Goal: Task Accomplishment & Management: Use online tool/utility

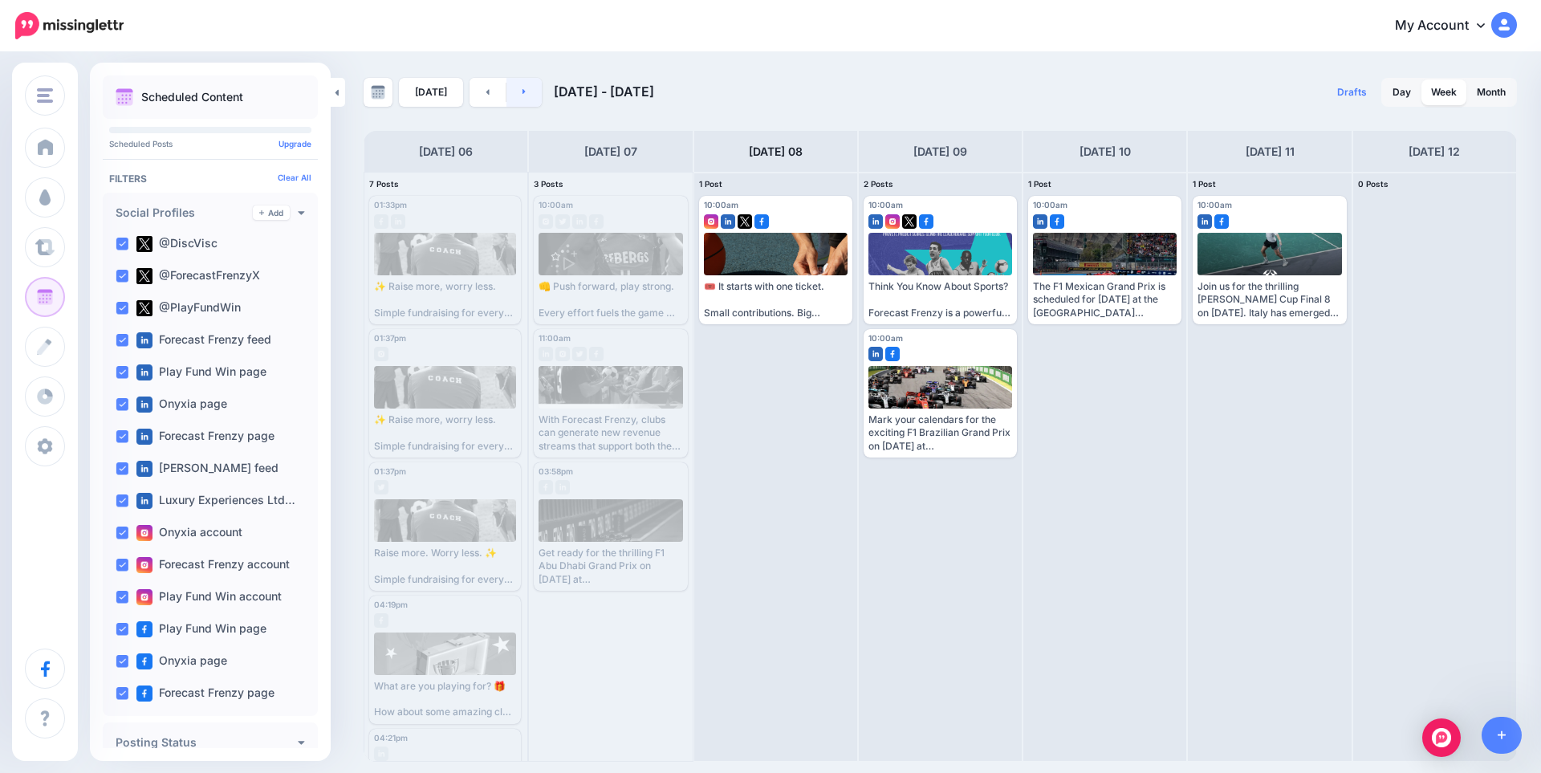
click at [522, 96] on link at bounding box center [524, 92] width 36 height 29
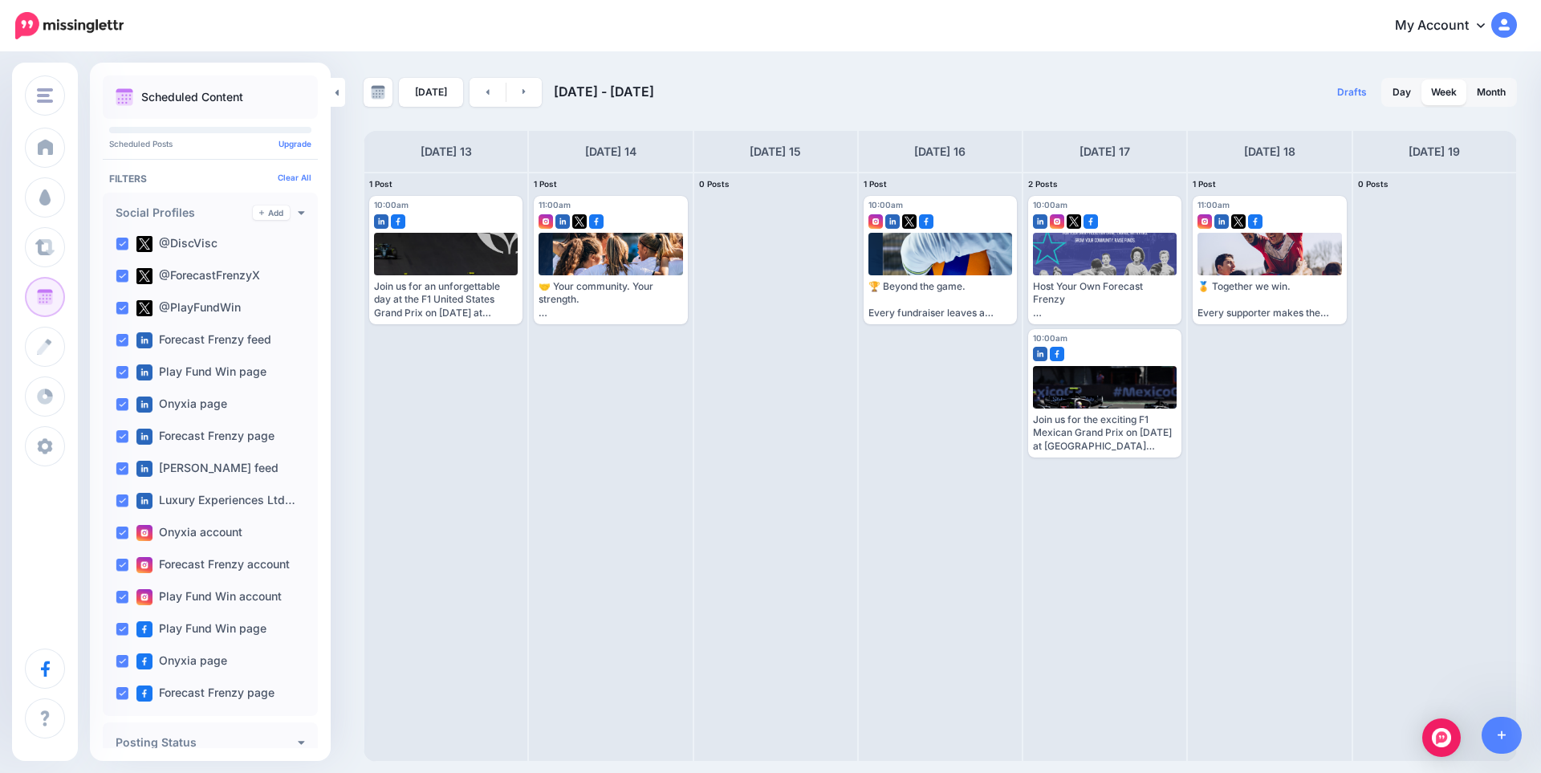
click at [475, 77] on div "[DATE] [DATE] - [DATE] Drafts 0 Day Week Month PRO TIP" at bounding box center [770, 408] width 1541 height 708
click at [480, 92] on link at bounding box center [488, 92] width 36 height 29
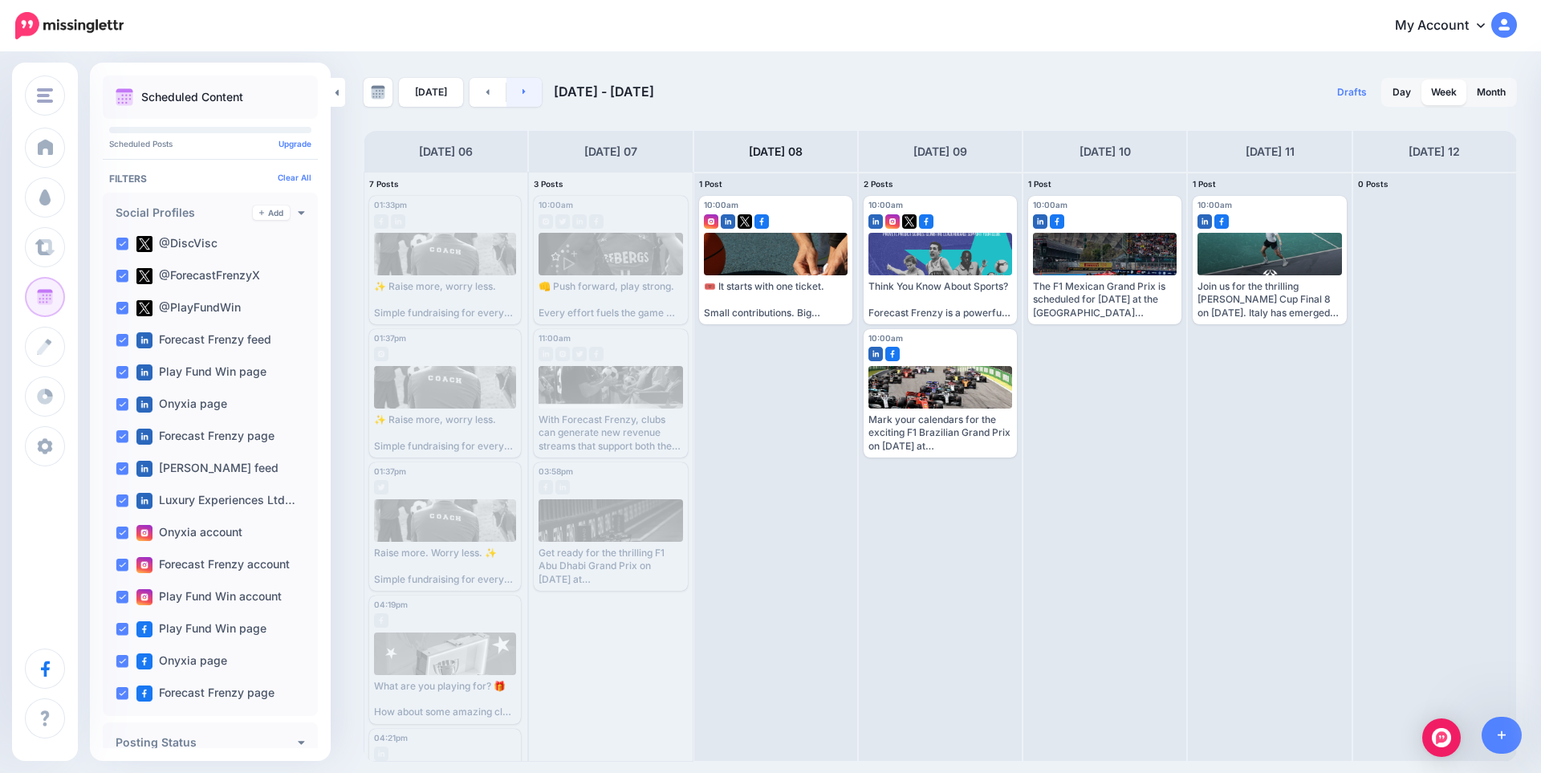
click at [522, 89] on icon at bounding box center [524, 92] width 4 height 10
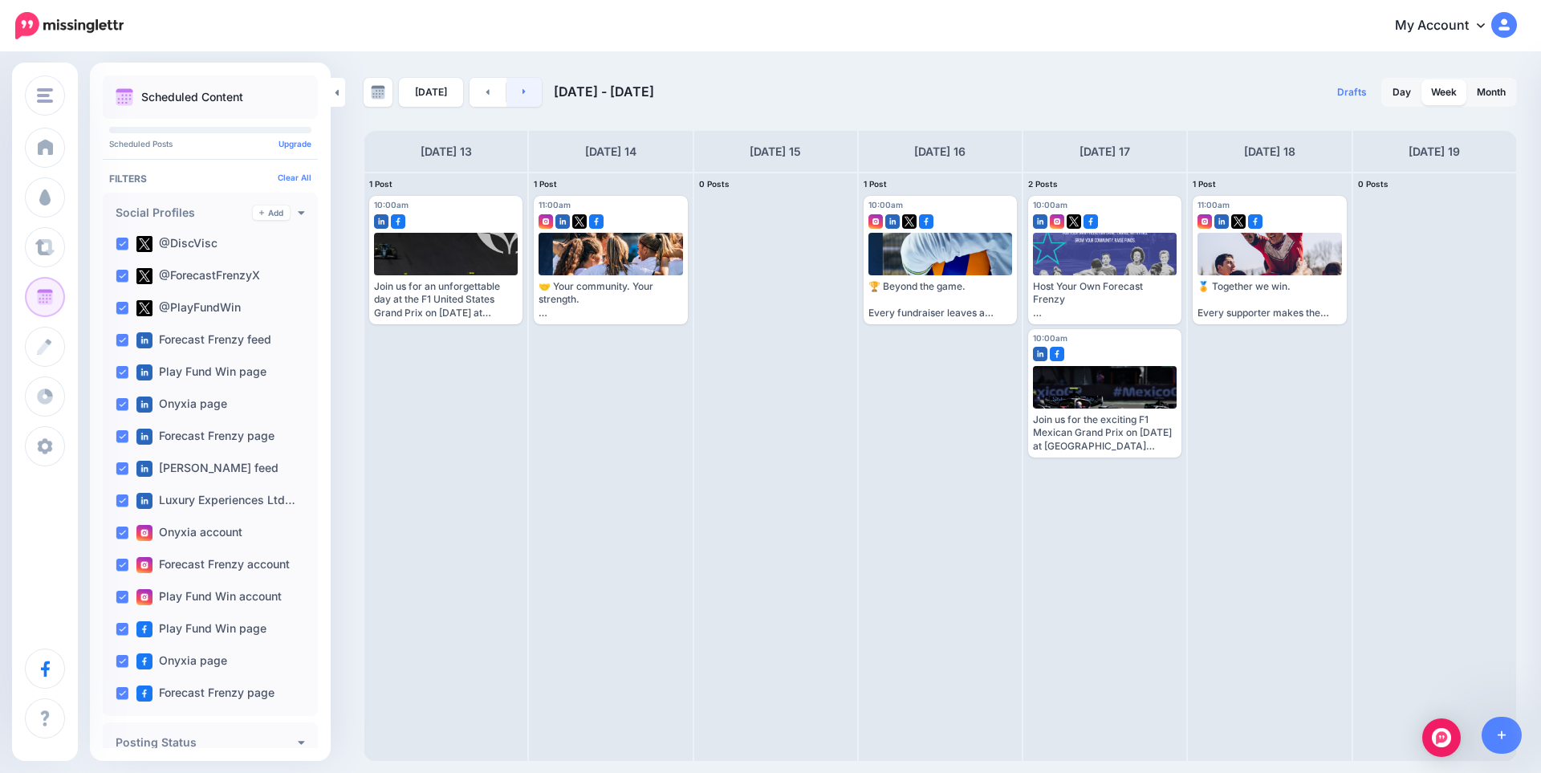
click at [522, 93] on link at bounding box center [524, 92] width 36 height 29
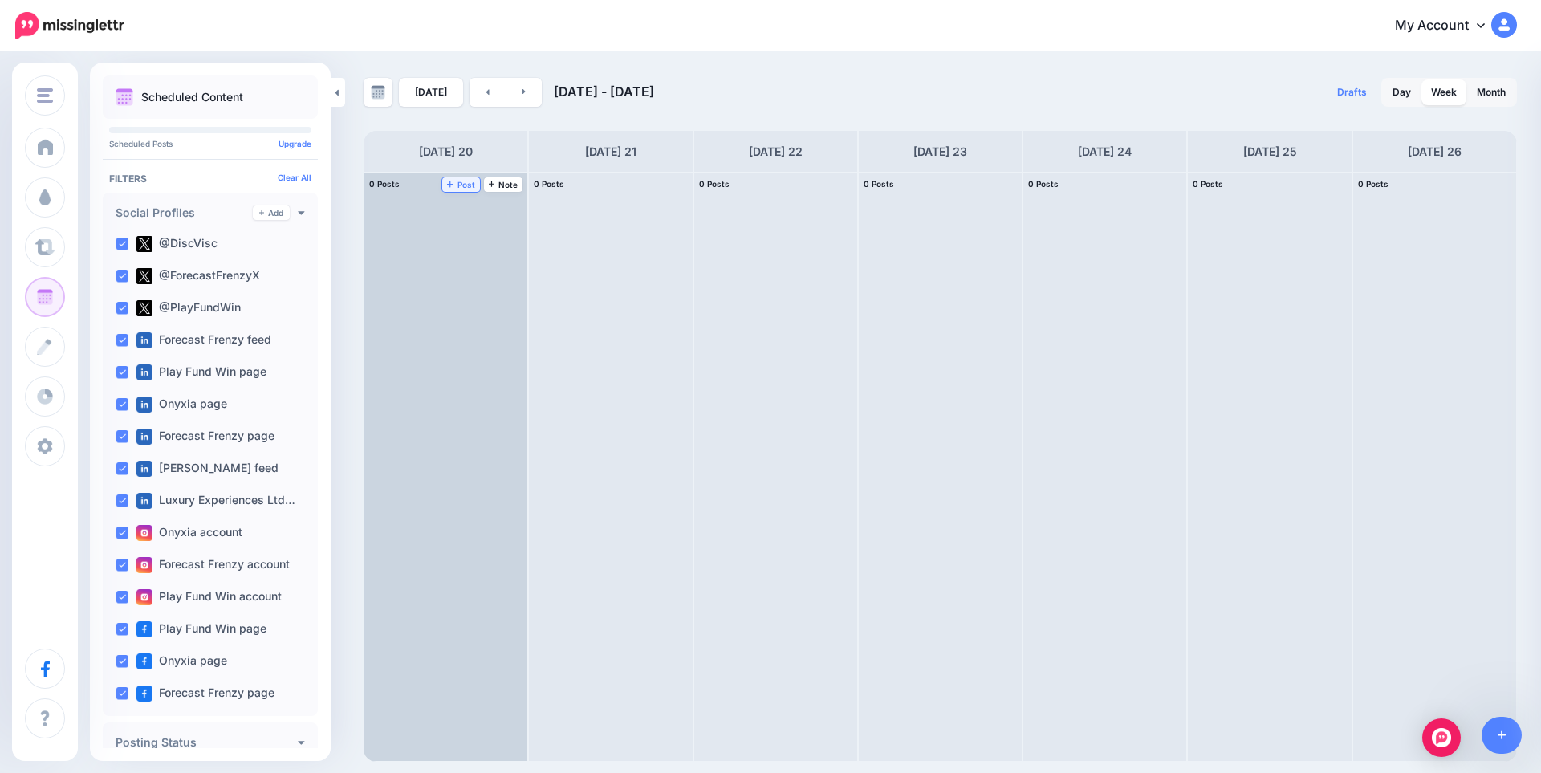
click at [469, 182] on span "Post" at bounding box center [461, 185] width 28 height 8
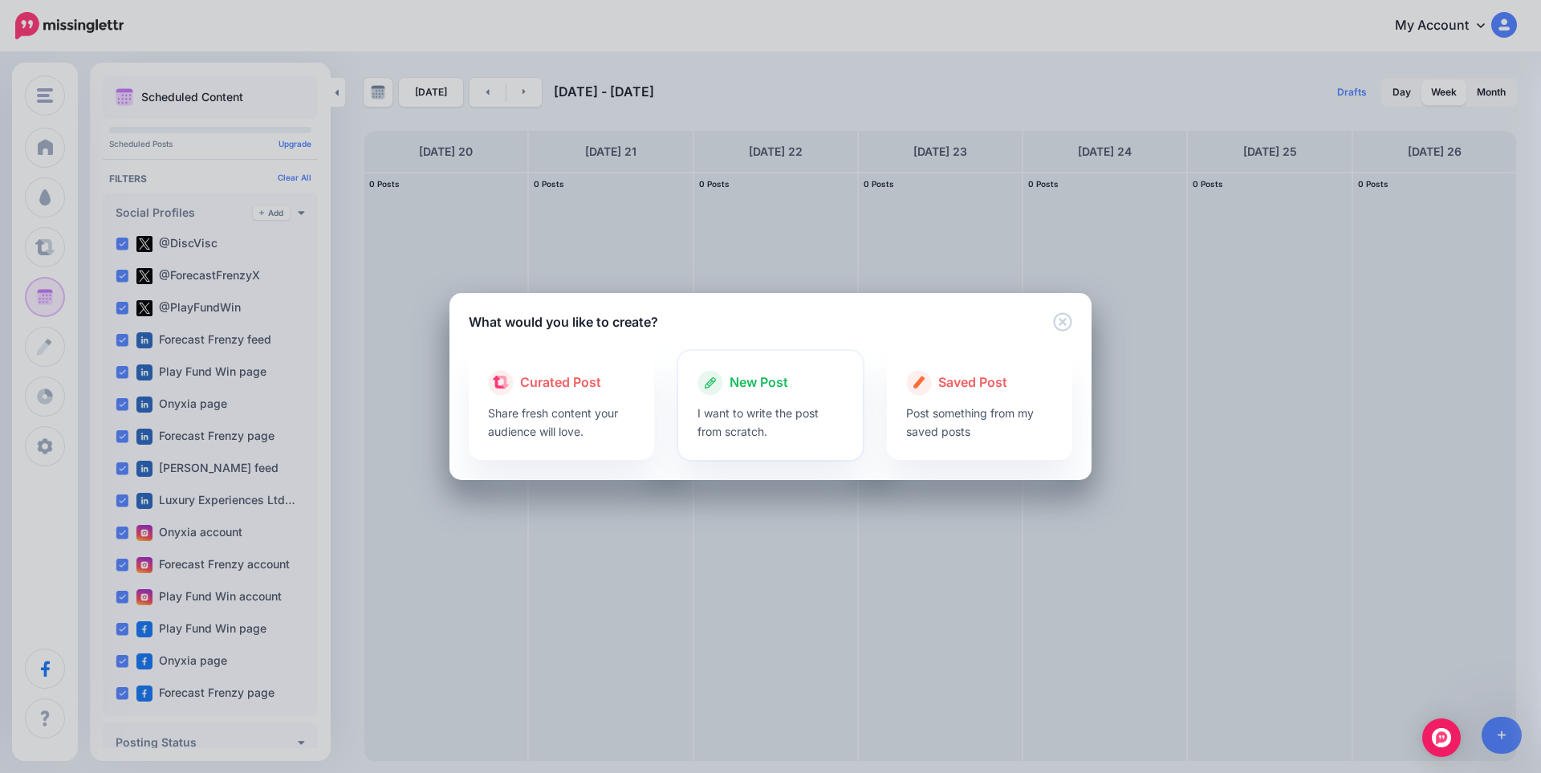
click at [775, 410] on p "I want to write the post from scratch." at bounding box center [770, 422] width 147 height 37
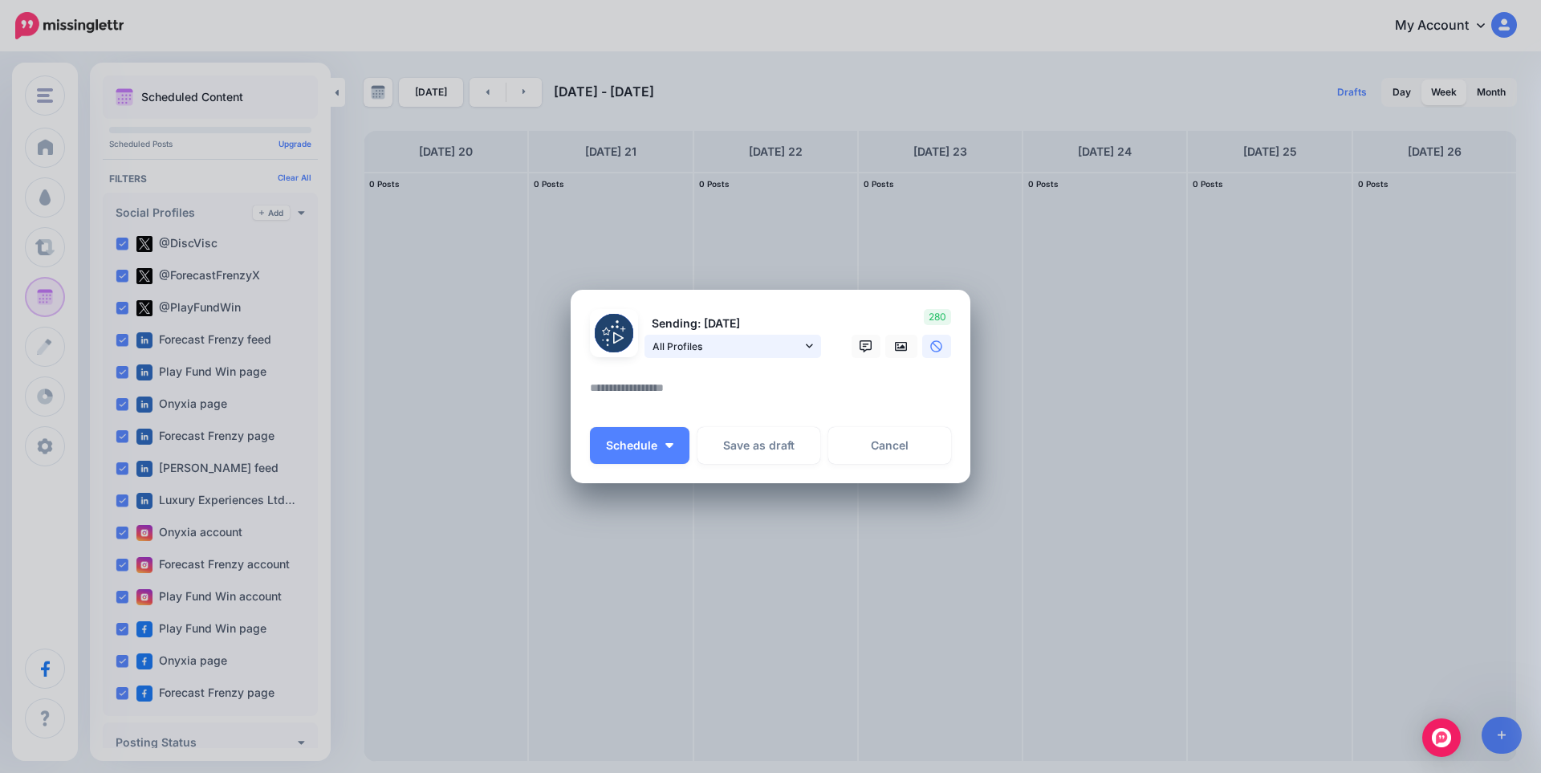
click at [719, 349] on span "All Profiles" at bounding box center [727, 346] width 149 height 17
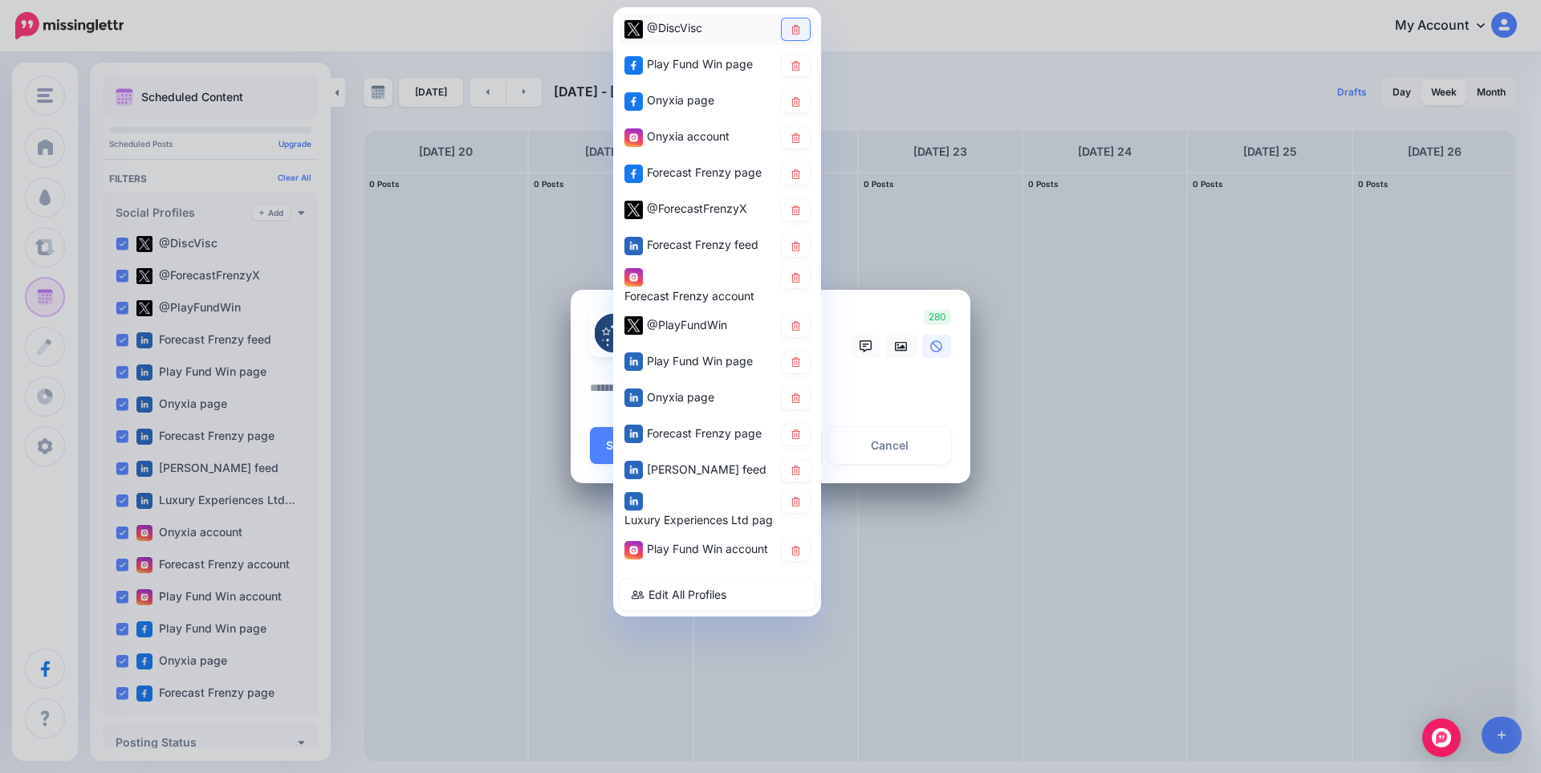
click at [794, 33] on icon at bounding box center [796, 29] width 12 height 10
click at [792, 64] on icon at bounding box center [795, 65] width 9 height 10
click at [795, 145] on link at bounding box center [796, 138] width 28 height 22
click at [794, 173] on icon at bounding box center [796, 174] width 12 height 10
click at [795, 217] on link at bounding box center [796, 210] width 28 height 22
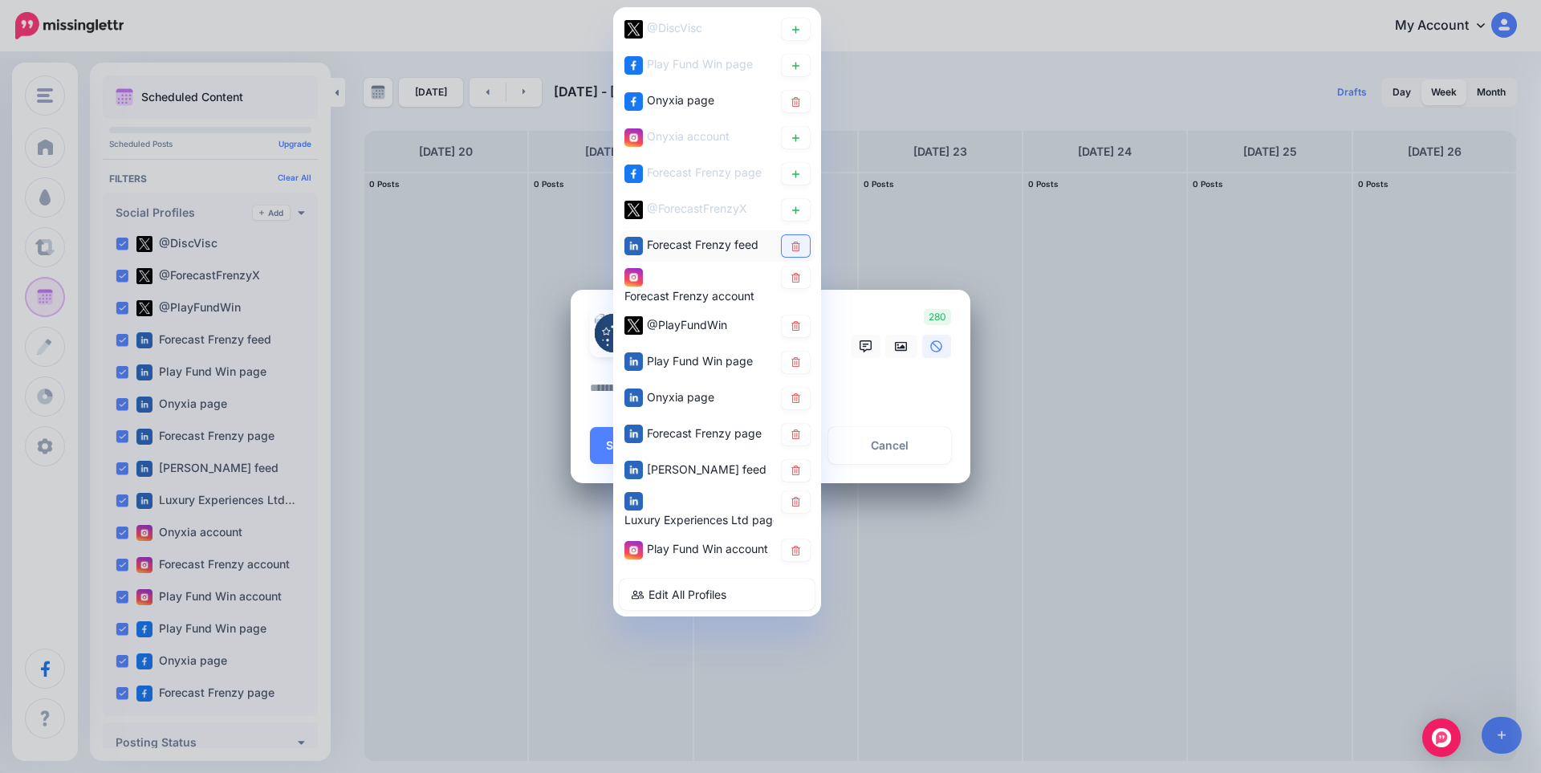
click at [796, 251] on link at bounding box center [796, 246] width 28 height 22
click at [797, 277] on icon at bounding box center [795, 277] width 9 height 10
click at [793, 326] on icon at bounding box center [795, 326] width 9 height 10
click at [792, 364] on icon at bounding box center [795, 362] width 9 height 10
click at [799, 433] on icon at bounding box center [795, 434] width 9 height 10
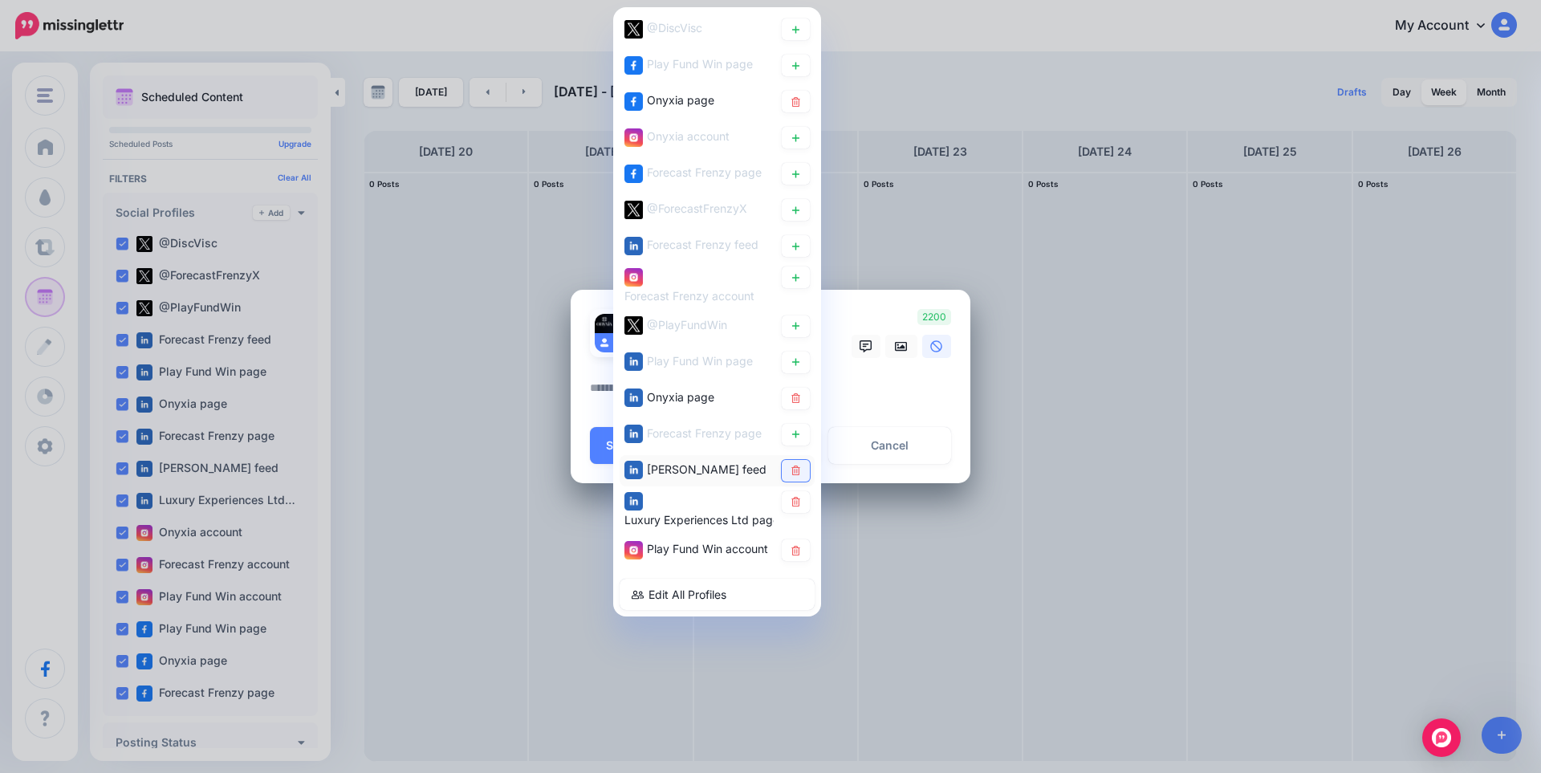
click at [795, 465] on link at bounding box center [796, 471] width 28 height 22
click at [800, 500] on icon at bounding box center [796, 502] width 12 height 10
click at [796, 560] on link at bounding box center [796, 550] width 28 height 22
click at [875, 389] on textarea at bounding box center [774, 393] width 369 height 31
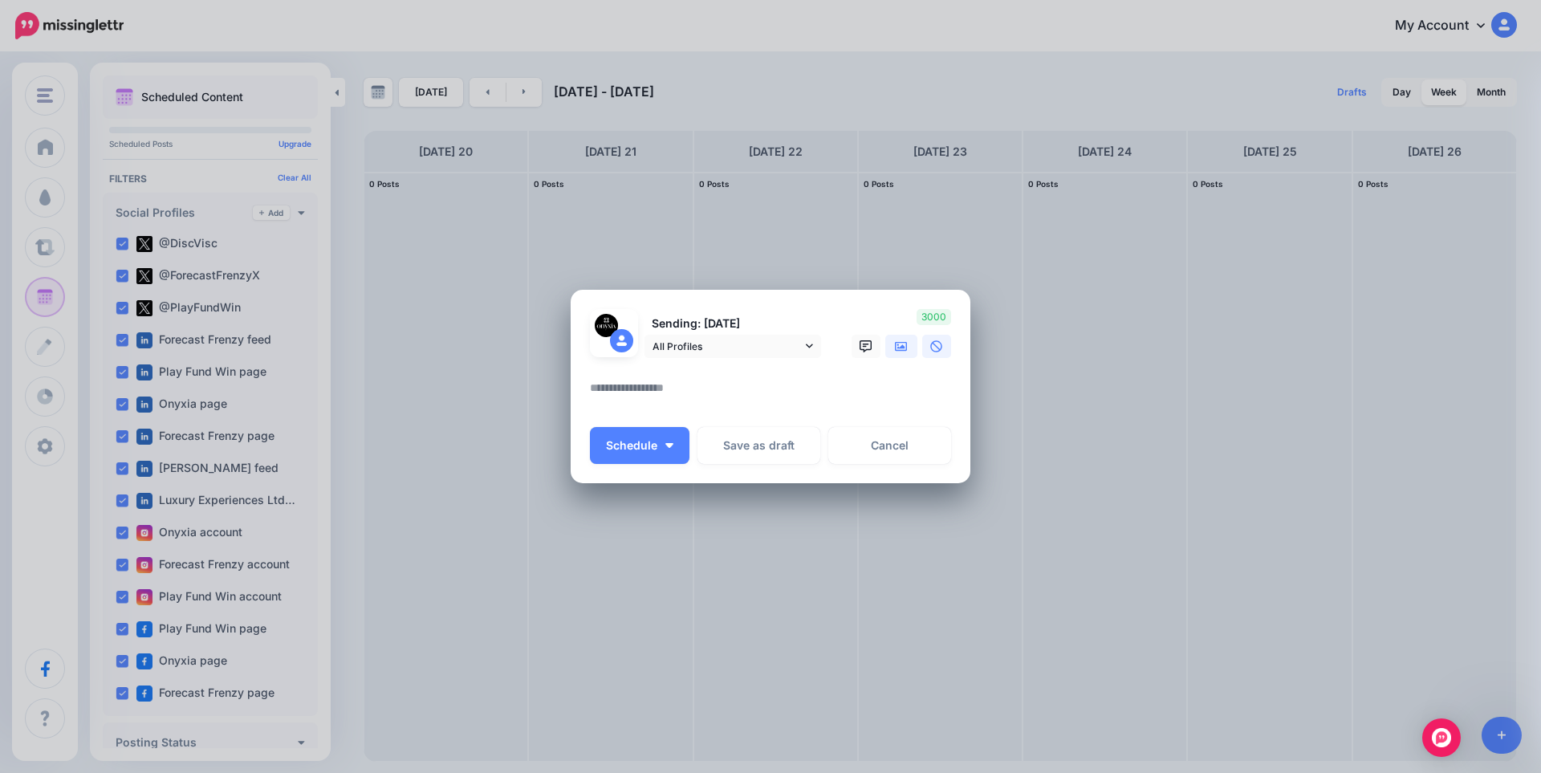
click at [903, 349] on icon at bounding box center [901, 346] width 13 height 13
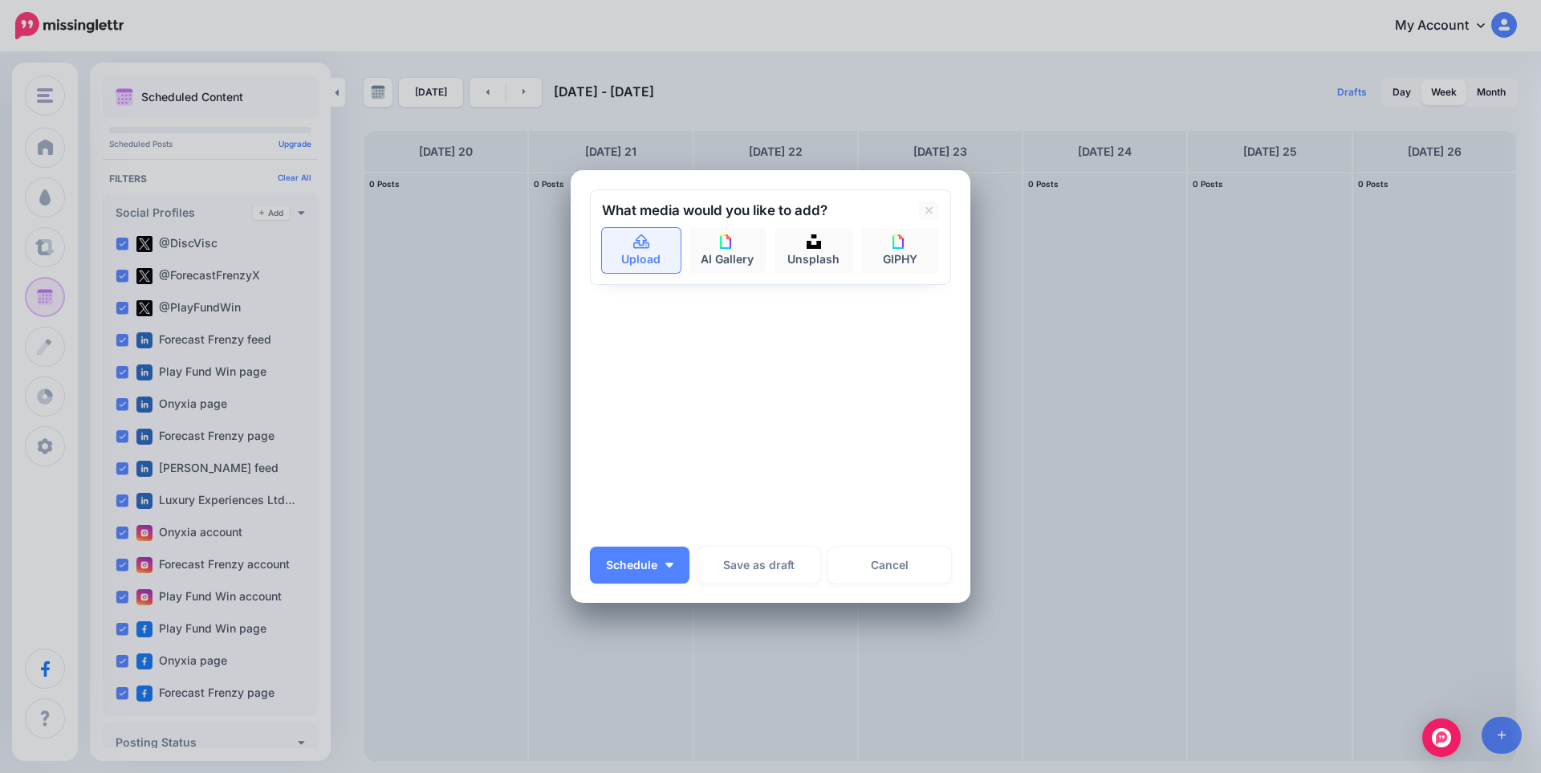
click at [642, 241] on icon at bounding box center [641, 242] width 18 height 14
click at [637, 245] on icon at bounding box center [641, 241] width 16 height 14
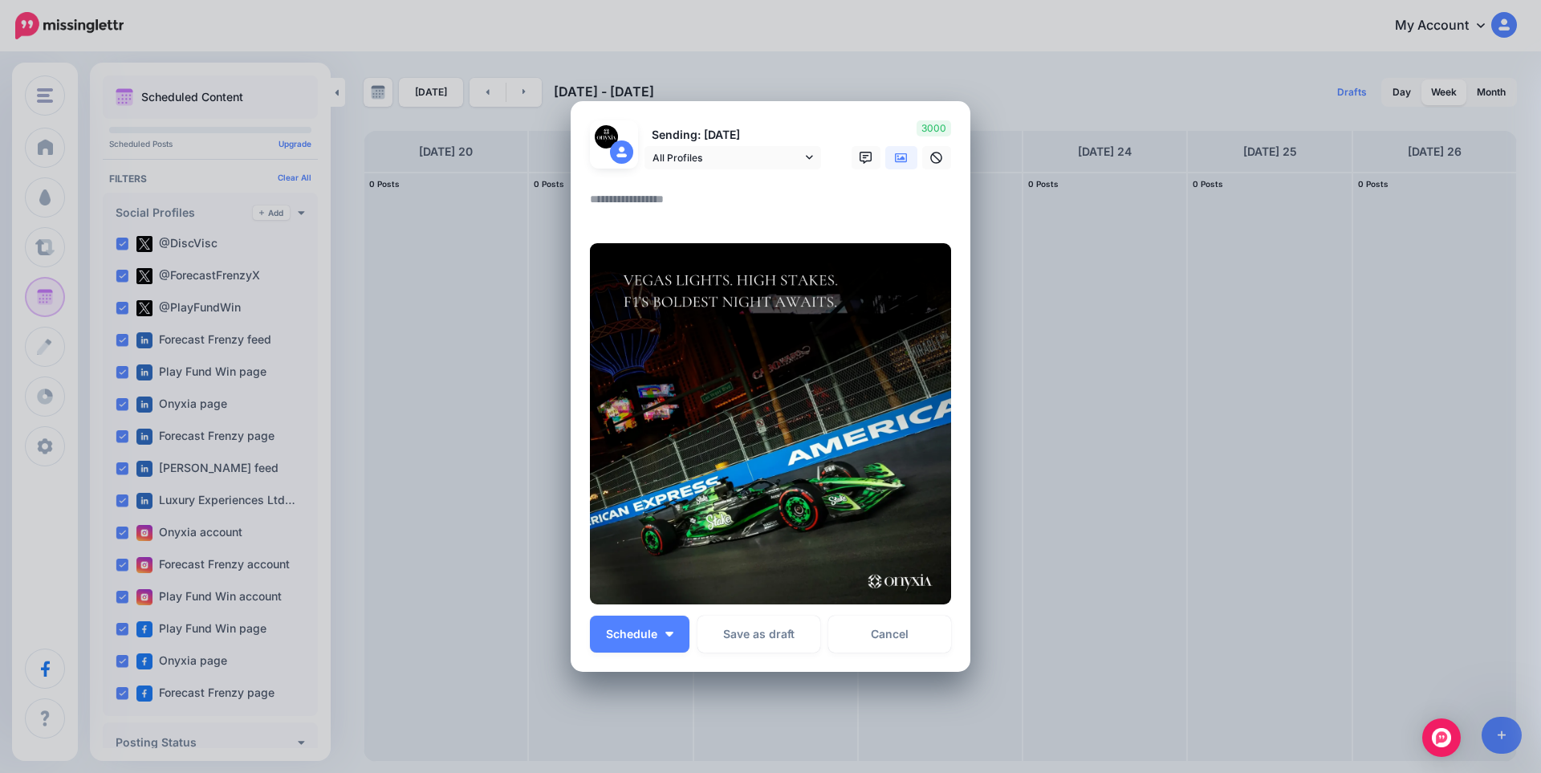
click at [619, 199] on textarea at bounding box center [774, 204] width 369 height 31
paste textarea "**********"
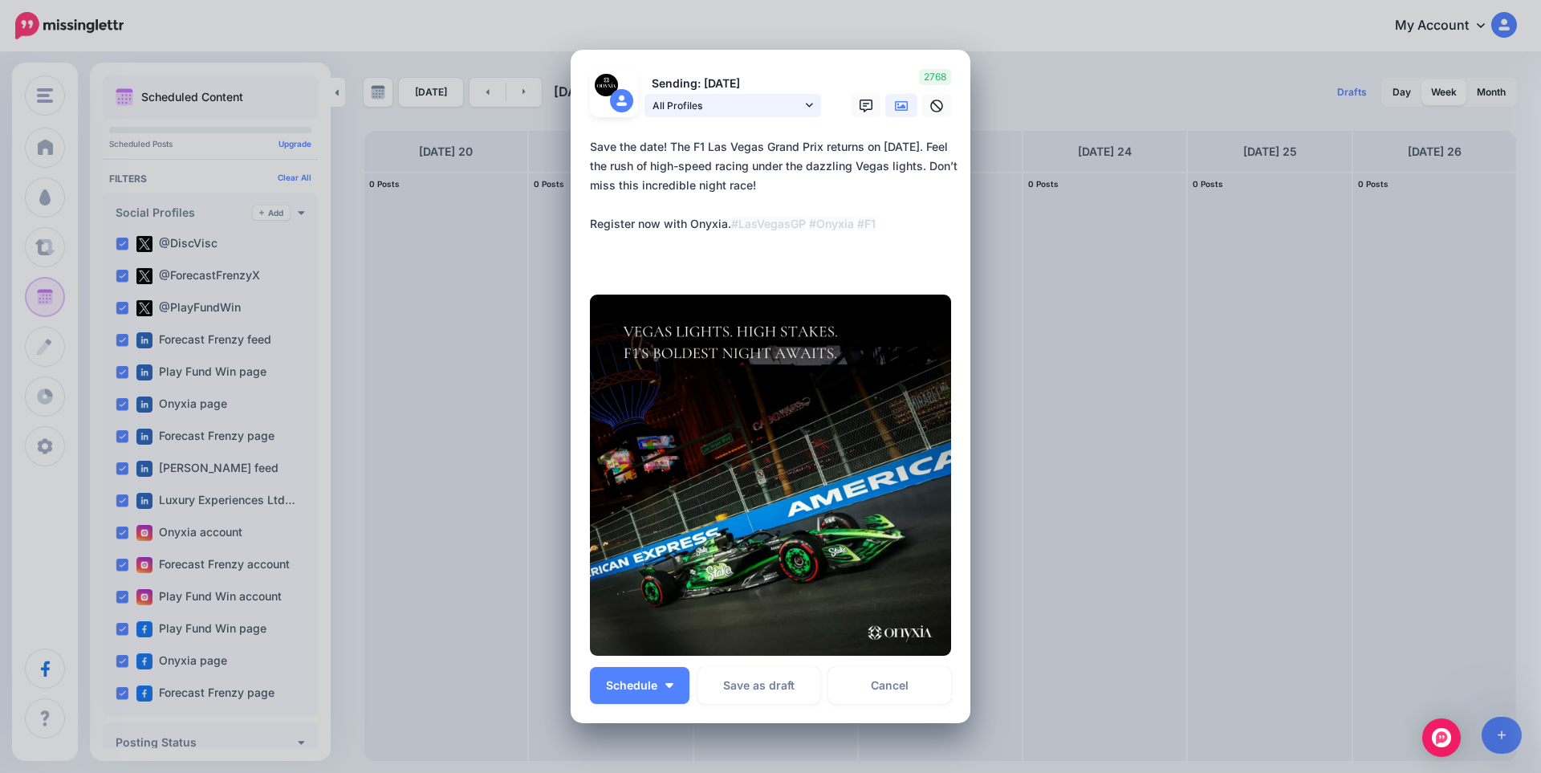
click at [765, 116] on link "All Profiles" at bounding box center [732, 105] width 177 height 23
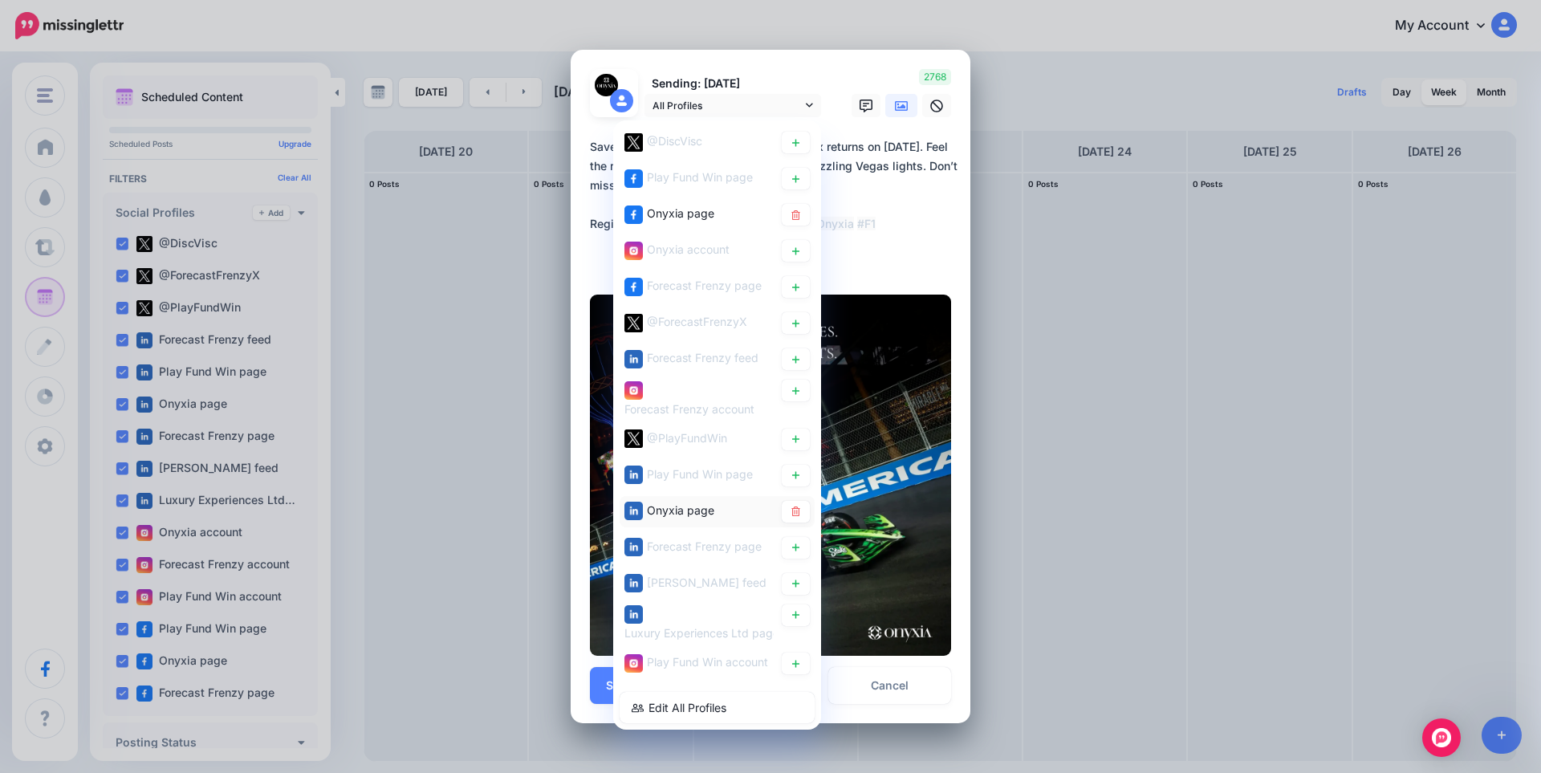
click at [685, 507] on span "Onyxia page" at bounding box center [680, 510] width 67 height 14
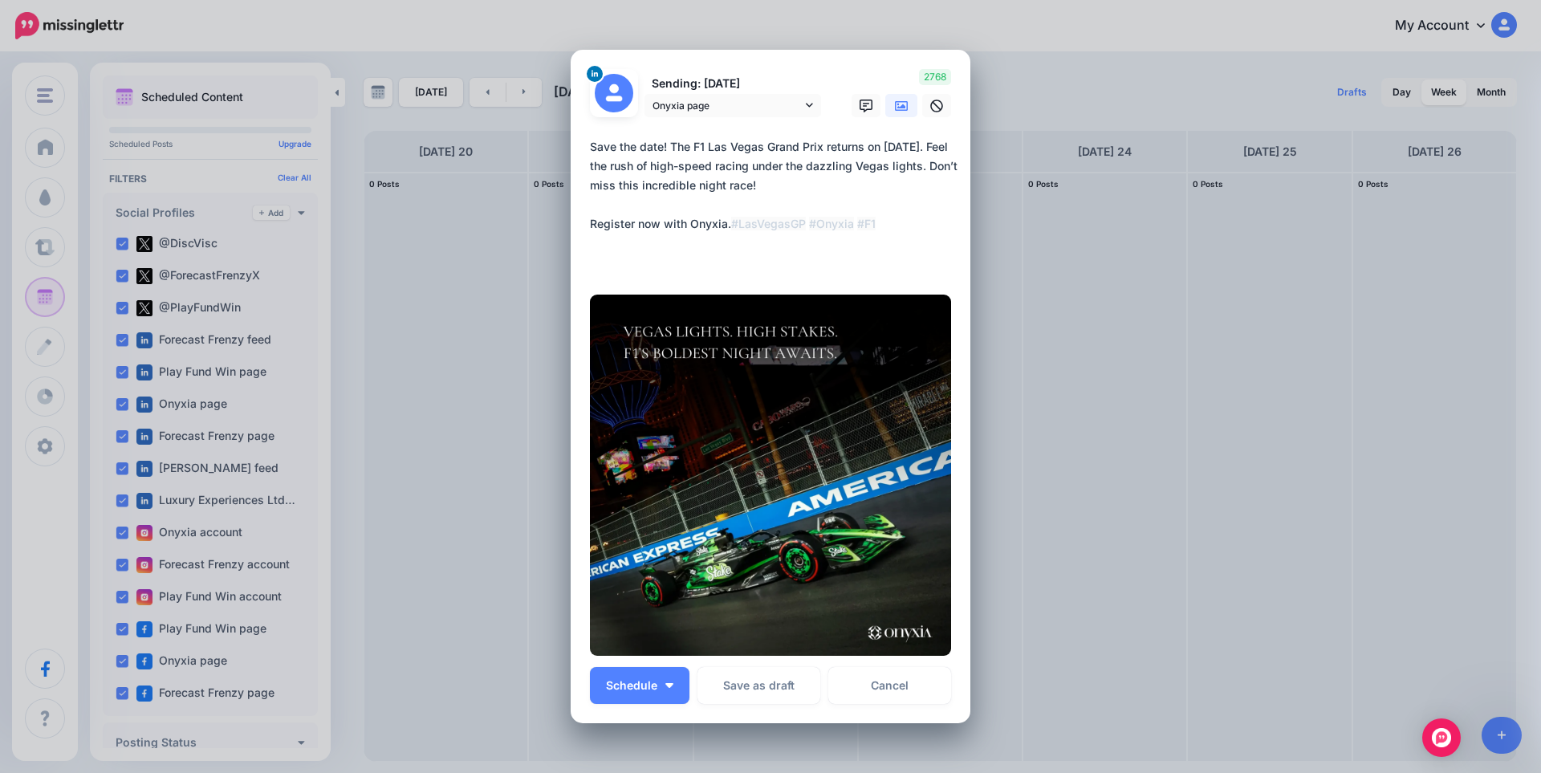
drag, startPoint x: 751, startPoint y: 228, endPoint x: 555, endPoint y: 148, distance: 212.1
click at [555, 148] on div "Create Post Loading Sending: [DATE] Onyxia page @DiscVisc" at bounding box center [770, 386] width 1541 height 773
paste textarea "**********"
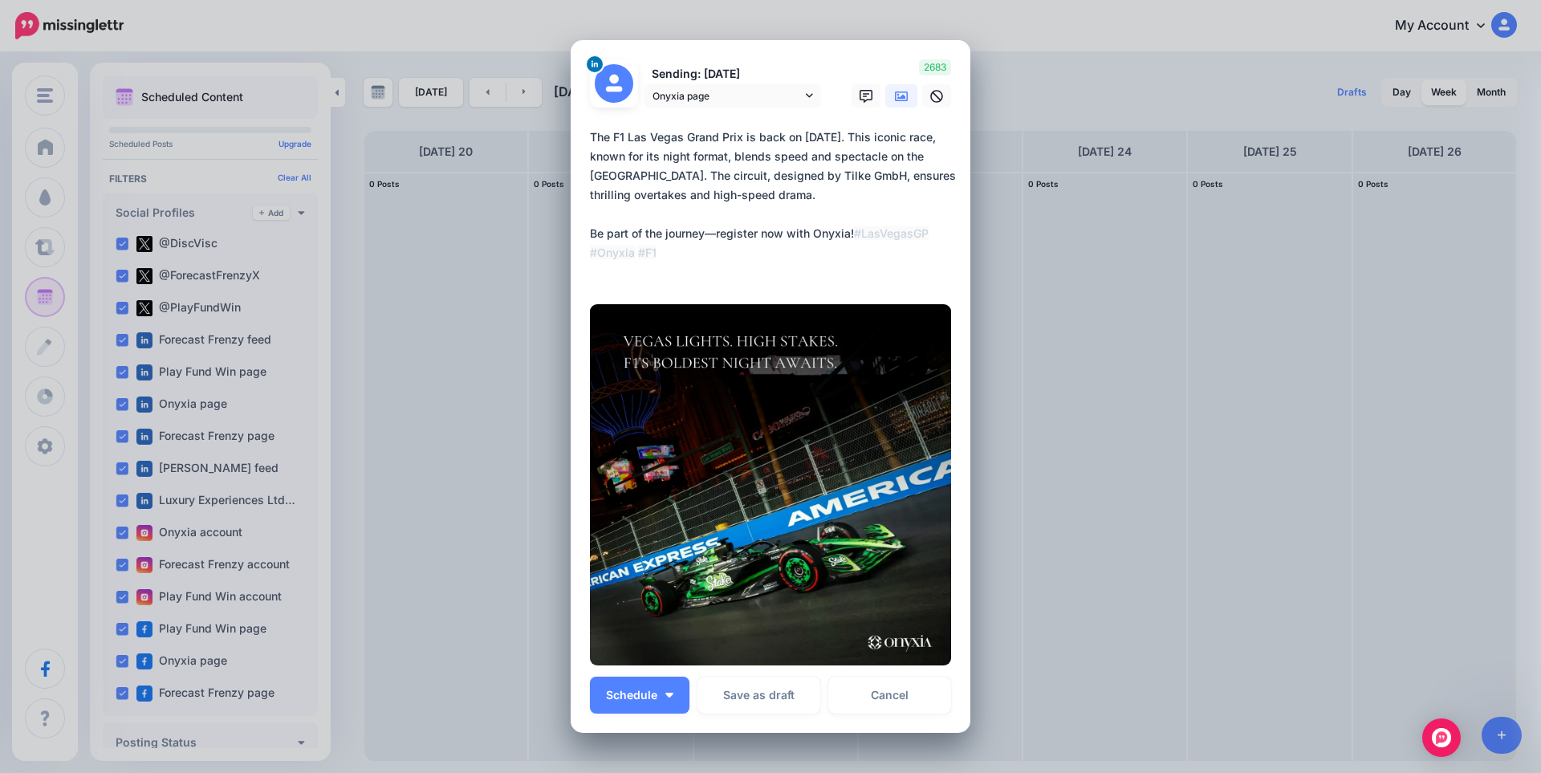
paste textarea
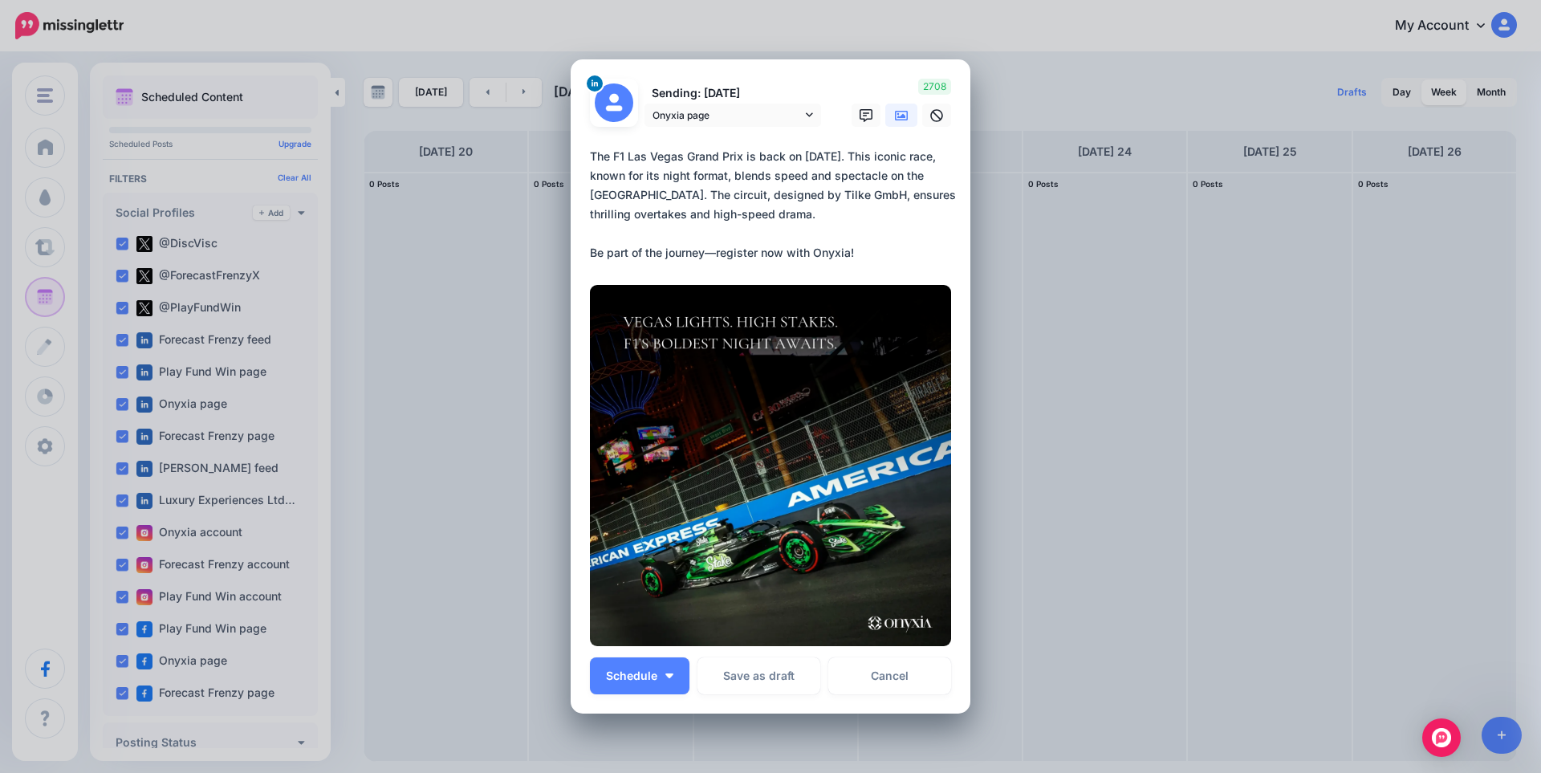
click at [893, 252] on textarea "**********" at bounding box center [774, 205] width 369 height 116
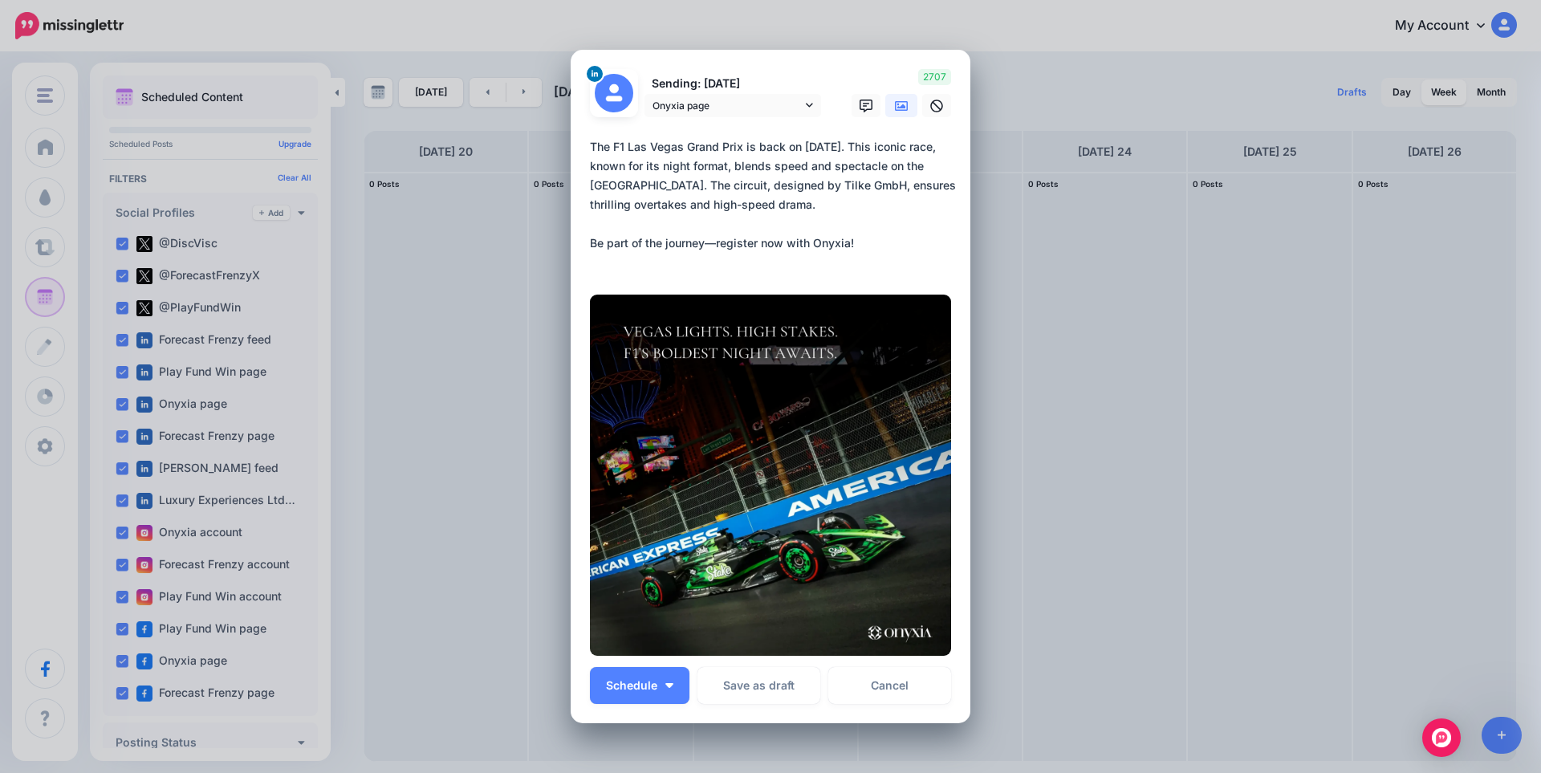
paste textarea "**********"
click at [742, 109] on span "Onyxia page" at bounding box center [727, 105] width 149 height 17
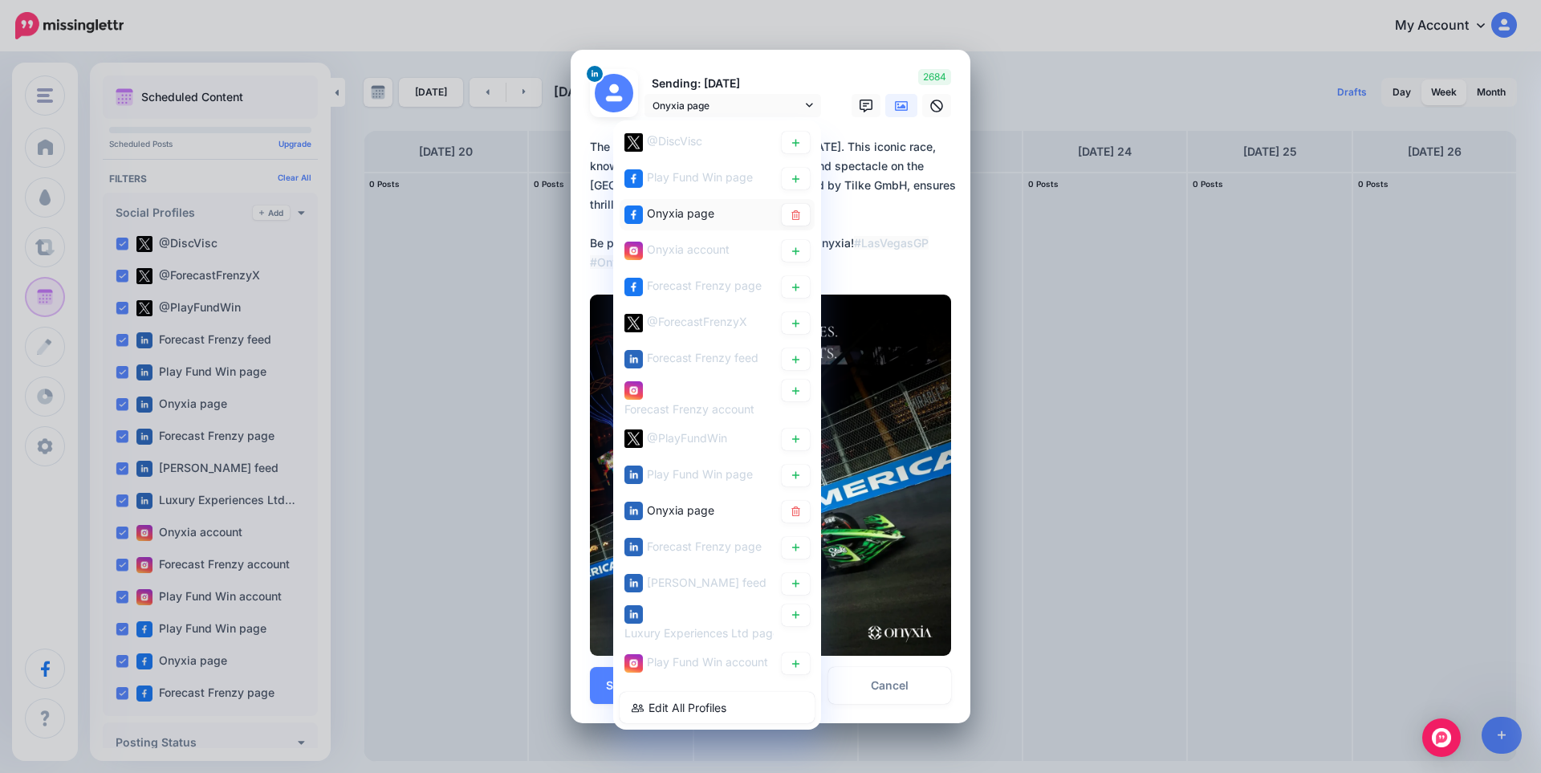
click at [685, 213] on span "Onyxia page" at bounding box center [680, 213] width 67 height 14
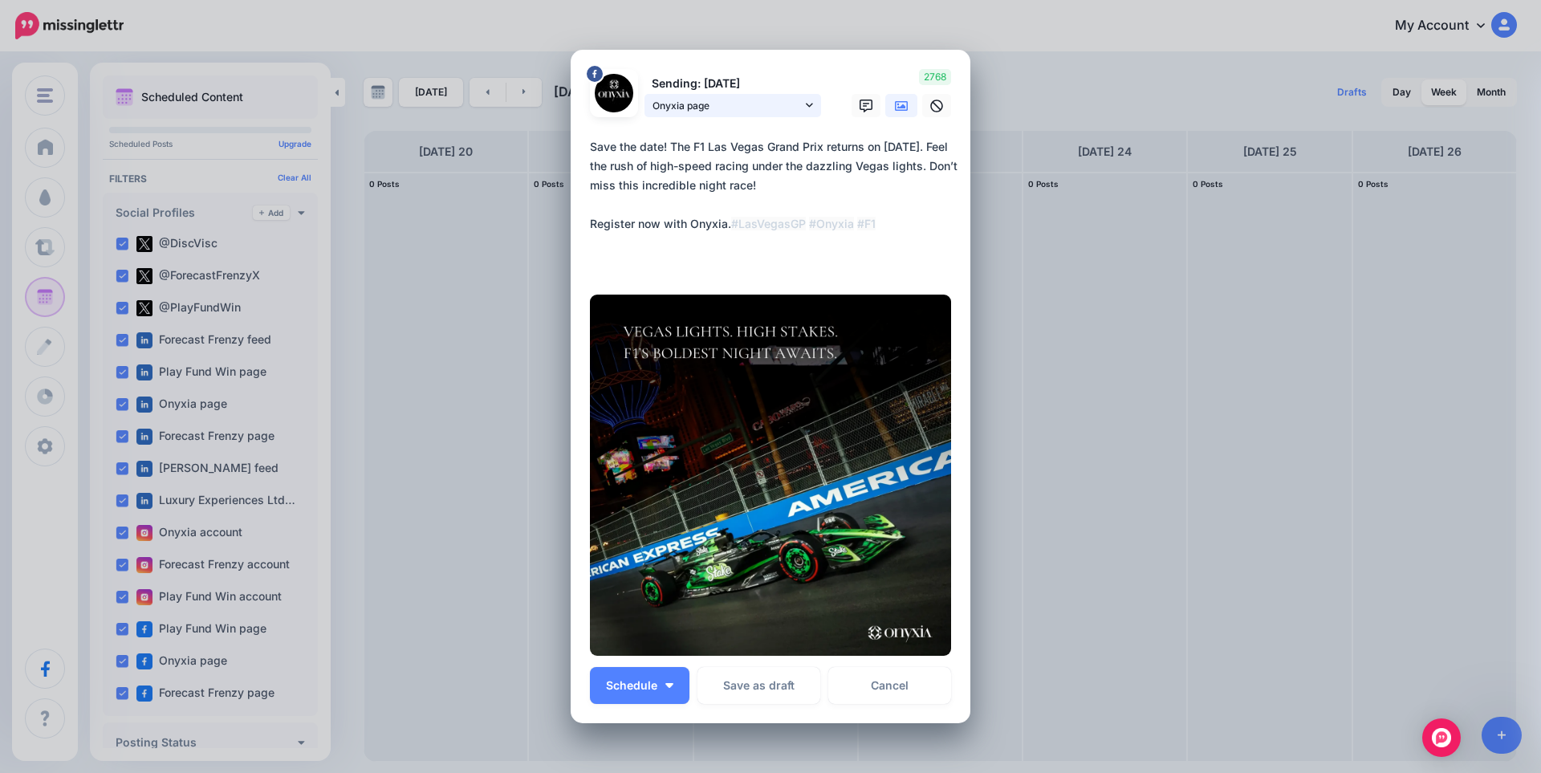
click at [765, 107] on span "Onyxia page" at bounding box center [727, 105] width 149 height 17
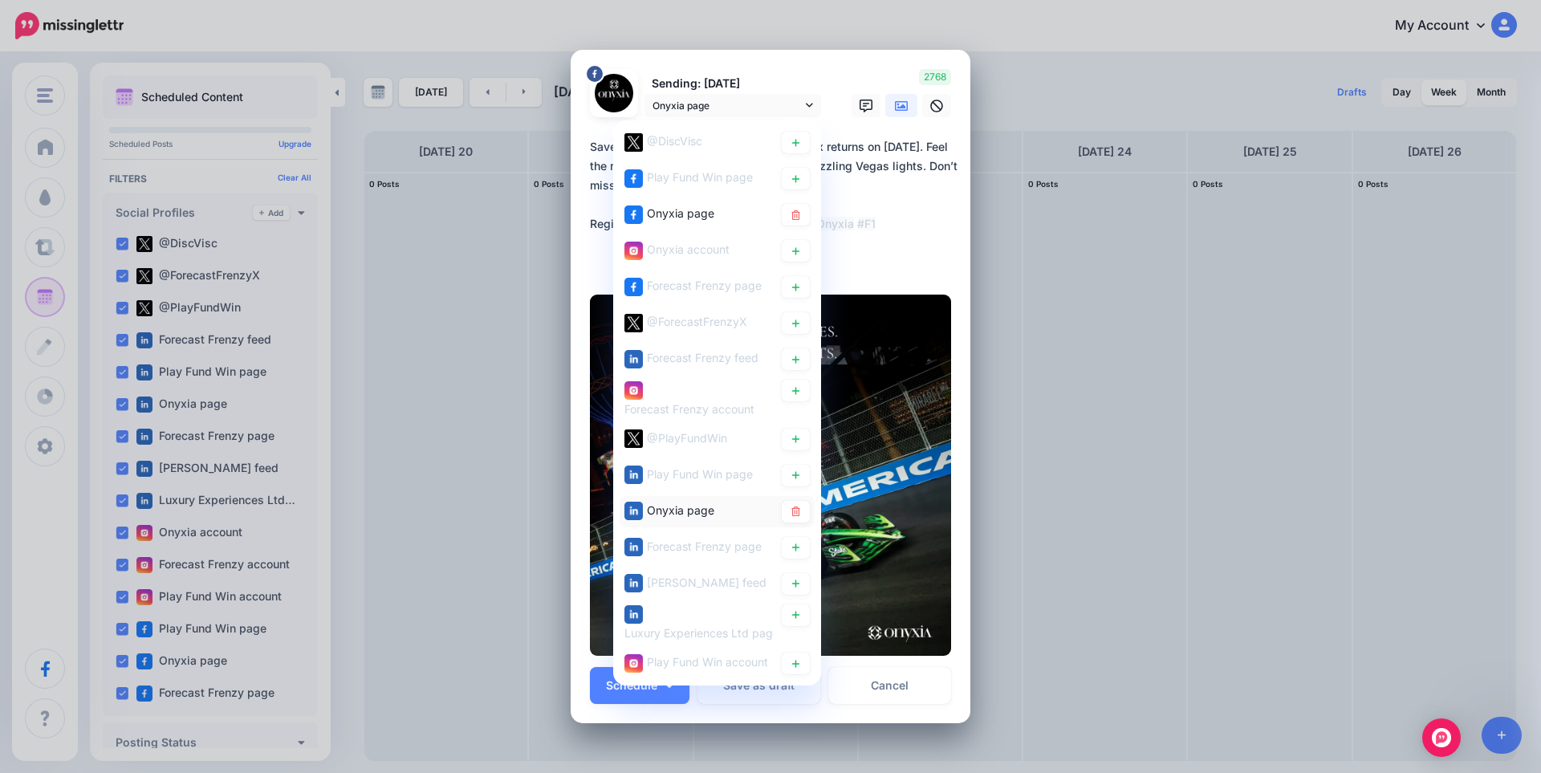
click at [689, 507] on span "Onyxia page" at bounding box center [680, 510] width 67 height 14
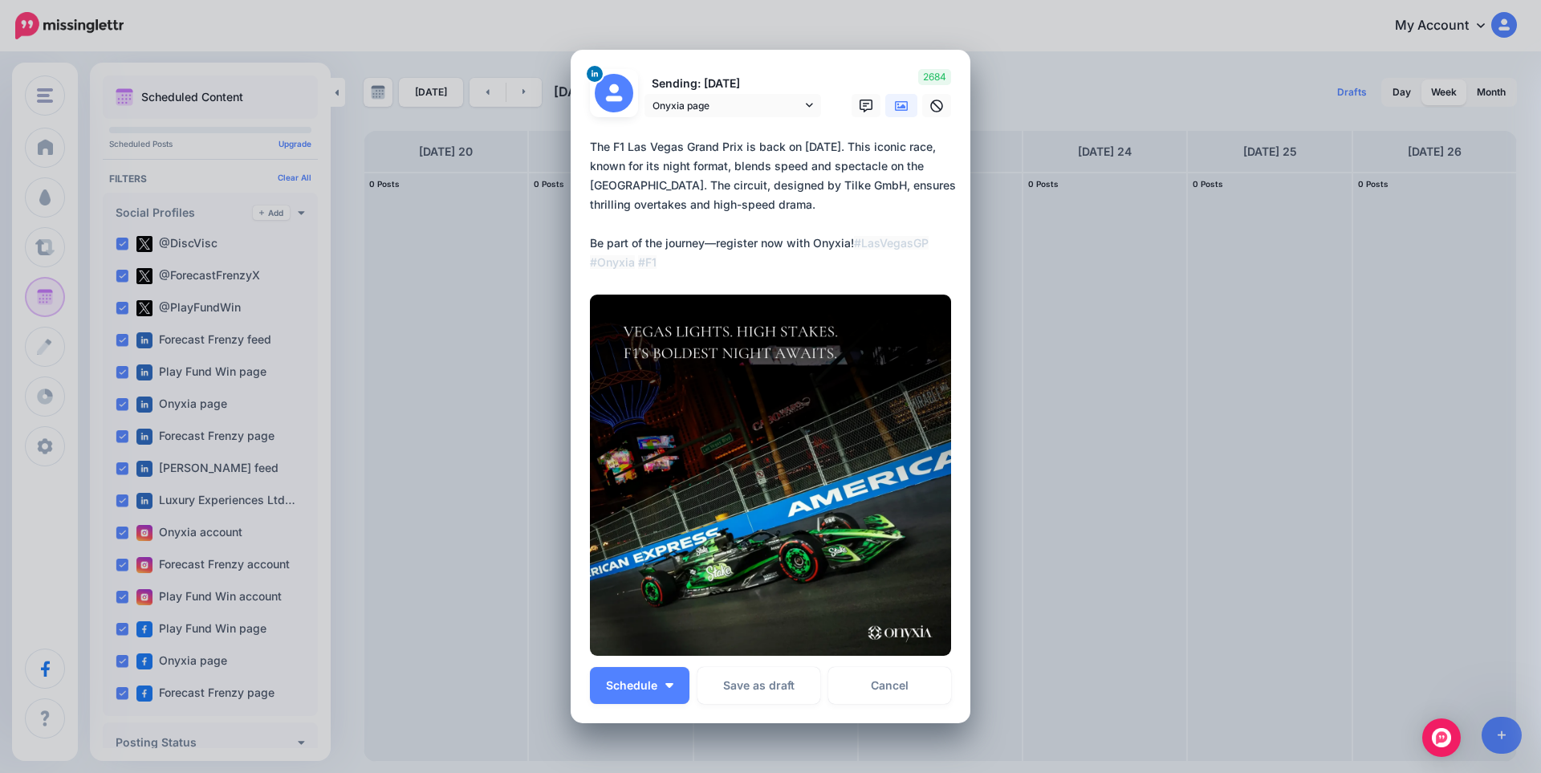
click at [873, 246] on textarea "**********" at bounding box center [774, 204] width 369 height 135
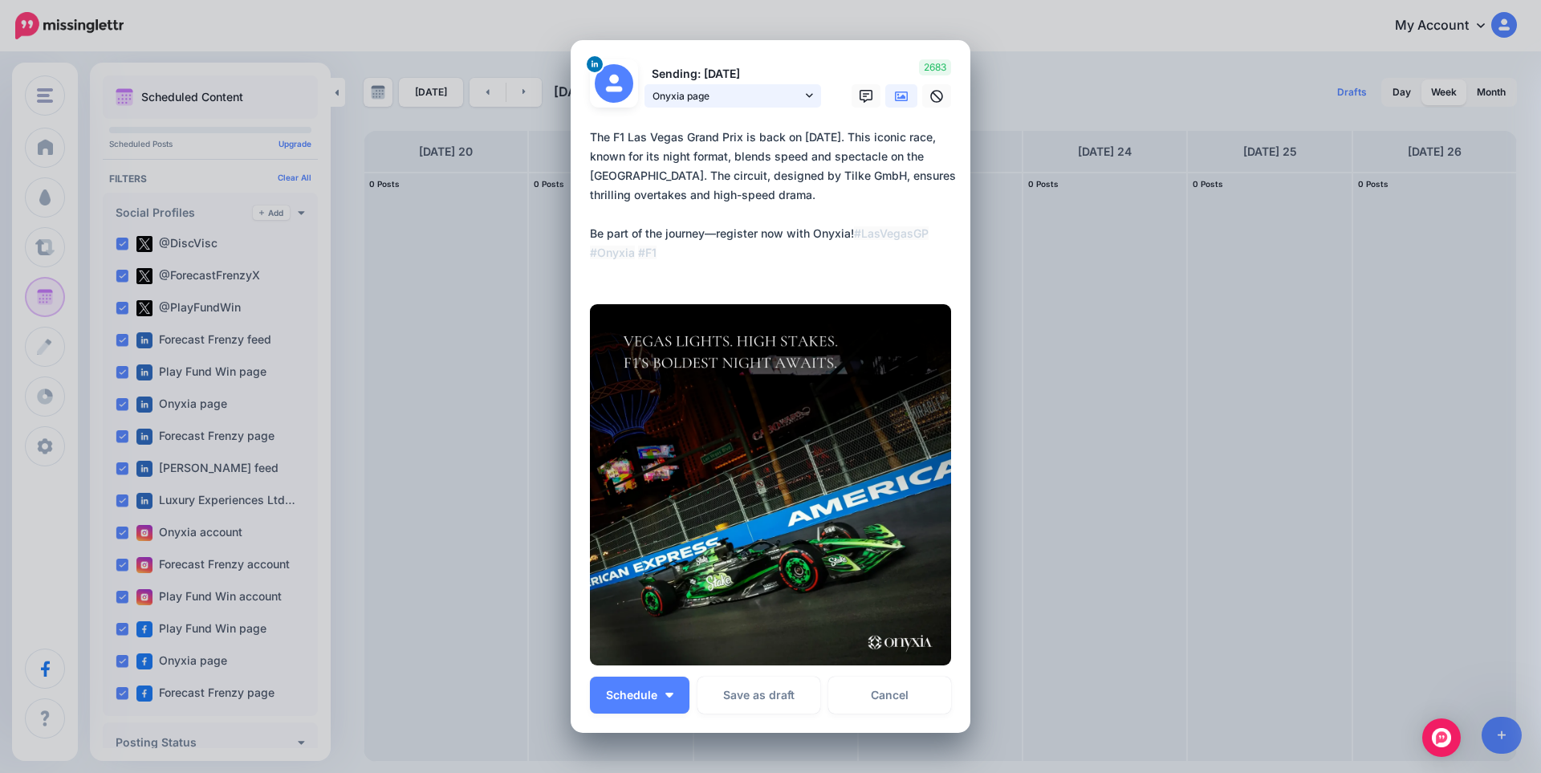
click at [762, 97] on span "Onyxia page" at bounding box center [727, 95] width 149 height 17
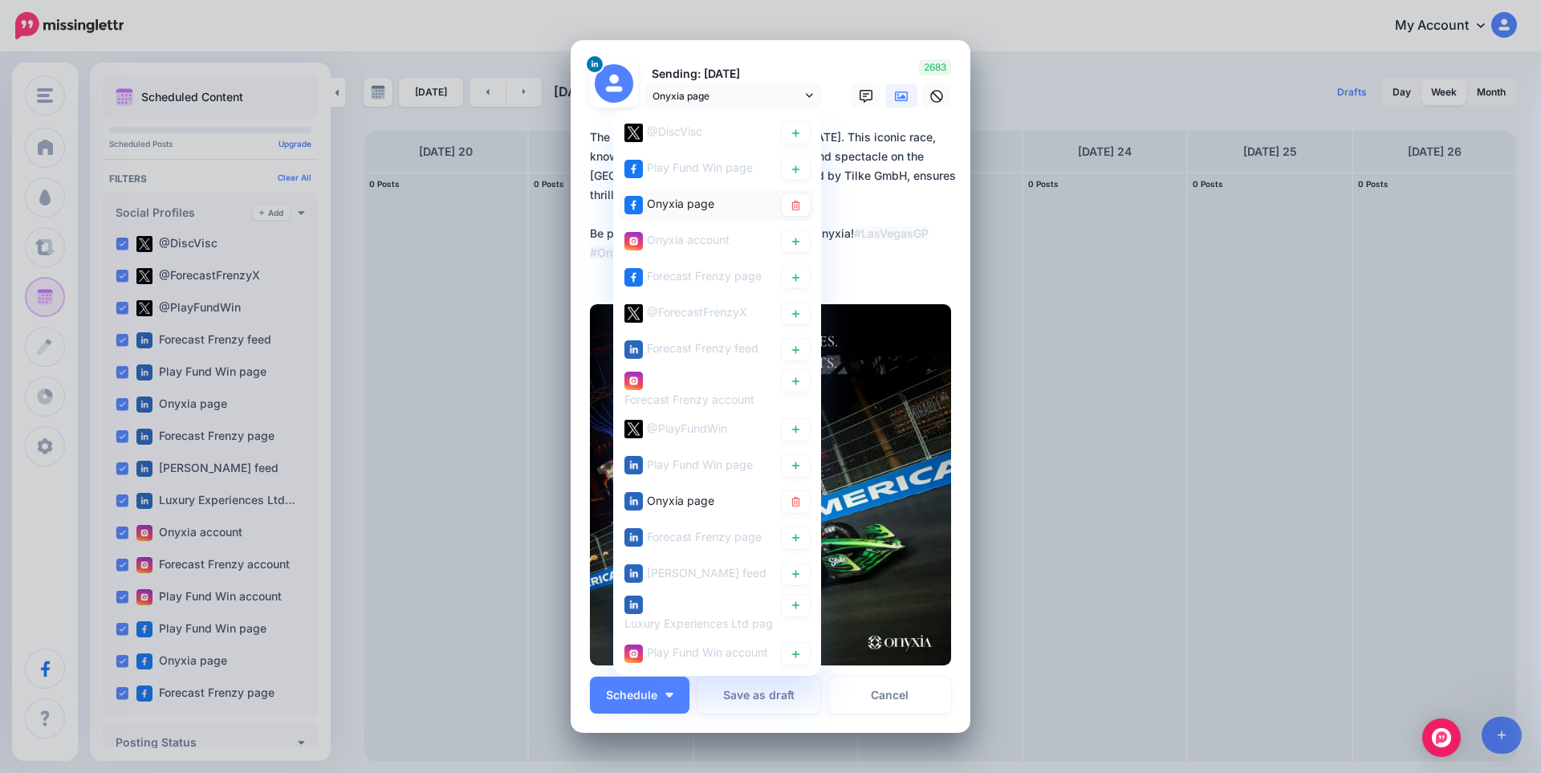
click at [686, 202] on span "Onyxia page" at bounding box center [680, 204] width 67 height 14
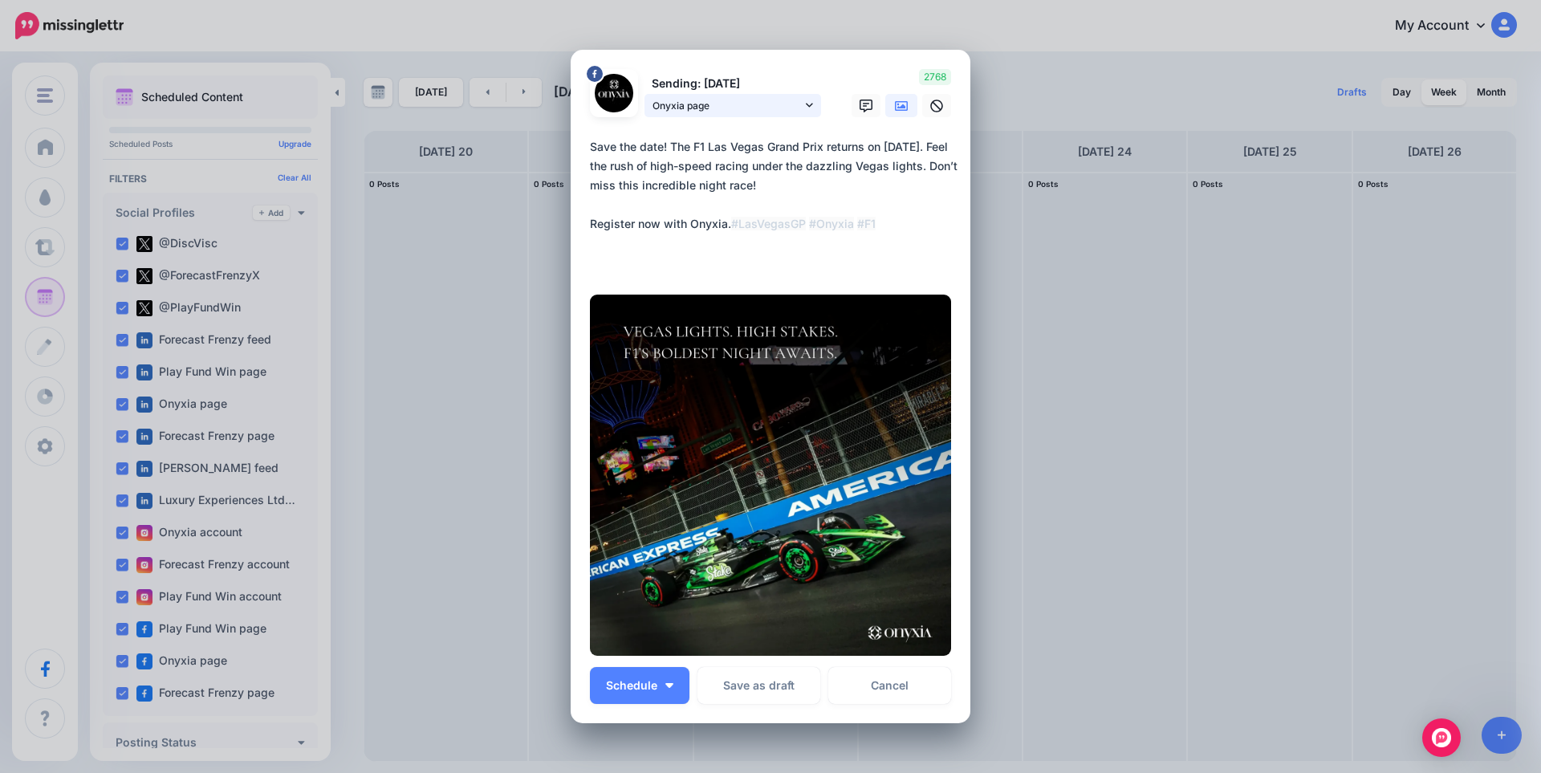
click at [770, 110] on span "Onyxia page" at bounding box center [727, 105] width 149 height 17
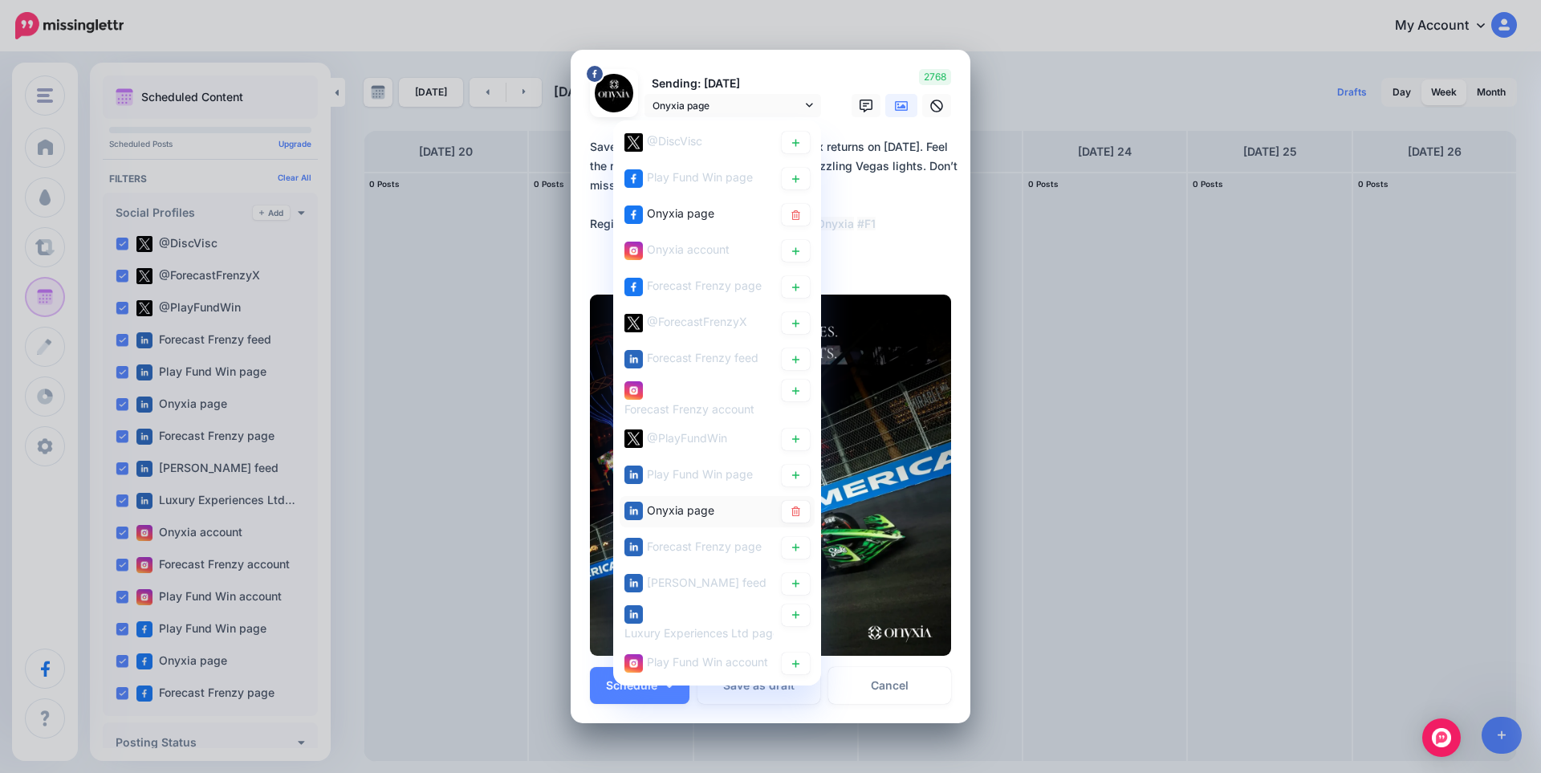
click at [686, 506] on span "Onyxia page" at bounding box center [680, 510] width 67 height 14
type textarea "**********"
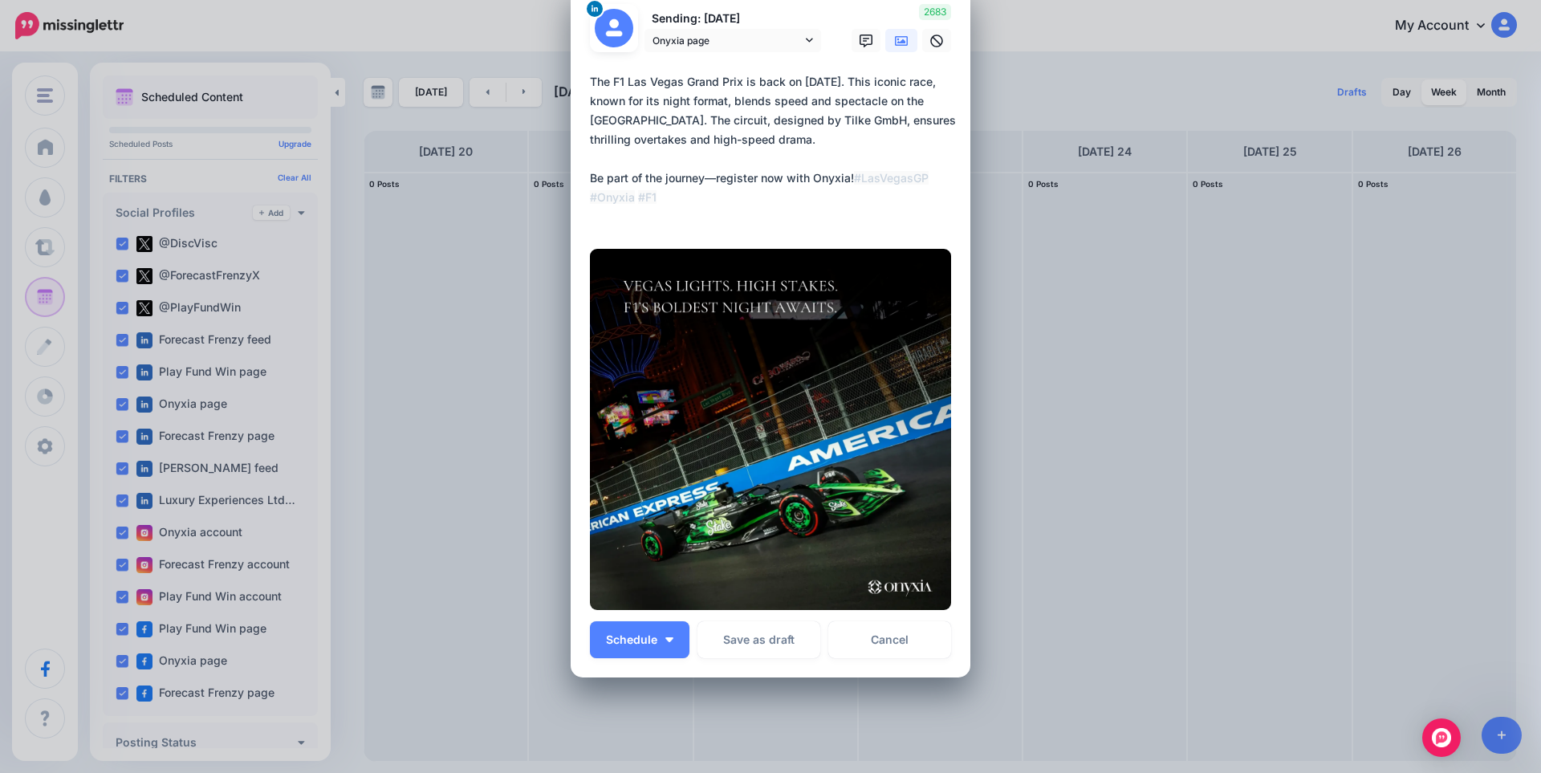
scroll to position [107, 0]
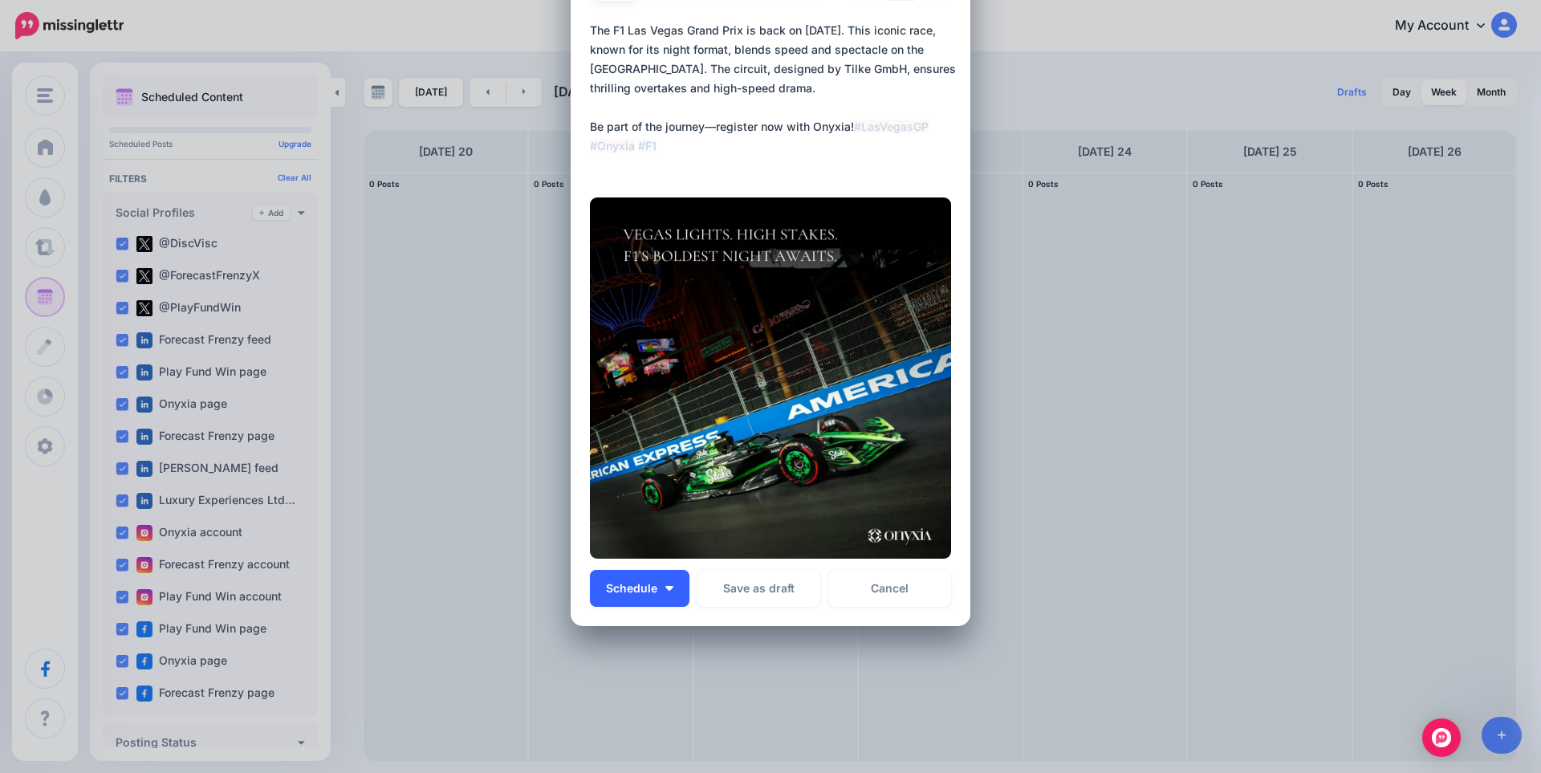
click at [665, 591] on img "button" at bounding box center [669, 588] width 8 height 5
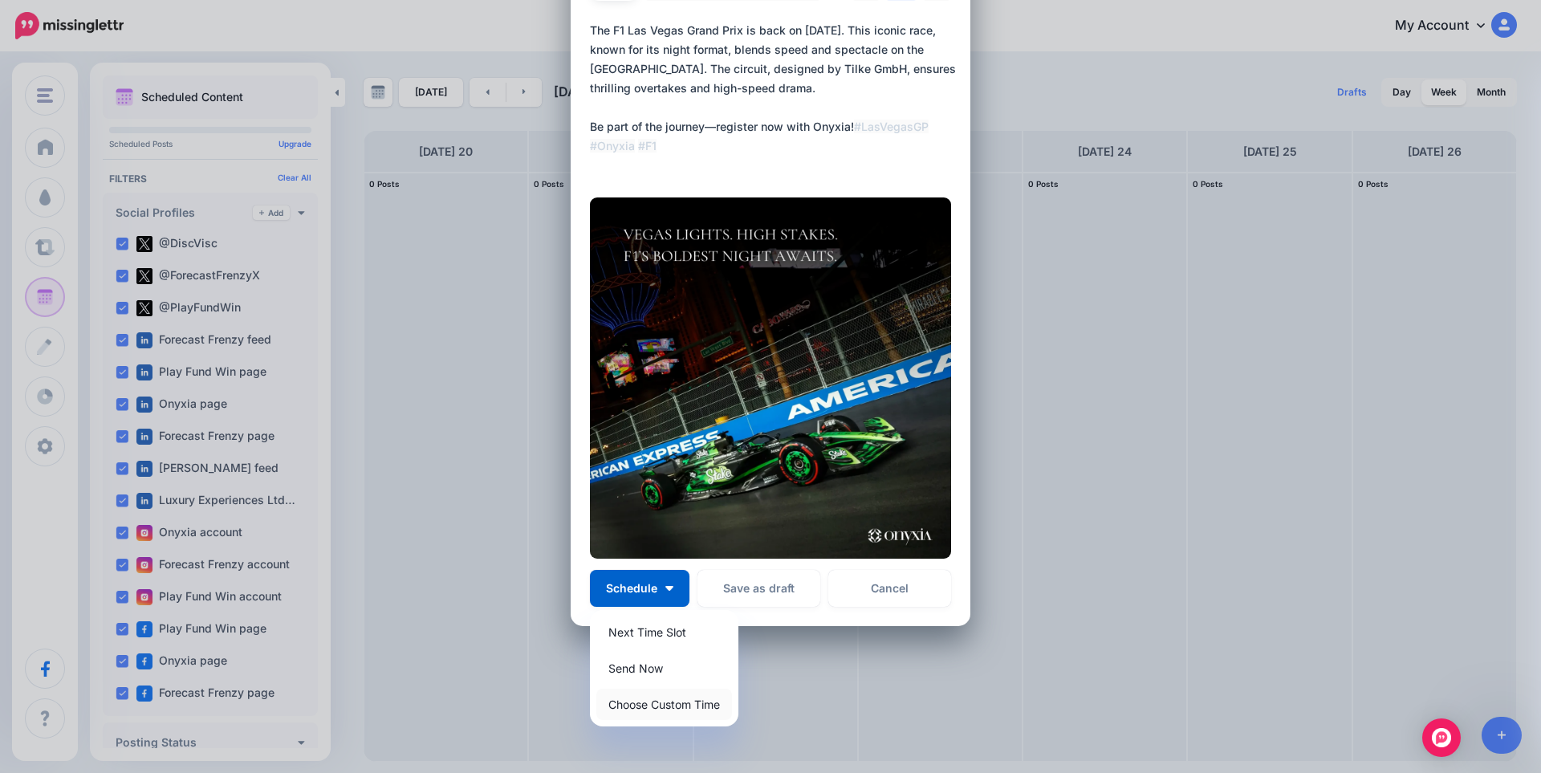
click at [640, 707] on link "Choose Custom Time" at bounding box center [664, 704] width 136 height 31
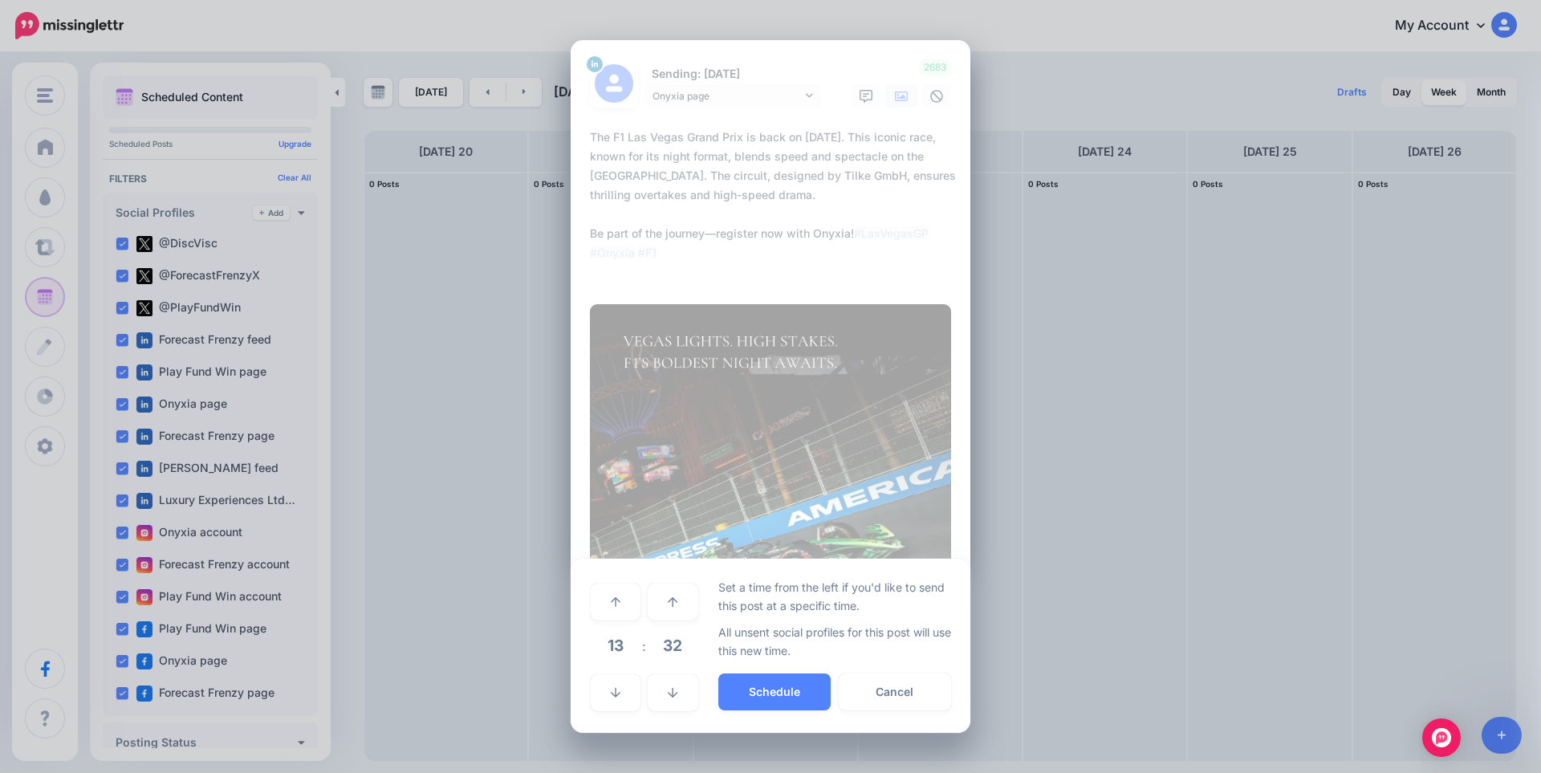
scroll to position [0, 0]
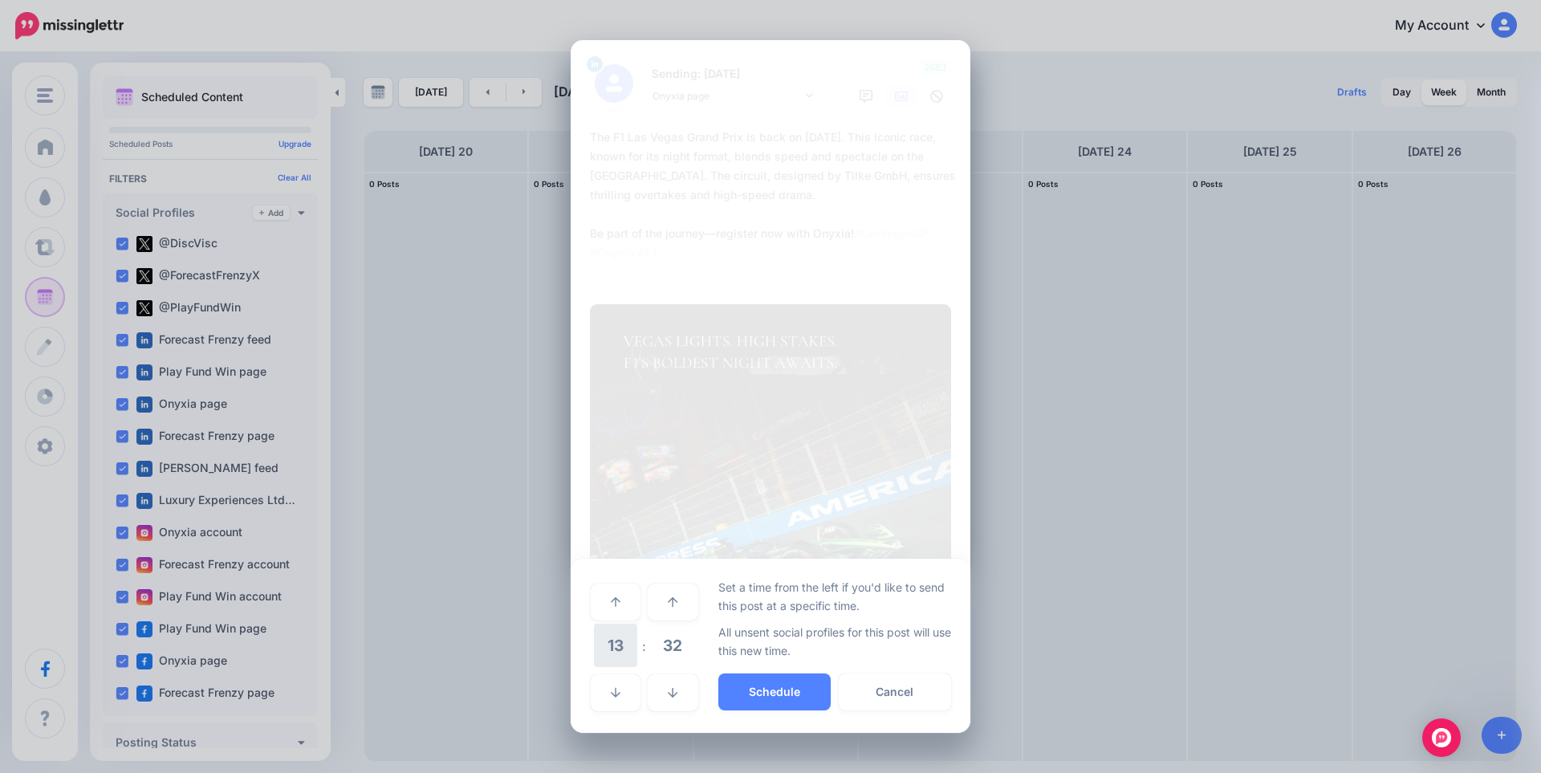
click at [620, 652] on span "13" at bounding box center [615, 645] width 43 height 43
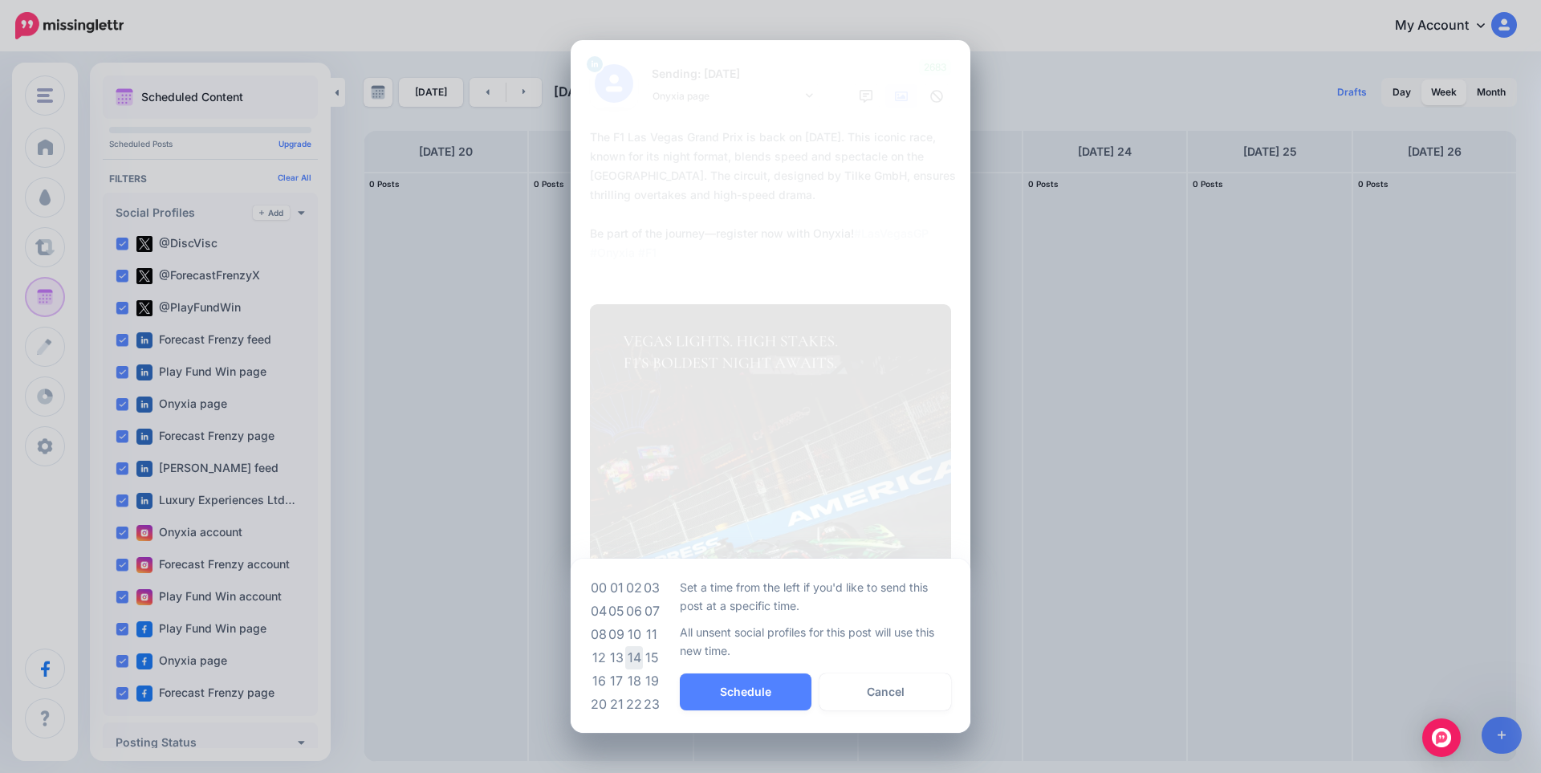
click at [630, 658] on td "14" at bounding box center [634, 657] width 18 height 23
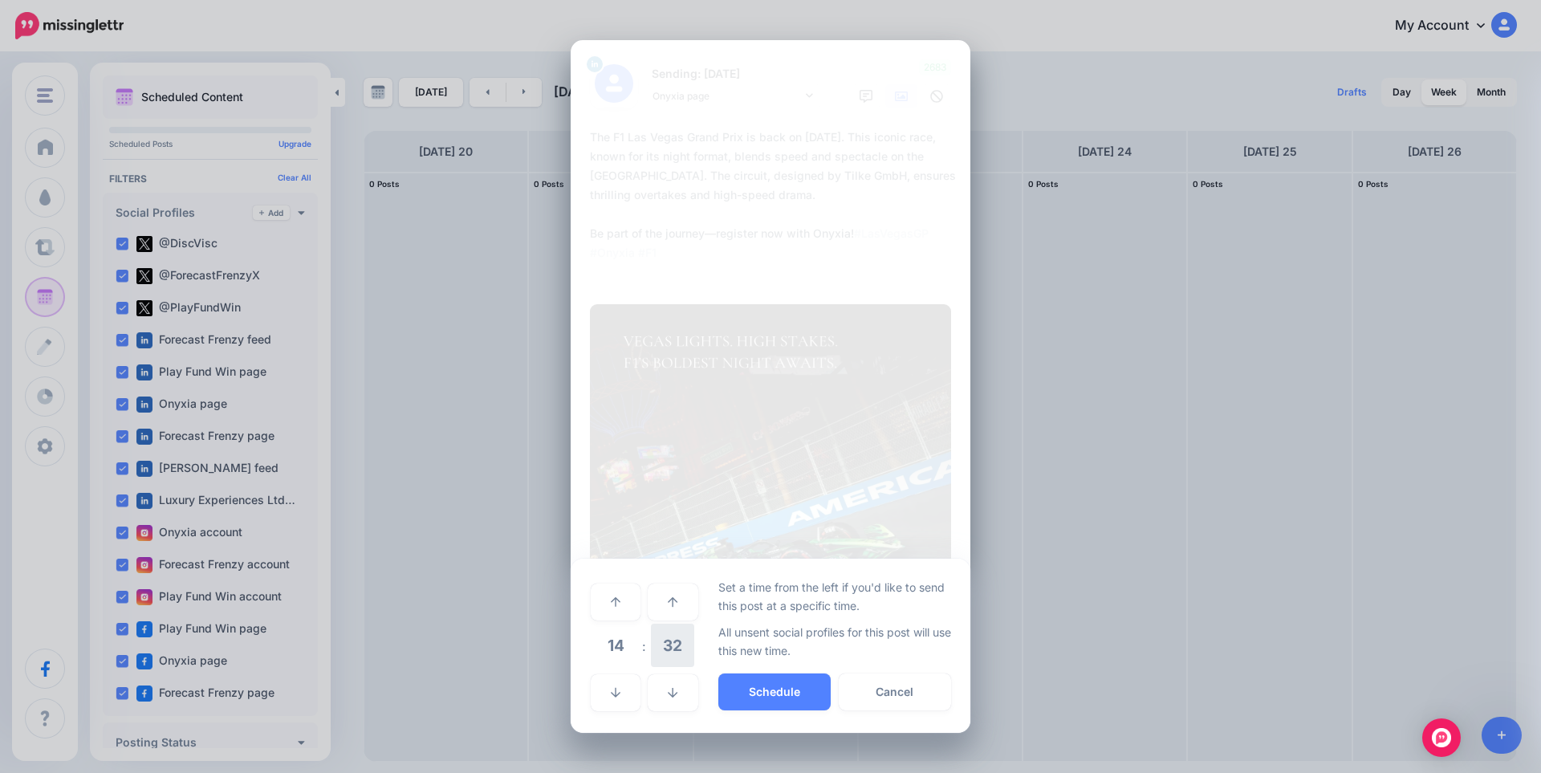
click at [662, 649] on span "32" at bounding box center [672, 645] width 43 height 43
click at [637, 651] on td "30" at bounding box center [634, 646] width 18 height 45
click at [776, 698] on button "Schedule" at bounding box center [774, 691] width 112 height 37
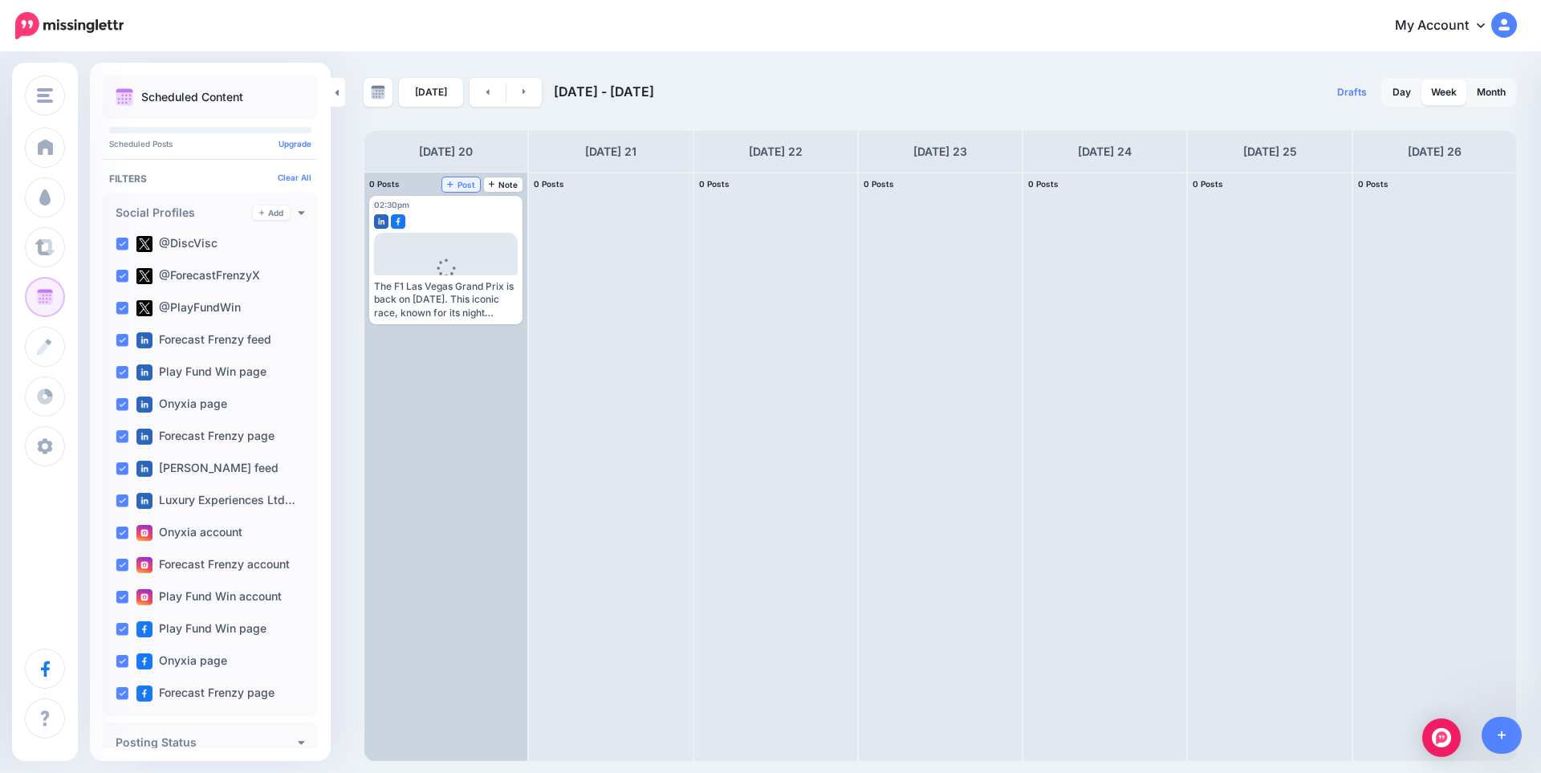
click at [464, 186] on span "Post" at bounding box center [461, 185] width 28 height 8
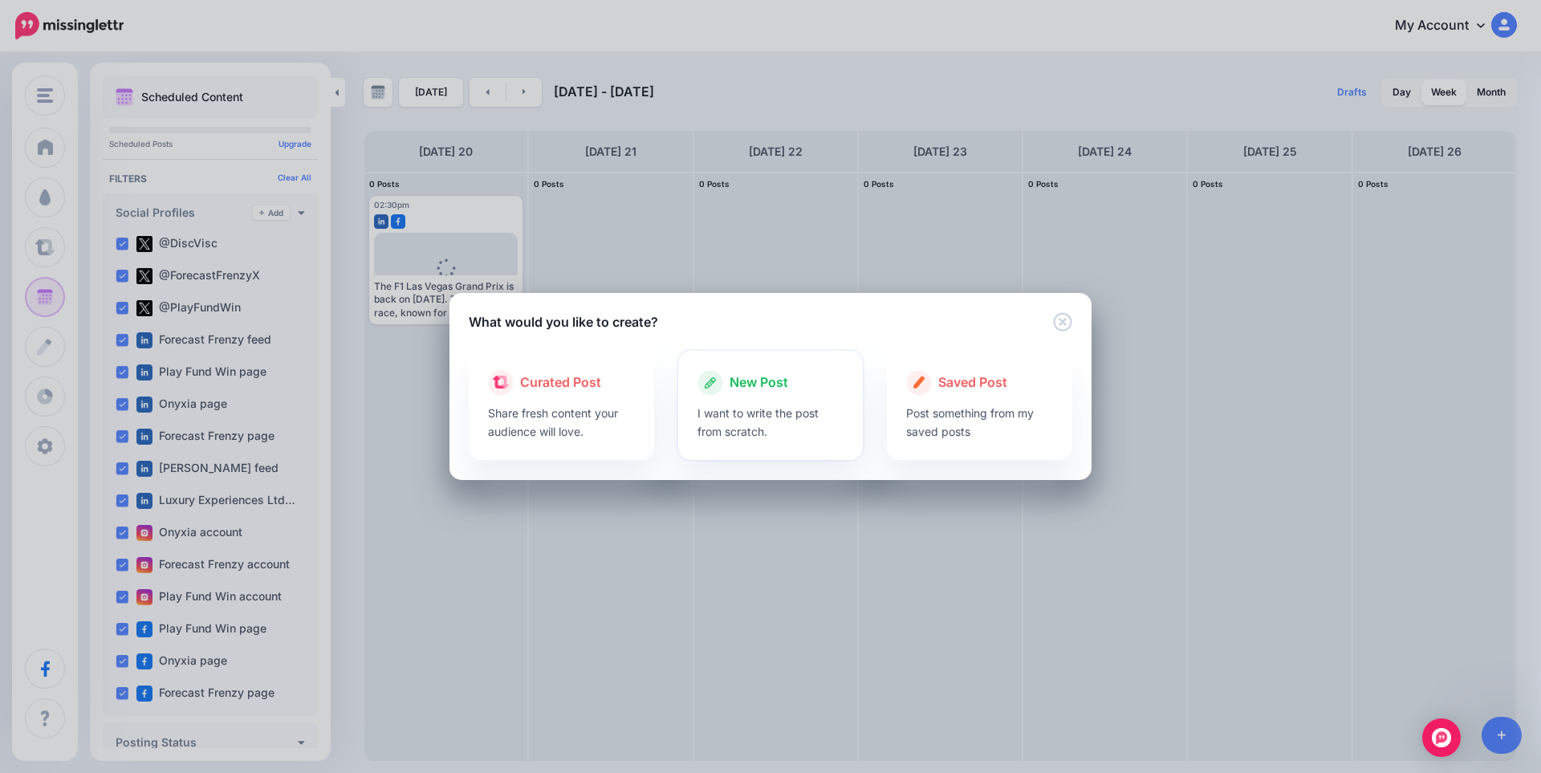
click at [764, 404] on p "I want to write the post from scratch." at bounding box center [770, 422] width 147 height 37
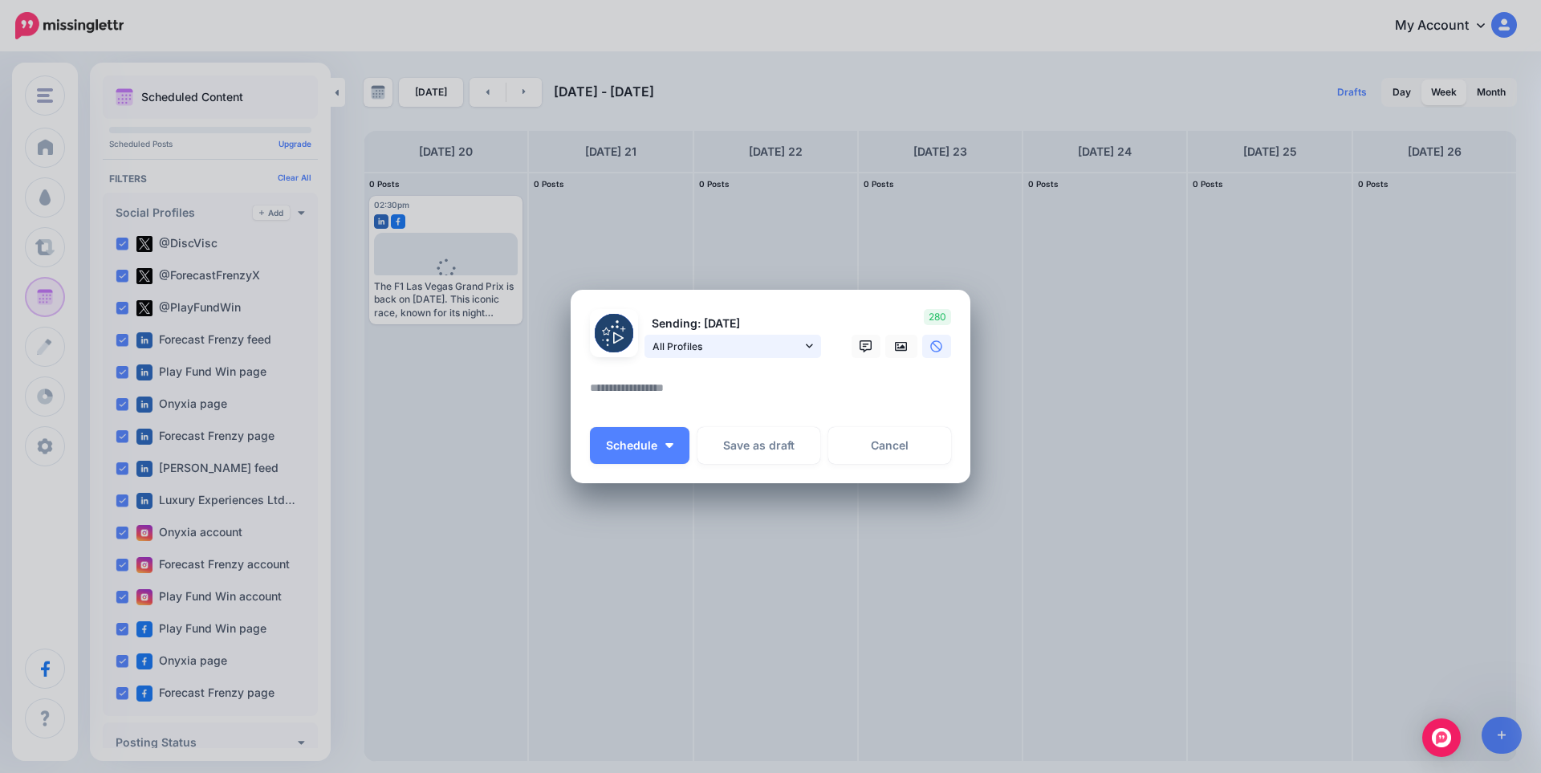
click at [702, 346] on span "All Profiles" at bounding box center [727, 346] width 149 height 17
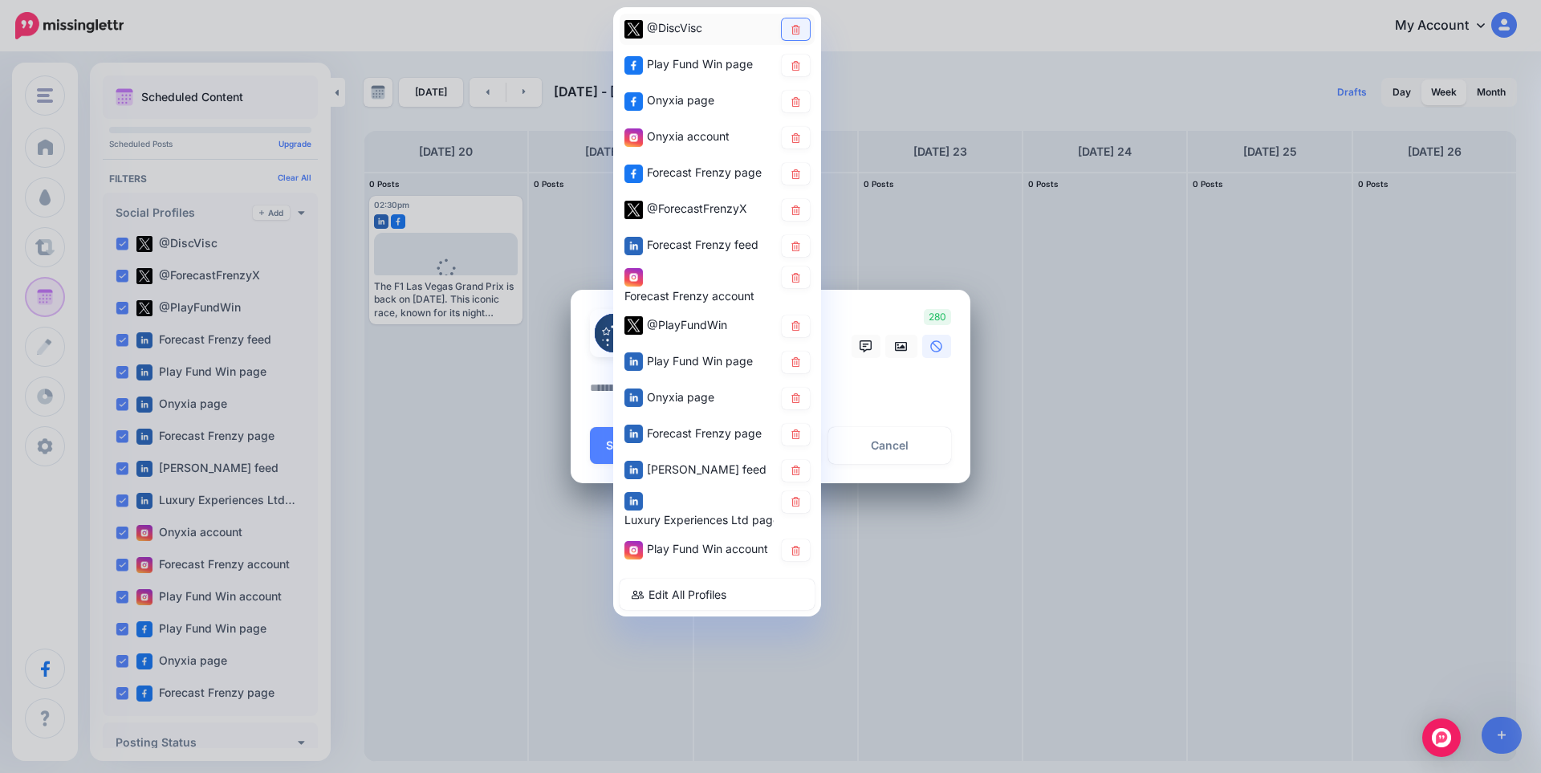
click at [793, 29] on icon at bounding box center [795, 29] width 9 height 10
click at [793, 63] on icon at bounding box center [795, 65] width 9 height 10
click at [795, 144] on link at bounding box center [796, 138] width 28 height 22
click at [799, 175] on icon at bounding box center [795, 174] width 9 height 10
click at [795, 210] on icon at bounding box center [796, 210] width 12 height 10
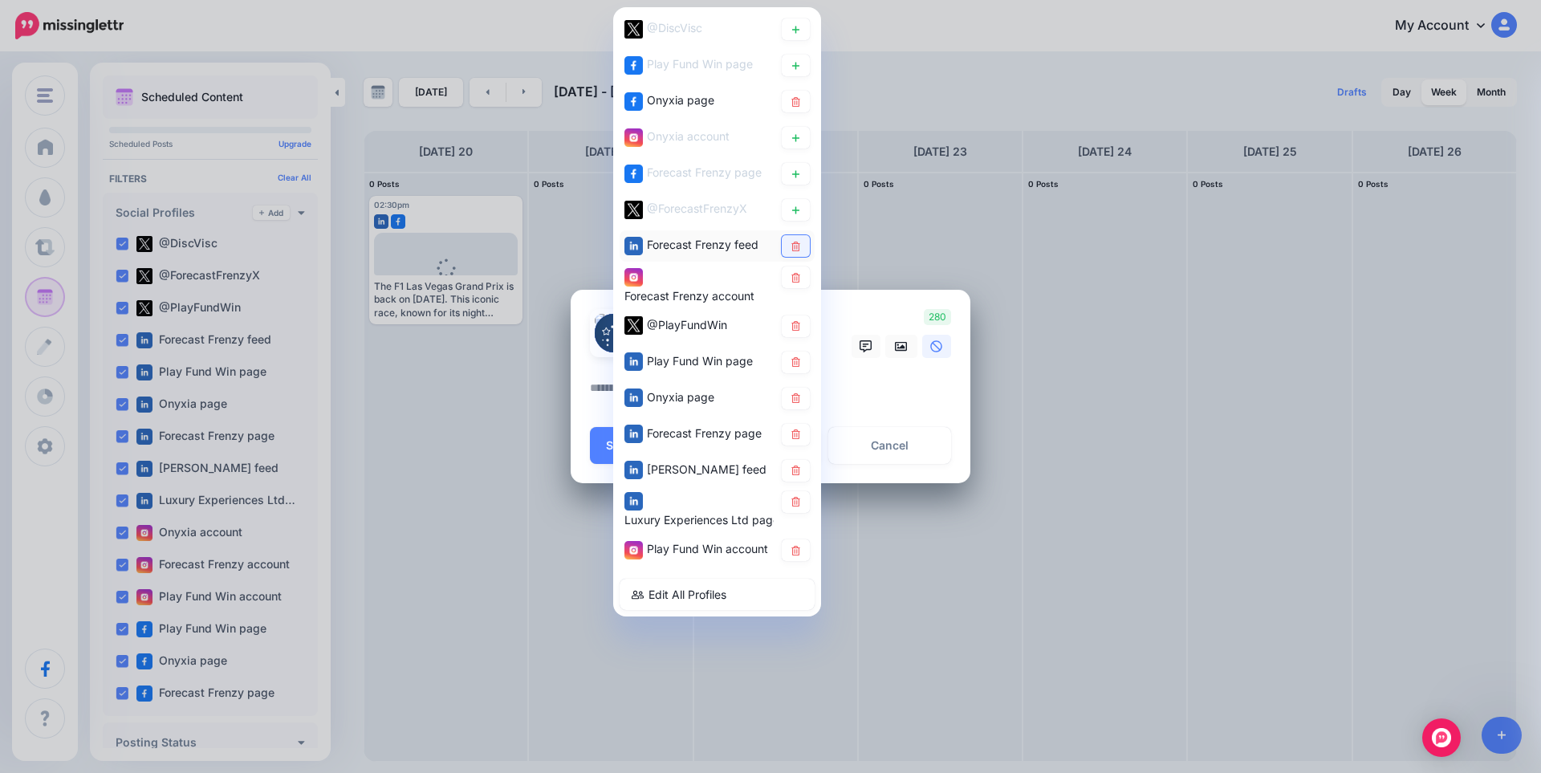
click at [798, 242] on icon at bounding box center [795, 246] width 9 height 10
click at [791, 279] on icon at bounding box center [796, 277] width 12 height 10
click at [796, 316] on link at bounding box center [796, 326] width 28 height 22
click at [800, 364] on icon at bounding box center [796, 362] width 12 height 10
click at [803, 435] on link at bounding box center [796, 435] width 28 height 22
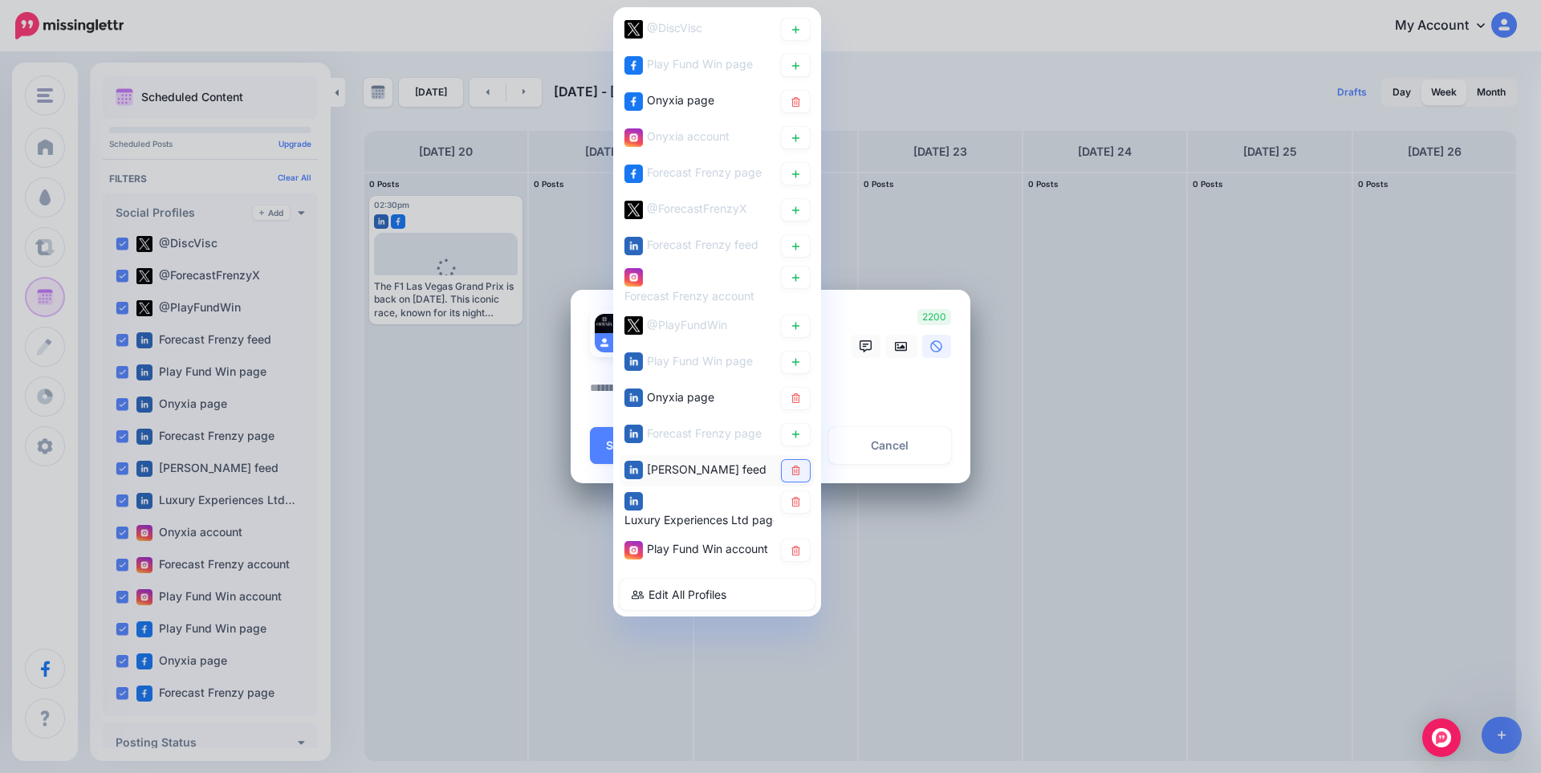
click at [793, 478] on link at bounding box center [796, 471] width 28 height 22
click at [791, 508] on link at bounding box center [796, 502] width 28 height 22
click at [795, 555] on icon at bounding box center [795, 551] width 9 height 10
click at [901, 340] on icon at bounding box center [901, 346] width 13 height 13
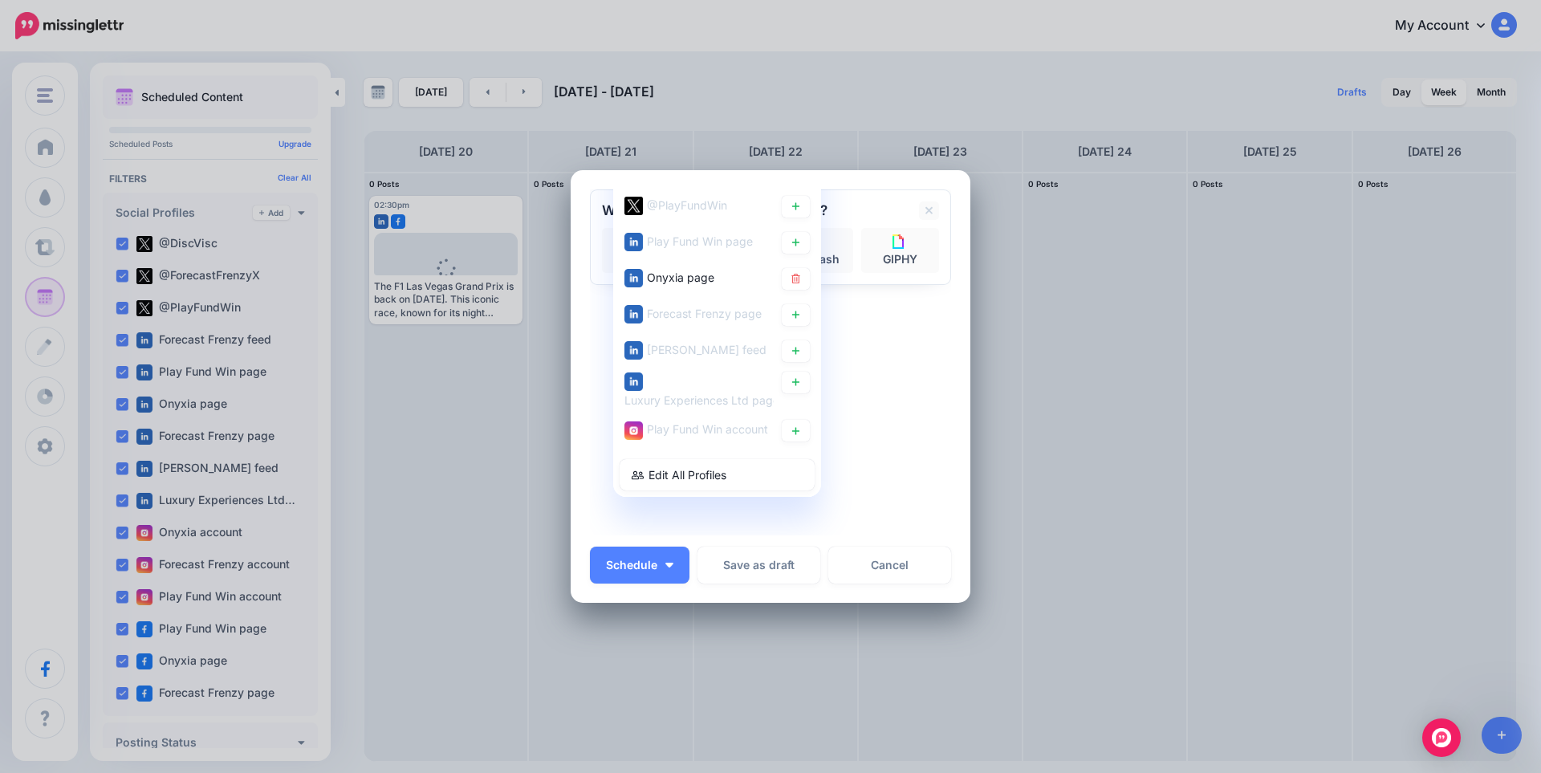
click at [897, 333] on div "Sending: [DATE] All Profiles @DiscVisc" at bounding box center [770, 362] width 361 height 346
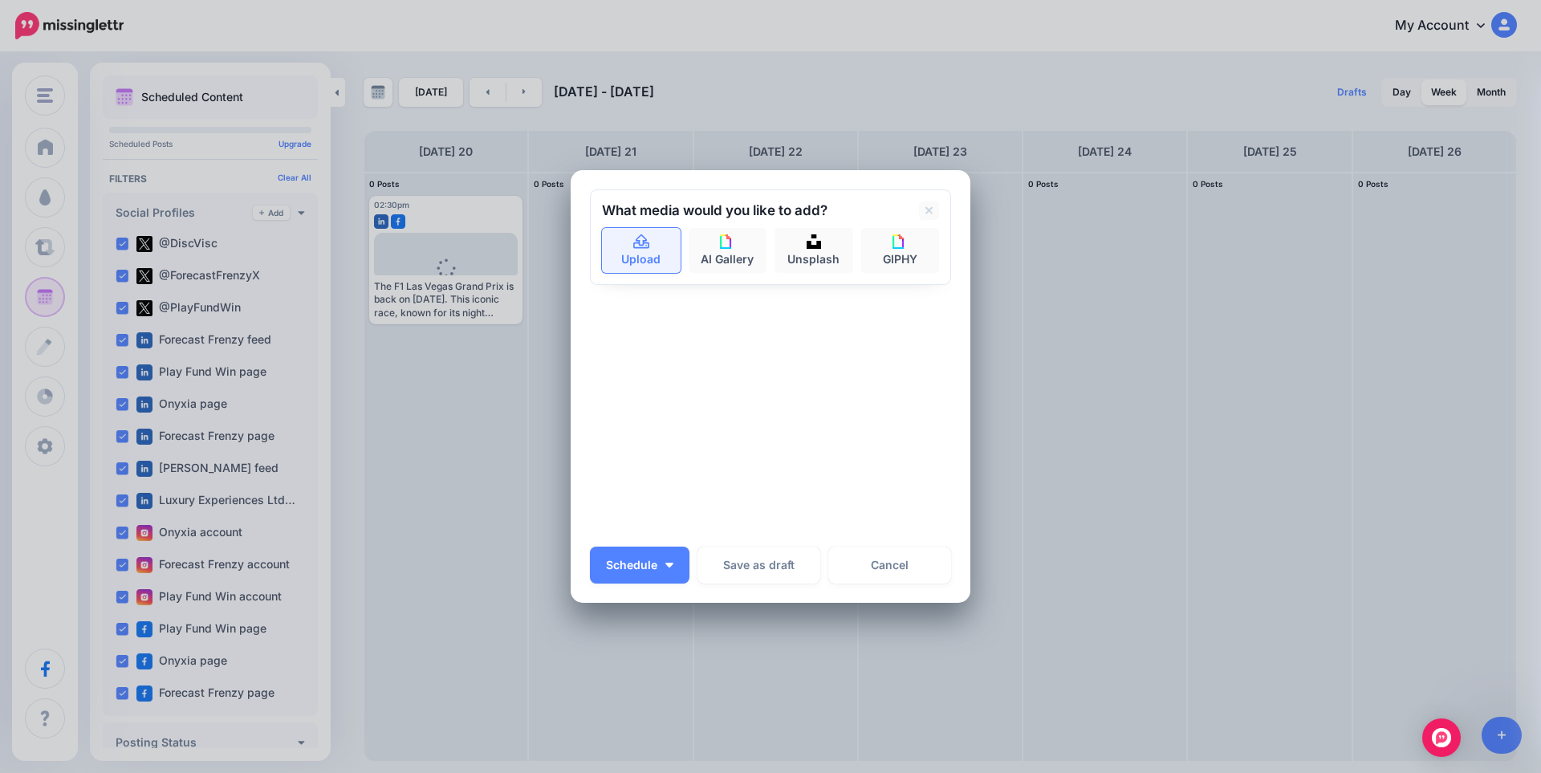
click at [640, 245] on icon at bounding box center [641, 242] width 18 height 14
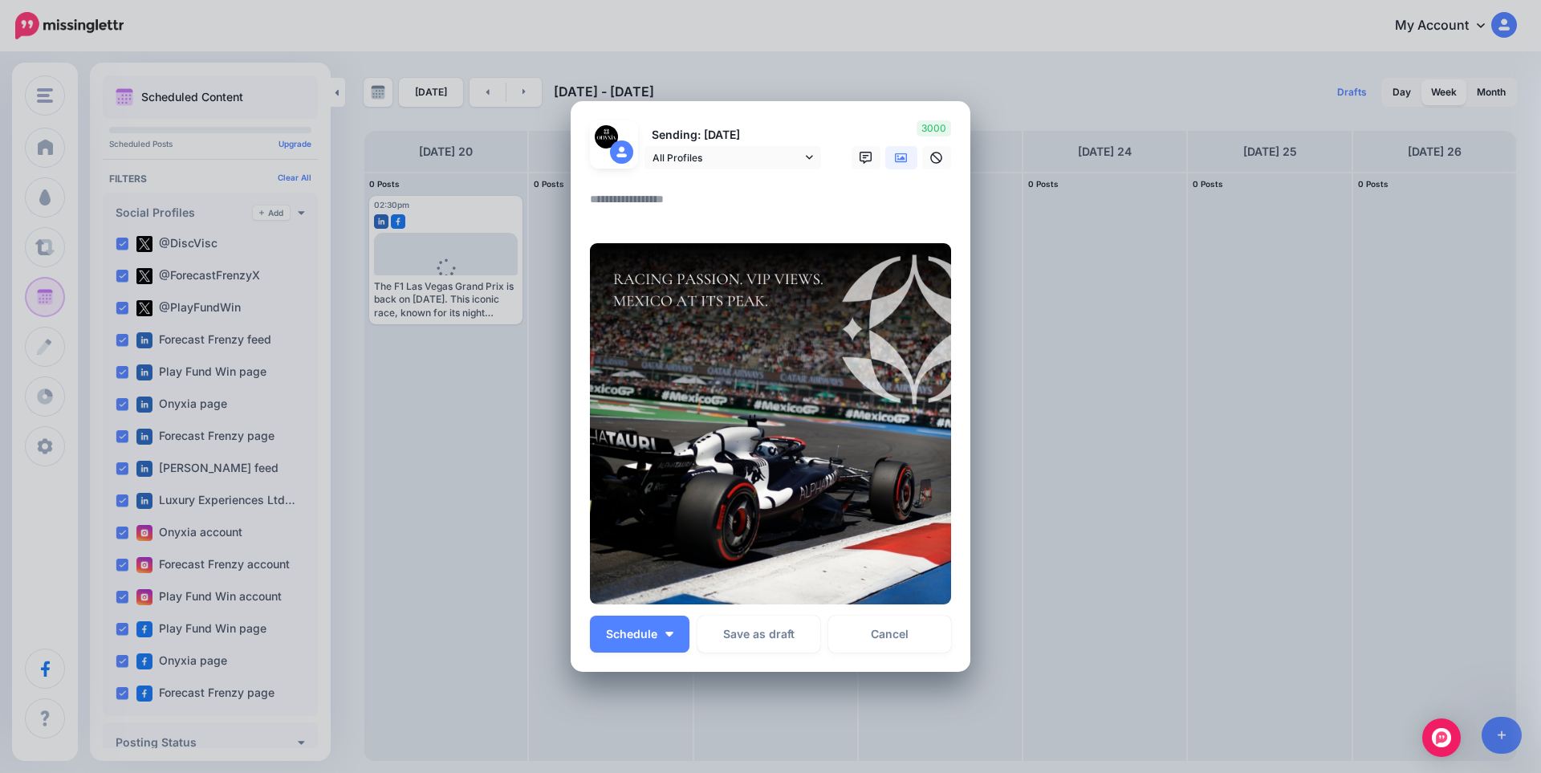
click at [640, 211] on textarea at bounding box center [774, 204] width 369 height 31
paste textarea "**********"
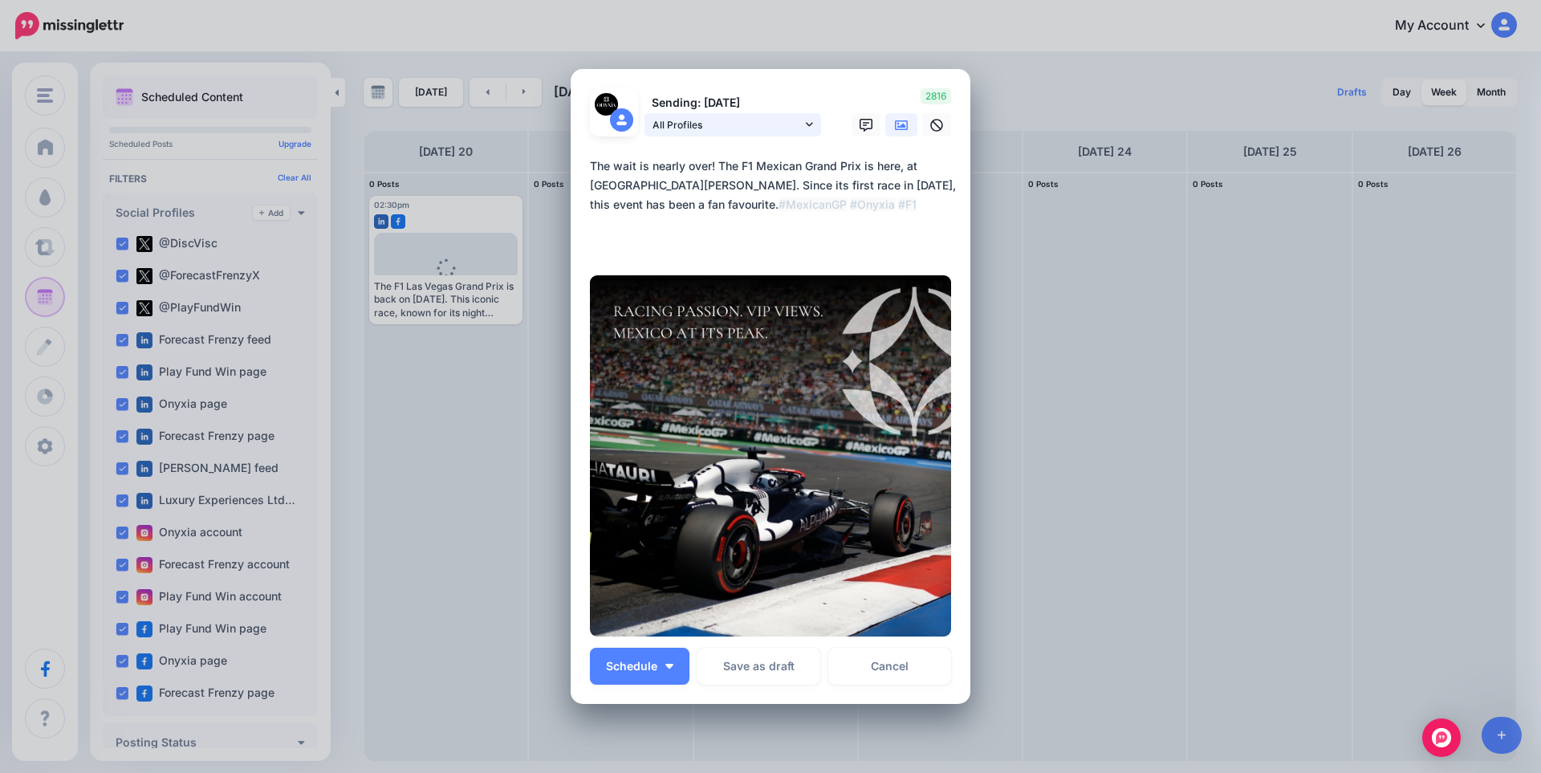
click at [771, 136] on link "All Profiles" at bounding box center [732, 124] width 177 height 23
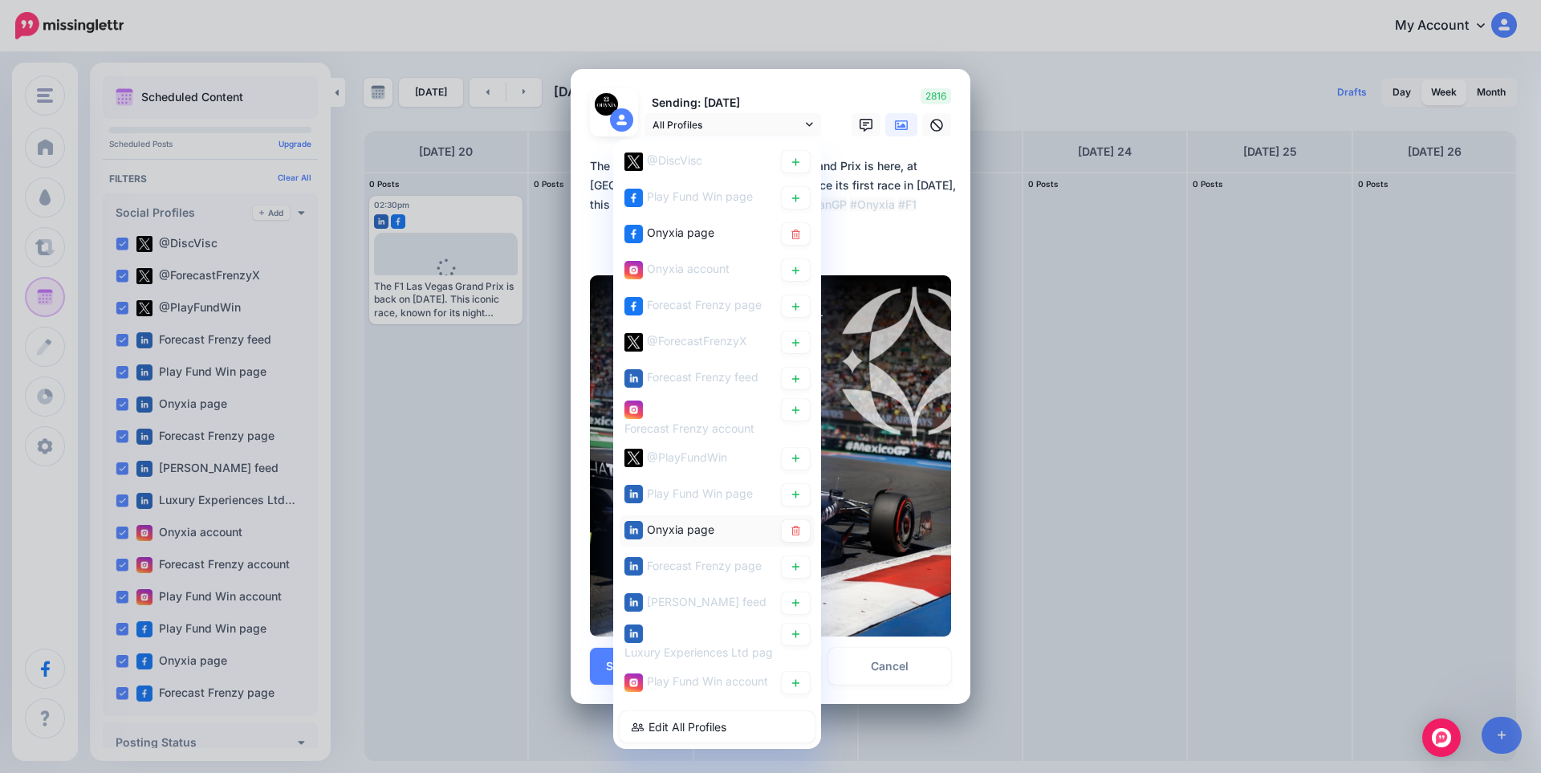
click at [710, 527] on div "Onyxia page" at bounding box center [698, 530] width 149 height 20
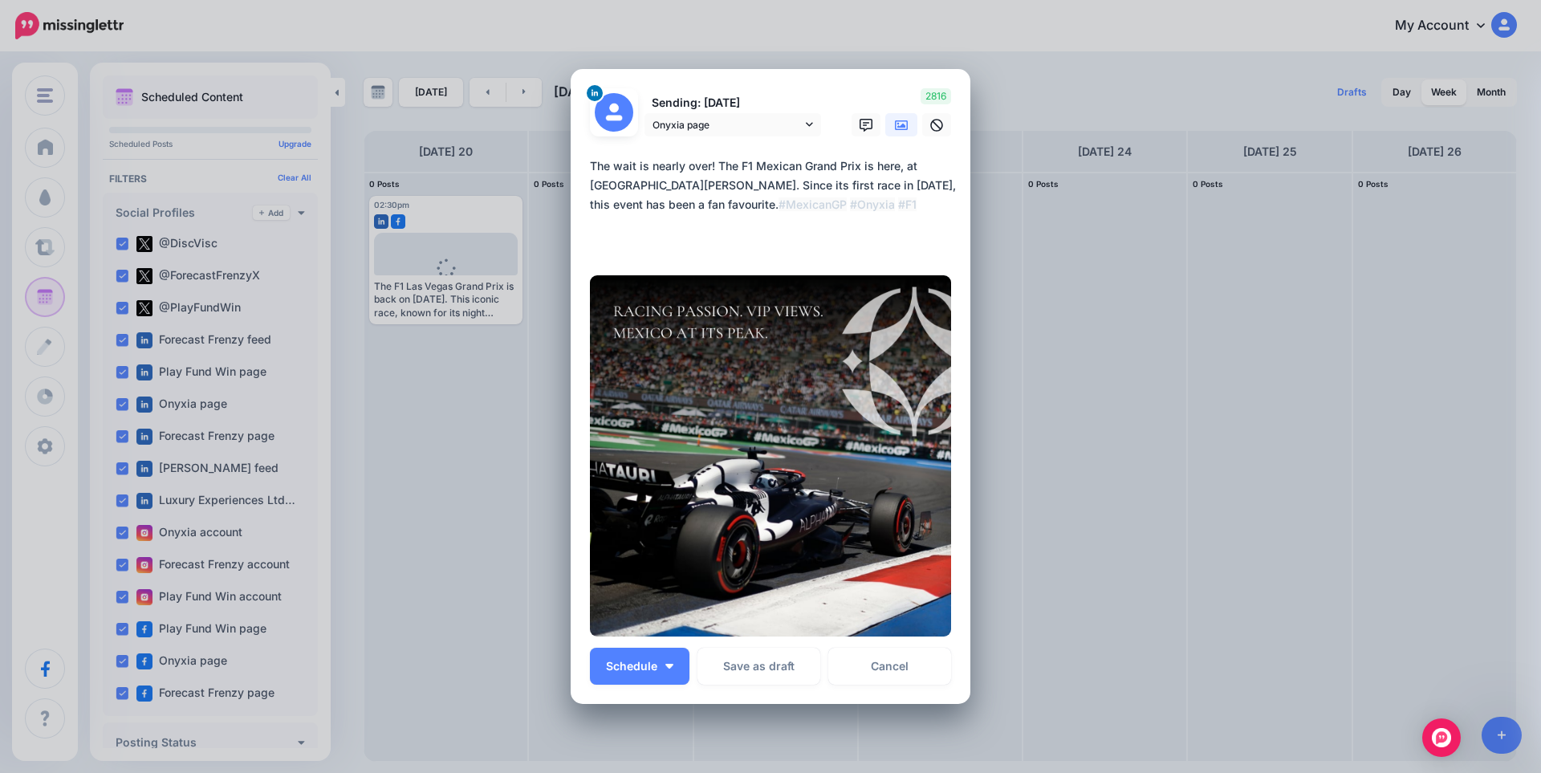
click at [769, 182] on textarea "**********" at bounding box center [774, 205] width 369 height 96
paste textarea "*****"
click at [729, 115] on link "Onyxia page" at bounding box center [732, 124] width 177 height 23
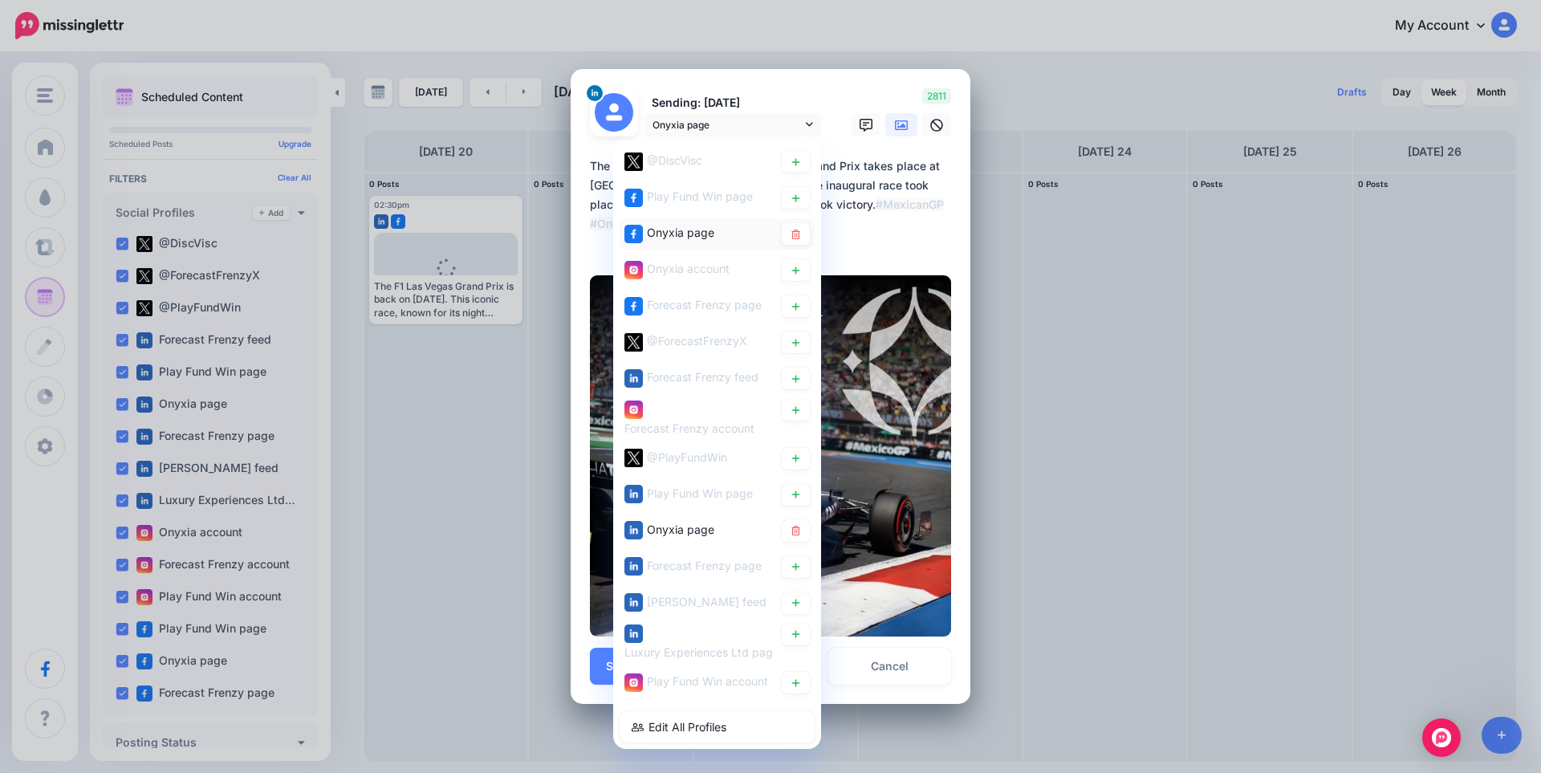
click at [718, 226] on div "Onyxia page" at bounding box center [698, 233] width 149 height 20
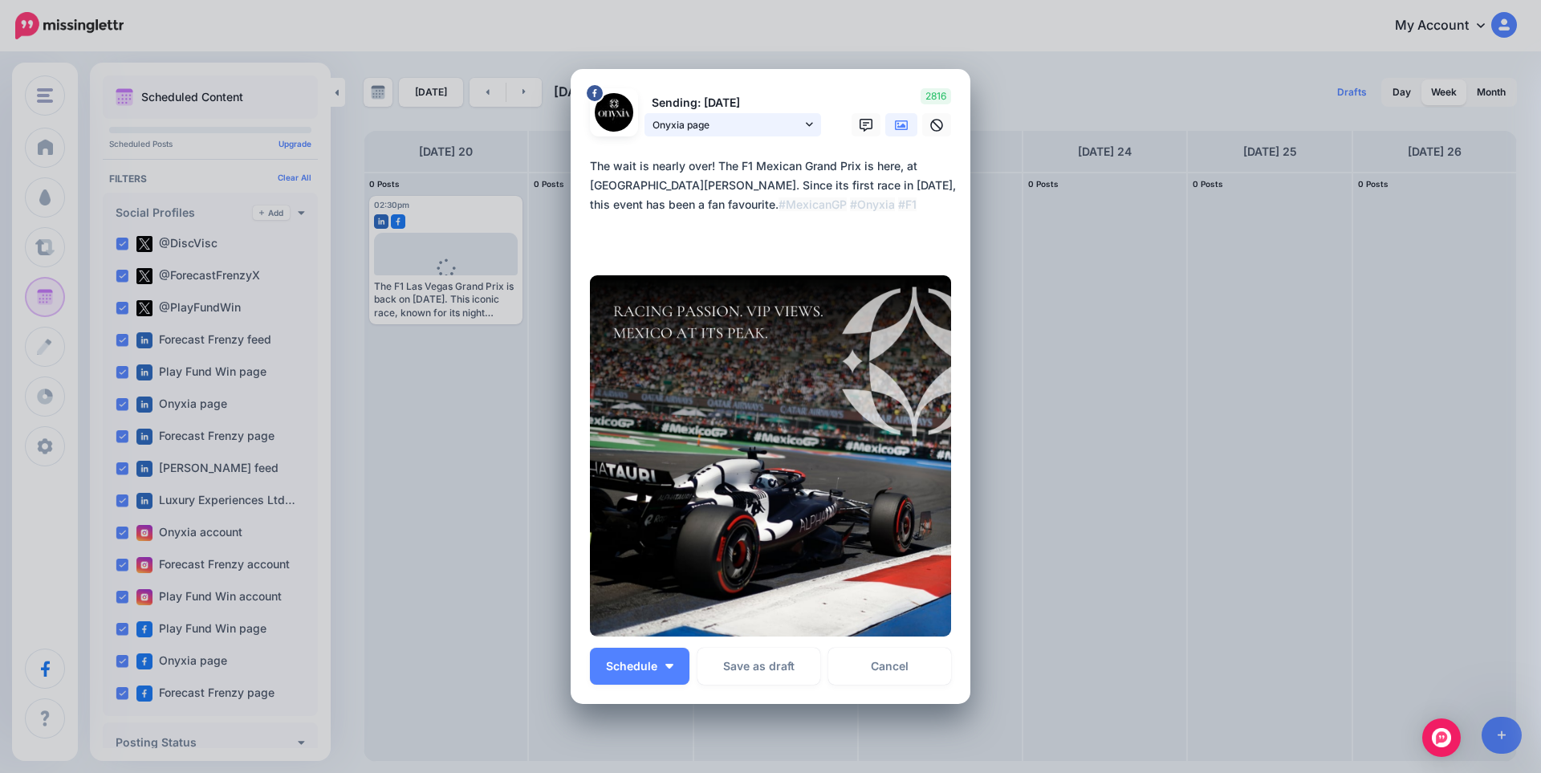
click at [722, 120] on span "Onyxia page" at bounding box center [727, 124] width 149 height 17
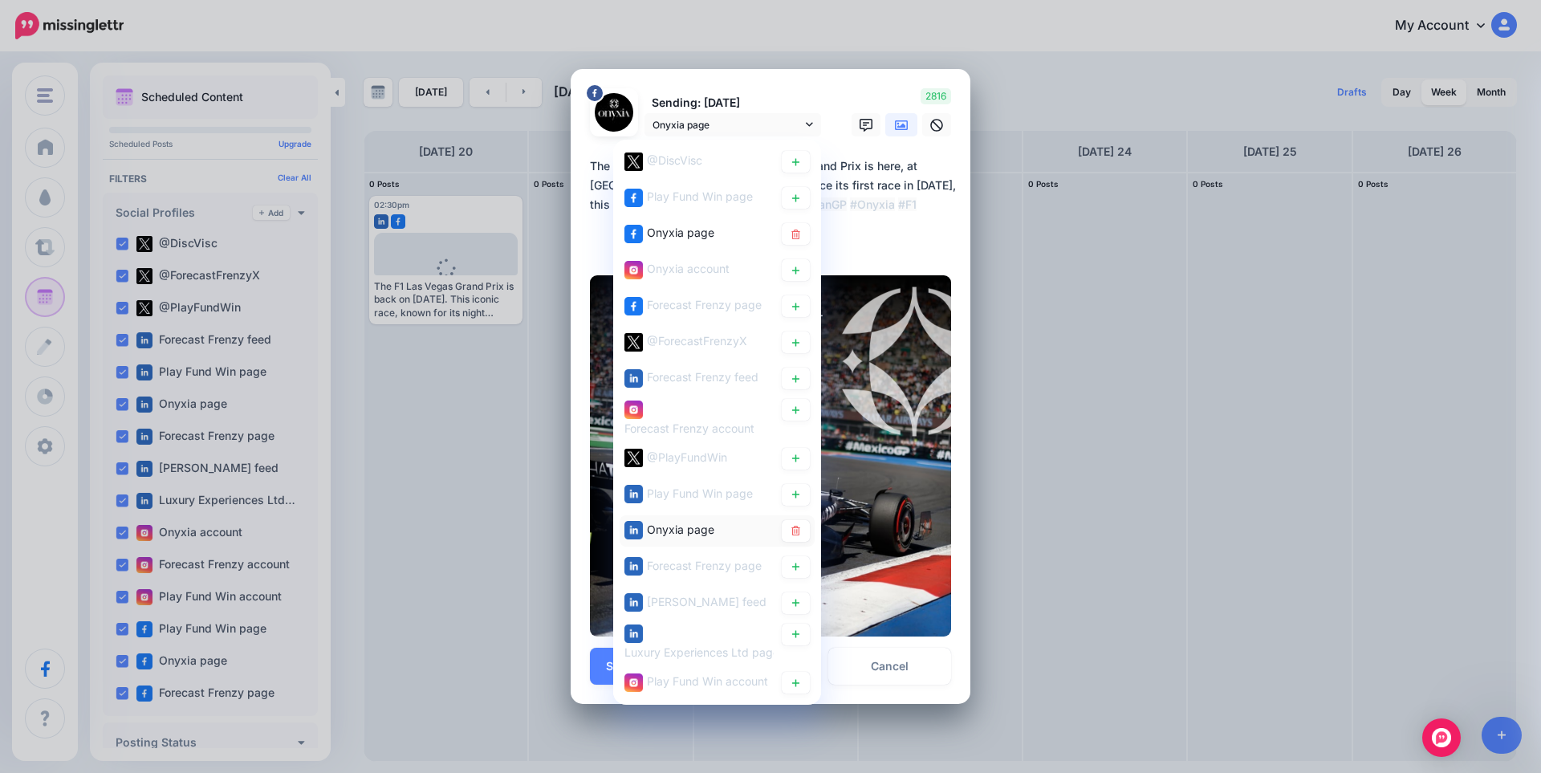
click at [695, 535] on span "Onyxia page" at bounding box center [680, 529] width 67 height 14
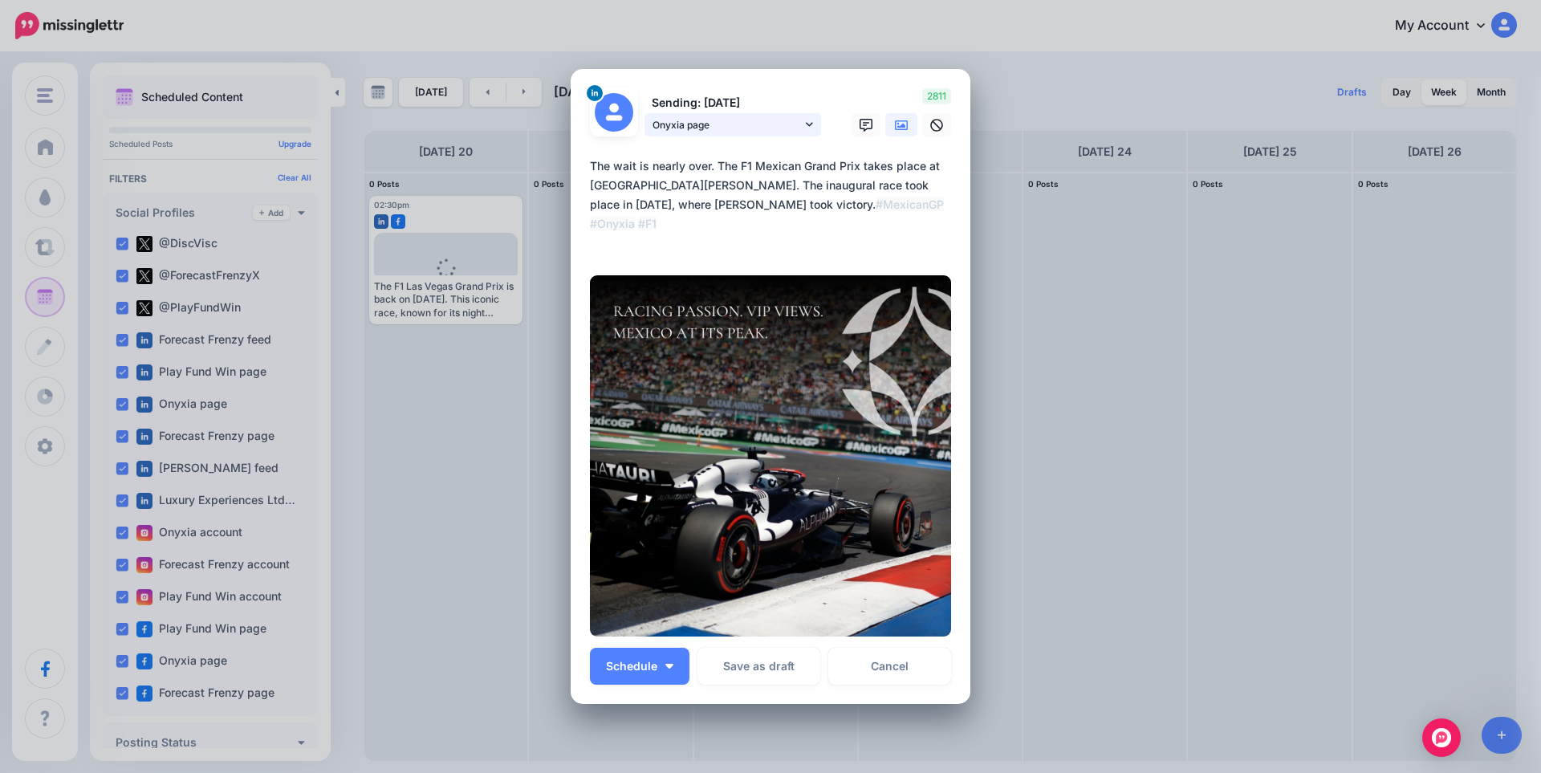
click at [746, 120] on span "Onyxia page" at bounding box center [727, 124] width 149 height 17
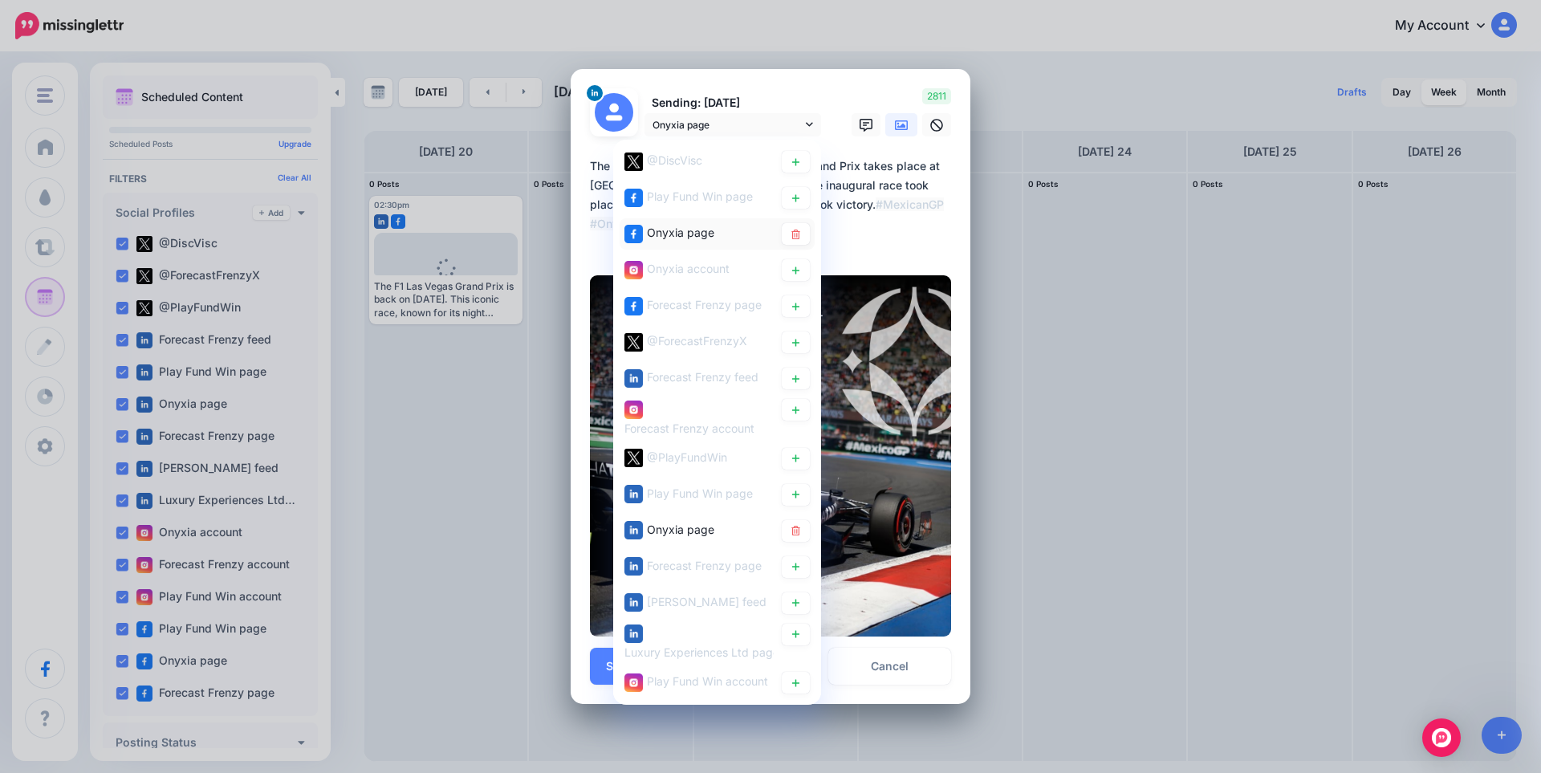
click at [681, 236] on span "Onyxia page" at bounding box center [680, 233] width 67 height 14
type textarea "**********"
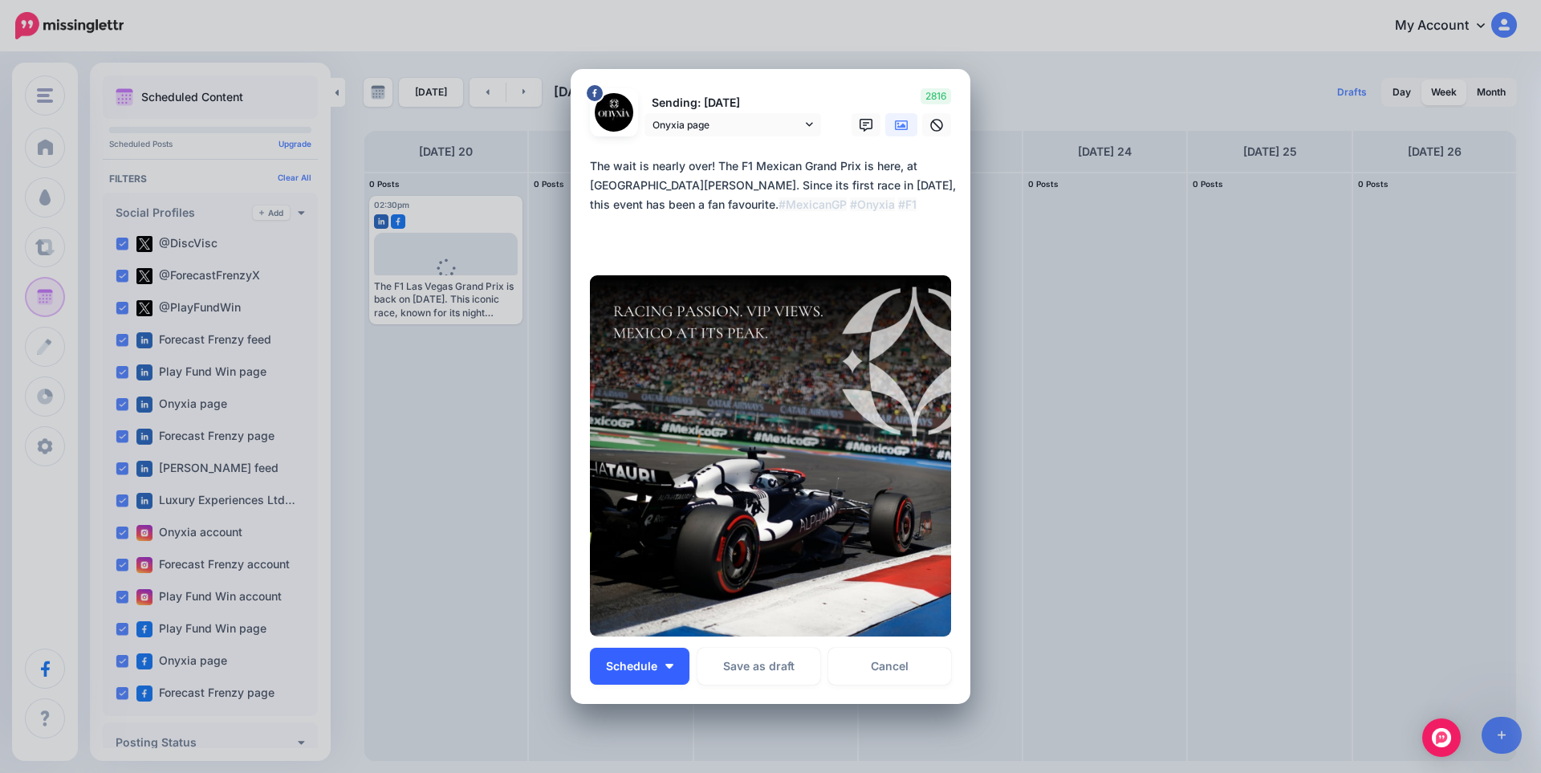
click at [652, 668] on button "Schedule" at bounding box center [640, 666] width 100 height 37
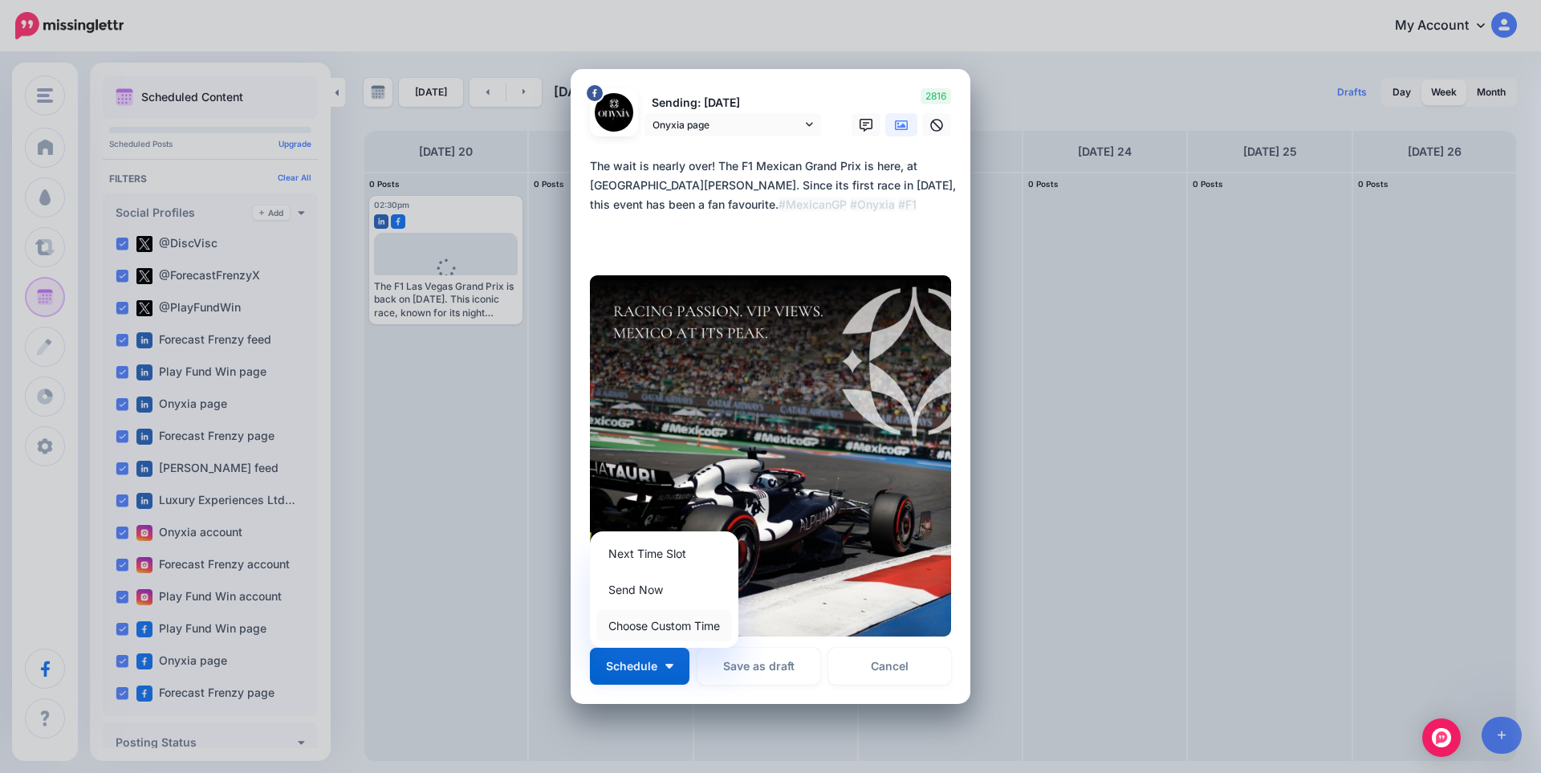
click at [656, 622] on link "Choose Custom Time" at bounding box center [664, 625] width 136 height 31
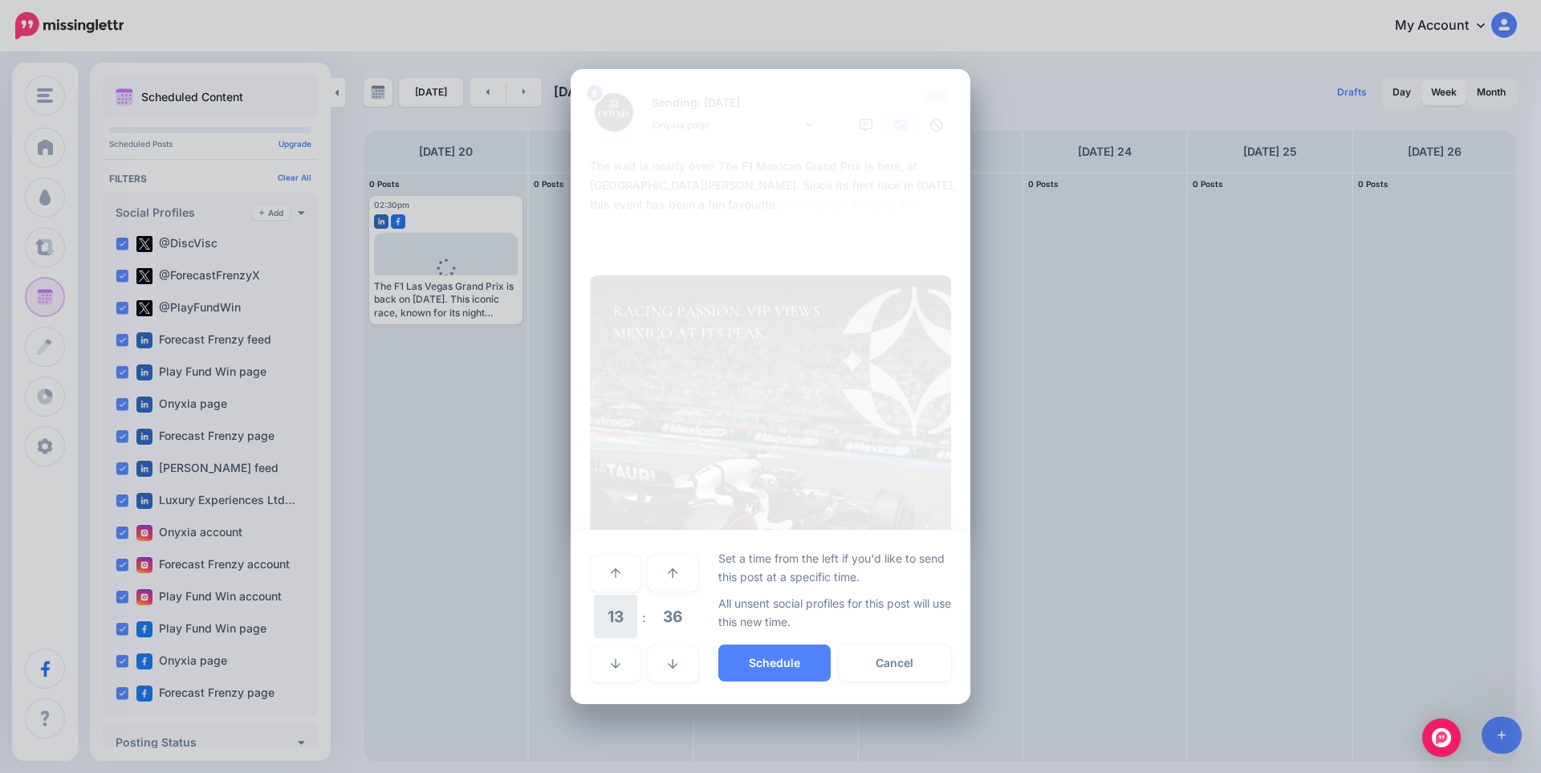
click at [620, 617] on span "13" at bounding box center [615, 616] width 43 height 43
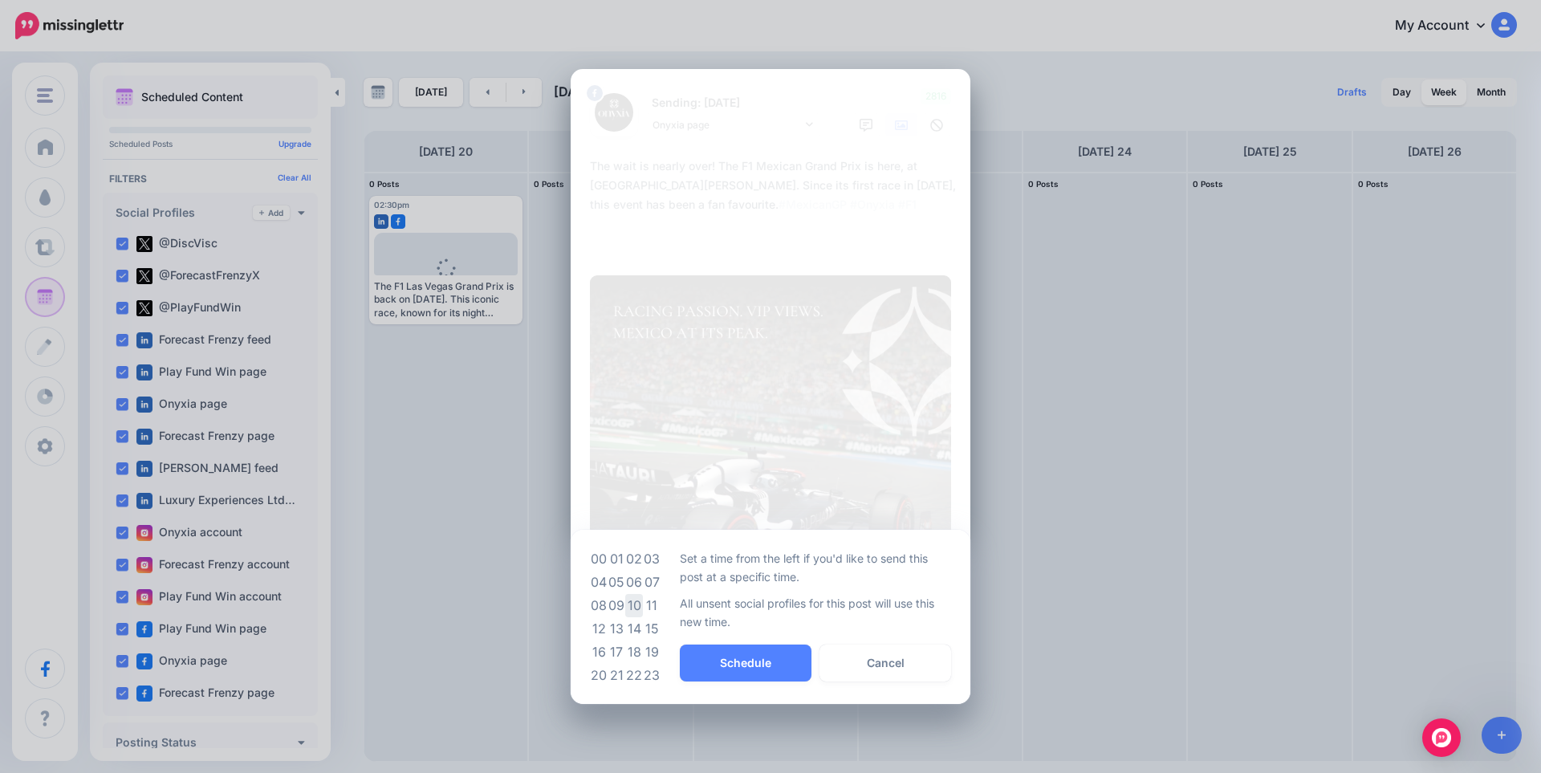
click at [637, 602] on td "10" at bounding box center [634, 605] width 18 height 23
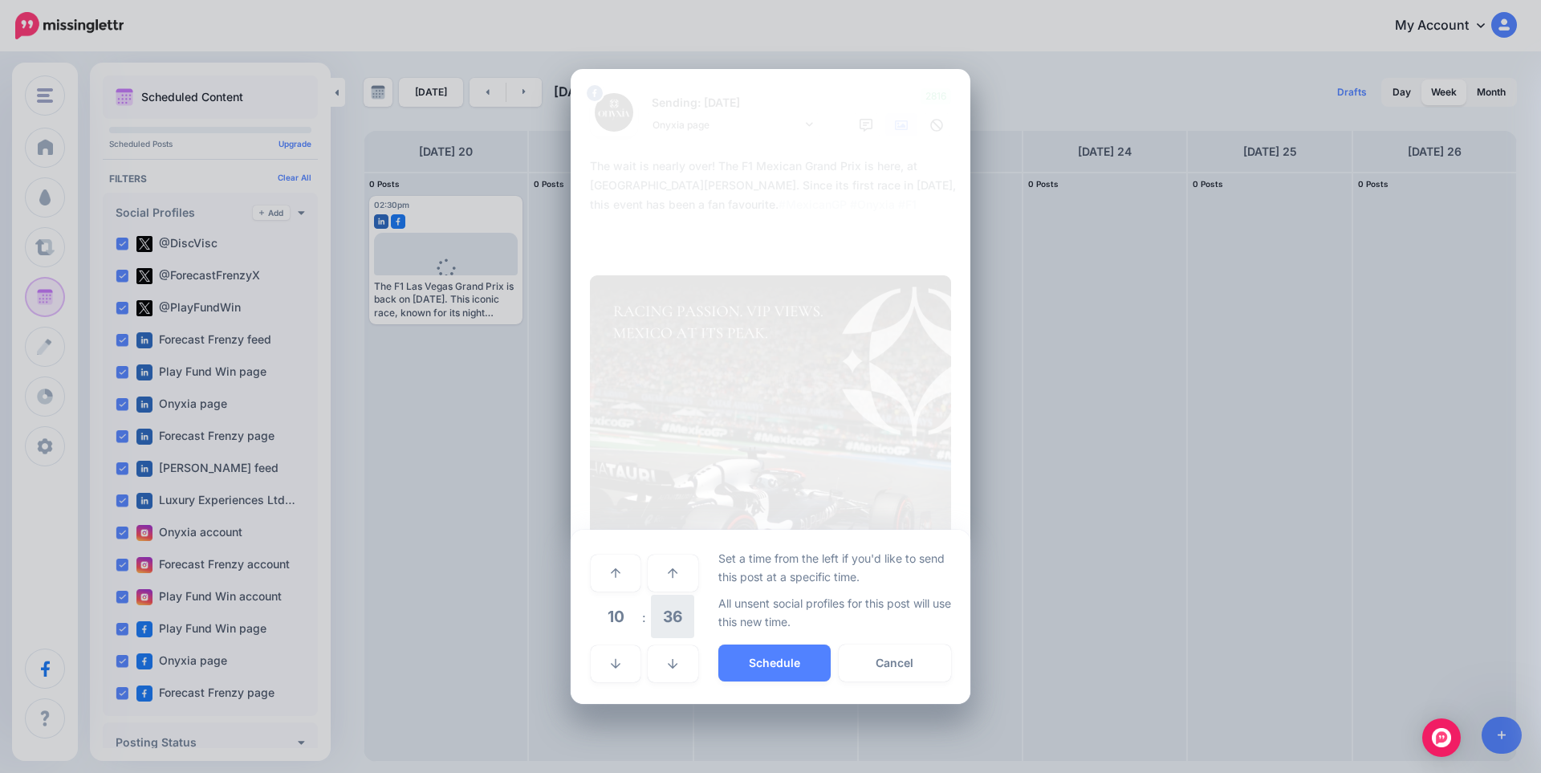
click at [664, 617] on span "36" at bounding box center [672, 616] width 43 height 43
click at [601, 568] on td "00" at bounding box center [599, 572] width 18 height 45
click at [771, 649] on button "Schedule" at bounding box center [774, 662] width 112 height 37
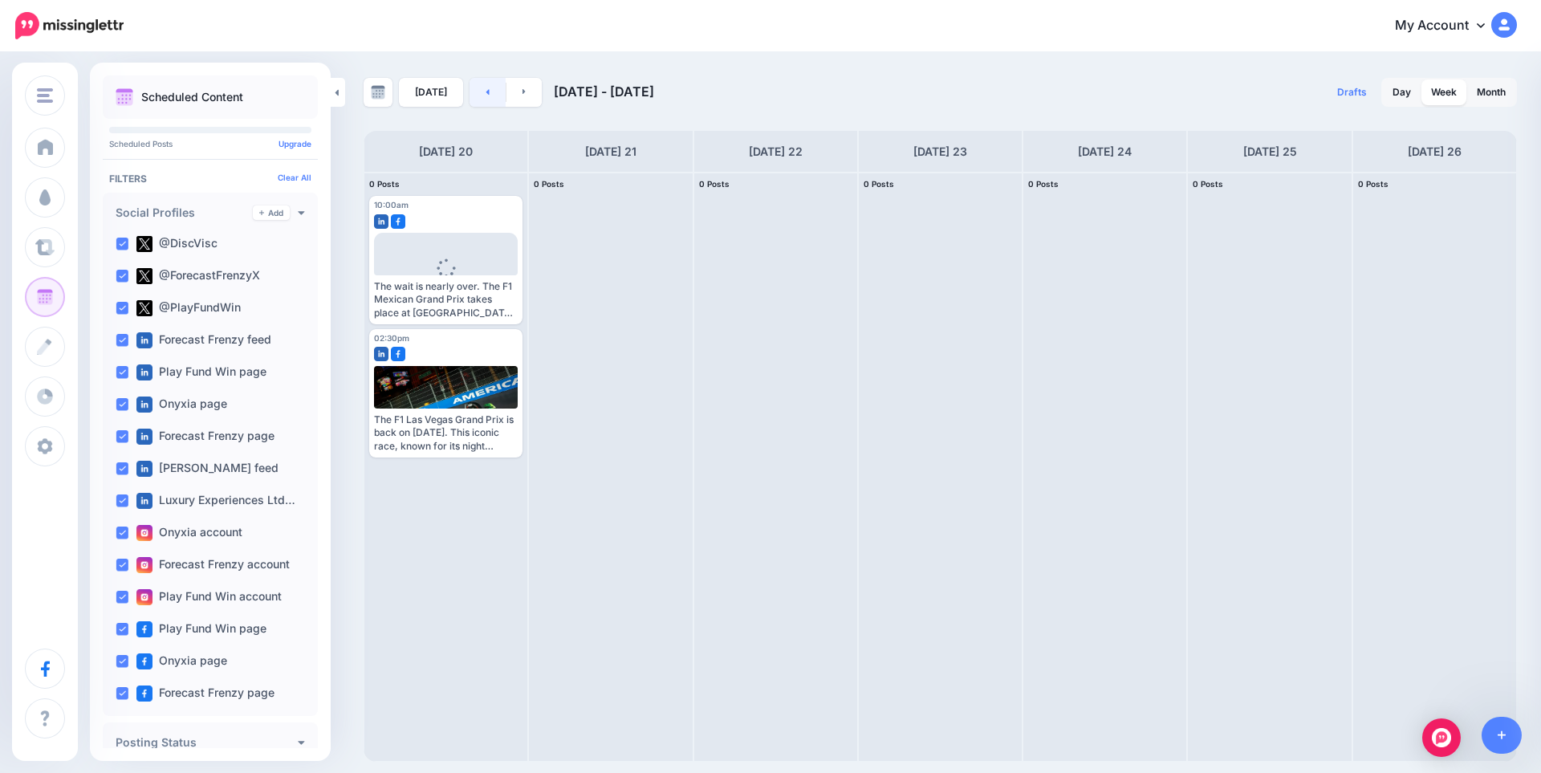
click at [480, 96] on link at bounding box center [488, 92] width 36 height 29
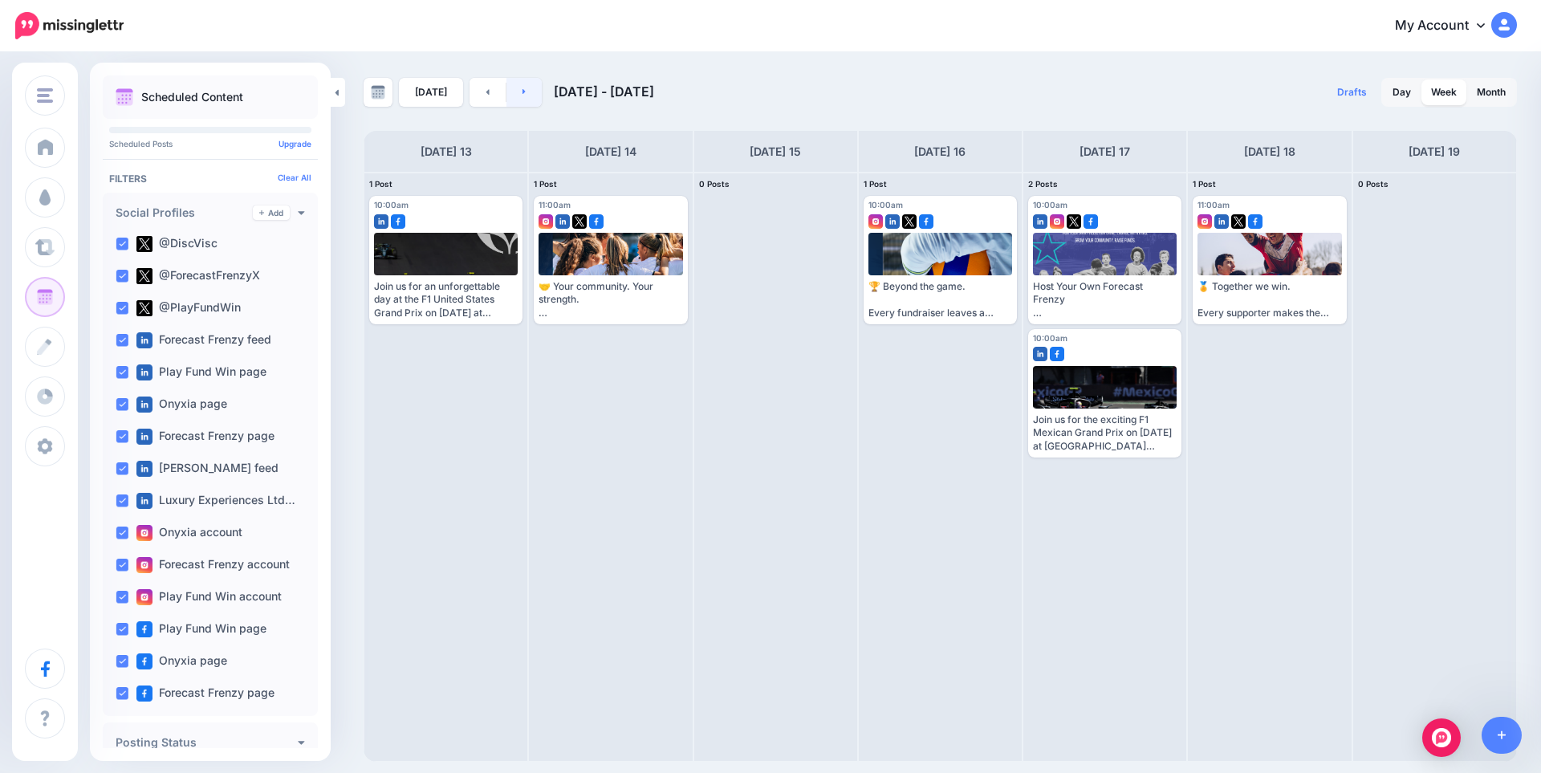
click at [515, 100] on link at bounding box center [524, 92] width 36 height 29
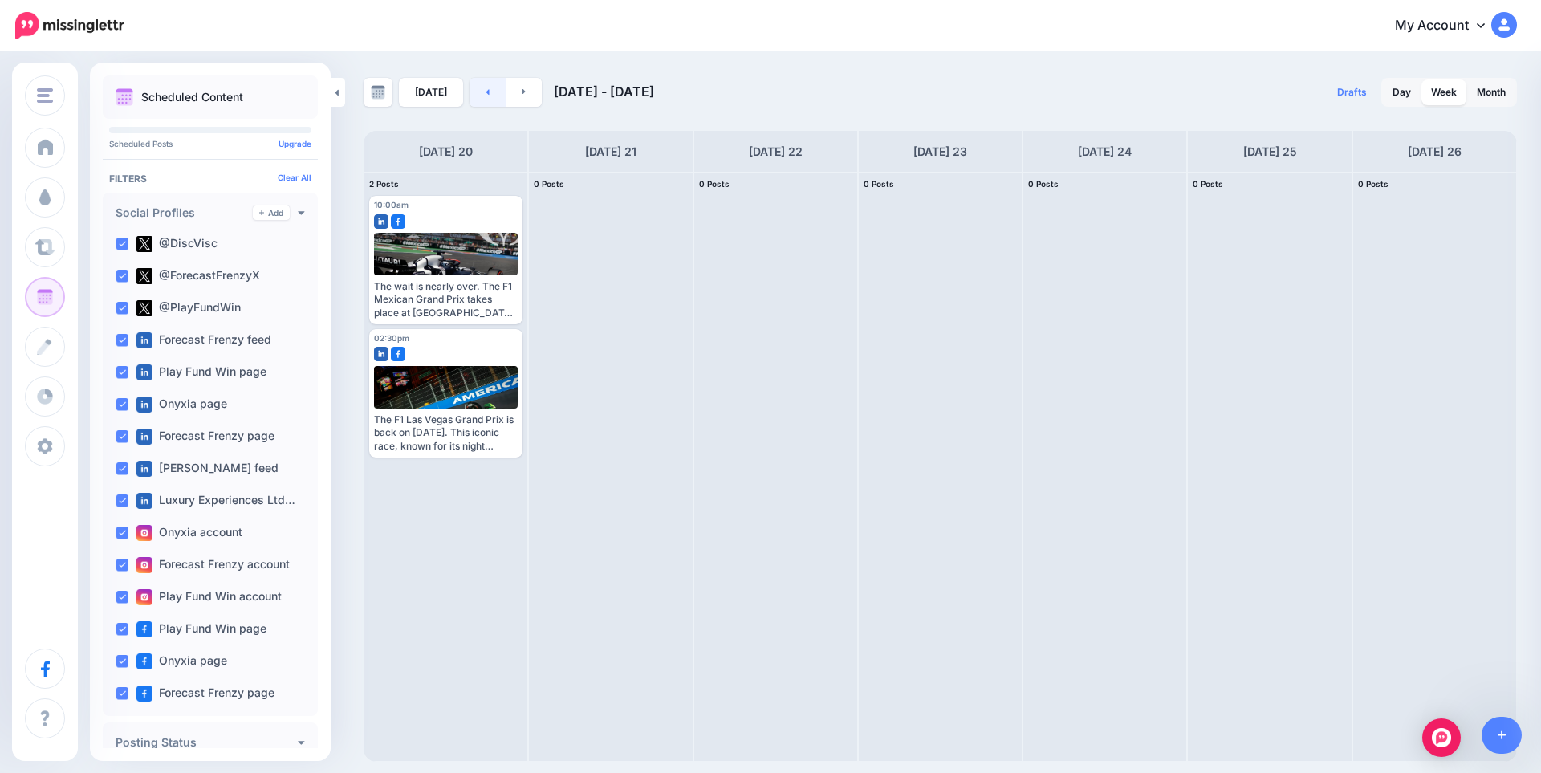
click at [486, 87] on icon at bounding box center [488, 92] width 4 height 10
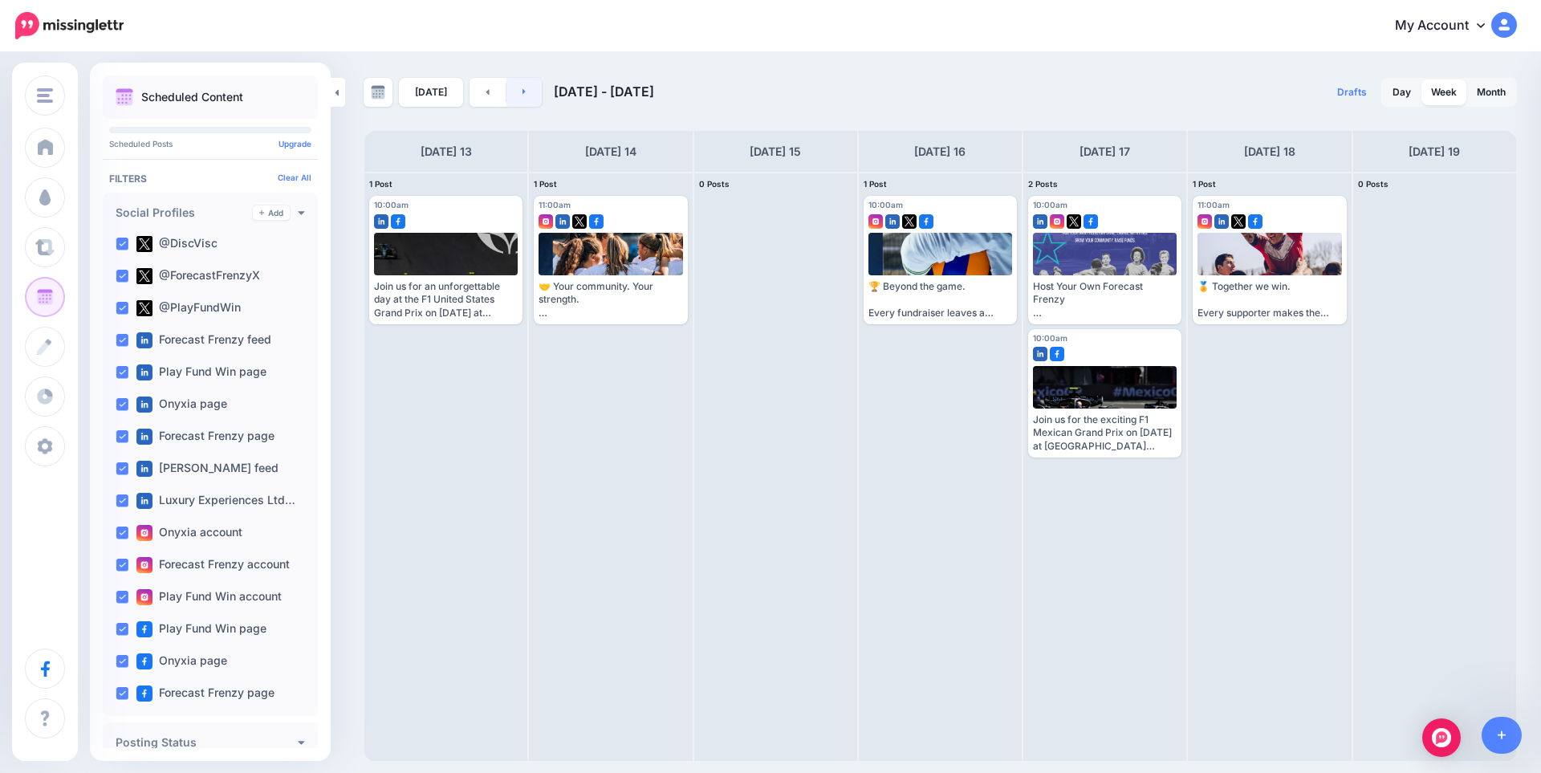
click at [513, 97] on link at bounding box center [524, 92] width 36 height 29
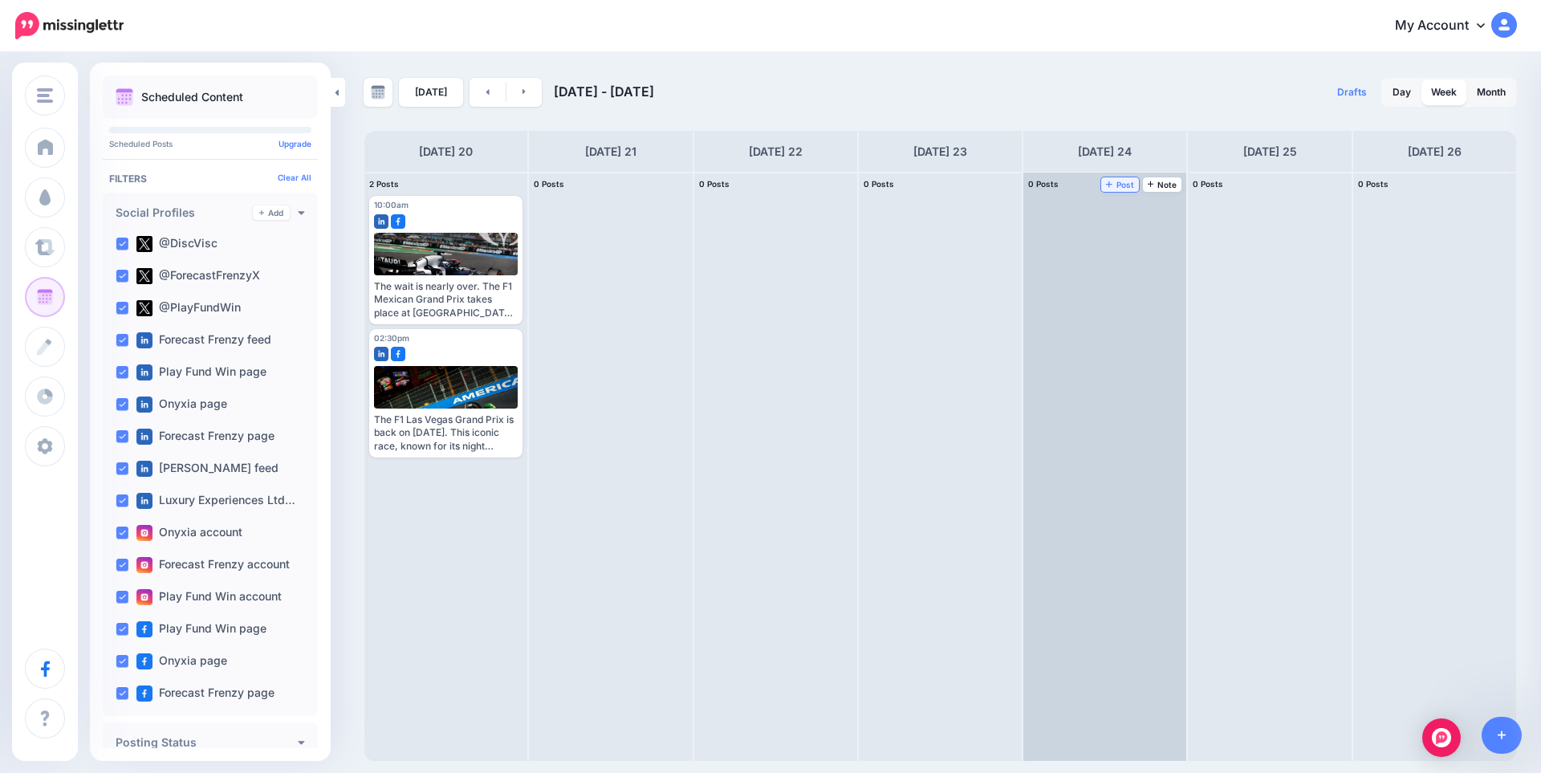
click at [1120, 186] on span "Post" at bounding box center [1120, 185] width 28 height 8
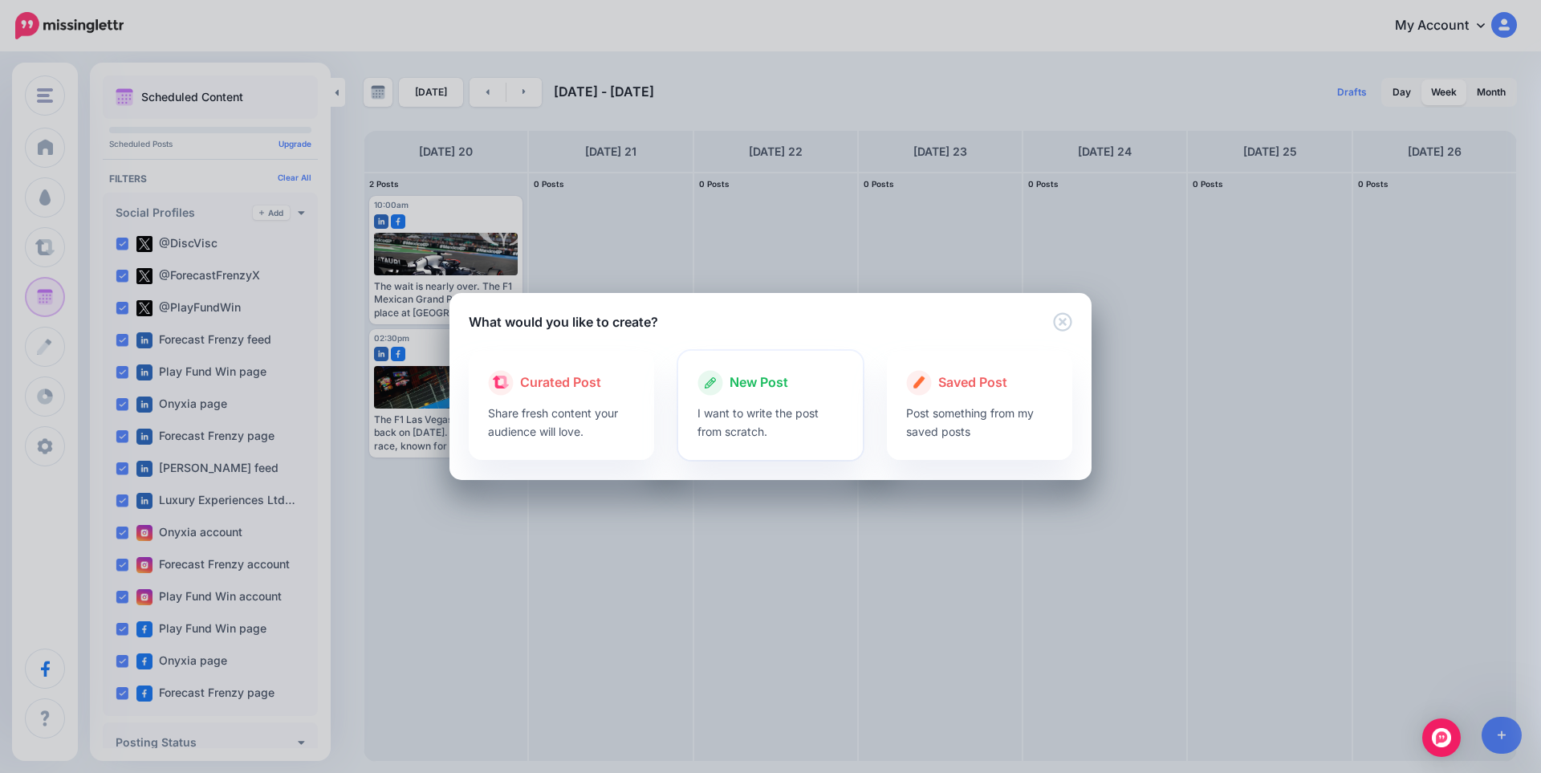
click at [732, 409] on p "I want to write the post from scratch." at bounding box center [770, 422] width 147 height 37
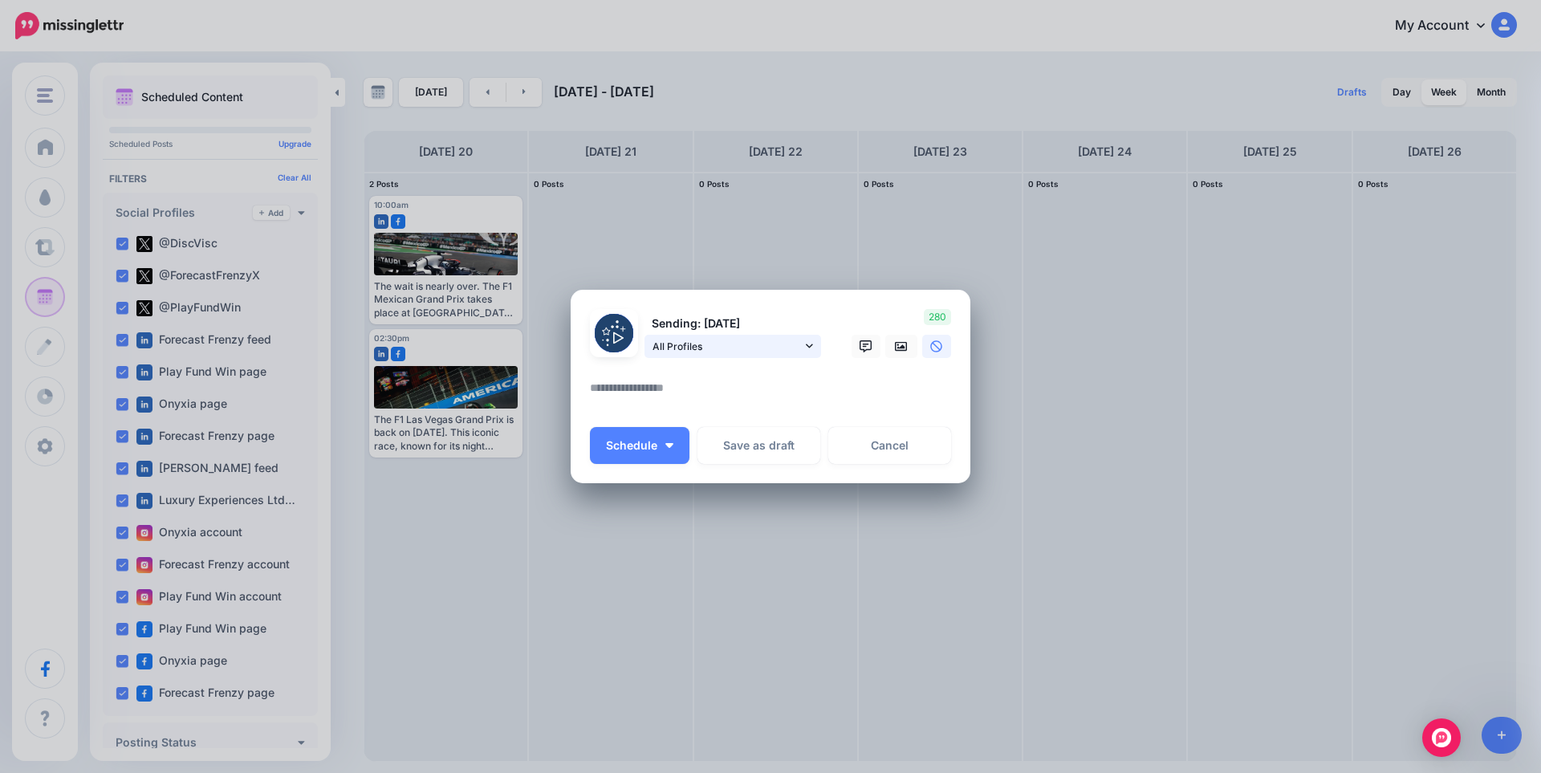
click at [709, 349] on span "All Profiles" at bounding box center [727, 346] width 149 height 17
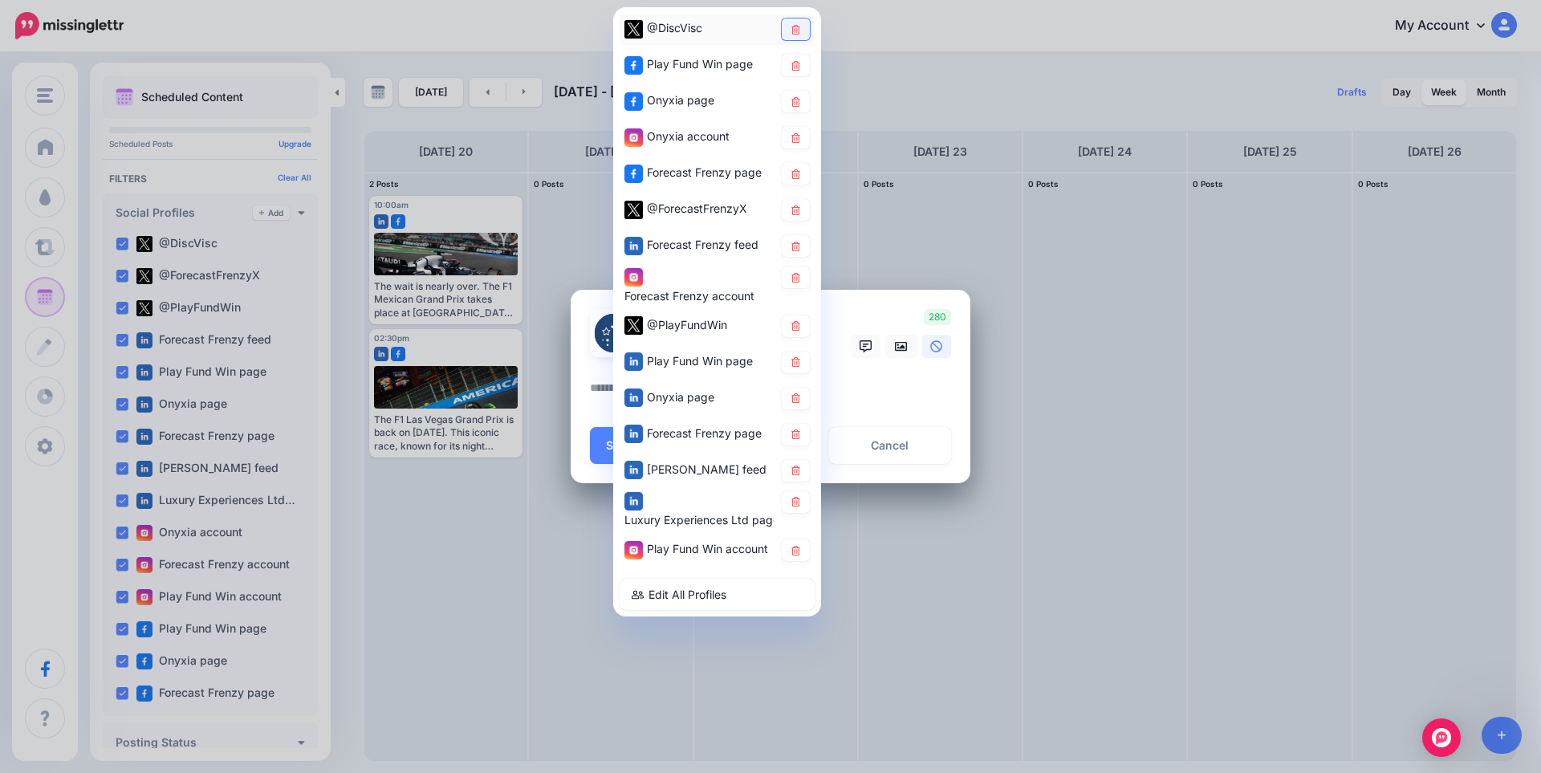
click at [801, 26] on icon at bounding box center [796, 29] width 12 height 10
click at [798, 60] on icon at bounding box center [796, 65] width 12 height 10
click at [801, 133] on icon at bounding box center [796, 137] width 12 height 10
click at [797, 178] on icon at bounding box center [795, 174] width 9 height 10
click at [797, 207] on icon at bounding box center [795, 210] width 9 height 10
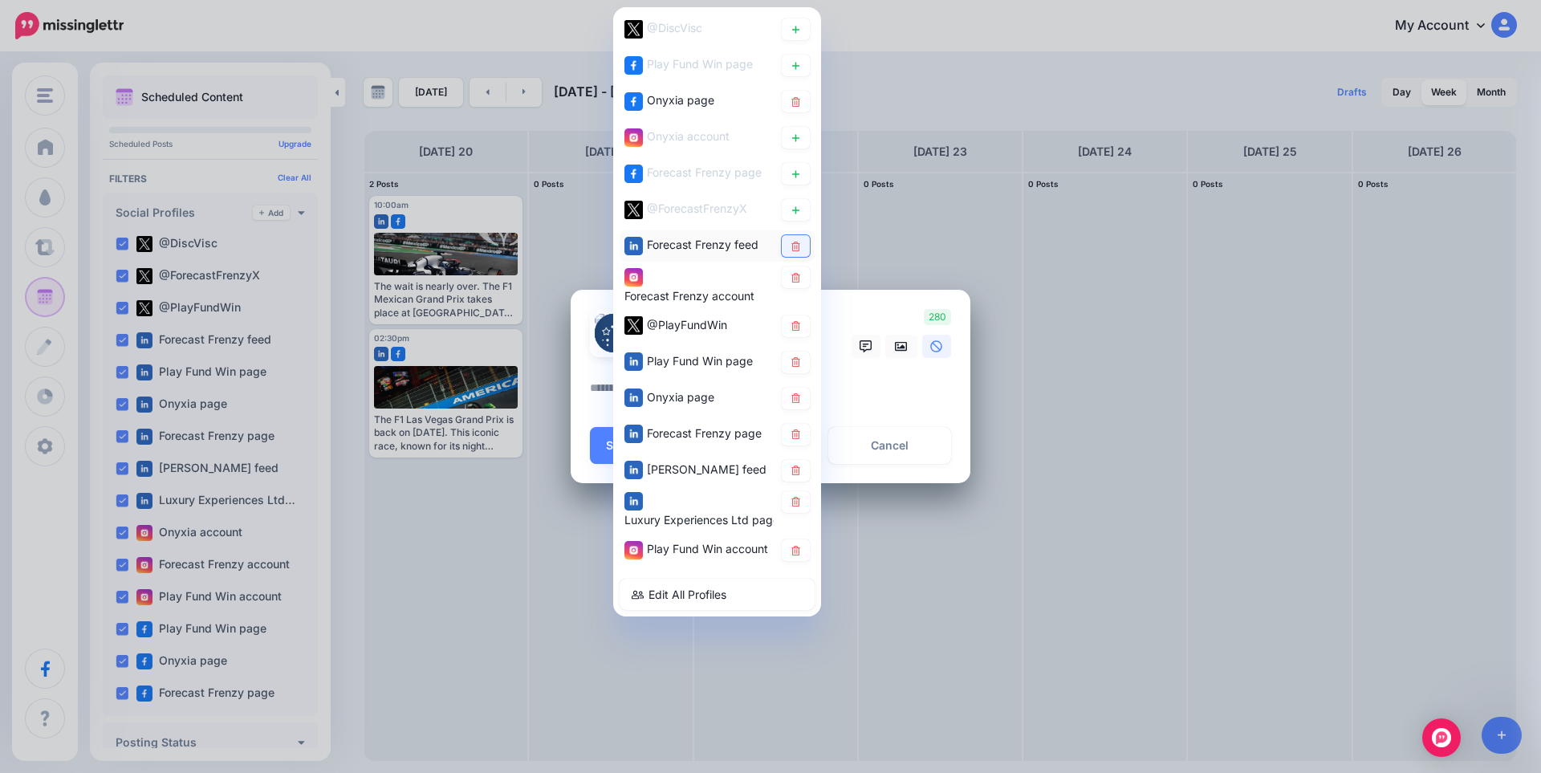
click at [791, 248] on icon at bounding box center [796, 246] width 12 height 10
click at [792, 276] on icon at bounding box center [795, 277] width 9 height 10
click at [792, 325] on icon at bounding box center [795, 326] width 9 height 10
click at [791, 364] on icon at bounding box center [796, 362] width 12 height 10
click at [788, 436] on link at bounding box center [796, 435] width 28 height 22
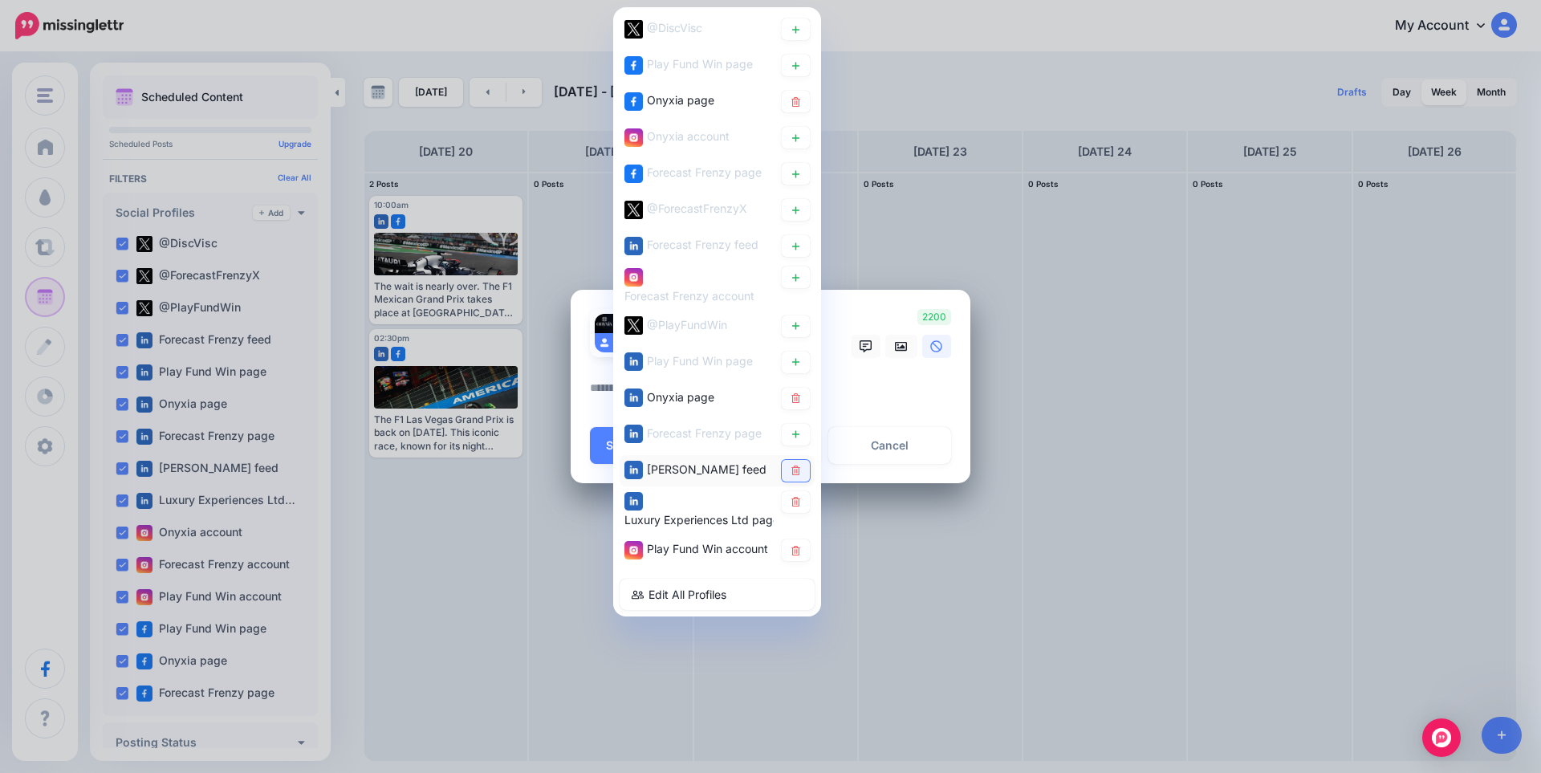
click at [791, 467] on icon at bounding box center [796, 471] width 12 height 10
click at [796, 505] on icon at bounding box center [796, 502] width 12 height 10
click at [788, 564] on div "Play Fund Win account" at bounding box center [717, 550] width 195 height 31
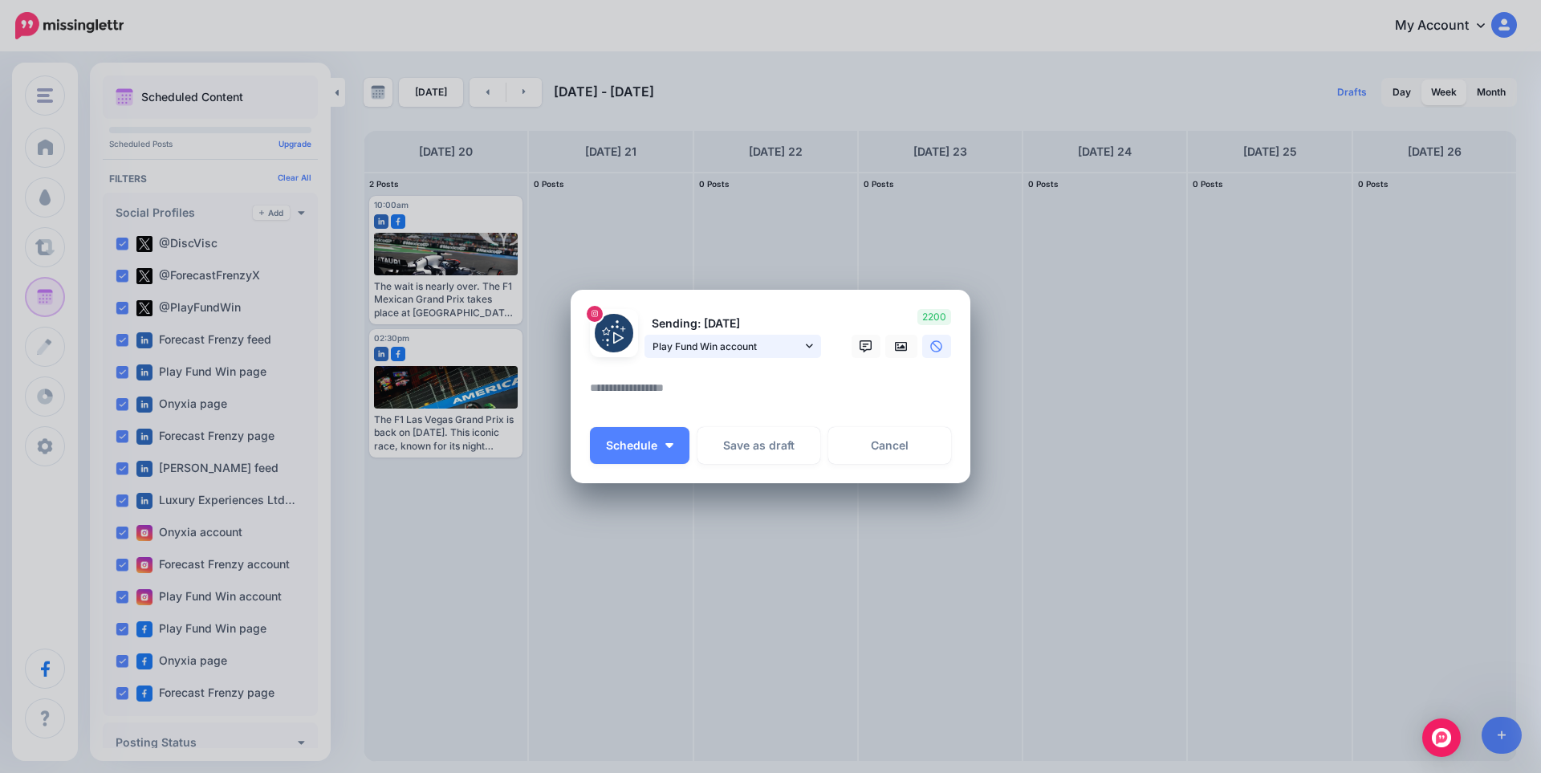
click at [773, 350] on span "Play Fund Win account" at bounding box center [727, 346] width 149 height 17
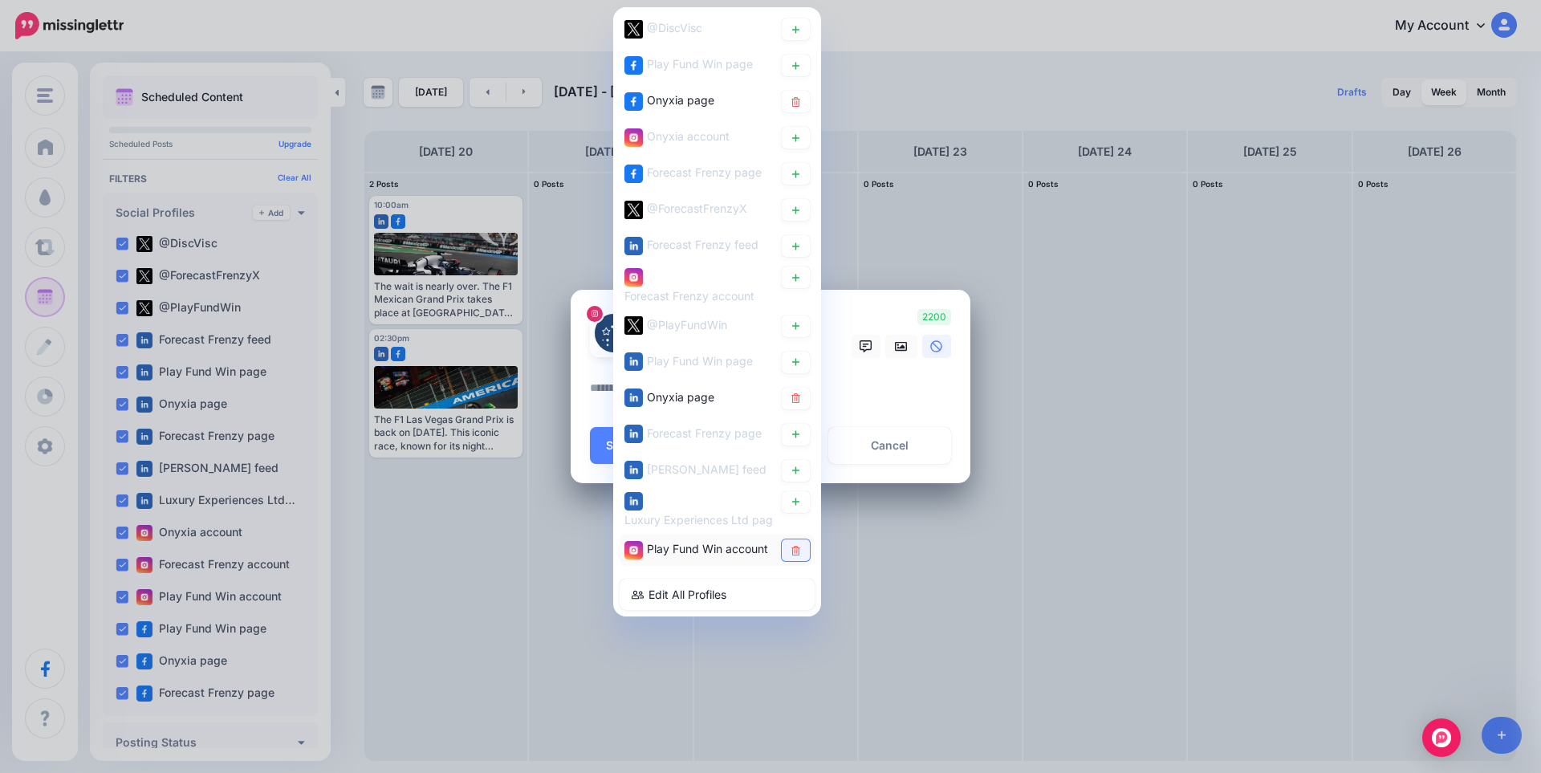
click at [791, 556] on link at bounding box center [796, 550] width 28 height 22
click at [900, 386] on textarea at bounding box center [774, 393] width 369 height 31
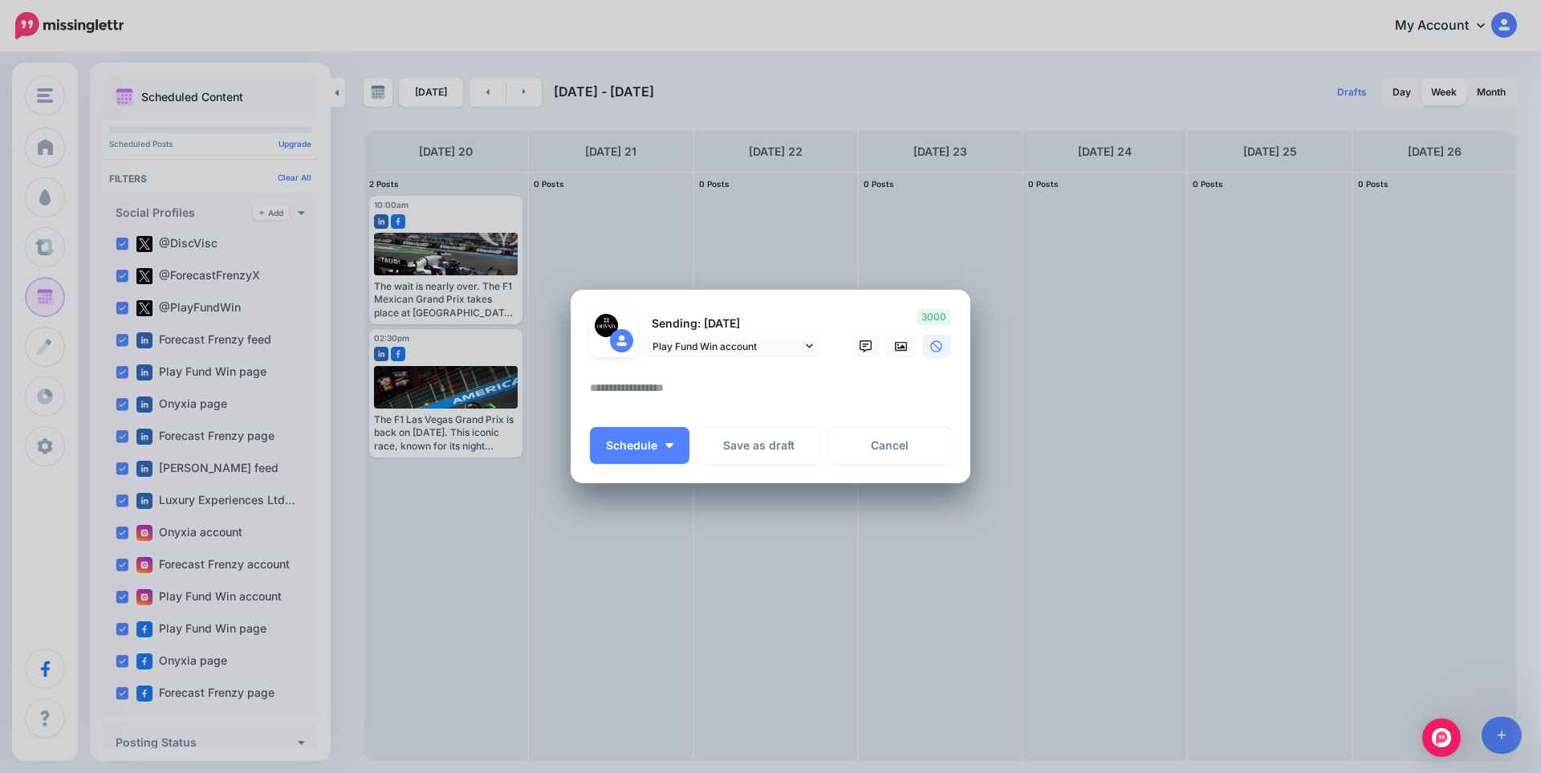
paste textarea "**********"
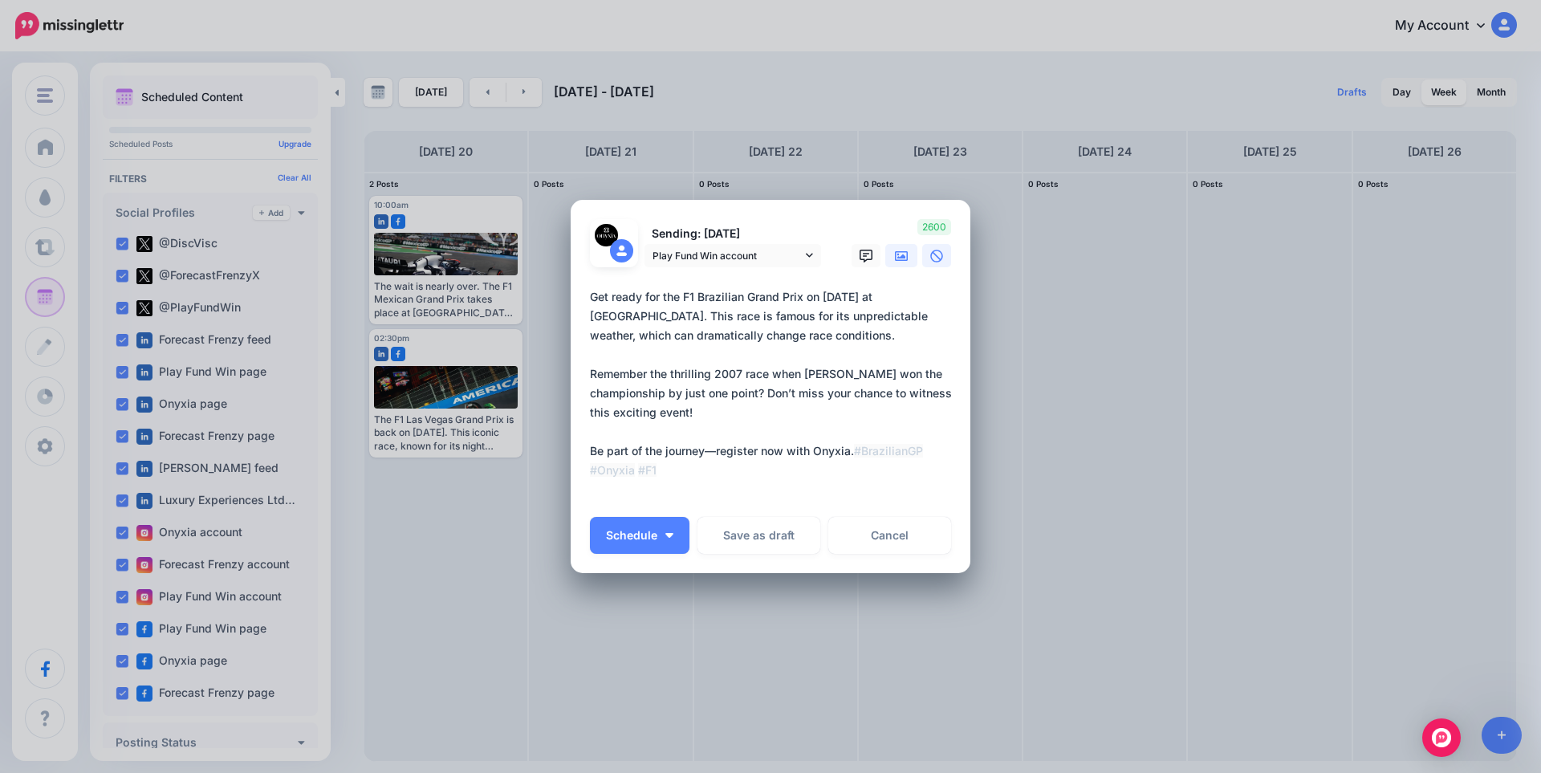
click at [904, 258] on icon at bounding box center [901, 256] width 13 height 13
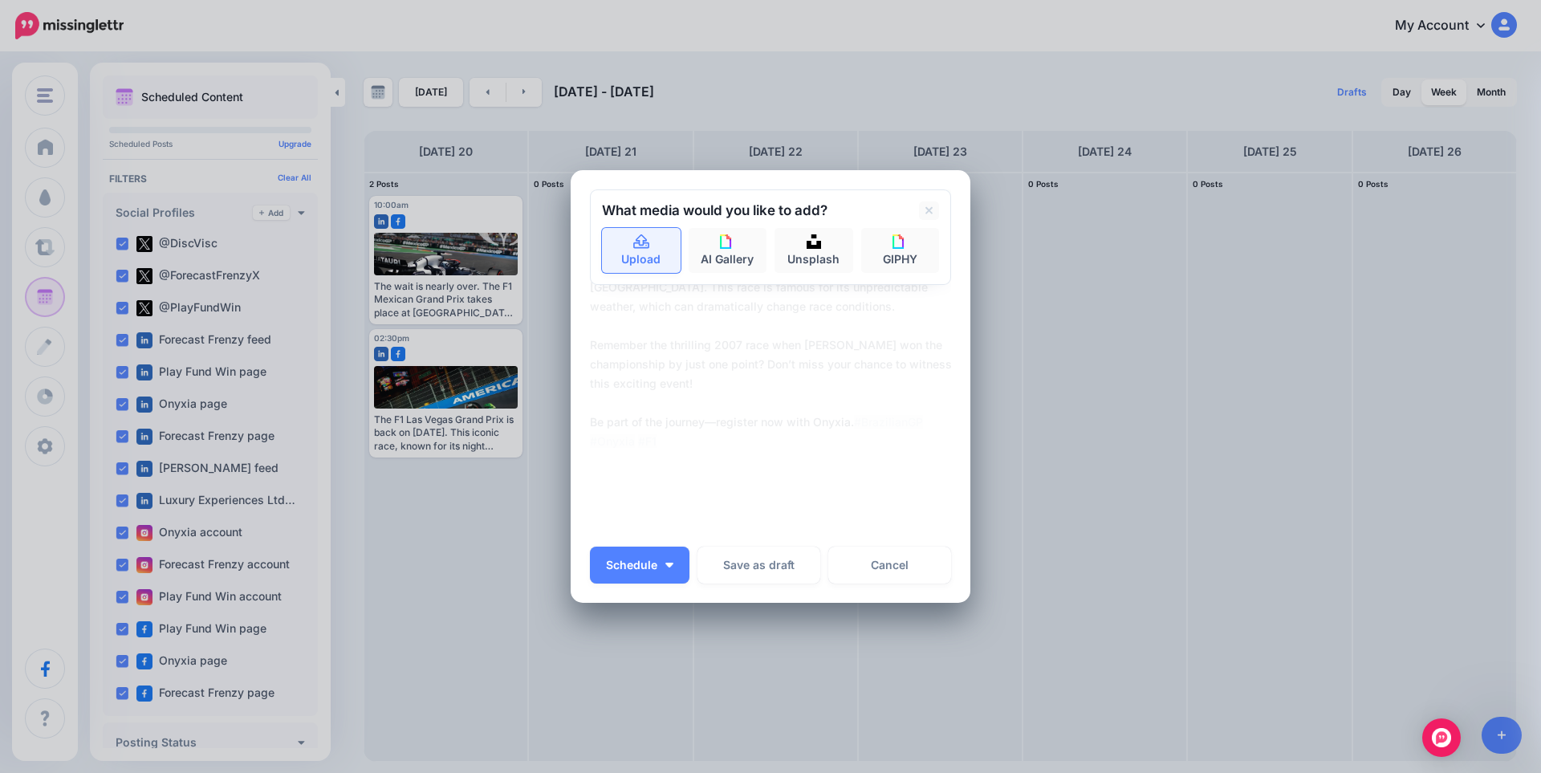
click at [632, 246] on icon at bounding box center [641, 242] width 18 height 14
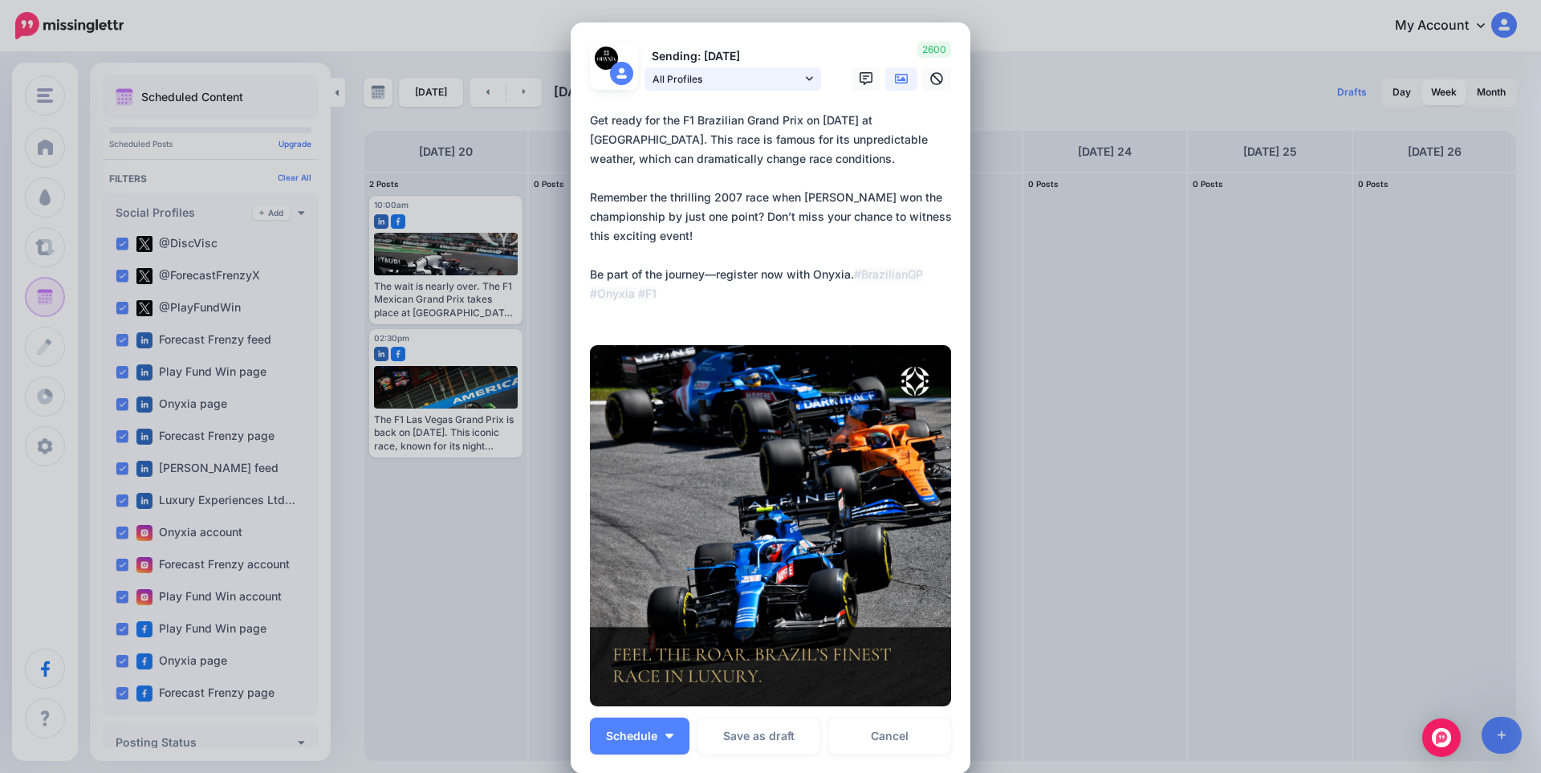
click at [730, 81] on span "All Profiles" at bounding box center [727, 79] width 149 height 17
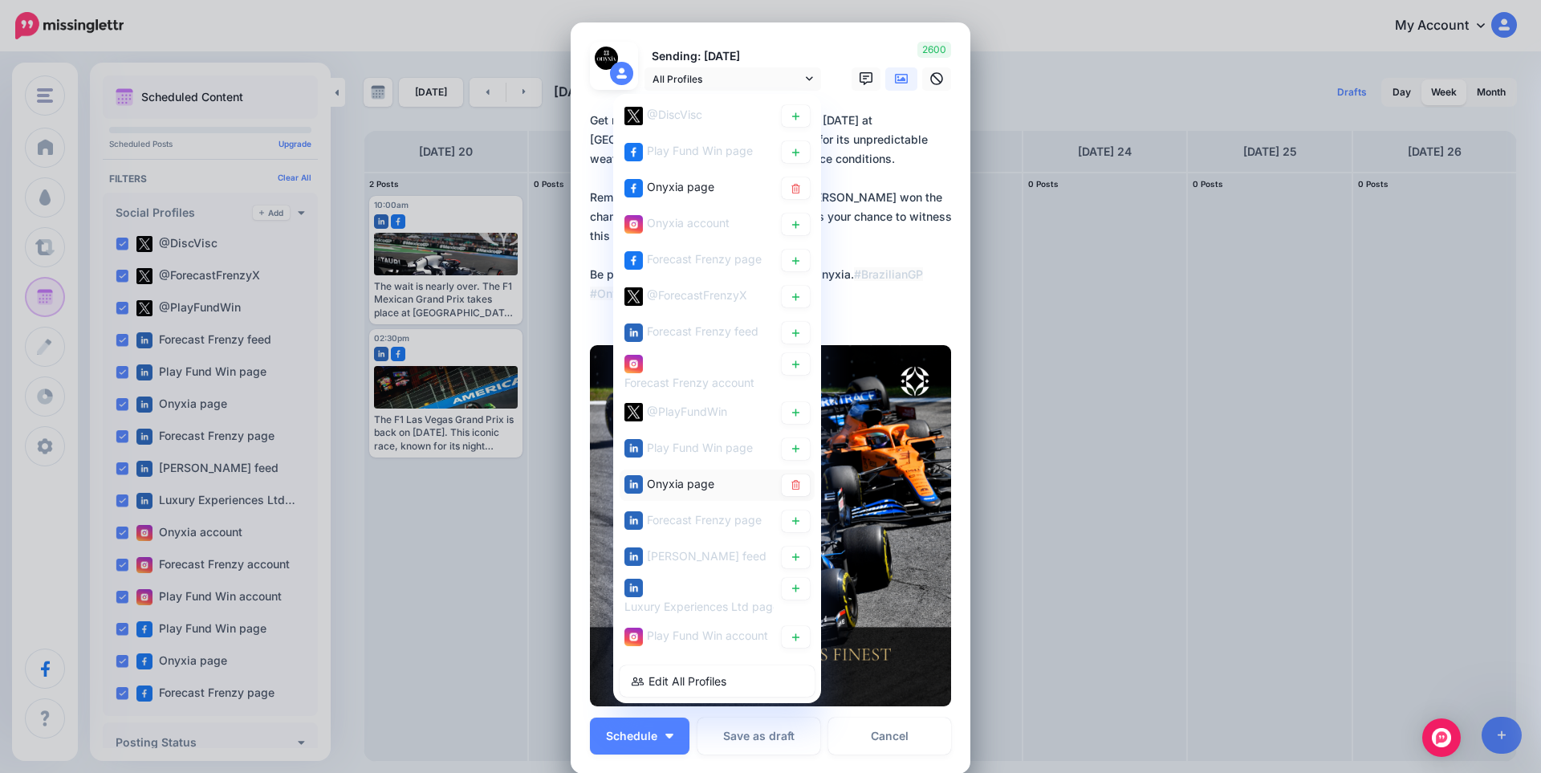
click at [693, 487] on span "Onyxia page" at bounding box center [680, 483] width 67 height 14
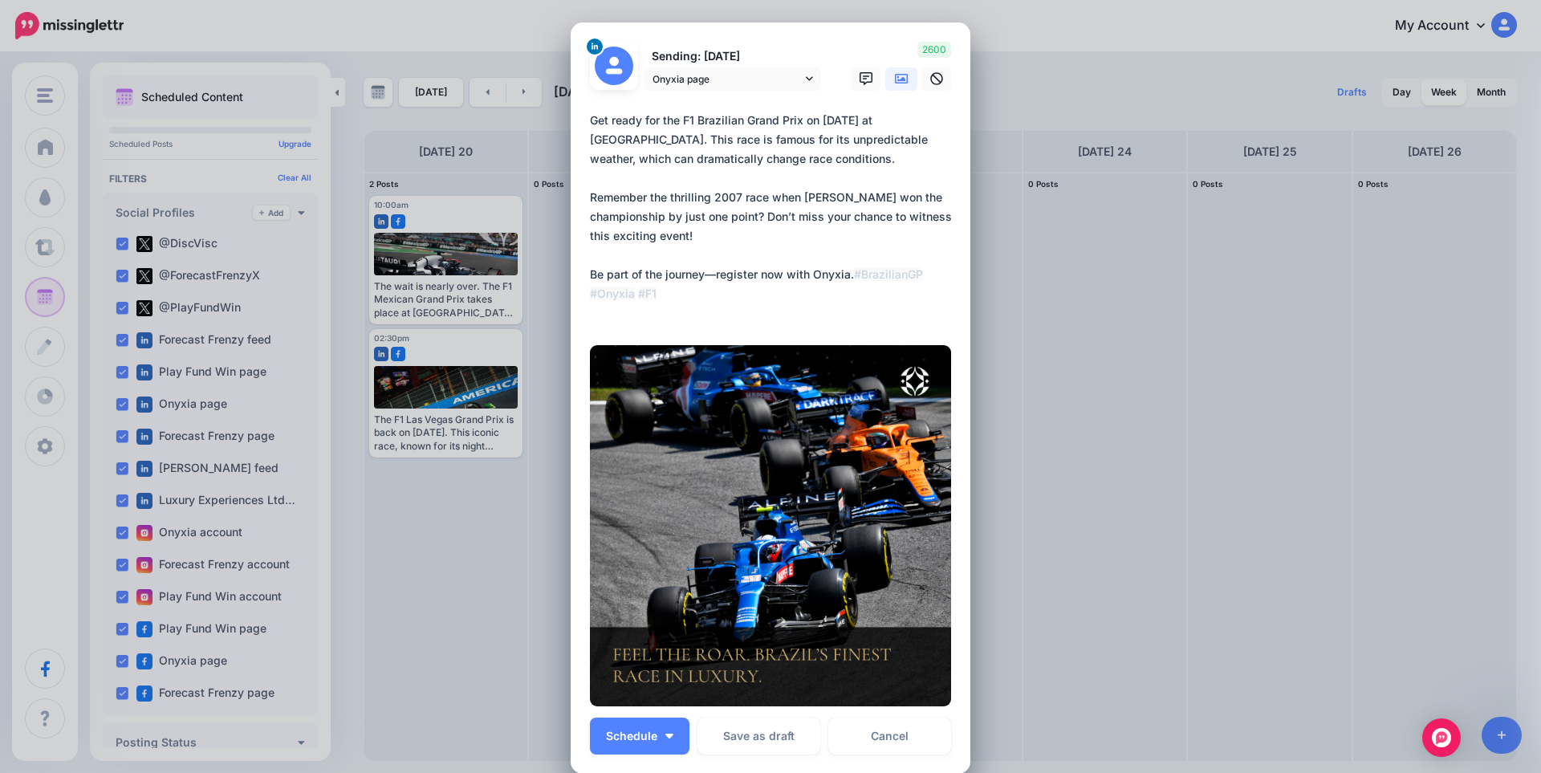
click at [790, 279] on textarea "**********" at bounding box center [774, 217] width 369 height 212
paste textarea "**********"
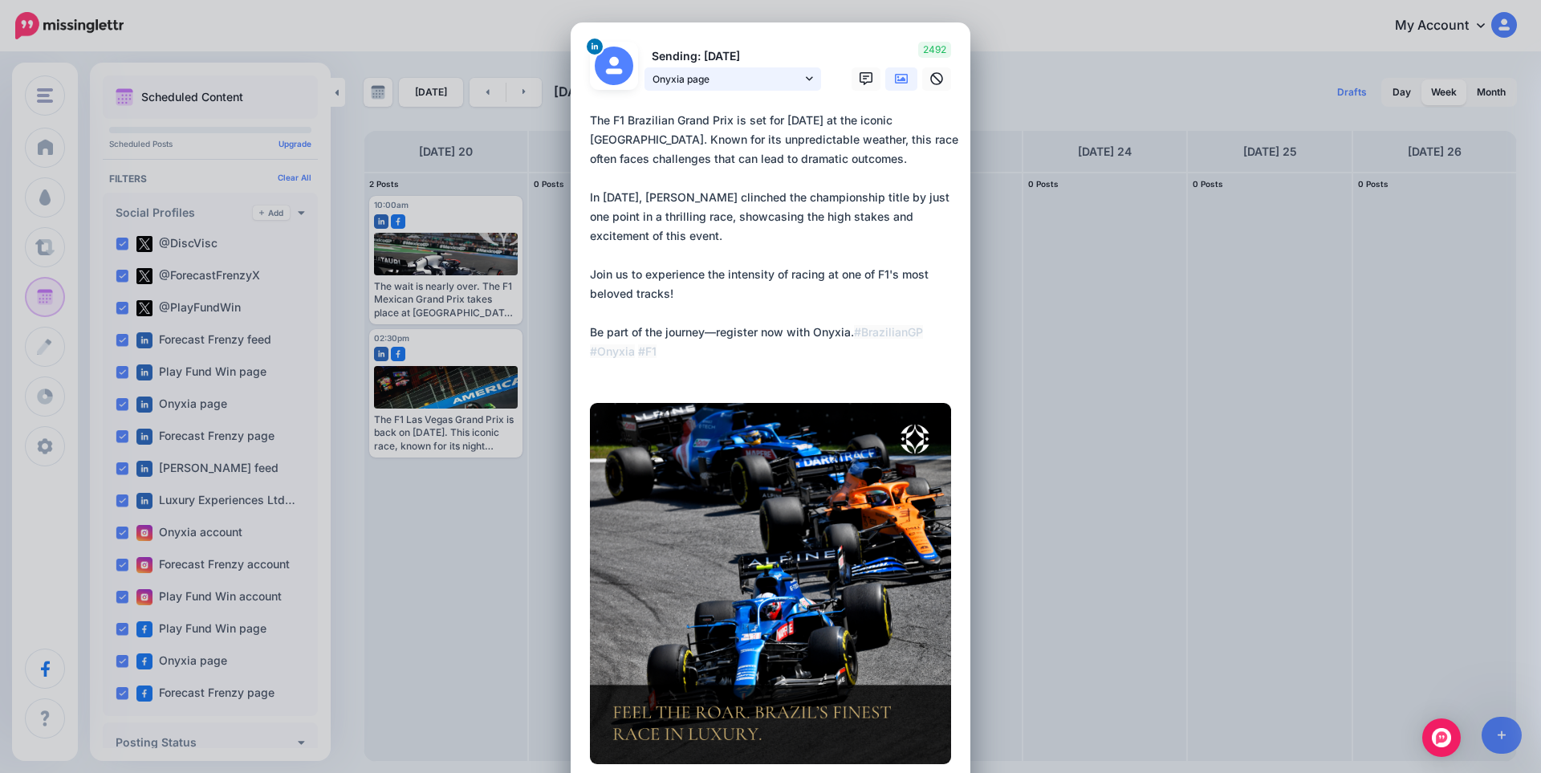
click at [746, 80] on span "Onyxia page" at bounding box center [727, 79] width 149 height 17
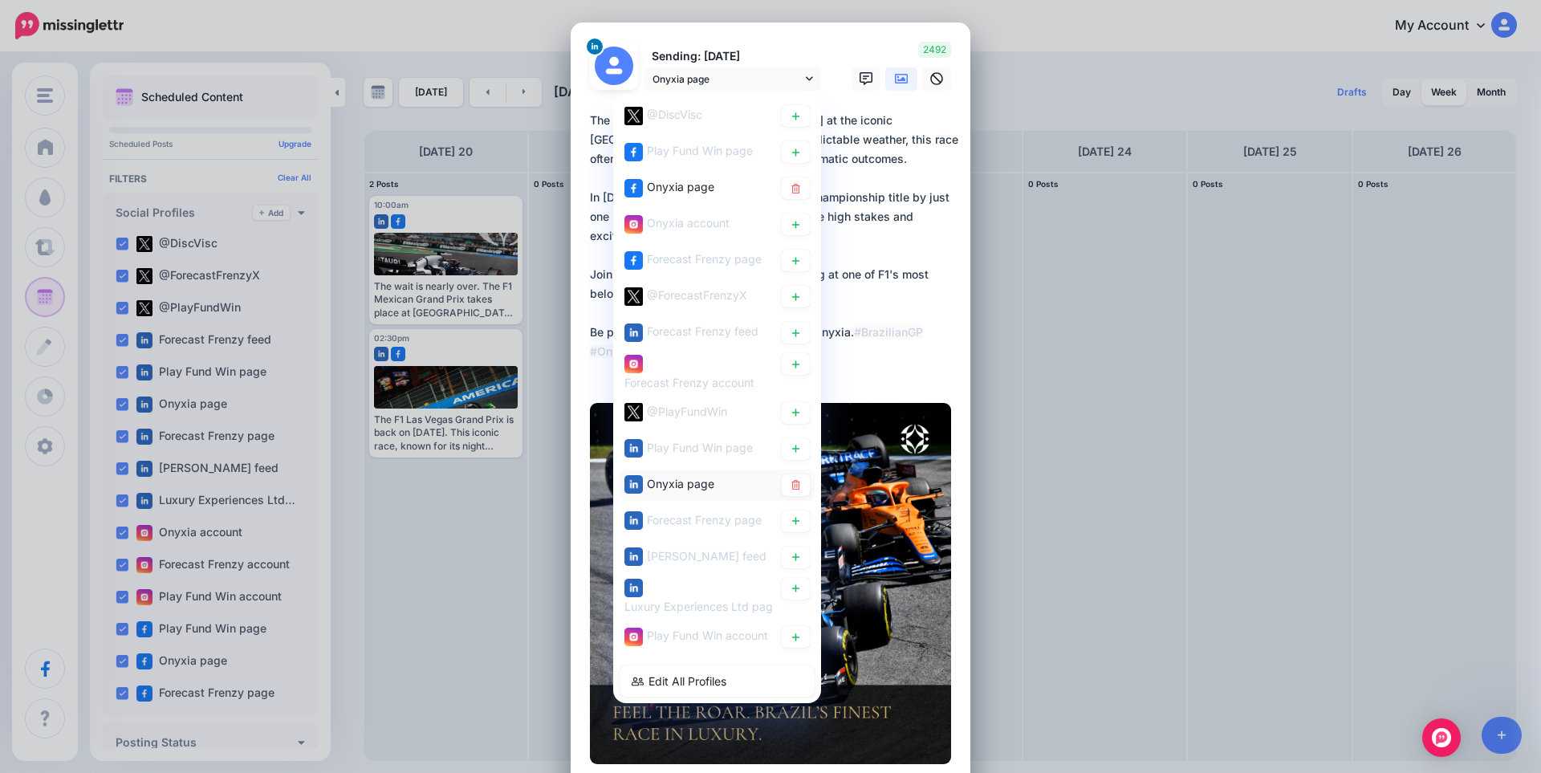
click at [681, 488] on span "Onyxia page" at bounding box center [680, 483] width 67 height 14
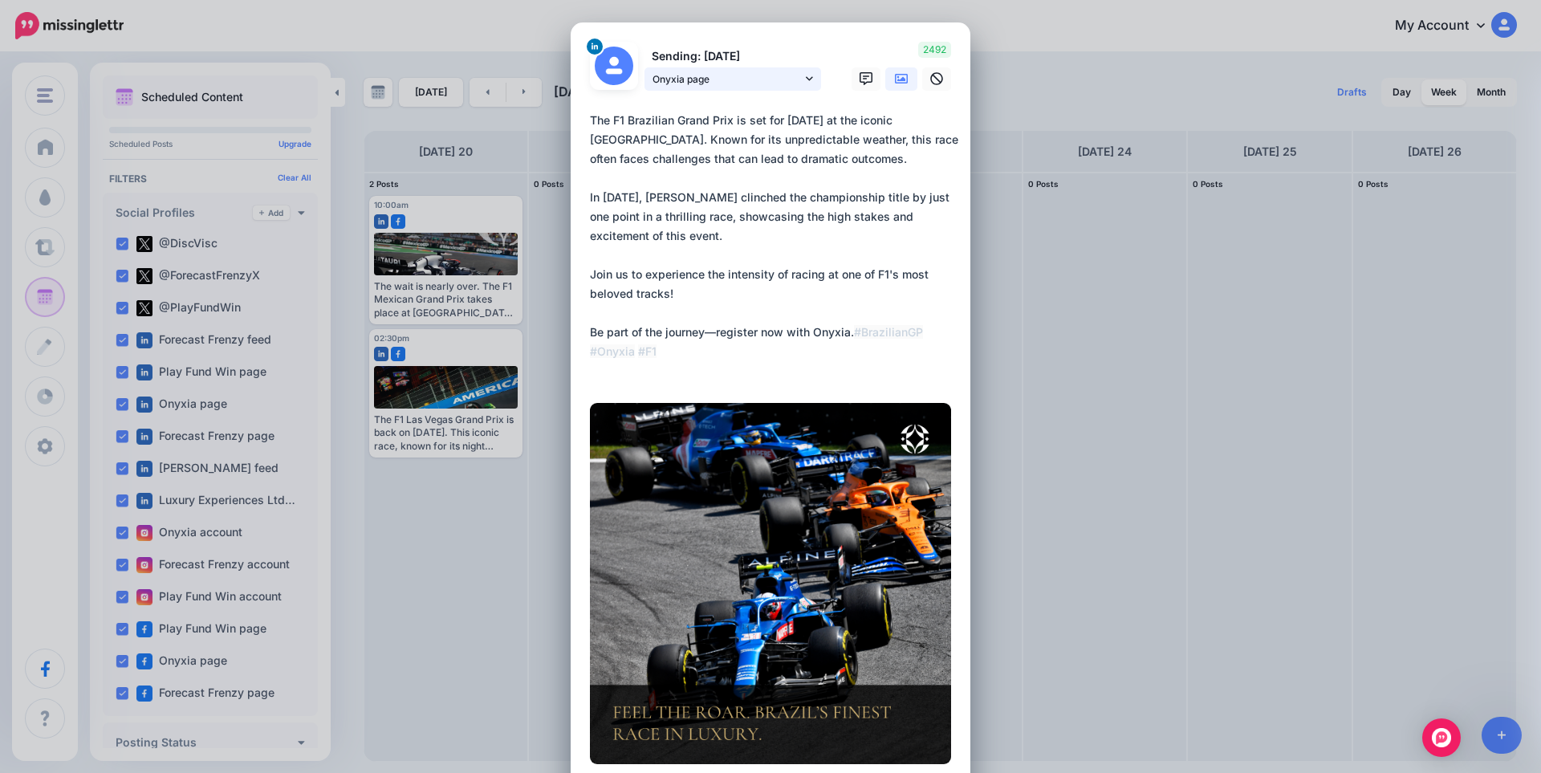
click at [694, 88] on link "Onyxia page" at bounding box center [732, 78] width 177 height 23
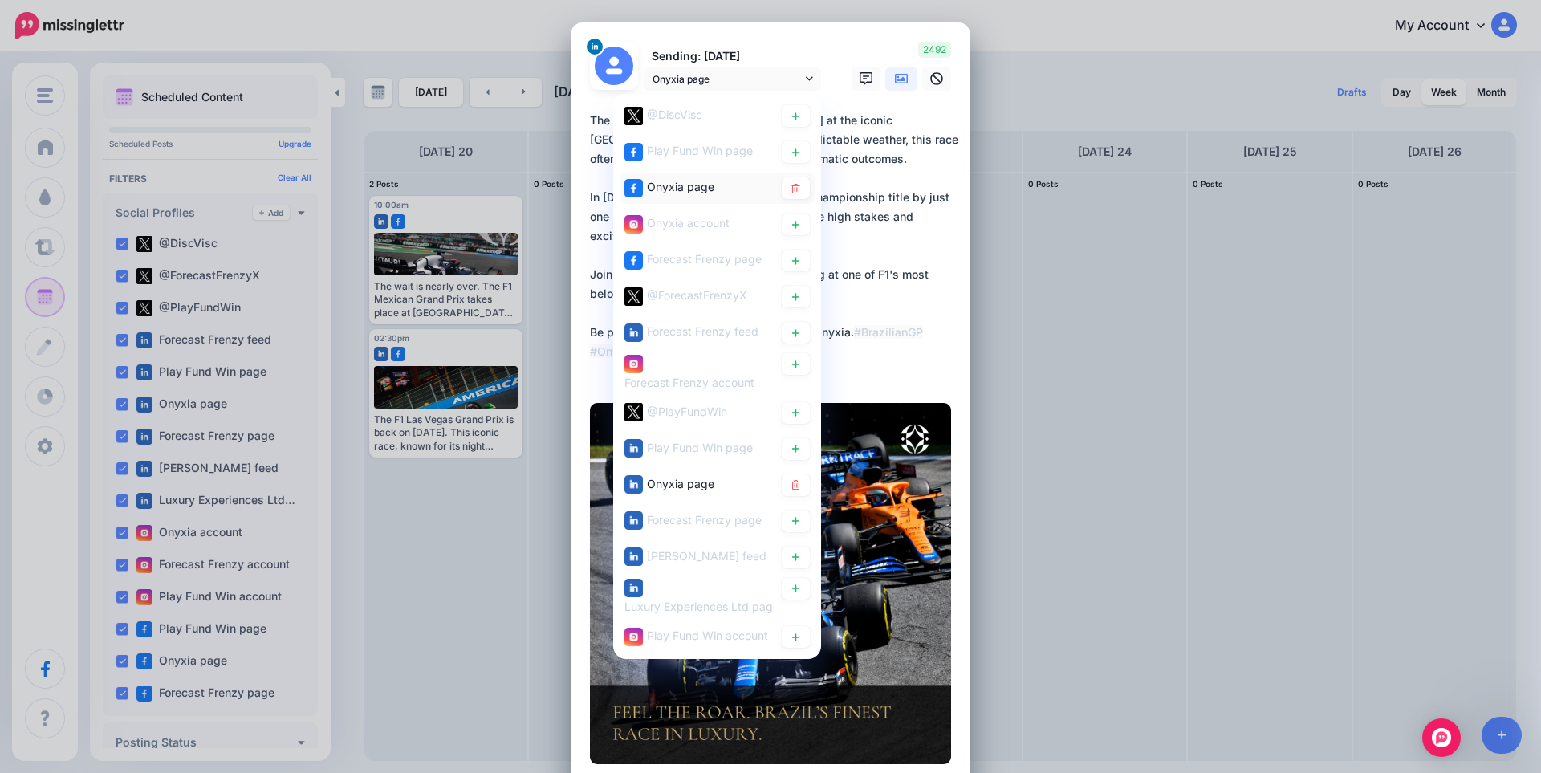
click at [657, 190] on span "Onyxia page" at bounding box center [680, 187] width 67 height 14
type textarea "**********"
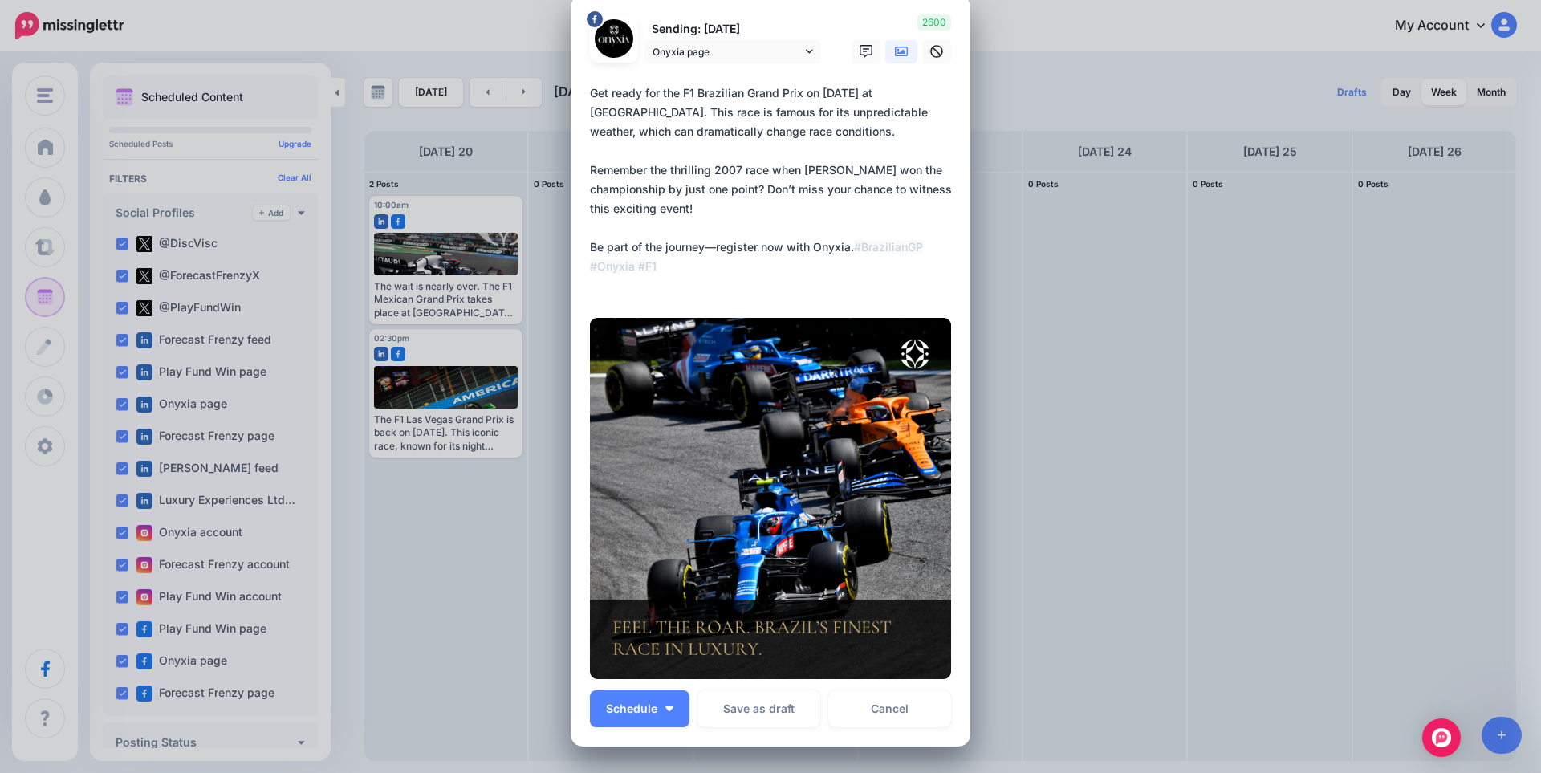
scroll to position [54, 0]
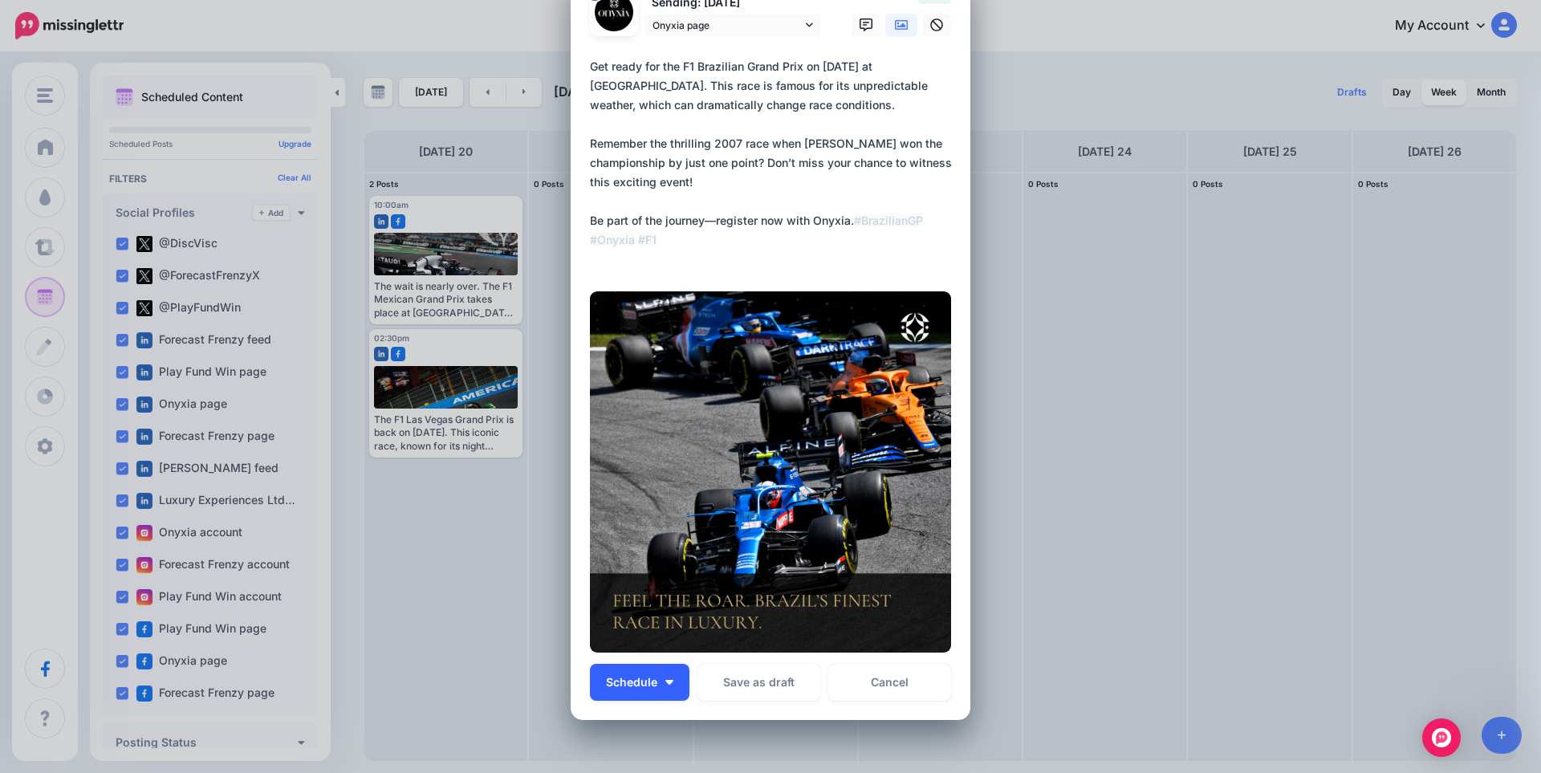
click at [653, 686] on button "Schedule" at bounding box center [640, 682] width 100 height 37
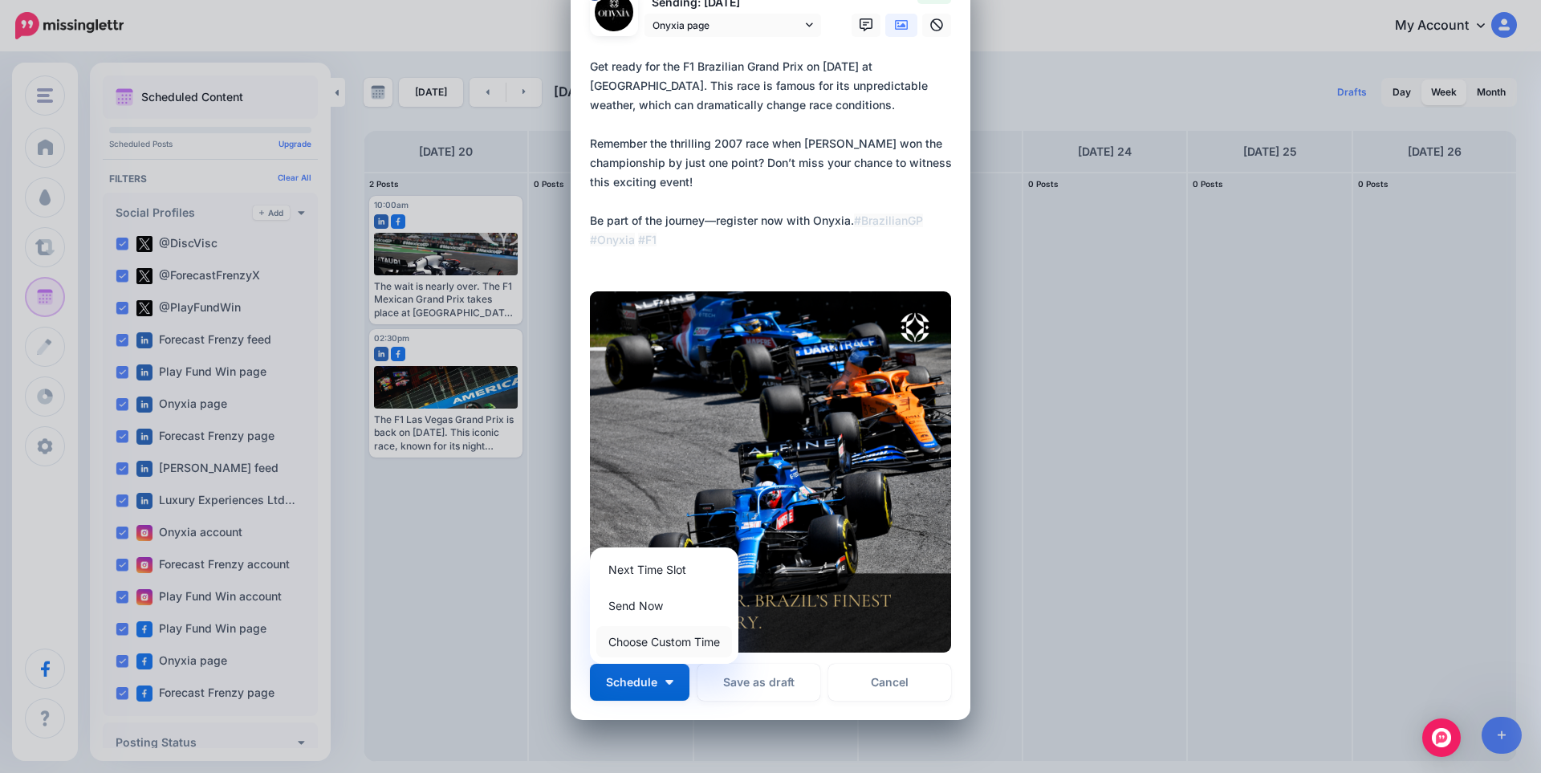
click at [660, 642] on link "Choose Custom Time" at bounding box center [664, 641] width 136 height 31
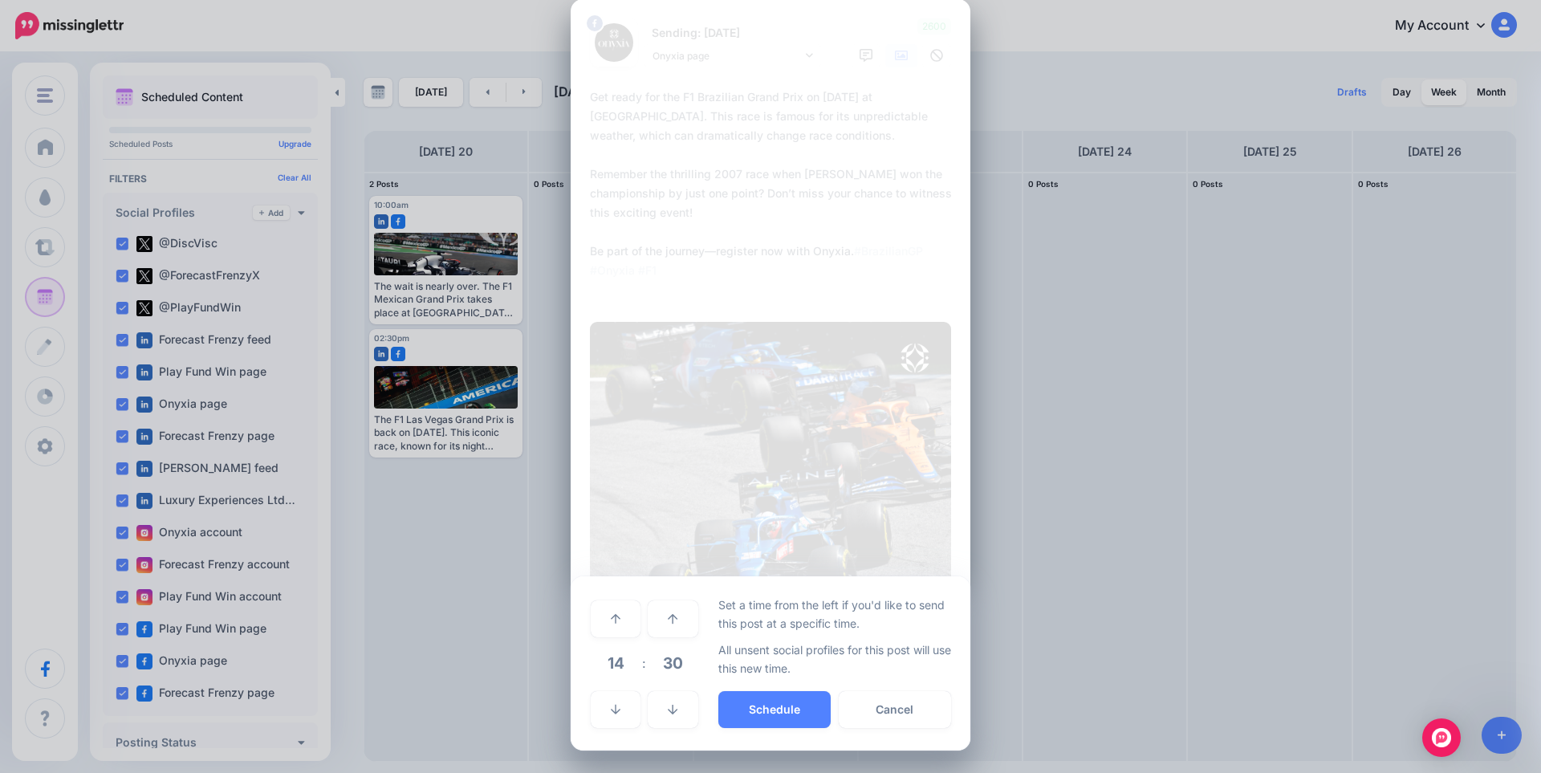
scroll to position [23, 0]
click at [617, 658] on span "14" at bounding box center [615, 662] width 43 height 43
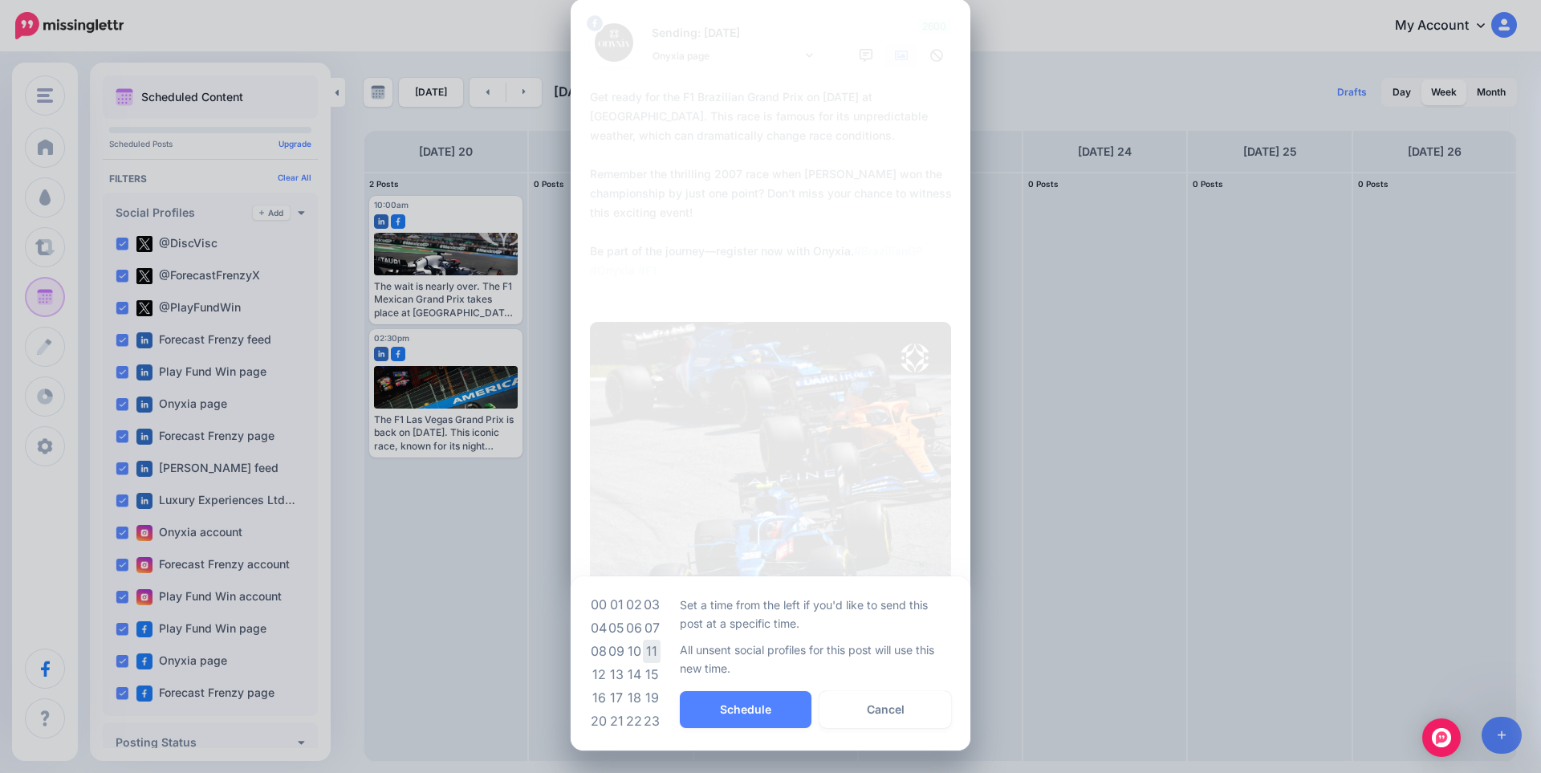
click at [643, 649] on td "11" at bounding box center [652, 651] width 18 height 23
click at [616, 663] on span "11" at bounding box center [615, 662] width 43 height 43
click at [632, 653] on td "10" at bounding box center [634, 651] width 18 height 23
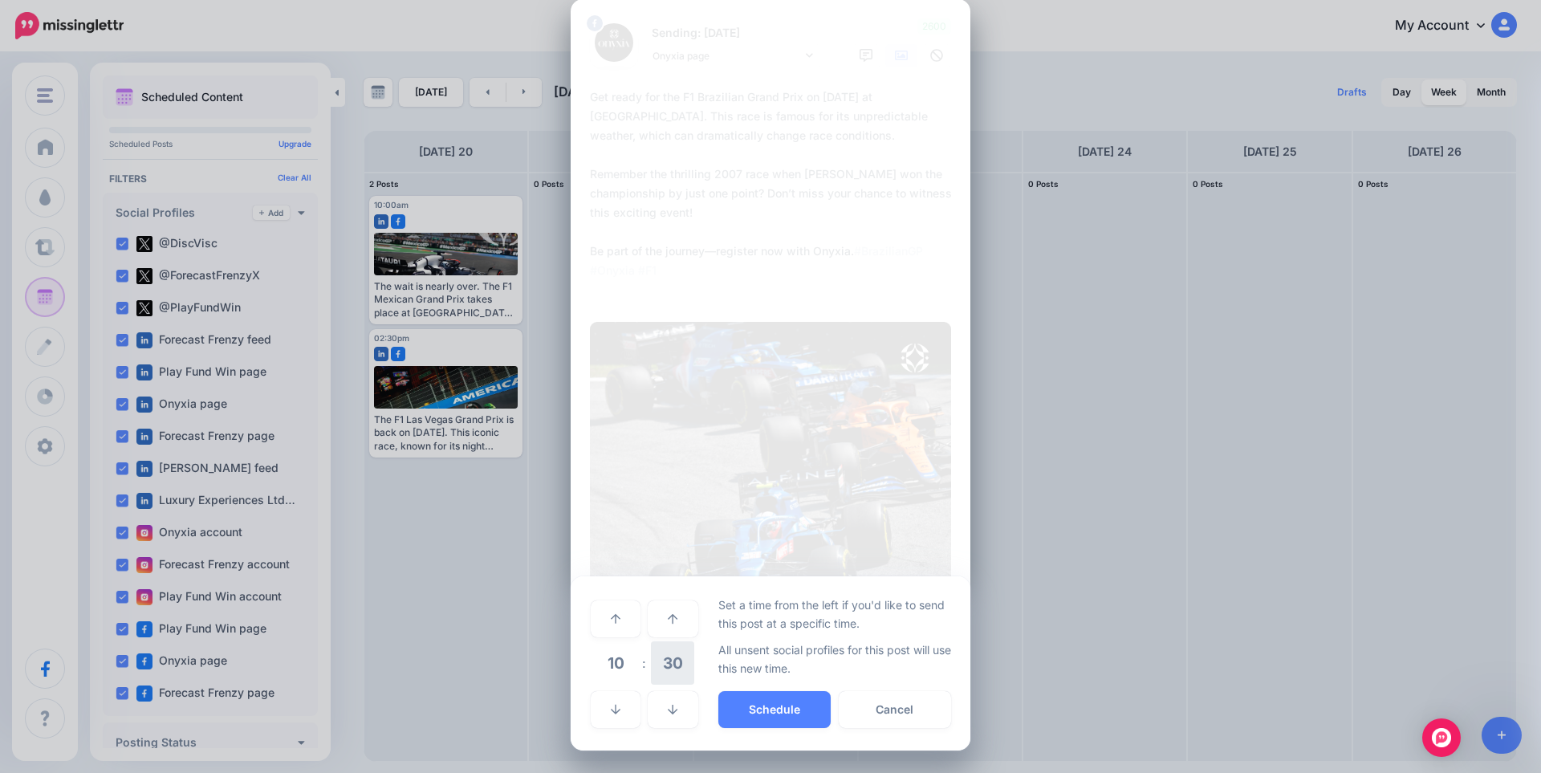
click at [652, 669] on span "30" at bounding box center [672, 662] width 43 height 43
click at [593, 617] on td "00" at bounding box center [599, 618] width 18 height 45
click at [797, 709] on button "Schedule" at bounding box center [774, 709] width 112 height 37
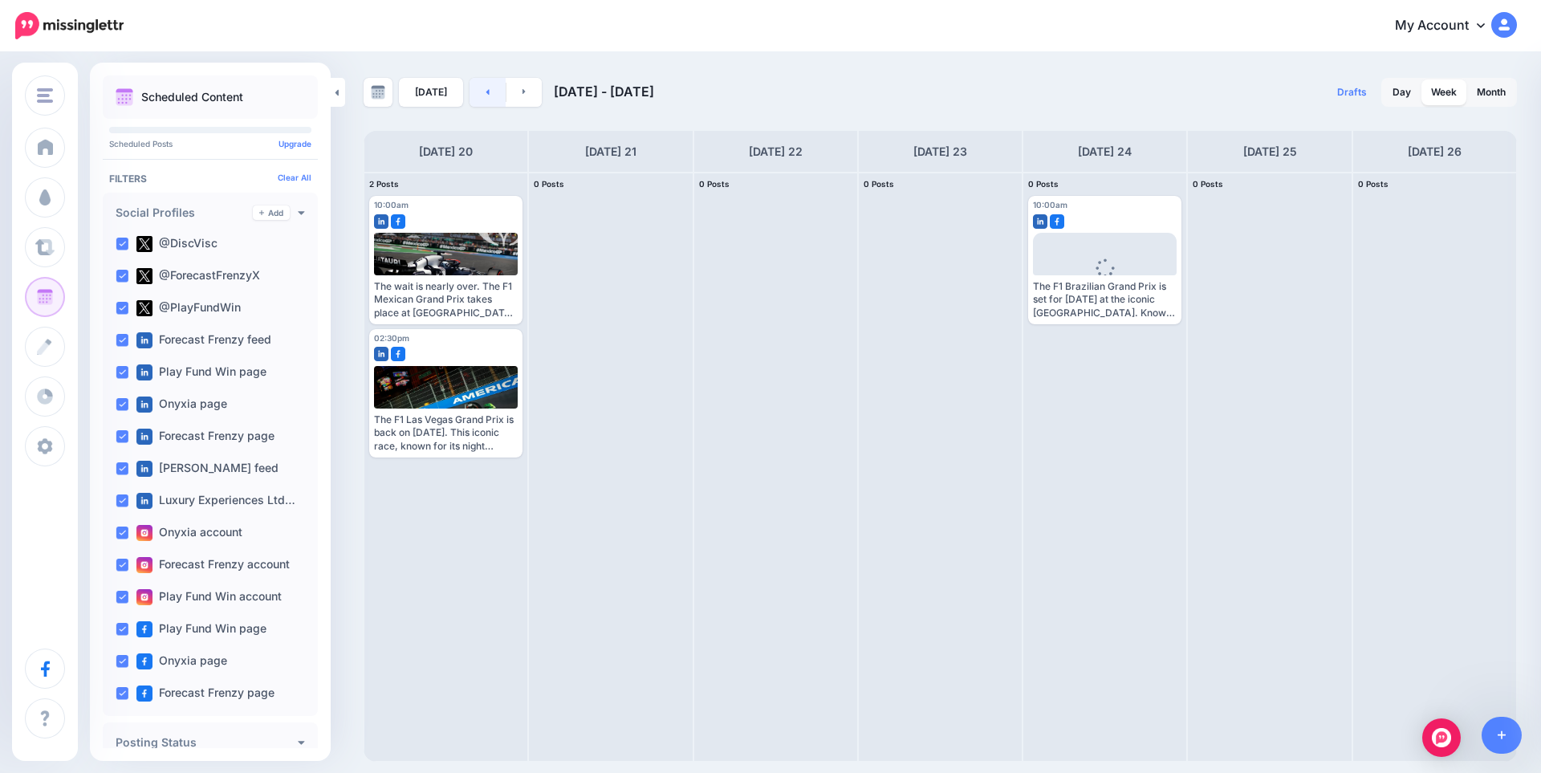
click at [470, 100] on link at bounding box center [488, 92] width 36 height 29
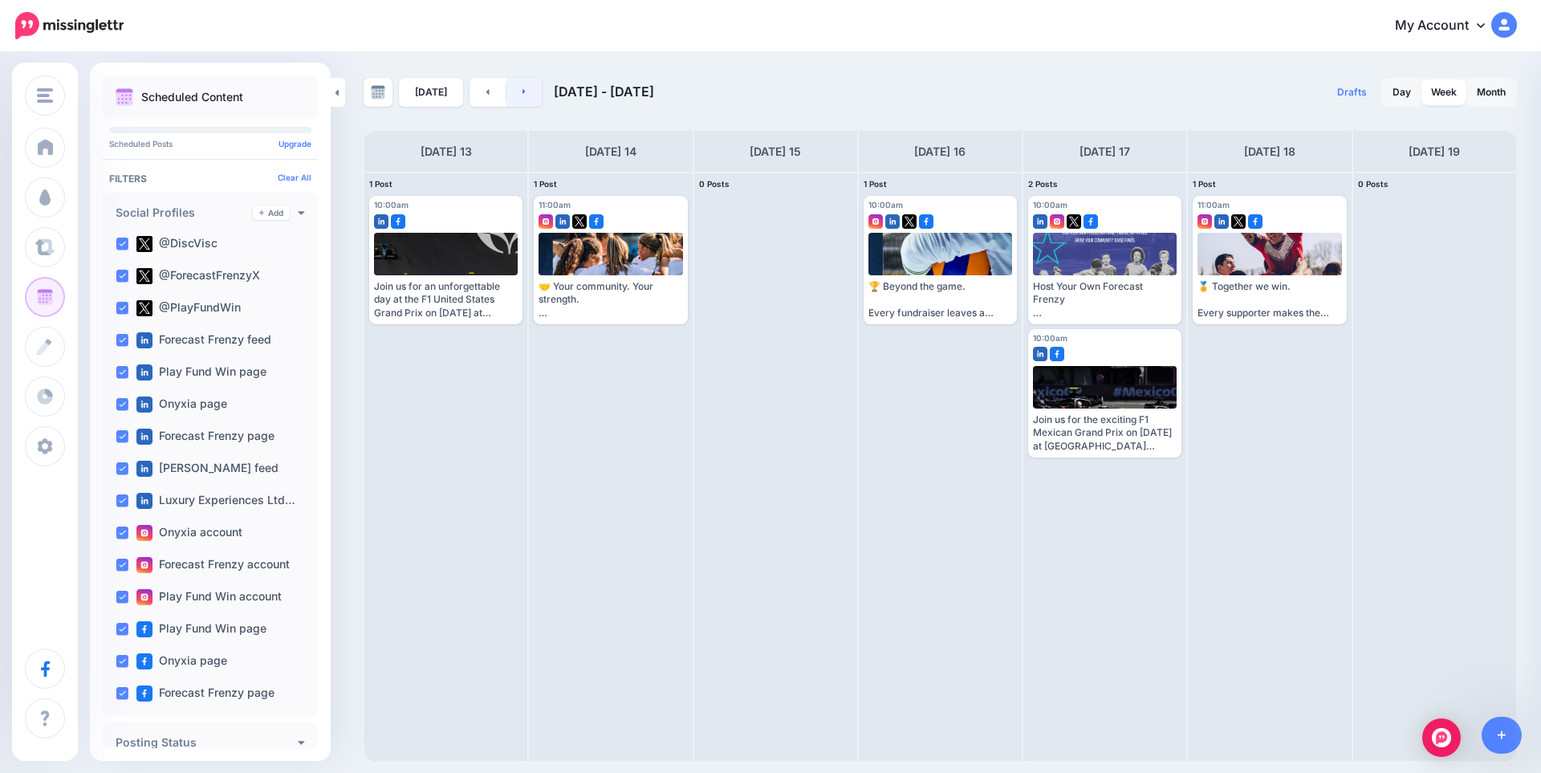
click at [514, 93] on link at bounding box center [524, 92] width 36 height 29
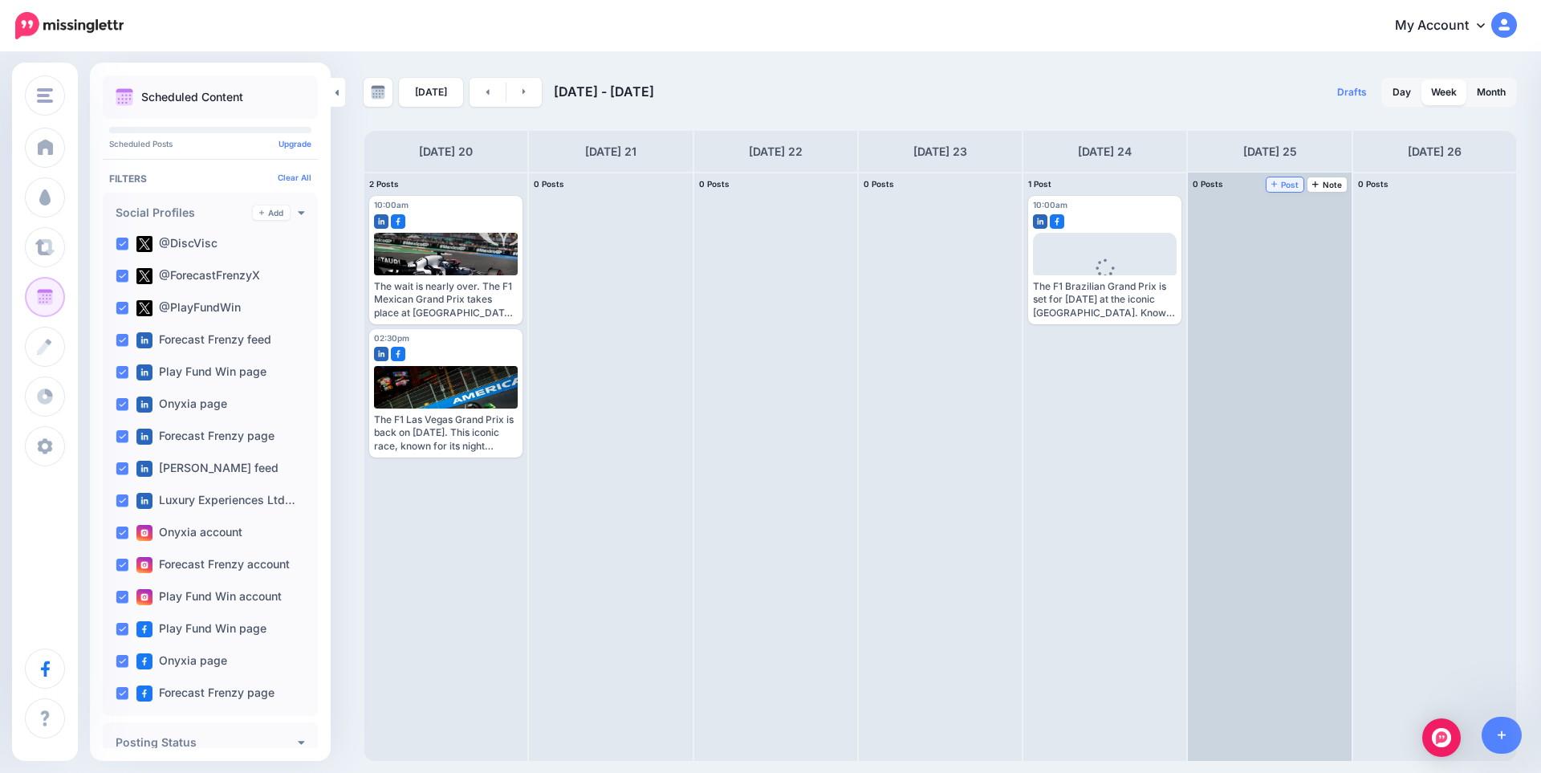
click at [1290, 183] on span "Post" at bounding box center [1285, 185] width 28 height 8
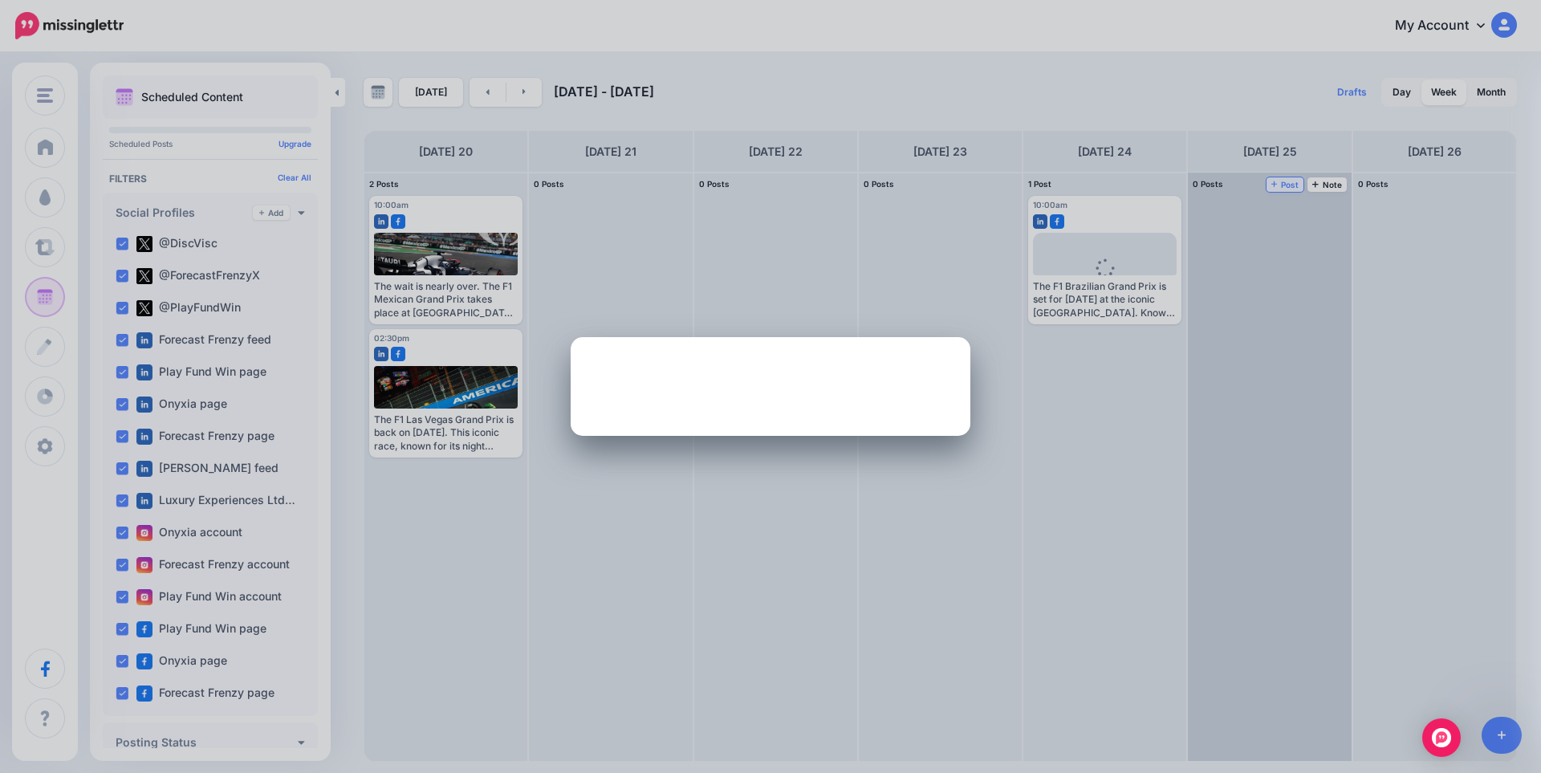
scroll to position [0, 0]
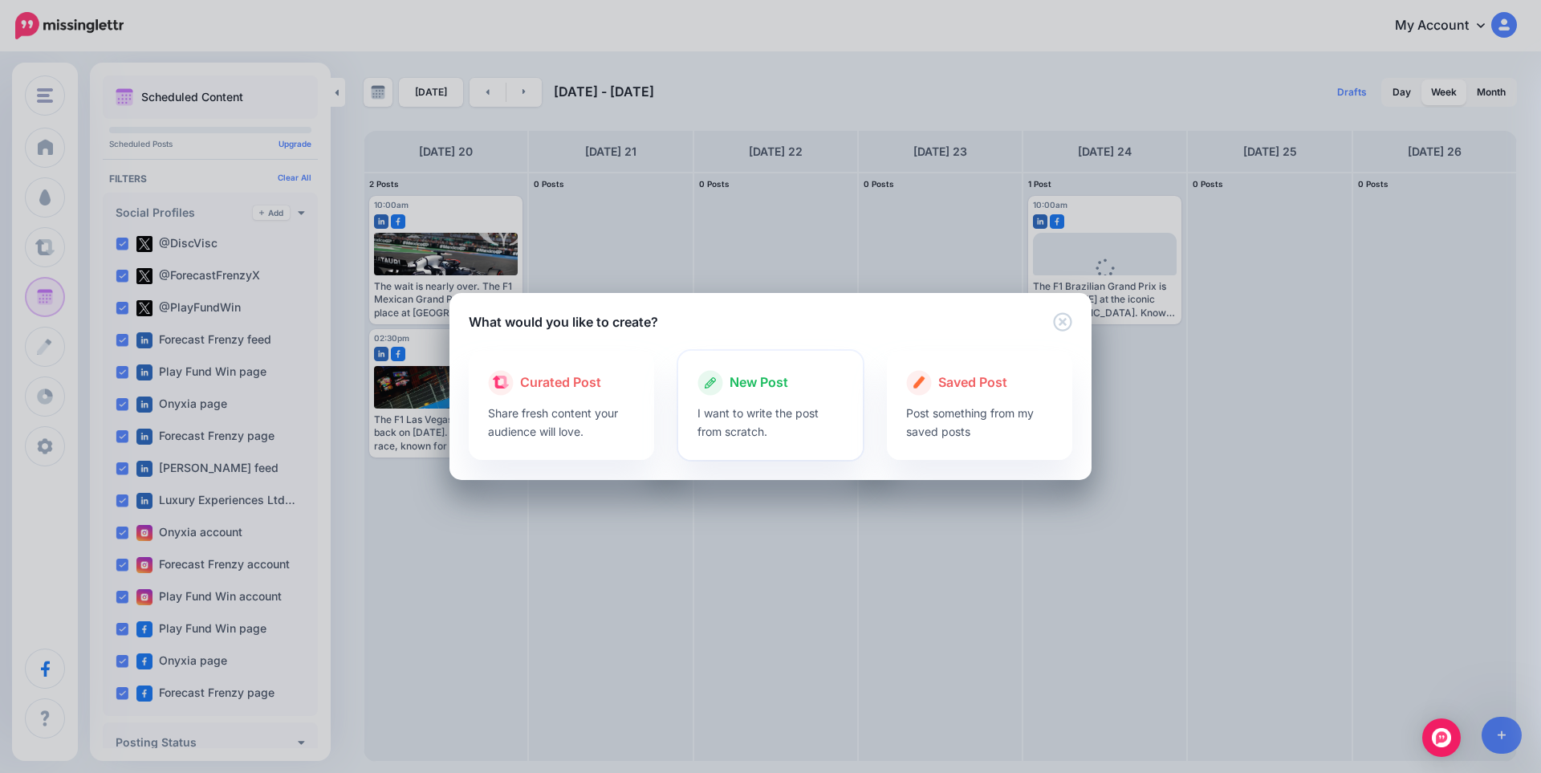
click at [751, 405] on p "I want to write the post from scratch." at bounding box center [770, 422] width 147 height 37
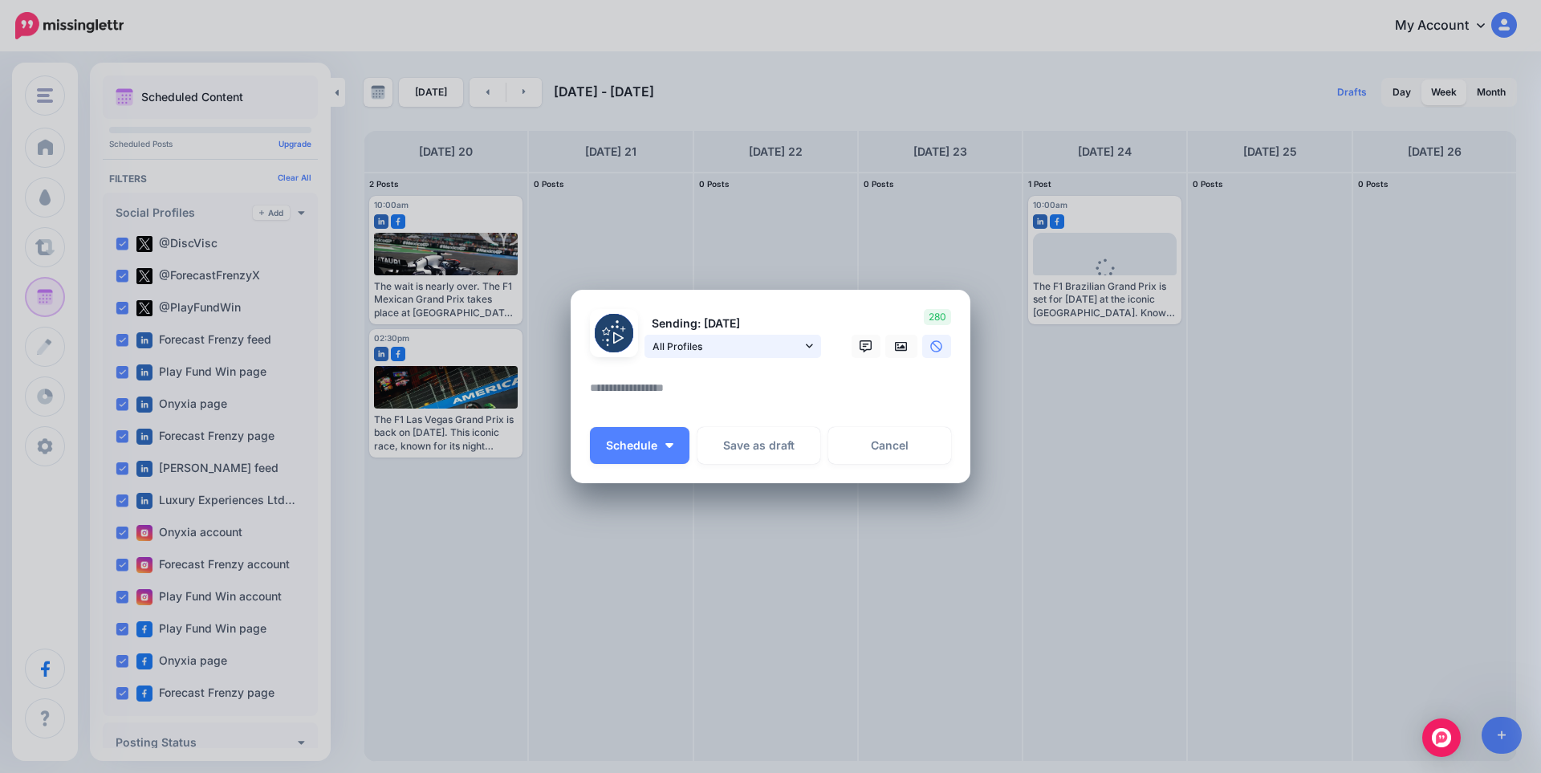
click at [688, 345] on span "All Profiles" at bounding box center [727, 346] width 149 height 17
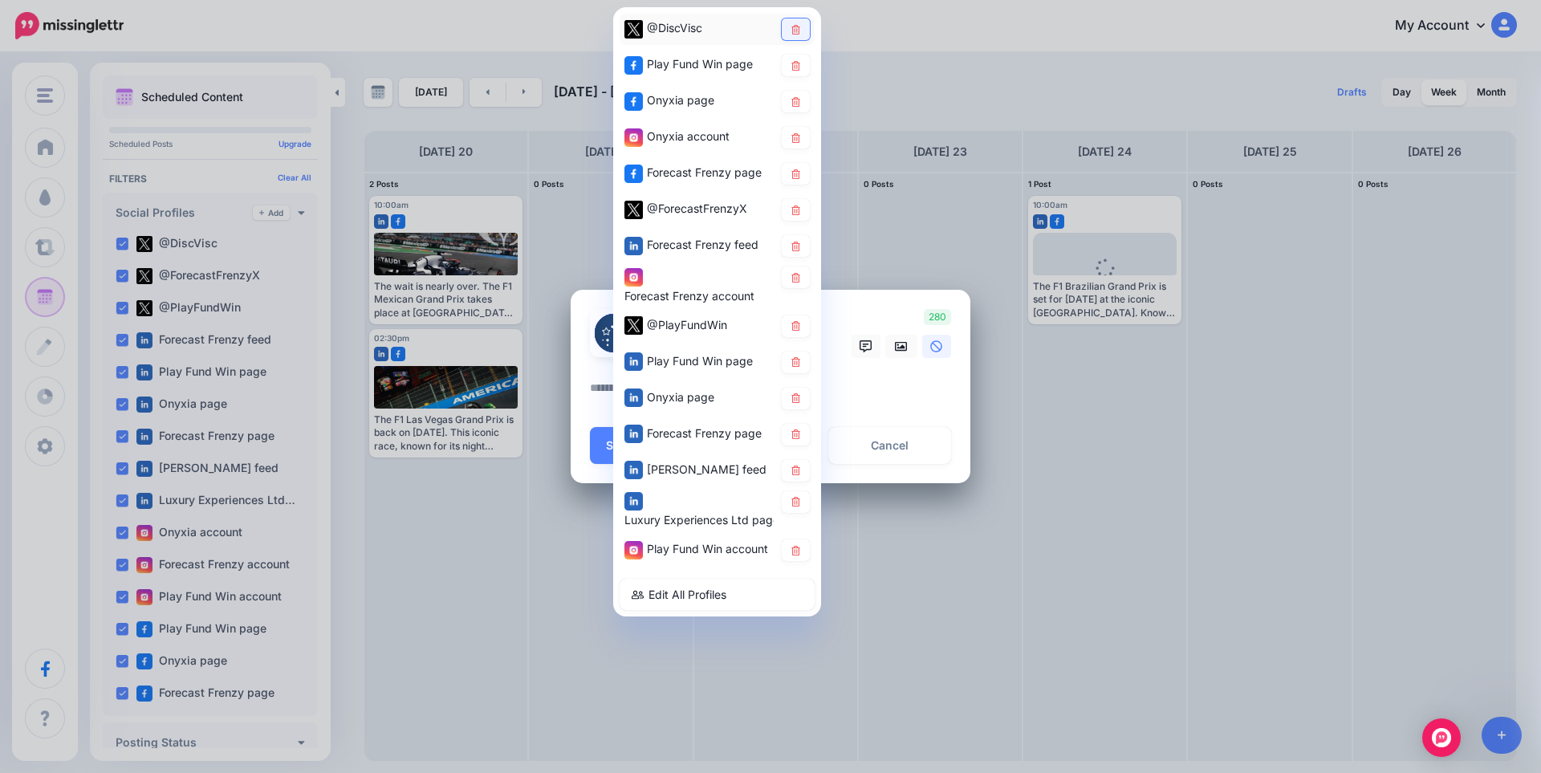
click at [801, 20] on link at bounding box center [796, 29] width 28 height 22
click at [799, 59] on link at bounding box center [796, 66] width 28 height 22
click at [797, 131] on link at bounding box center [796, 138] width 28 height 22
click at [796, 173] on icon at bounding box center [796, 174] width 12 height 10
click at [796, 211] on icon at bounding box center [796, 210] width 12 height 10
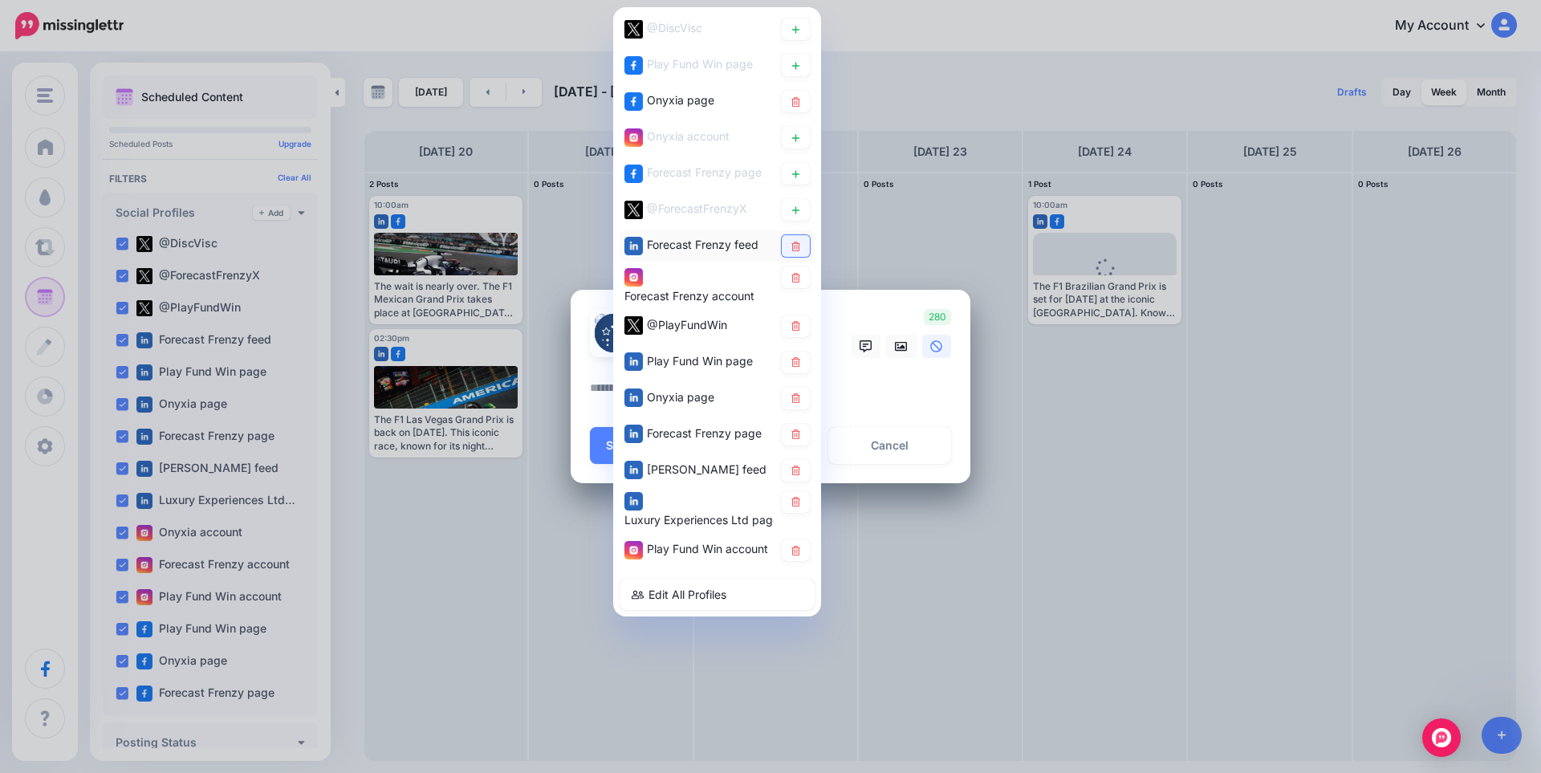
click at [797, 247] on icon at bounding box center [795, 246] width 9 height 10
click at [796, 283] on link at bounding box center [796, 277] width 28 height 22
click at [797, 323] on icon at bounding box center [796, 326] width 12 height 10
click at [798, 364] on icon at bounding box center [796, 362] width 12 height 10
click at [794, 442] on link at bounding box center [796, 435] width 28 height 22
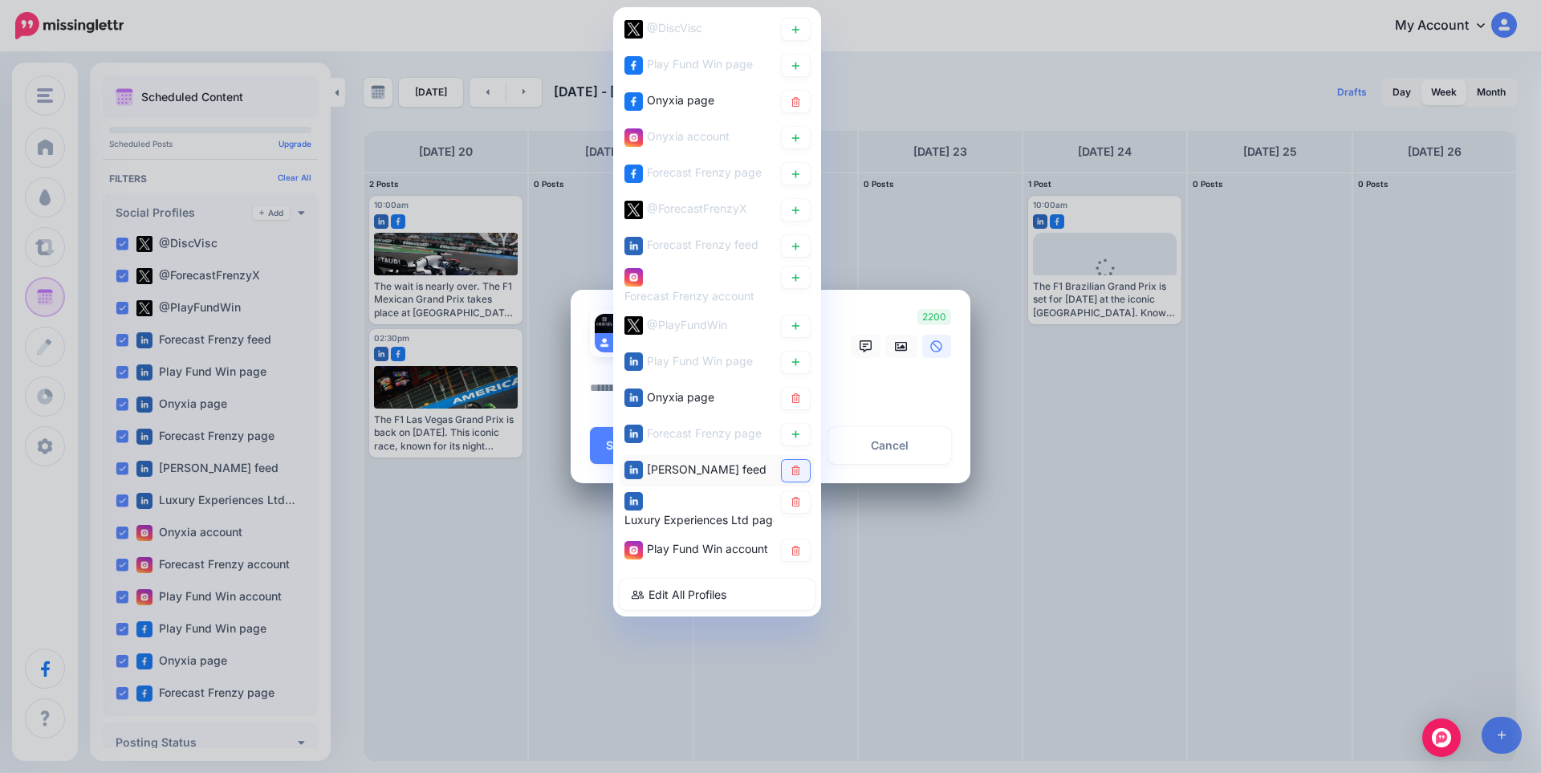
click at [799, 468] on icon at bounding box center [795, 471] width 9 height 10
click at [796, 500] on icon at bounding box center [796, 502] width 12 height 10
click at [796, 556] on link at bounding box center [796, 550] width 28 height 22
click at [909, 401] on textarea at bounding box center [774, 393] width 369 height 31
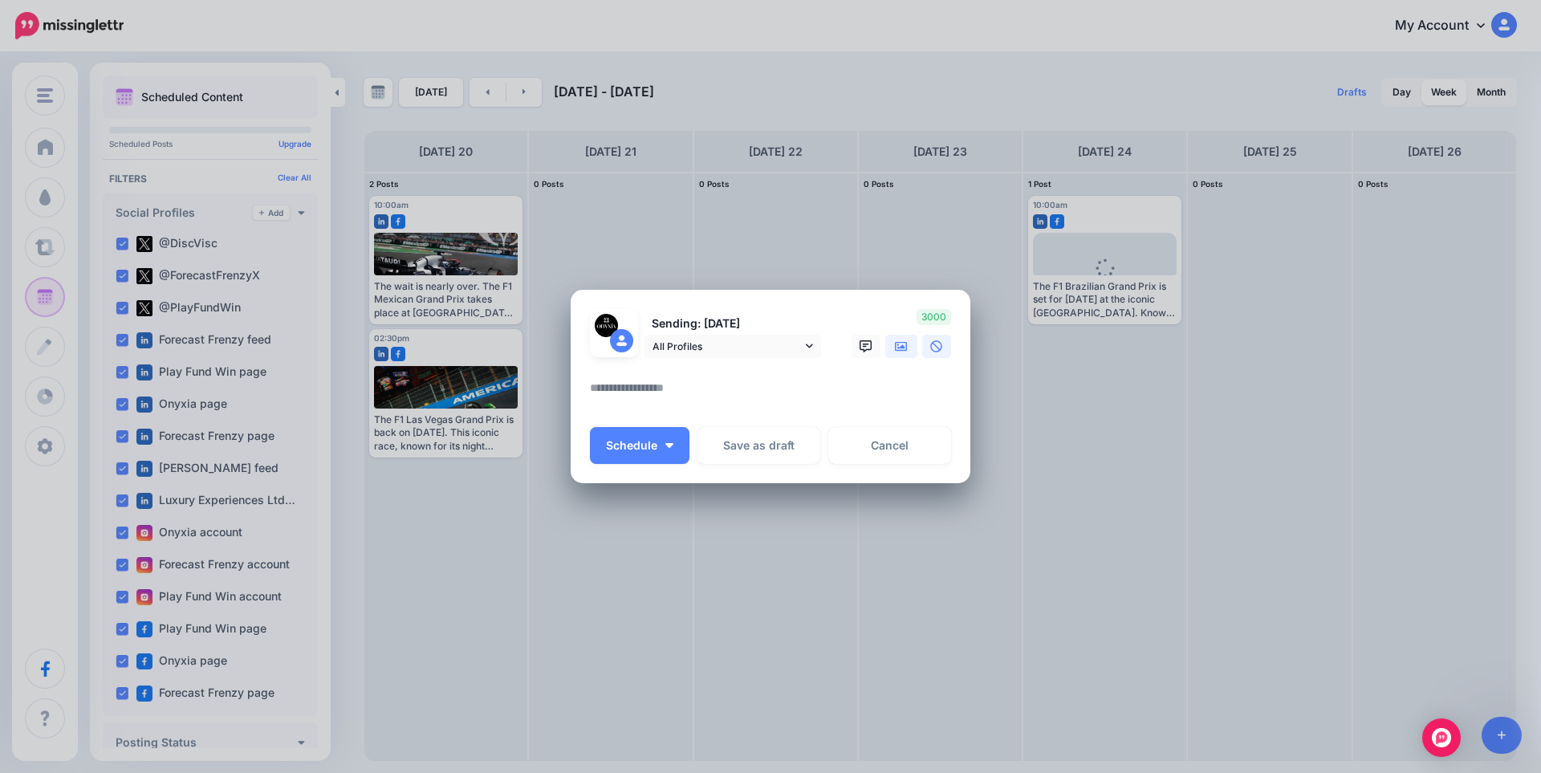
click at [907, 347] on icon at bounding box center [901, 346] width 13 height 10
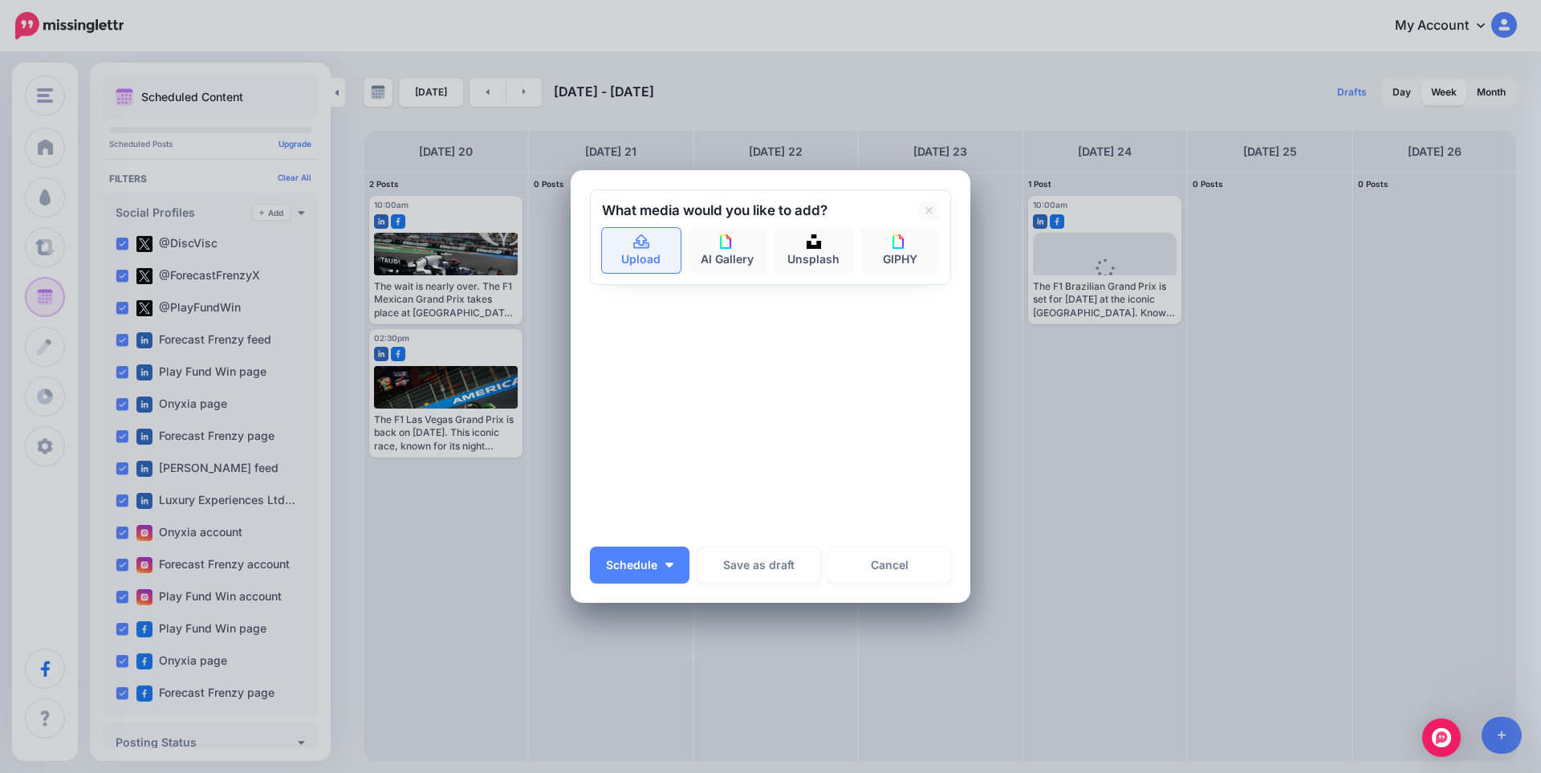
click at [649, 232] on link "Upload" at bounding box center [641, 250] width 79 height 45
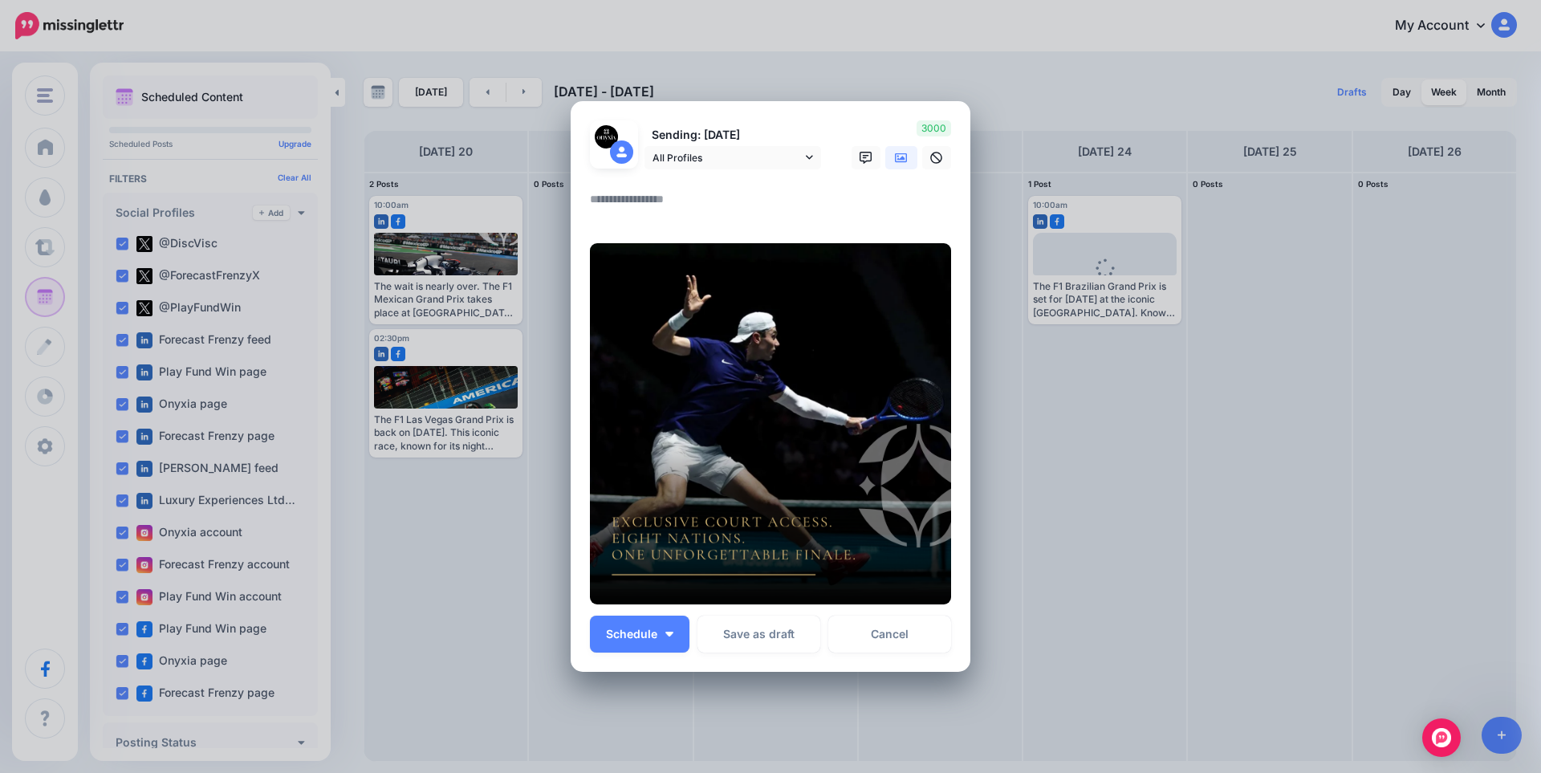
click at [722, 210] on textarea at bounding box center [774, 204] width 369 height 31
paste textarea "**********"
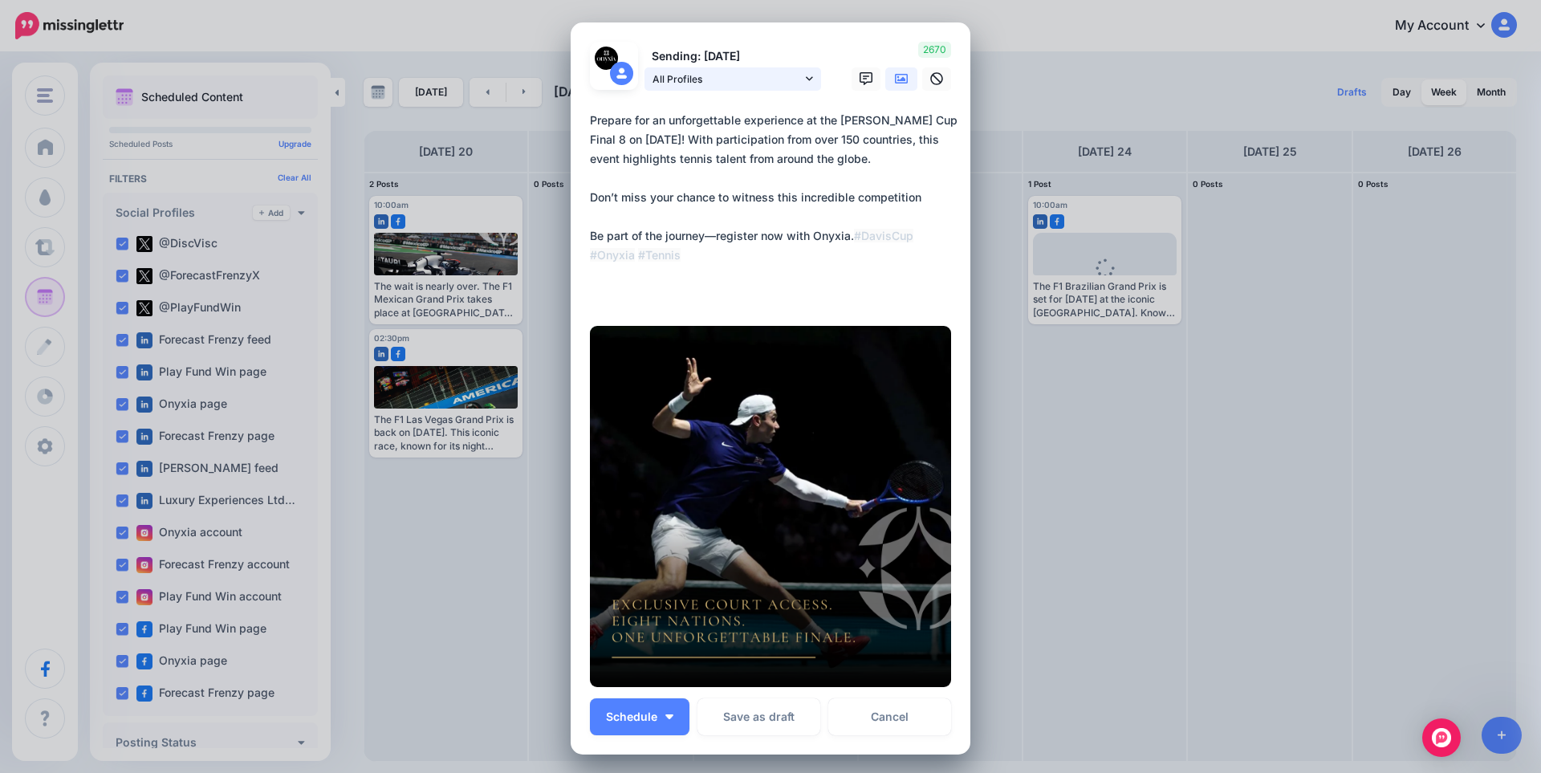
click at [732, 85] on span "All Profiles" at bounding box center [727, 79] width 149 height 17
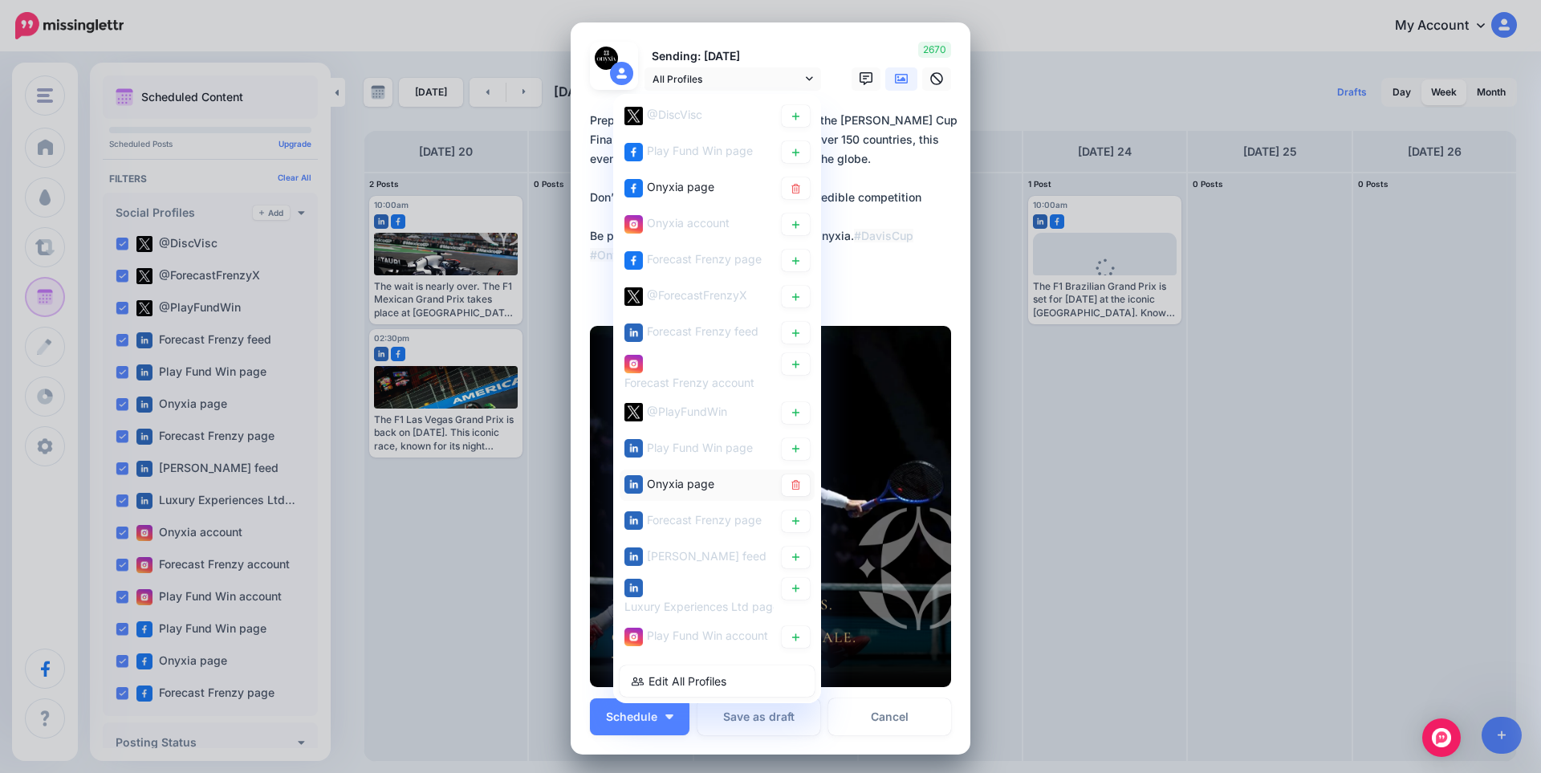
click at [669, 493] on div "Onyxia page" at bounding box center [680, 483] width 67 height 19
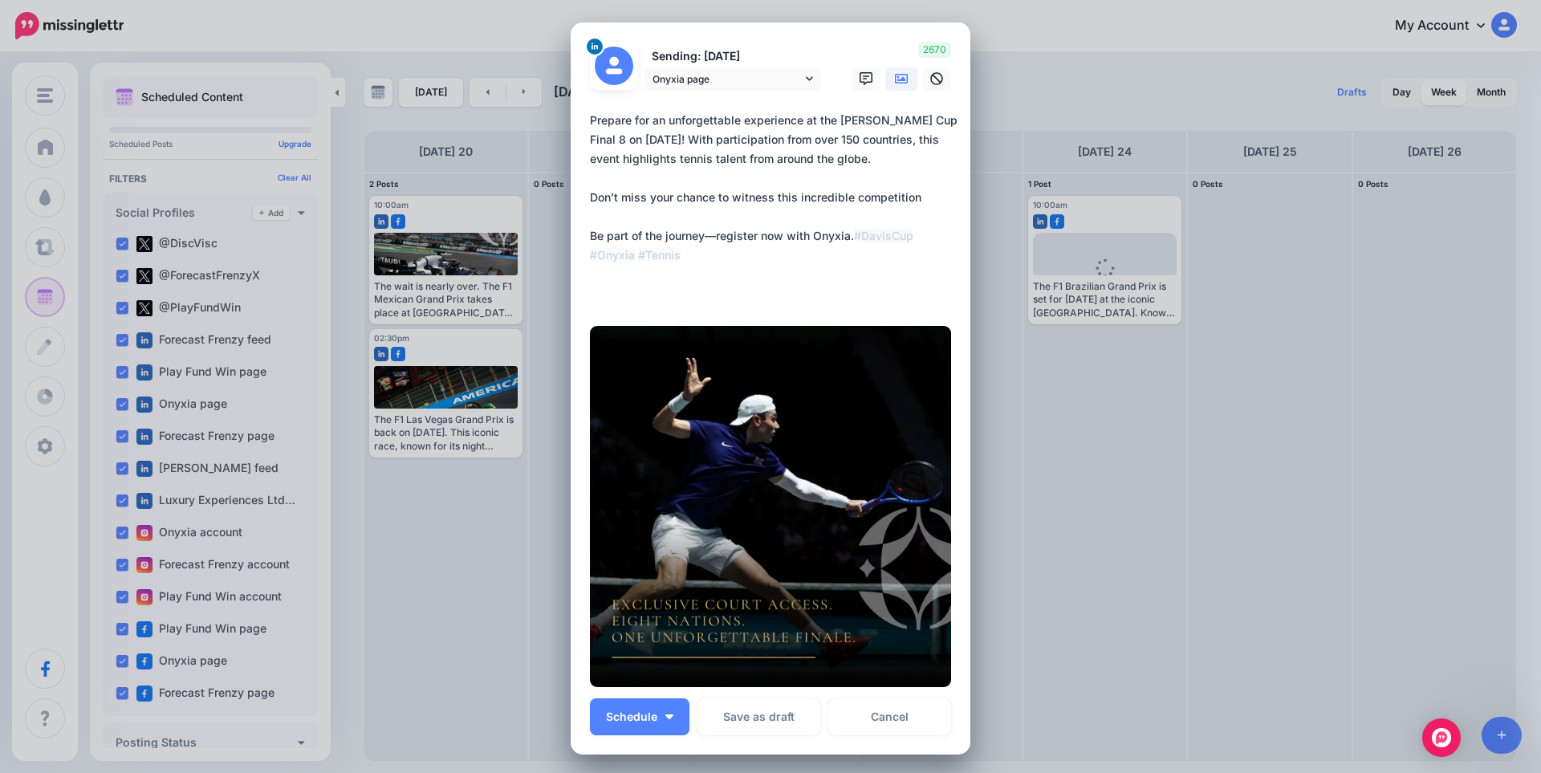
click at [672, 259] on textarea "**********" at bounding box center [774, 207] width 369 height 193
paste textarea "**********"
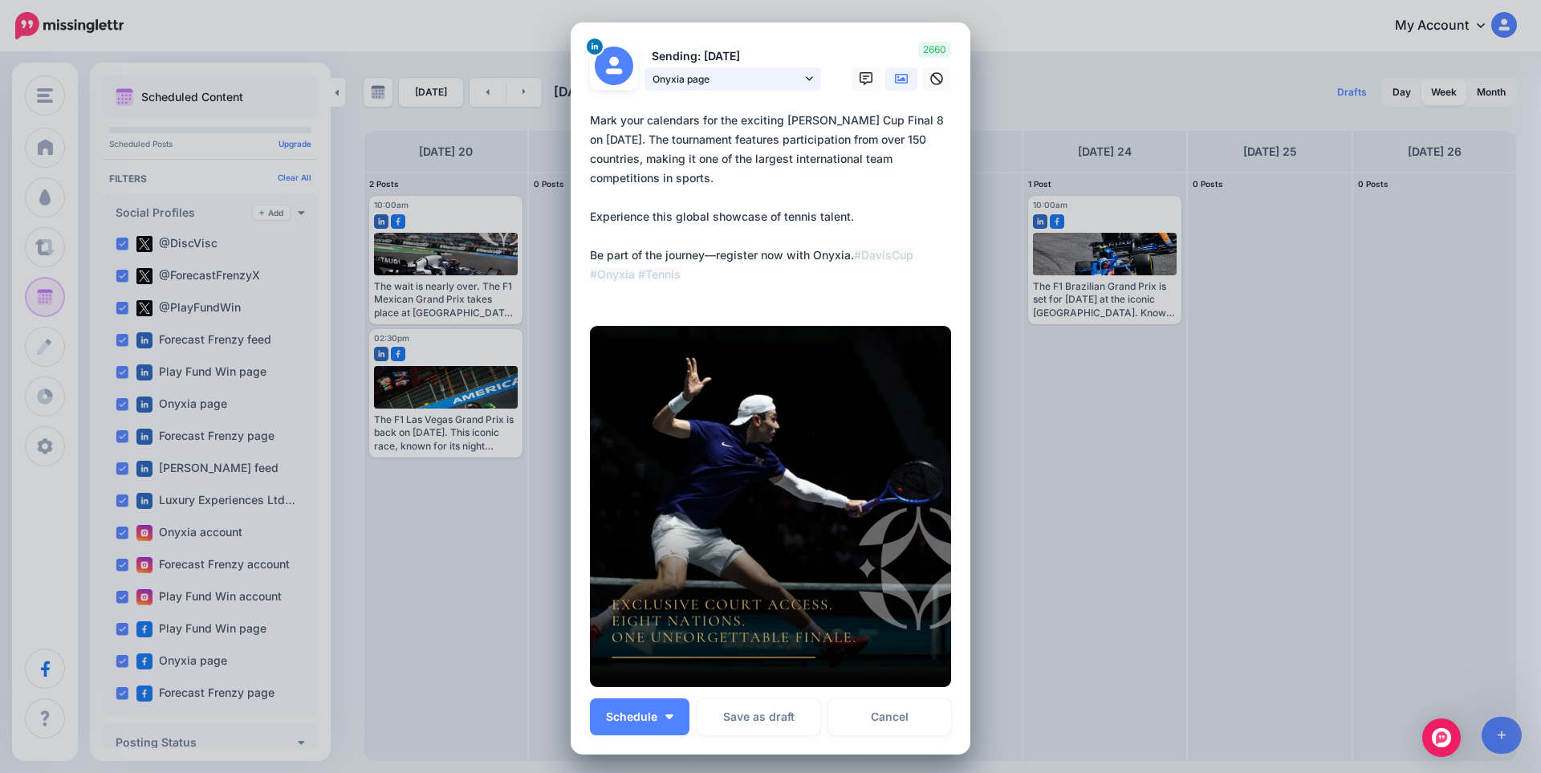
click at [738, 79] on span "Onyxia page" at bounding box center [727, 79] width 149 height 17
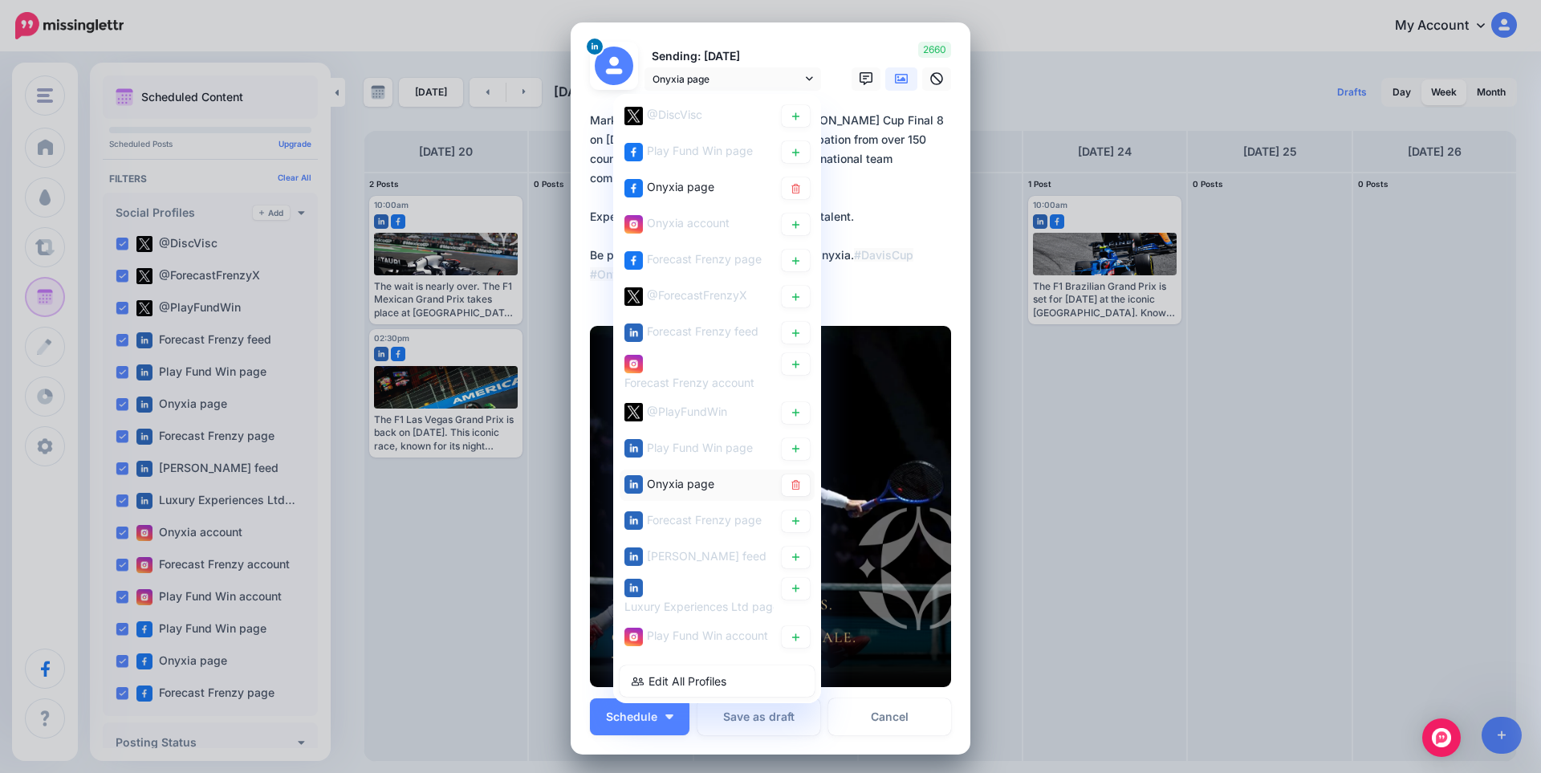
click at [701, 492] on div "Onyxia page" at bounding box center [680, 483] width 67 height 19
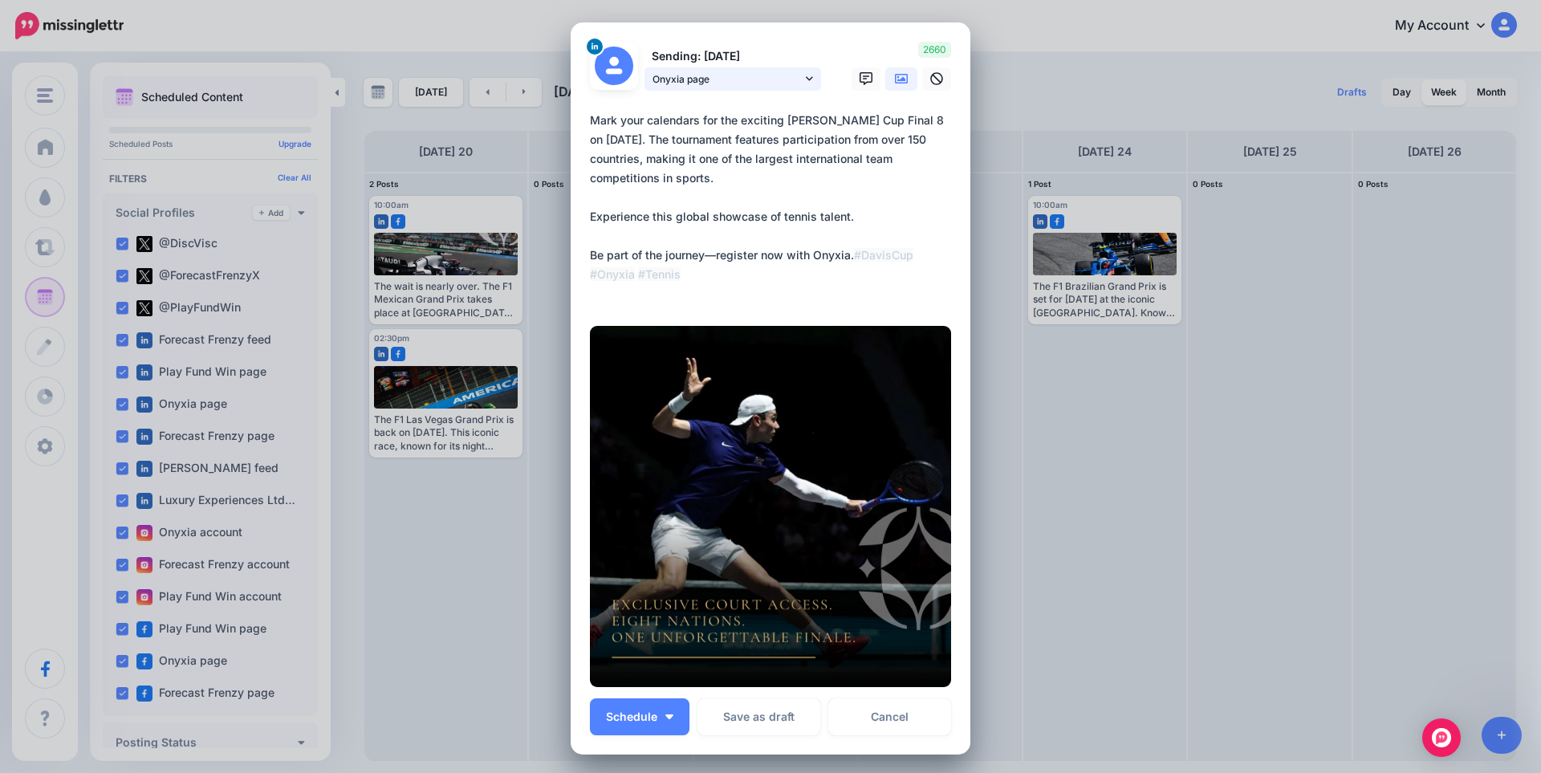
click at [705, 81] on span "Onyxia page" at bounding box center [727, 79] width 149 height 17
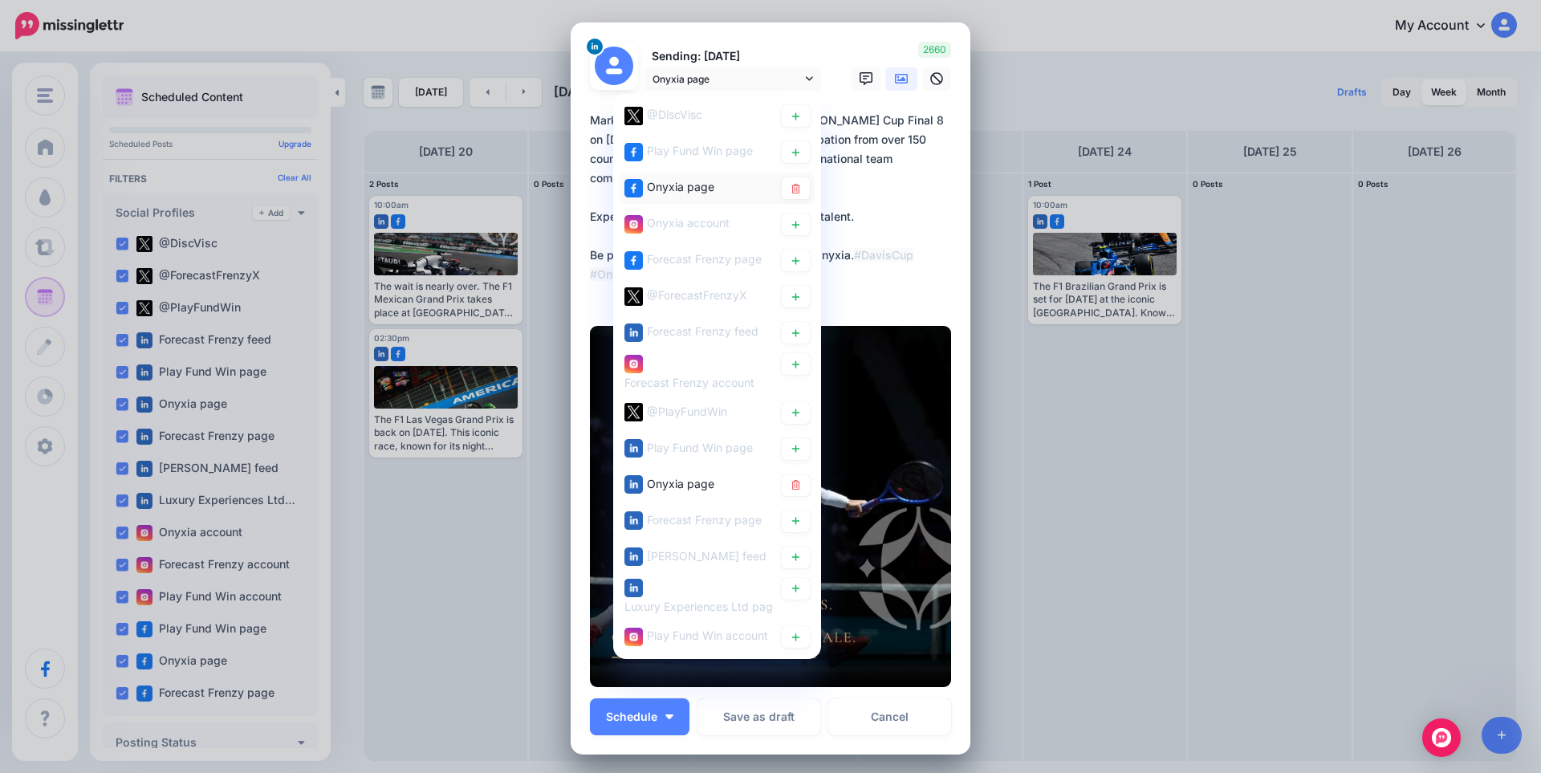
click at [667, 186] on span "Onyxia page" at bounding box center [680, 187] width 67 height 14
type textarea "**********"
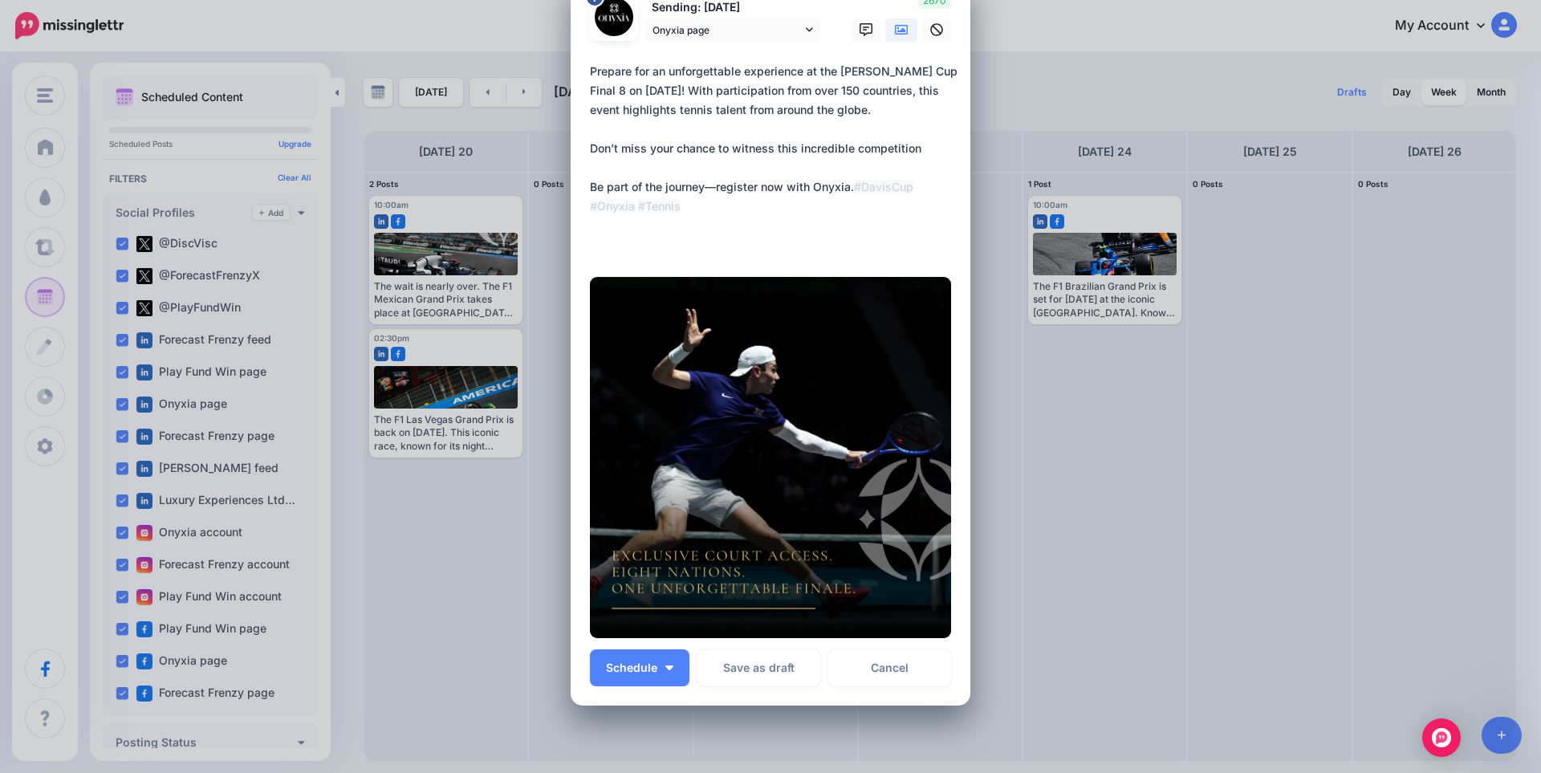
scroll to position [156, 0]
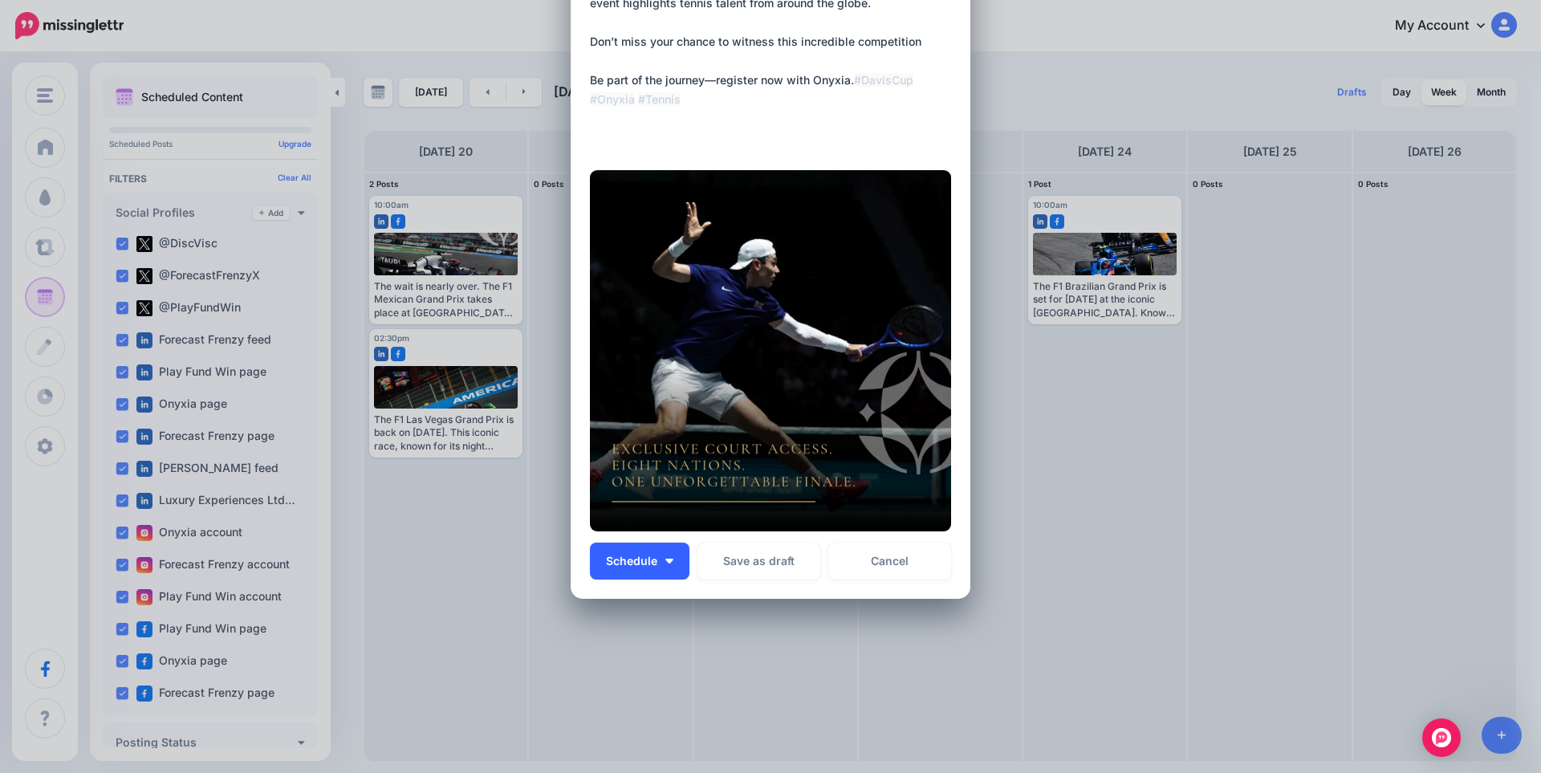
click at [664, 556] on button "Schedule" at bounding box center [640, 561] width 100 height 37
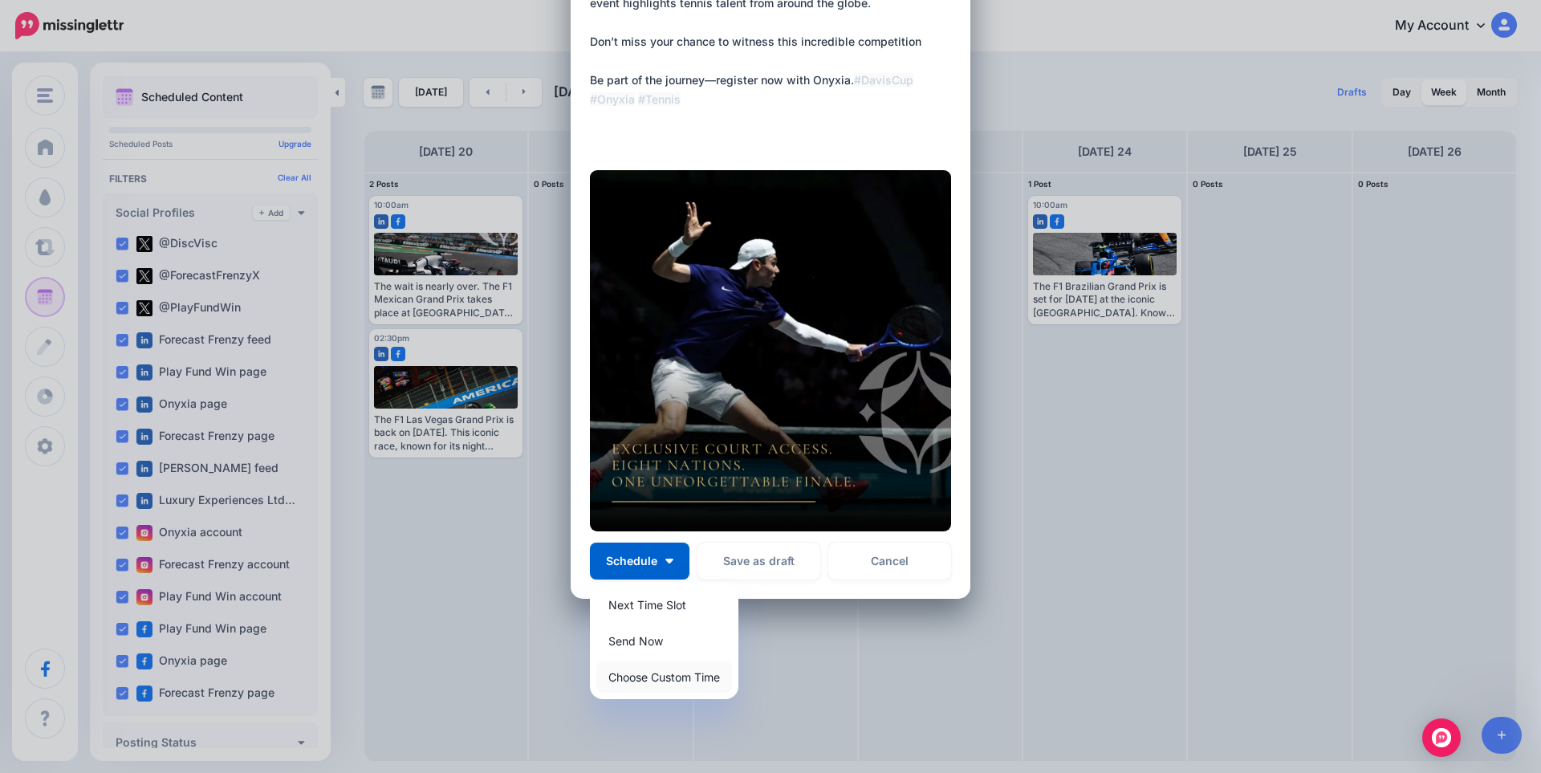
click at [653, 673] on link "Choose Custom Time" at bounding box center [664, 676] width 136 height 31
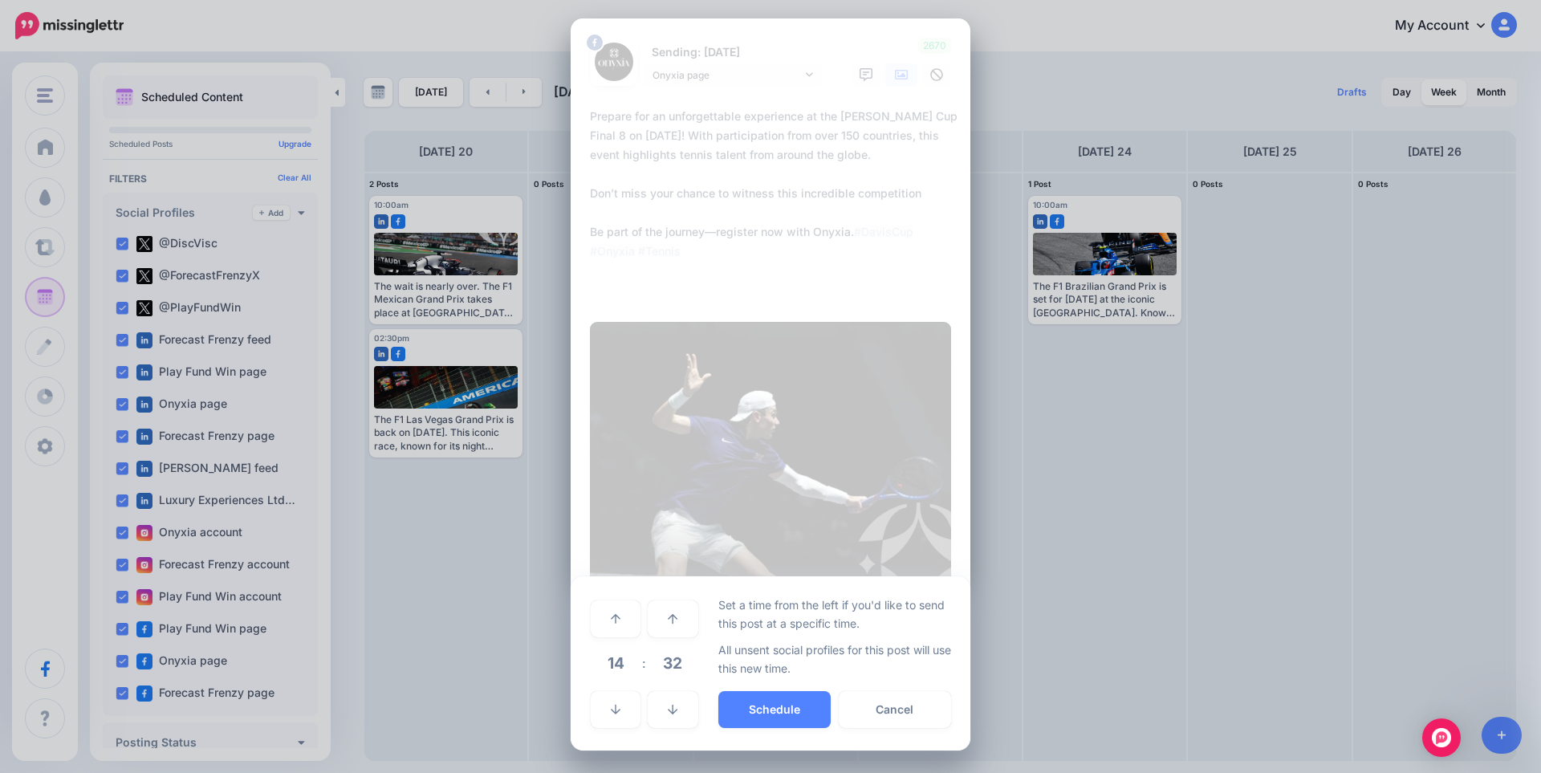
scroll to position [4, 0]
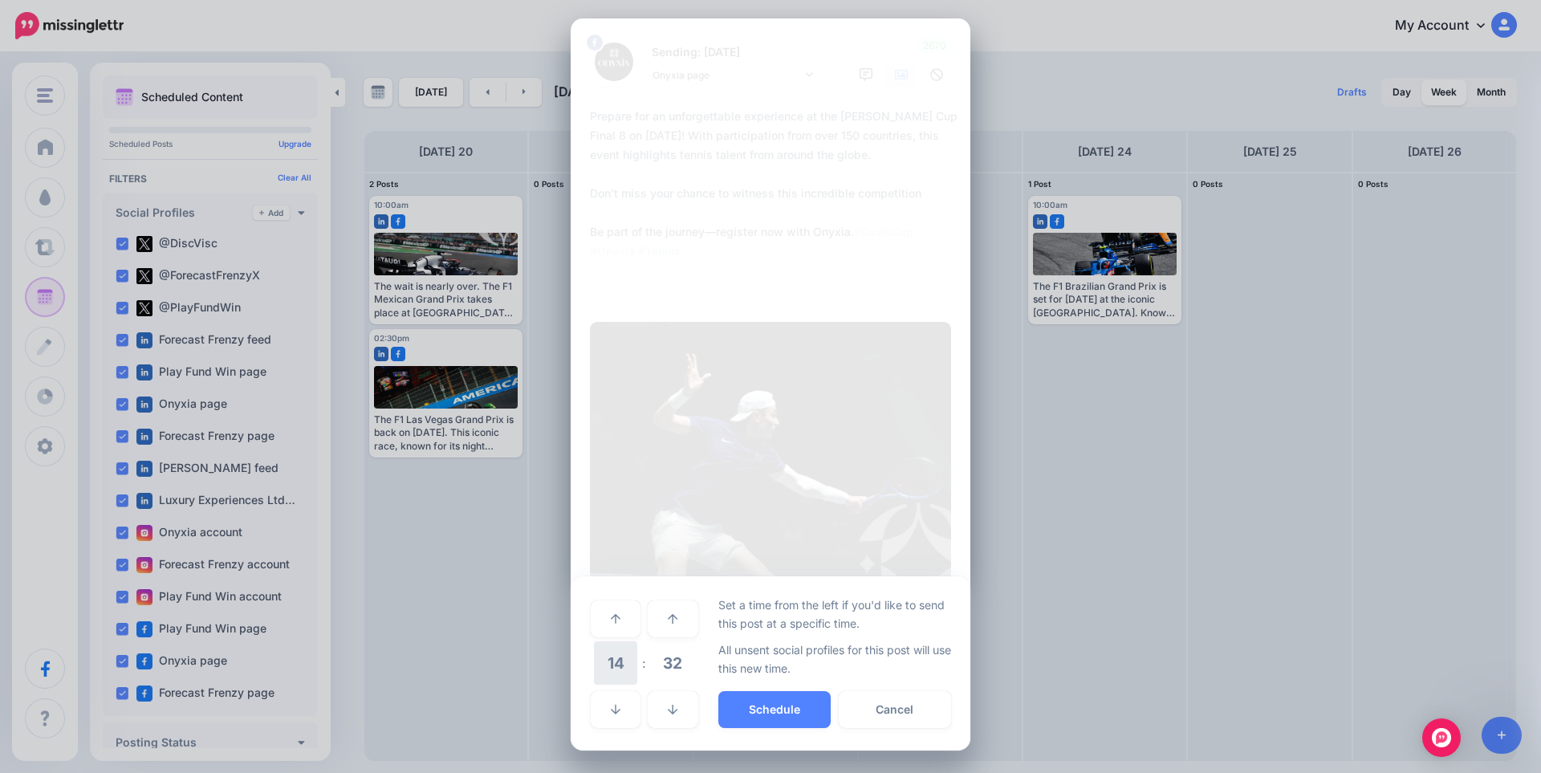
click at [617, 667] on span "14" at bounding box center [615, 662] width 43 height 43
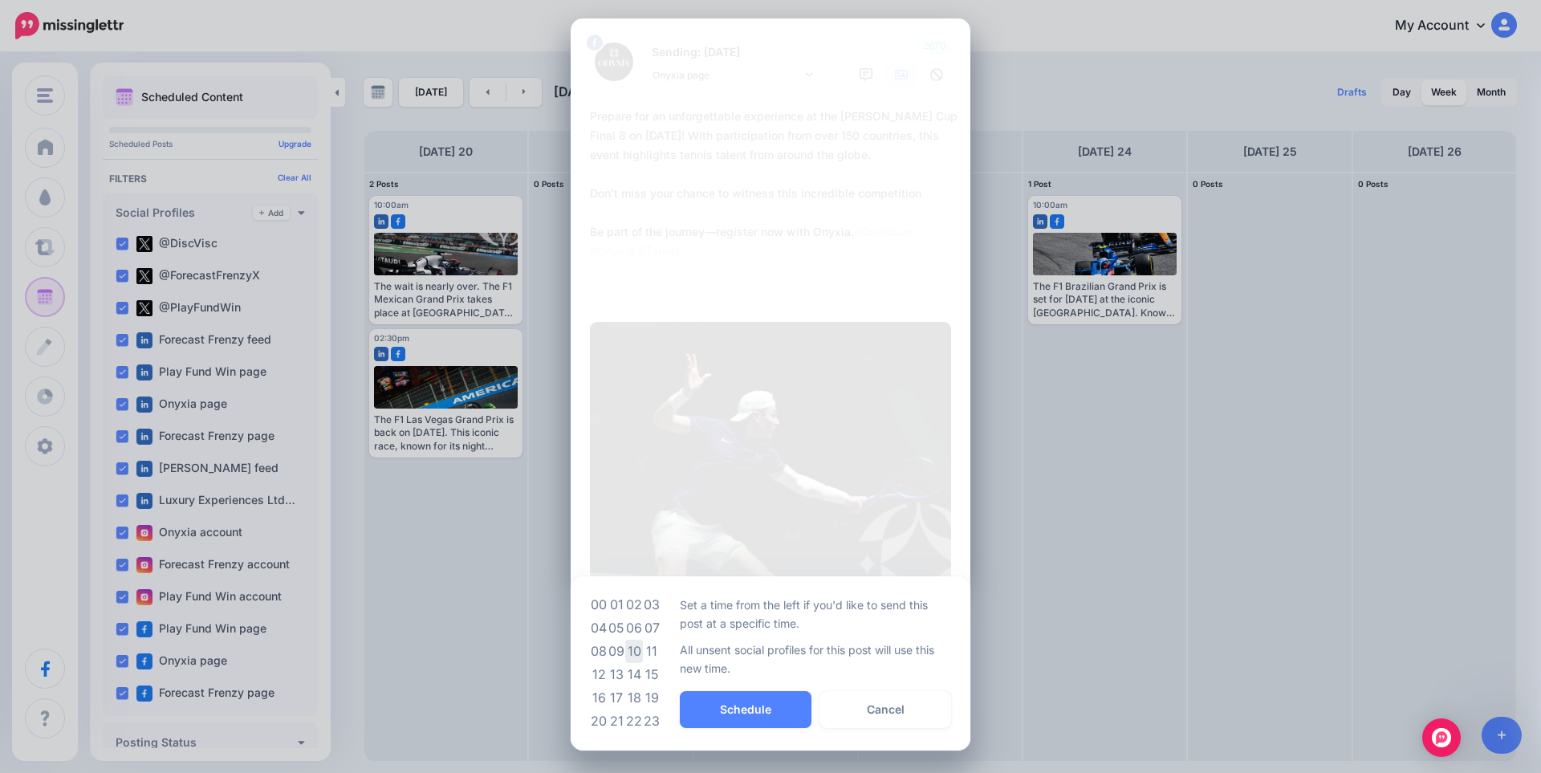
click at [628, 650] on td "10" at bounding box center [634, 651] width 18 height 23
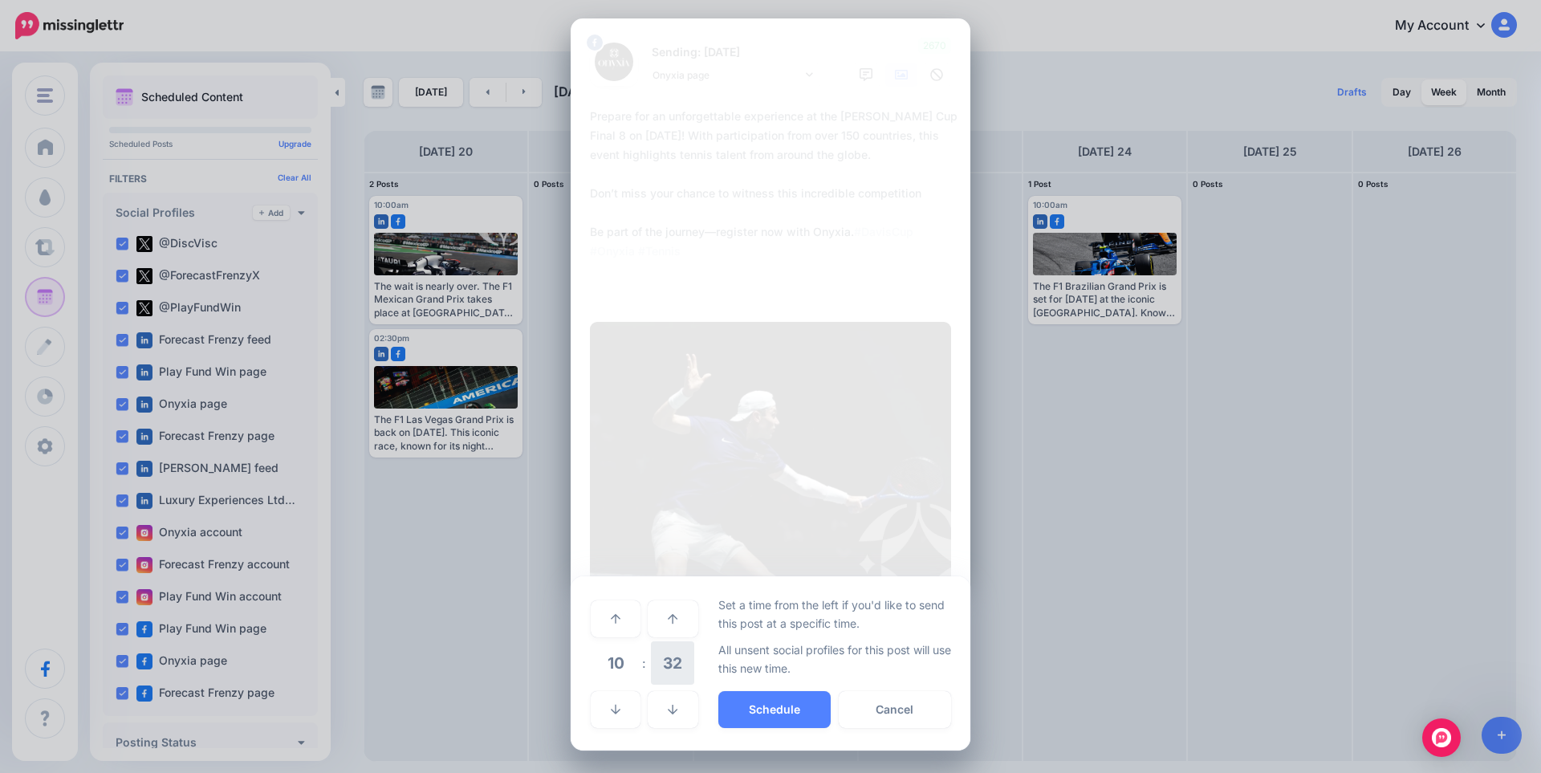
click at [655, 664] on span "32" at bounding box center [672, 662] width 43 height 43
click at [593, 616] on td "00" at bounding box center [599, 618] width 18 height 45
click at [758, 705] on button "Schedule" at bounding box center [774, 709] width 112 height 37
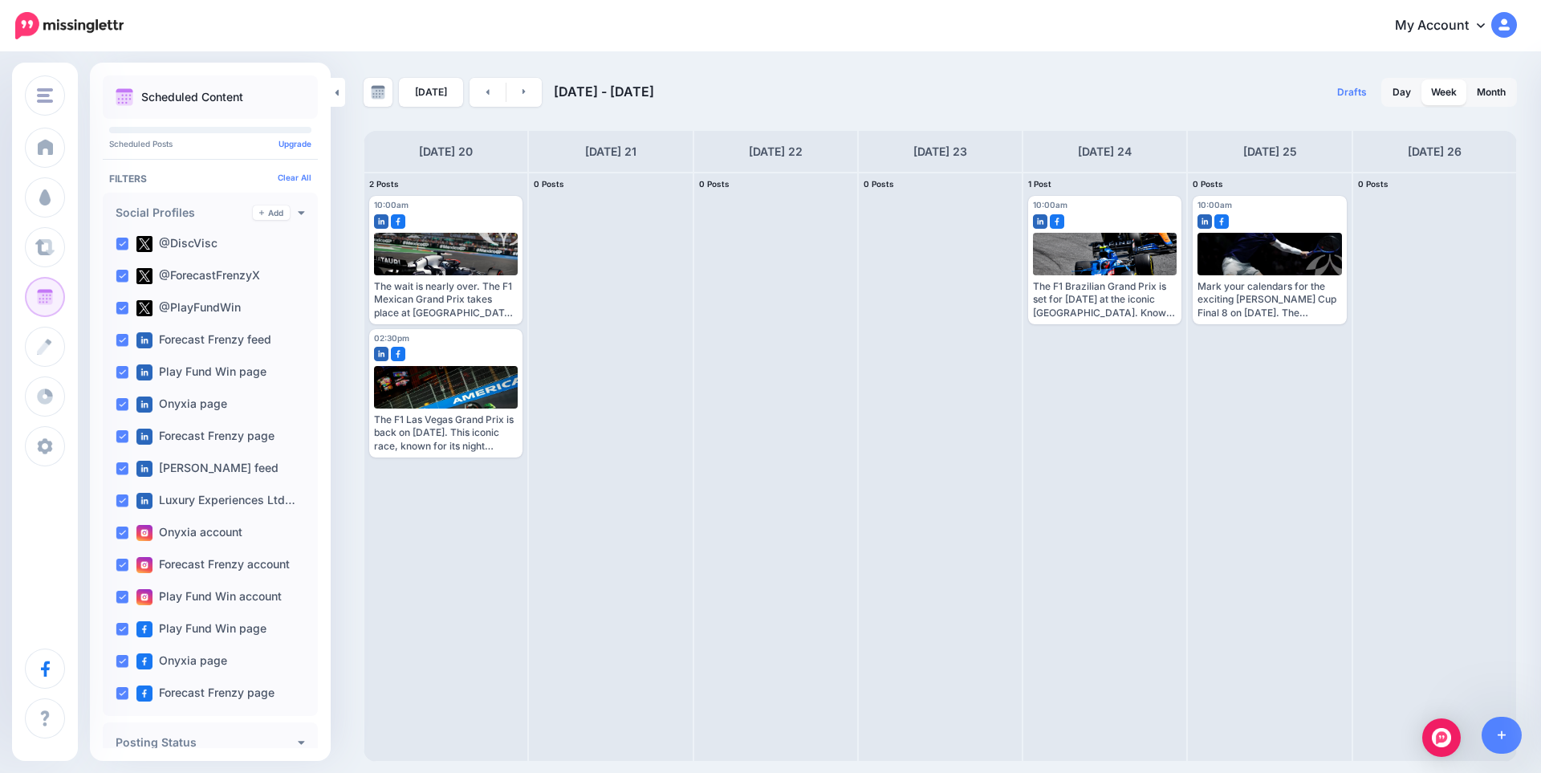
click at [1526, 207] on div "[DATE] [DATE] - [DATE] Drafts 0 Day Week Month PRO TIP" at bounding box center [940, 420] width 1177 height 684
click at [510, 91] on link at bounding box center [524, 92] width 36 height 29
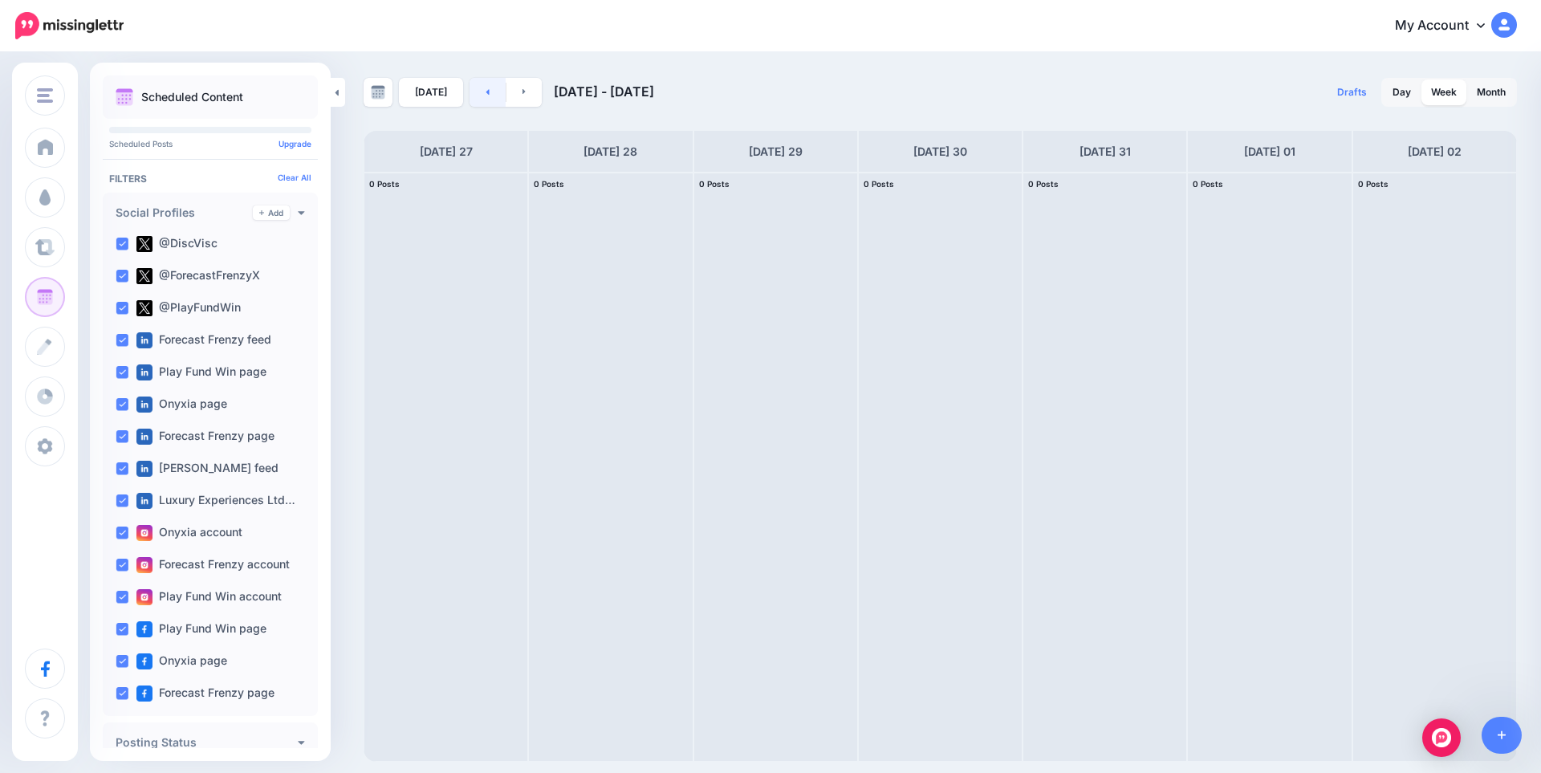
click at [480, 95] on link at bounding box center [488, 92] width 36 height 29
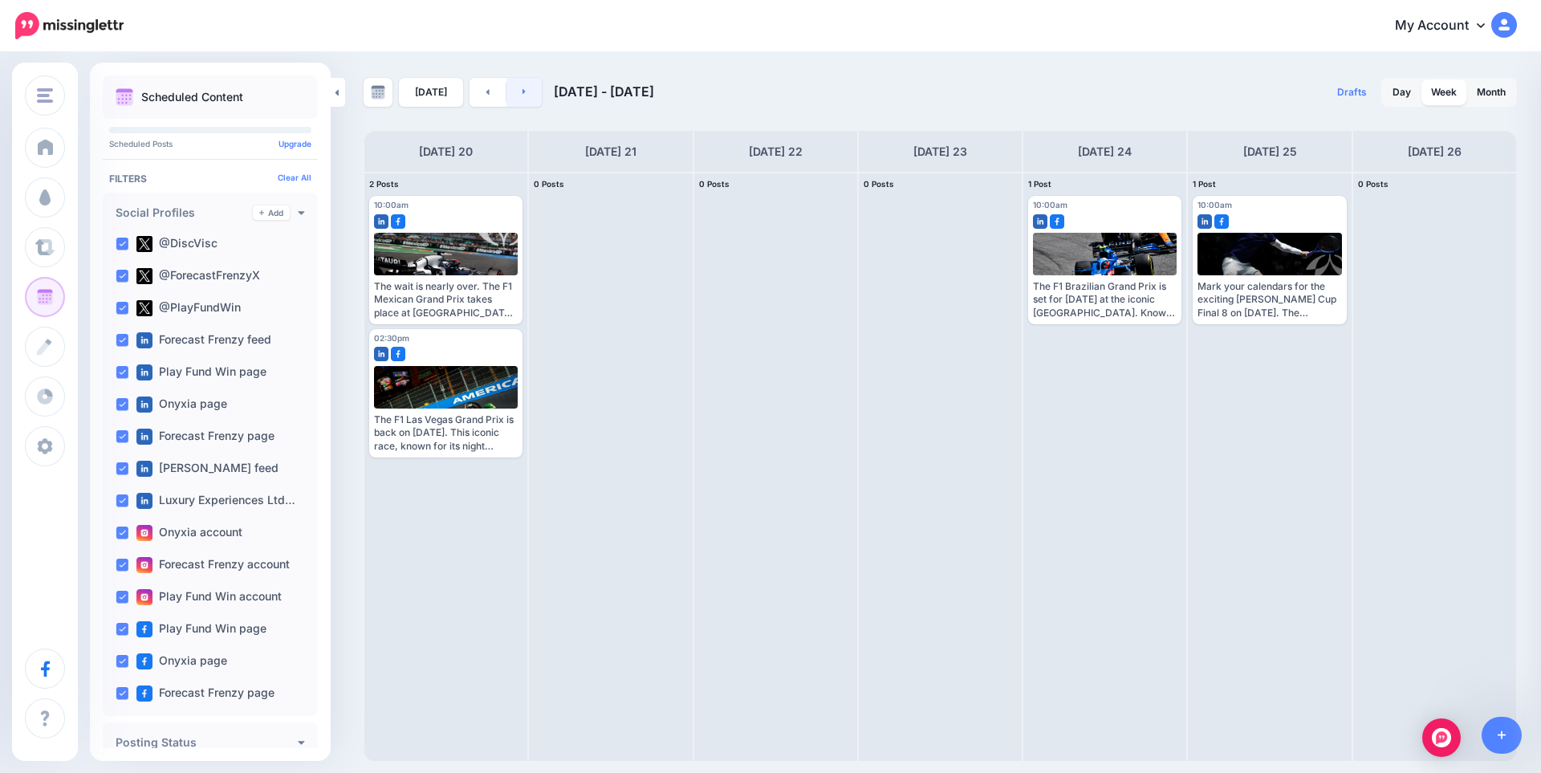
click at [514, 94] on link at bounding box center [524, 92] width 36 height 29
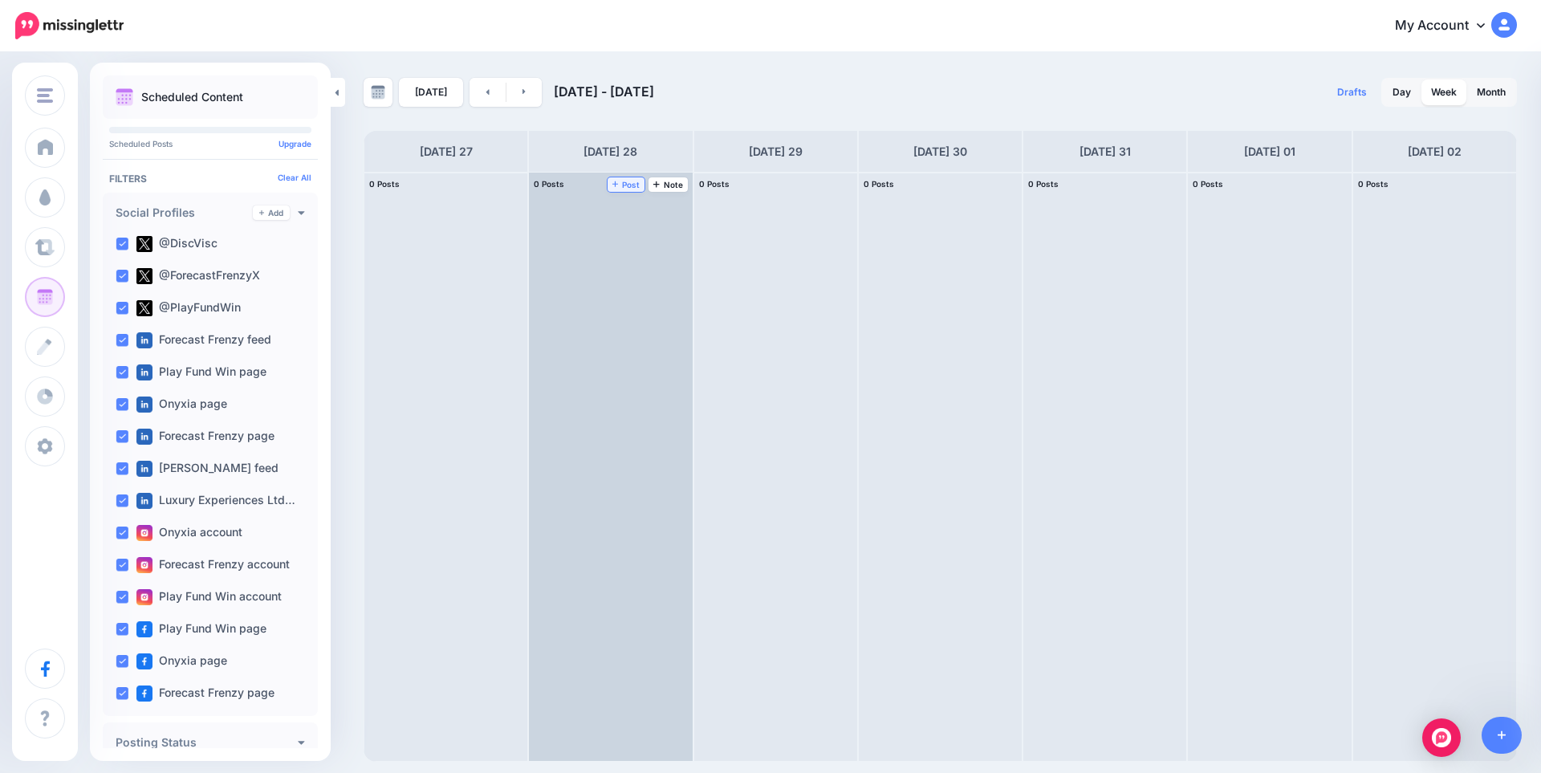
click at [636, 181] on span "Post" at bounding box center [626, 185] width 28 height 8
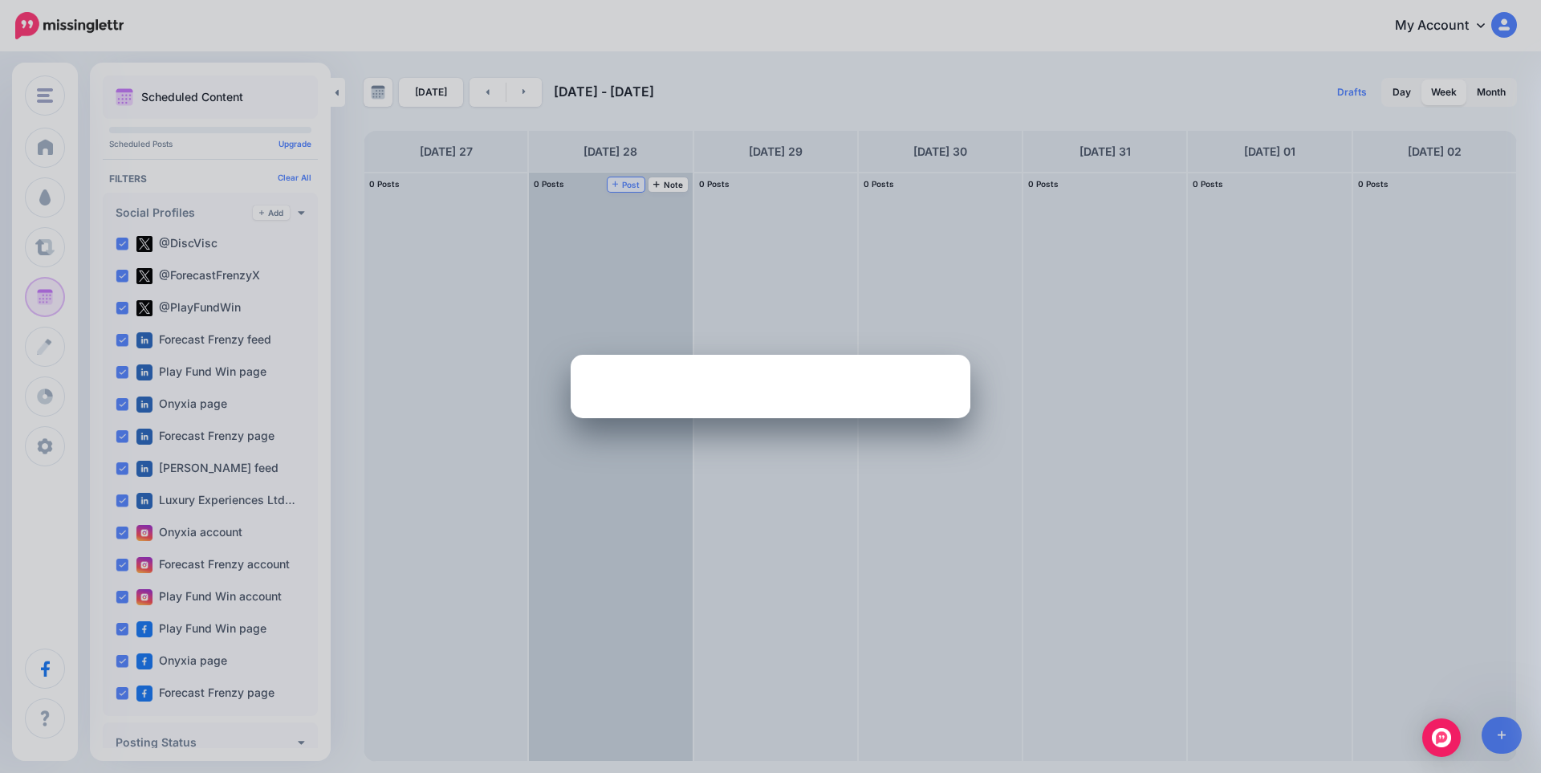
scroll to position [0, 0]
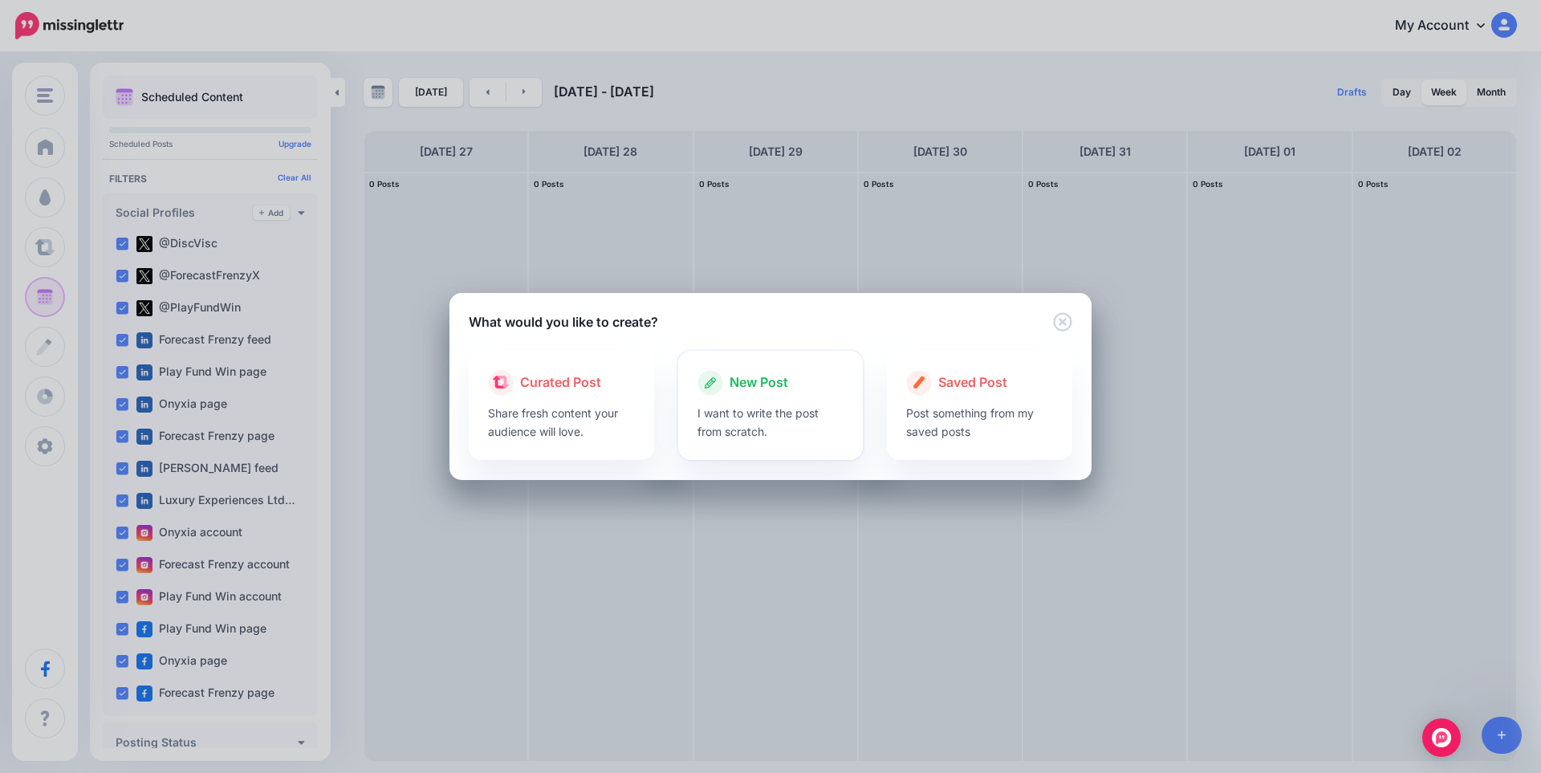
click at [761, 392] on span "New Post" at bounding box center [759, 382] width 59 height 21
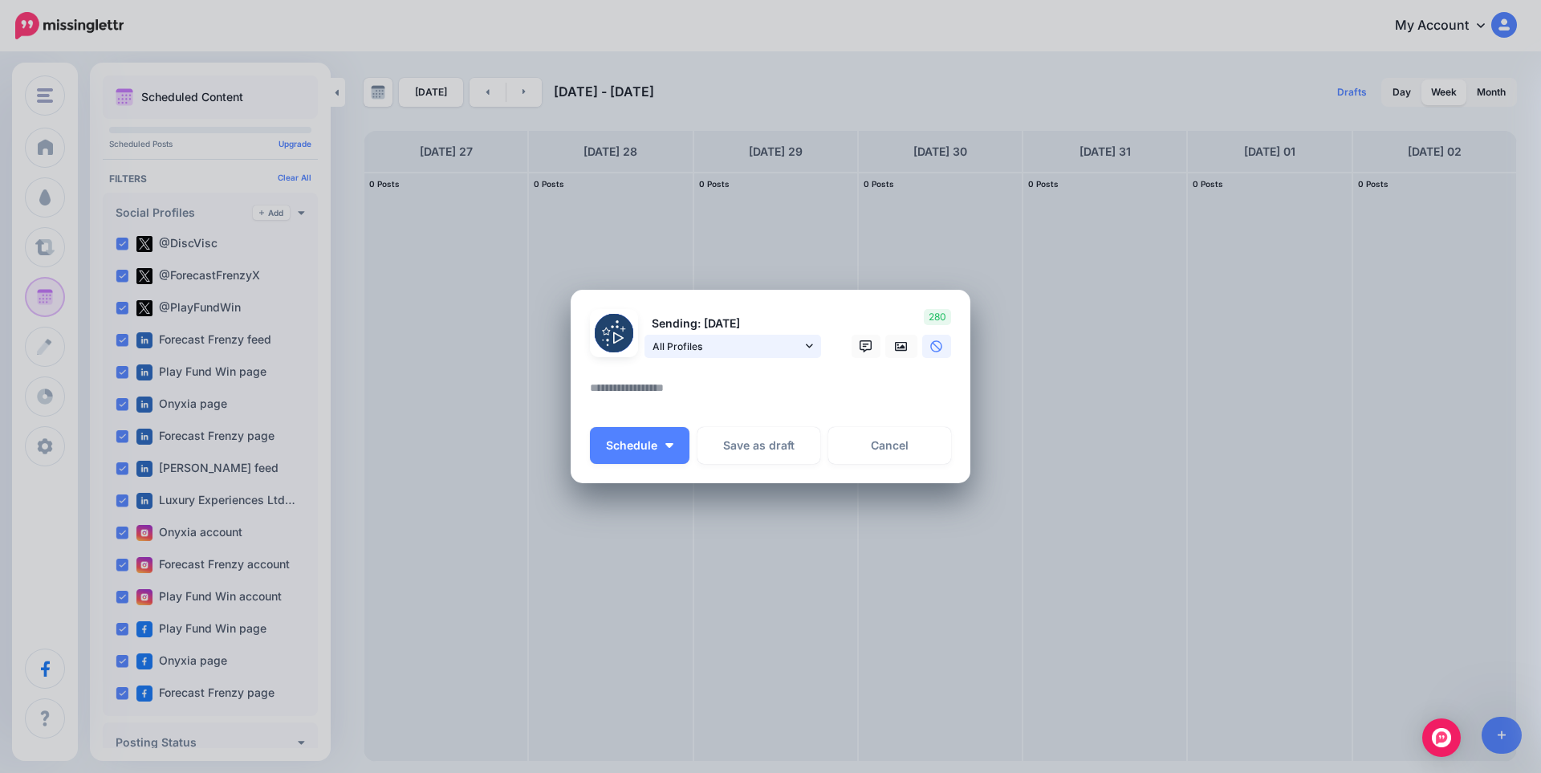
click at [750, 347] on span "All Profiles" at bounding box center [727, 346] width 149 height 17
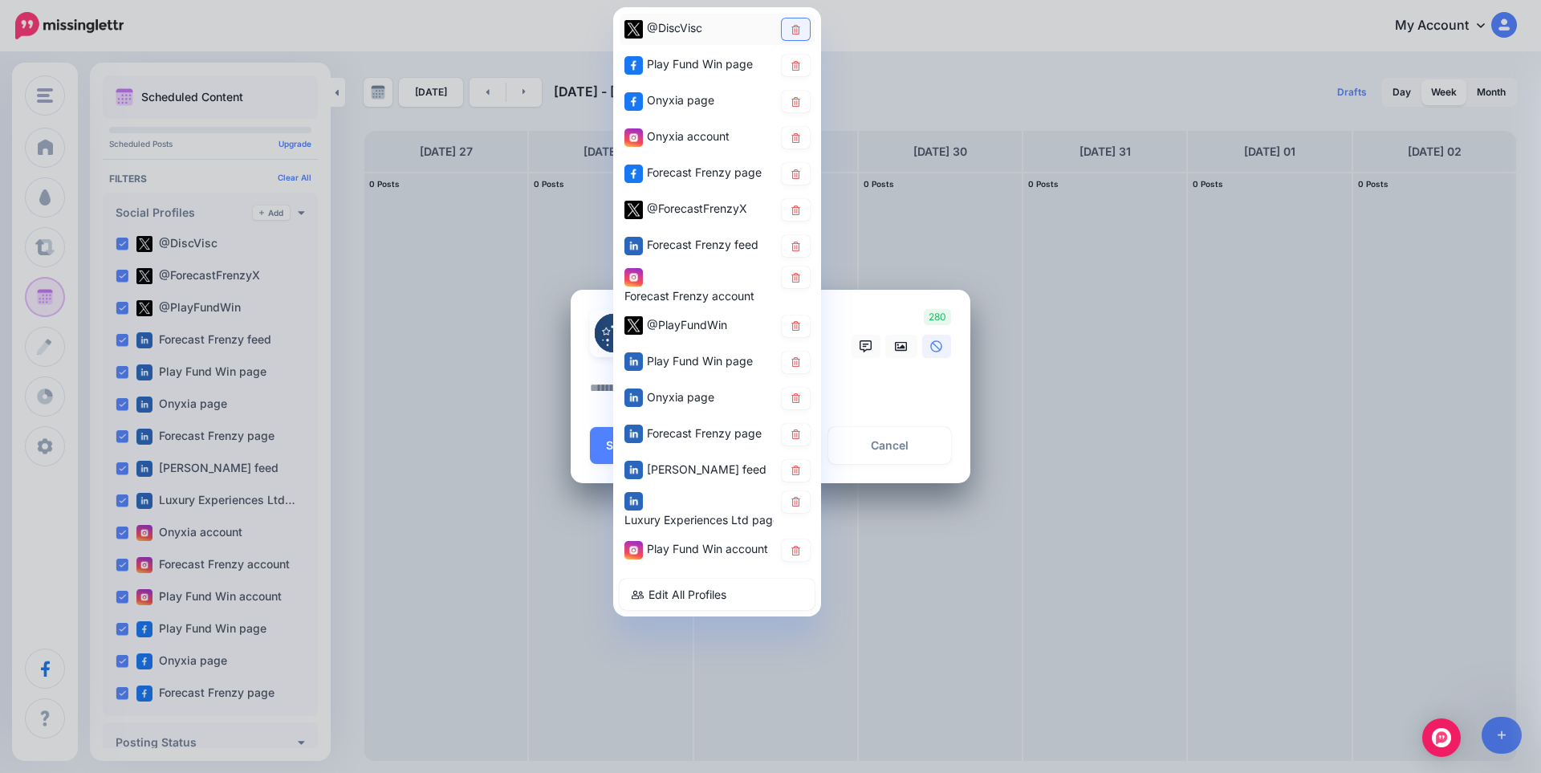
click at [795, 33] on icon at bounding box center [796, 29] width 12 height 10
click at [796, 58] on link at bounding box center [796, 66] width 28 height 22
click at [800, 137] on icon at bounding box center [796, 137] width 12 height 10
click at [796, 169] on icon at bounding box center [795, 174] width 9 height 10
click at [793, 206] on icon at bounding box center [796, 210] width 12 height 10
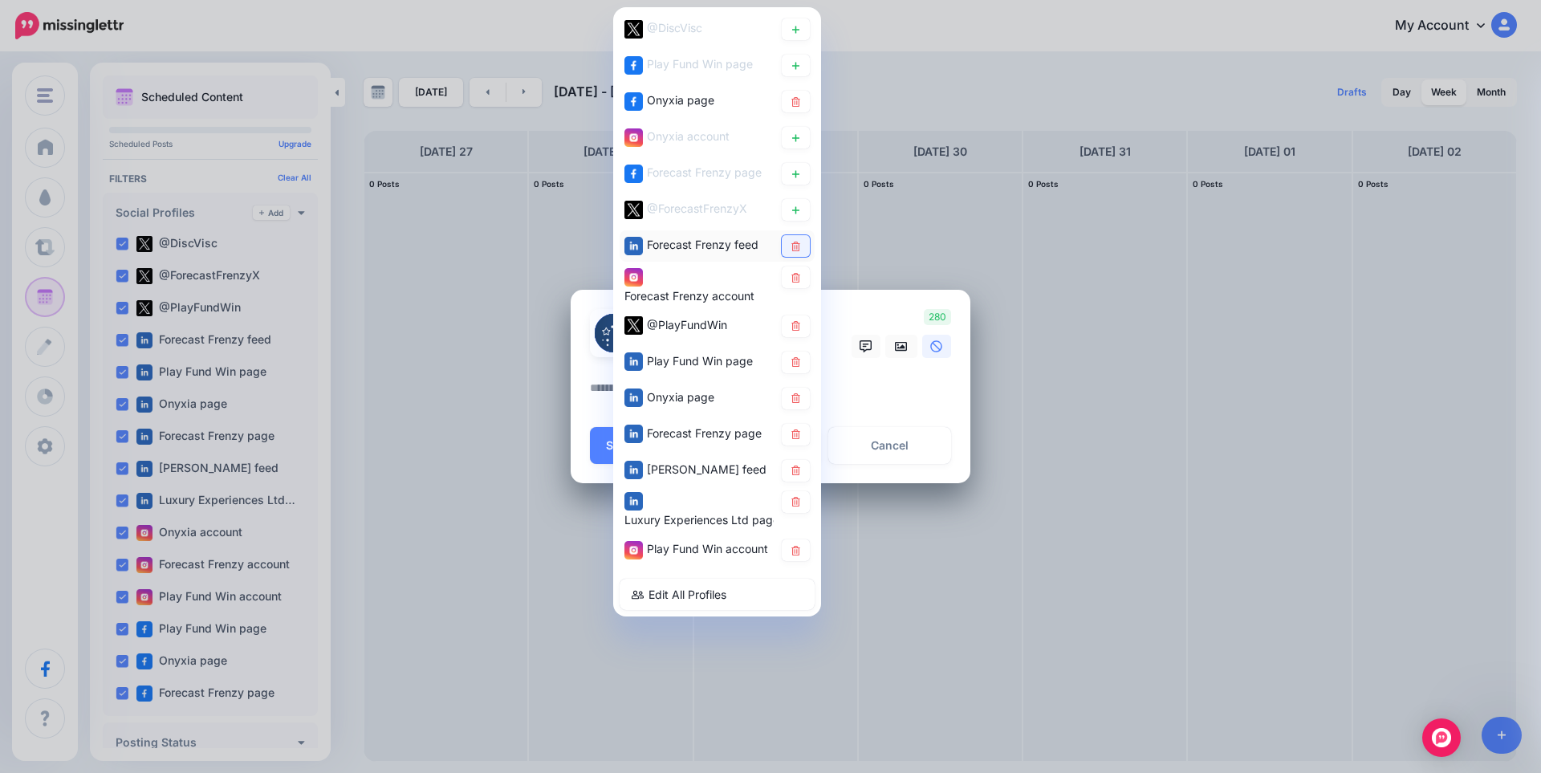
click at [796, 250] on icon at bounding box center [795, 246] width 9 height 10
click at [802, 281] on link at bounding box center [796, 277] width 28 height 22
click at [797, 326] on icon at bounding box center [795, 326] width 9 height 10
click at [795, 360] on icon at bounding box center [795, 362] width 9 height 10
click at [793, 438] on icon at bounding box center [795, 434] width 9 height 10
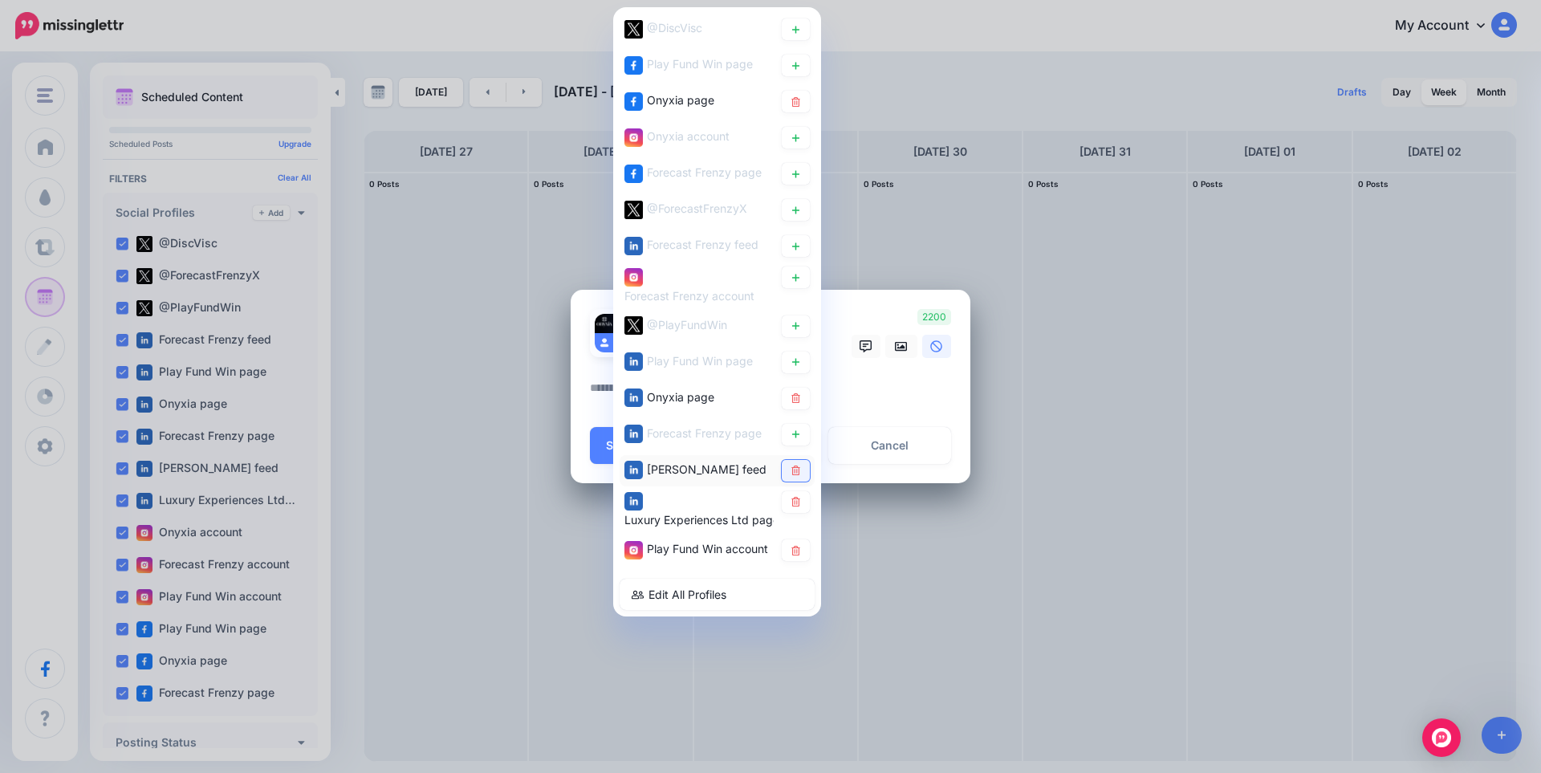
click at [799, 467] on icon at bounding box center [796, 471] width 12 height 10
click at [799, 504] on icon at bounding box center [795, 502] width 9 height 10
click at [795, 551] on icon at bounding box center [796, 551] width 12 height 10
click at [860, 394] on textarea at bounding box center [774, 393] width 369 height 31
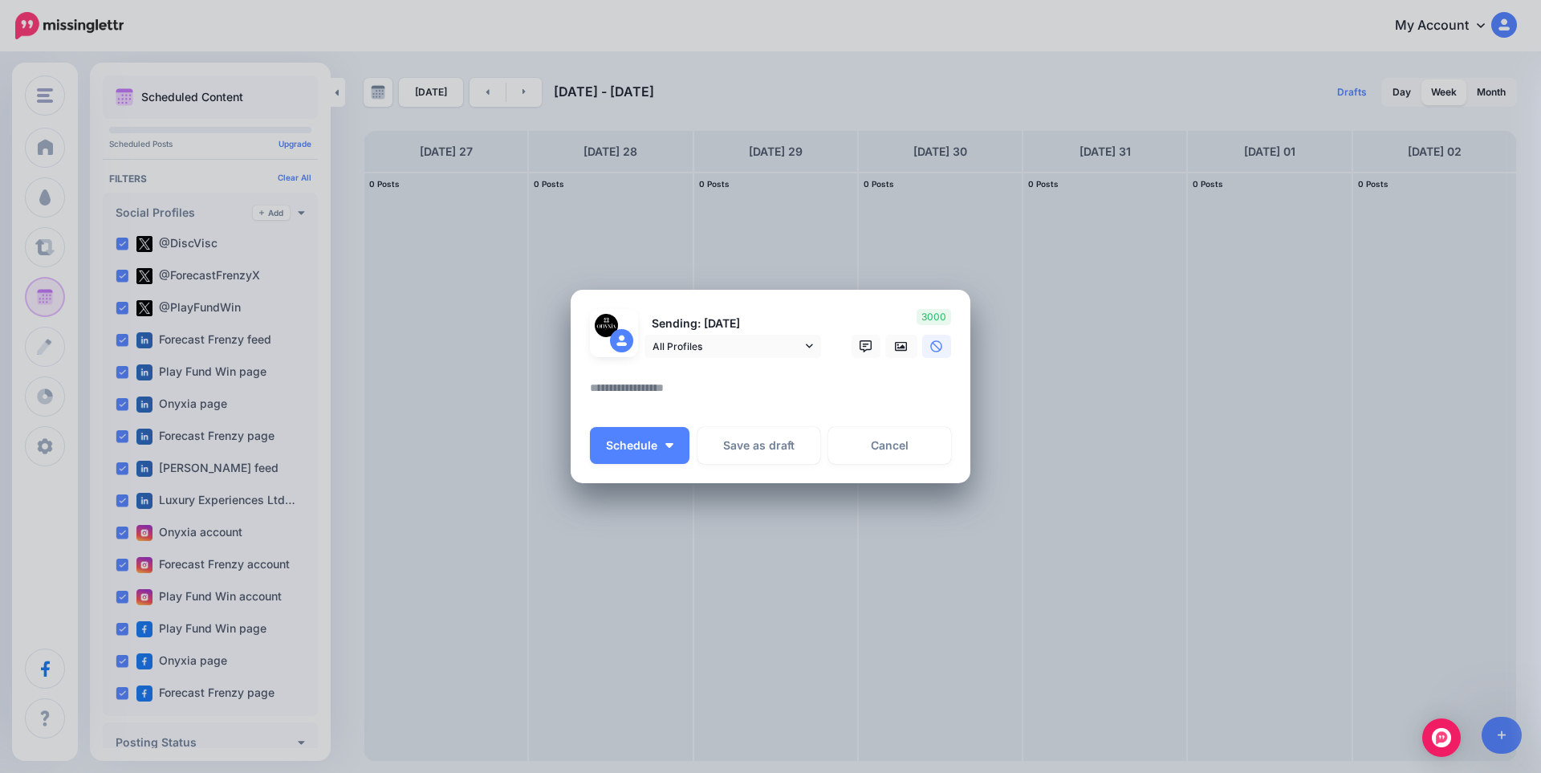
paste textarea "**********"
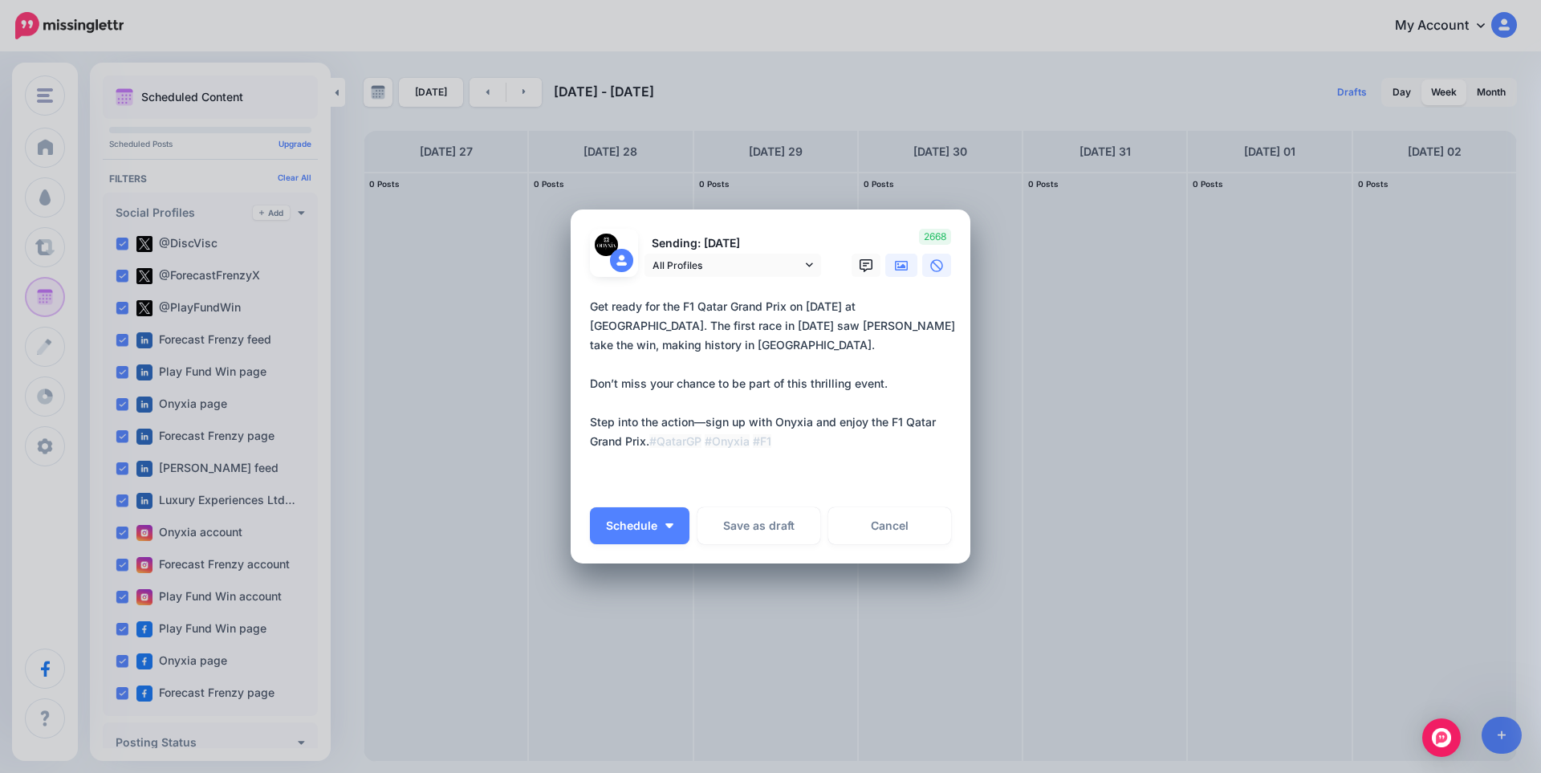
click at [897, 256] on link at bounding box center [901, 265] width 32 height 23
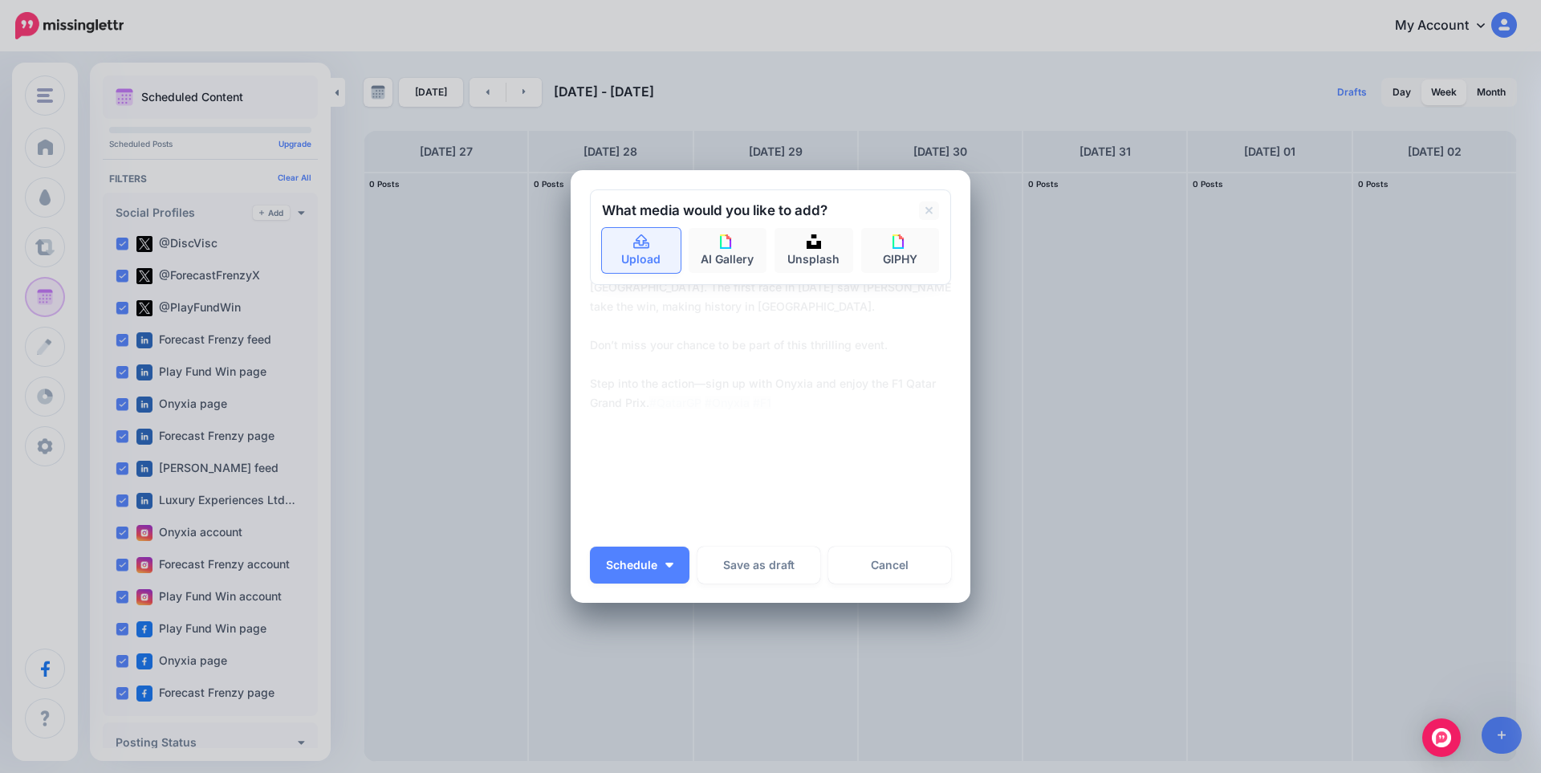
click at [649, 248] on link "Upload" at bounding box center [641, 250] width 79 height 45
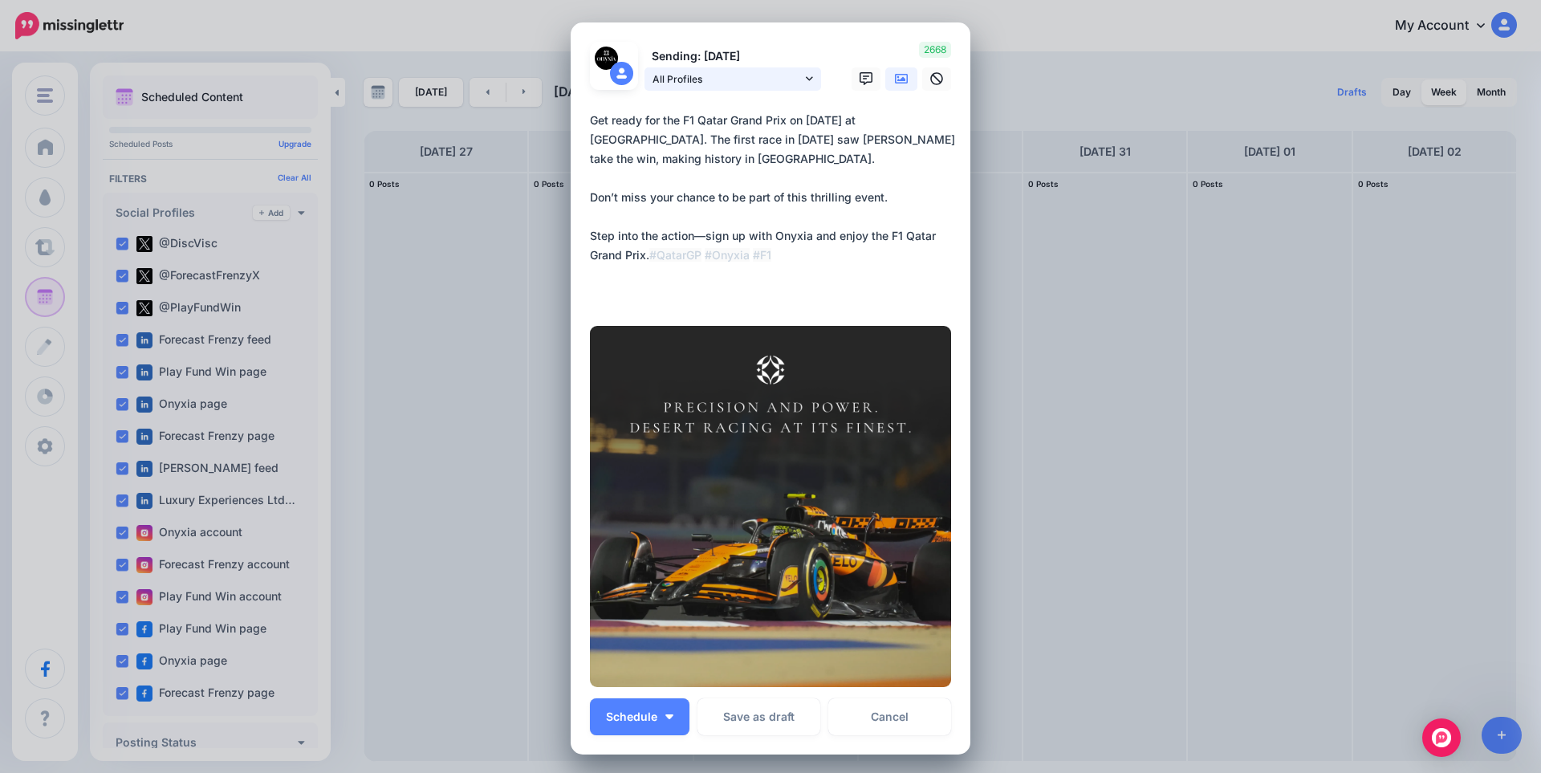
click at [717, 71] on span "All Profiles" at bounding box center [727, 79] width 149 height 17
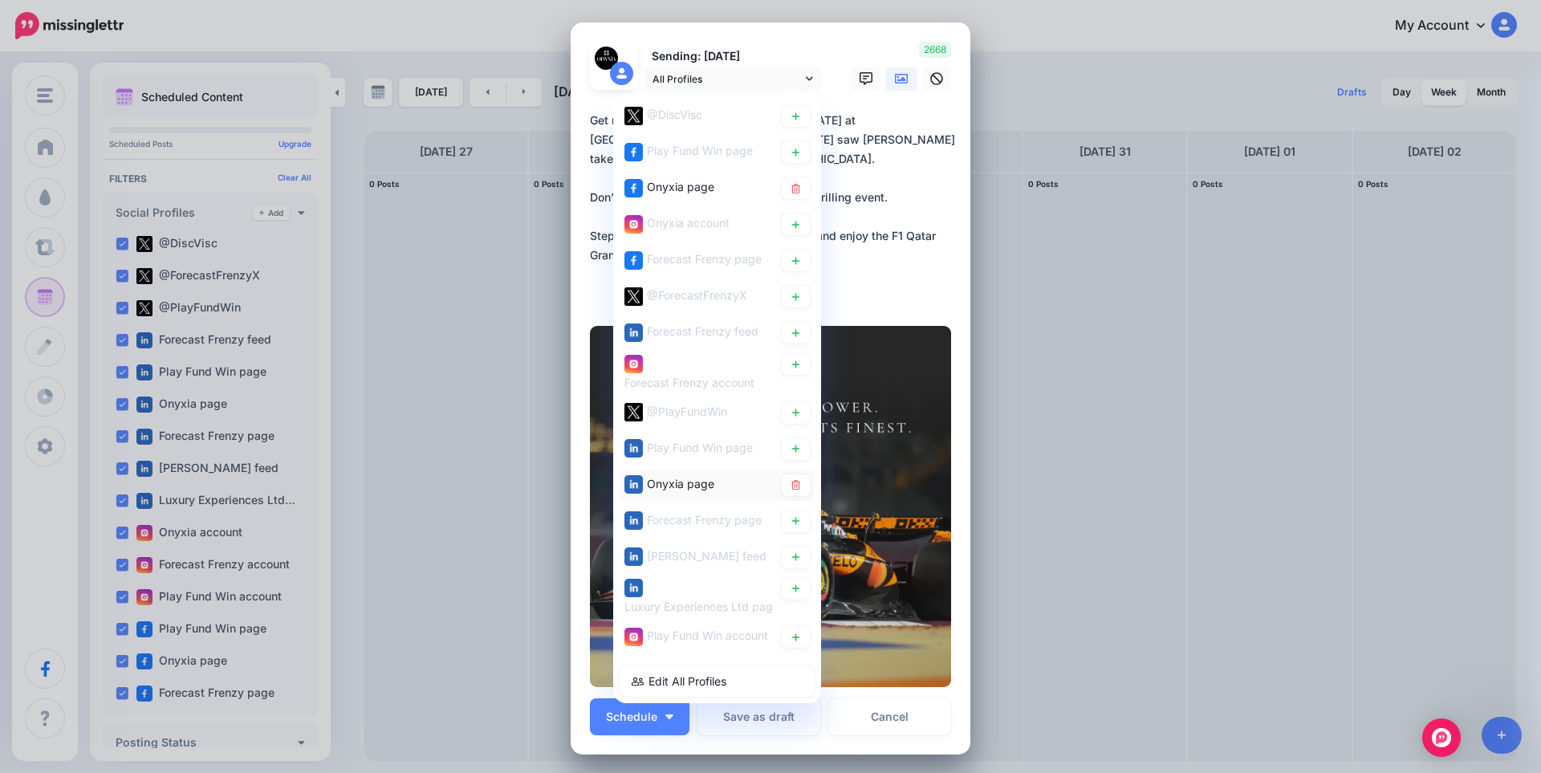
click at [685, 489] on span "Onyxia page" at bounding box center [680, 483] width 67 height 14
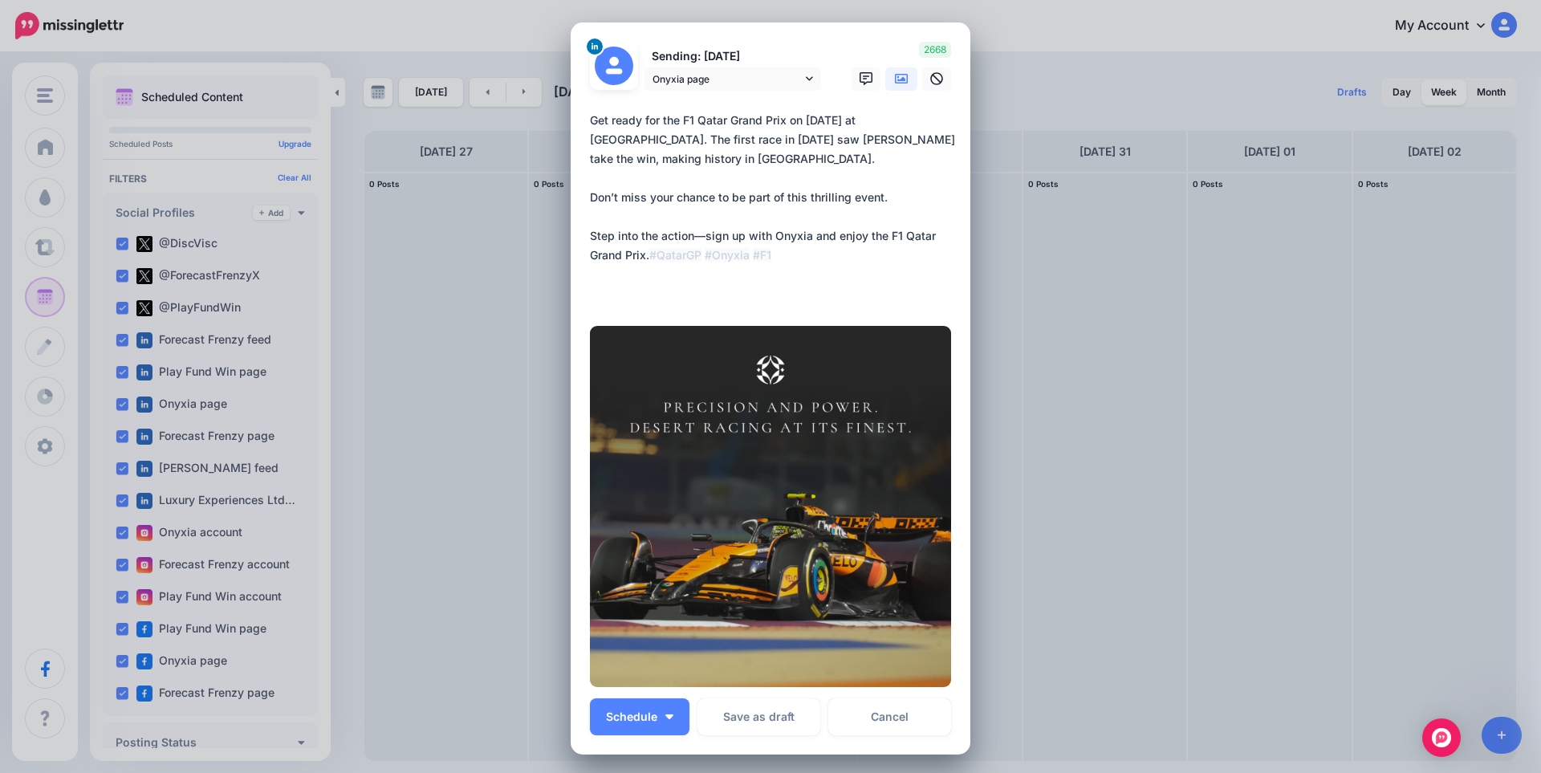
click at [679, 266] on textarea "**********" at bounding box center [774, 207] width 369 height 193
paste textarea "**********"
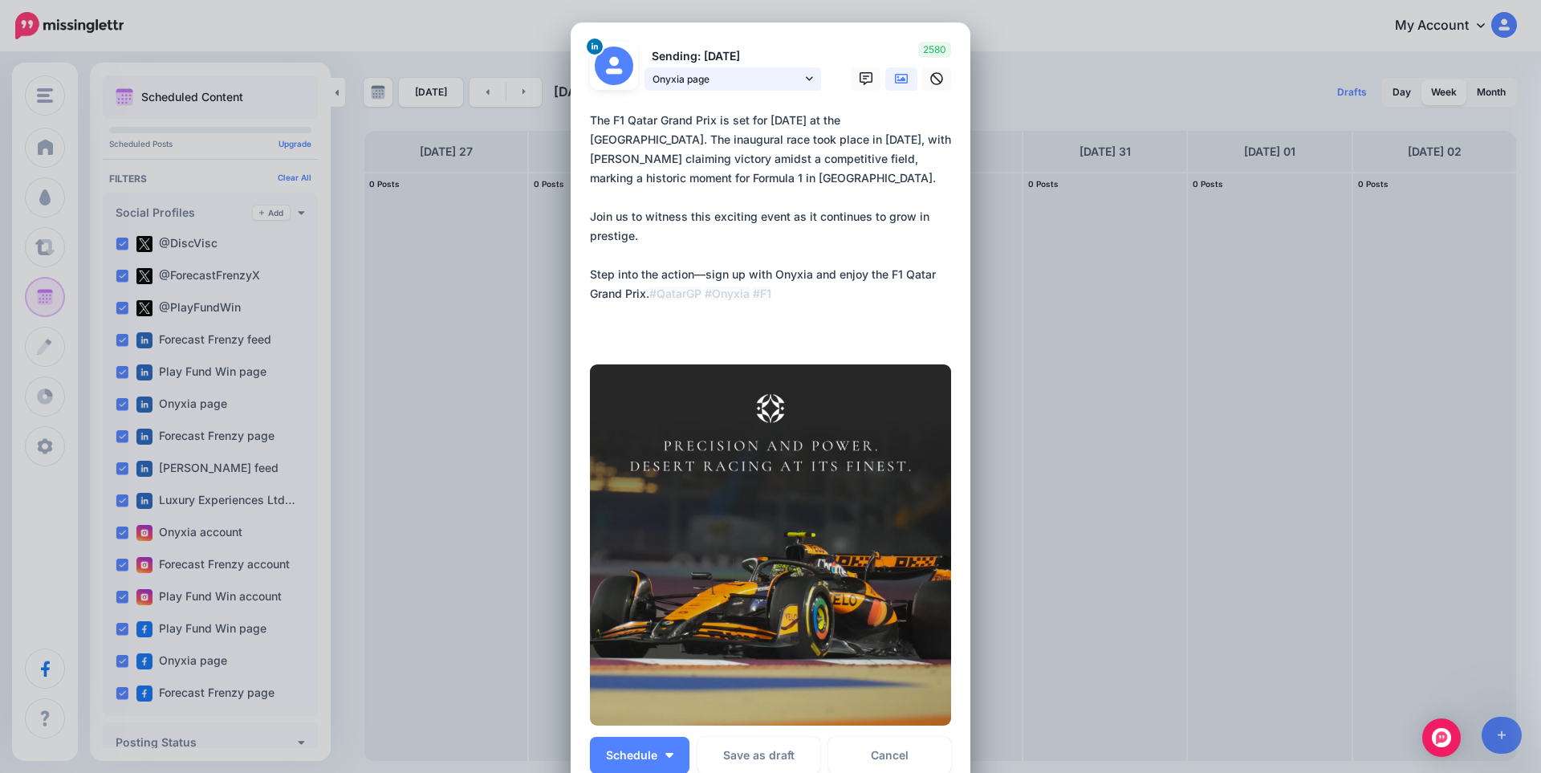
click at [714, 89] on link "Onyxia page" at bounding box center [732, 78] width 177 height 23
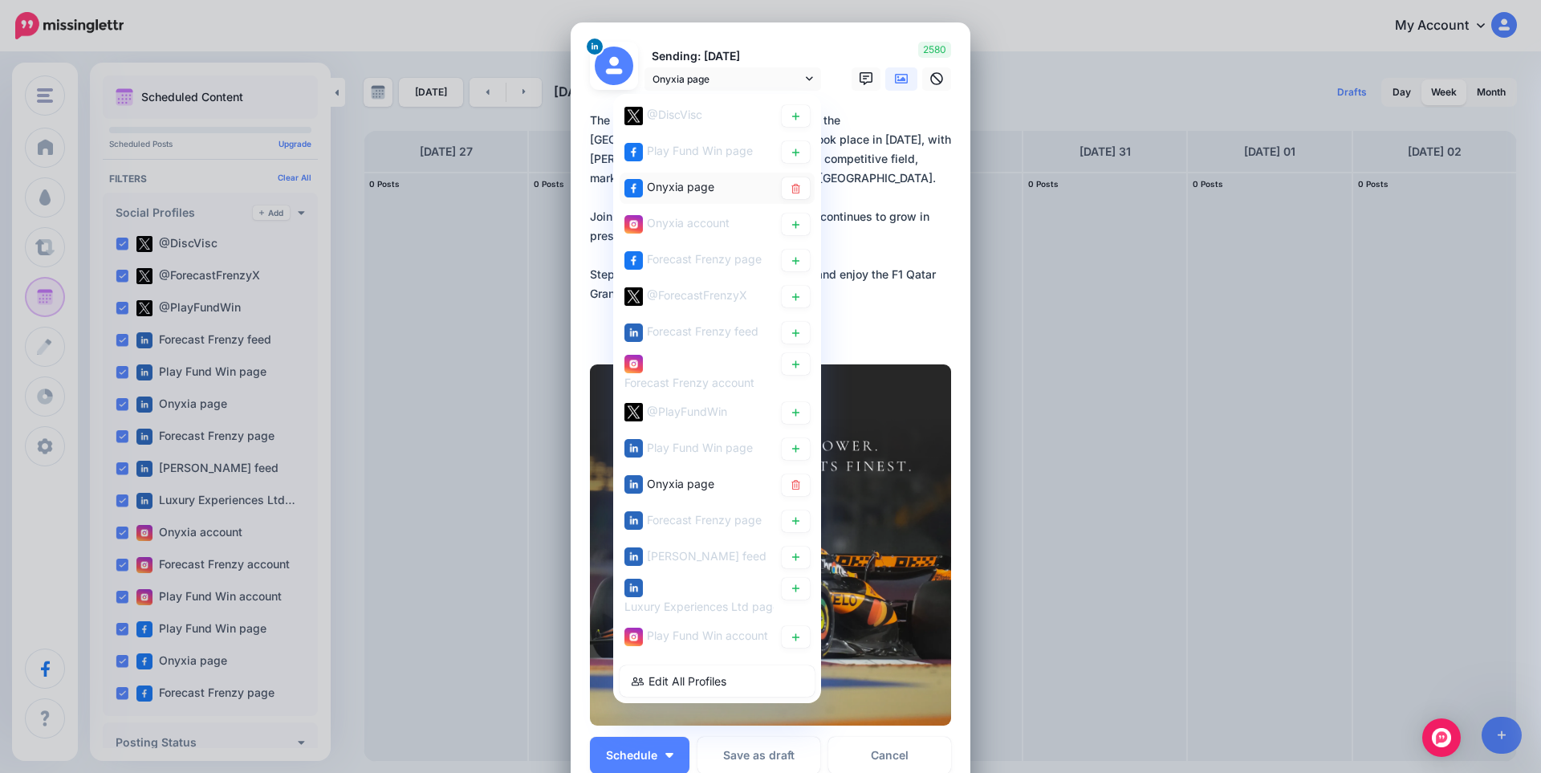
click at [698, 185] on span "Onyxia page" at bounding box center [680, 187] width 67 height 14
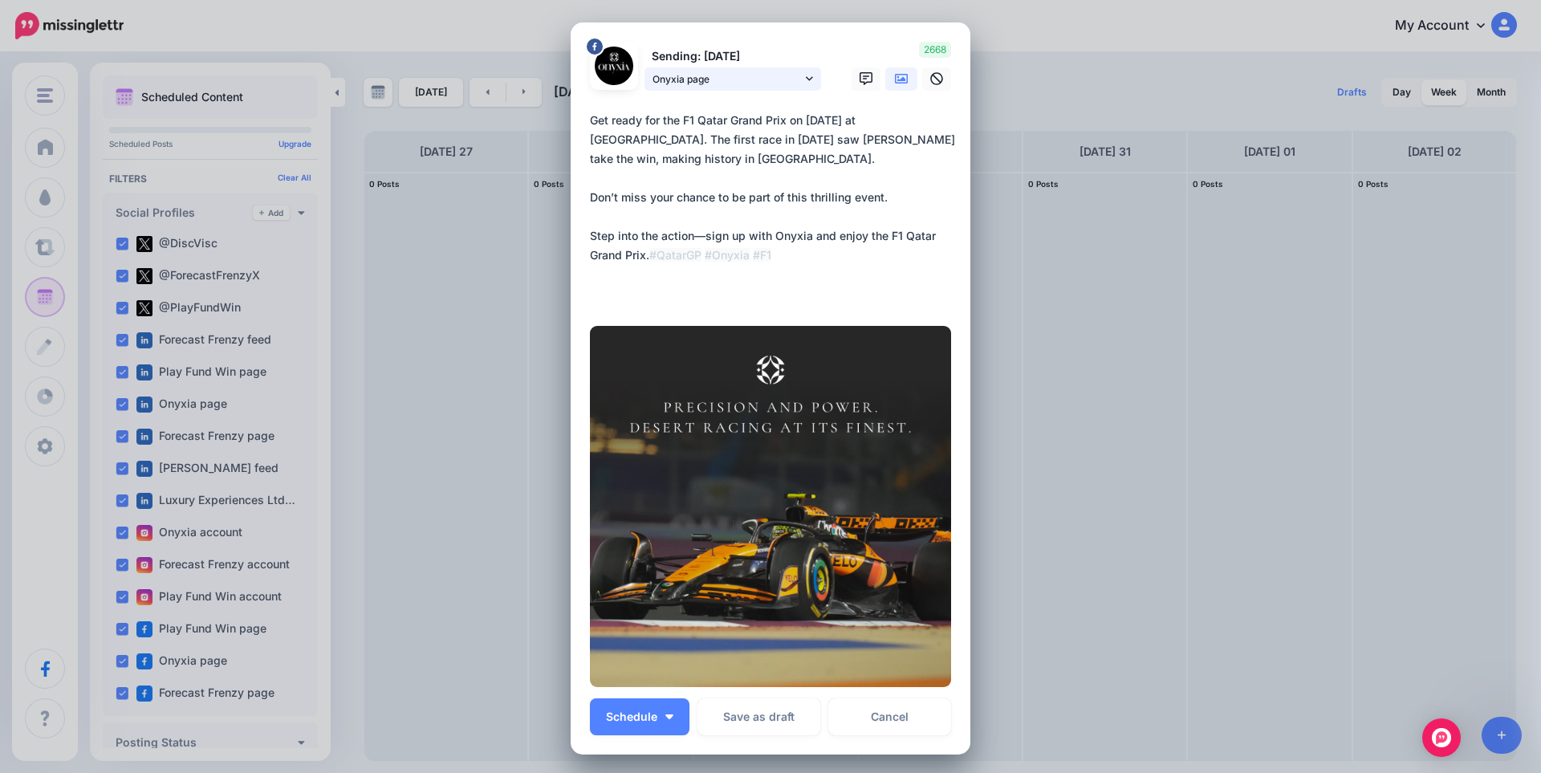
click at [712, 81] on span "Onyxia page" at bounding box center [727, 79] width 149 height 17
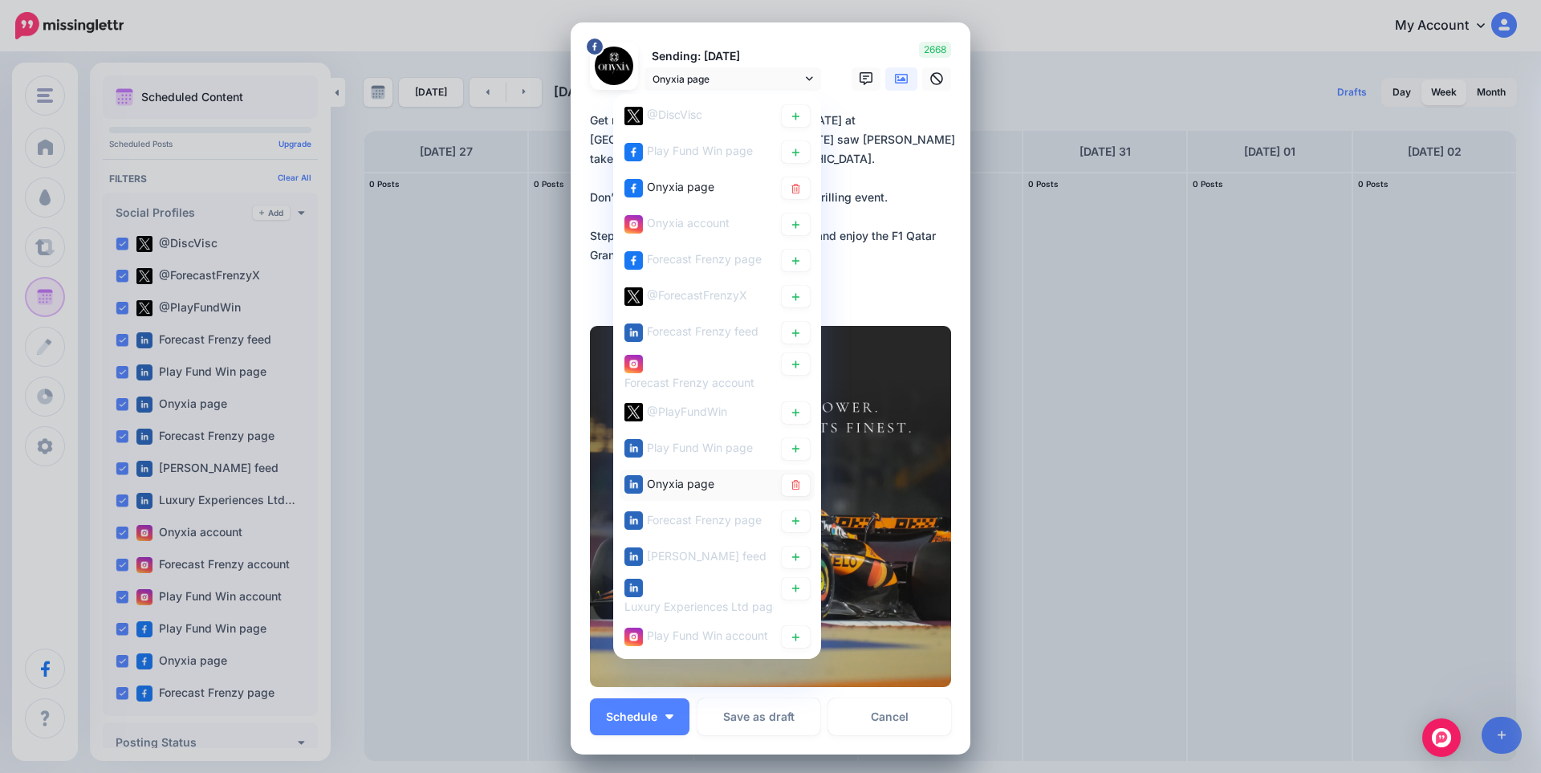
click at [693, 490] on span "Onyxia page" at bounding box center [680, 483] width 67 height 14
type textarea "**********"
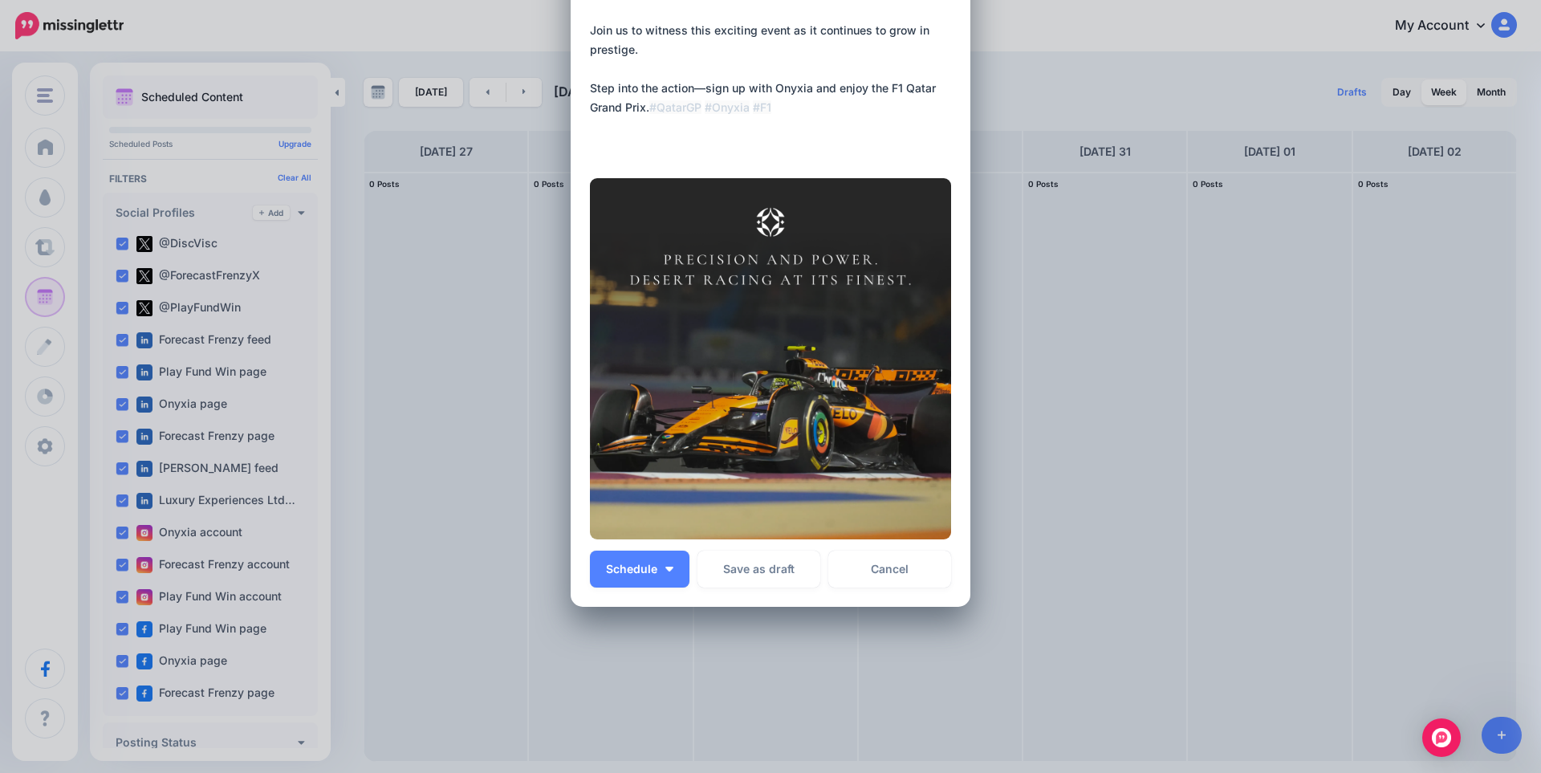
scroll to position [194, 0]
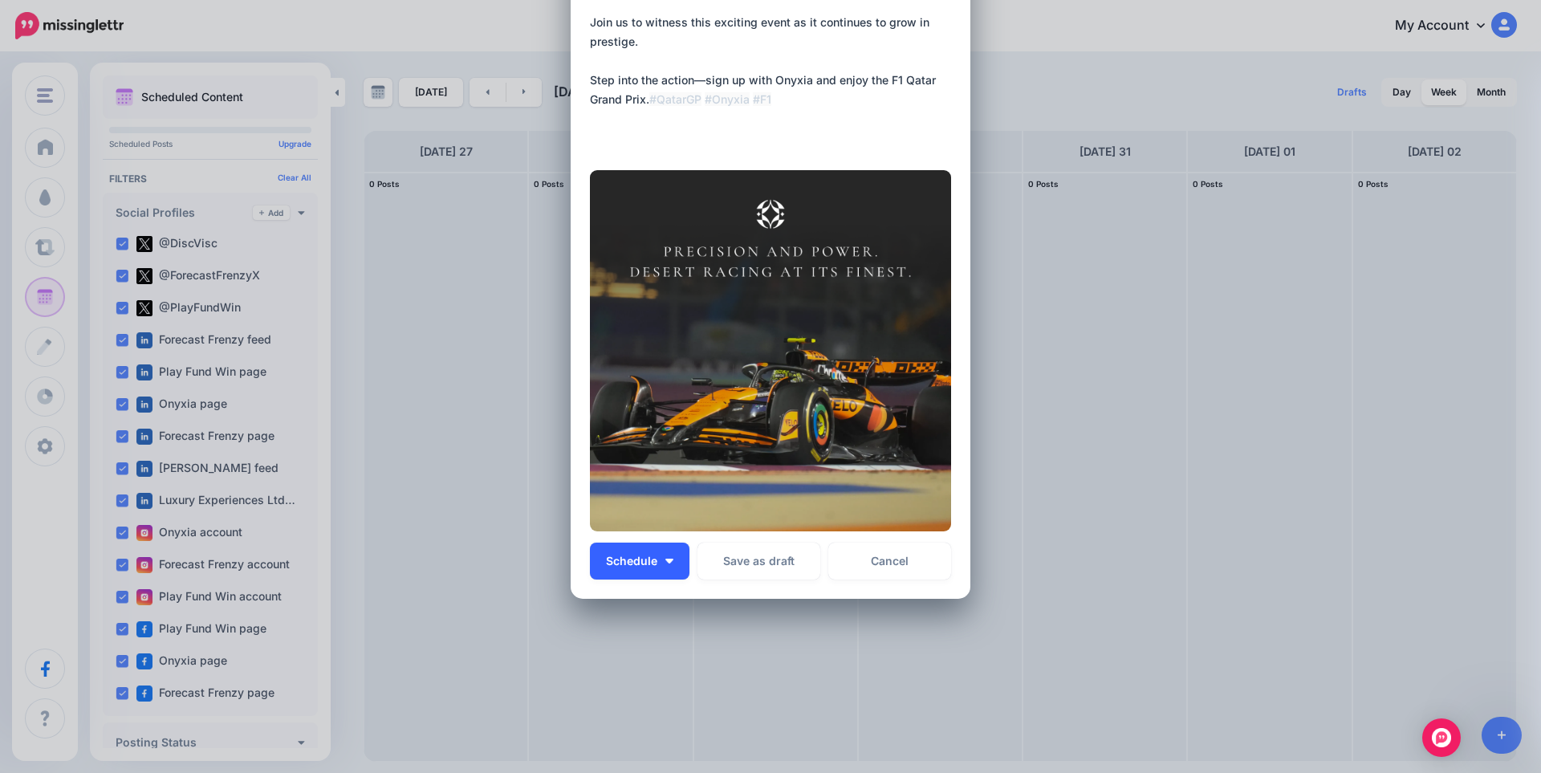
click at [664, 567] on button "Schedule" at bounding box center [640, 561] width 100 height 37
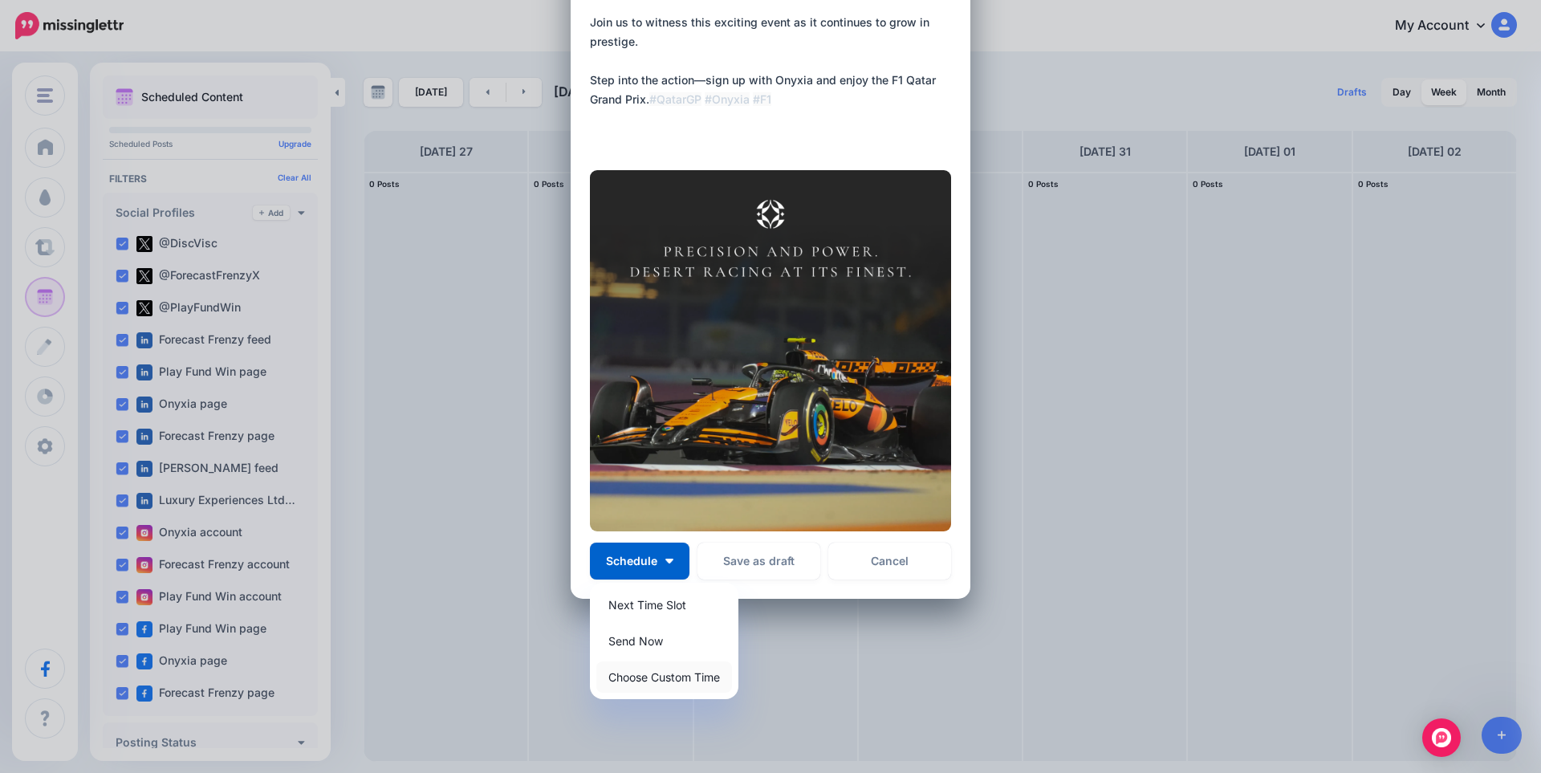
click at [639, 680] on link "Choose Custom Time" at bounding box center [664, 676] width 136 height 31
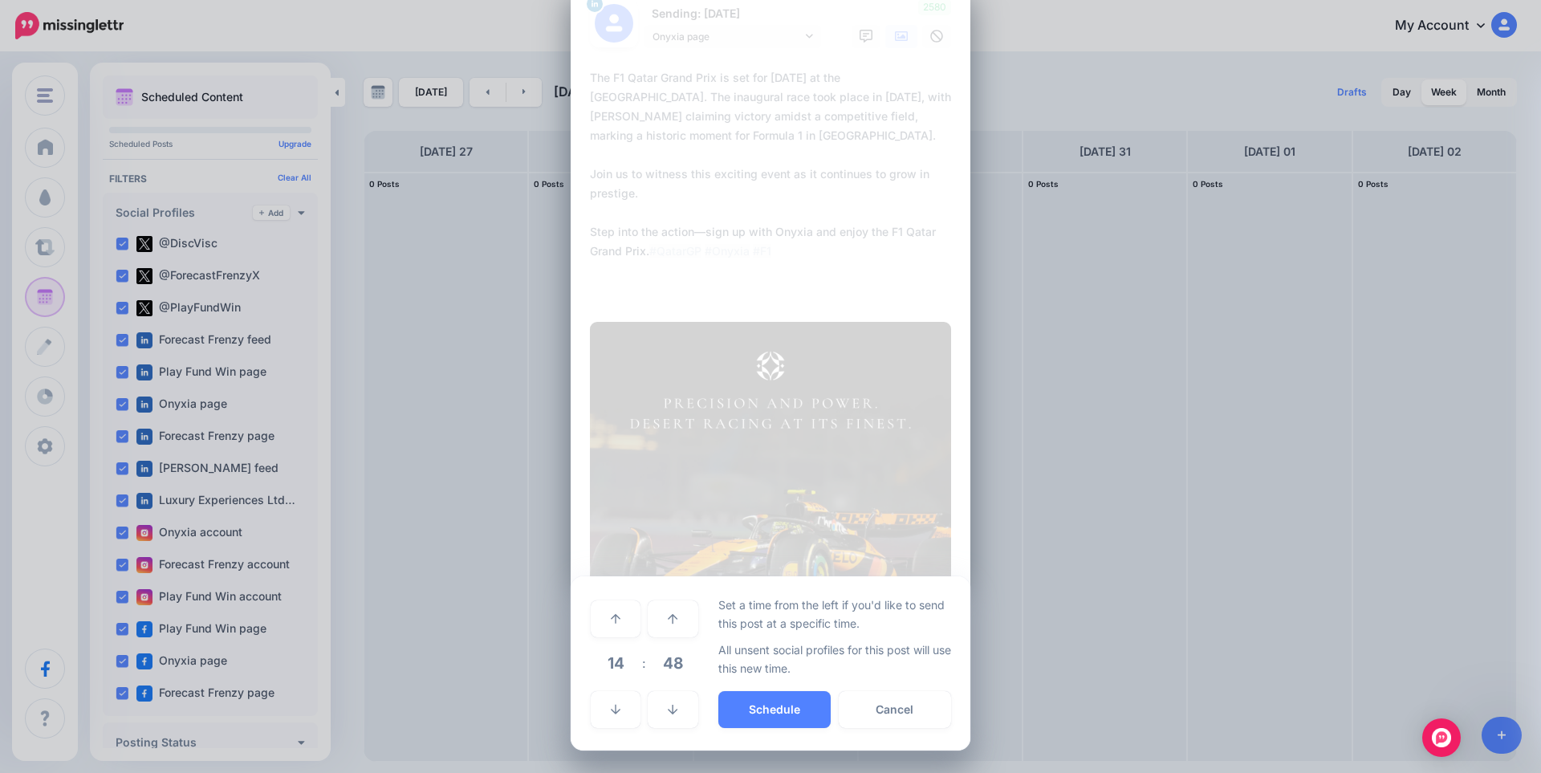
scroll to position [43, 0]
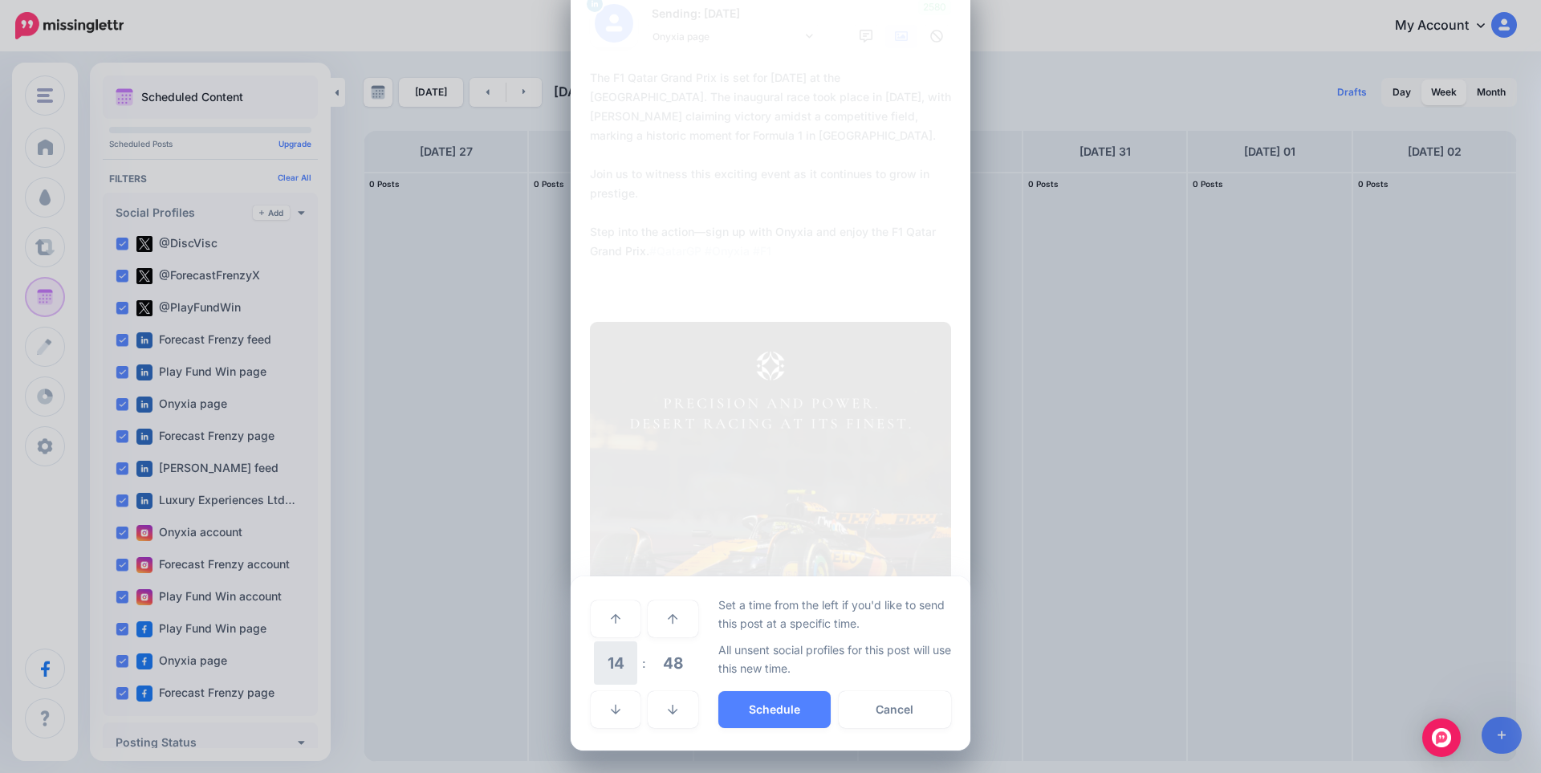
click at [609, 663] on span "14" at bounding box center [615, 662] width 43 height 43
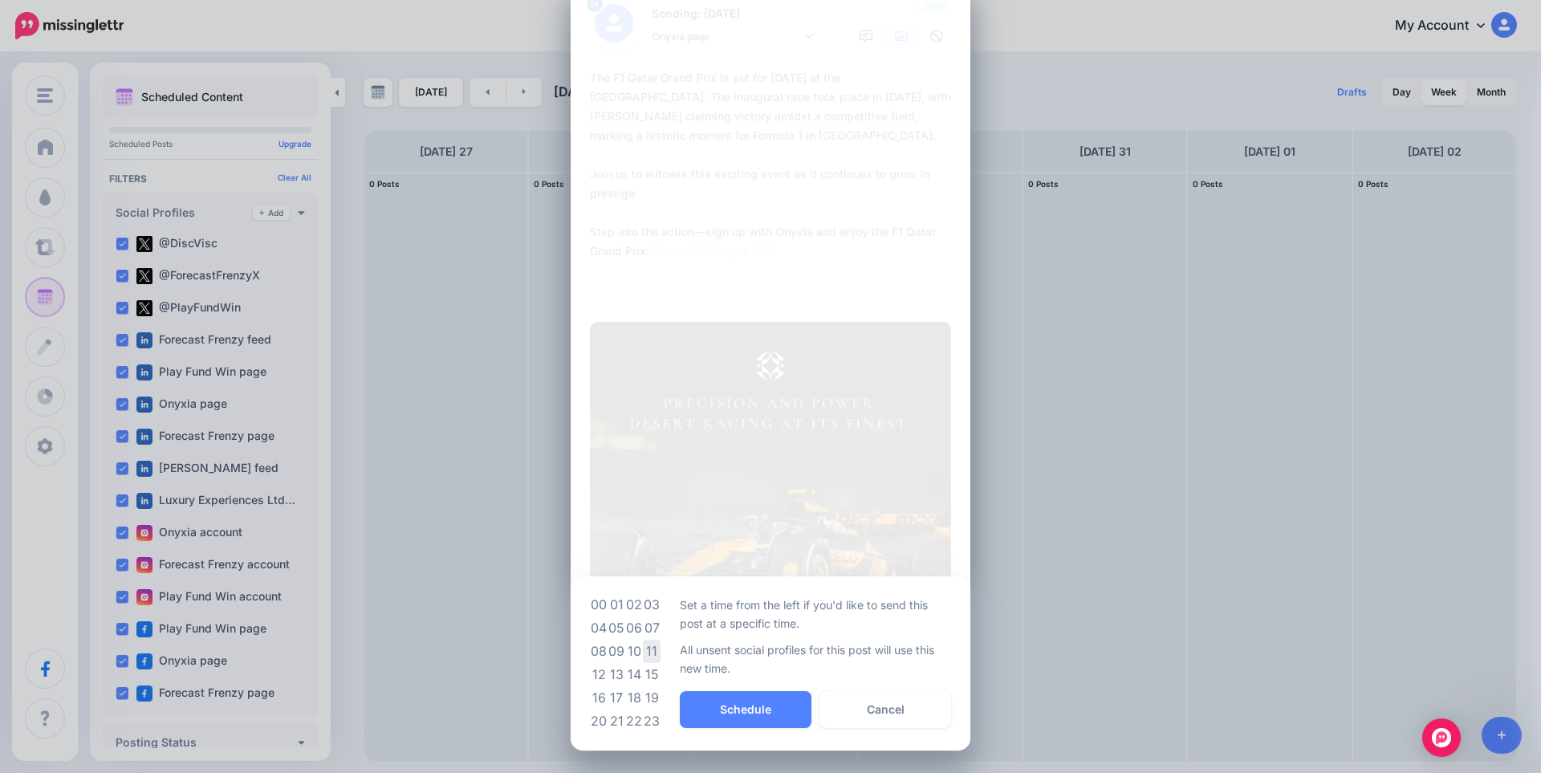
click at [651, 650] on td "11" at bounding box center [652, 651] width 18 height 23
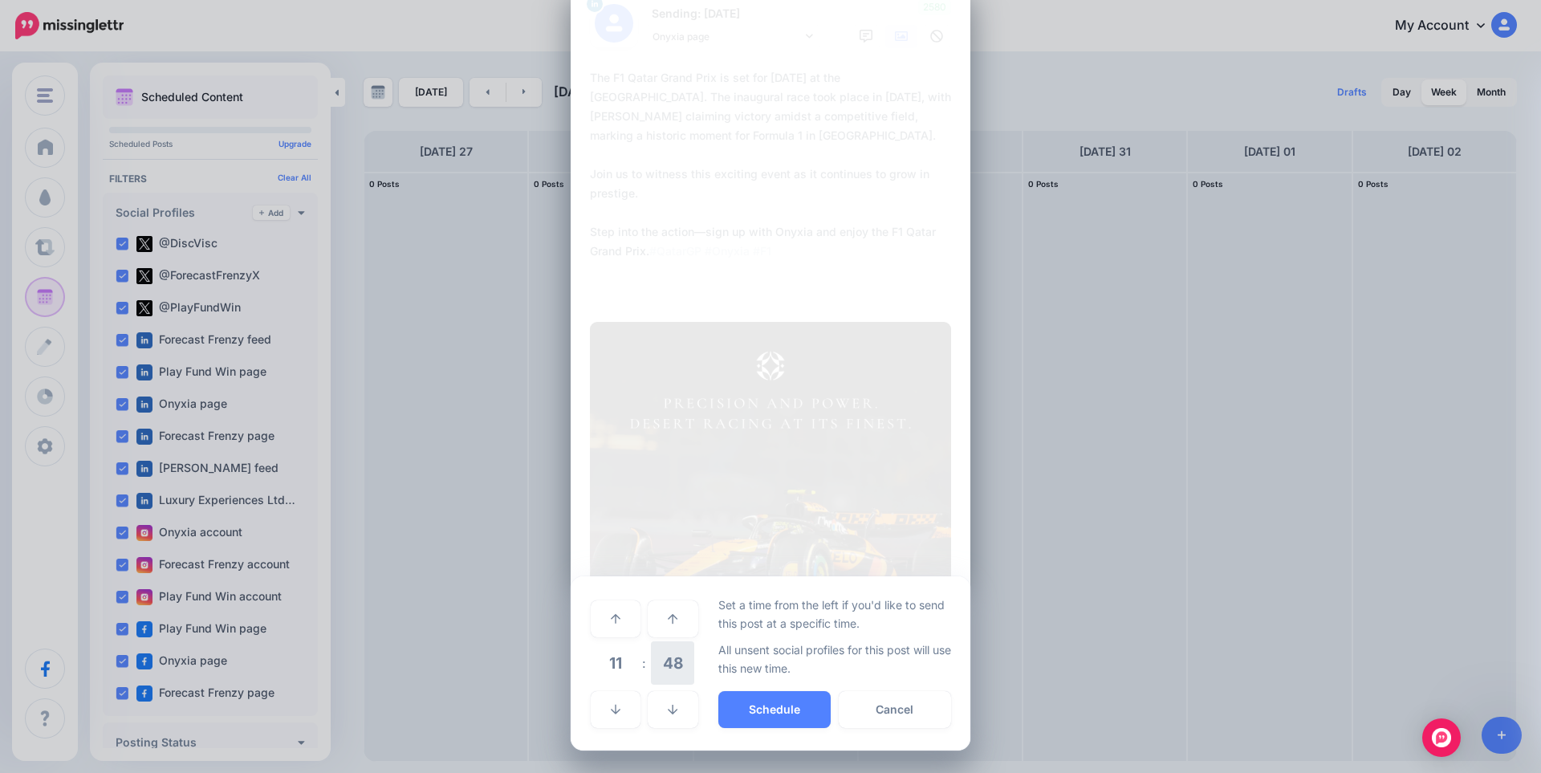
click at [661, 676] on span "48" at bounding box center [672, 662] width 43 height 43
click at [593, 621] on td "00" at bounding box center [599, 618] width 18 height 45
click at [783, 705] on button "Schedule" at bounding box center [774, 709] width 112 height 37
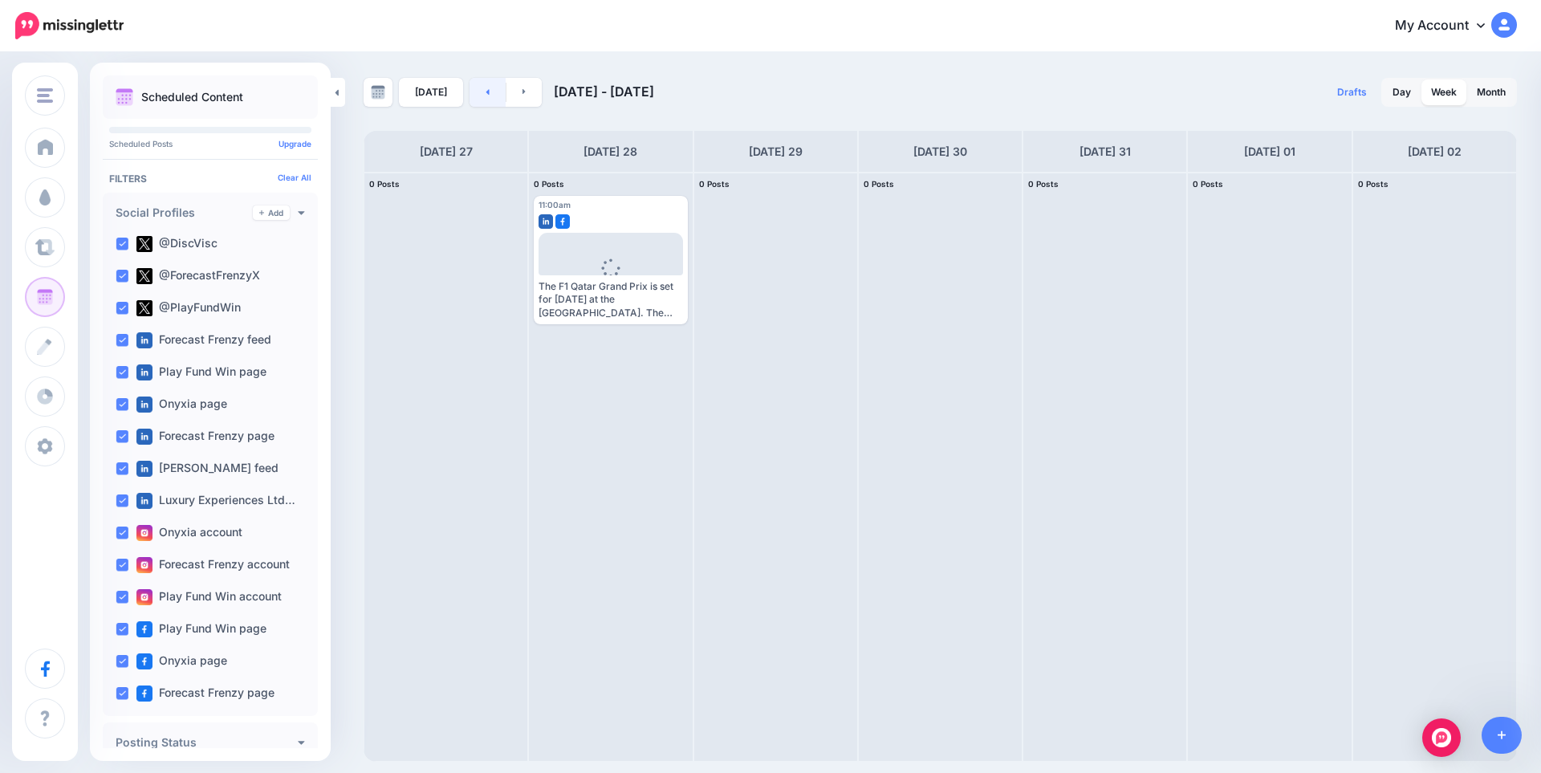
click at [477, 95] on link at bounding box center [488, 92] width 36 height 29
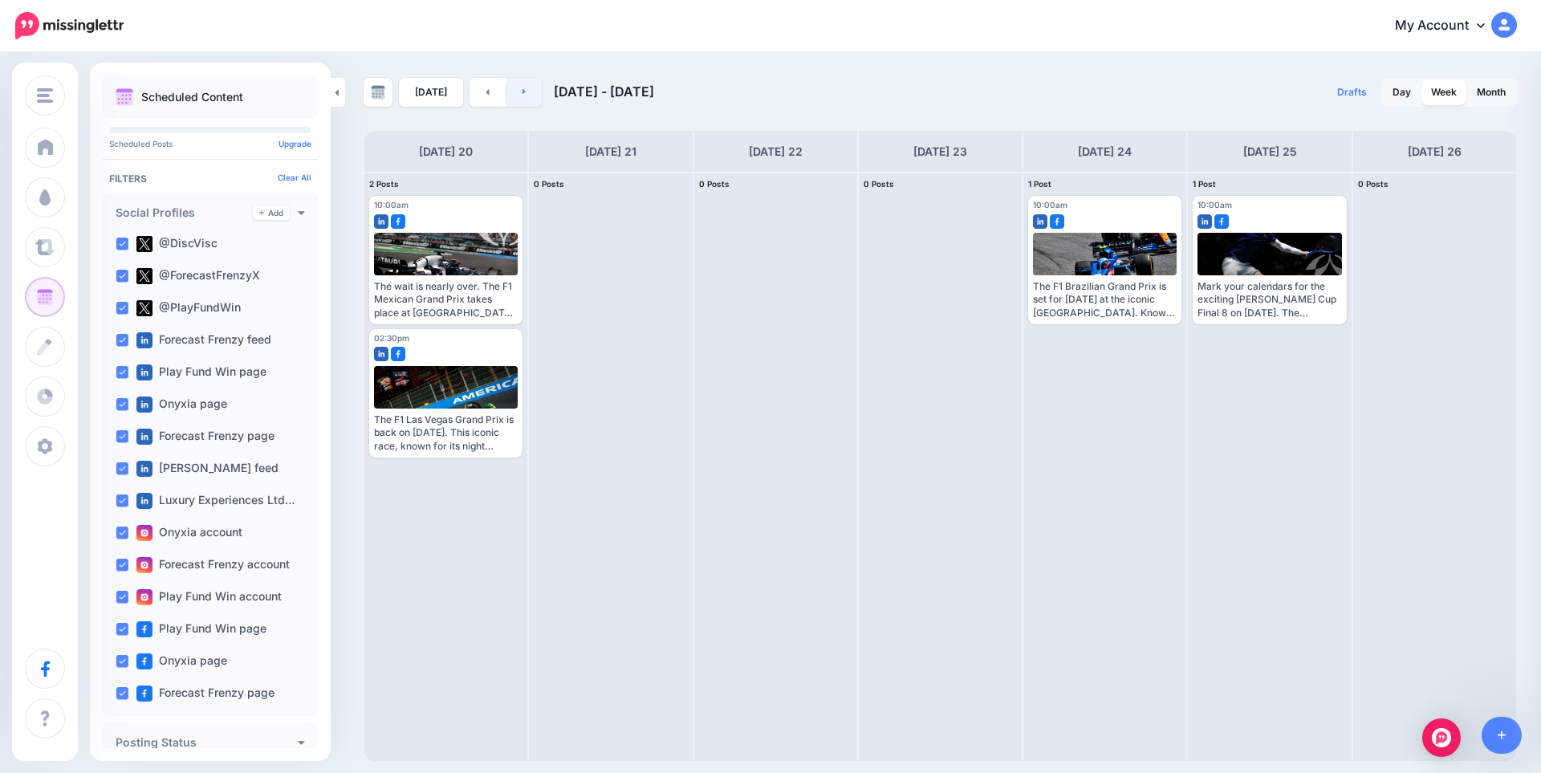
click at [523, 85] on link at bounding box center [524, 92] width 36 height 29
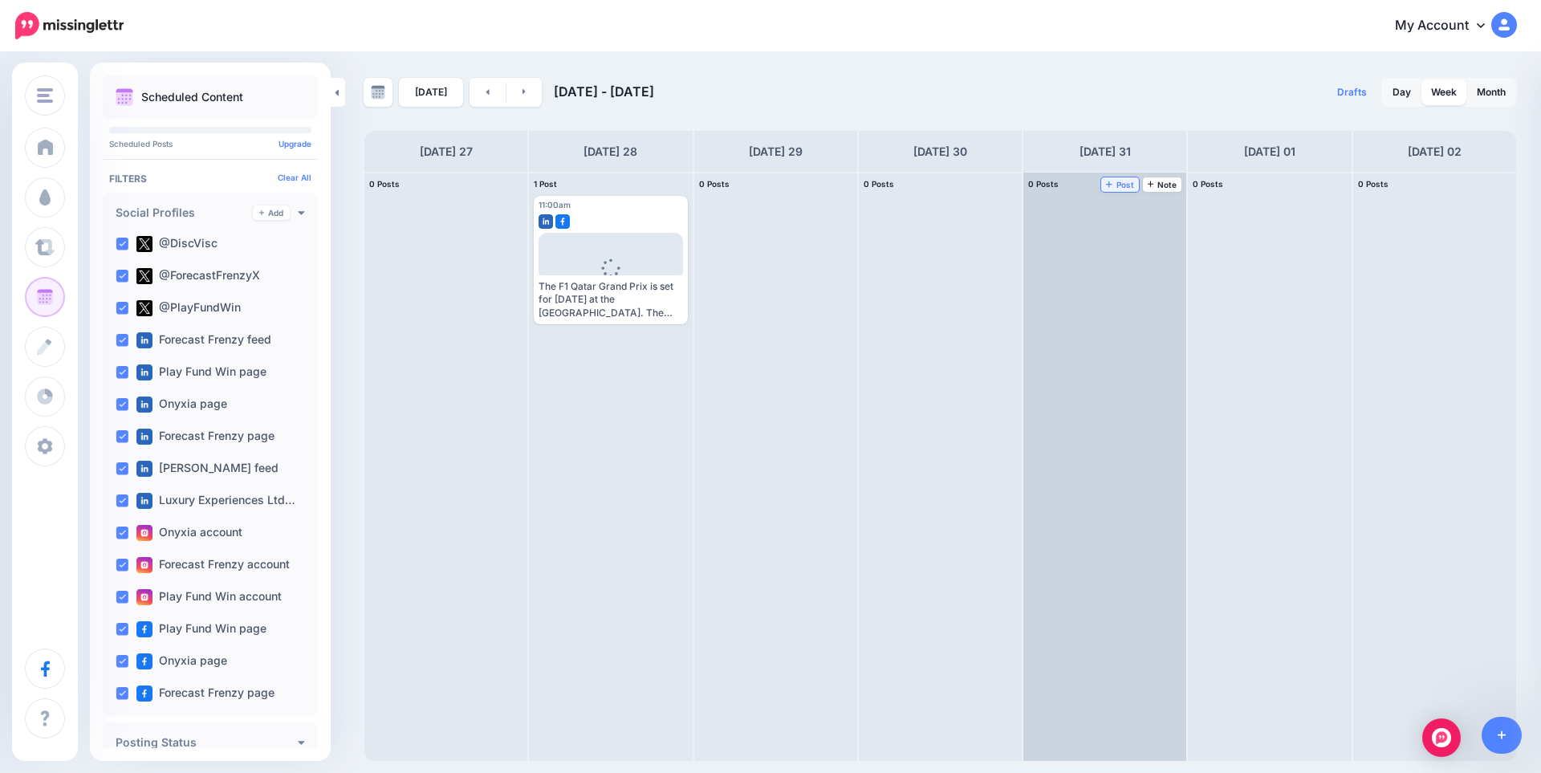
click at [1129, 186] on span "Post" at bounding box center [1120, 185] width 28 height 8
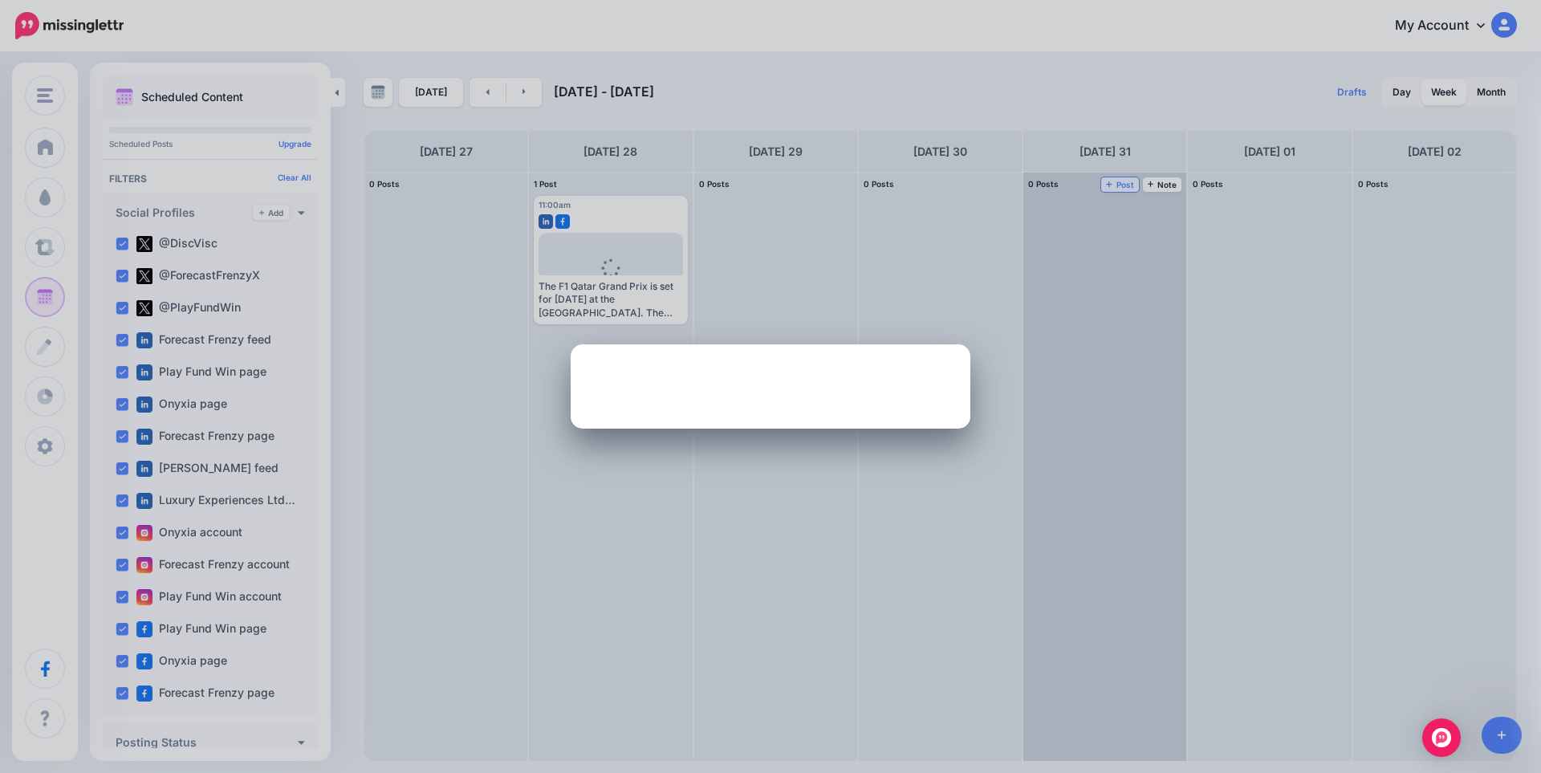
scroll to position [0, 0]
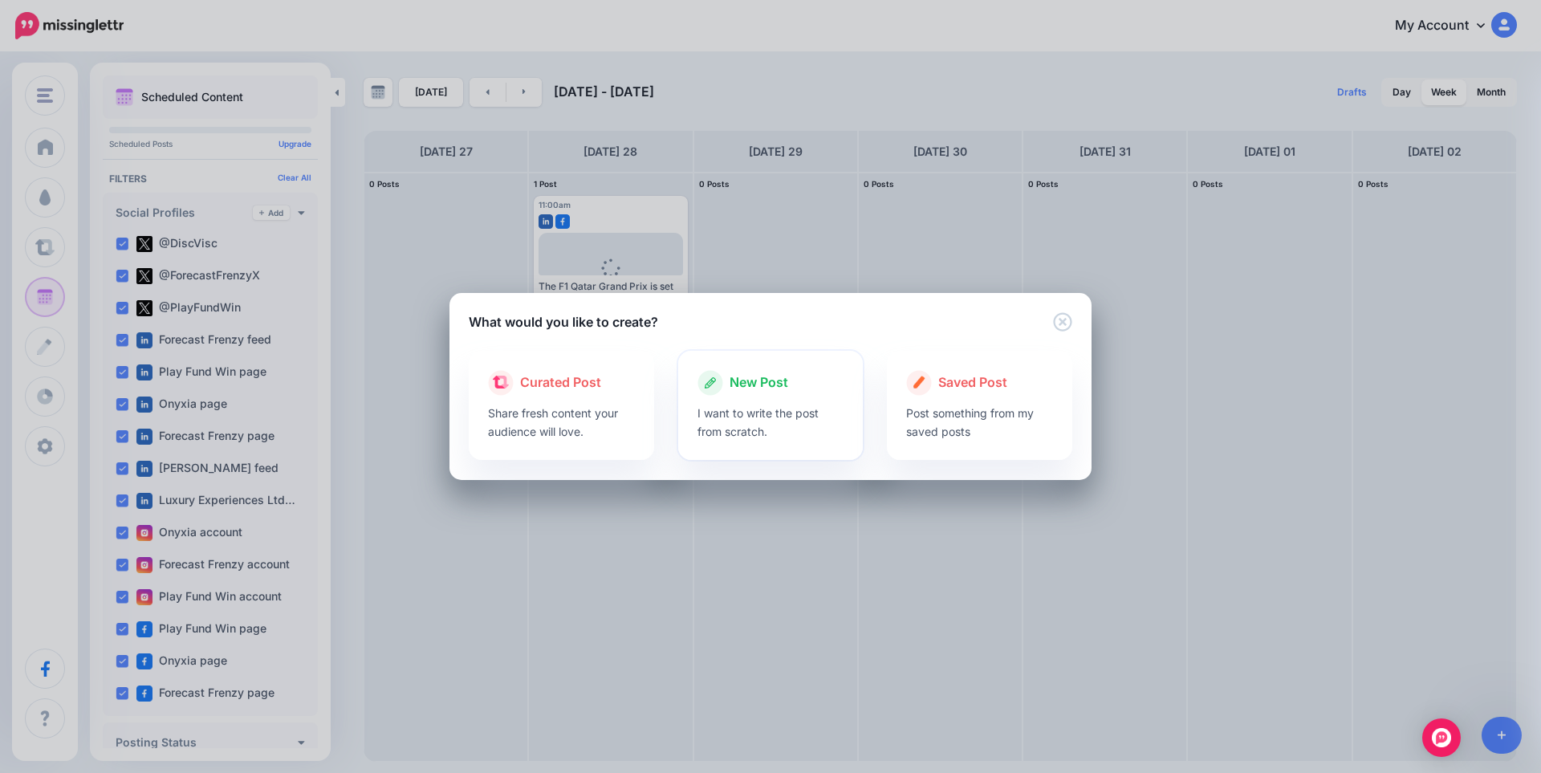
click at [766, 367] on div "New Post I want to write the post from scratch." at bounding box center [770, 405] width 185 height 109
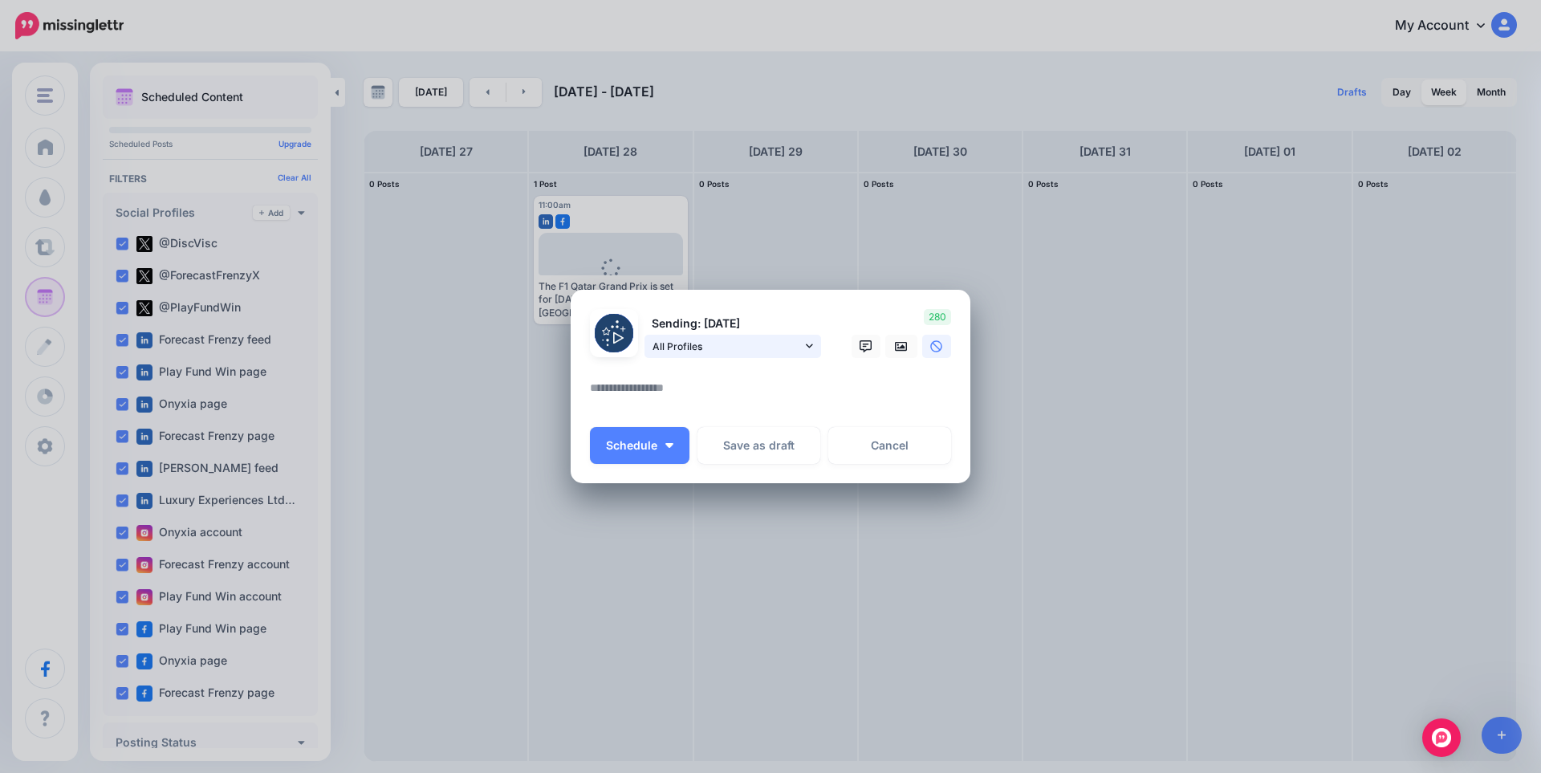
click at [773, 342] on span "All Profiles" at bounding box center [727, 346] width 149 height 17
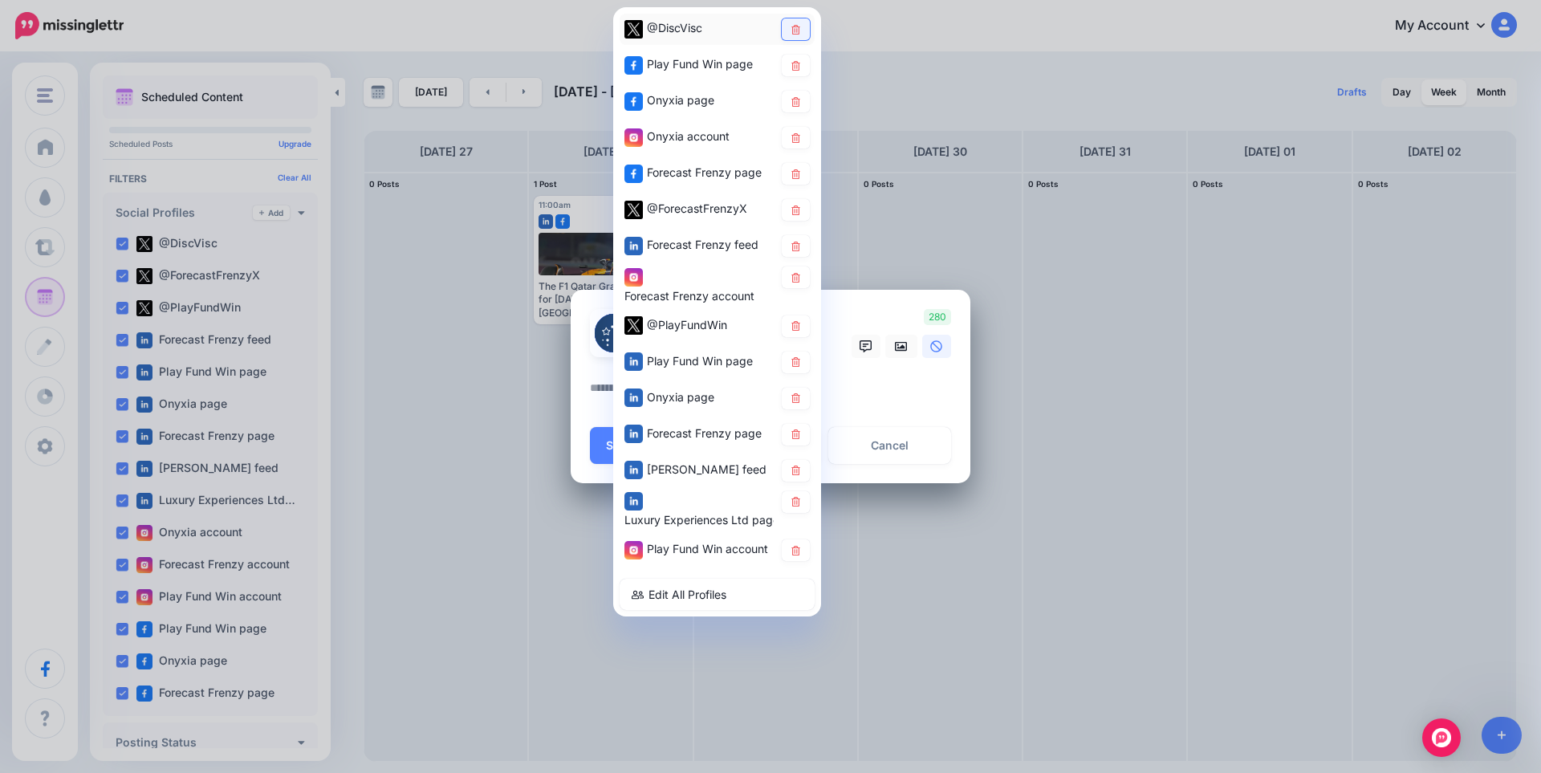
click at [799, 35] on link at bounding box center [796, 29] width 28 height 22
click at [796, 61] on icon at bounding box center [795, 65] width 9 height 10
click at [790, 131] on link at bounding box center [796, 138] width 28 height 22
click at [797, 168] on link at bounding box center [796, 174] width 28 height 22
click at [797, 209] on icon at bounding box center [795, 210] width 9 height 10
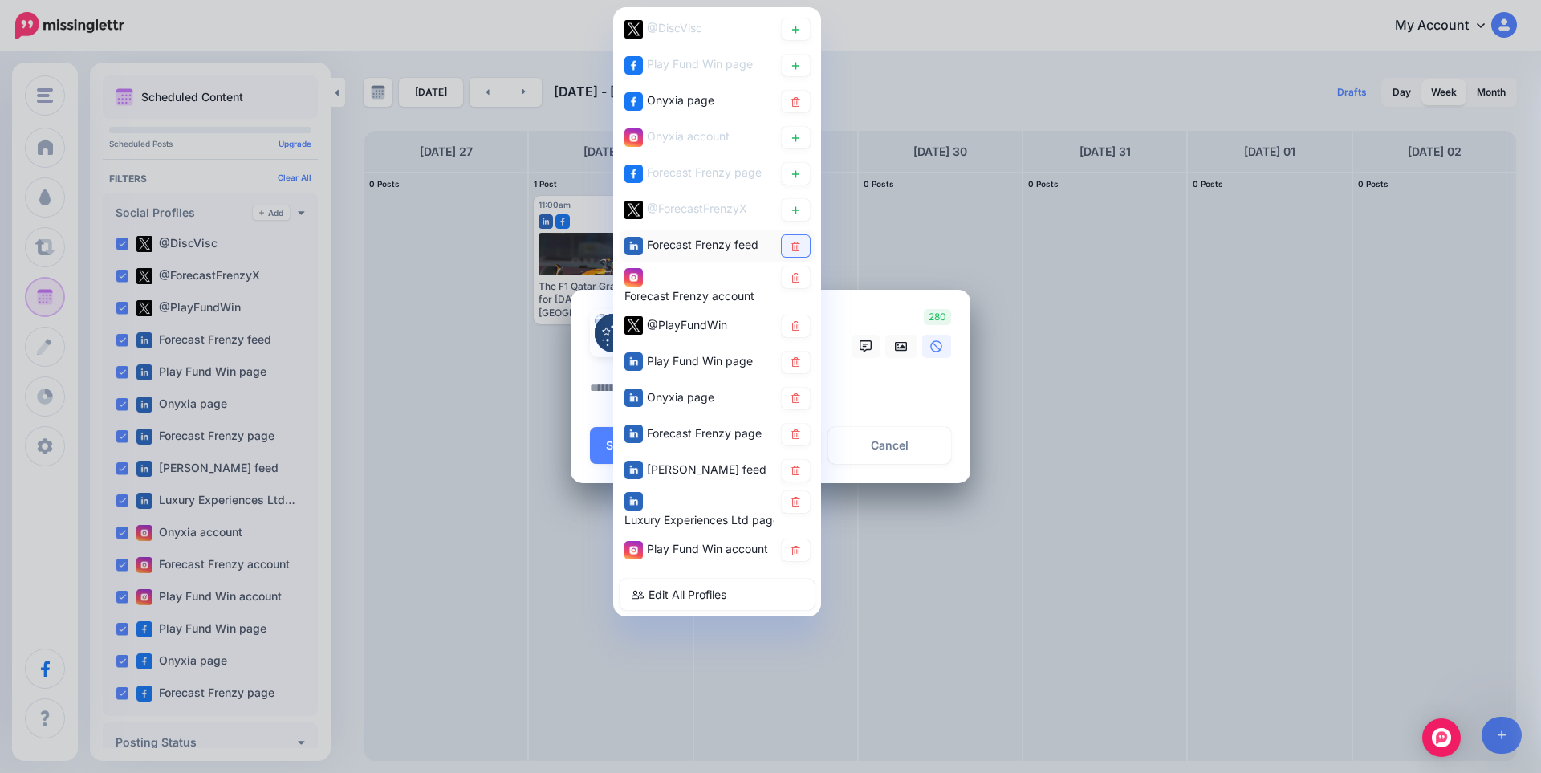
click at [797, 250] on icon at bounding box center [796, 246] width 12 height 10
click at [798, 281] on icon at bounding box center [796, 277] width 12 height 10
click at [796, 330] on icon at bounding box center [796, 326] width 12 height 10
click at [795, 365] on icon at bounding box center [796, 362] width 12 height 10
click at [797, 432] on icon at bounding box center [795, 434] width 9 height 10
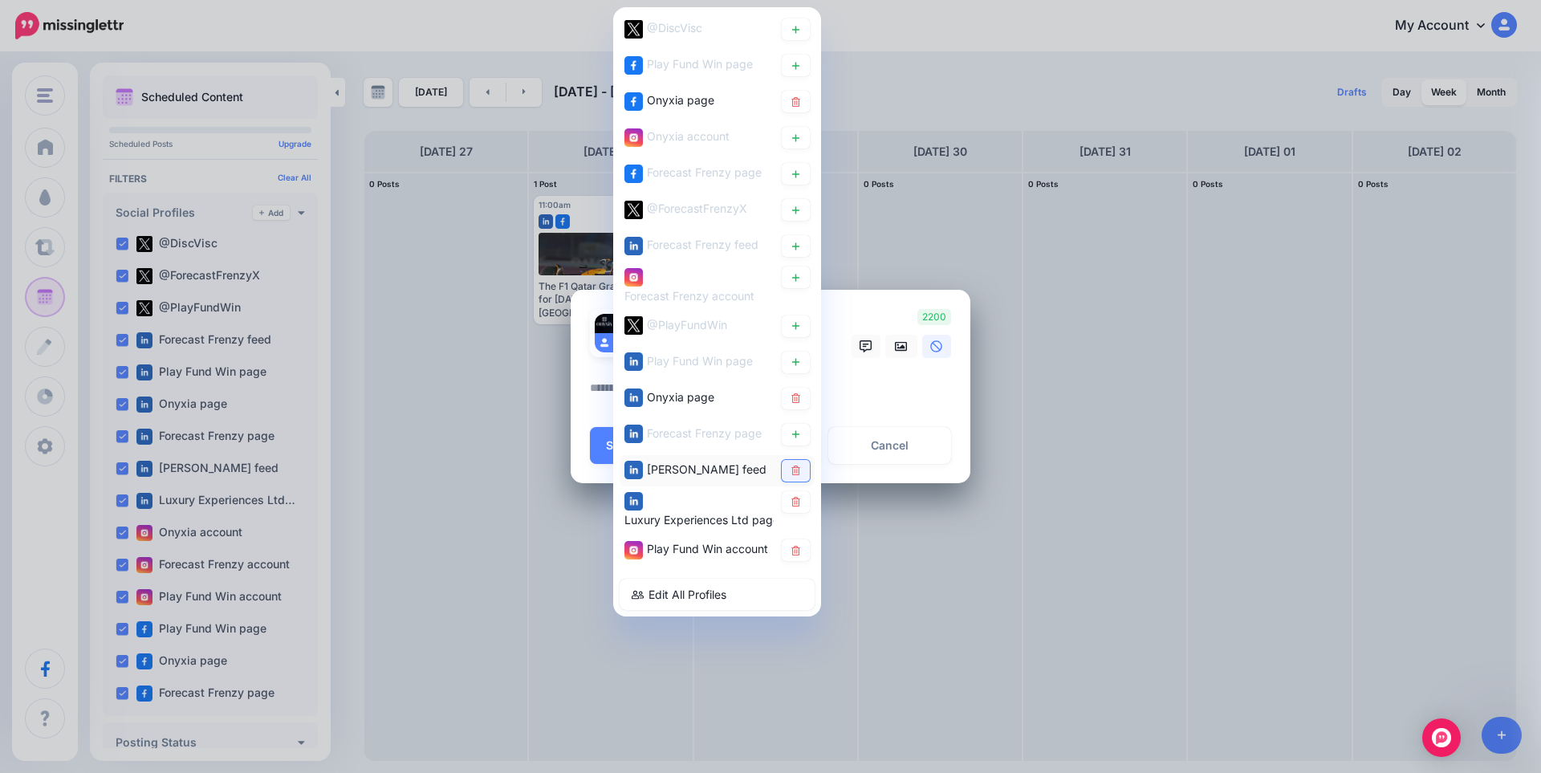
click at [803, 473] on link at bounding box center [796, 471] width 28 height 22
click at [800, 500] on icon at bounding box center [796, 502] width 12 height 10
click at [795, 554] on icon at bounding box center [796, 551] width 12 height 10
click at [890, 373] on div at bounding box center [770, 368] width 361 height 20
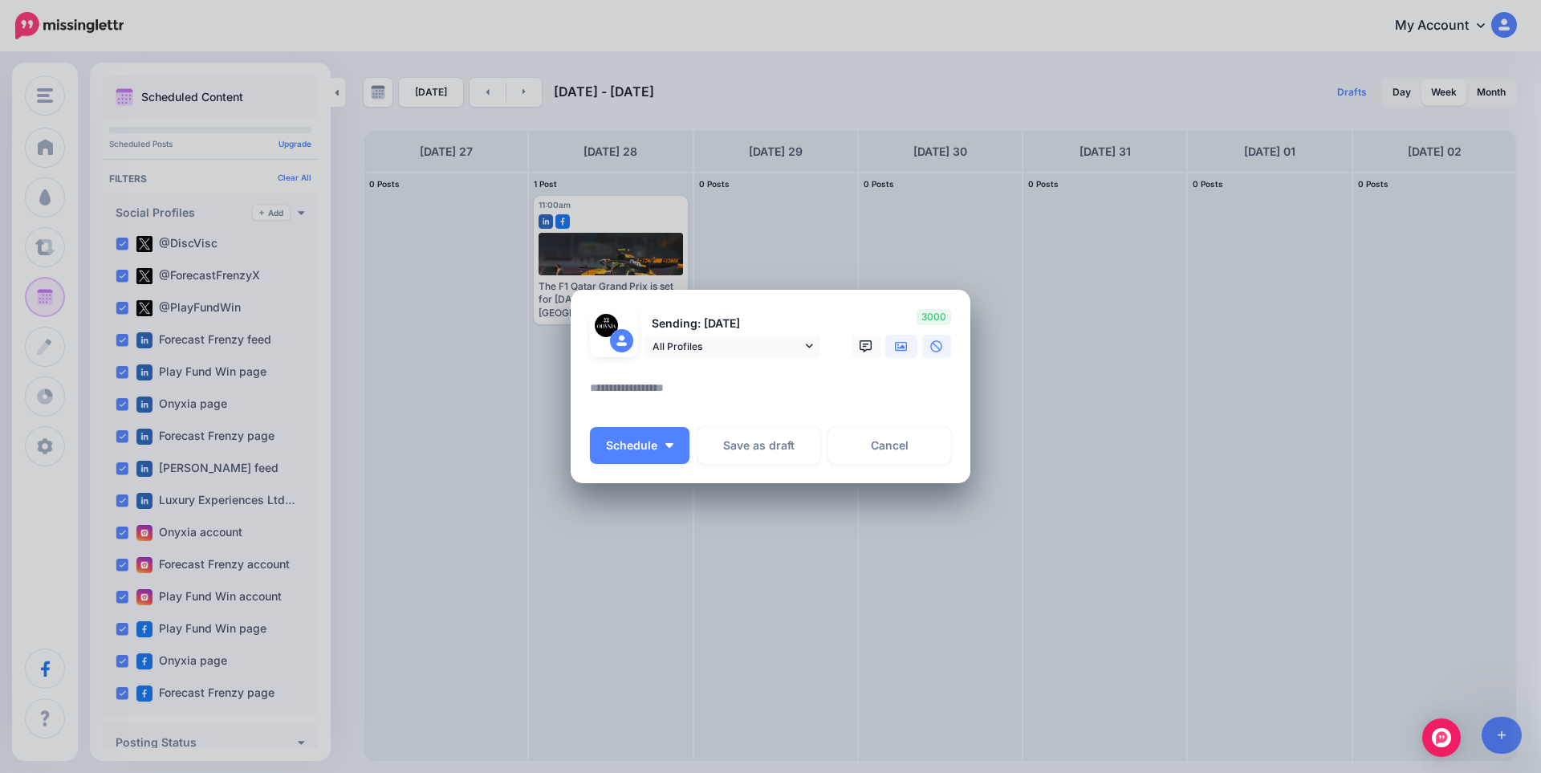
click at [890, 353] on link at bounding box center [901, 346] width 32 height 23
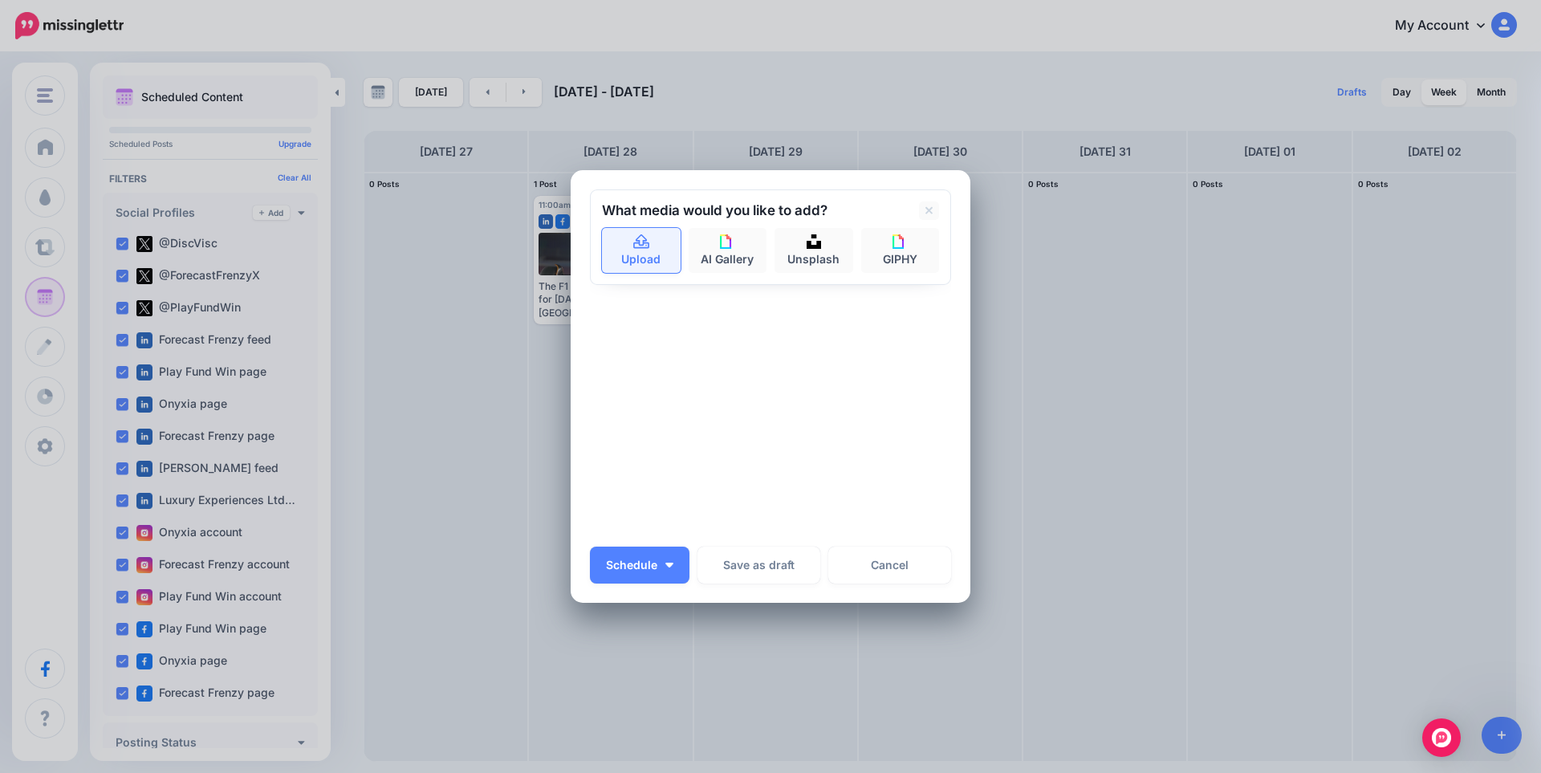
click at [633, 242] on icon at bounding box center [641, 241] width 16 height 14
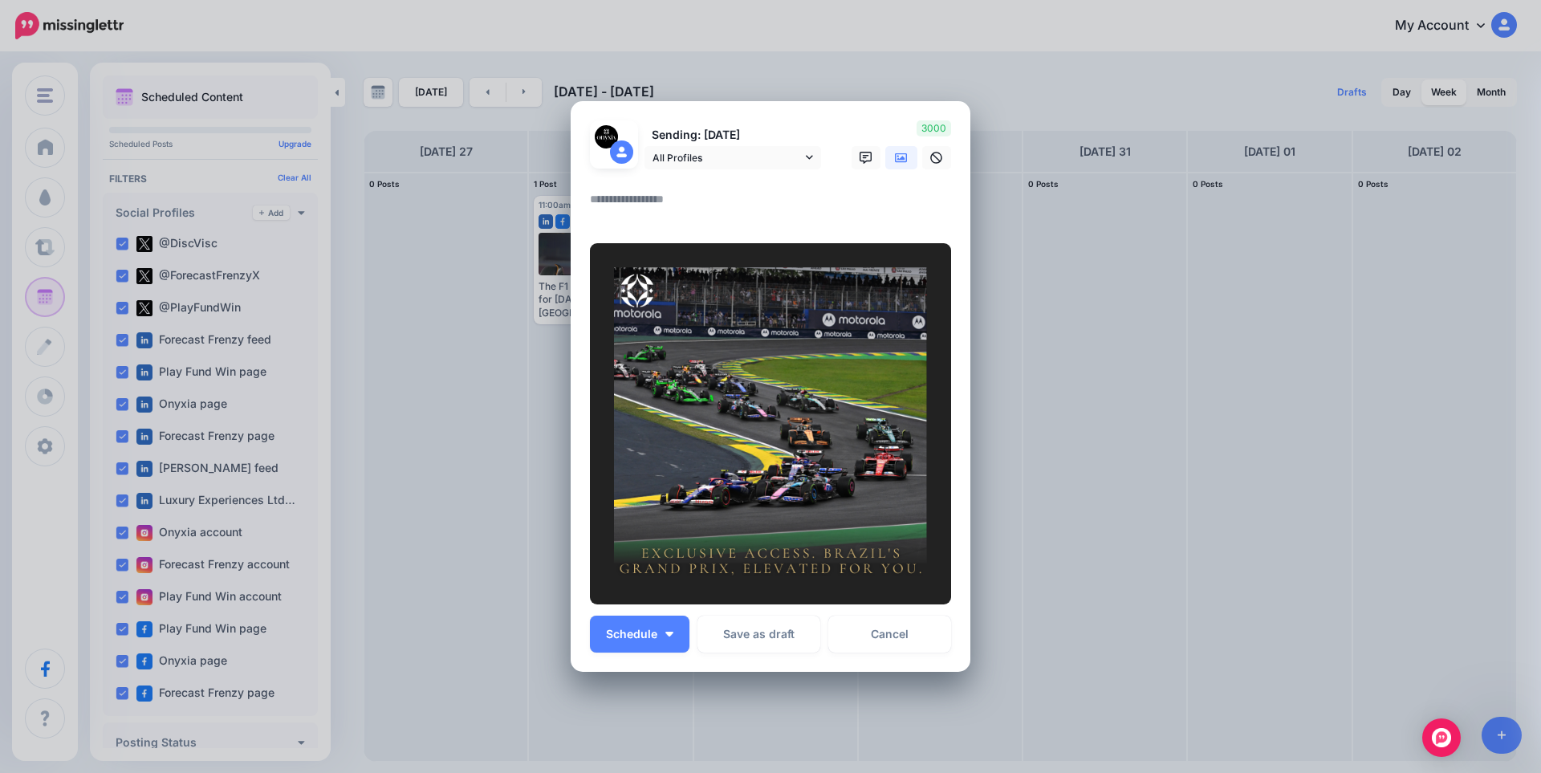
click at [722, 204] on textarea at bounding box center [774, 204] width 369 height 31
paste textarea "**********"
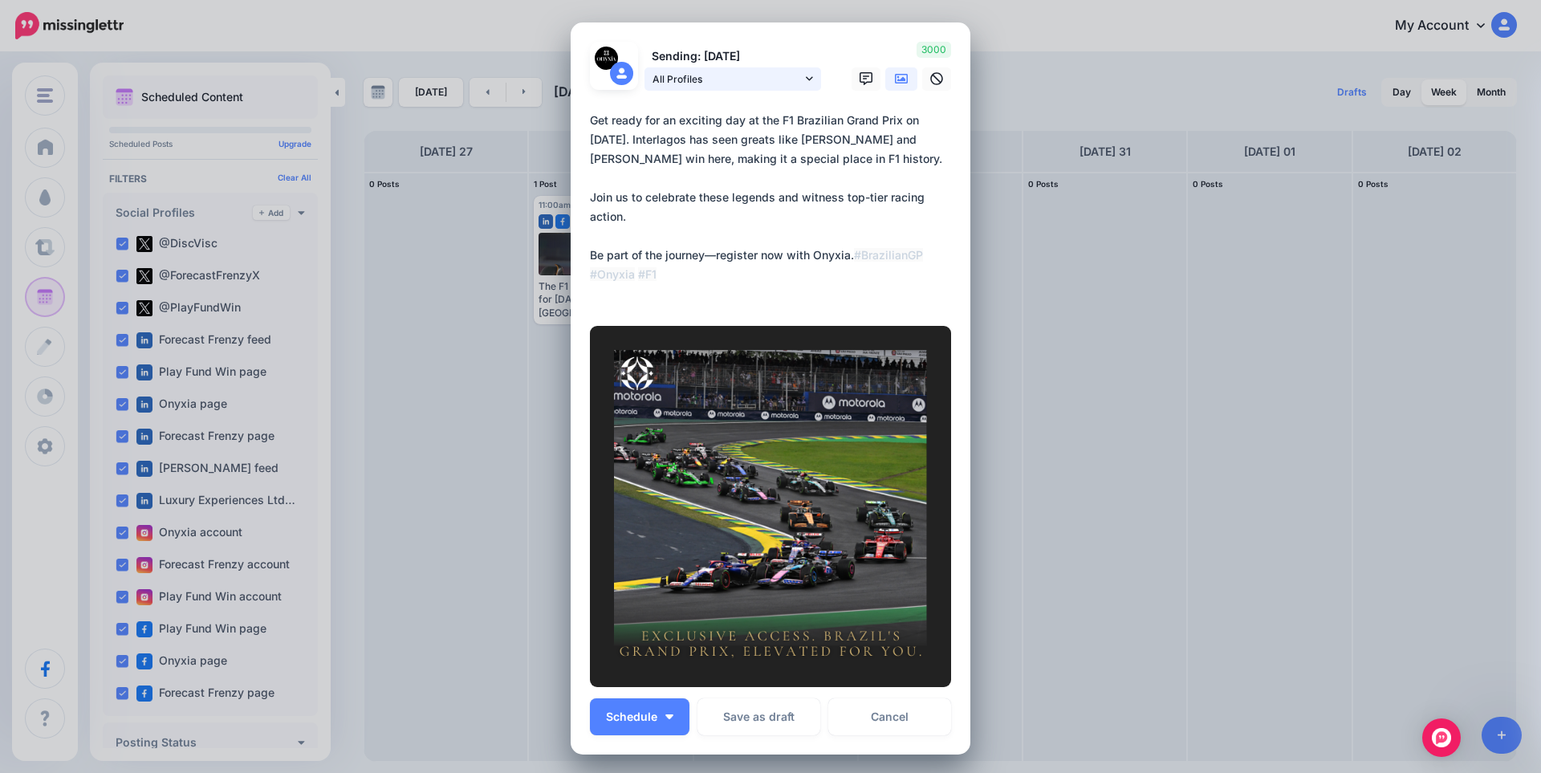
click at [762, 89] on link "All Profiles" at bounding box center [732, 78] width 177 height 23
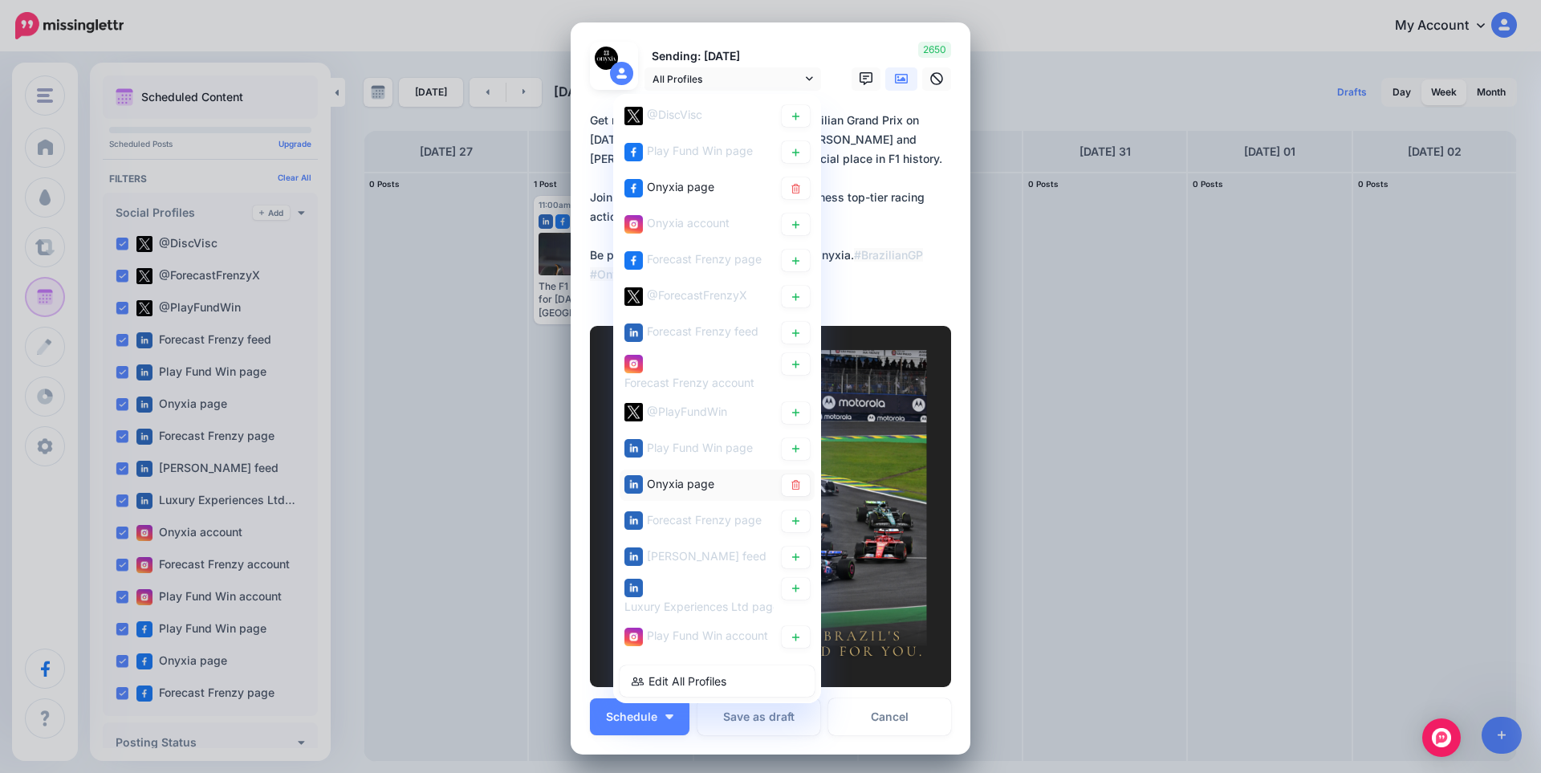
click at [697, 481] on span "Onyxia page" at bounding box center [680, 483] width 67 height 14
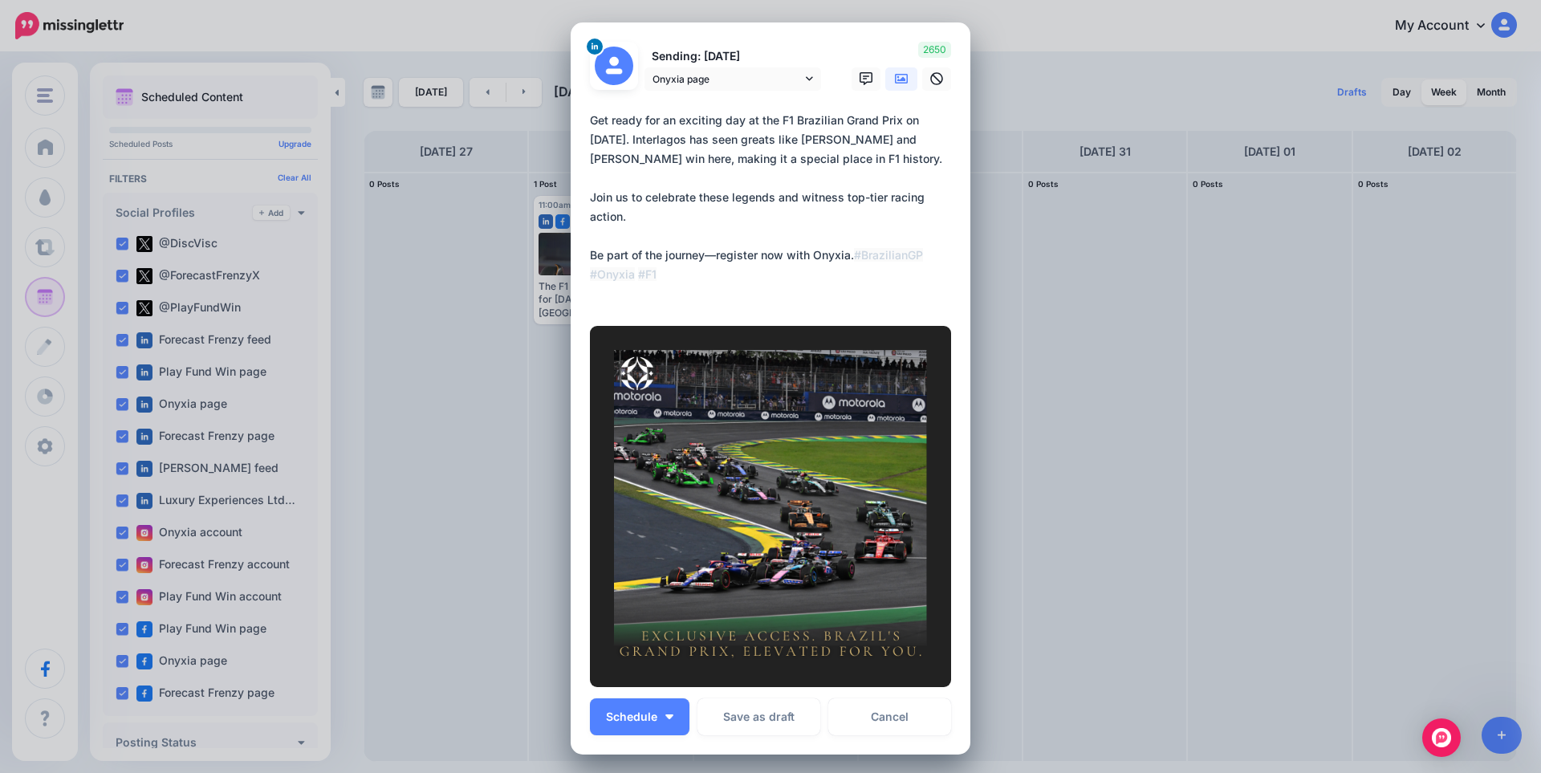
click at [712, 258] on textarea "**********" at bounding box center [774, 207] width 369 height 193
paste textarea "**********"
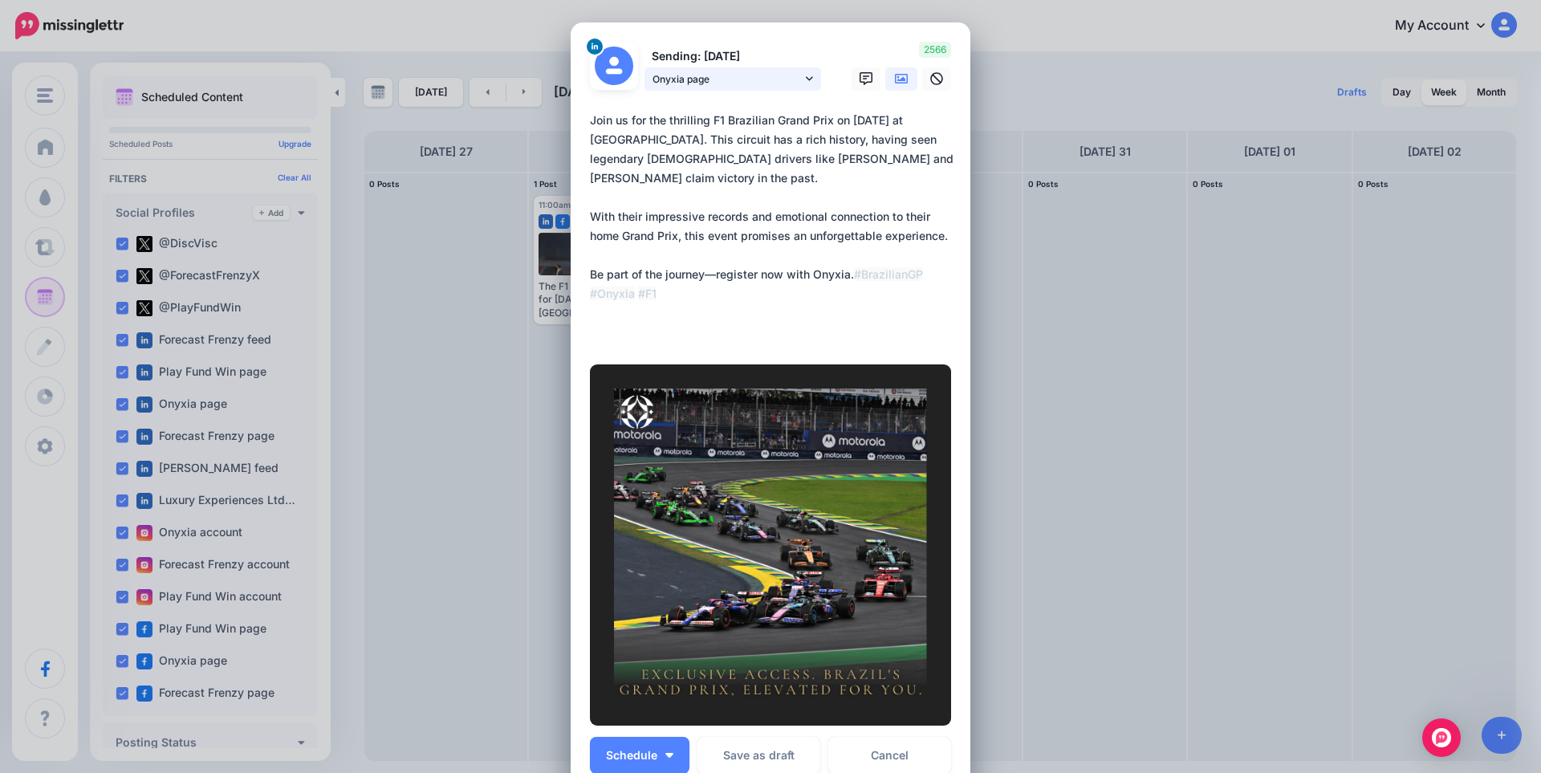
click at [769, 72] on span "Onyxia page" at bounding box center [727, 79] width 149 height 17
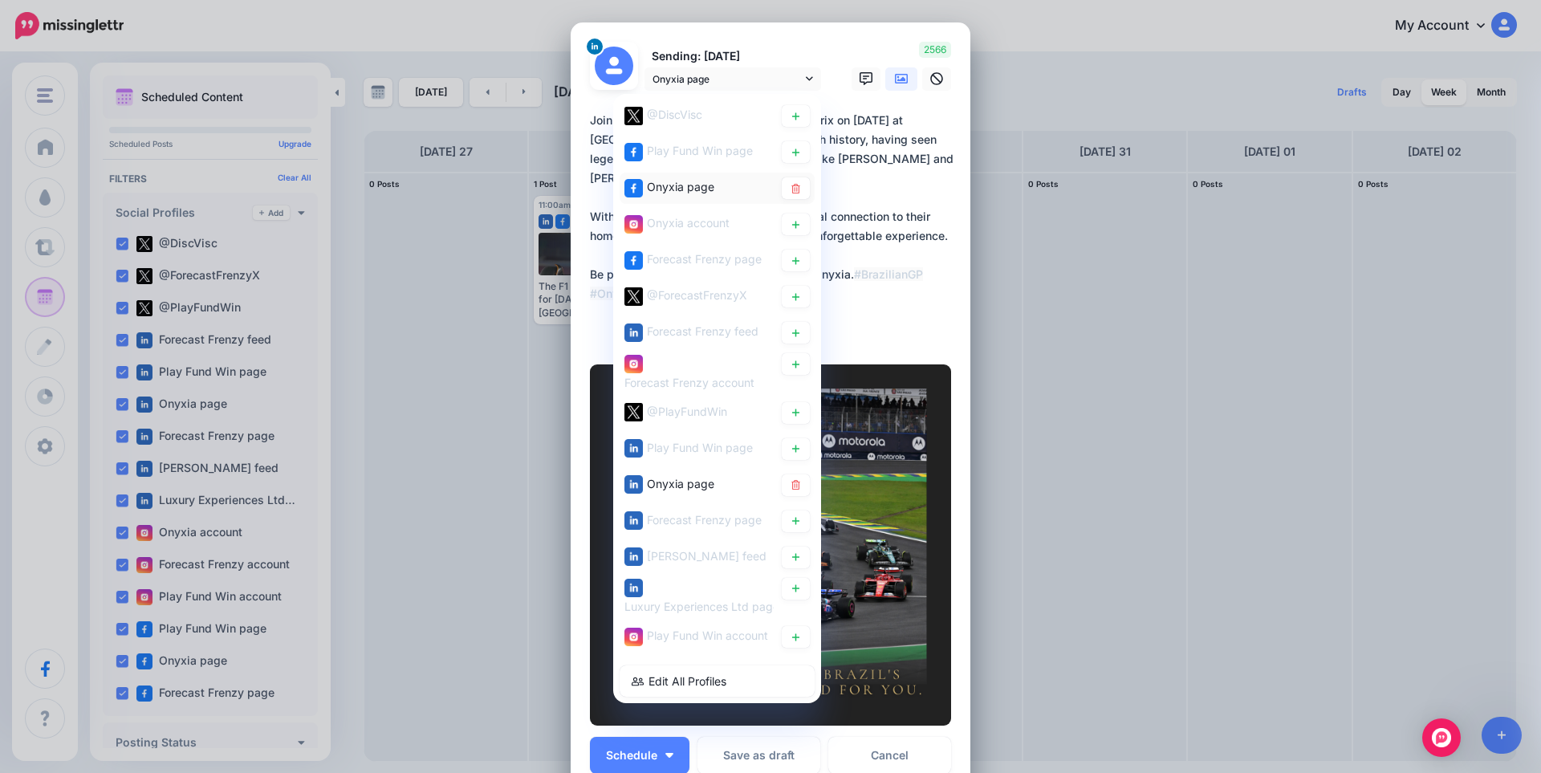
click at [654, 185] on span "Onyxia page" at bounding box center [680, 187] width 67 height 14
type textarea "**********"
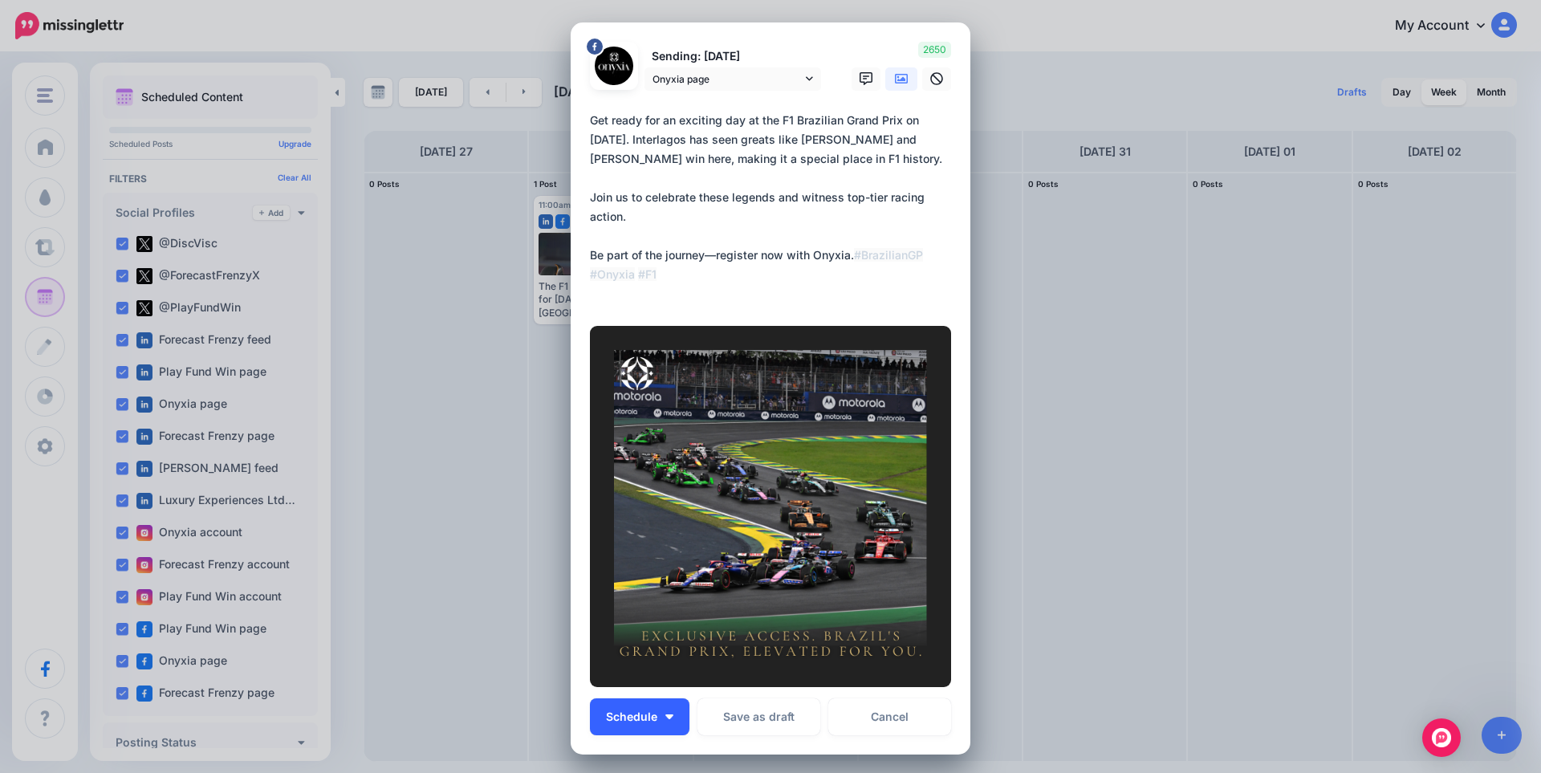
click at [669, 710] on button "Schedule" at bounding box center [640, 716] width 100 height 37
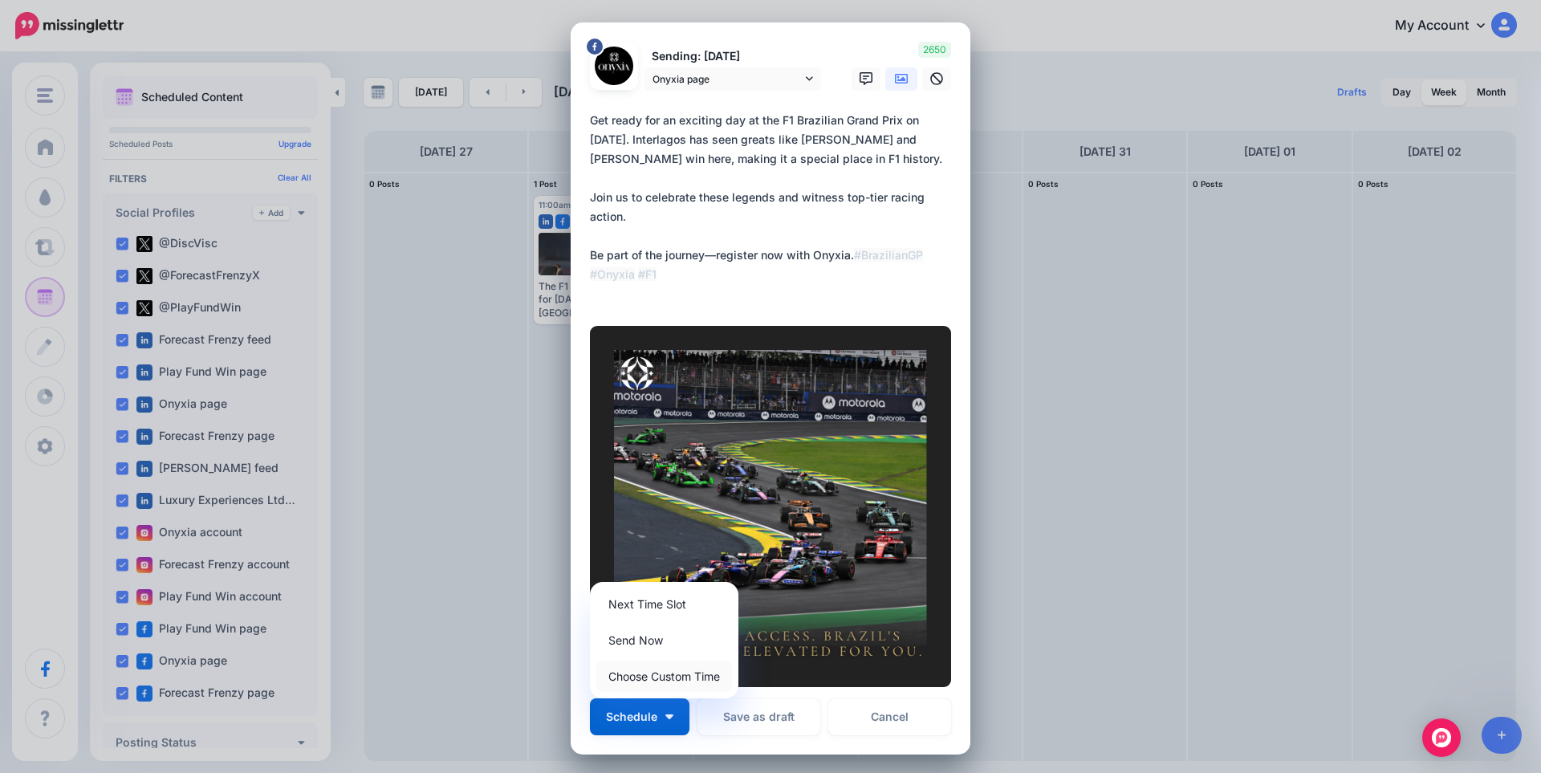
click at [667, 678] on link "Choose Custom Time" at bounding box center [664, 676] width 136 height 31
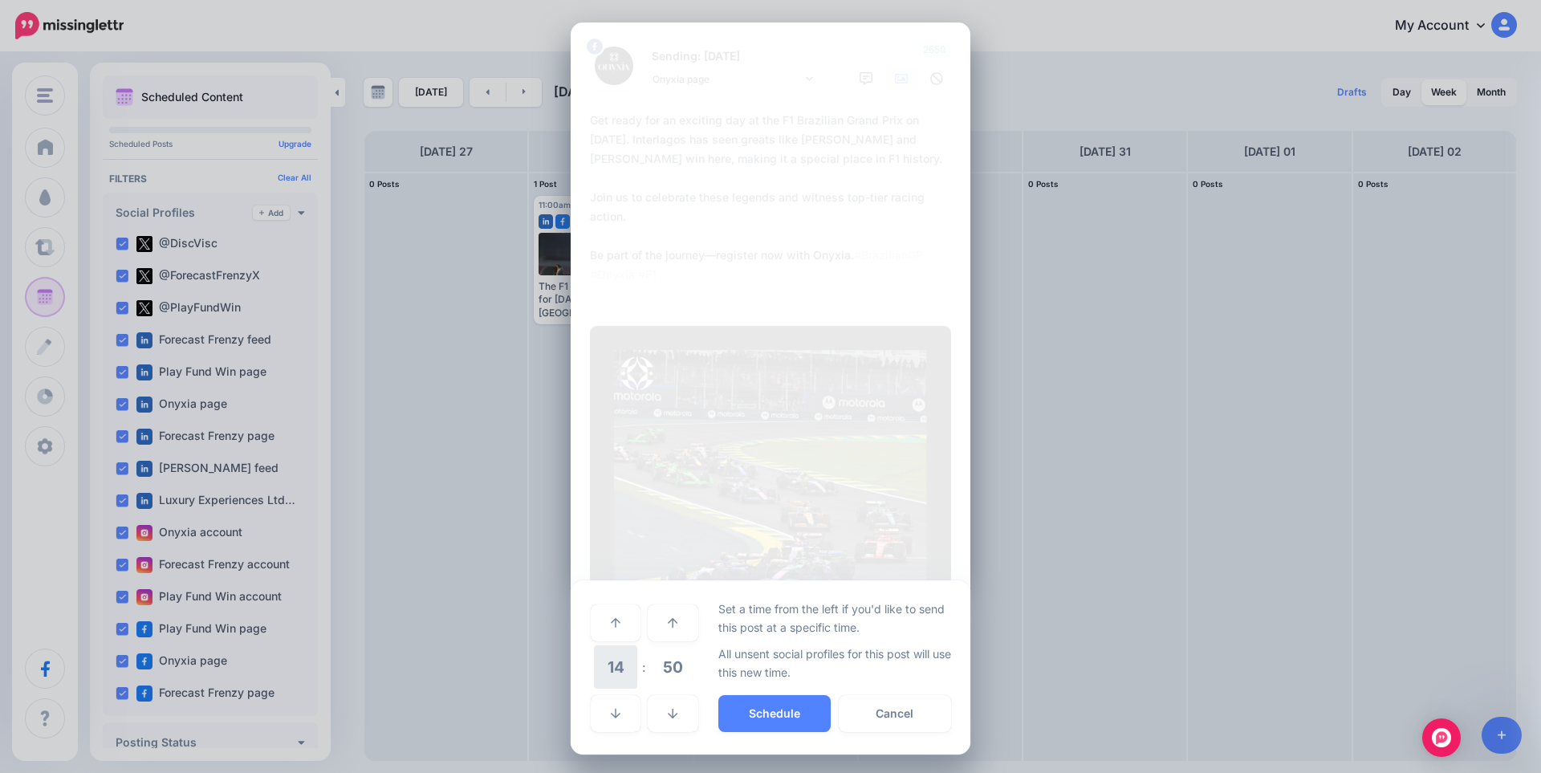
click at [614, 661] on span "14" at bounding box center [615, 666] width 43 height 43
click at [652, 655] on td "11" at bounding box center [652, 655] width 18 height 23
click at [668, 672] on span "50" at bounding box center [672, 666] width 43 height 43
click at [600, 622] on td "00" at bounding box center [599, 622] width 18 height 45
click at [783, 722] on button "Schedule" at bounding box center [774, 713] width 112 height 37
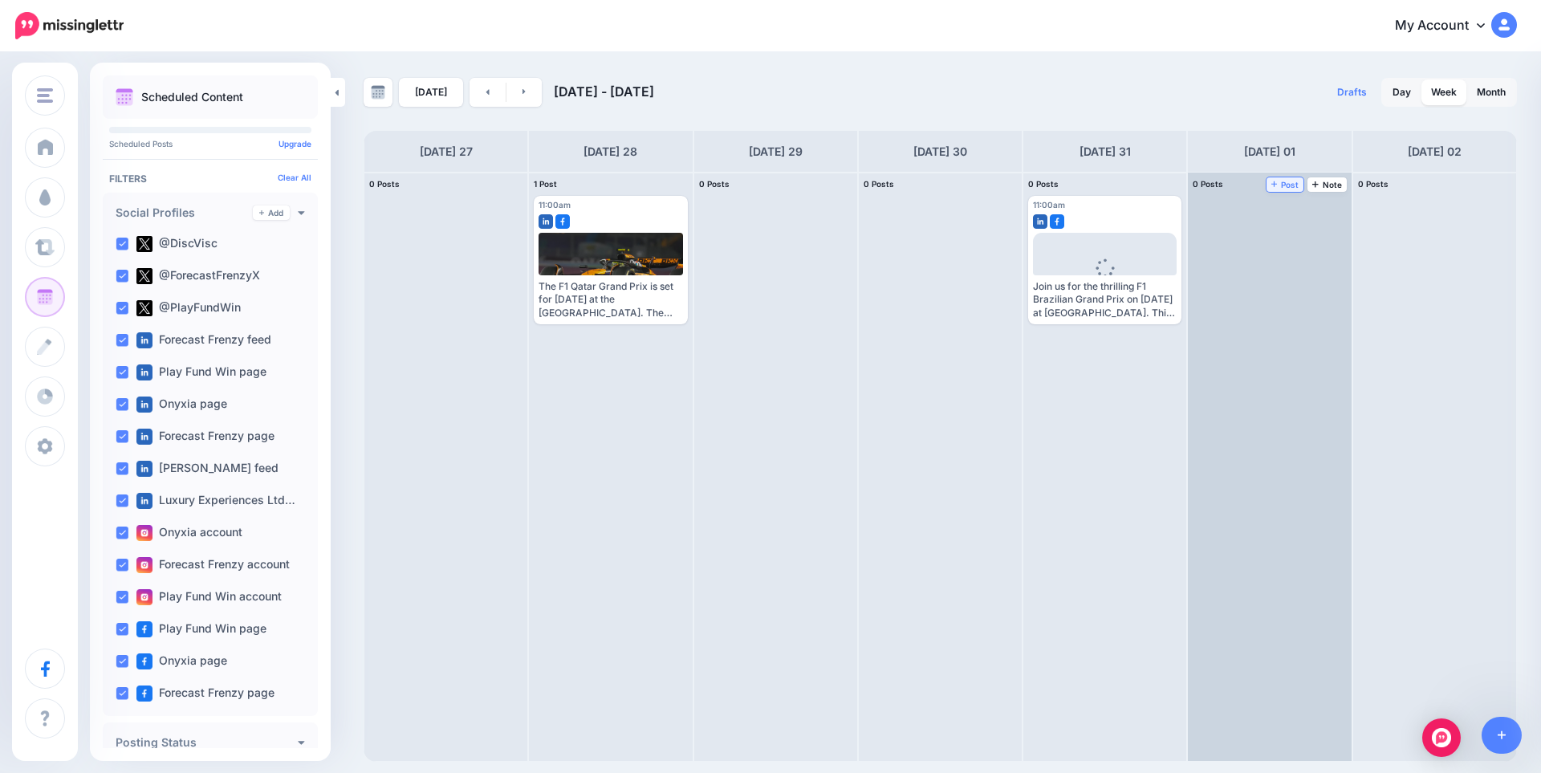
click at [1284, 184] on span "Post" at bounding box center [1285, 185] width 28 height 8
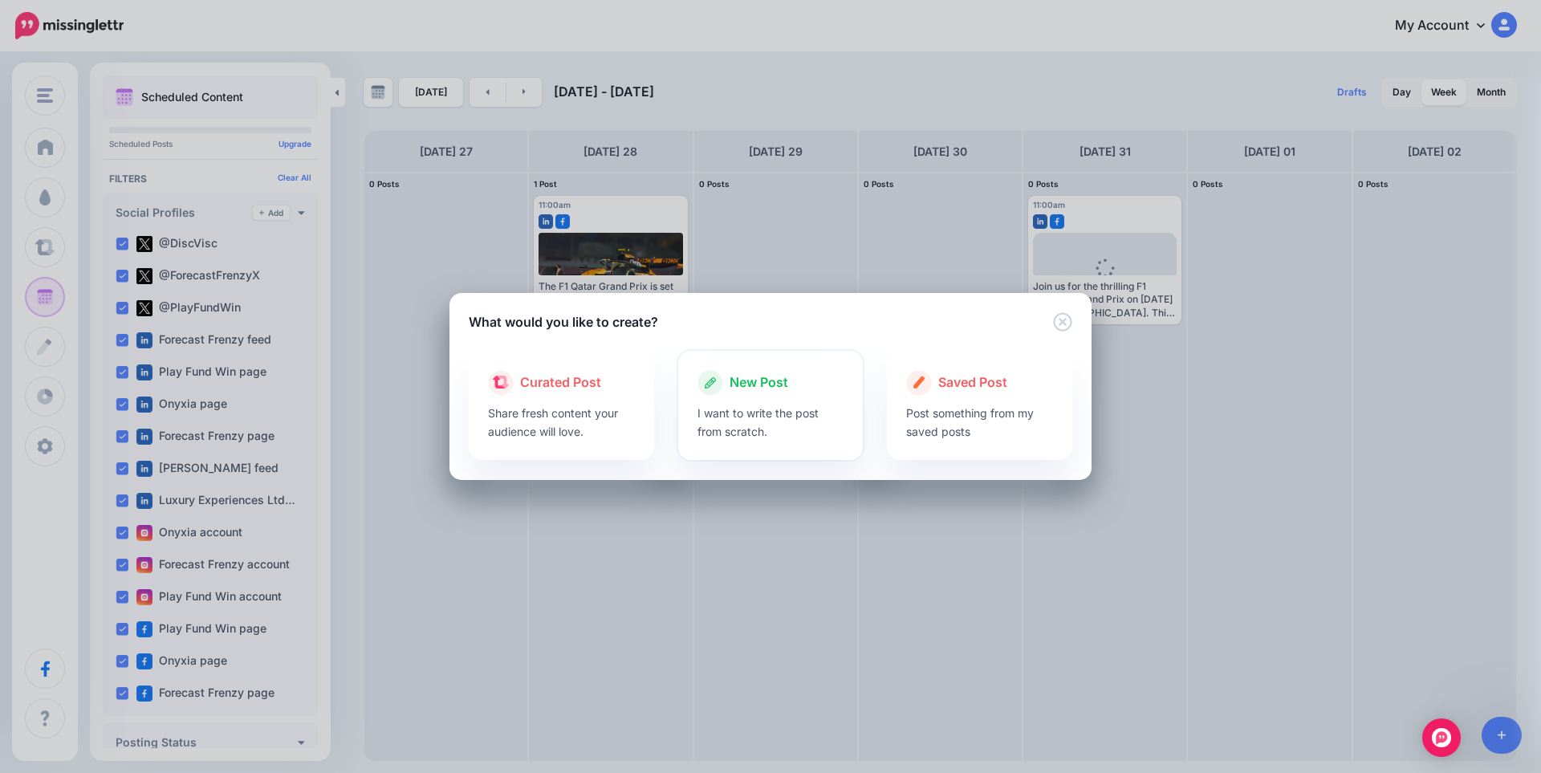
click at [737, 401] on div at bounding box center [770, 400] width 147 height 8
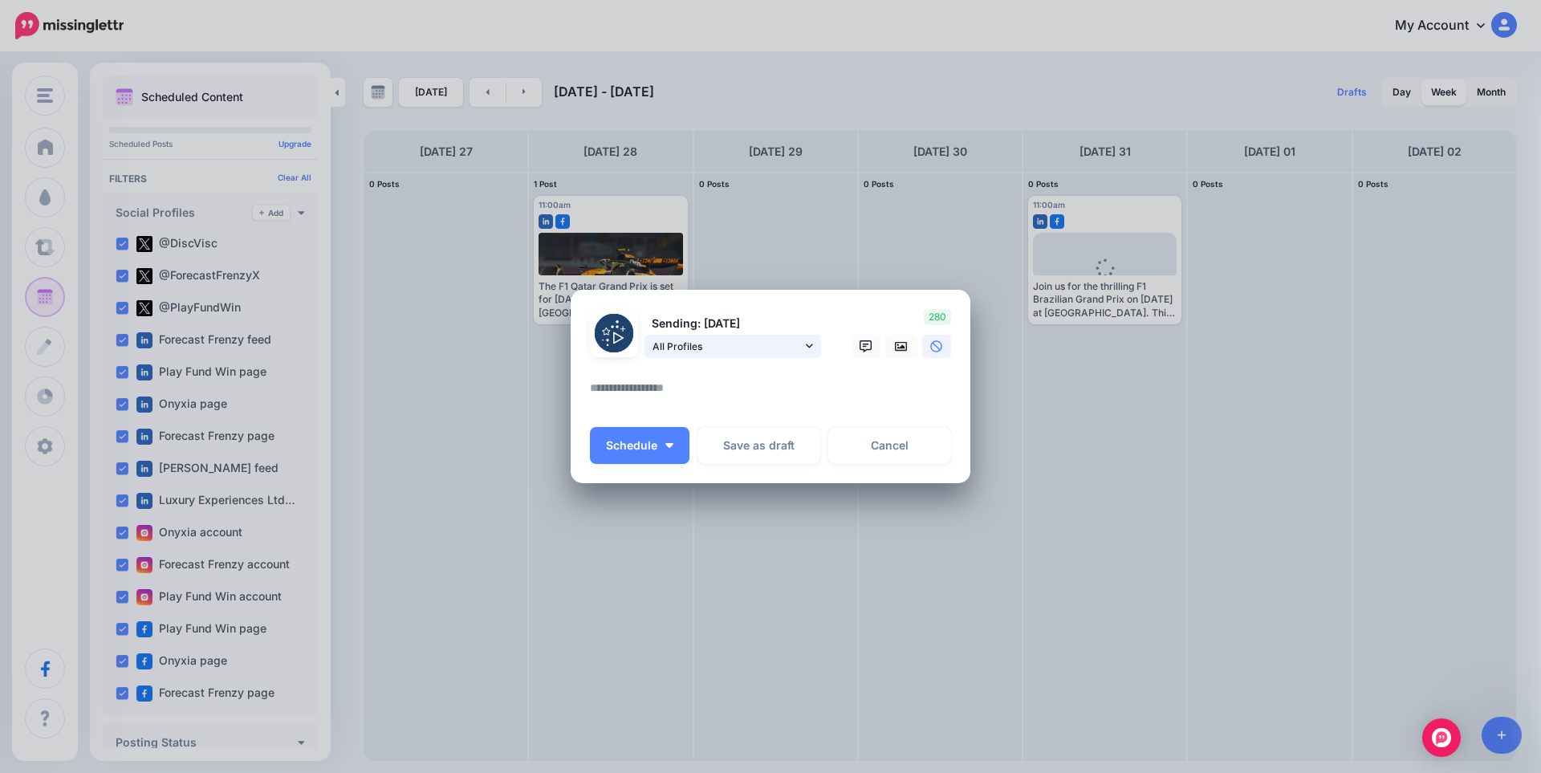
click at [731, 346] on span "All Profiles" at bounding box center [727, 346] width 149 height 17
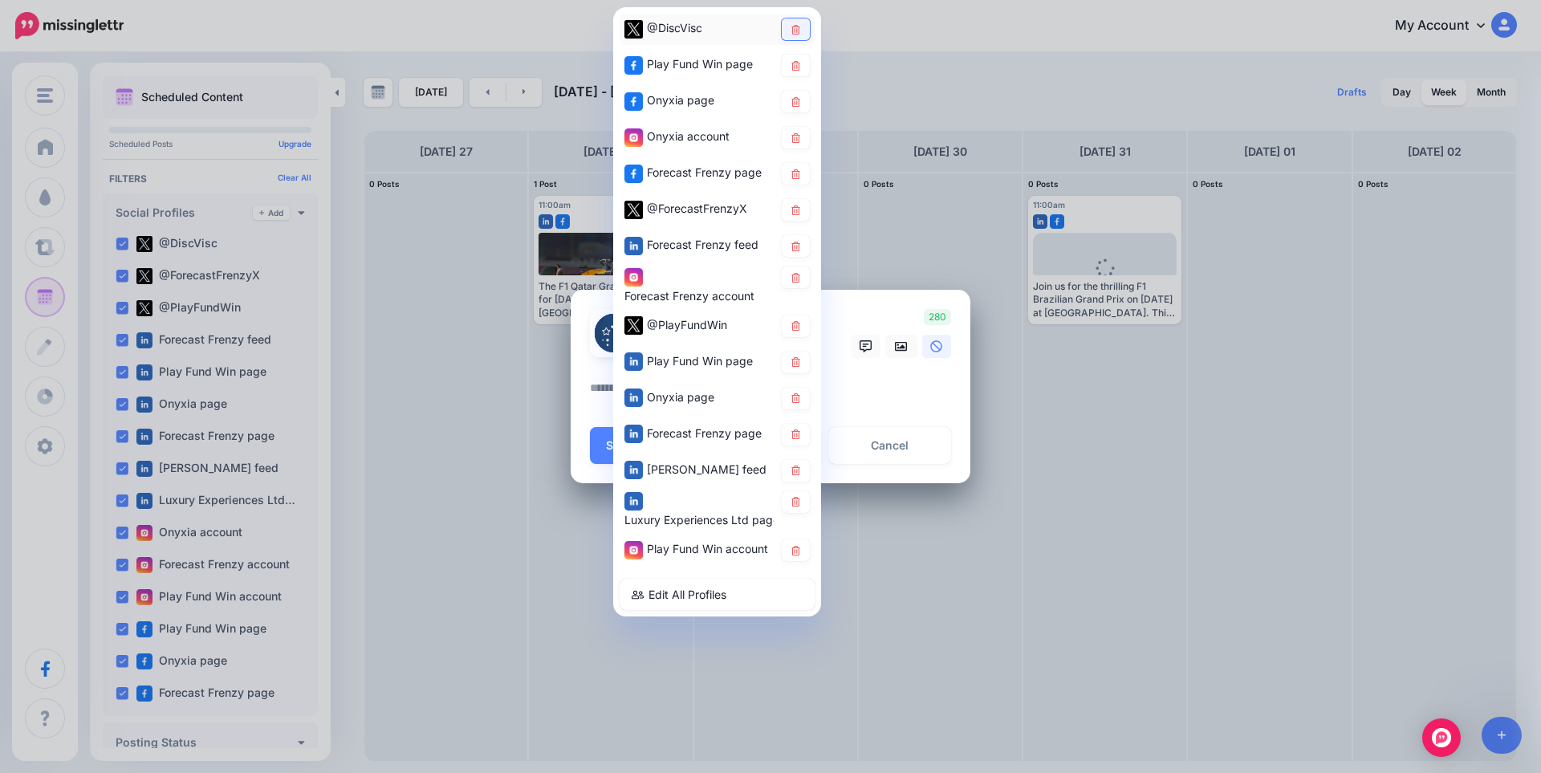
click at [794, 28] on icon at bounding box center [796, 29] width 12 height 10
click at [803, 71] on link at bounding box center [796, 66] width 28 height 22
click at [795, 138] on icon at bounding box center [796, 137] width 12 height 10
click at [799, 179] on link at bounding box center [796, 174] width 28 height 22
click at [796, 212] on icon at bounding box center [796, 210] width 12 height 10
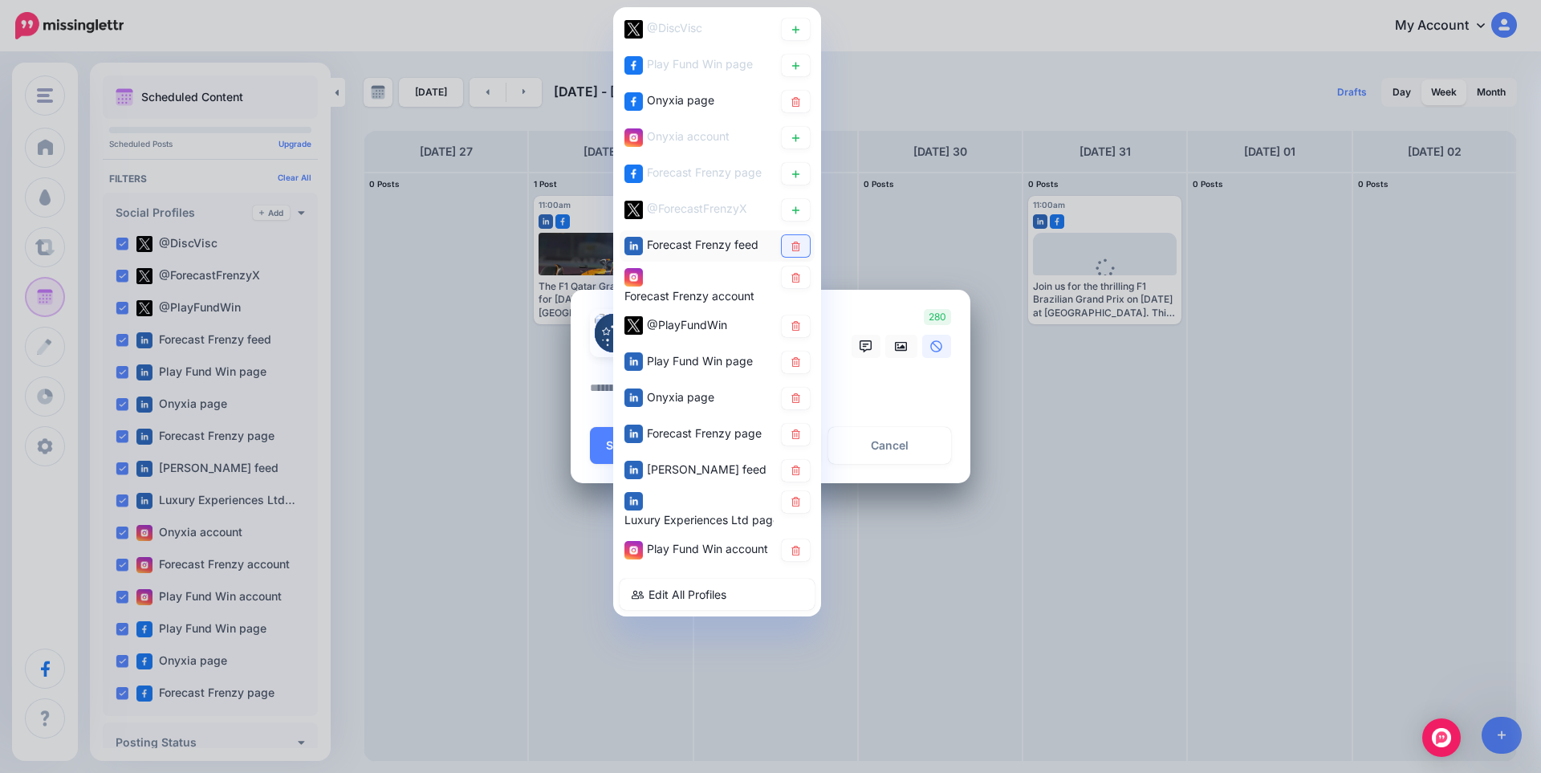
click at [791, 246] on icon at bounding box center [796, 246] width 12 height 10
click at [804, 279] on link at bounding box center [796, 277] width 28 height 22
click at [800, 318] on link at bounding box center [796, 326] width 28 height 22
click at [799, 364] on icon at bounding box center [795, 362] width 9 height 10
click at [796, 435] on icon at bounding box center [796, 434] width 12 height 10
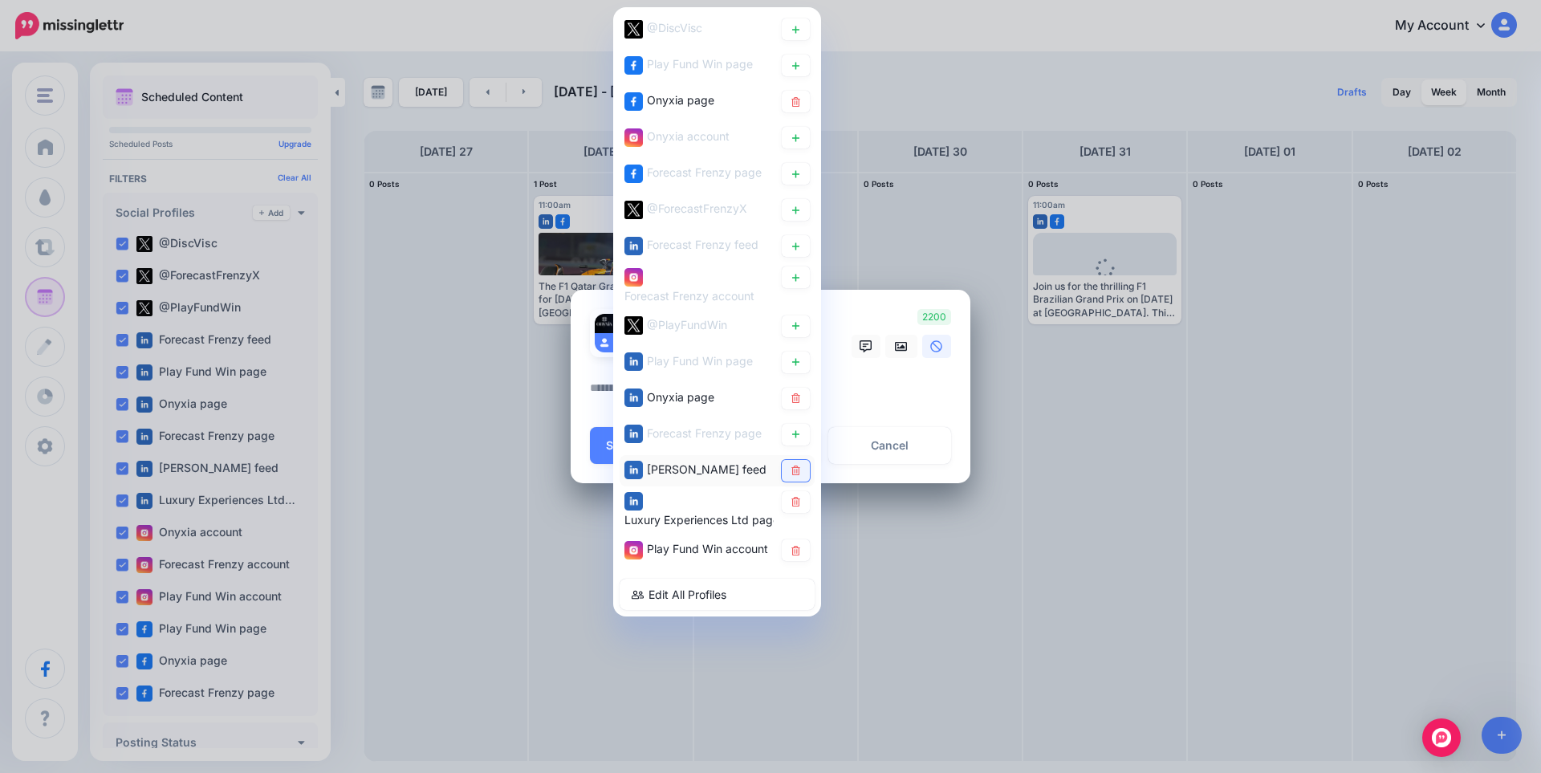
click at [801, 470] on icon at bounding box center [796, 471] width 12 height 10
click at [802, 506] on link at bounding box center [796, 502] width 28 height 22
click at [799, 551] on icon at bounding box center [795, 551] width 9 height 10
click at [907, 396] on textarea at bounding box center [774, 393] width 369 height 31
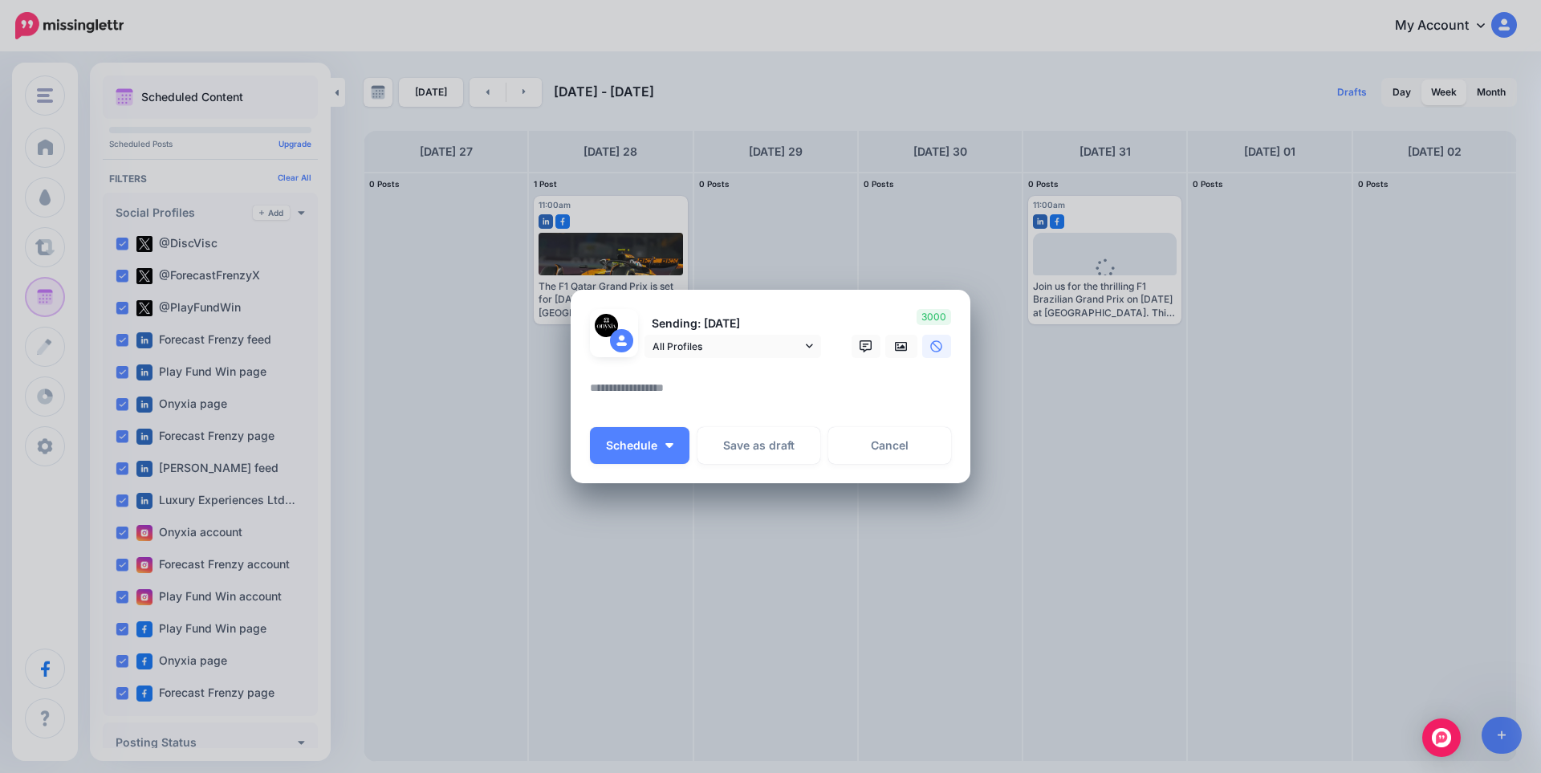
click at [668, 386] on textarea at bounding box center [774, 393] width 369 height 31
paste textarea "**********"
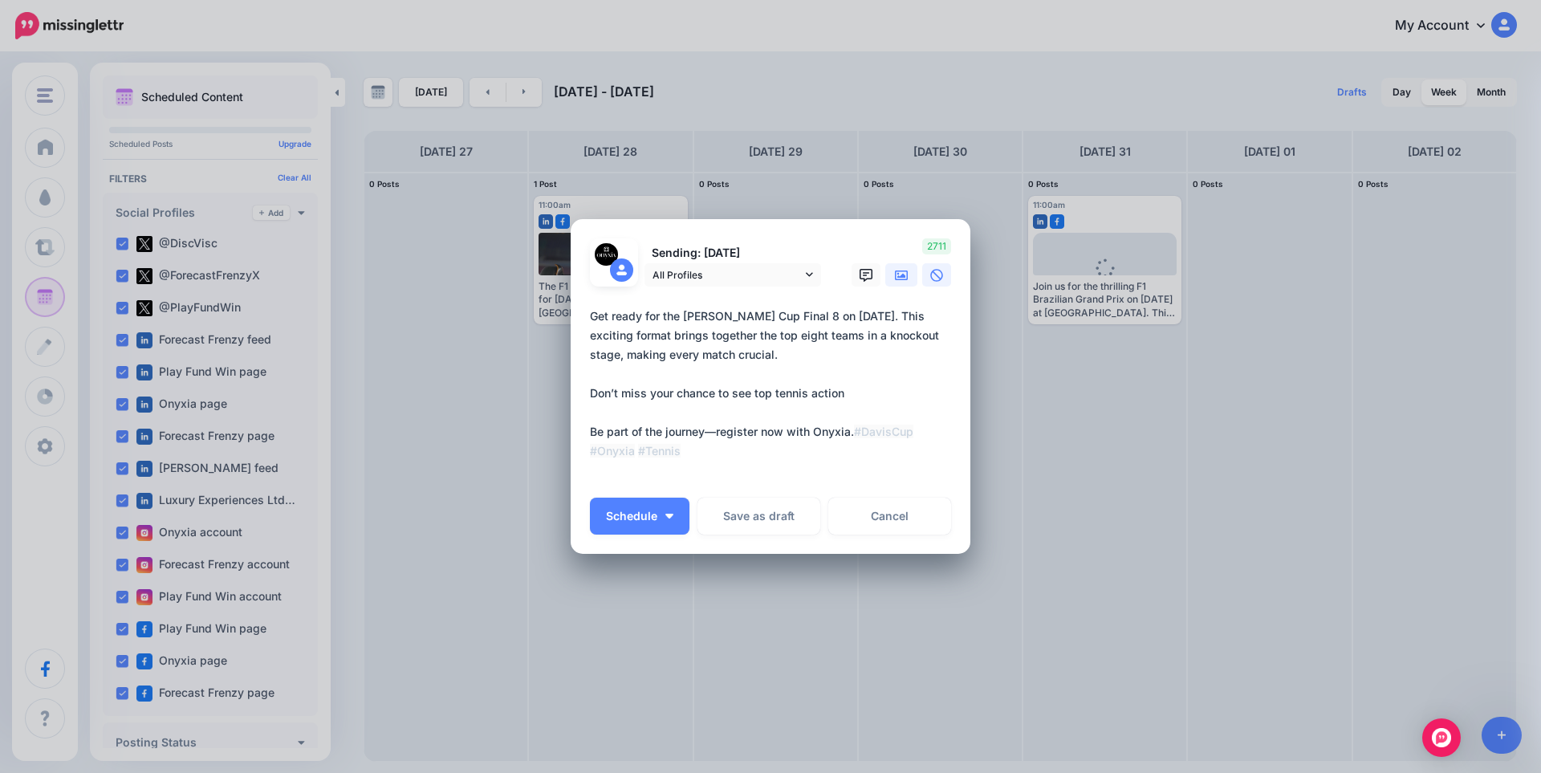
click at [900, 276] on icon at bounding box center [901, 275] width 13 height 13
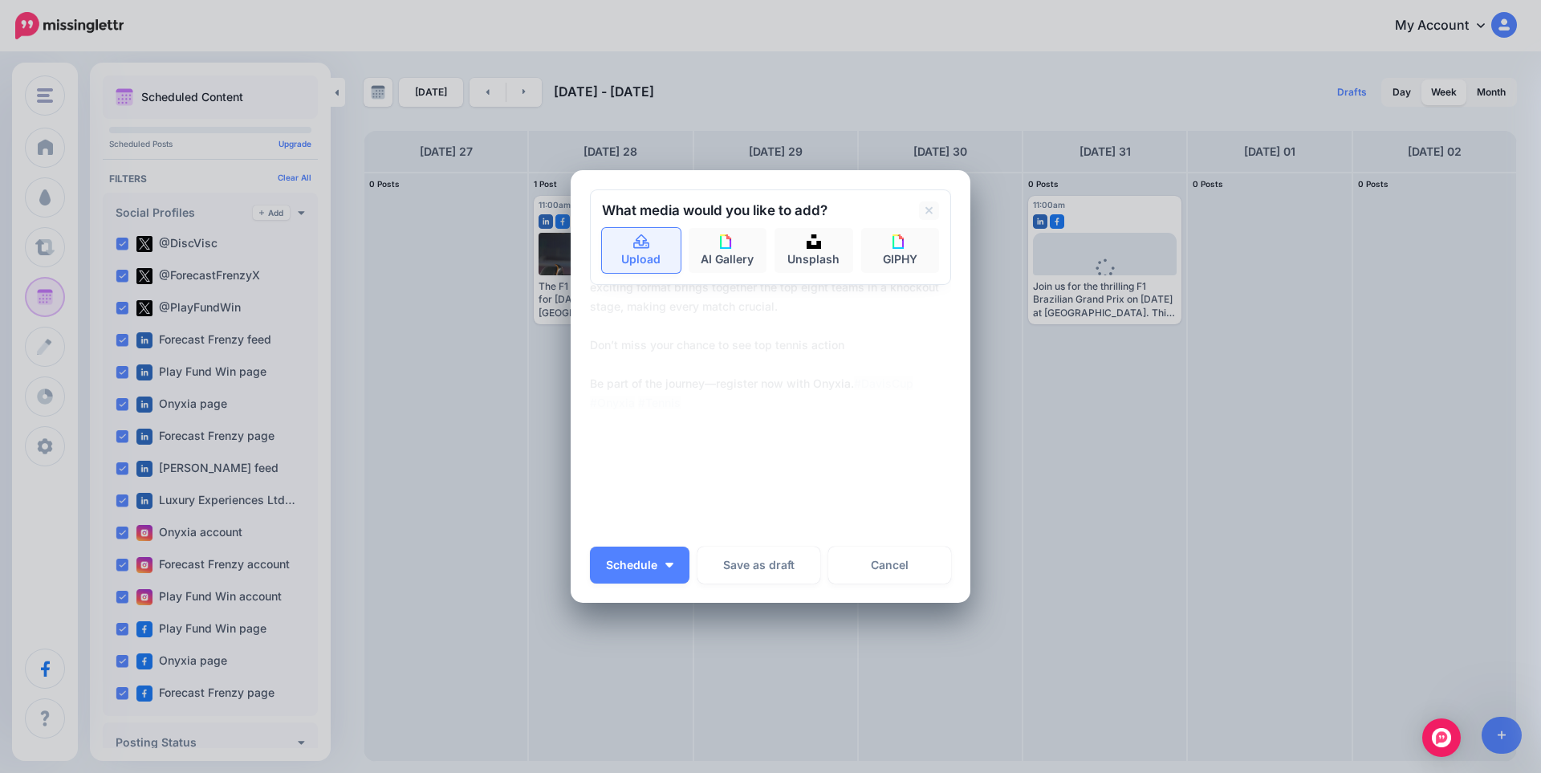
click at [633, 238] on icon at bounding box center [641, 241] width 16 height 14
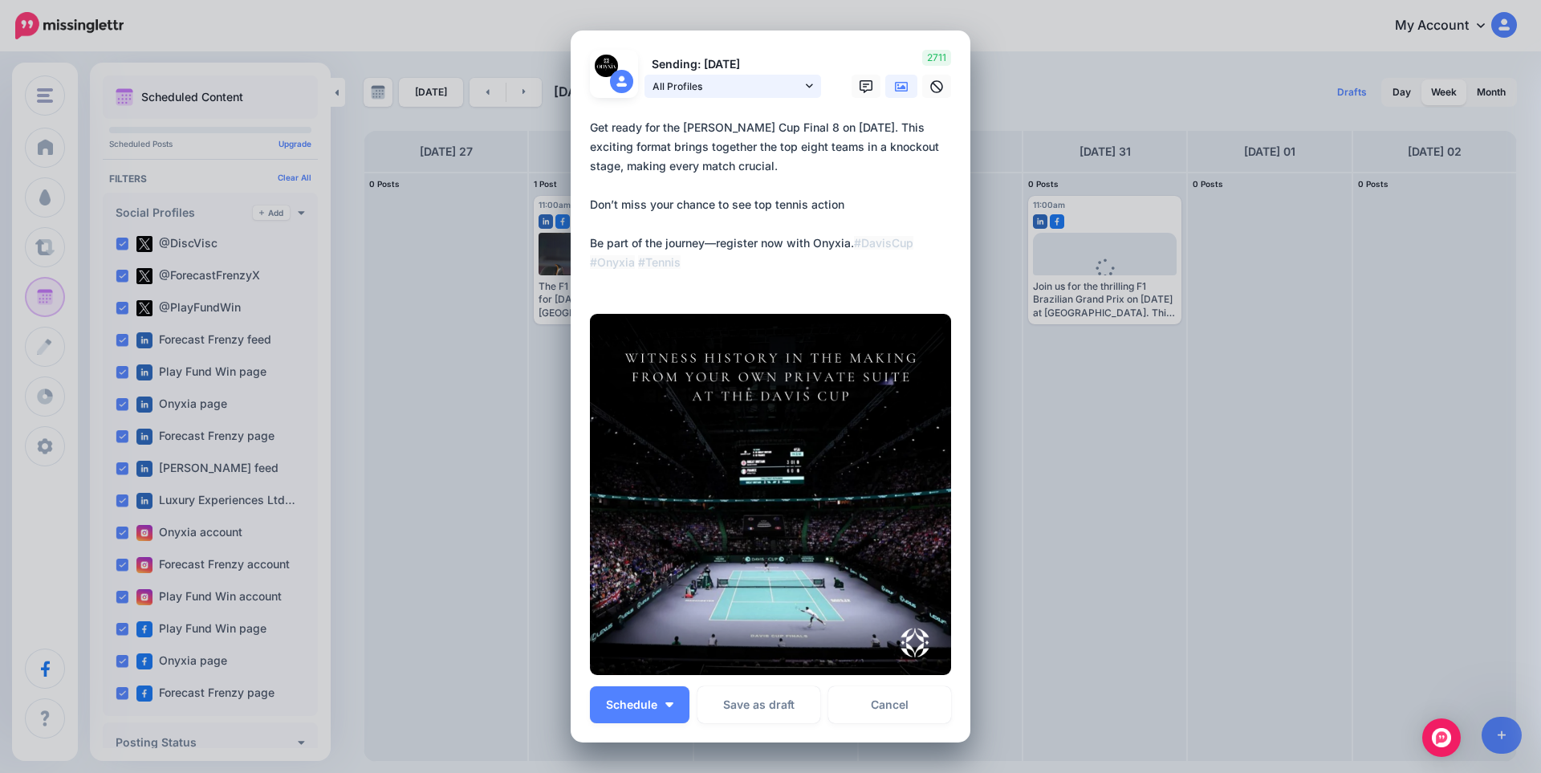
click at [761, 87] on span "All Profiles" at bounding box center [727, 86] width 149 height 17
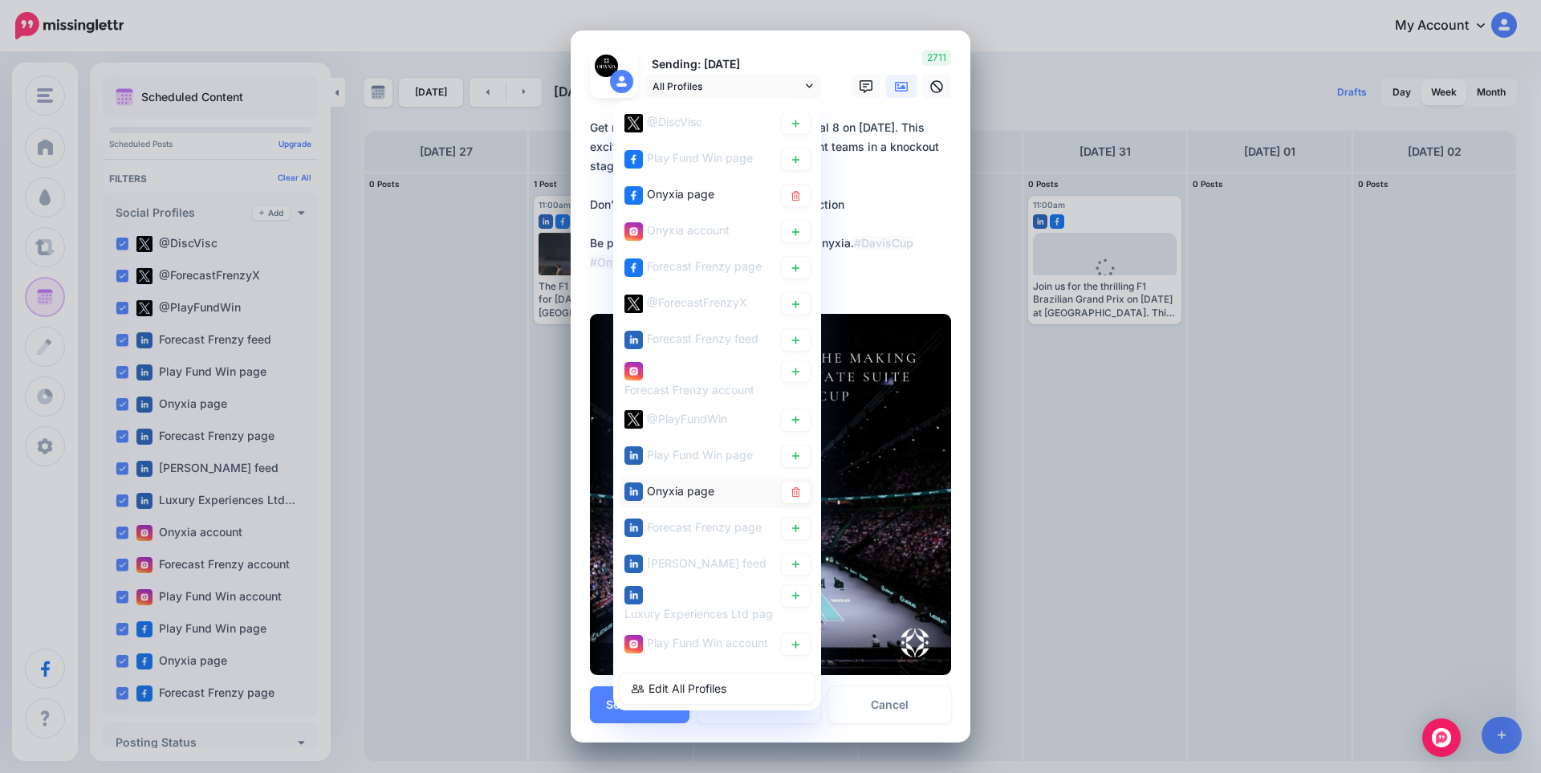
click at [662, 496] on span "Onyxia page" at bounding box center [680, 491] width 67 height 14
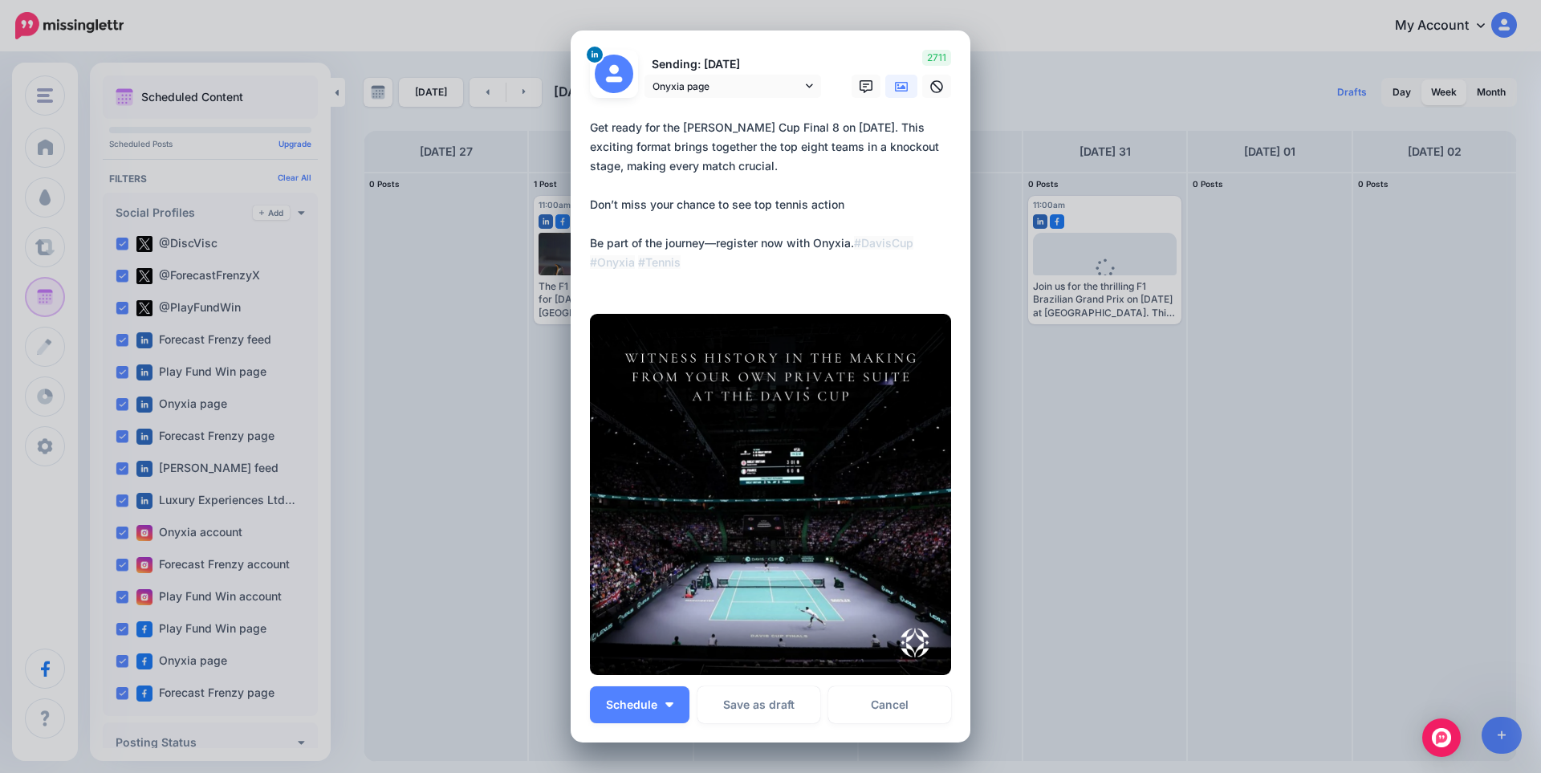
click at [659, 235] on textarea "**********" at bounding box center [774, 204] width 369 height 173
paste textarea "**********"
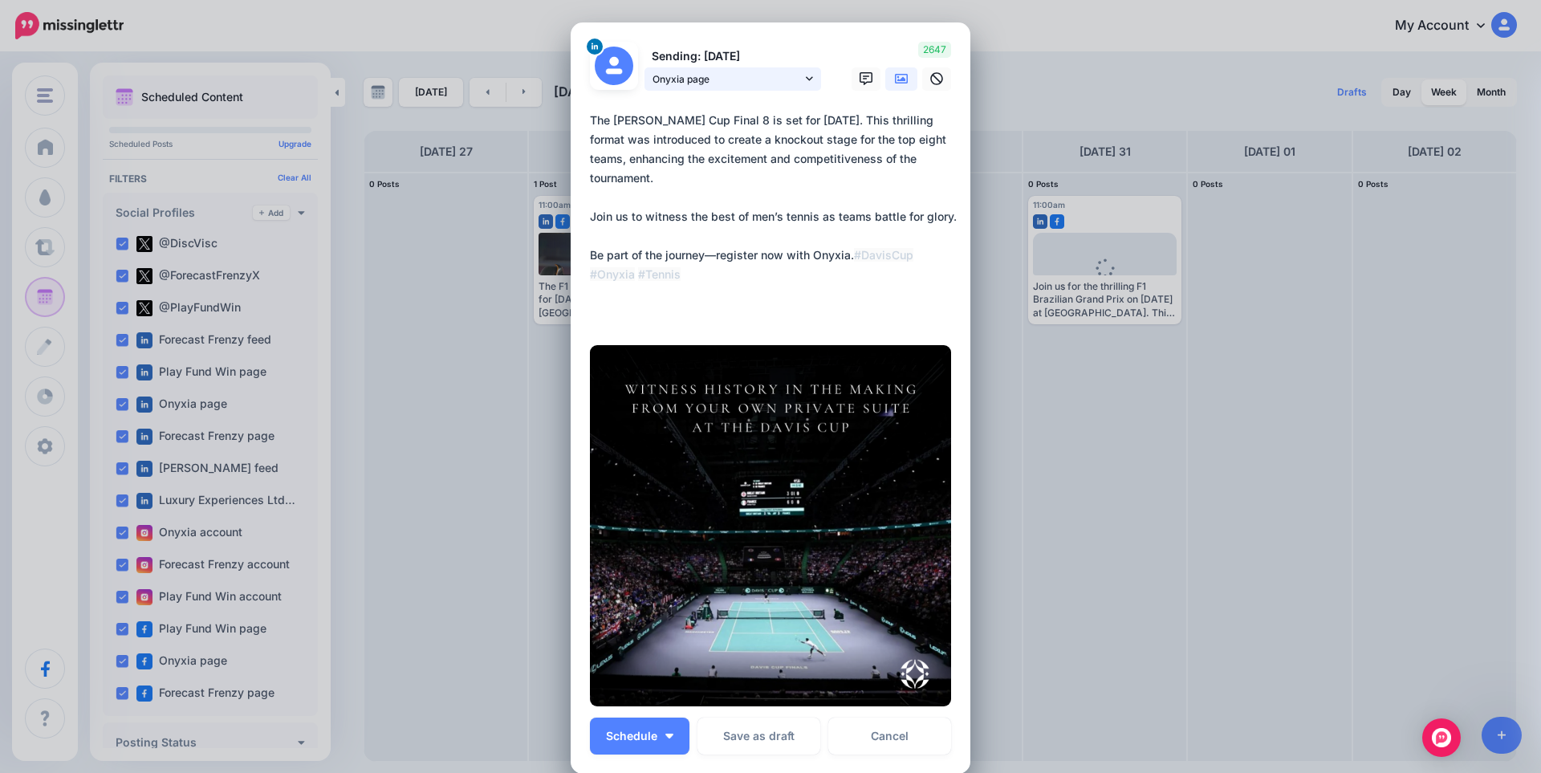
click at [728, 83] on span "Onyxia page" at bounding box center [727, 79] width 149 height 17
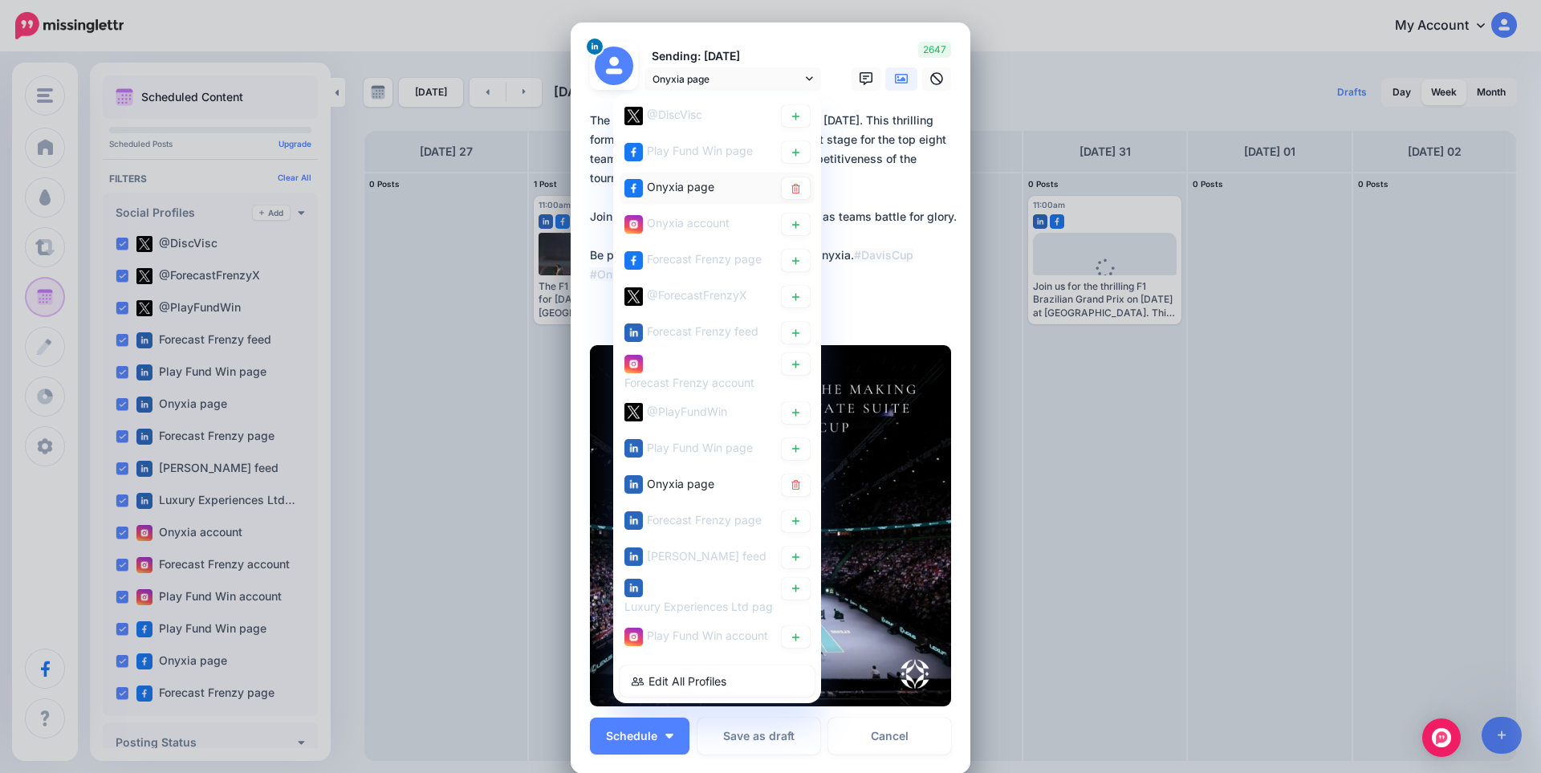
click at [686, 192] on span "Onyxia page" at bounding box center [680, 187] width 67 height 14
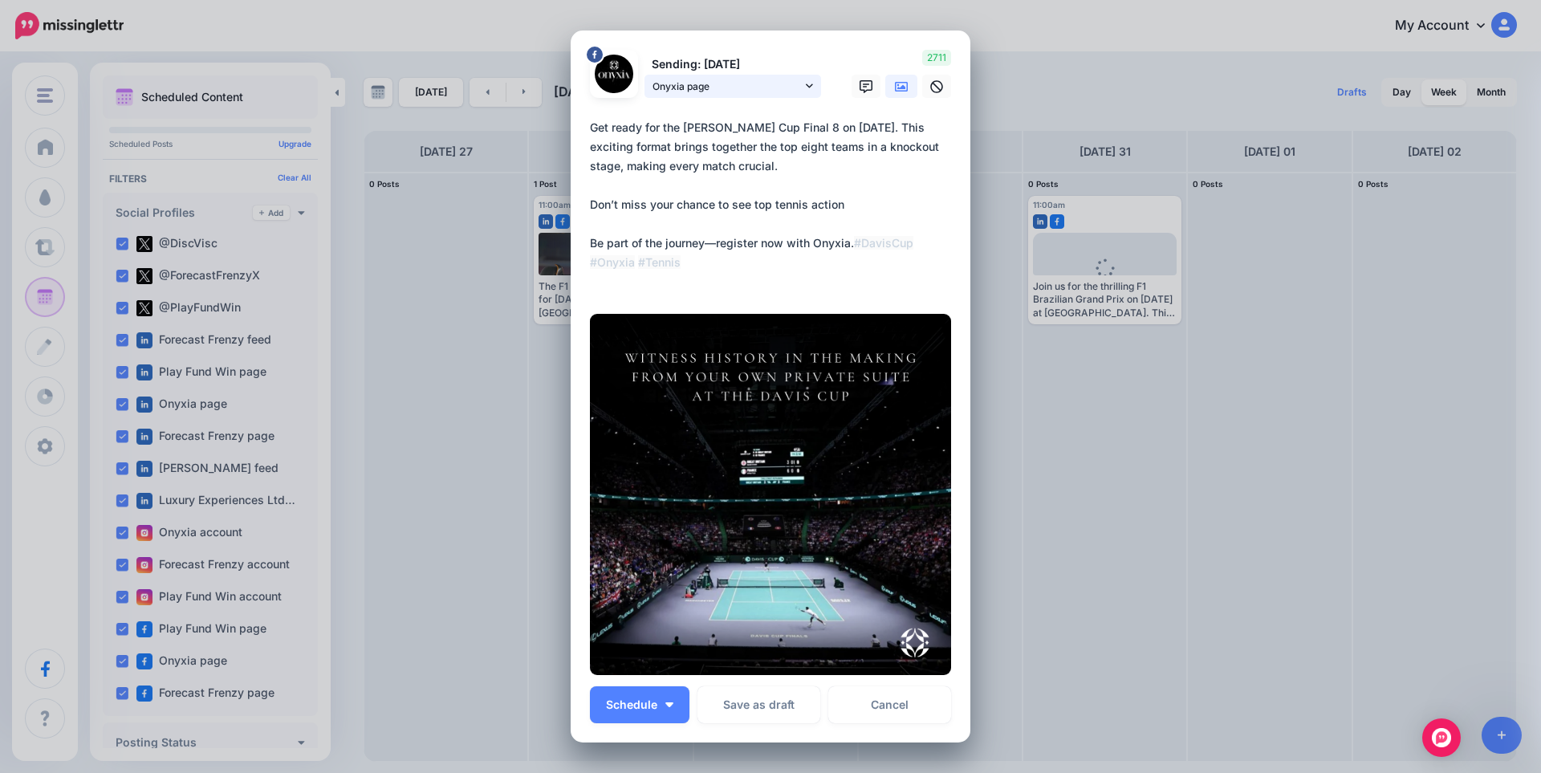
click at [702, 86] on span "Onyxia page" at bounding box center [727, 86] width 149 height 17
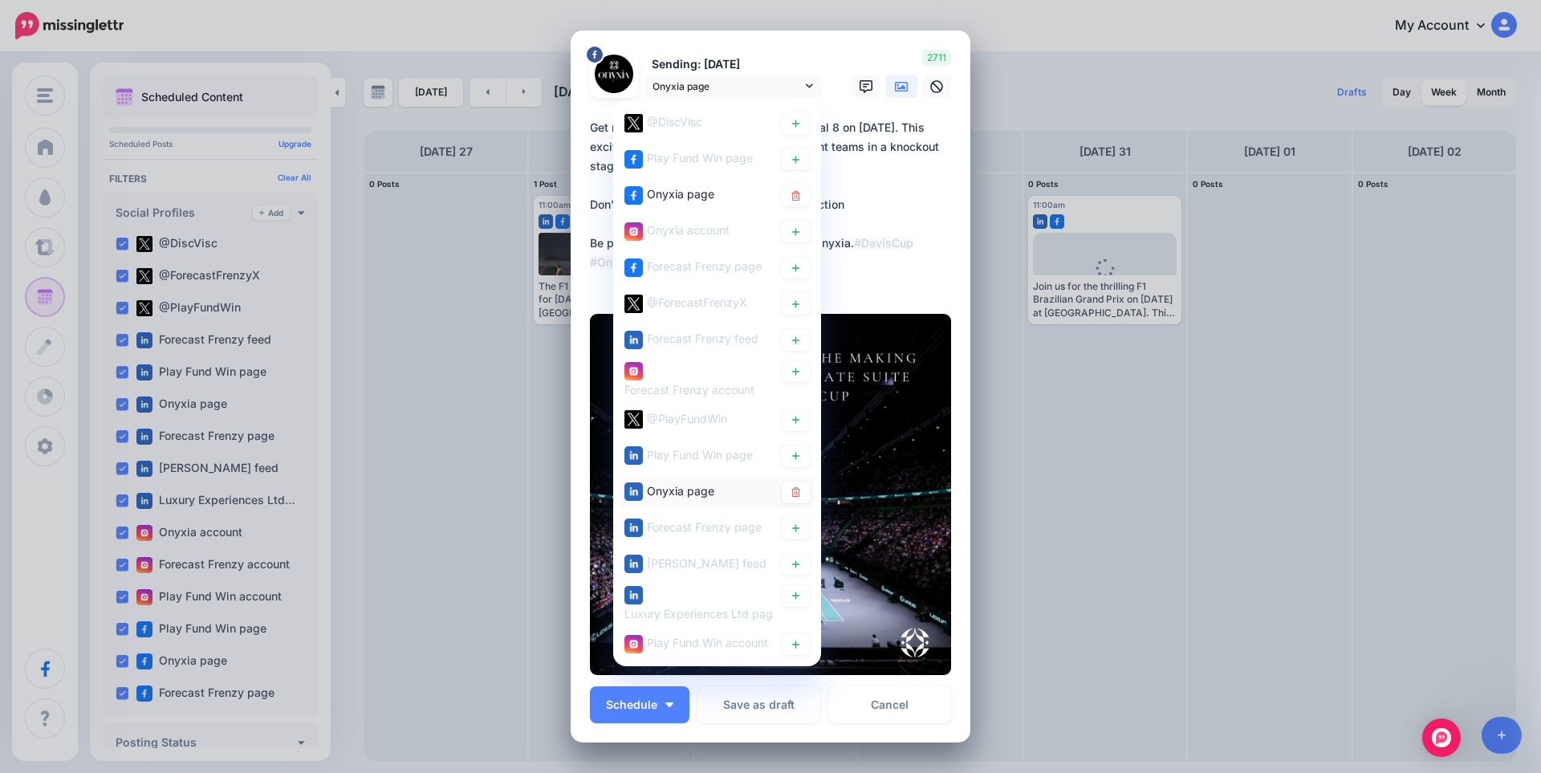
click at [692, 486] on span "Onyxia page" at bounding box center [680, 491] width 67 height 14
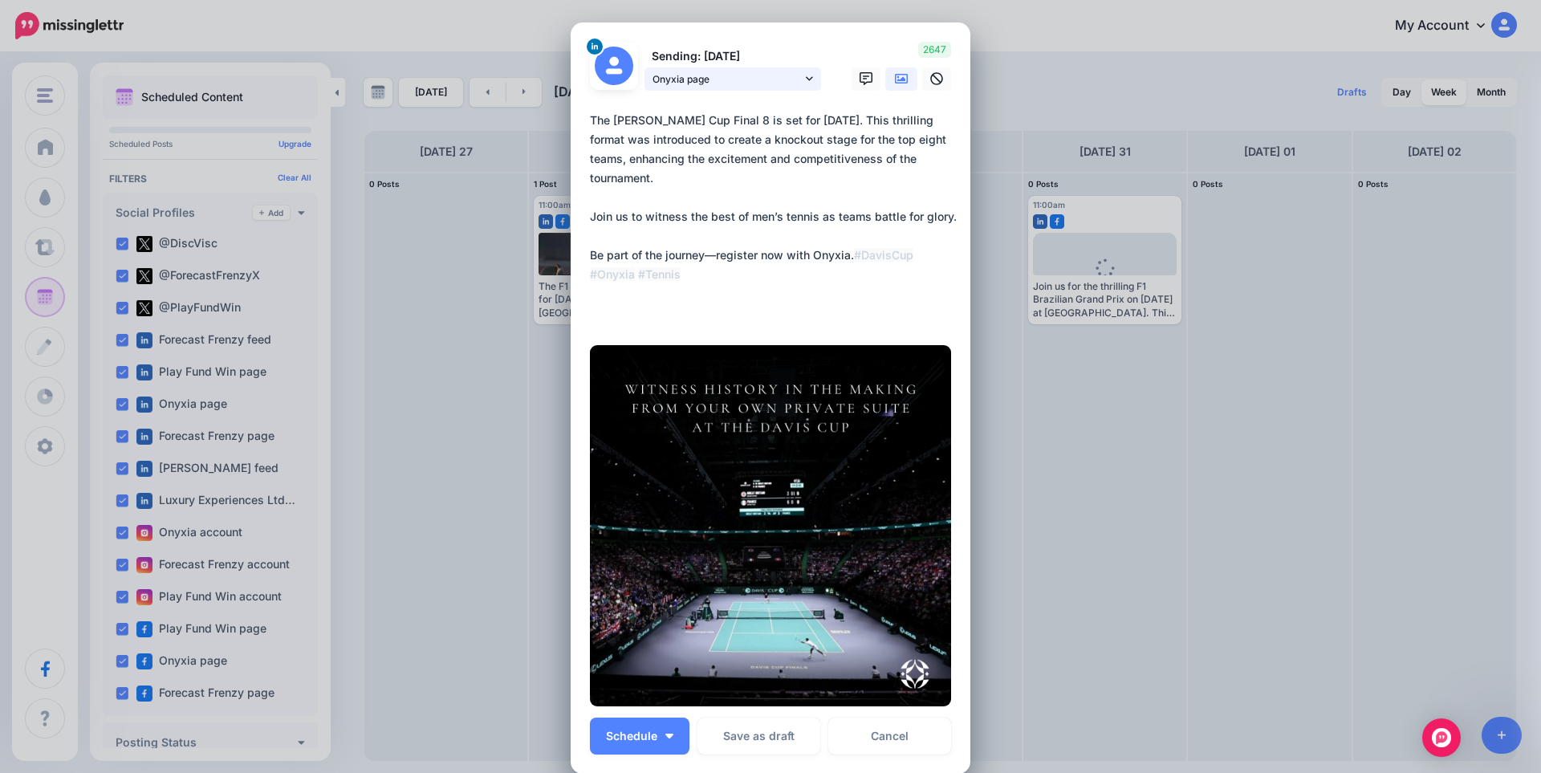
click at [686, 78] on span "Onyxia page" at bounding box center [727, 79] width 149 height 17
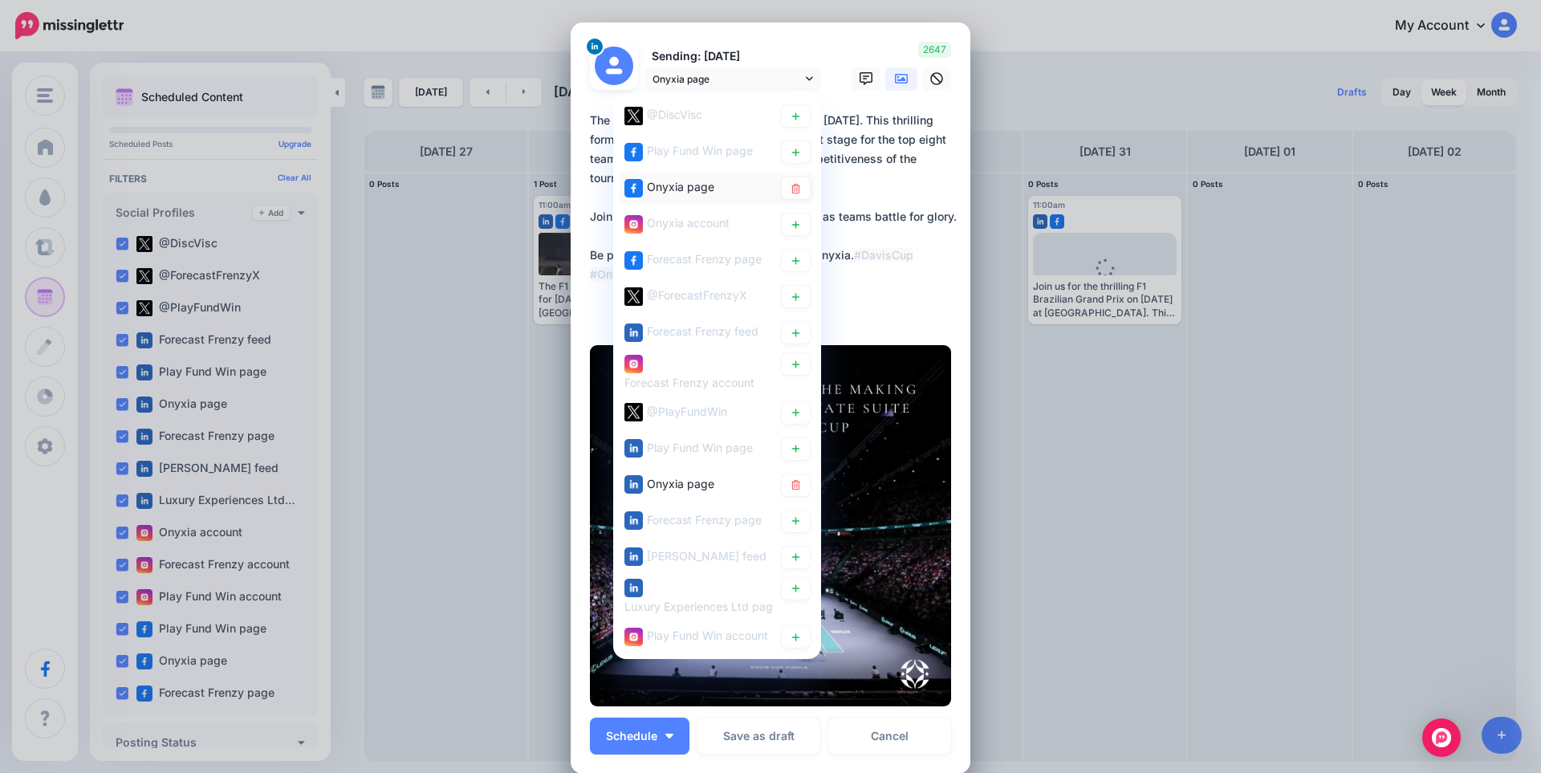
click at [691, 185] on span "Onyxia page" at bounding box center [680, 187] width 67 height 14
type textarea "**********"
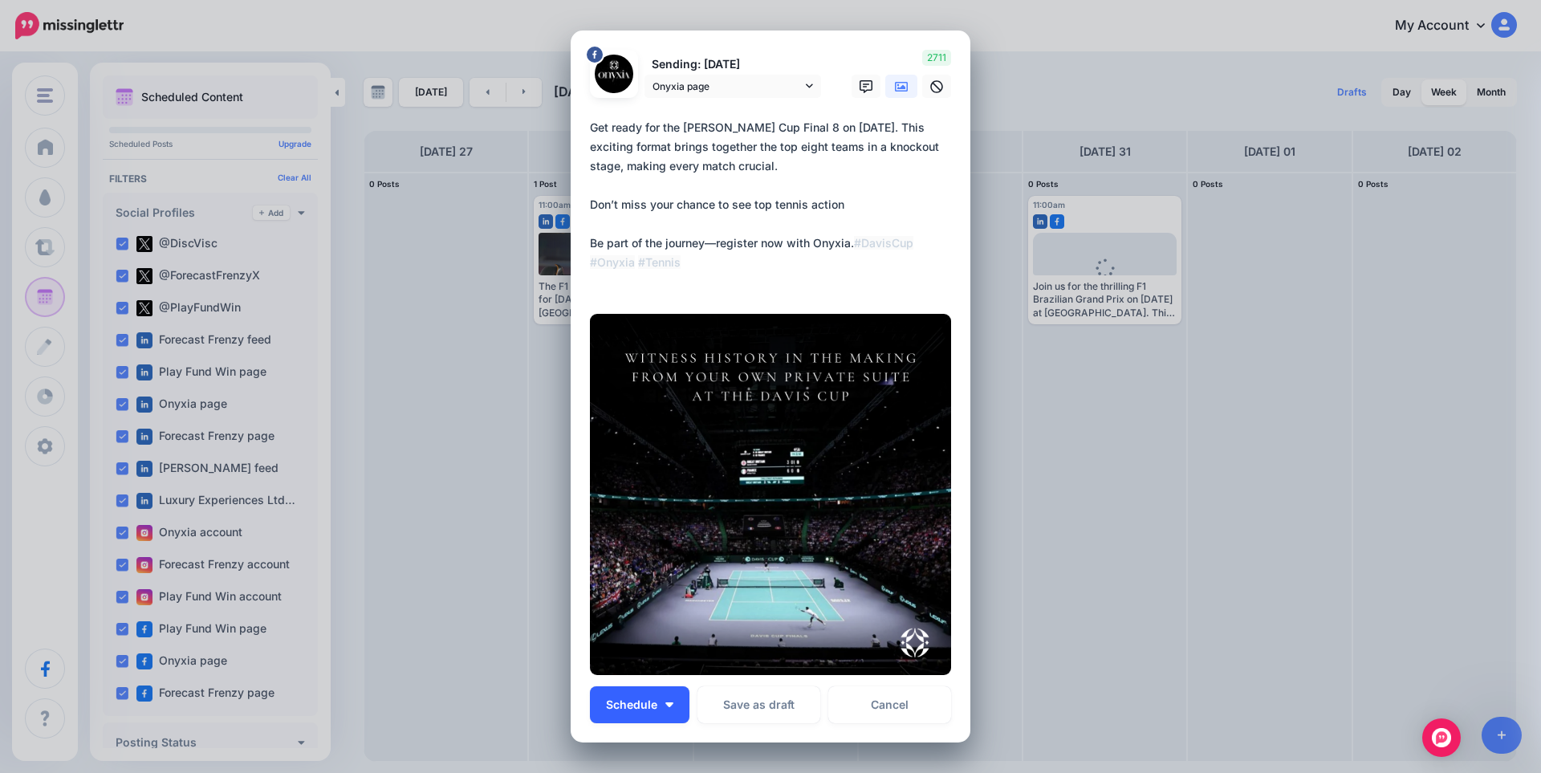
click at [665, 710] on button "Schedule" at bounding box center [640, 704] width 100 height 37
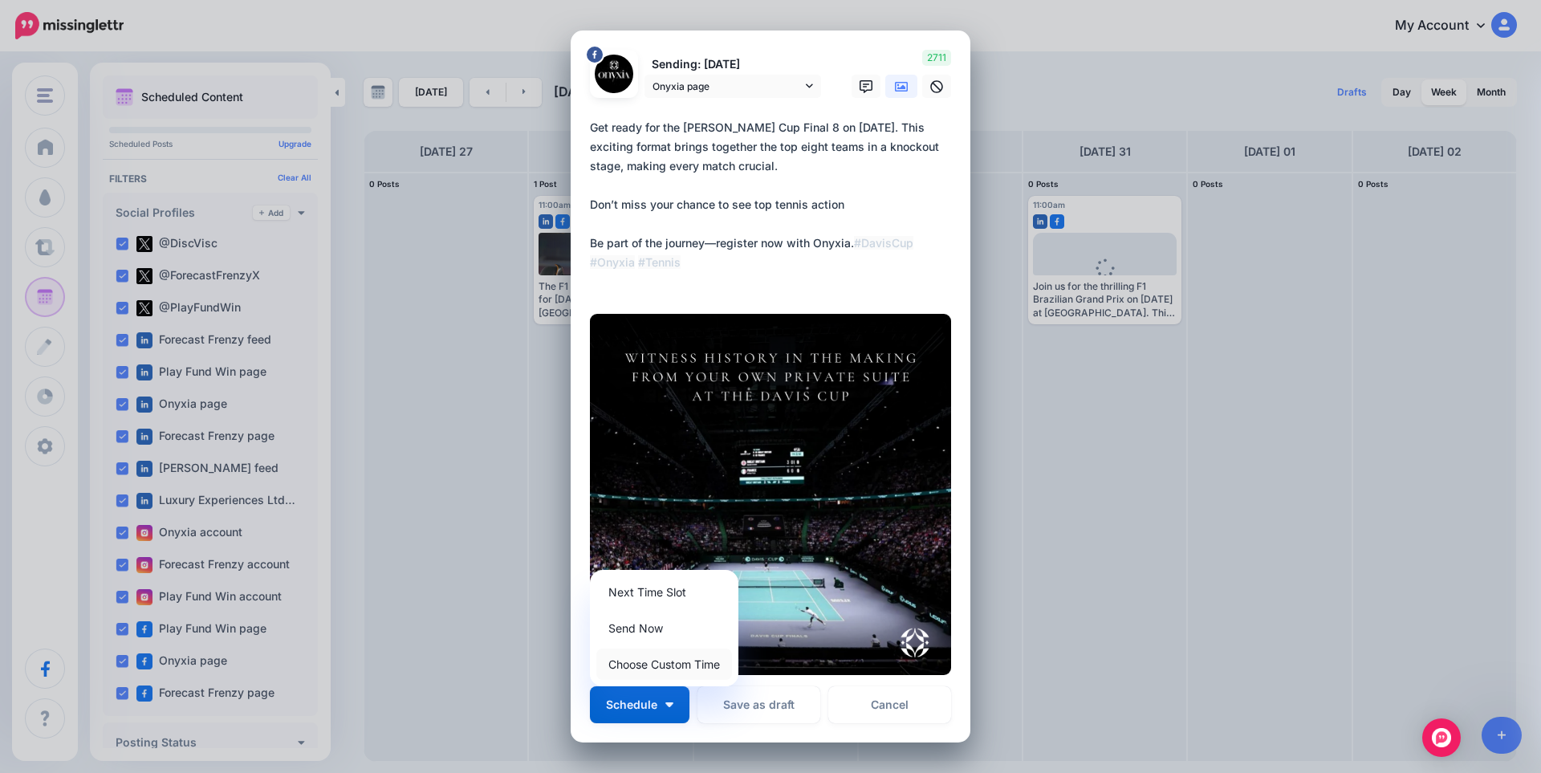
click at [660, 661] on link "Choose Custom Time" at bounding box center [664, 664] width 136 height 31
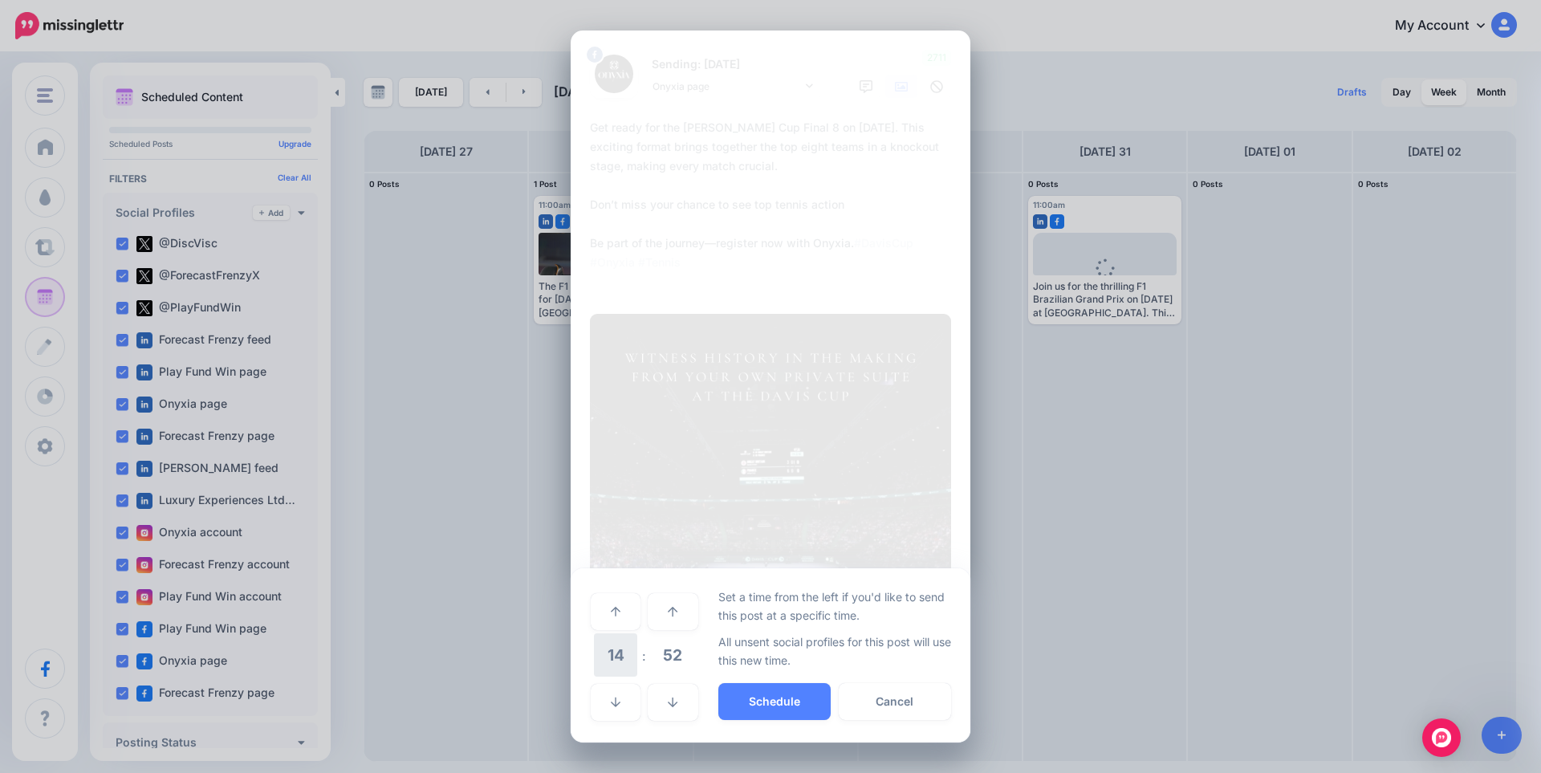
click at [624, 648] on span "14" at bounding box center [615, 654] width 43 height 43
click at [649, 637] on td "11" at bounding box center [652, 643] width 18 height 23
click at [667, 650] on span "52" at bounding box center [672, 654] width 43 height 43
click at [636, 659] on td "30" at bounding box center [634, 655] width 18 height 45
click at [775, 702] on button "Schedule" at bounding box center [774, 701] width 112 height 37
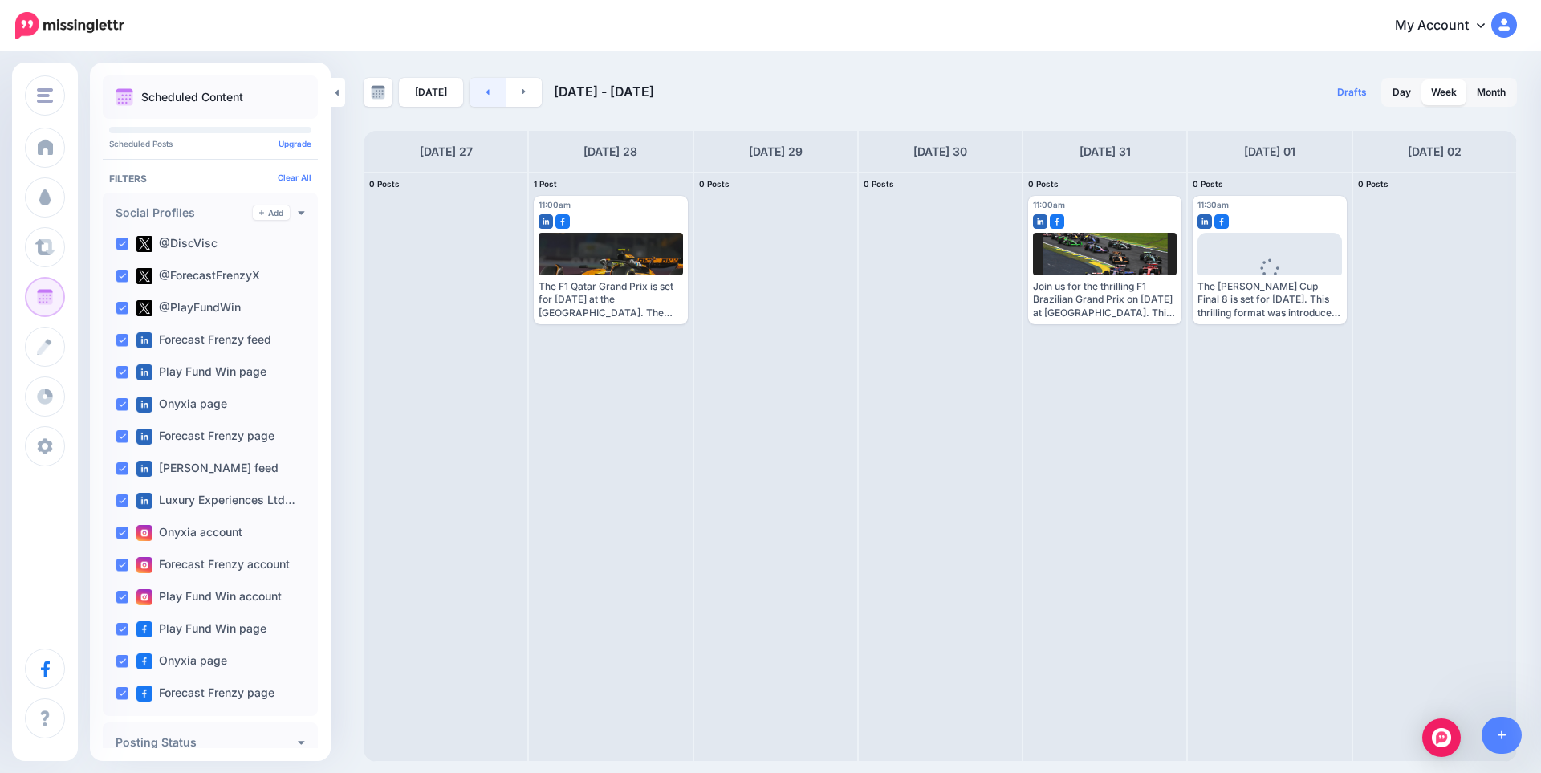
click at [475, 93] on link at bounding box center [488, 92] width 36 height 29
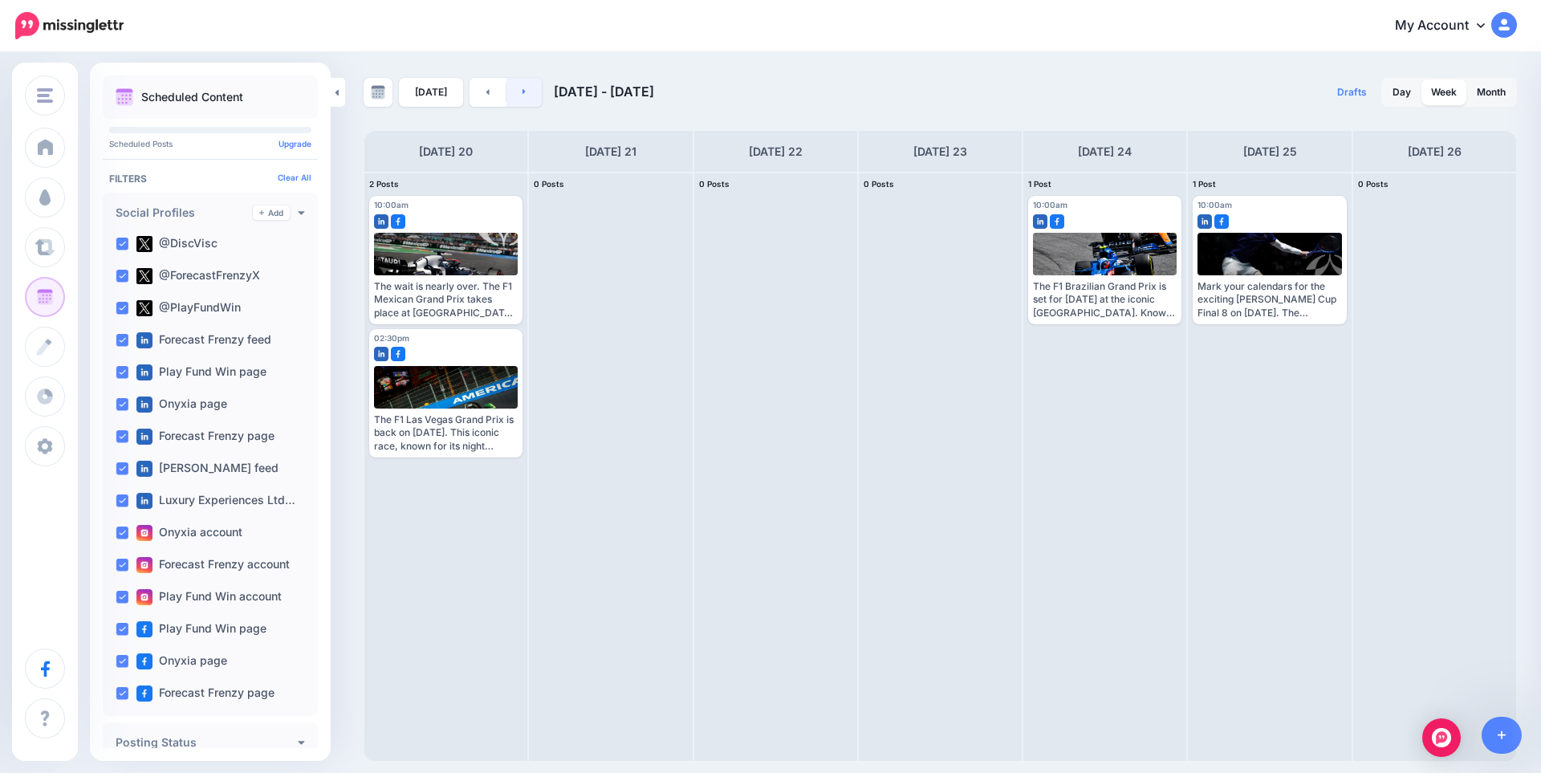
click at [531, 94] on link at bounding box center [524, 92] width 36 height 29
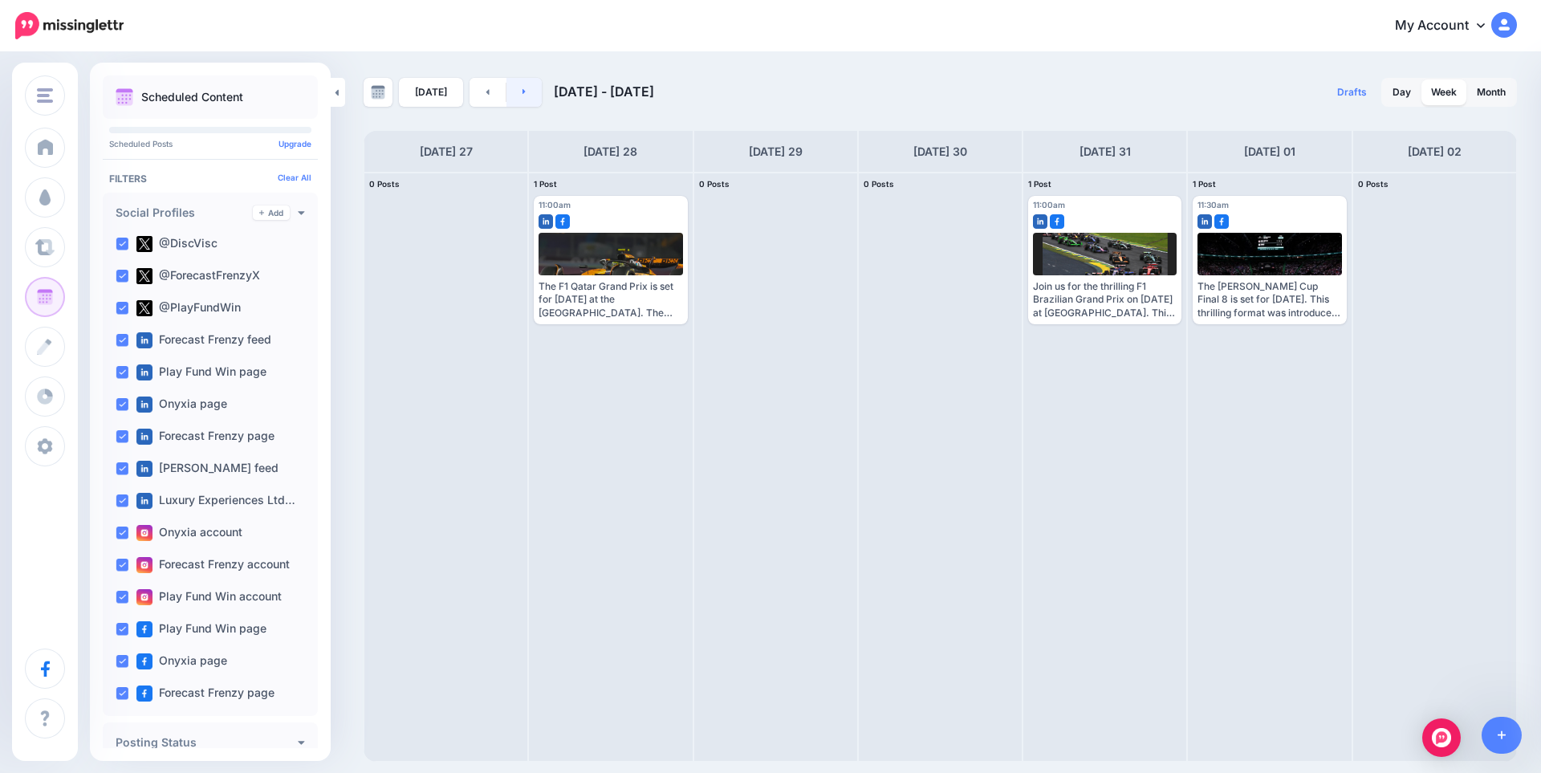
click at [530, 97] on link at bounding box center [524, 92] width 36 height 29
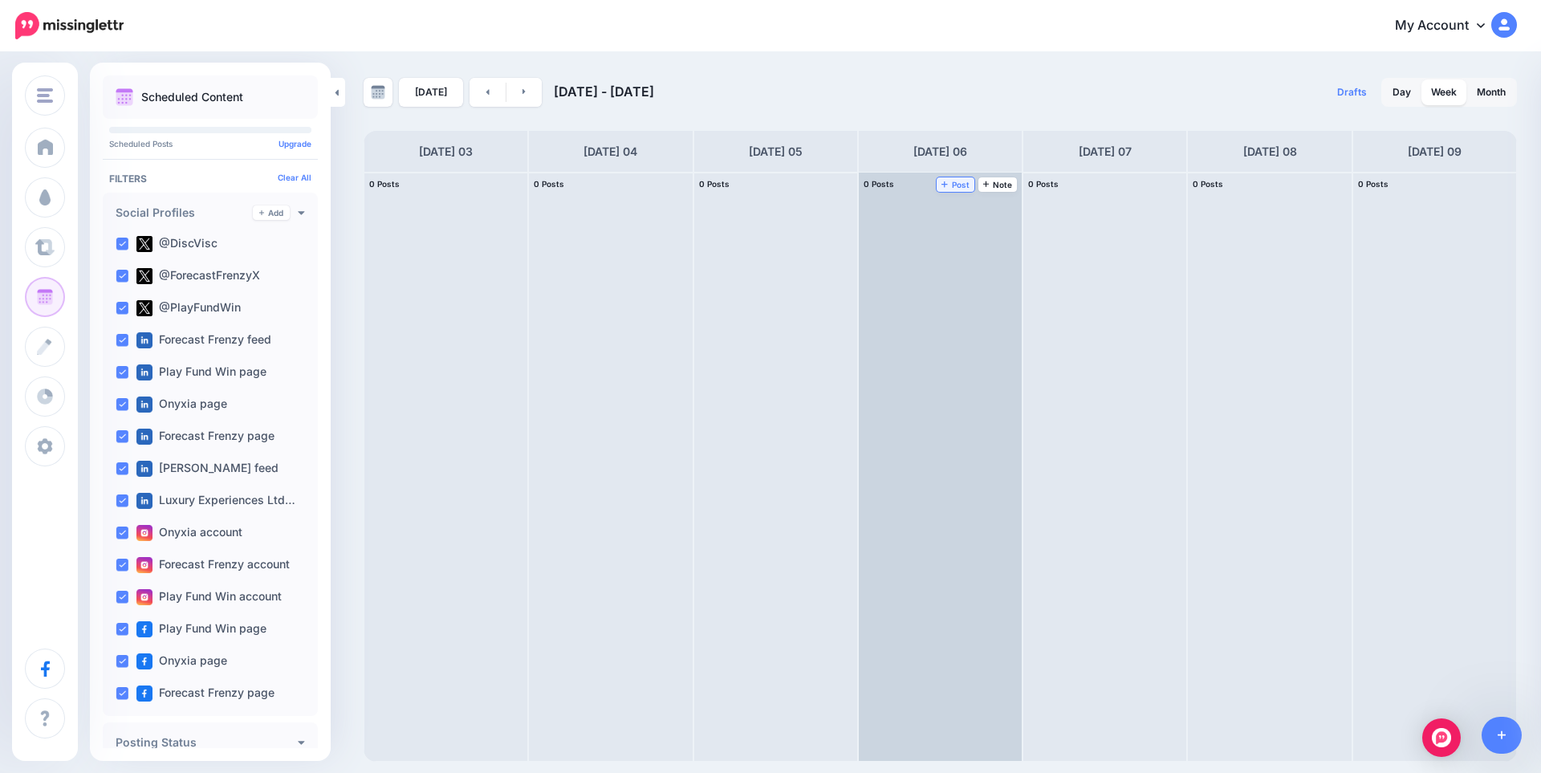
click at [962, 182] on span "Post" at bounding box center [955, 185] width 28 height 8
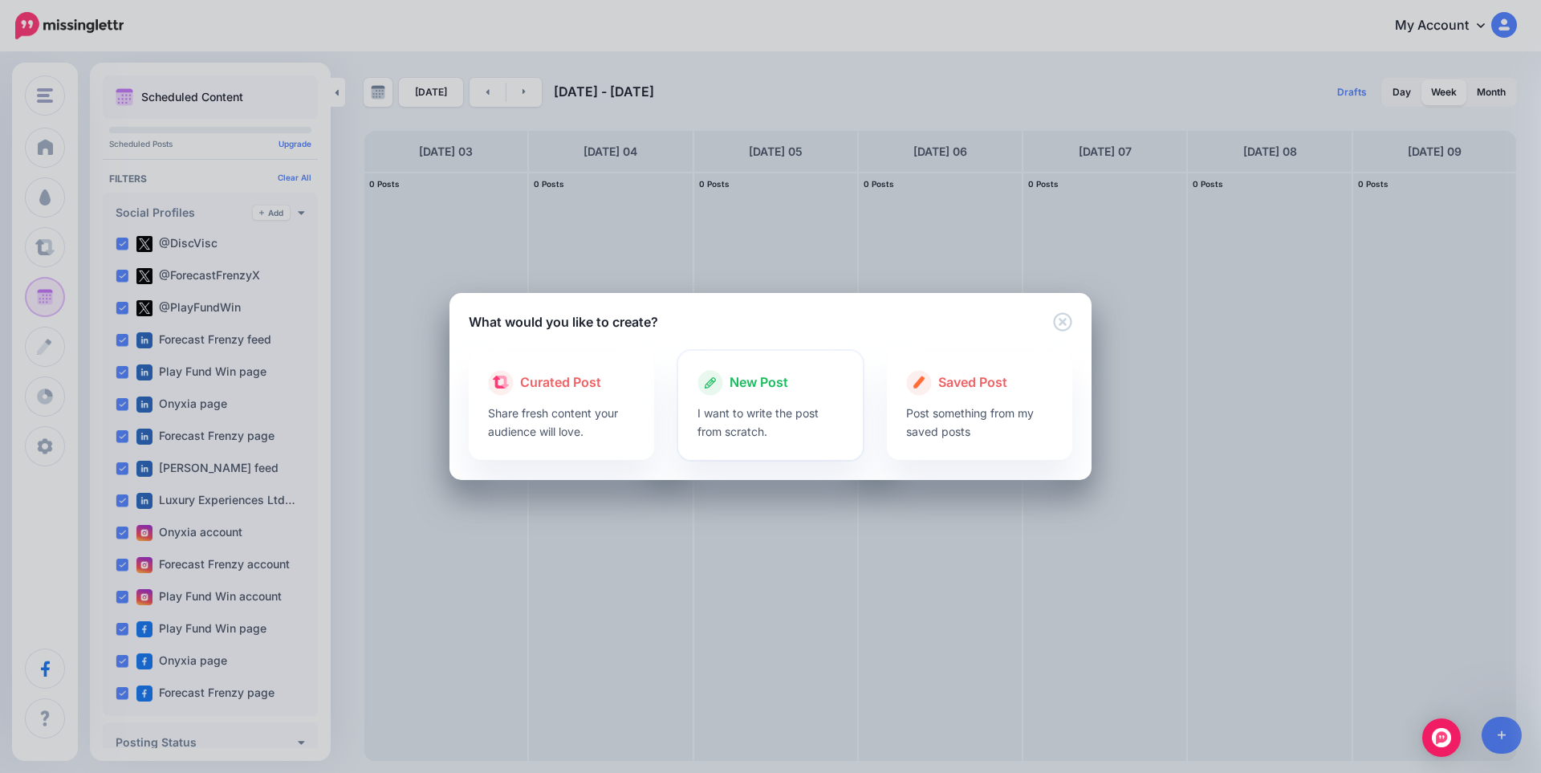
click at [748, 409] on p "I want to write the post from scratch." at bounding box center [770, 422] width 147 height 37
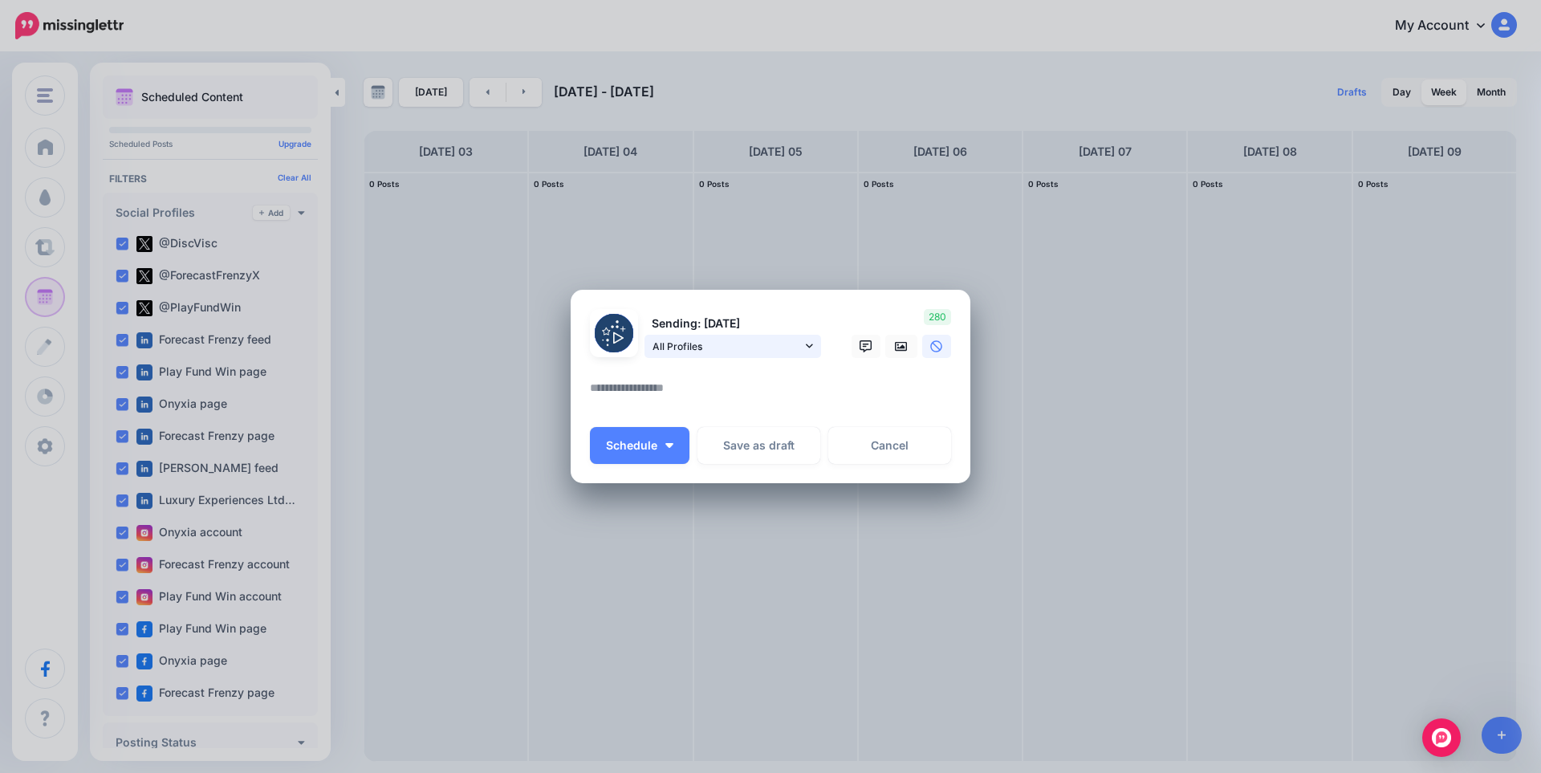
click at [763, 351] on span "All Profiles" at bounding box center [727, 346] width 149 height 17
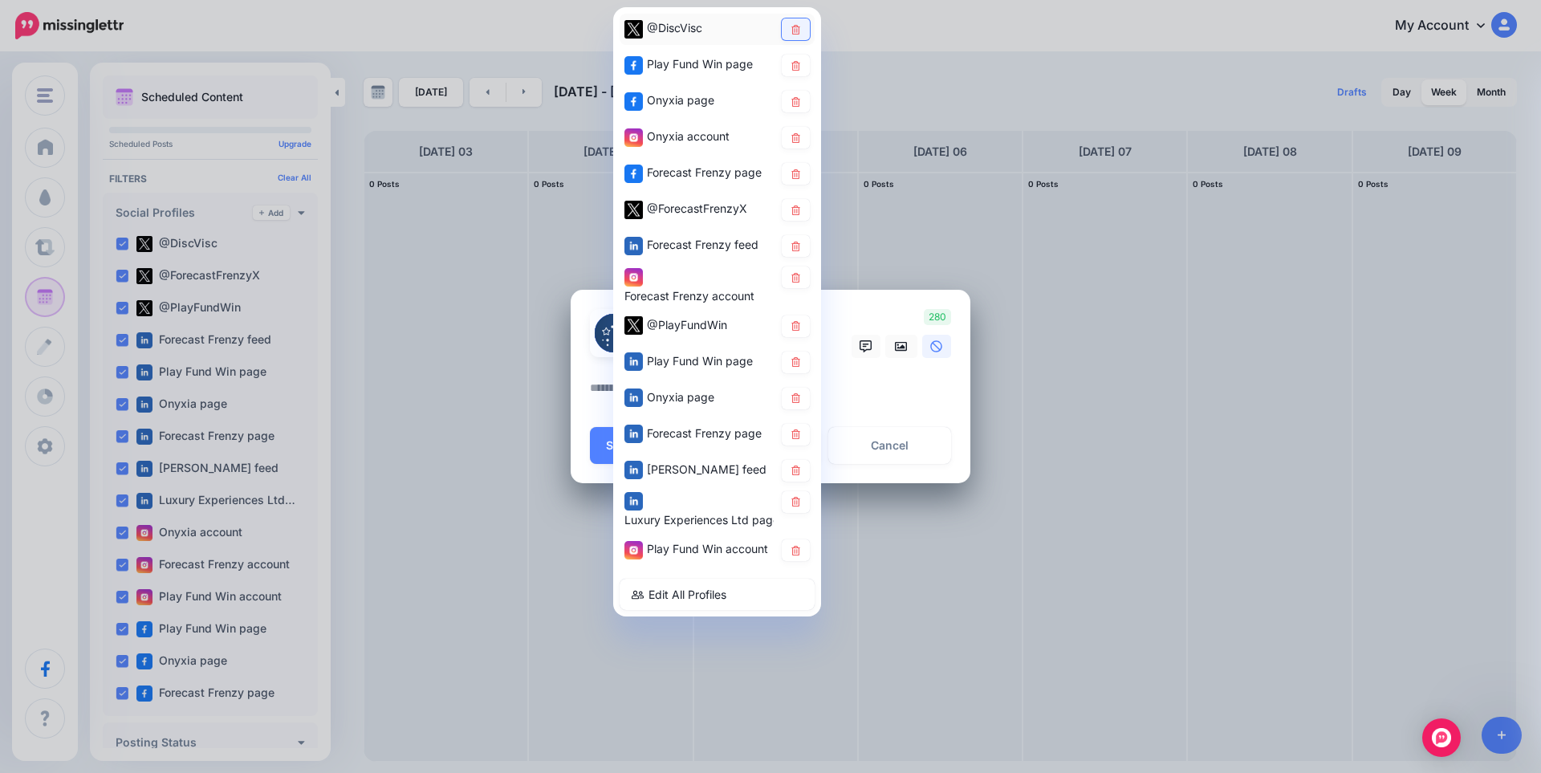
click at [799, 31] on icon at bounding box center [795, 29] width 9 height 10
click at [795, 74] on link at bounding box center [796, 66] width 28 height 22
click at [791, 132] on icon at bounding box center [796, 137] width 12 height 10
click at [793, 171] on icon at bounding box center [795, 174] width 9 height 10
click at [795, 217] on link at bounding box center [796, 210] width 28 height 22
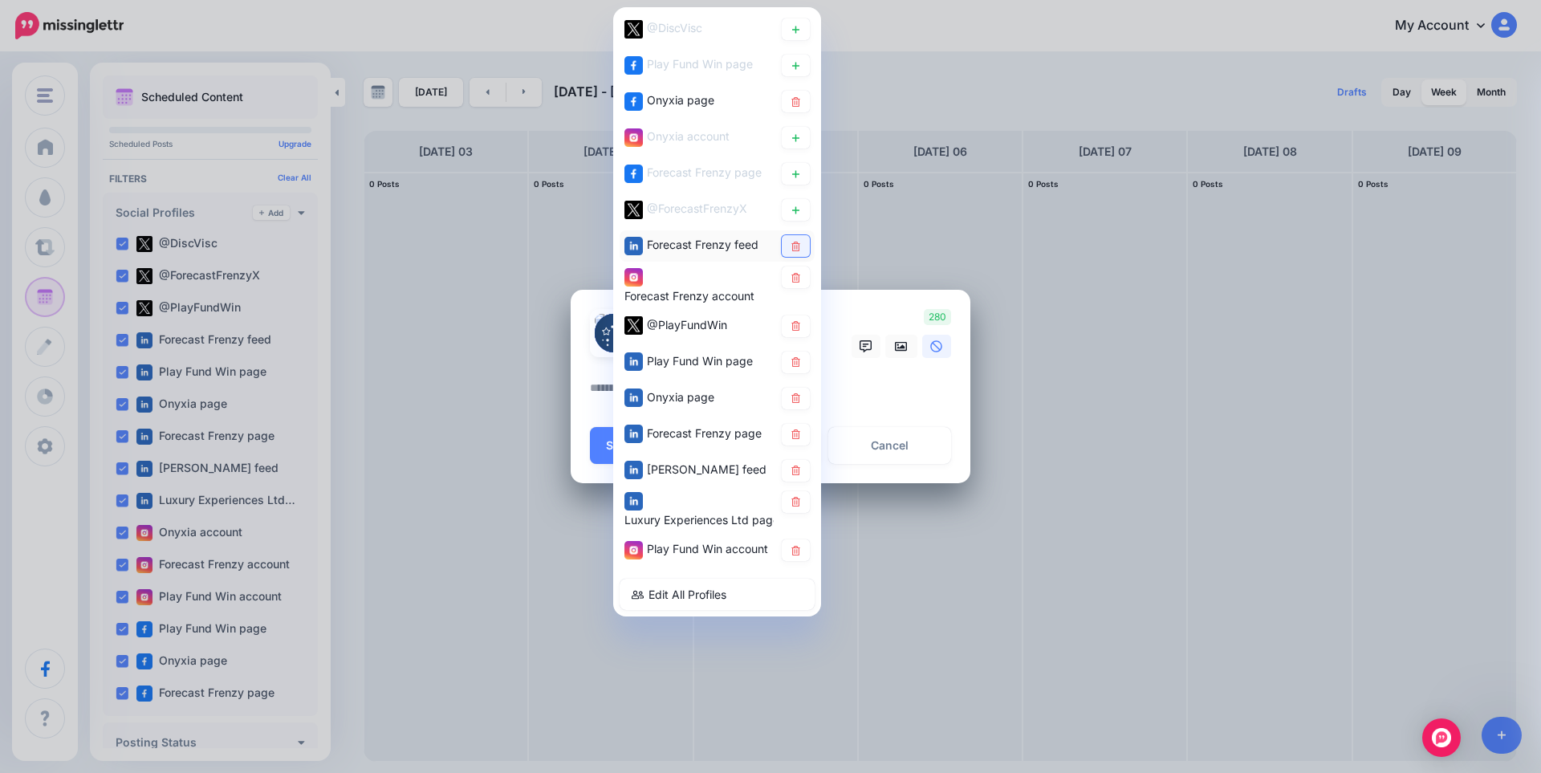
click at [799, 247] on icon at bounding box center [795, 246] width 9 height 10
click at [799, 280] on icon at bounding box center [795, 277] width 9 height 10
click at [797, 323] on icon at bounding box center [795, 326] width 9 height 10
click at [795, 360] on icon at bounding box center [795, 362] width 9 height 10
click at [794, 432] on icon at bounding box center [795, 434] width 9 height 10
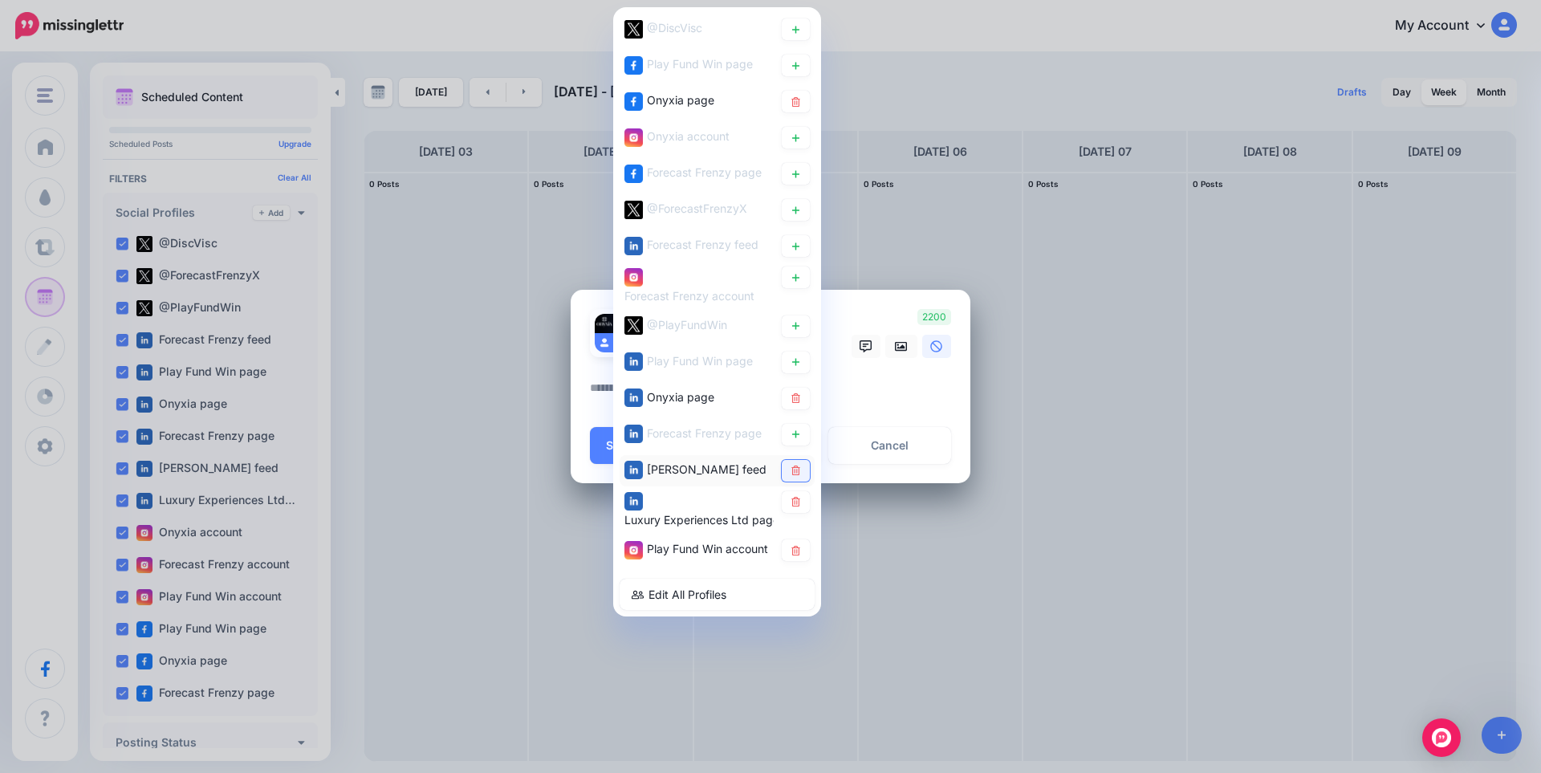
click at [799, 467] on icon at bounding box center [796, 471] width 12 height 10
click at [799, 501] on icon at bounding box center [795, 502] width 9 height 10
click at [794, 555] on link at bounding box center [796, 550] width 28 height 22
click at [857, 395] on textarea at bounding box center [774, 393] width 369 height 31
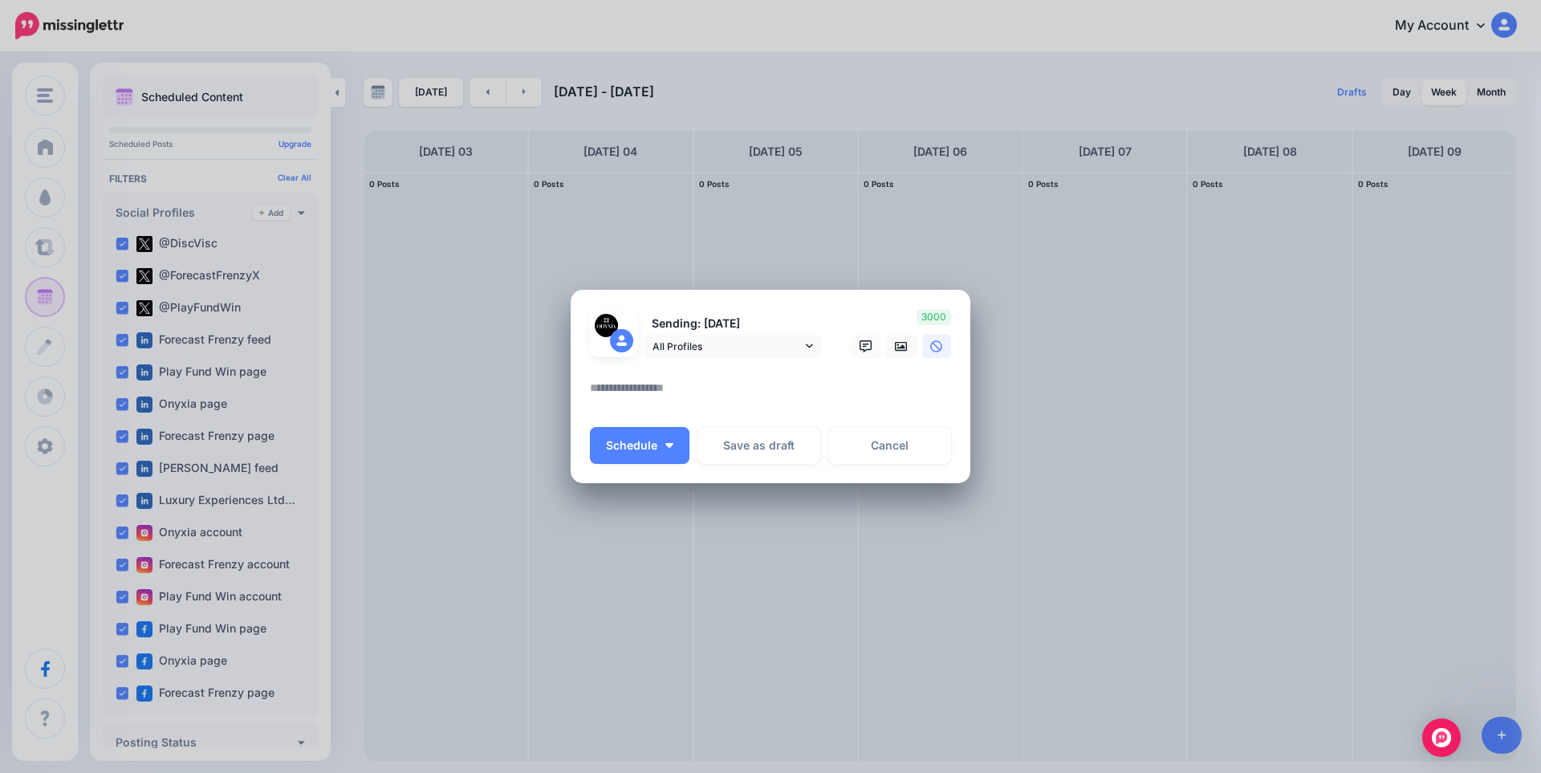
click at [710, 388] on textarea at bounding box center [774, 393] width 369 height 31
paste textarea "**********"
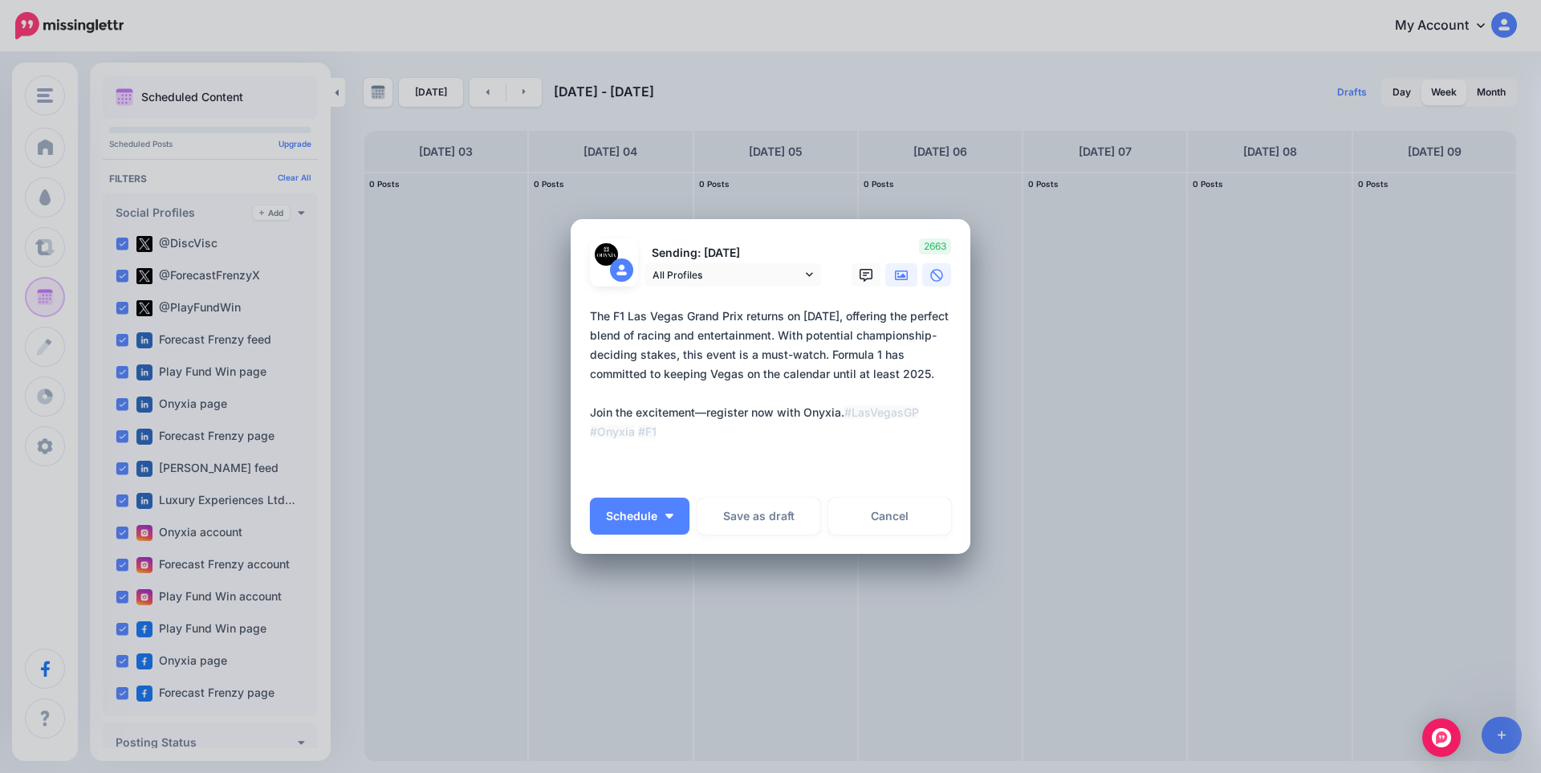
click at [893, 280] on link at bounding box center [901, 274] width 32 height 23
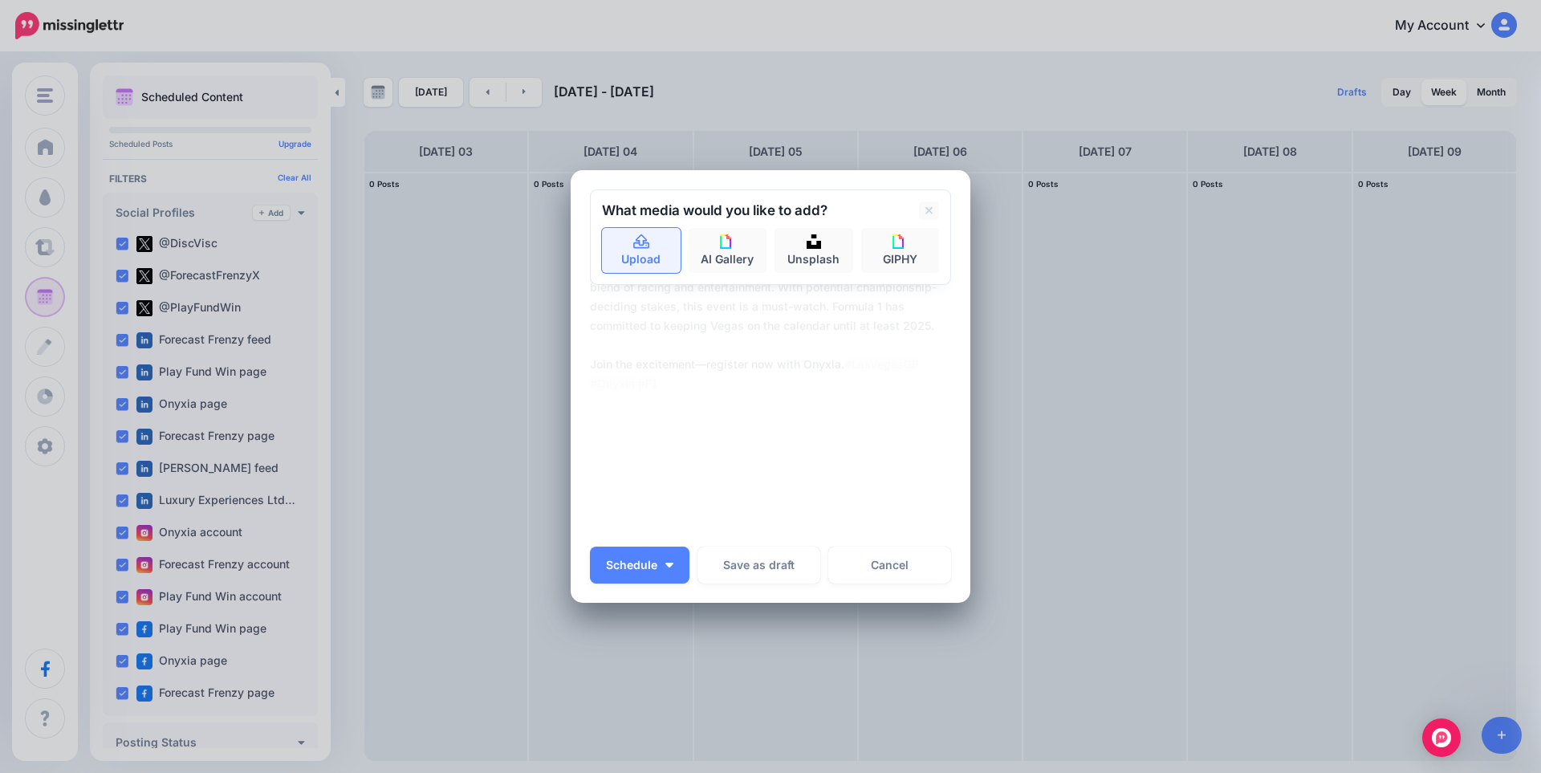
click at [638, 249] on icon at bounding box center [641, 242] width 18 height 14
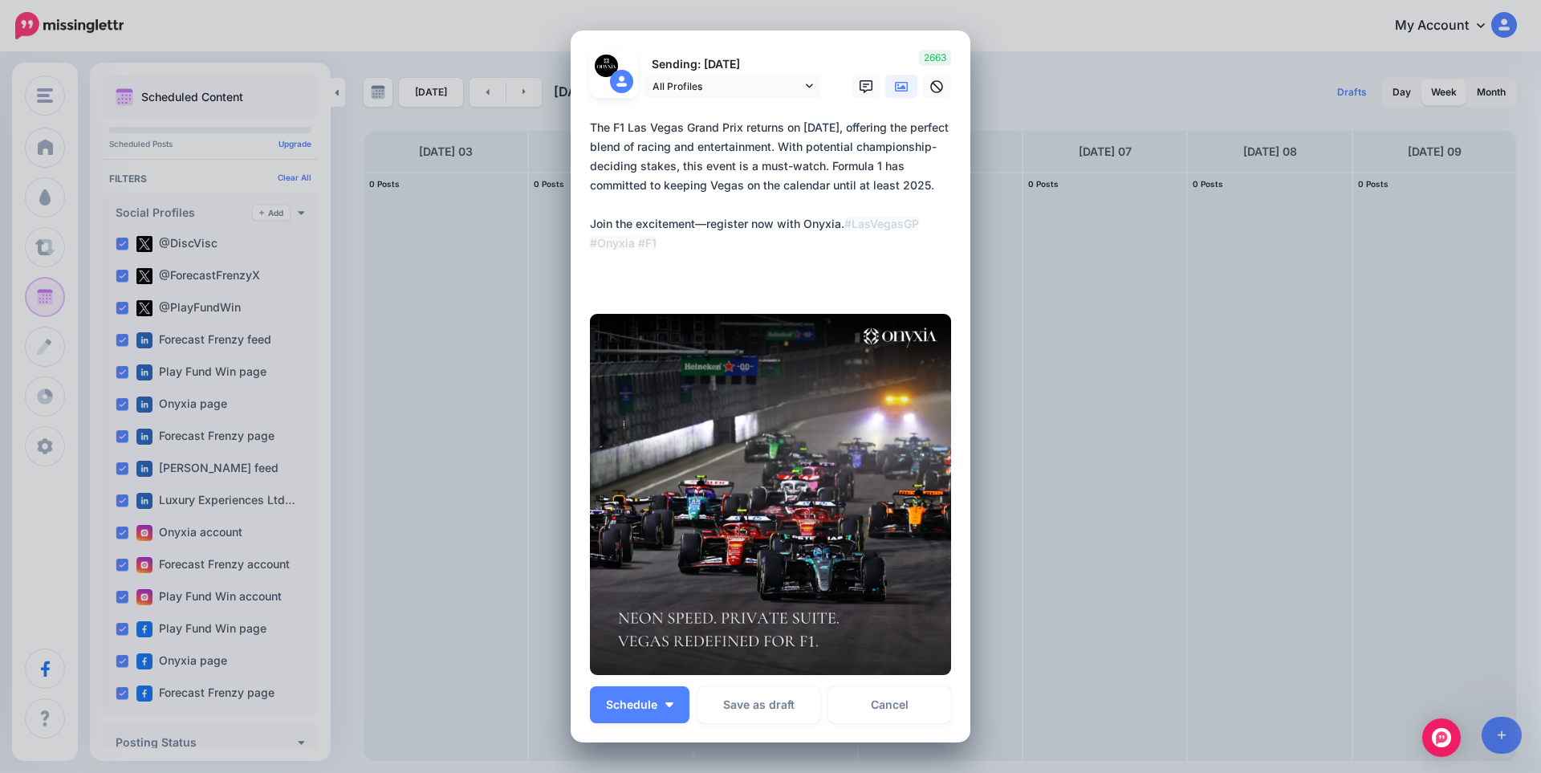
click at [779, 188] on textarea "**********" at bounding box center [774, 204] width 369 height 173
click at [736, 90] on span "All Profiles" at bounding box center [727, 86] width 149 height 17
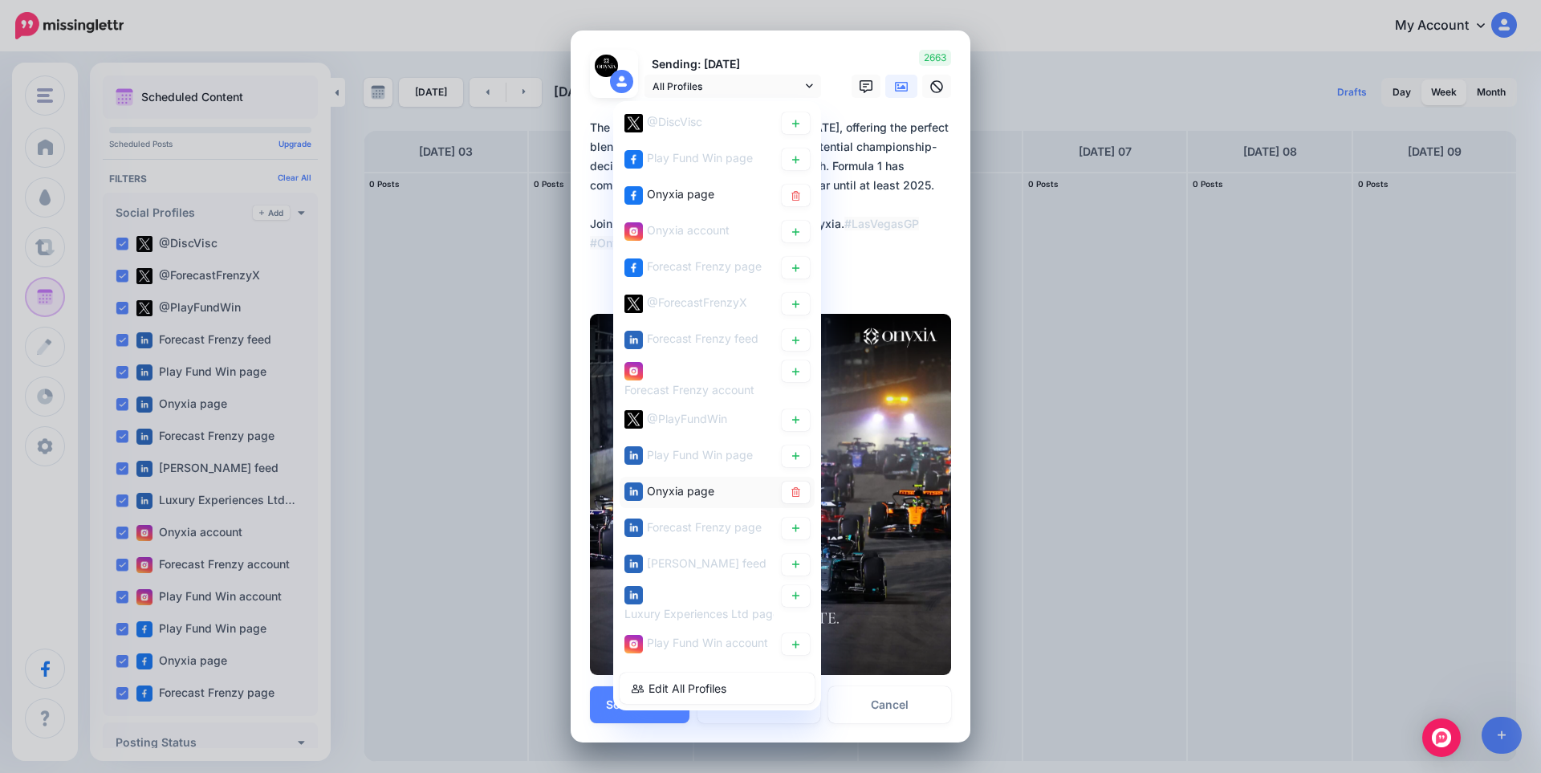
click at [680, 485] on span "Onyxia page" at bounding box center [680, 491] width 67 height 14
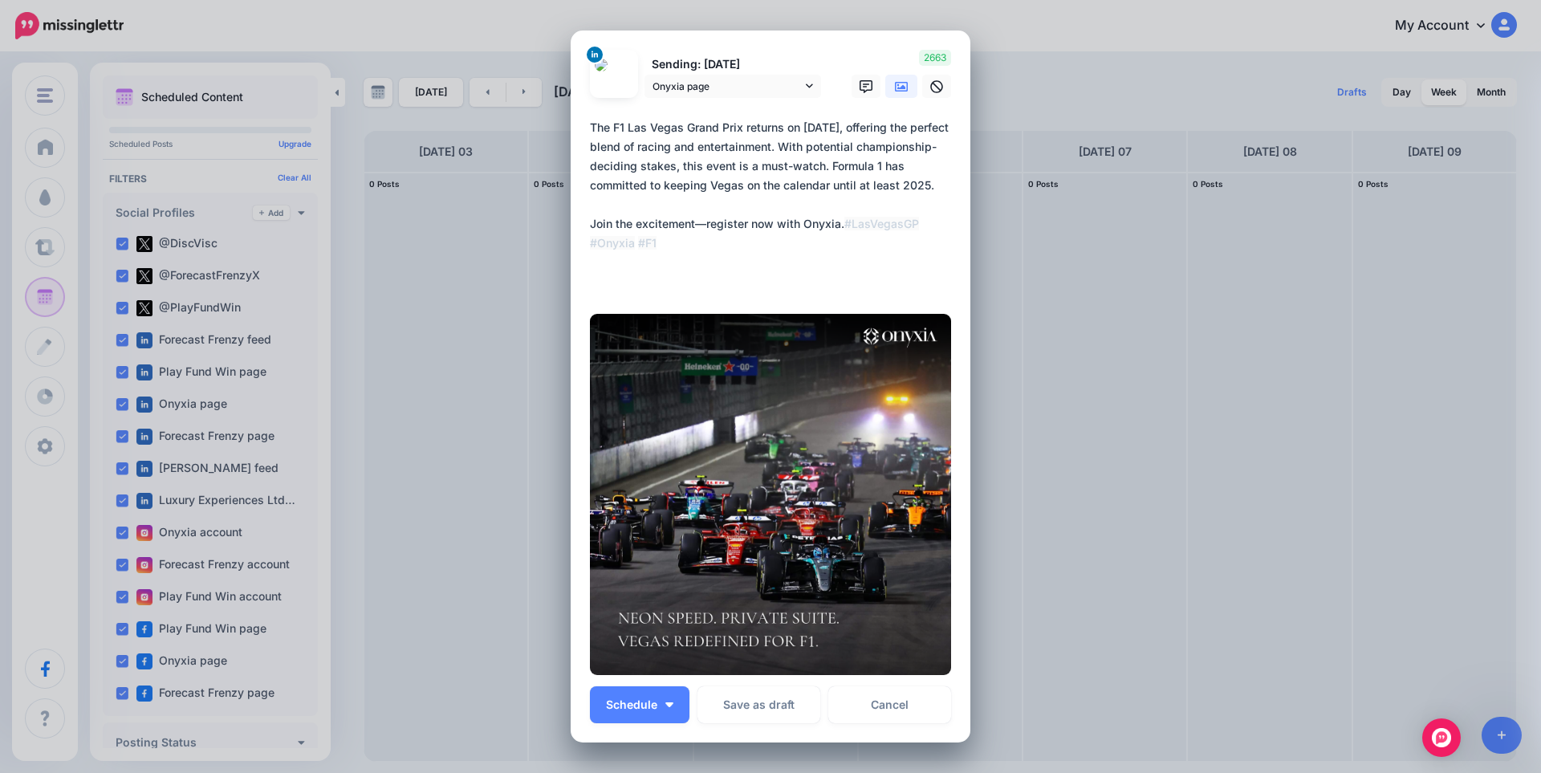
click at [727, 189] on textarea "**********" at bounding box center [774, 204] width 369 height 173
paste textarea "**********"
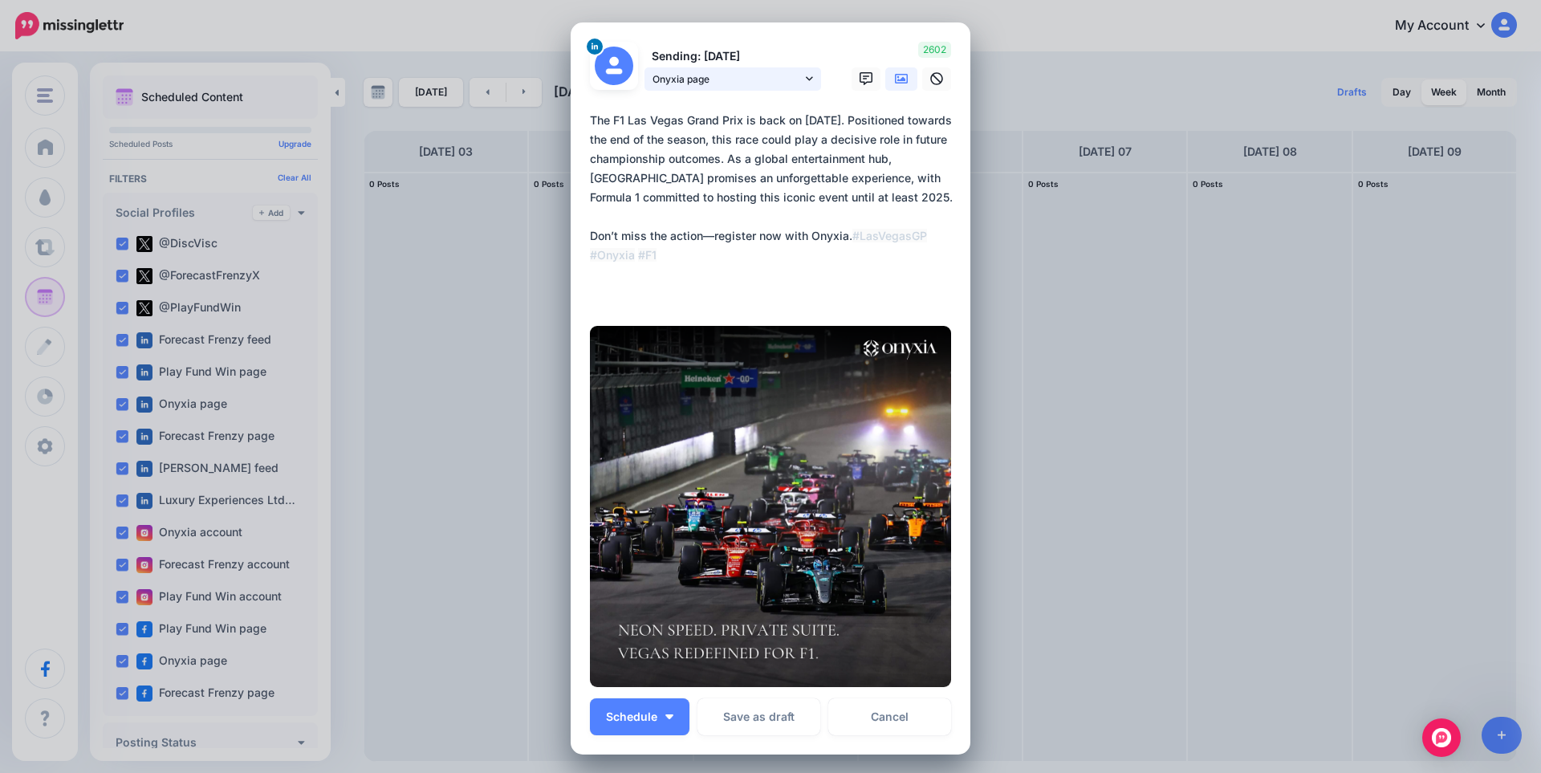
click at [806, 81] on icon at bounding box center [809, 78] width 7 height 11
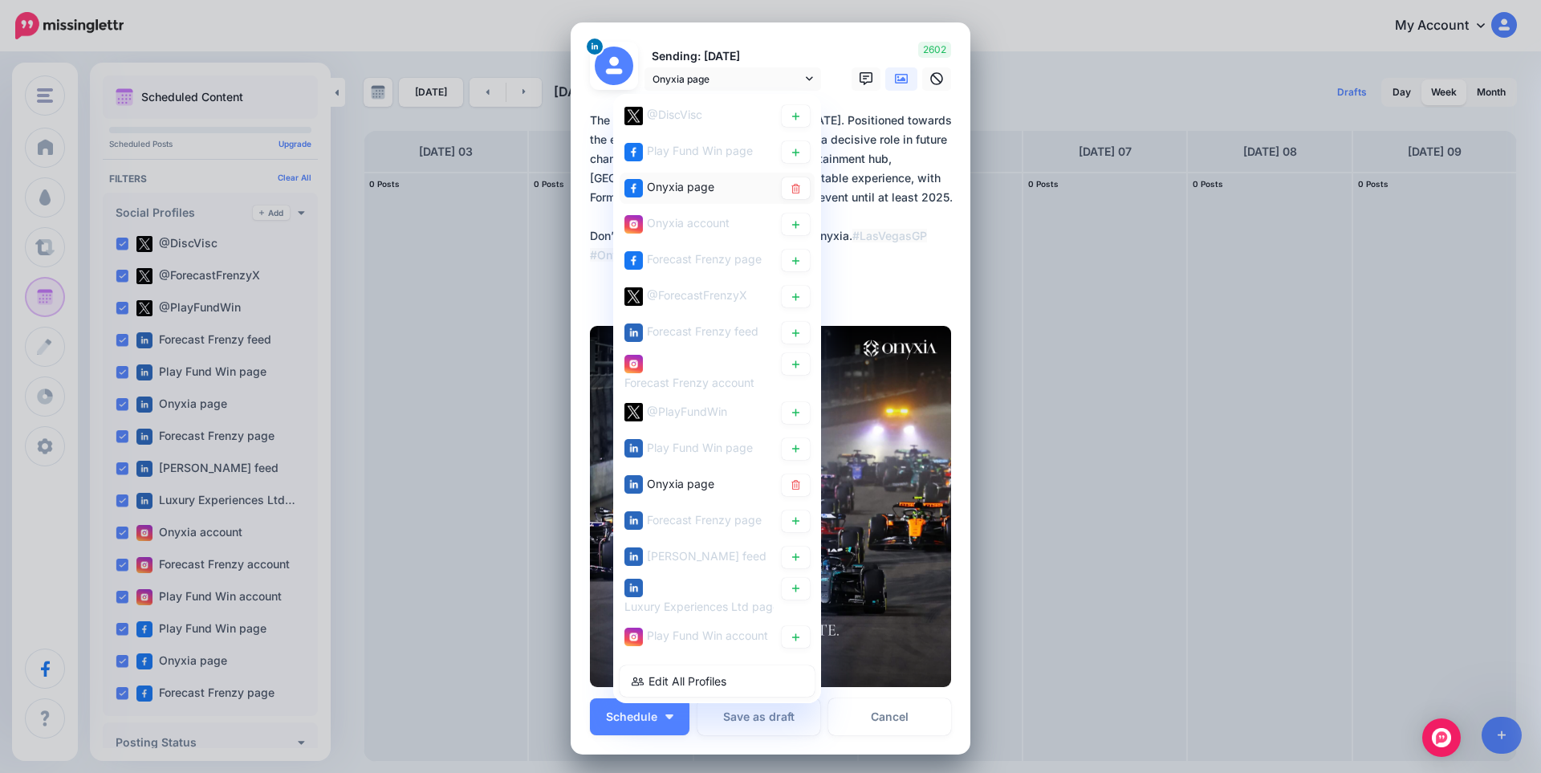
click at [688, 189] on span "Onyxia page" at bounding box center [680, 187] width 67 height 14
type textarea "**********"
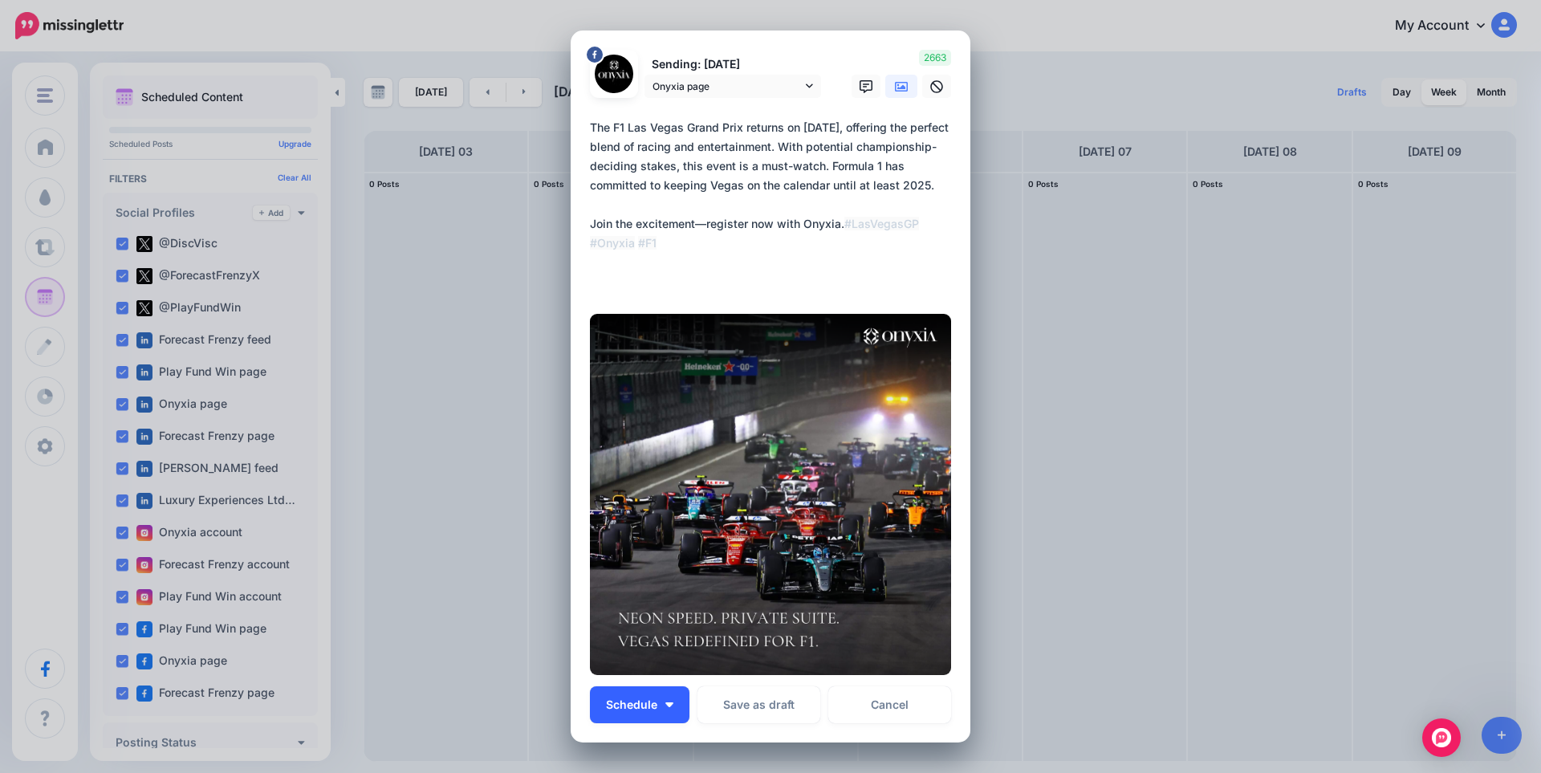
click at [665, 702] on img "button" at bounding box center [669, 704] width 8 height 5
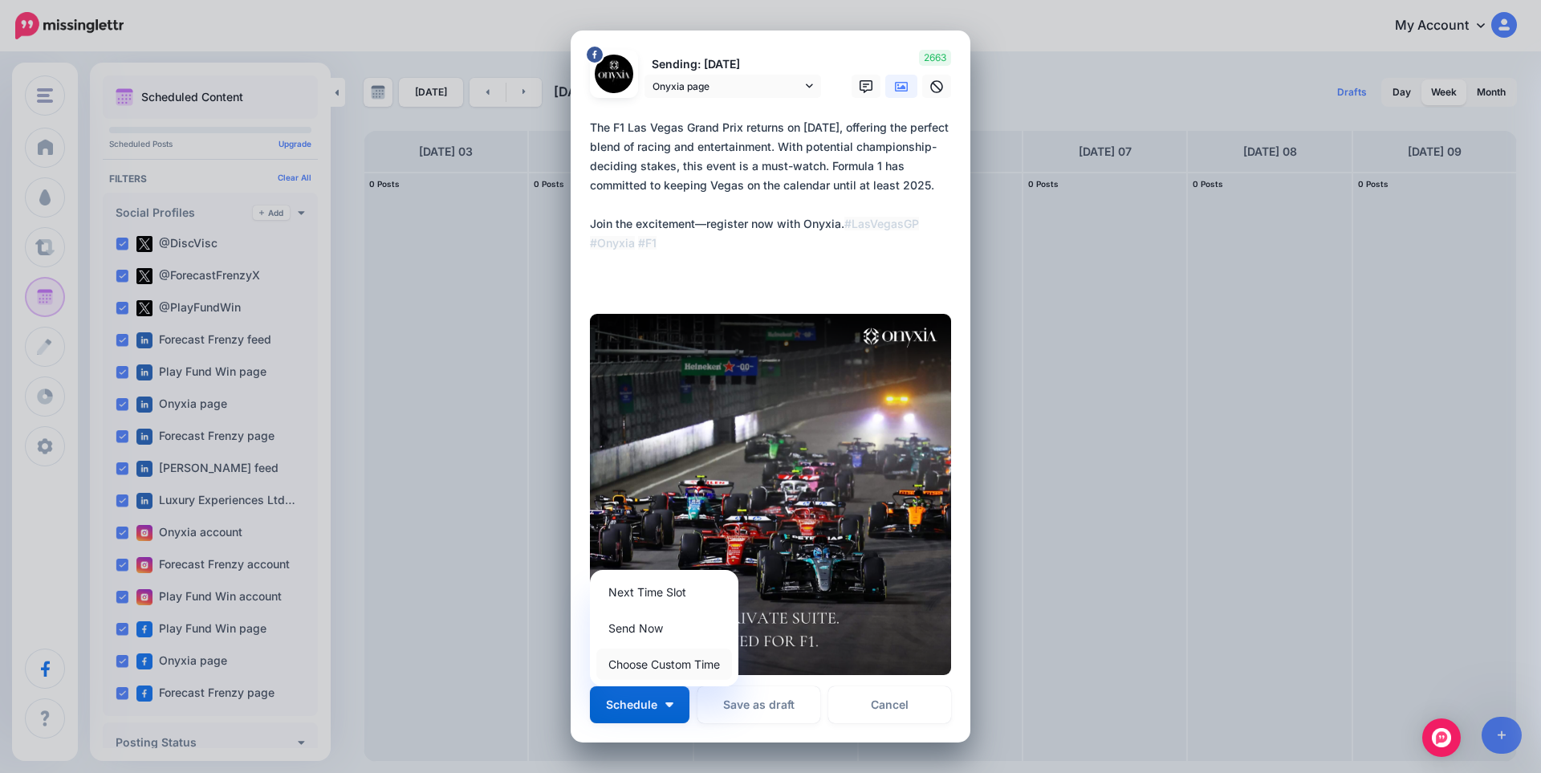
click at [661, 665] on link "Choose Custom Time" at bounding box center [664, 664] width 136 height 31
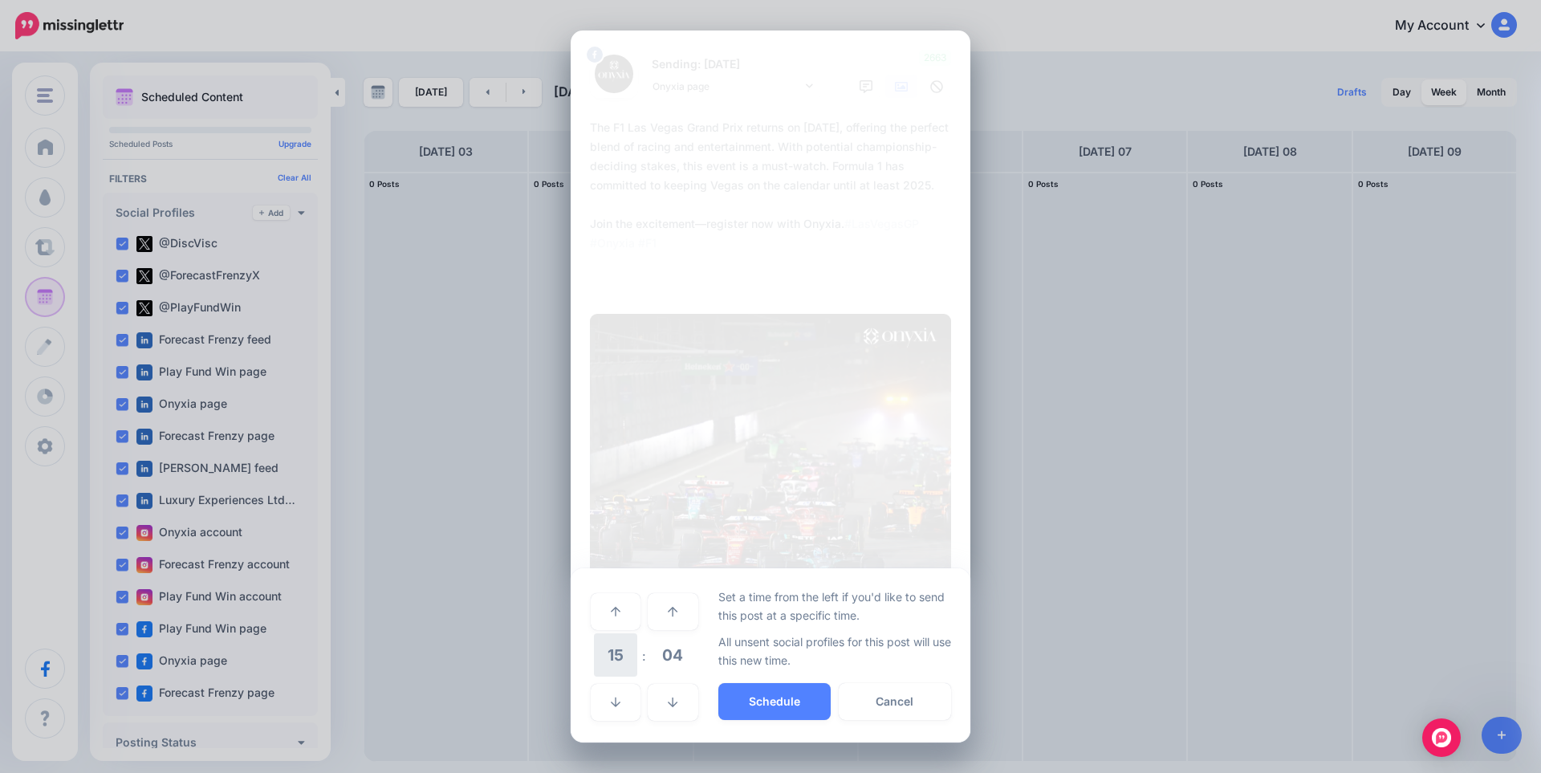
click at [620, 646] on span "15" at bounding box center [615, 654] width 43 height 43
click at [650, 641] on td "11" at bounding box center [652, 643] width 18 height 23
click at [664, 657] on span "04" at bounding box center [672, 654] width 43 height 43
click at [606, 612] on td "00" at bounding box center [599, 610] width 18 height 45
click at [755, 713] on button "Schedule" at bounding box center [774, 701] width 112 height 37
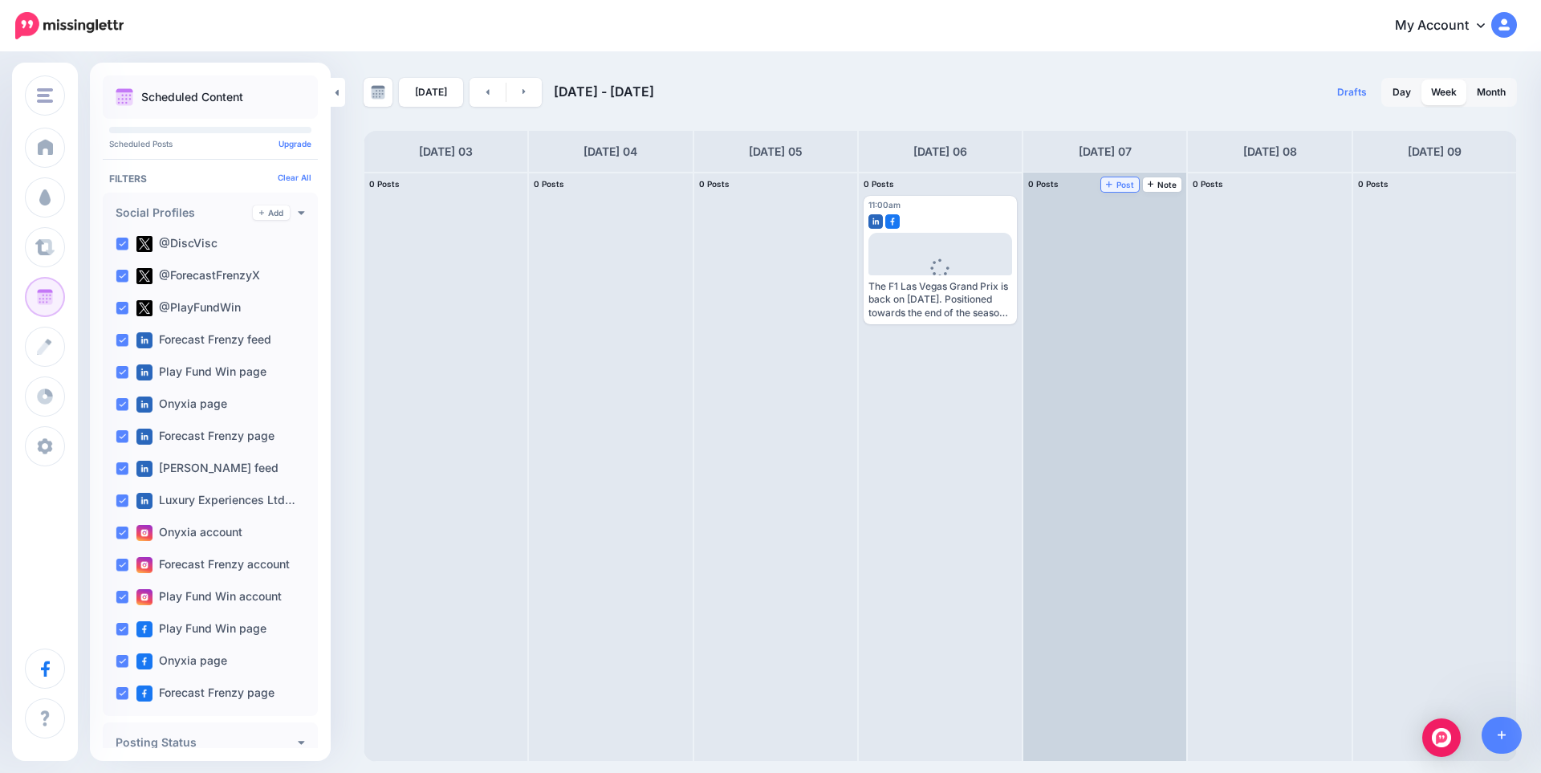
click at [1124, 185] on span "Post" at bounding box center [1120, 185] width 28 height 8
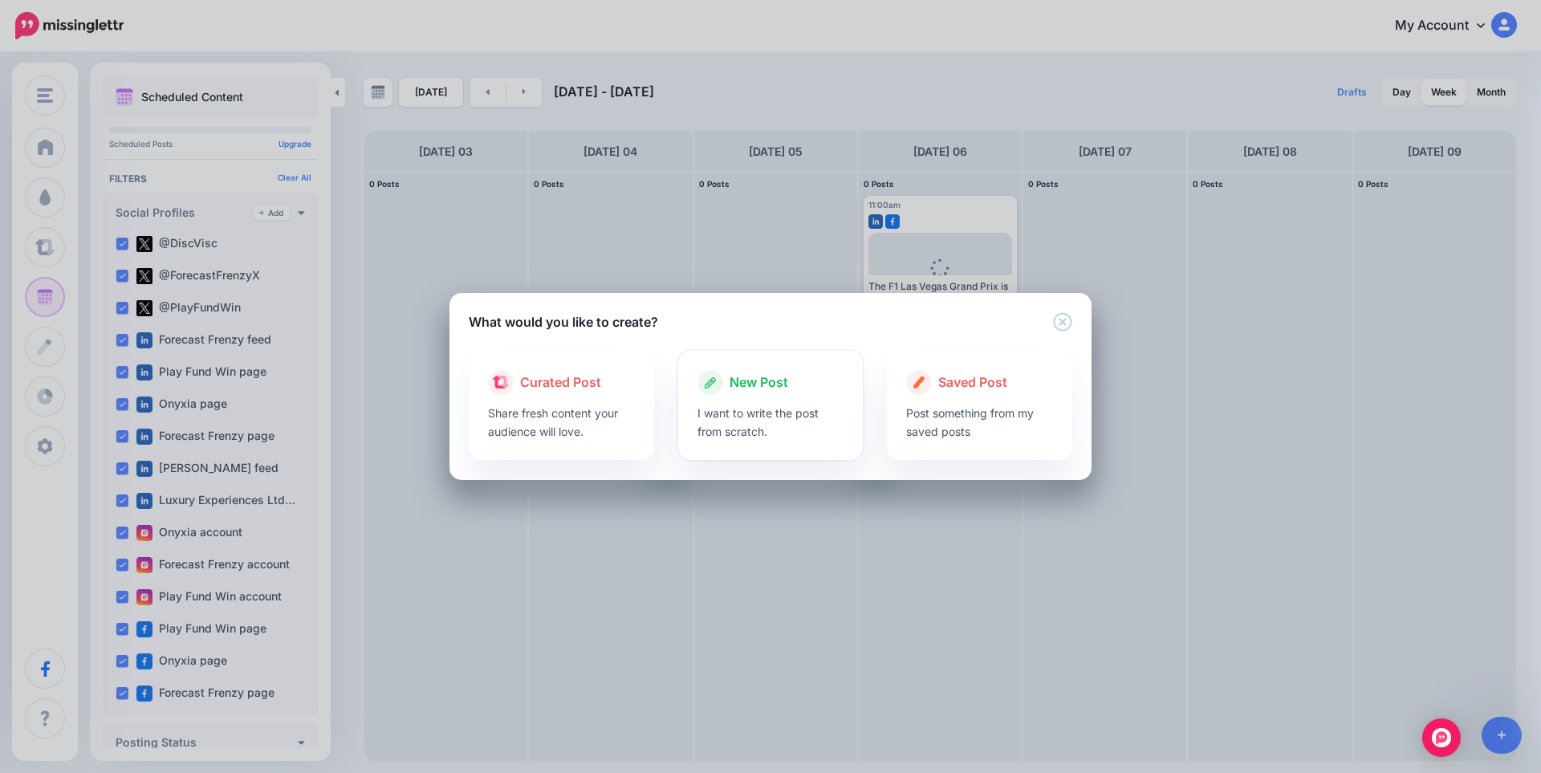
click at [760, 396] on div at bounding box center [770, 400] width 147 height 8
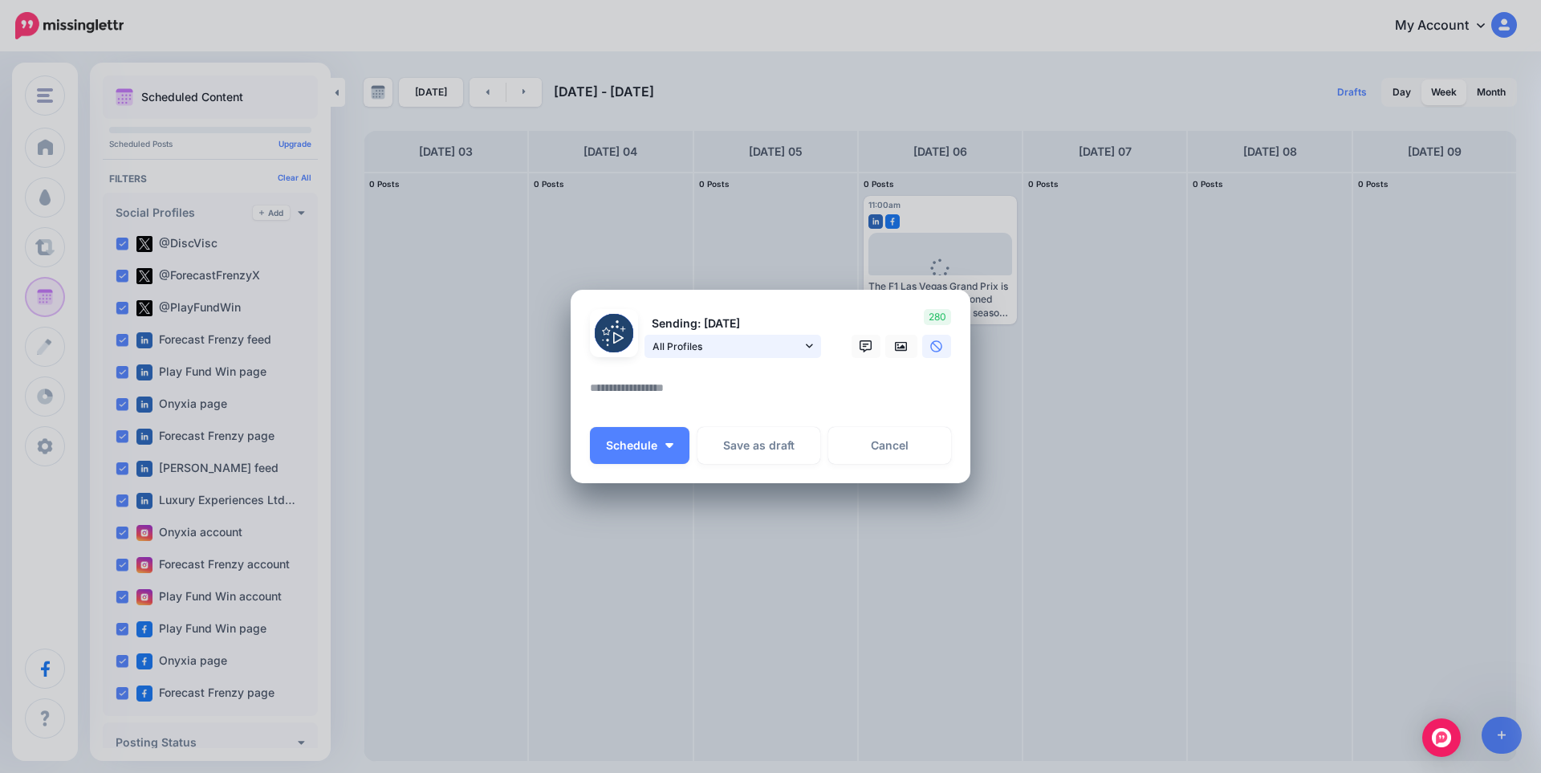
click at [738, 352] on span "All Profiles" at bounding box center [727, 346] width 149 height 17
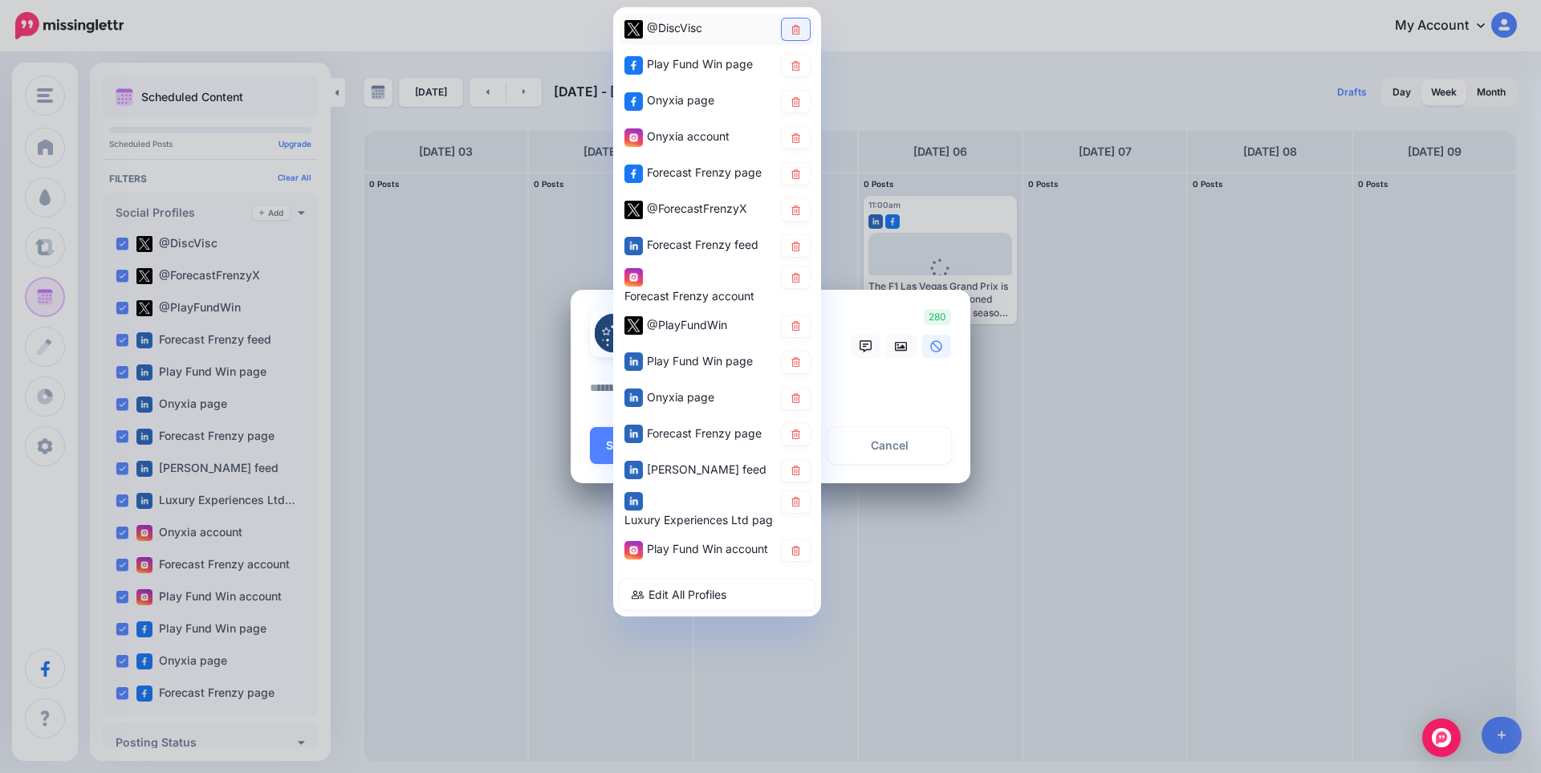
click at [799, 33] on icon at bounding box center [795, 29] width 9 height 10
click at [795, 64] on icon at bounding box center [796, 65] width 12 height 10
click at [798, 133] on icon at bounding box center [796, 137] width 12 height 10
click at [799, 172] on icon at bounding box center [795, 174] width 9 height 10
click at [799, 209] on icon at bounding box center [795, 210] width 9 height 10
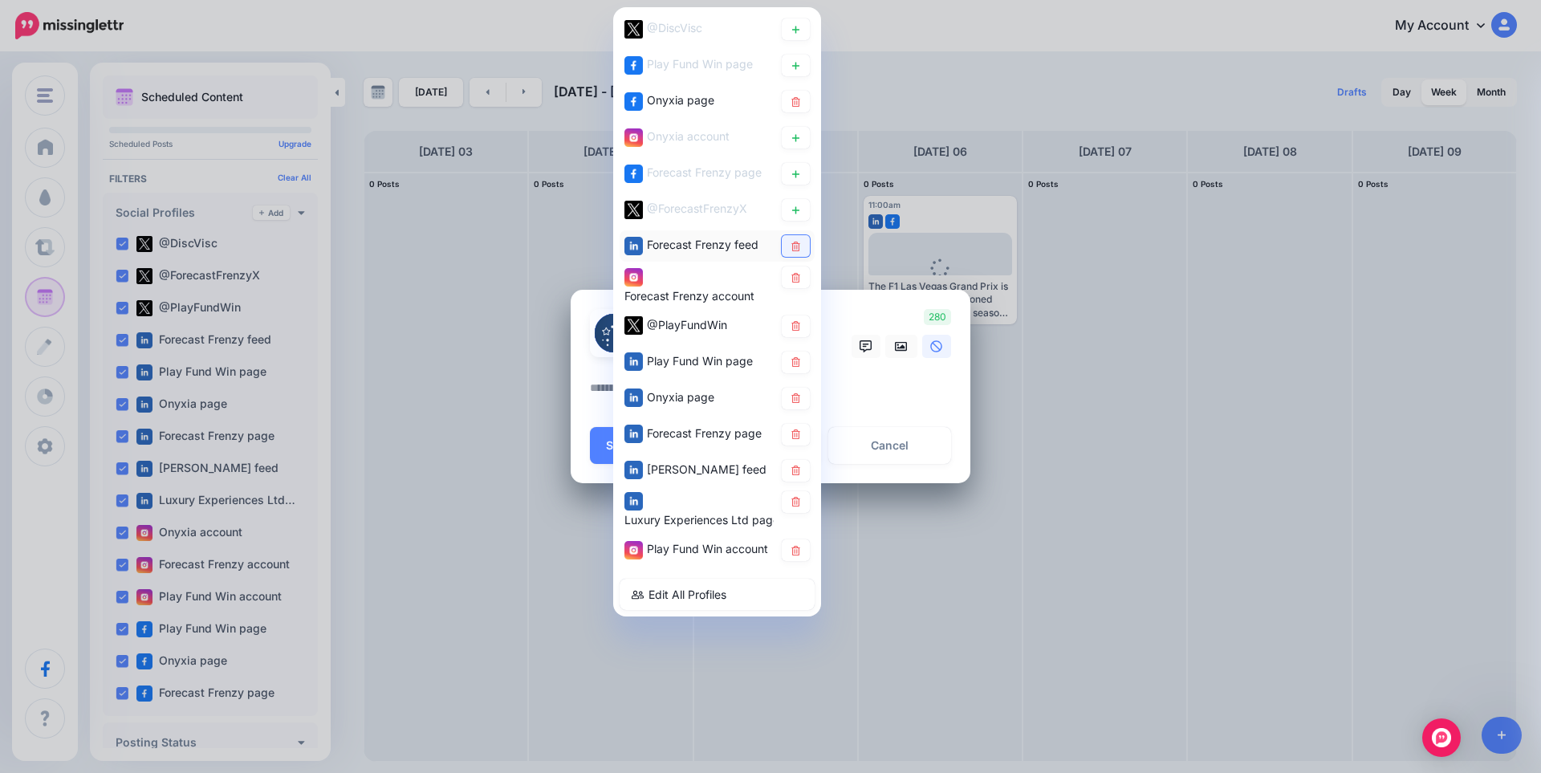
click at [798, 251] on link at bounding box center [796, 246] width 28 height 22
click at [798, 279] on icon at bounding box center [796, 277] width 12 height 10
click at [798, 327] on icon at bounding box center [796, 326] width 12 height 10
click at [797, 356] on link at bounding box center [796, 363] width 28 height 22
click at [795, 436] on icon at bounding box center [795, 434] width 9 height 10
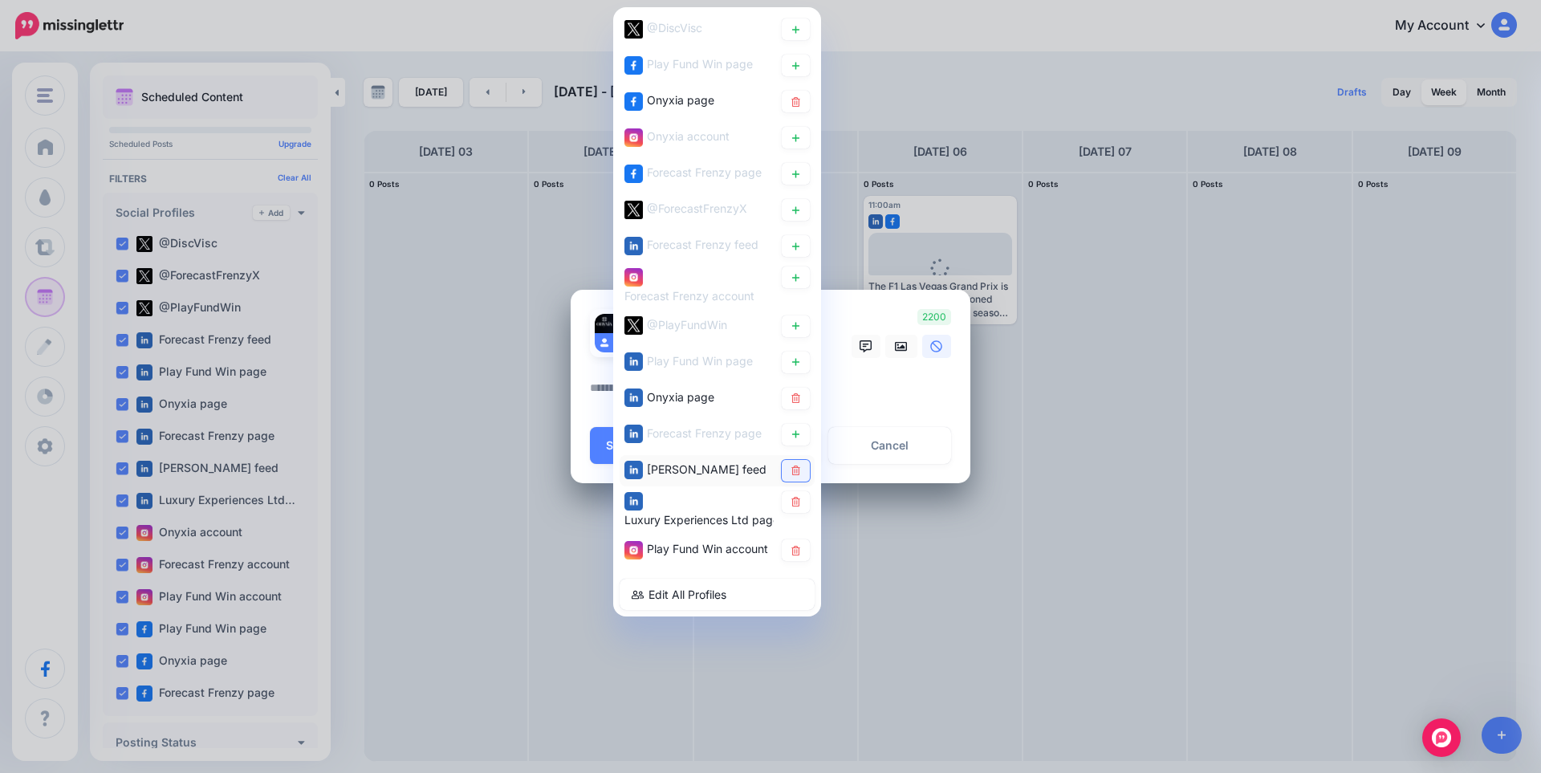
click at [797, 467] on icon at bounding box center [796, 471] width 12 height 10
click at [796, 501] on icon at bounding box center [796, 502] width 12 height 10
click at [803, 552] on link at bounding box center [796, 550] width 28 height 22
click at [860, 392] on textarea at bounding box center [774, 393] width 369 height 31
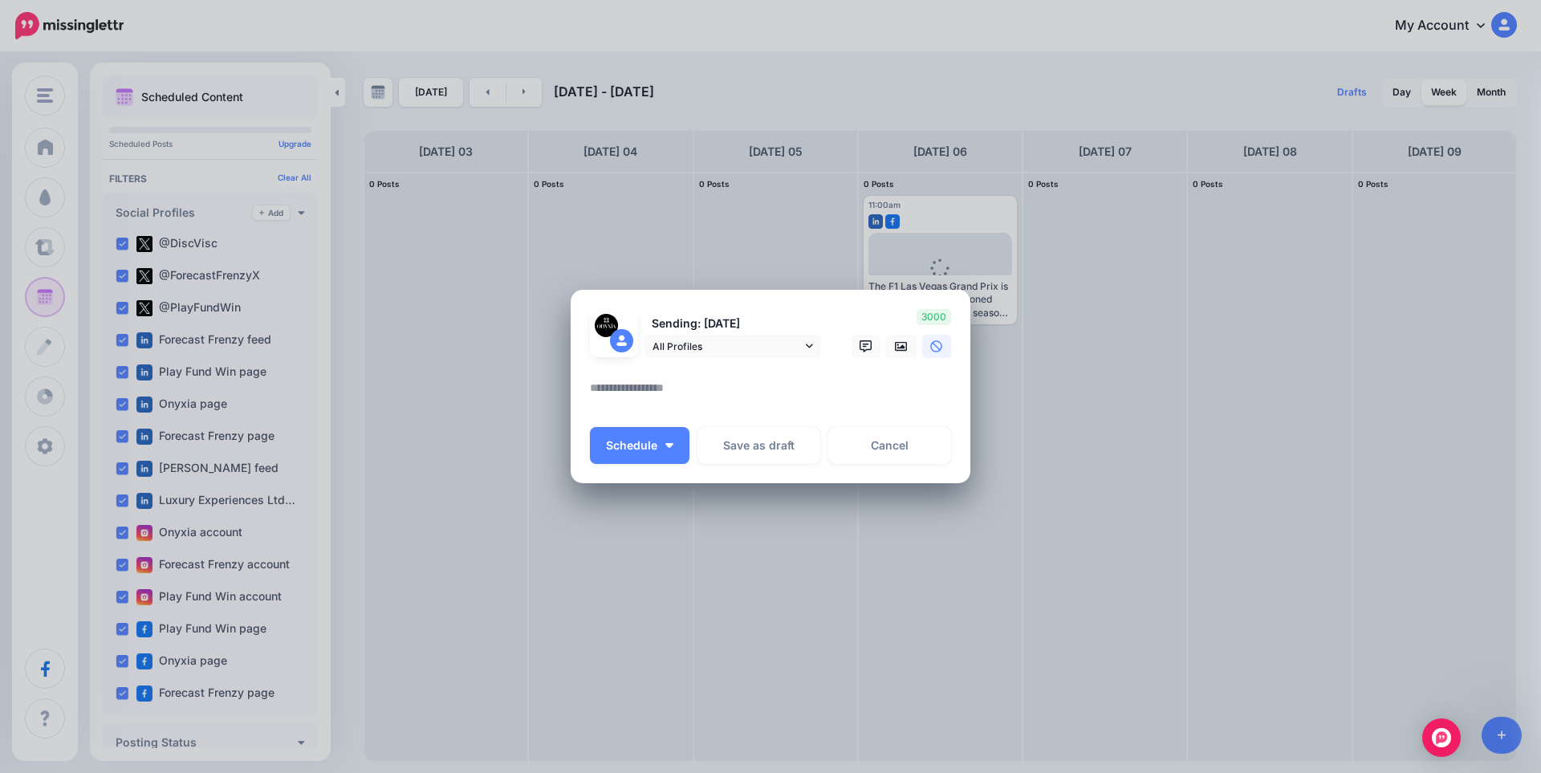
click at [667, 403] on textarea at bounding box center [774, 393] width 369 height 31
paste textarea "**********"
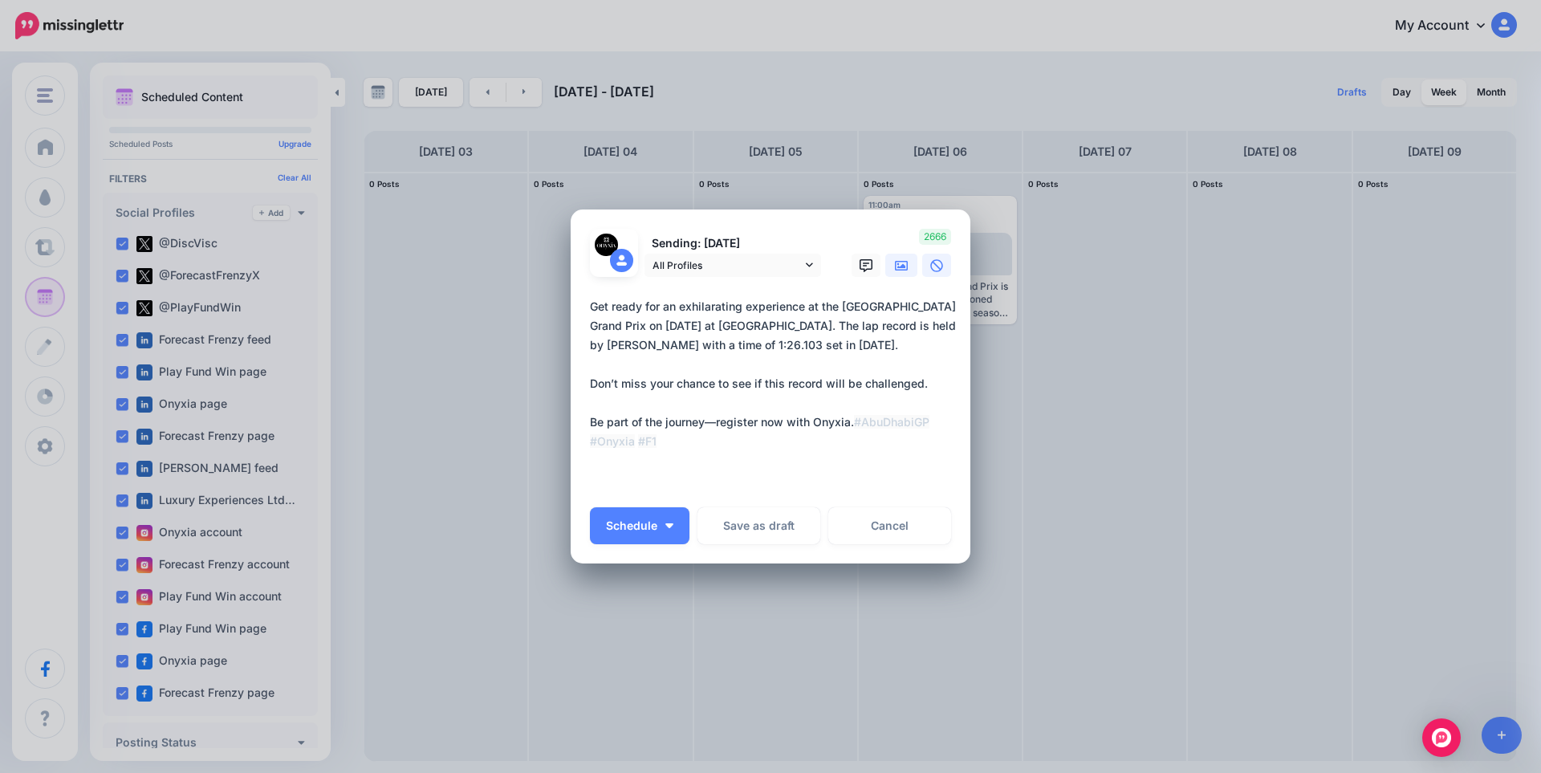
click at [894, 270] on link at bounding box center [901, 265] width 32 height 23
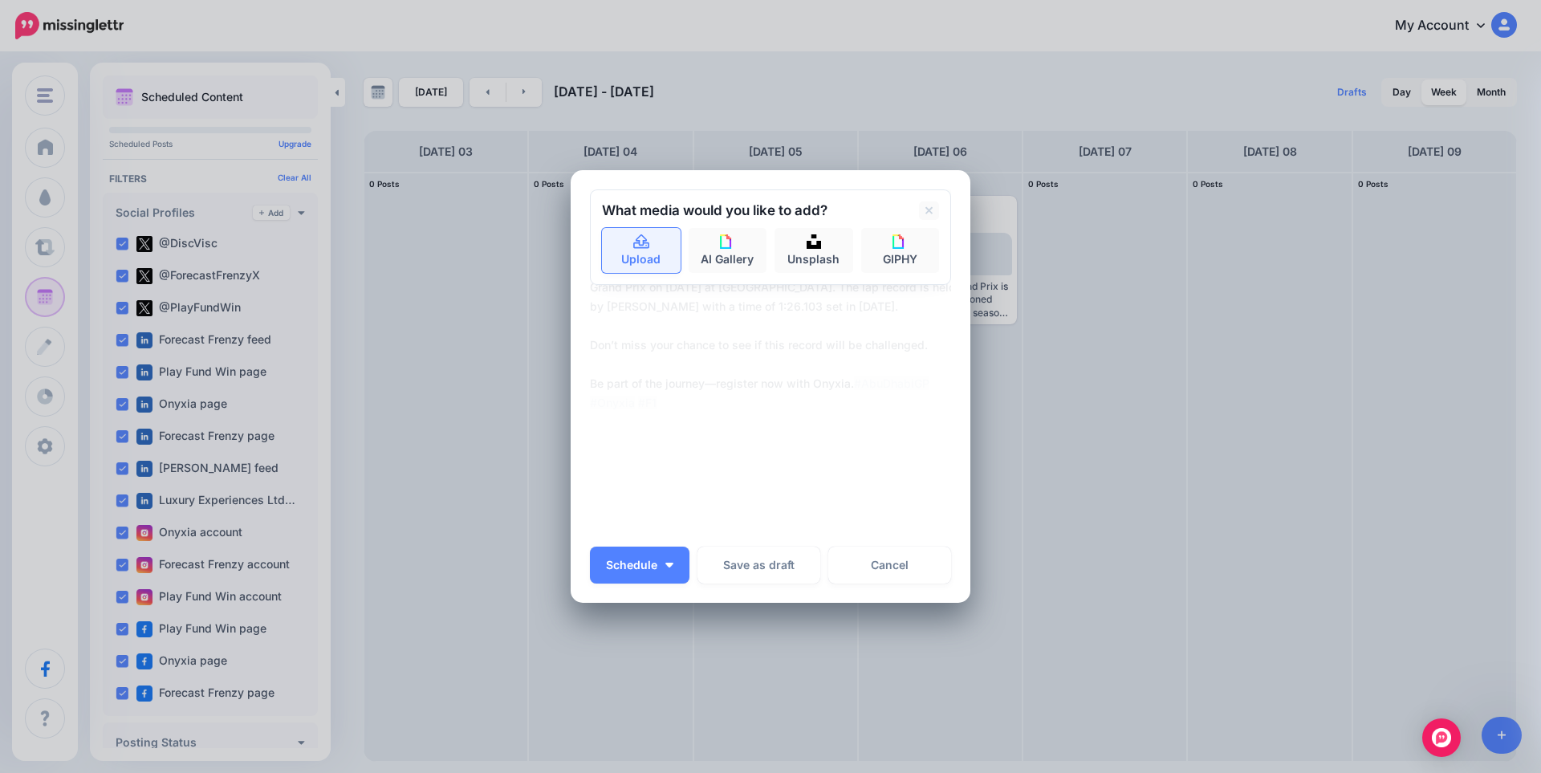
click at [645, 246] on link "Upload" at bounding box center [641, 250] width 79 height 45
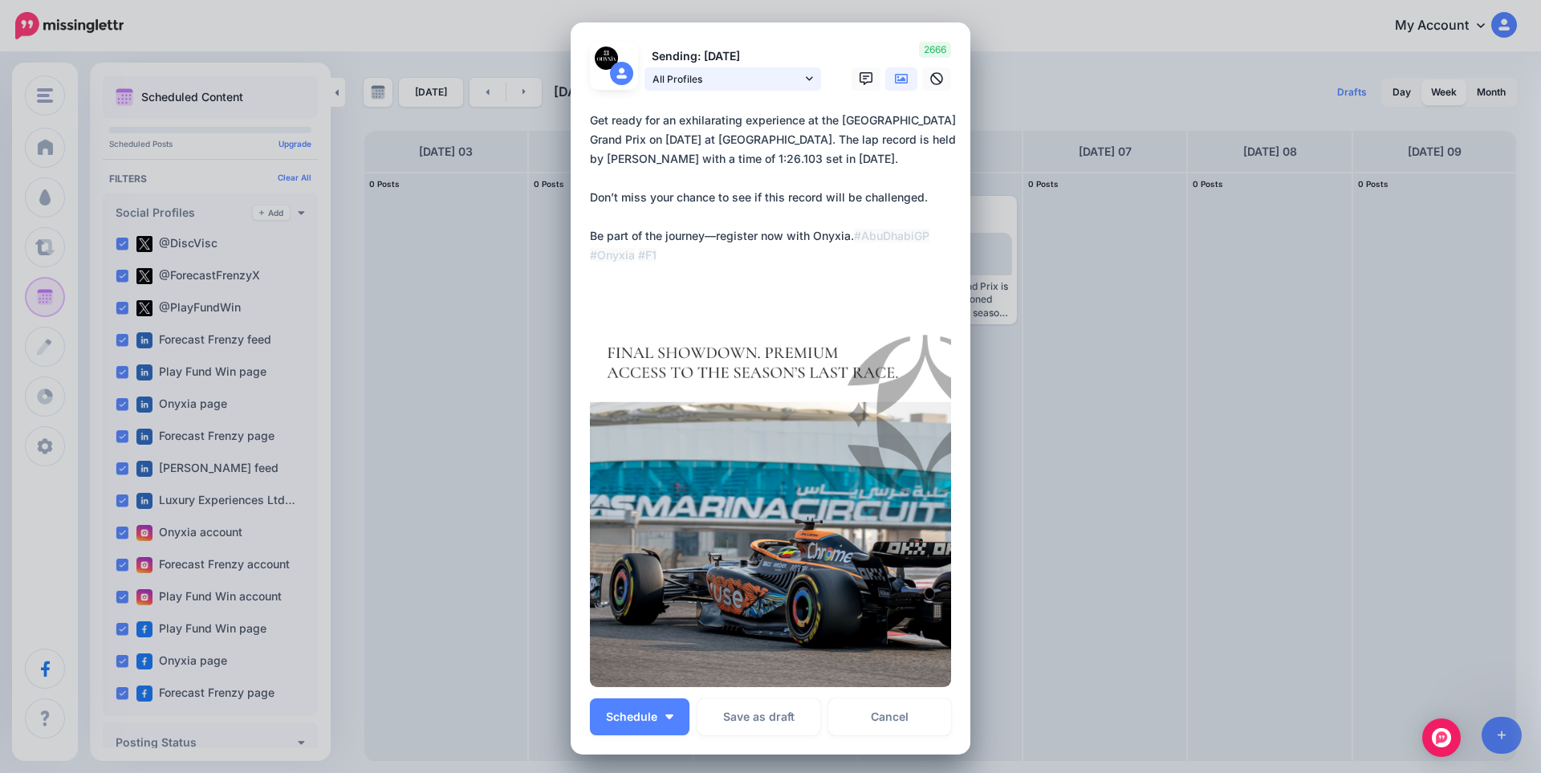
click at [684, 79] on span "All Profiles" at bounding box center [727, 79] width 149 height 17
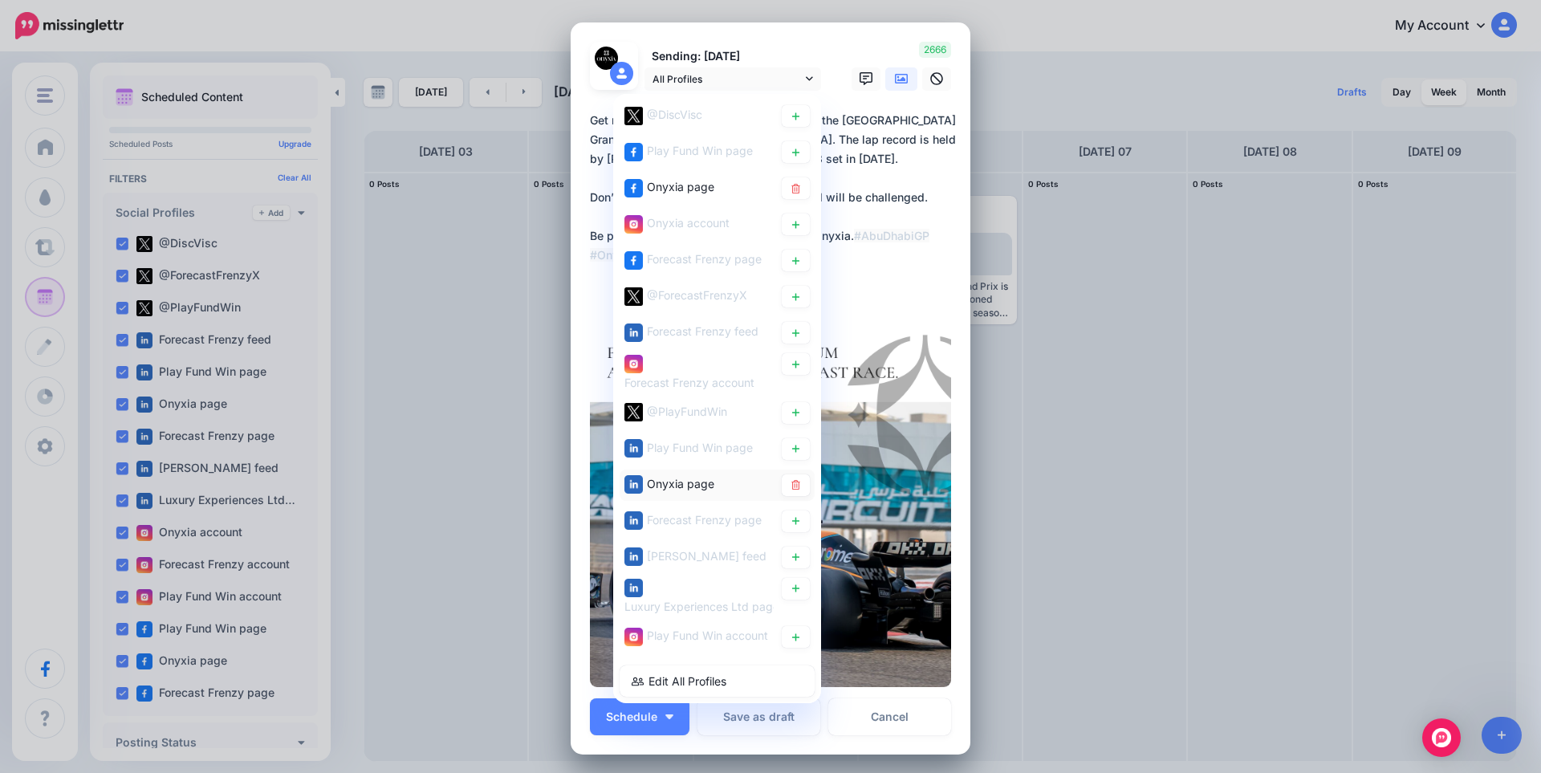
click at [685, 478] on span "Onyxia page" at bounding box center [680, 483] width 67 height 14
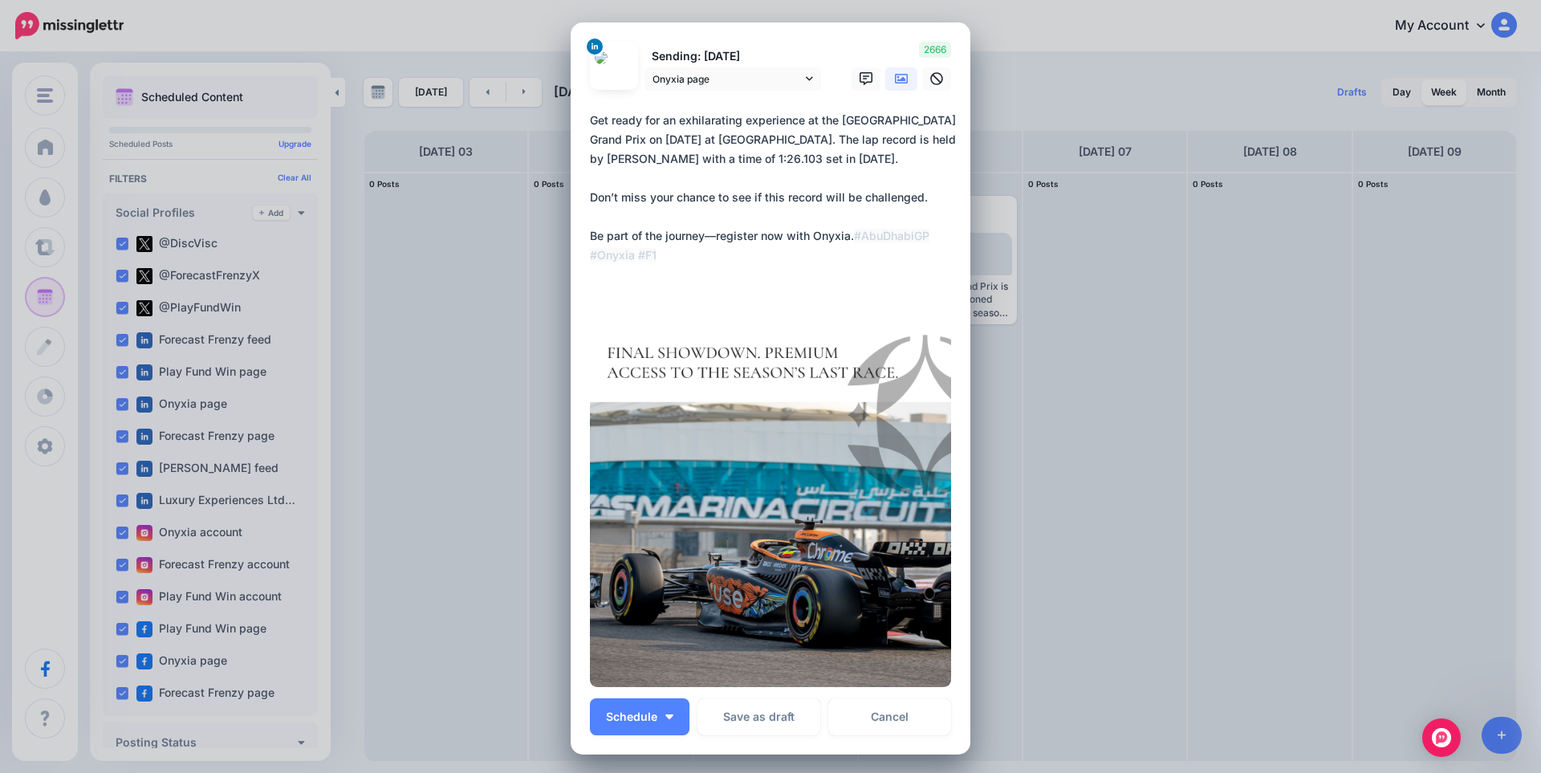
click at [713, 198] on textarea "**********" at bounding box center [774, 207] width 369 height 193
paste textarea "**********"
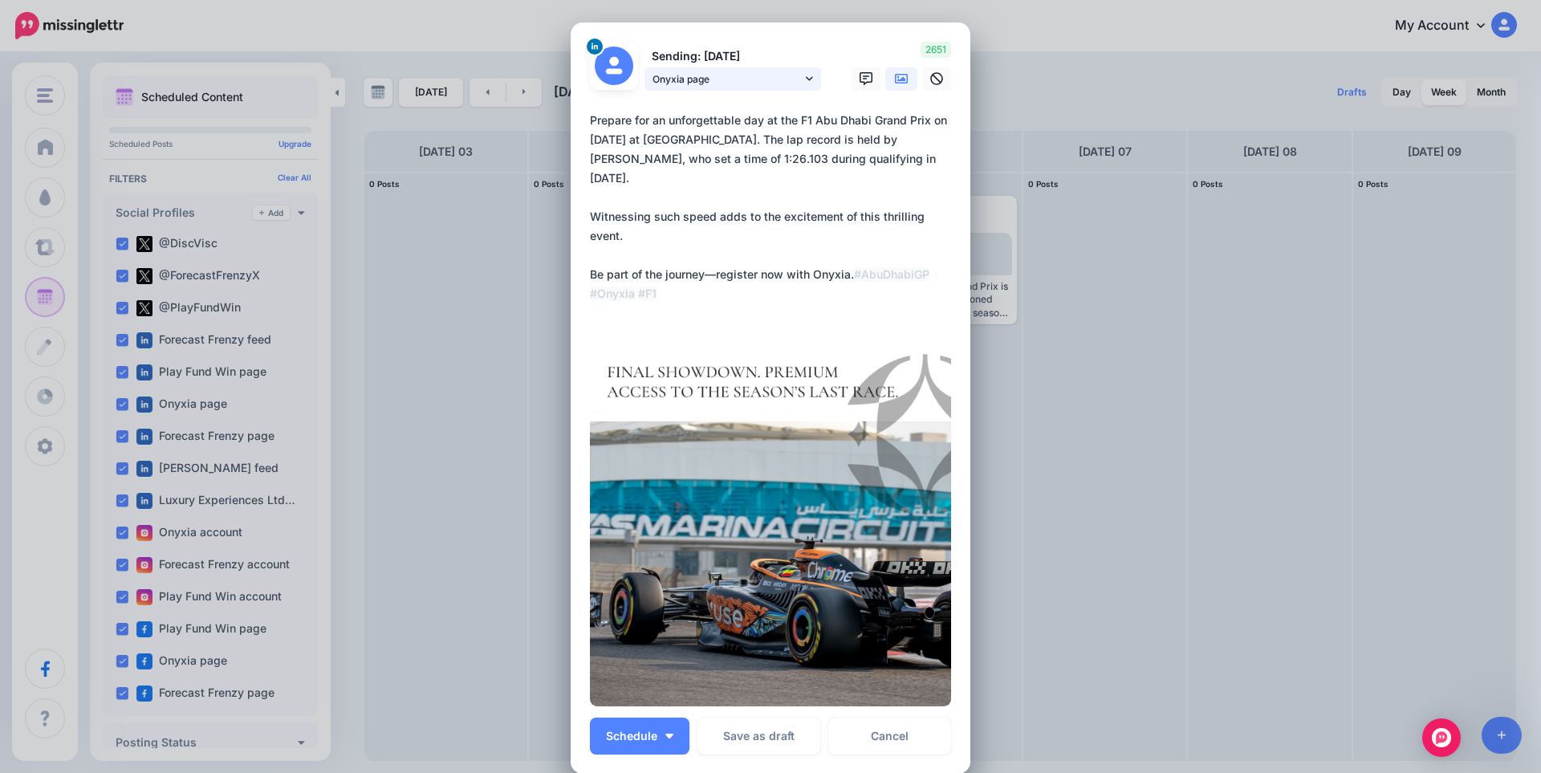
click at [701, 85] on span "Onyxia page" at bounding box center [727, 79] width 149 height 17
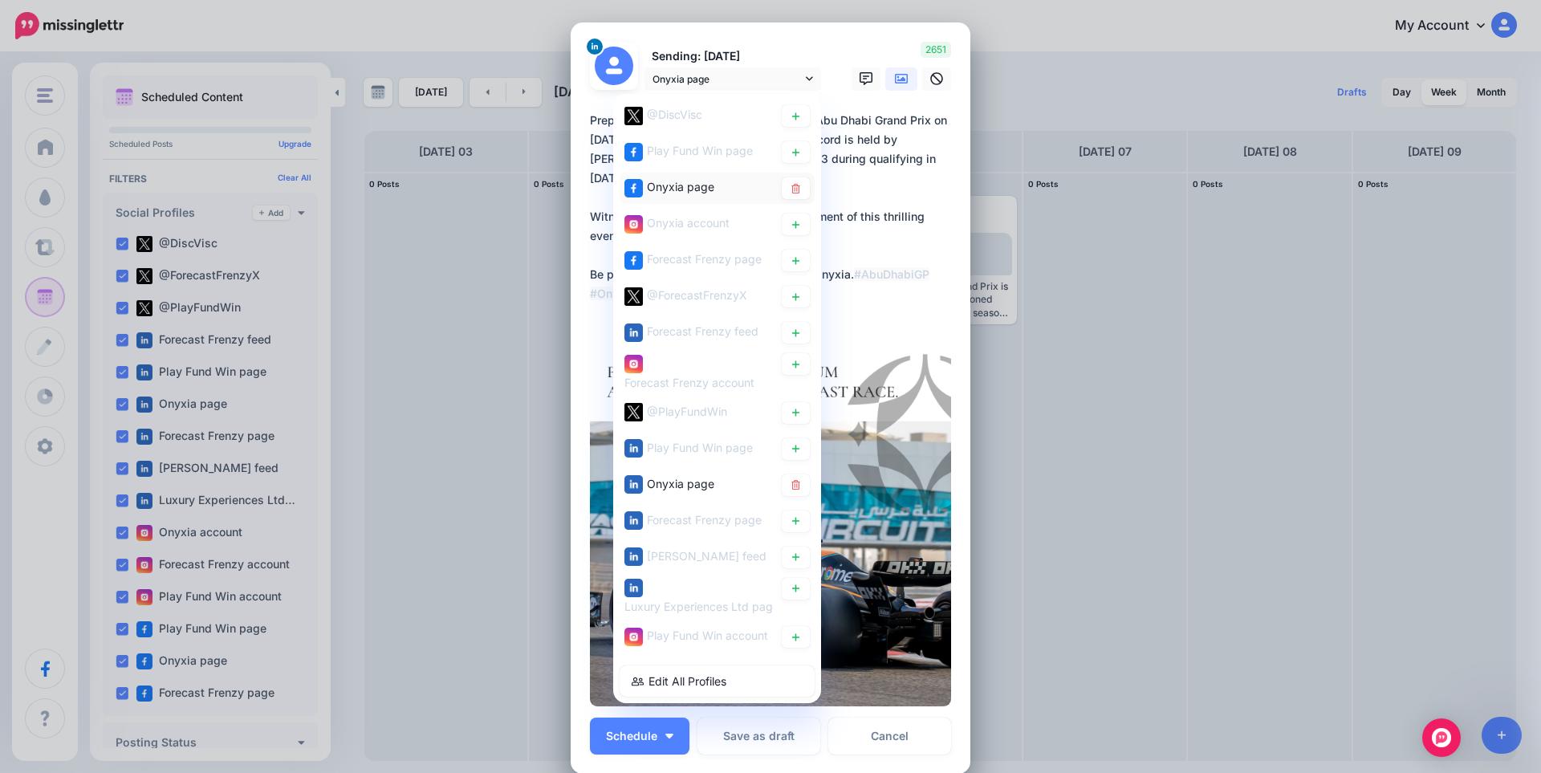
click at [673, 196] on div "Onyxia page" at bounding box center [680, 186] width 67 height 19
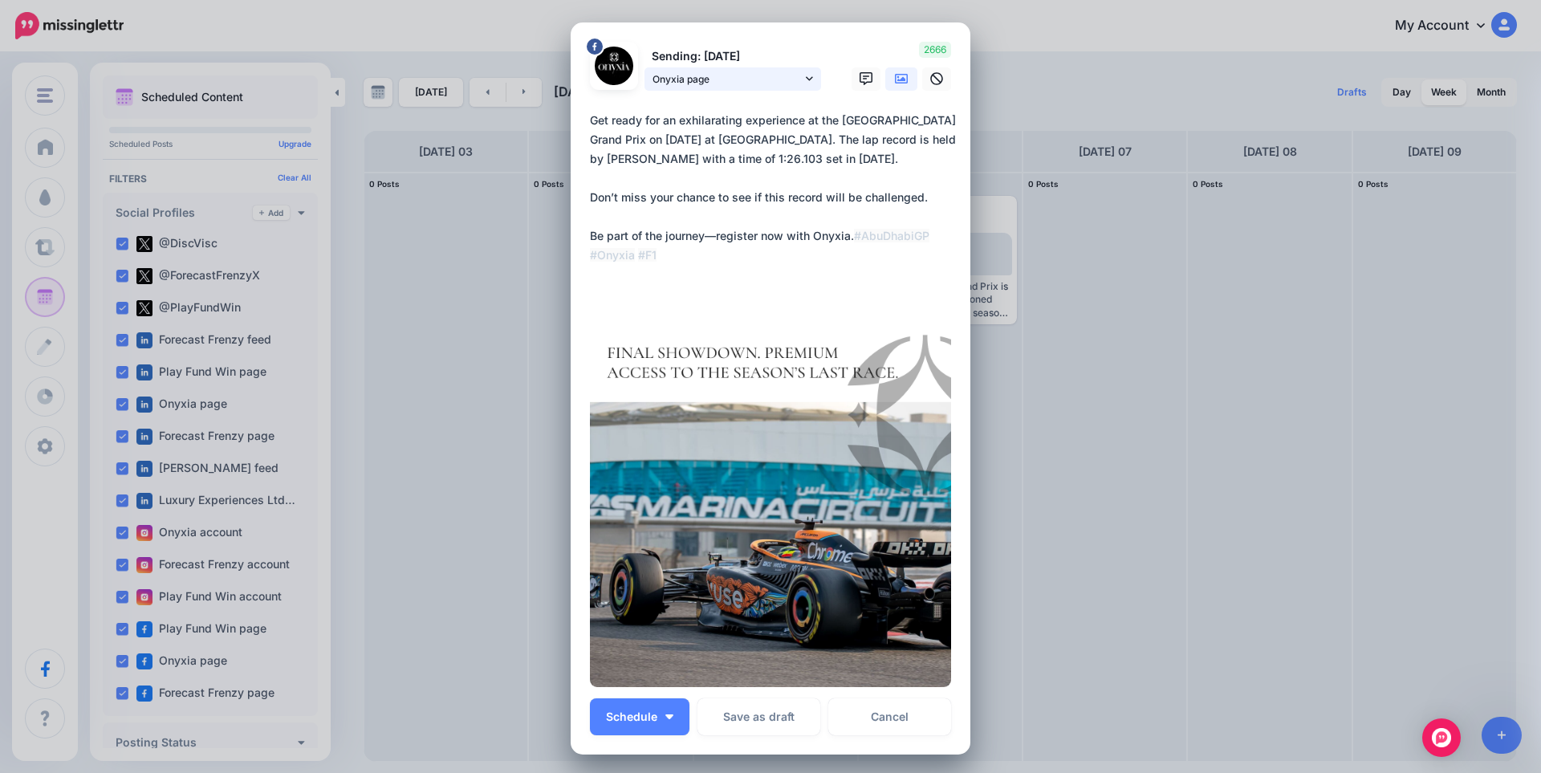
click at [681, 79] on span "Onyxia page" at bounding box center [727, 79] width 149 height 17
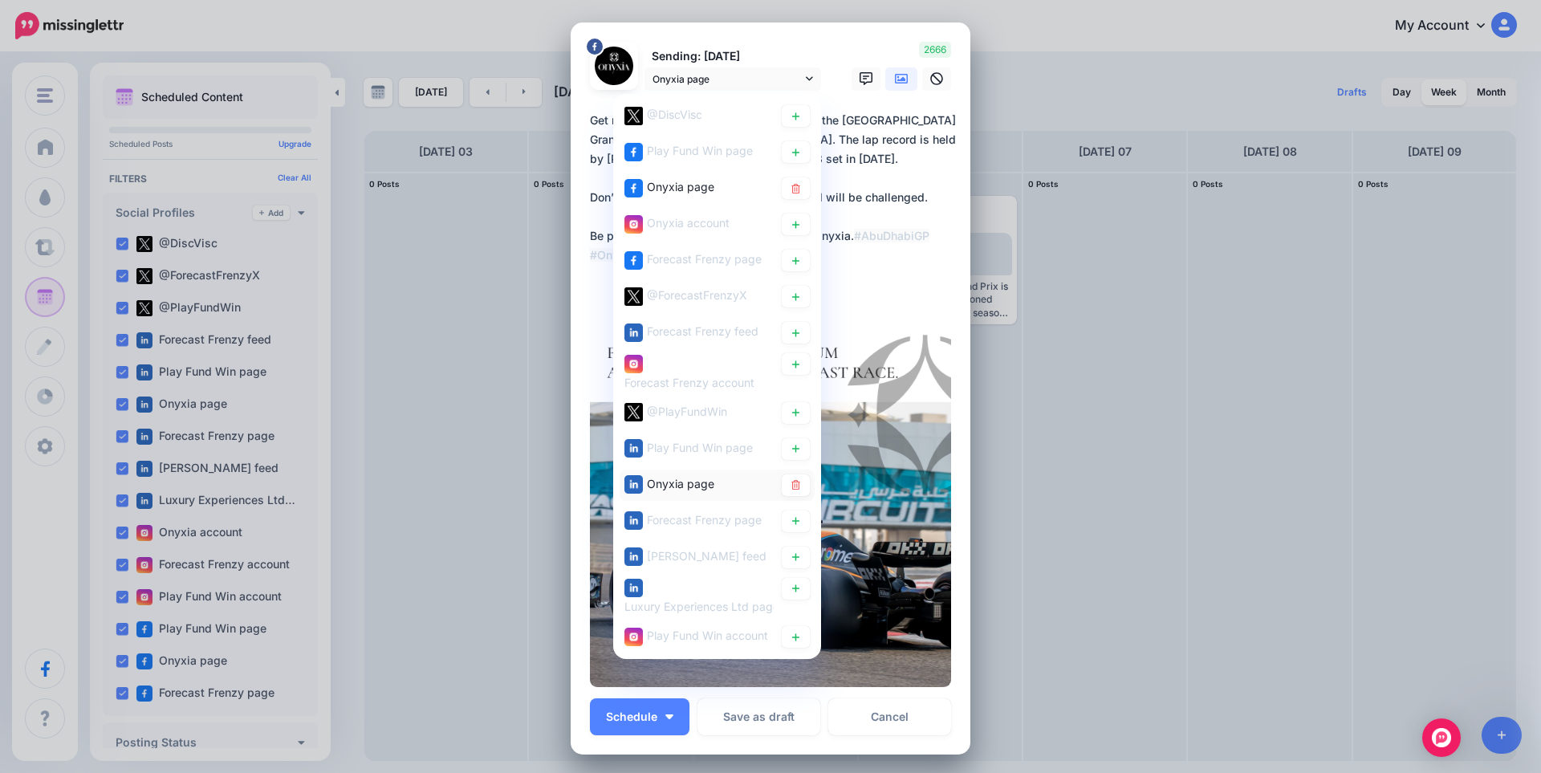
click at [690, 478] on span "Onyxia page" at bounding box center [680, 483] width 67 height 14
type textarea "**********"
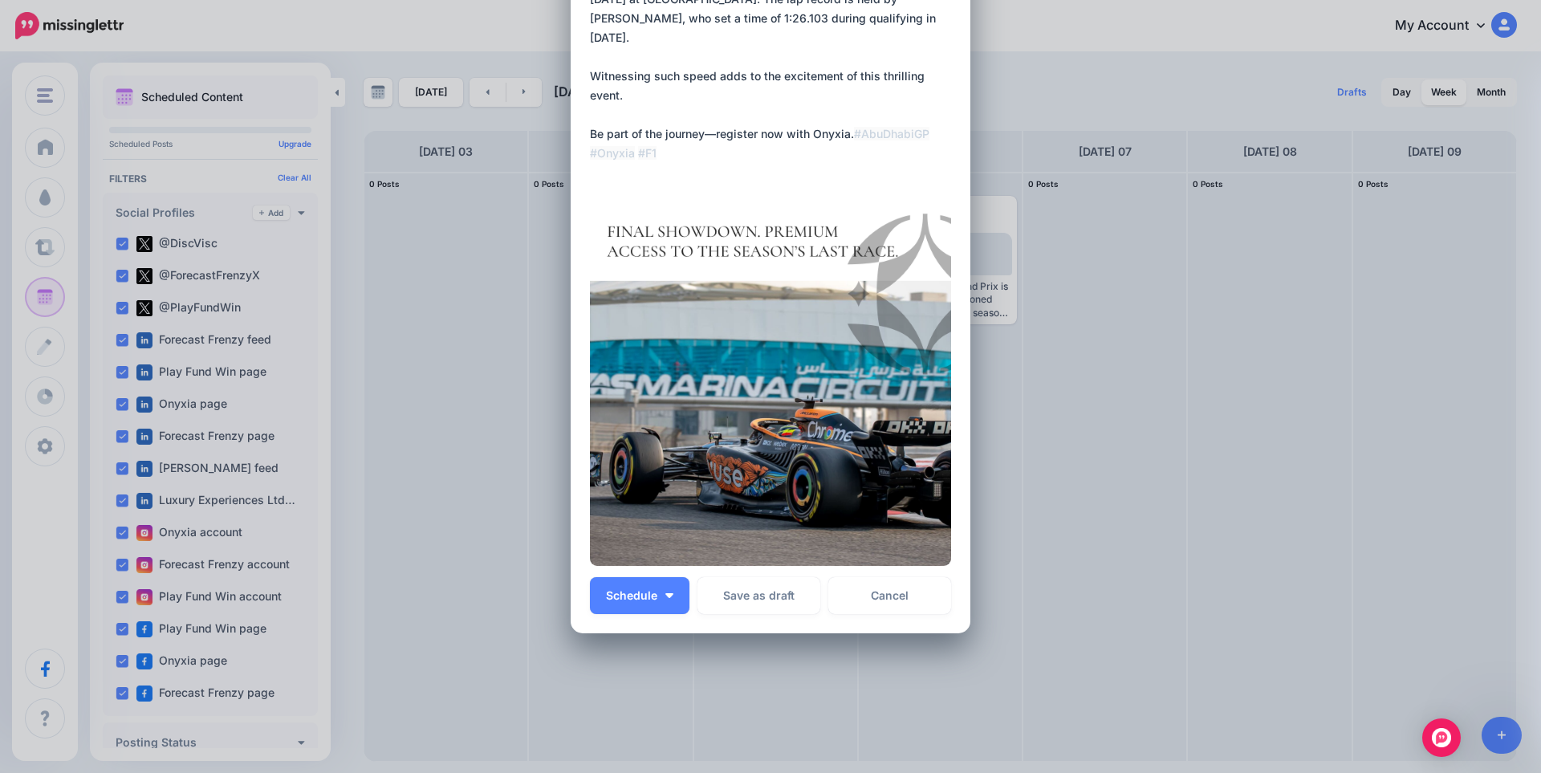
scroll to position [121, 0]
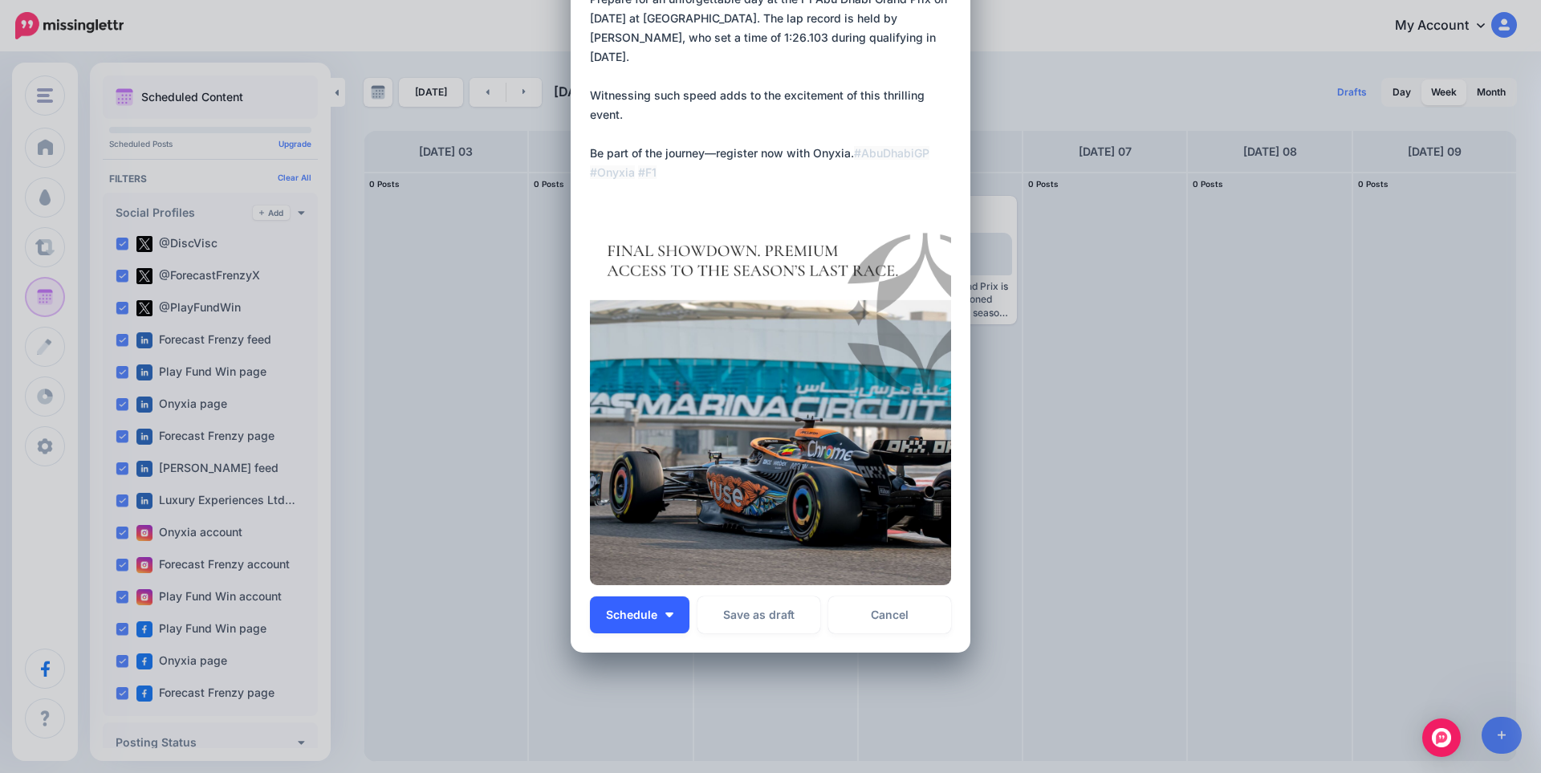
click at [664, 624] on button "Schedule" at bounding box center [640, 614] width 100 height 37
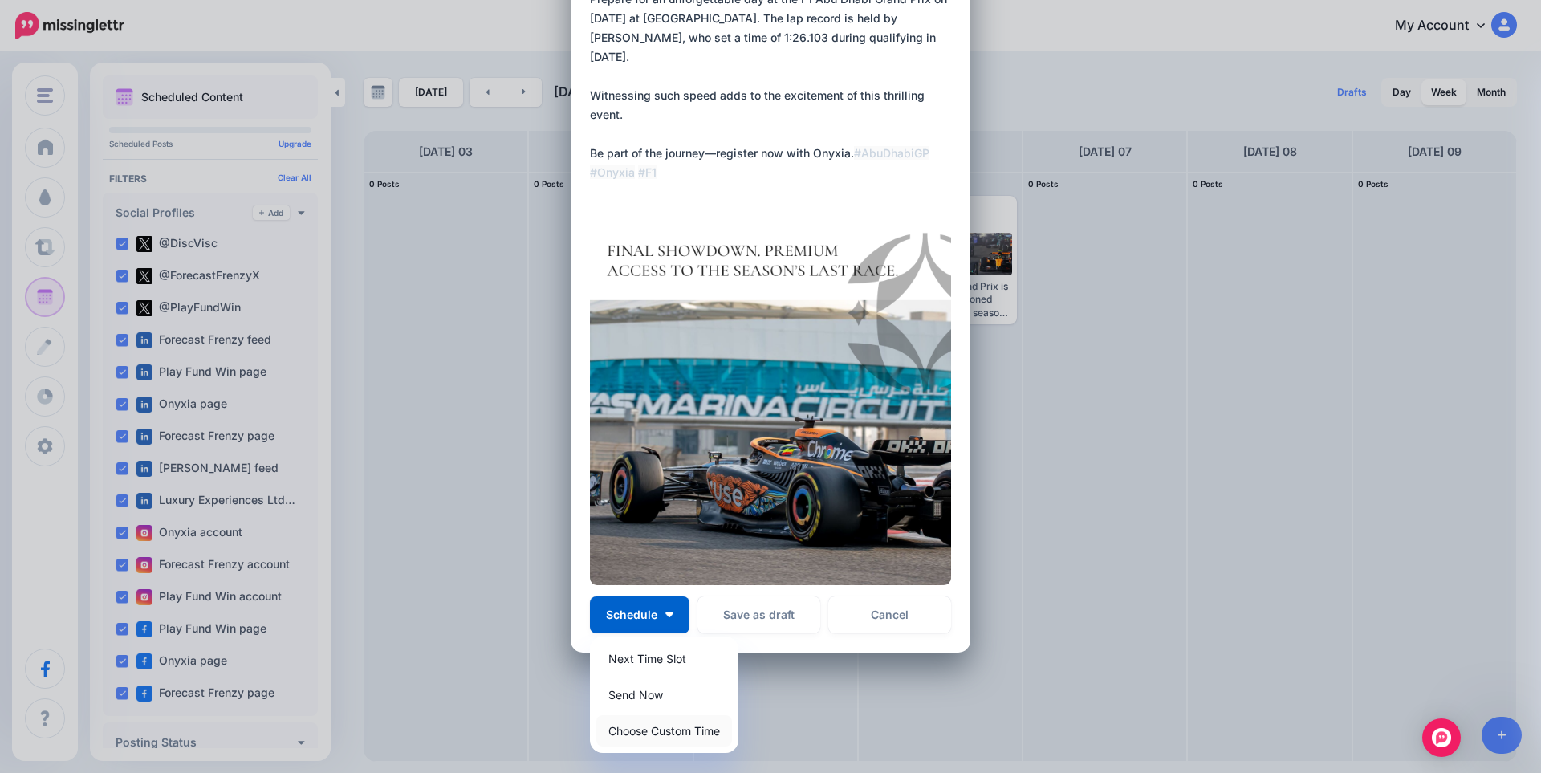
click at [657, 736] on link "Choose Custom Time" at bounding box center [664, 730] width 136 height 31
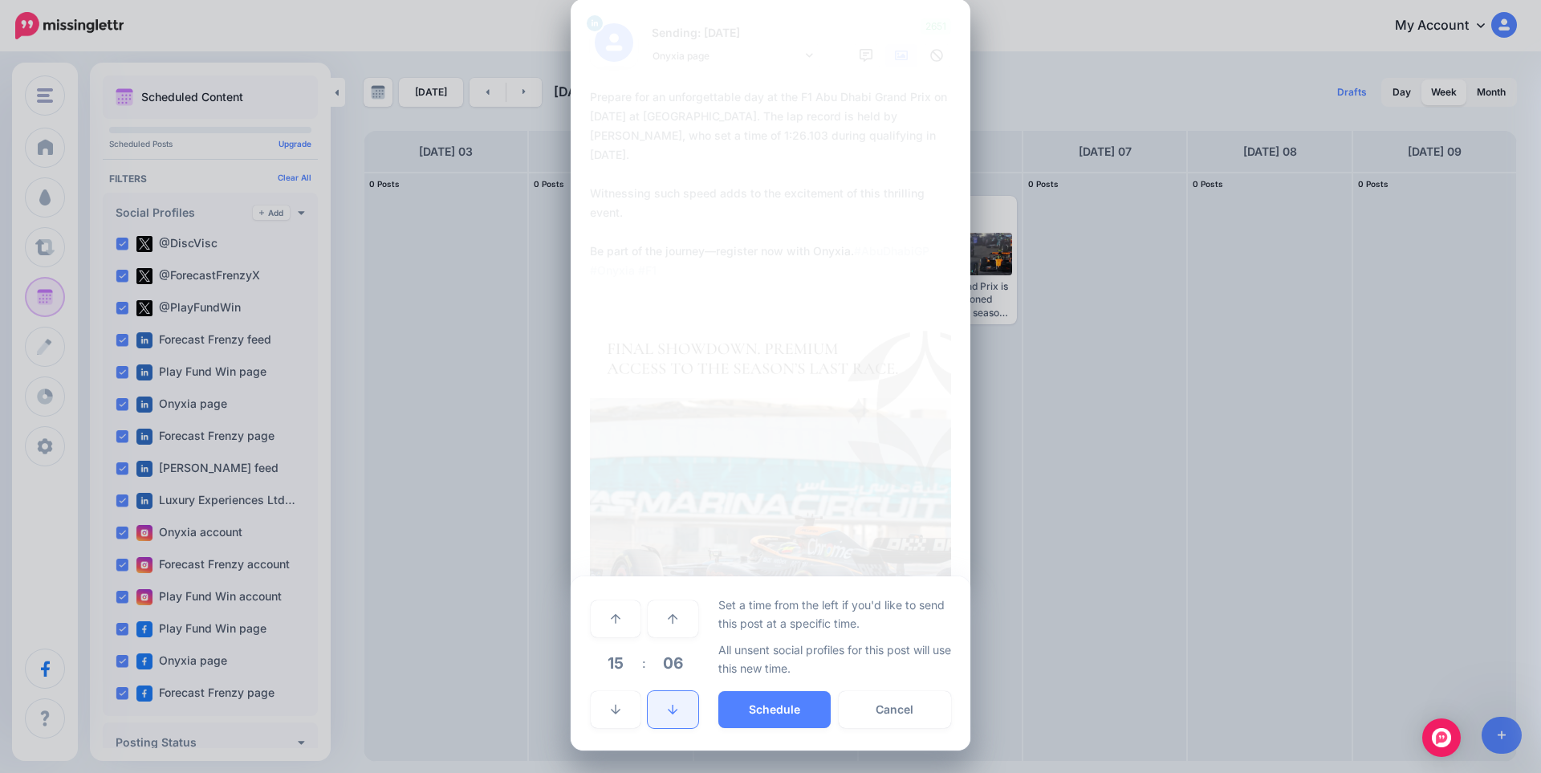
scroll to position [23, 0]
click at [616, 675] on span "15" at bounding box center [615, 662] width 43 height 43
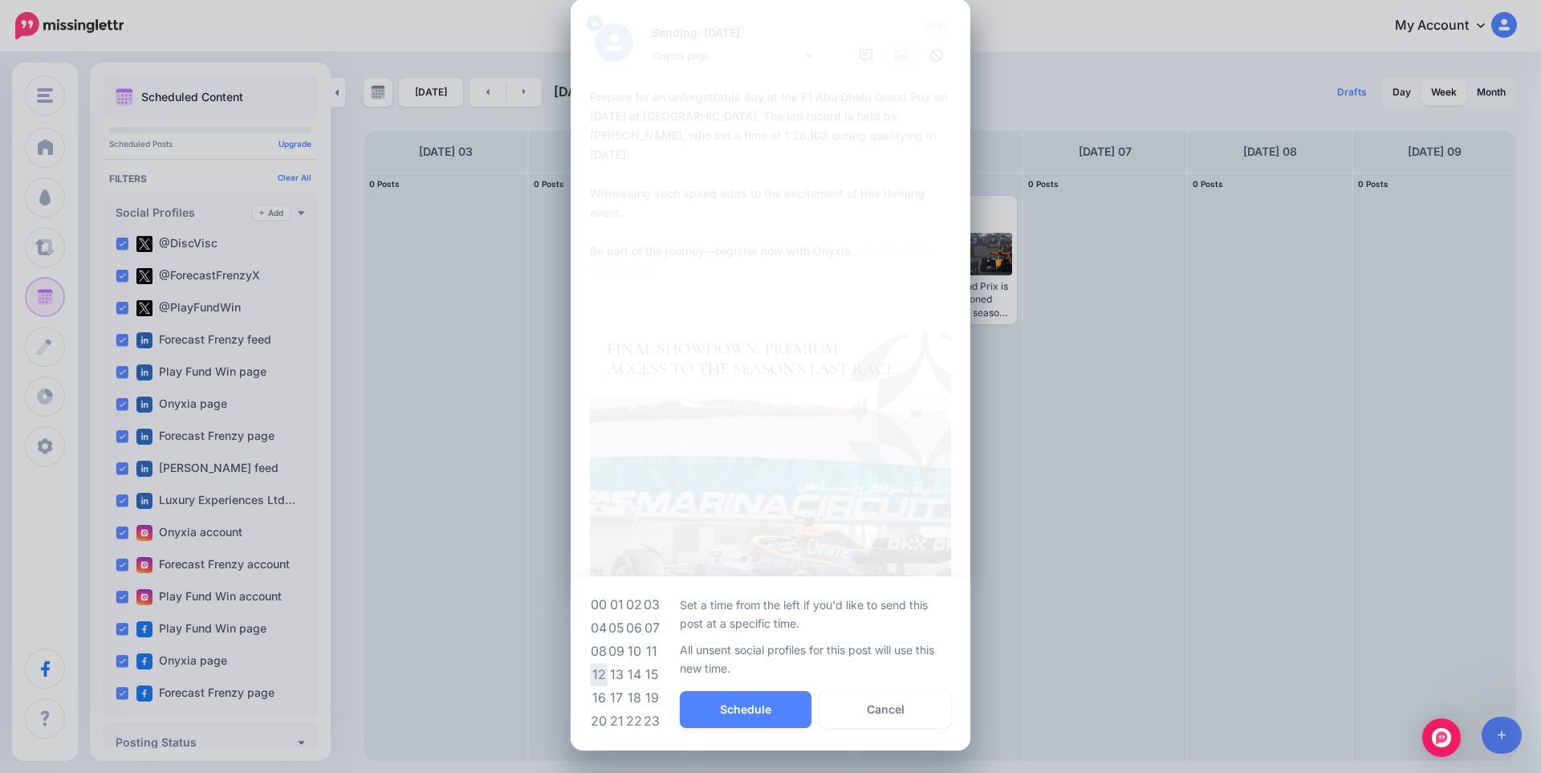
click at [599, 671] on td "12" at bounding box center [599, 674] width 18 height 23
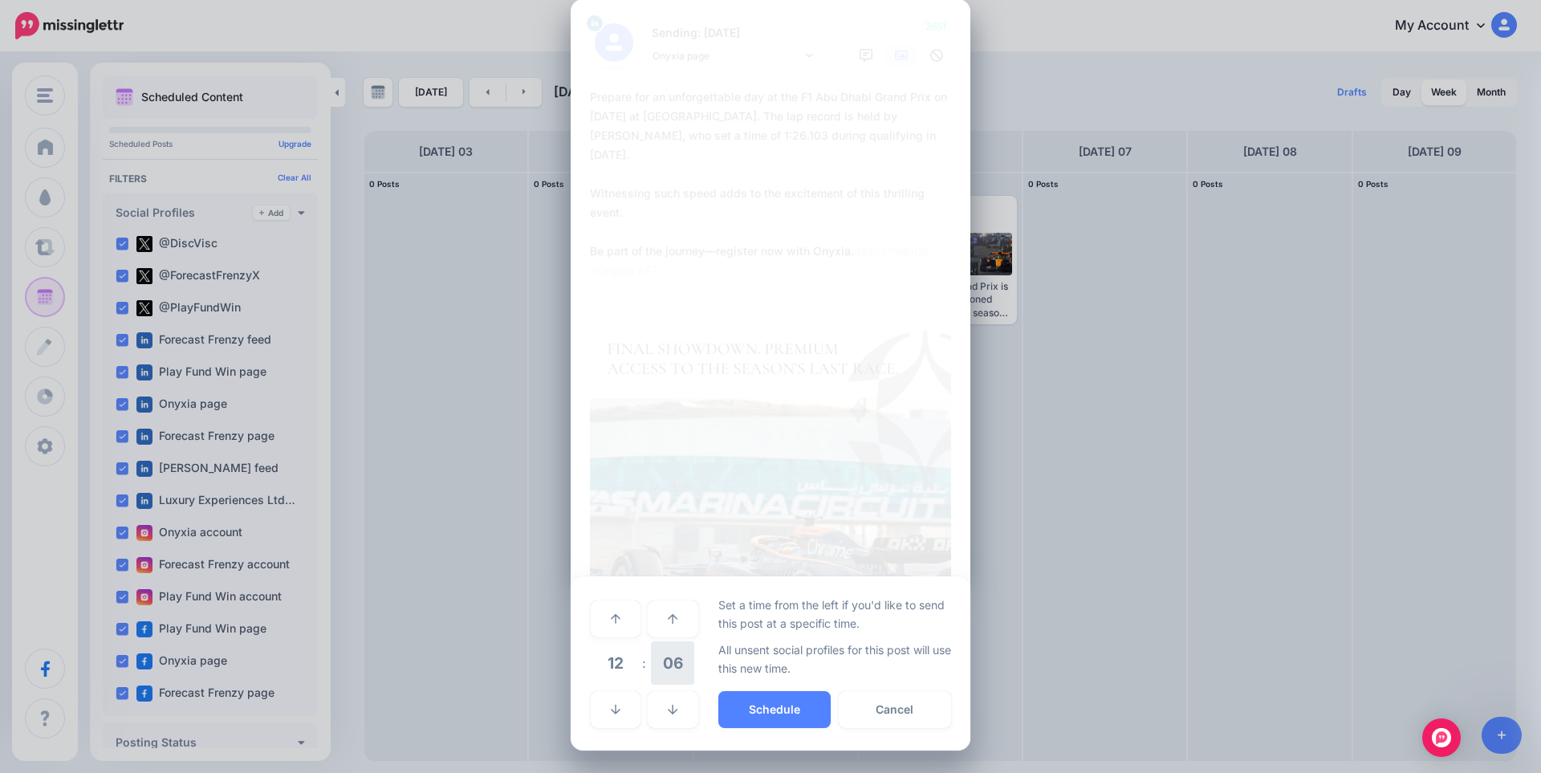
click at [651, 666] on span "06" at bounding box center [672, 662] width 43 height 43
click at [595, 628] on td "00" at bounding box center [599, 618] width 18 height 45
click at [767, 718] on button "Schedule" at bounding box center [774, 709] width 112 height 37
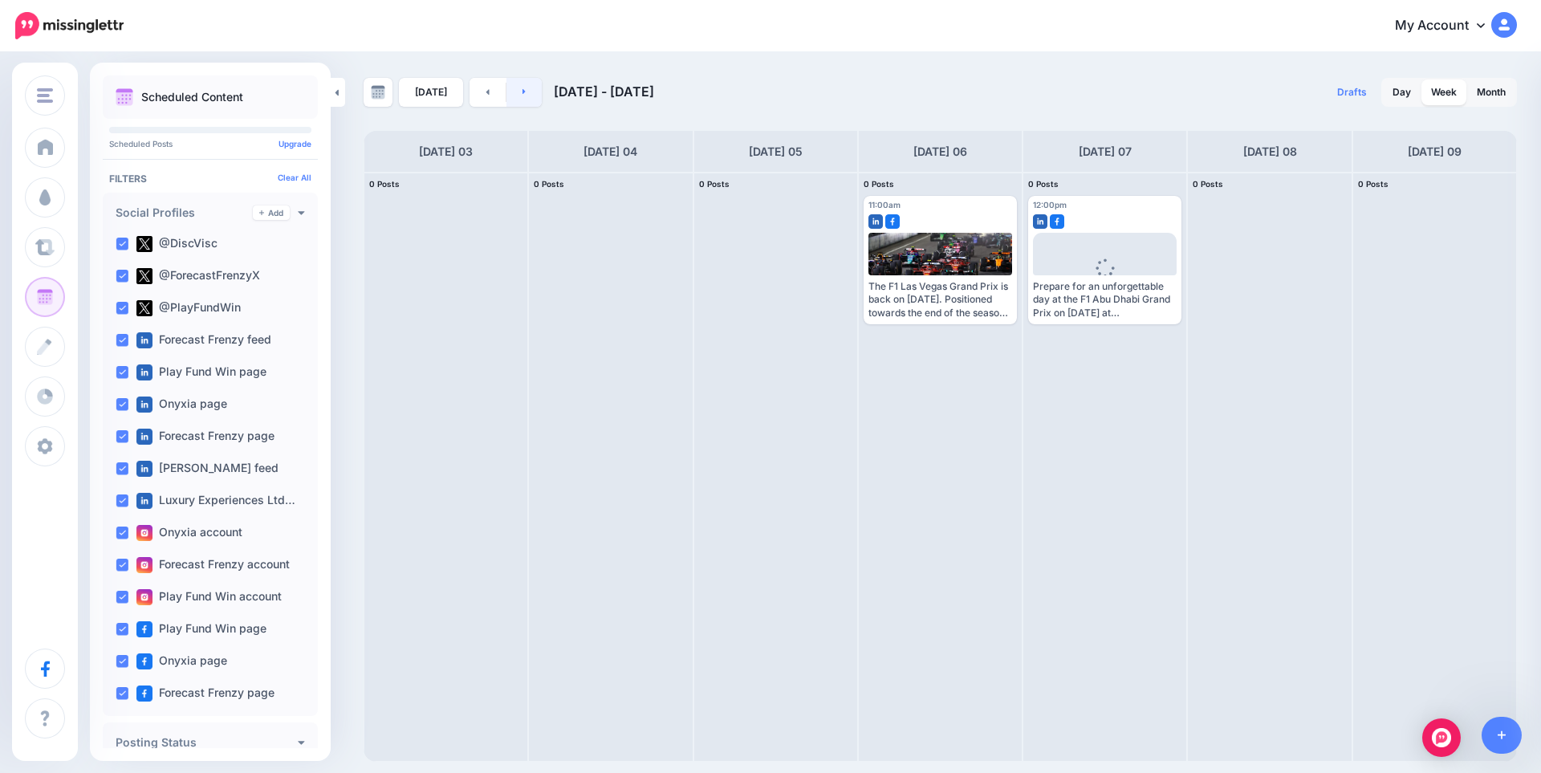
click at [511, 93] on link at bounding box center [524, 92] width 36 height 29
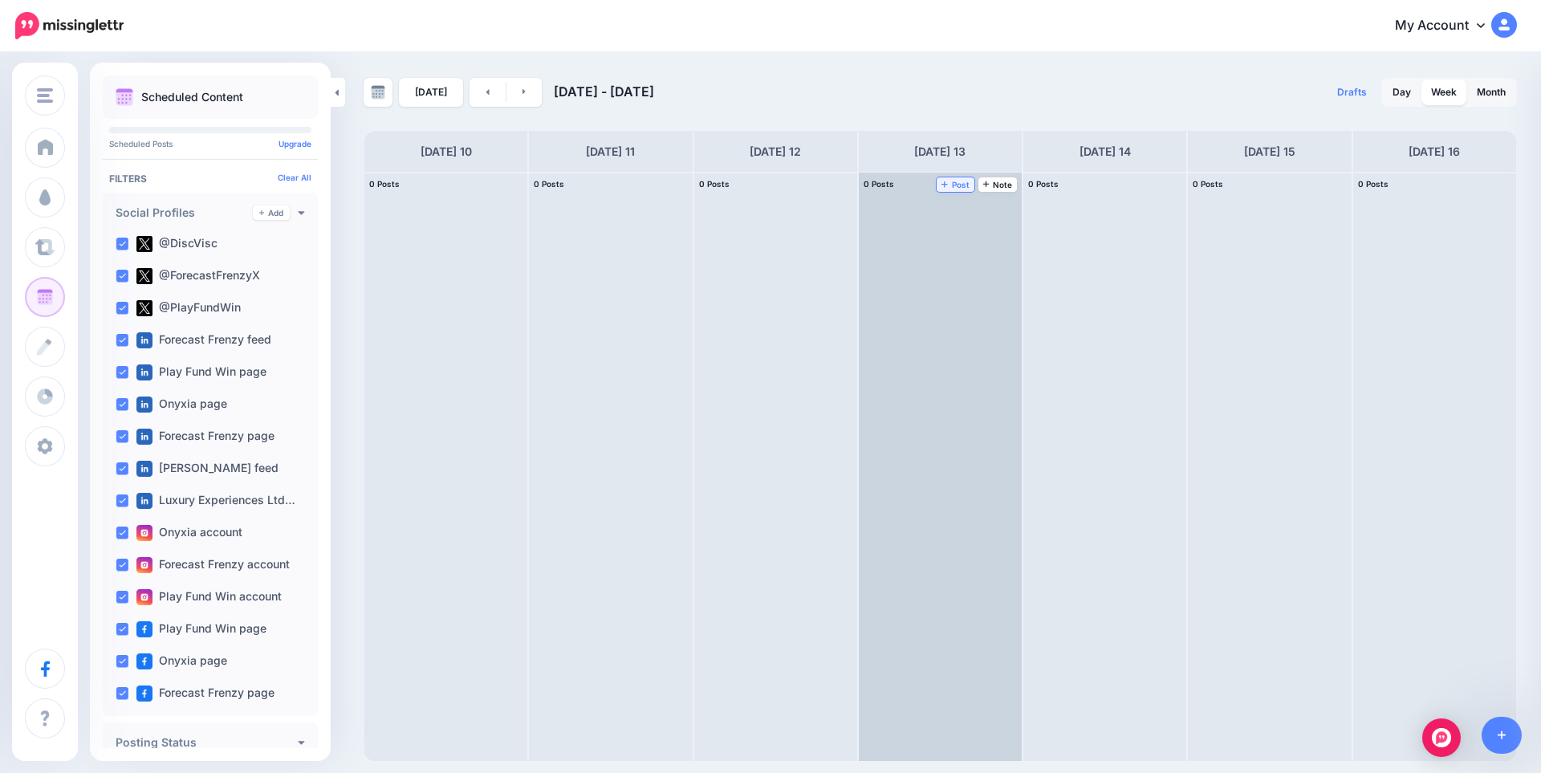
click at [965, 182] on span "Post" at bounding box center [955, 185] width 28 height 8
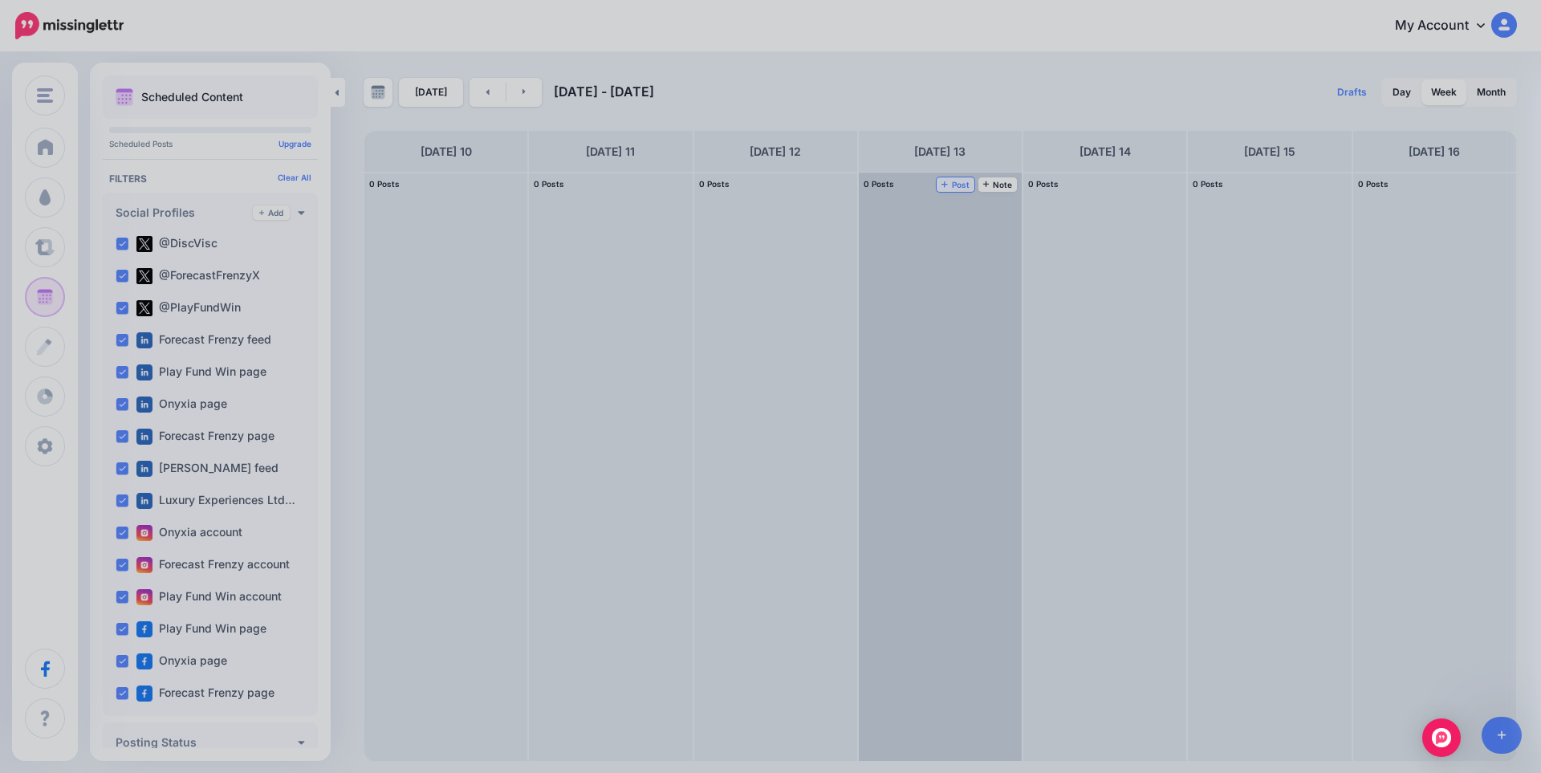
scroll to position [0, 0]
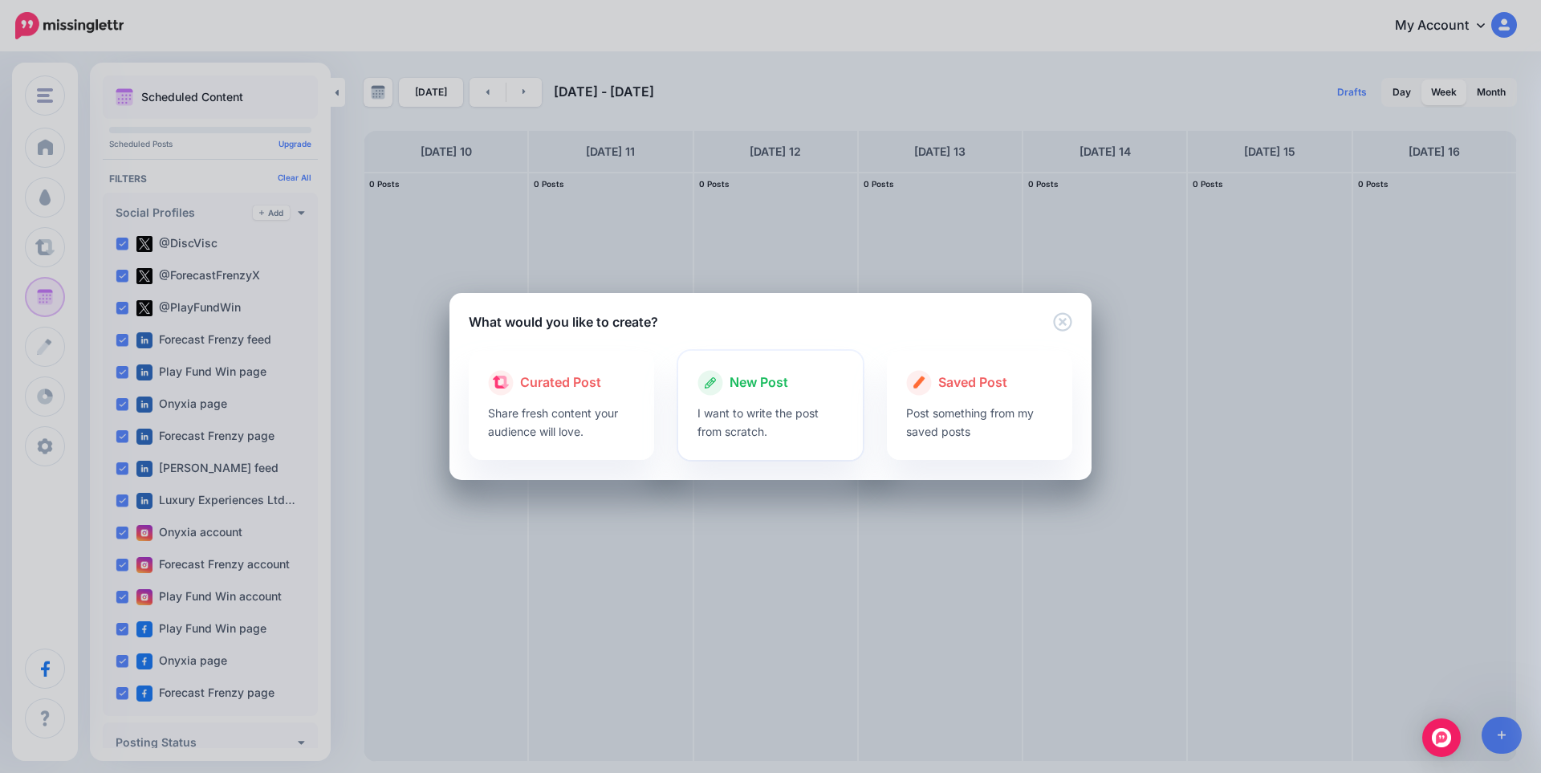
click at [759, 401] on div at bounding box center [770, 400] width 147 height 8
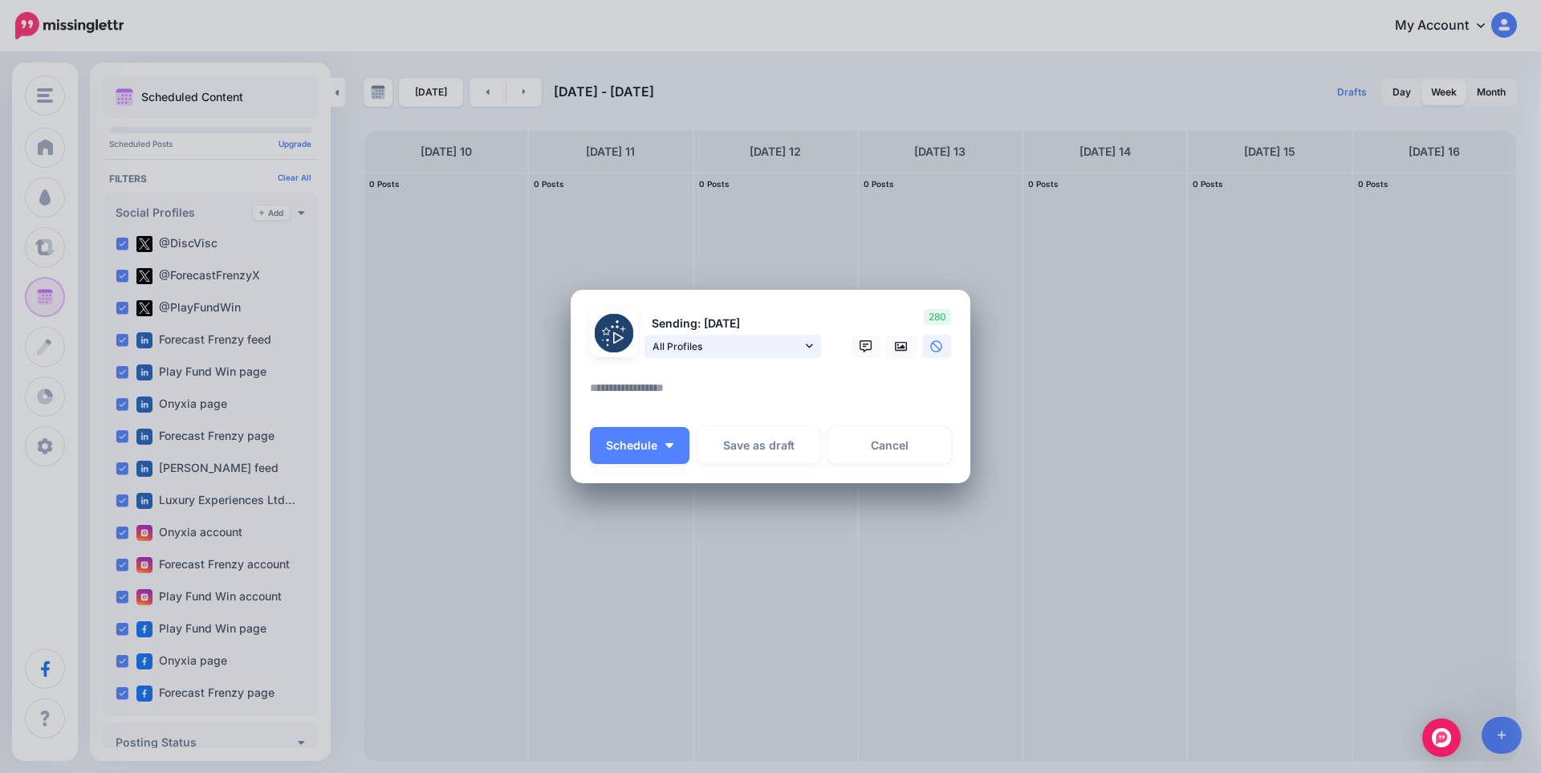
click at [783, 352] on span "All Profiles" at bounding box center [727, 346] width 149 height 17
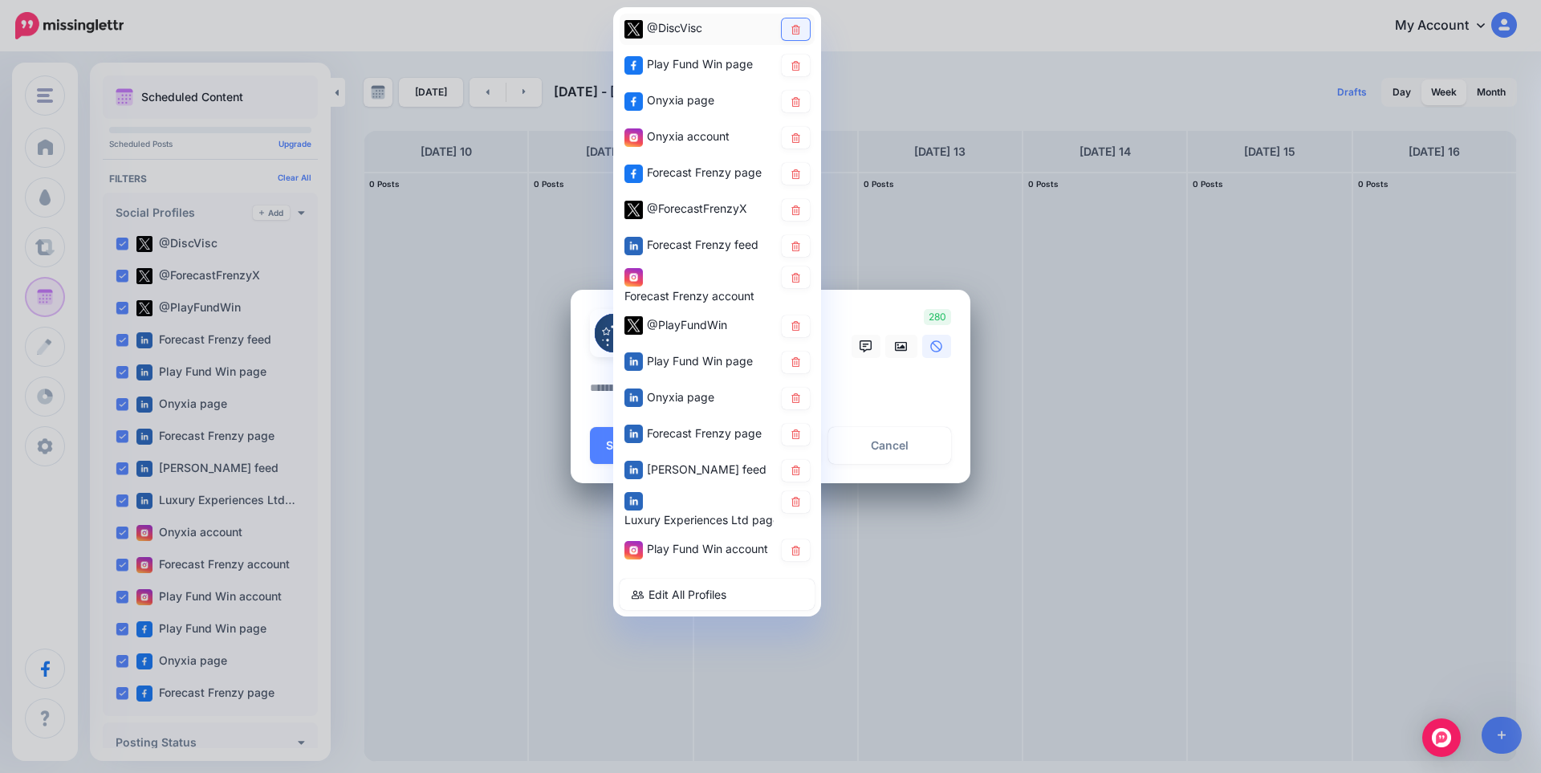
click at [800, 26] on icon at bounding box center [796, 29] width 12 height 10
click at [800, 64] on icon at bounding box center [796, 65] width 12 height 10
click at [799, 132] on icon at bounding box center [796, 137] width 12 height 10
click at [797, 172] on icon at bounding box center [796, 174] width 12 height 10
click at [797, 213] on icon at bounding box center [796, 210] width 12 height 10
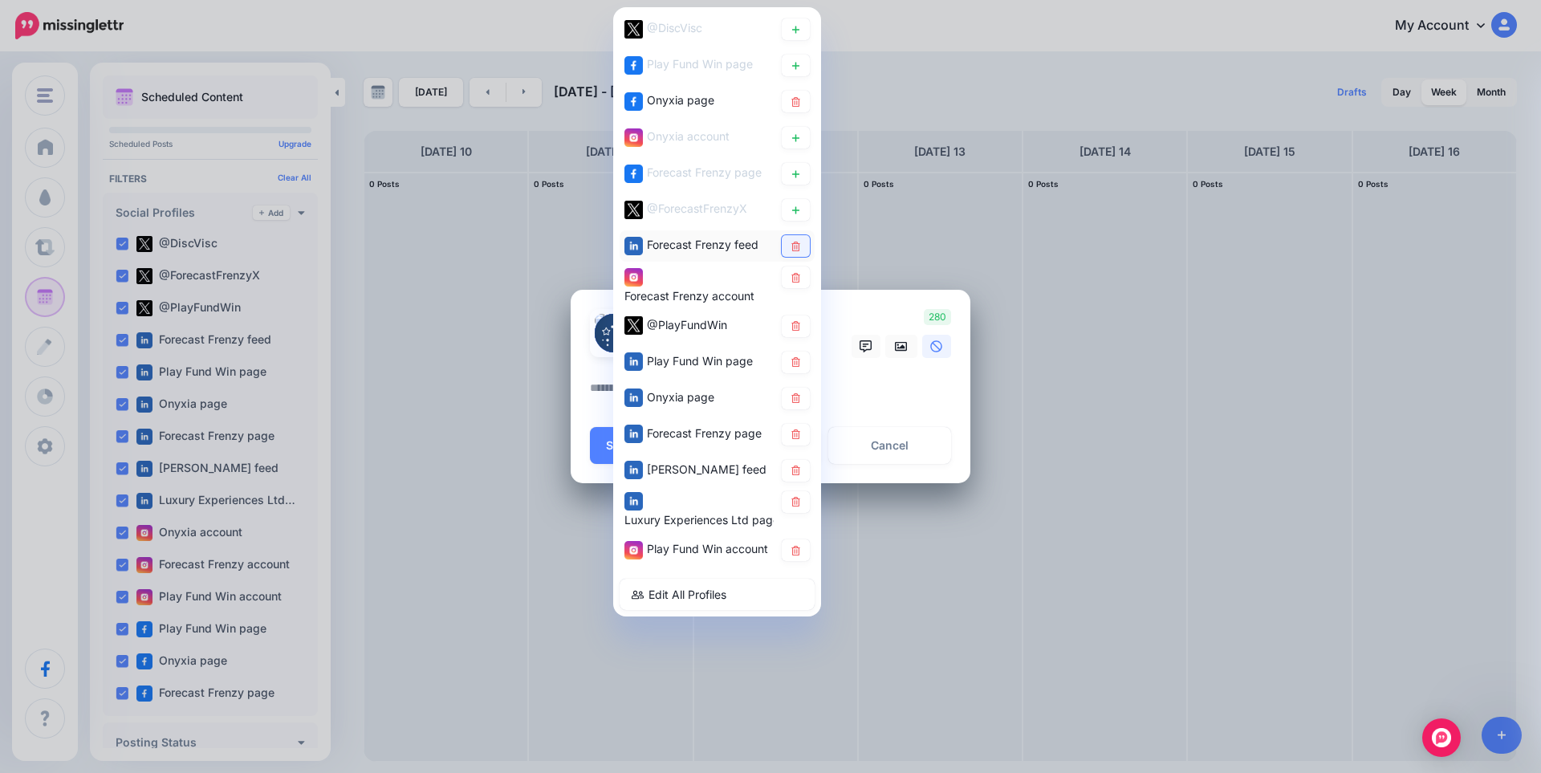
click at [797, 252] on link at bounding box center [796, 246] width 28 height 22
click at [797, 277] on icon at bounding box center [795, 277] width 9 height 10
click at [795, 334] on link at bounding box center [796, 326] width 28 height 22
click at [795, 368] on link at bounding box center [796, 363] width 28 height 22
click at [795, 429] on icon at bounding box center [796, 434] width 12 height 10
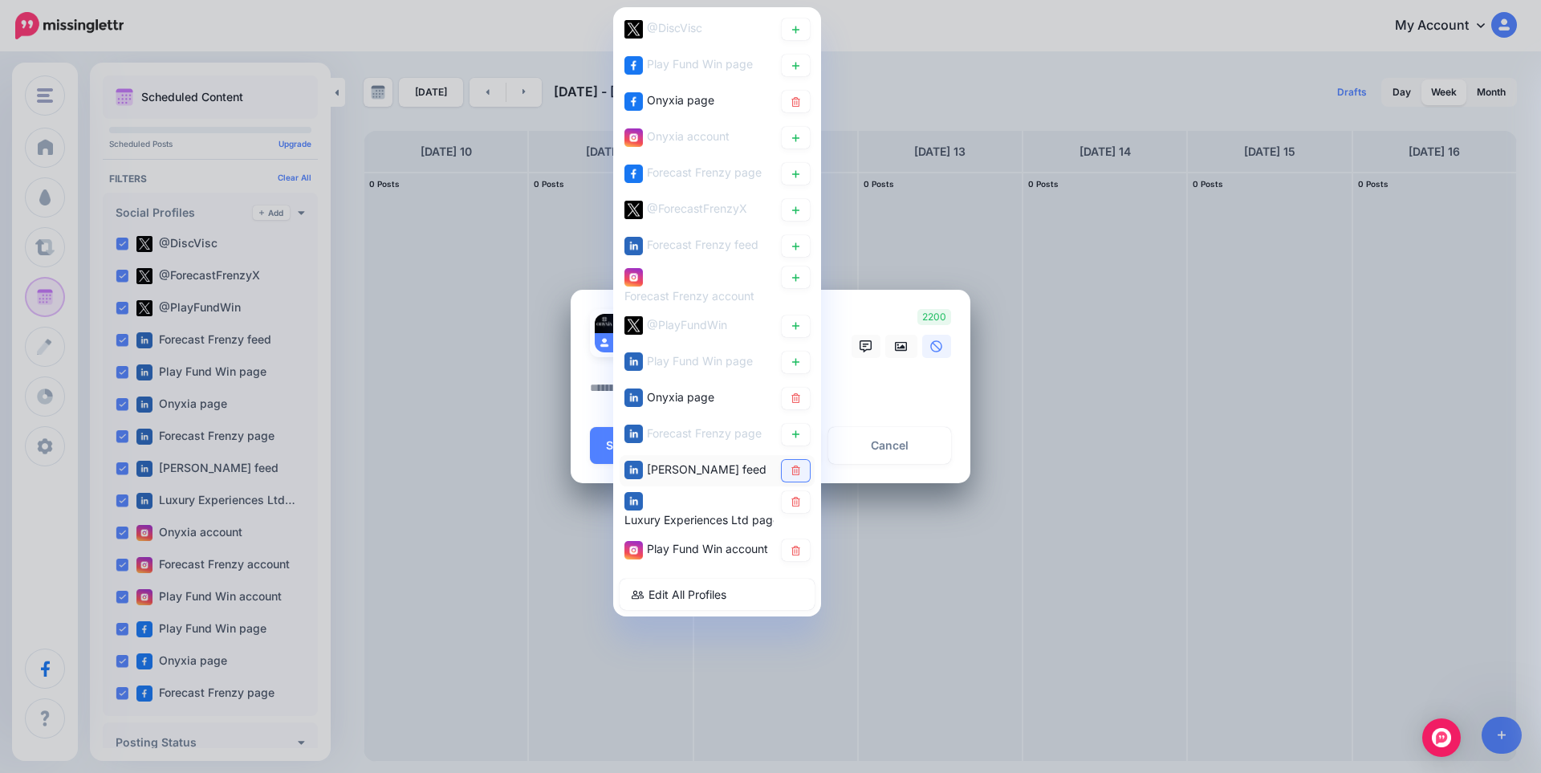
click at [795, 470] on icon at bounding box center [795, 471] width 9 height 10
click at [799, 507] on link at bounding box center [796, 502] width 28 height 22
click at [799, 551] on icon at bounding box center [795, 551] width 9 height 10
click at [880, 384] on textarea at bounding box center [774, 393] width 369 height 31
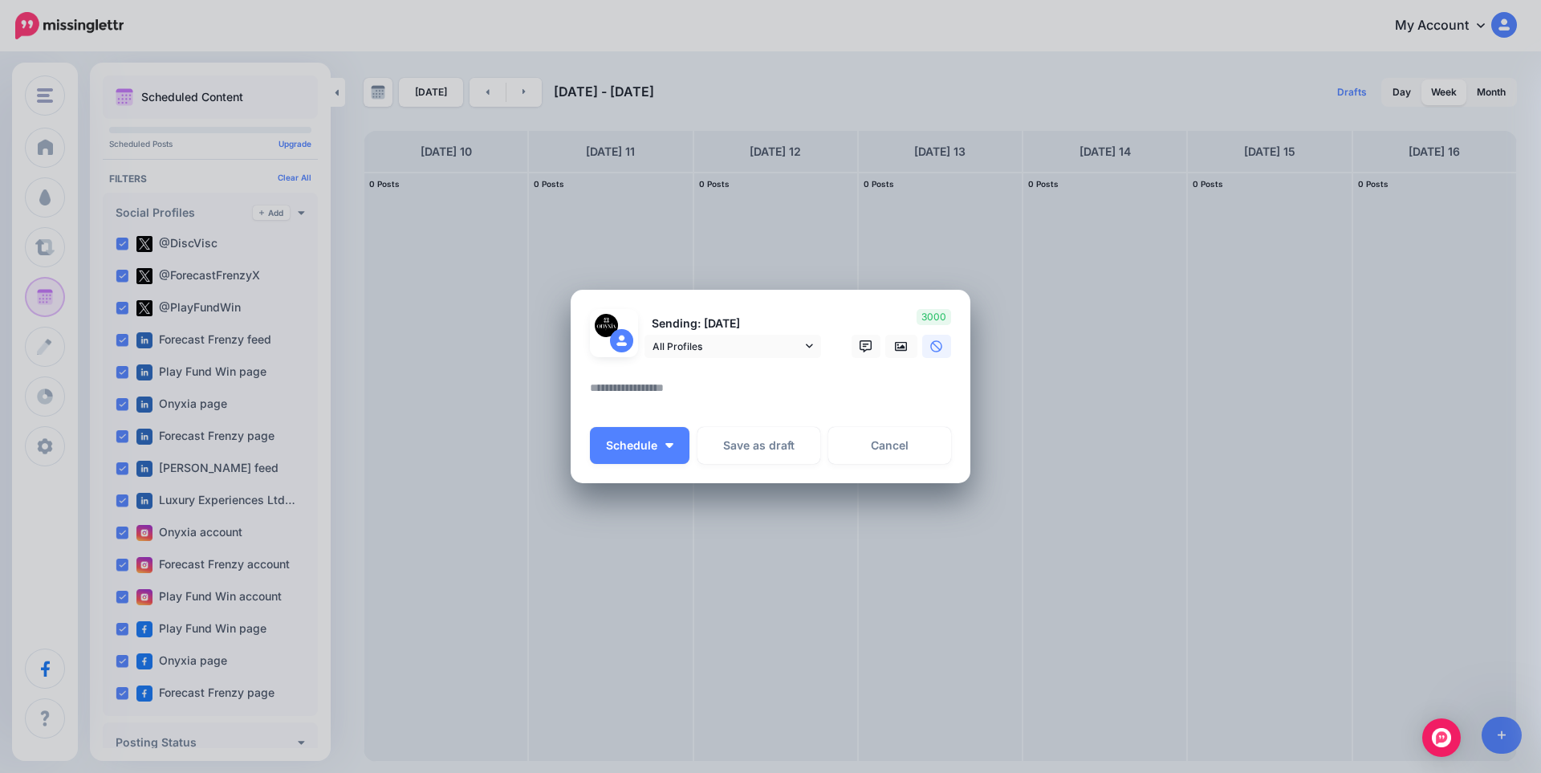
paste textarea "**********"
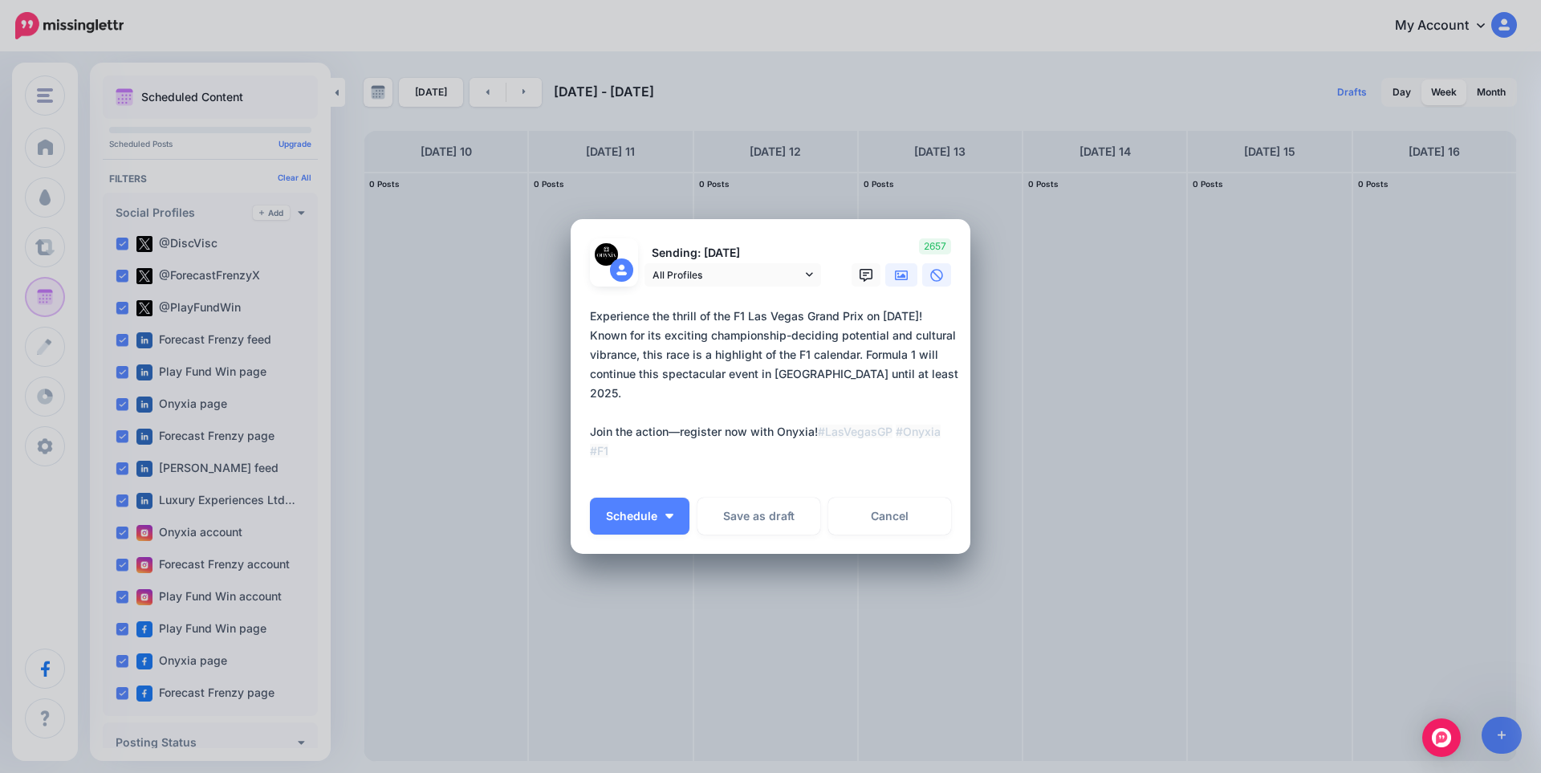
click at [894, 282] on link at bounding box center [901, 274] width 32 height 23
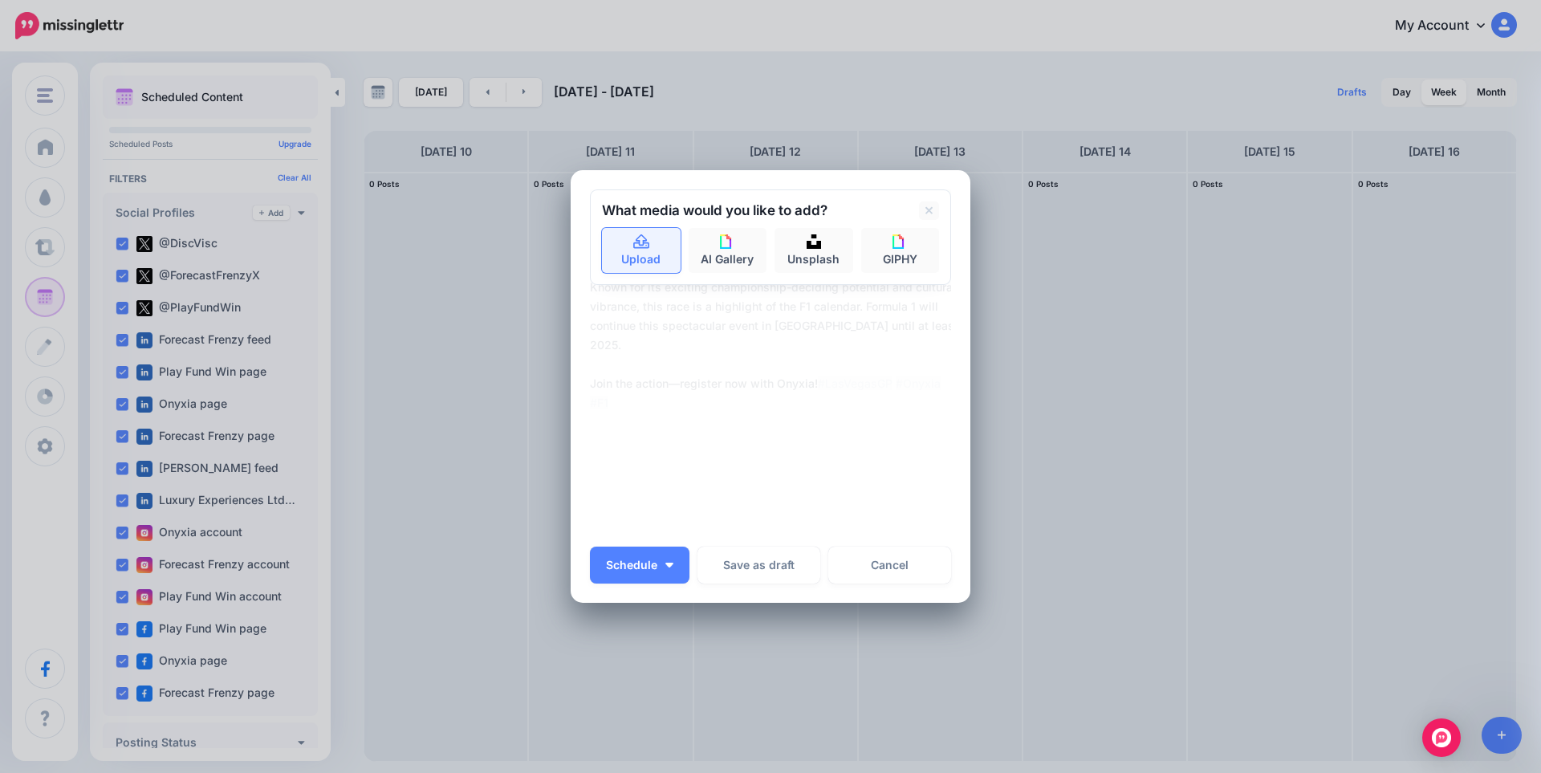
click at [632, 251] on link "Upload" at bounding box center [641, 250] width 79 height 45
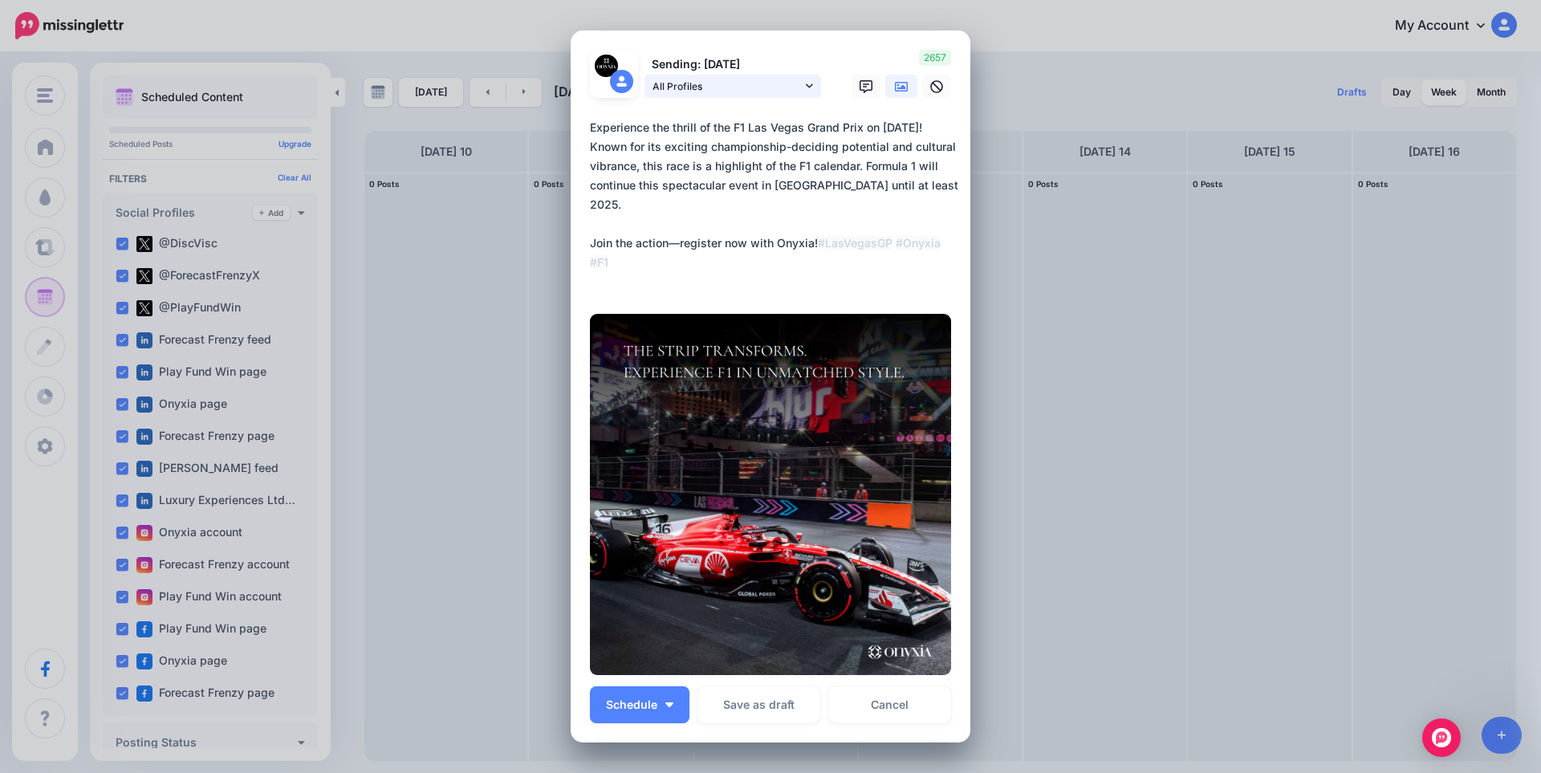
click at [744, 75] on link "All Profiles" at bounding box center [732, 86] width 177 height 23
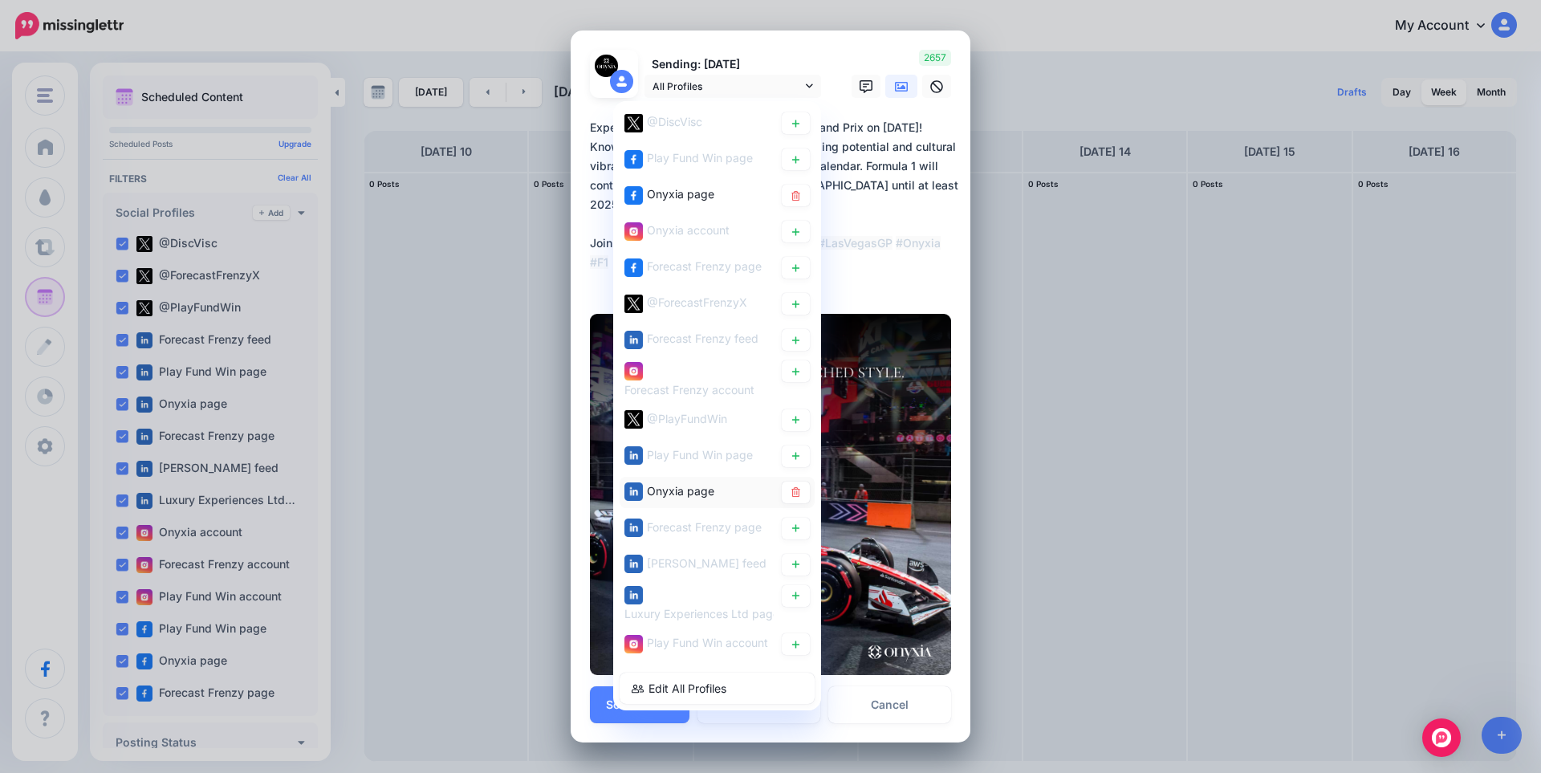
click at [664, 490] on span "Onyxia page" at bounding box center [680, 491] width 67 height 14
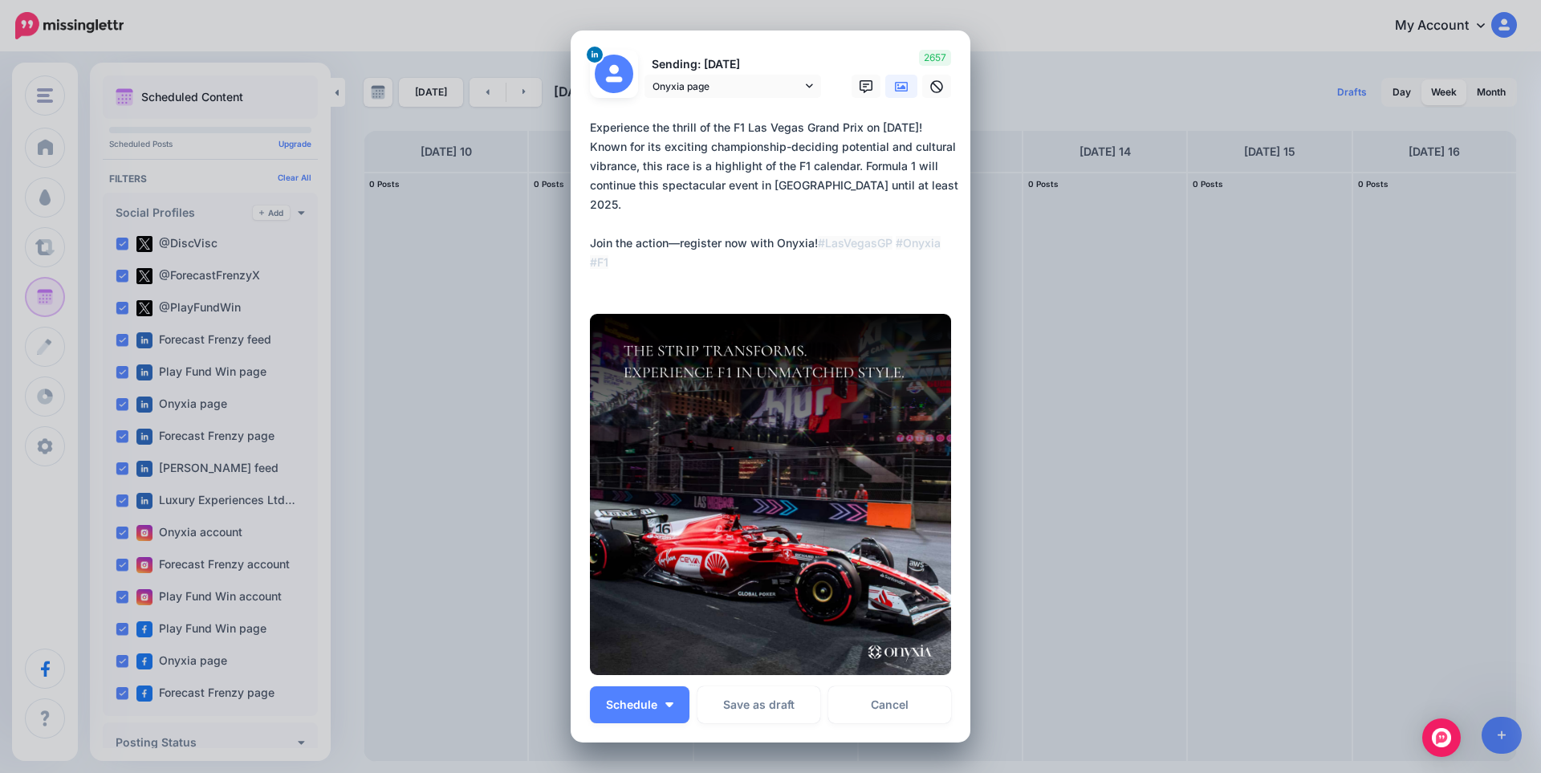
click at [677, 176] on textarea "**********" at bounding box center [774, 204] width 369 height 173
paste textarea "**********"
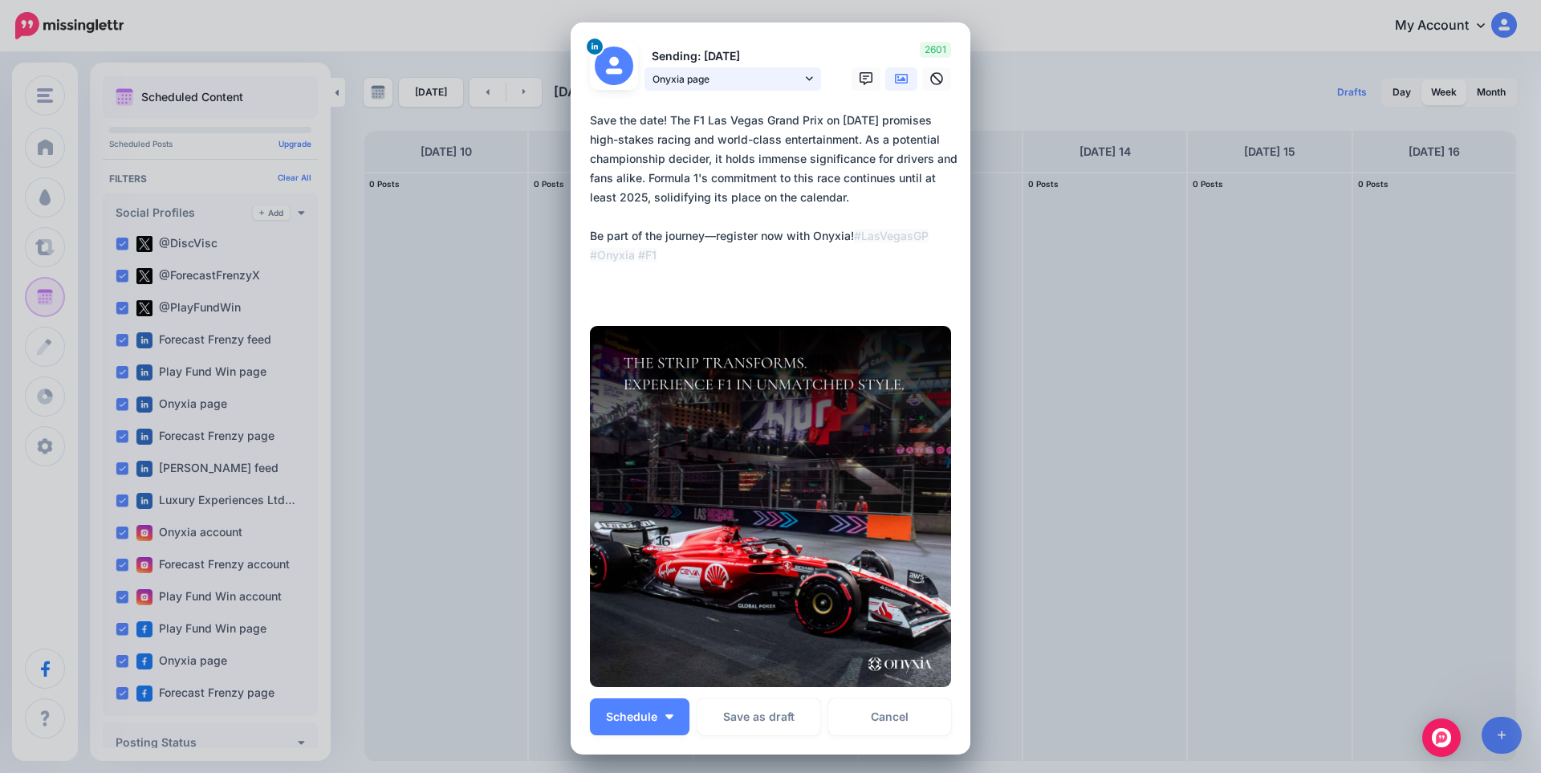
click at [765, 79] on span "Onyxia page" at bounding box center [727, 79] width 149 height 17
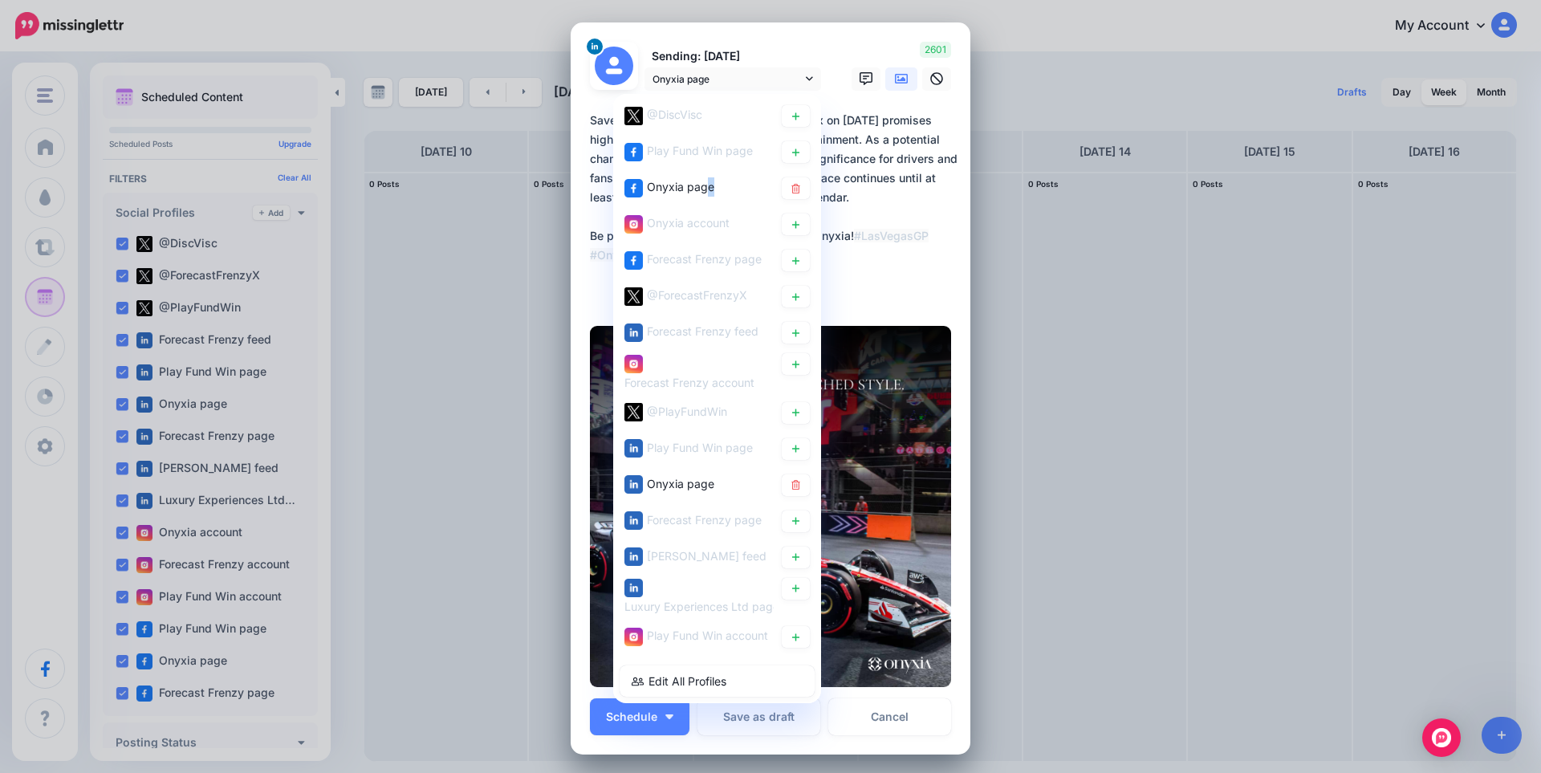
click at [704, 181] on span "Onyxia page" at bounding box center [680, 187] width 67 height 14
type textarea "**********"
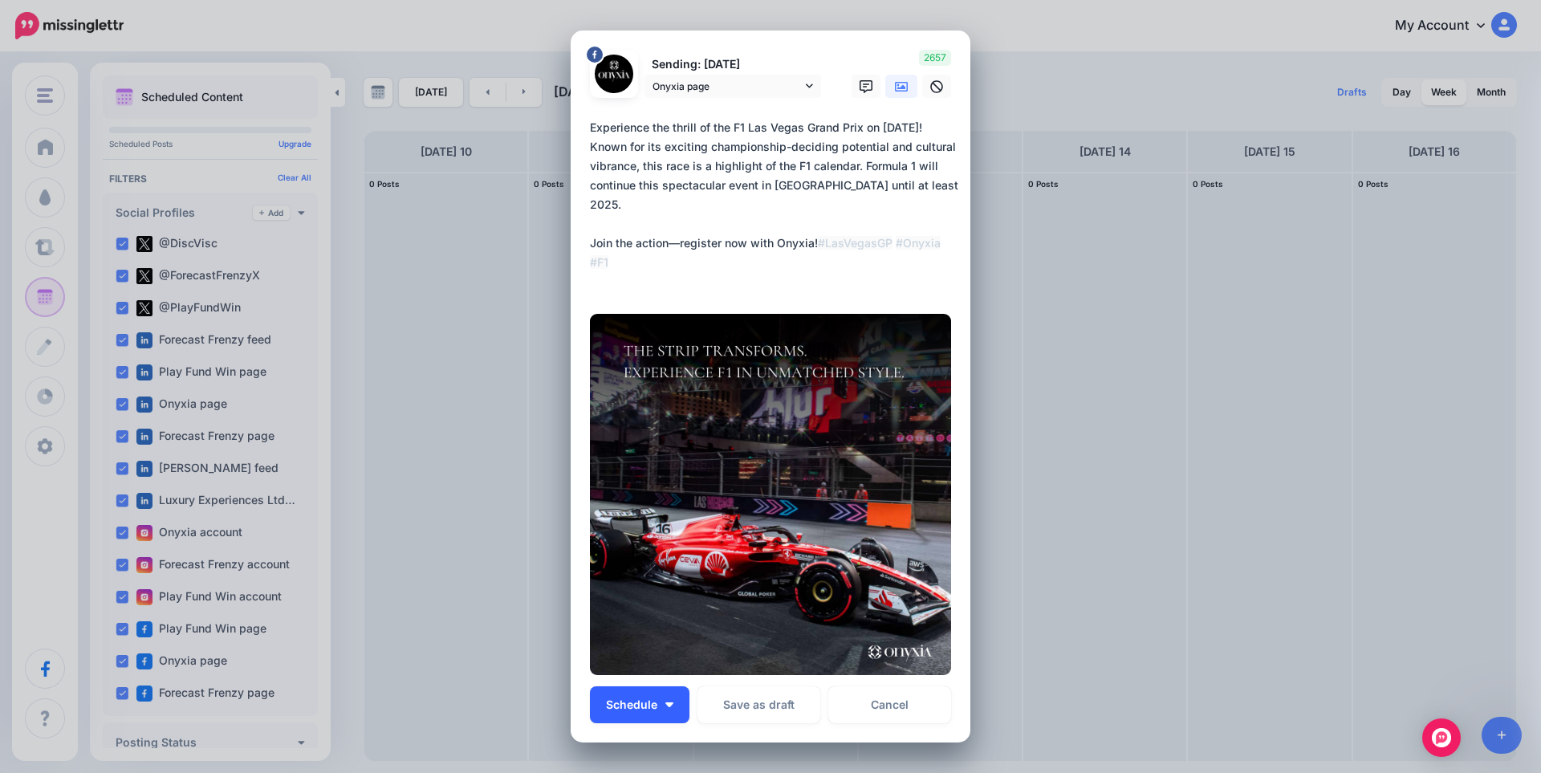
click at [661, 718] on button "Schedule" at bounding box center [640, 704] width 100 height 37
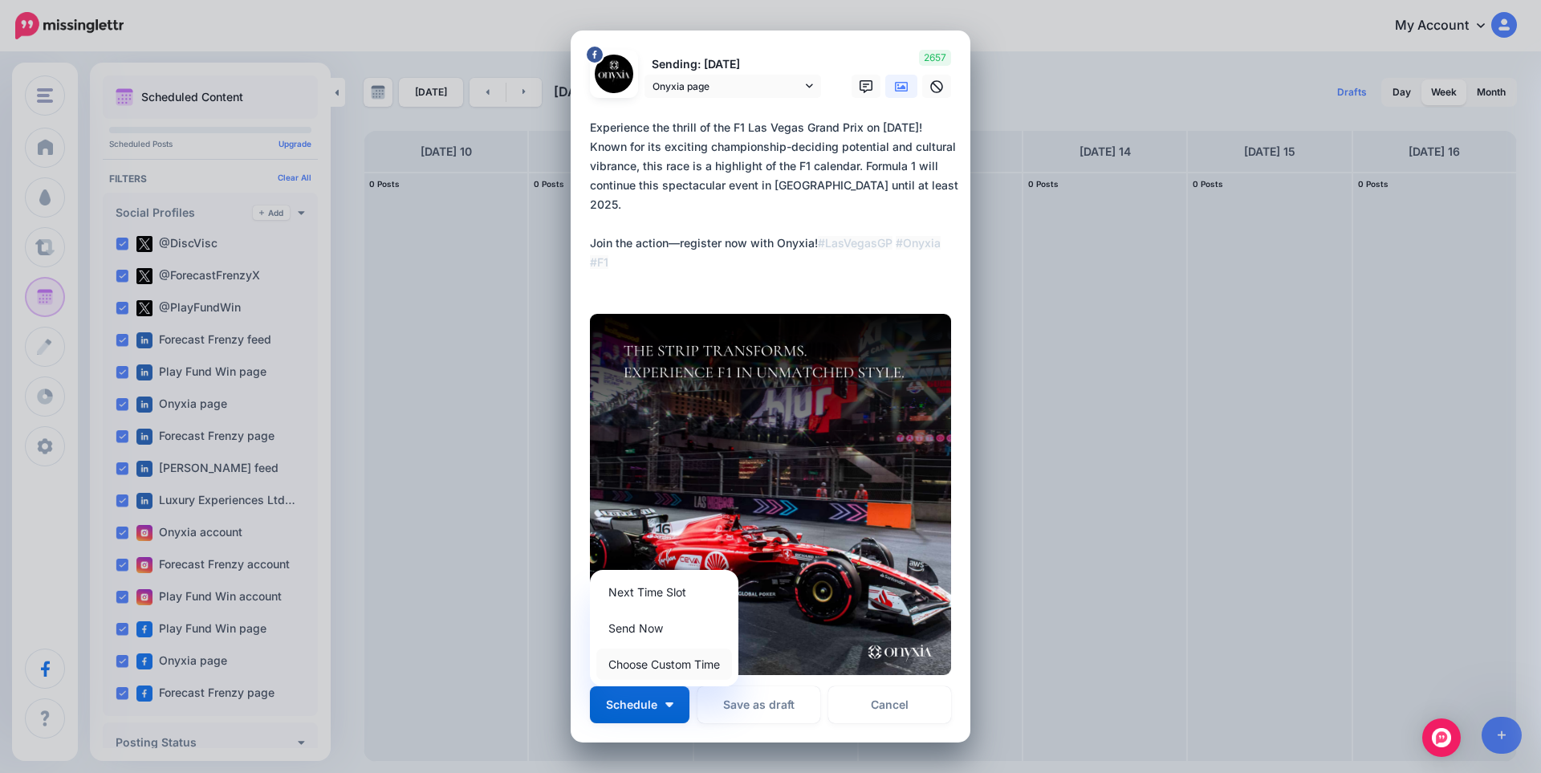
click at [650, 669] on link "Choose Custom Time" at bounding box center [664, 664] width 136 height 31
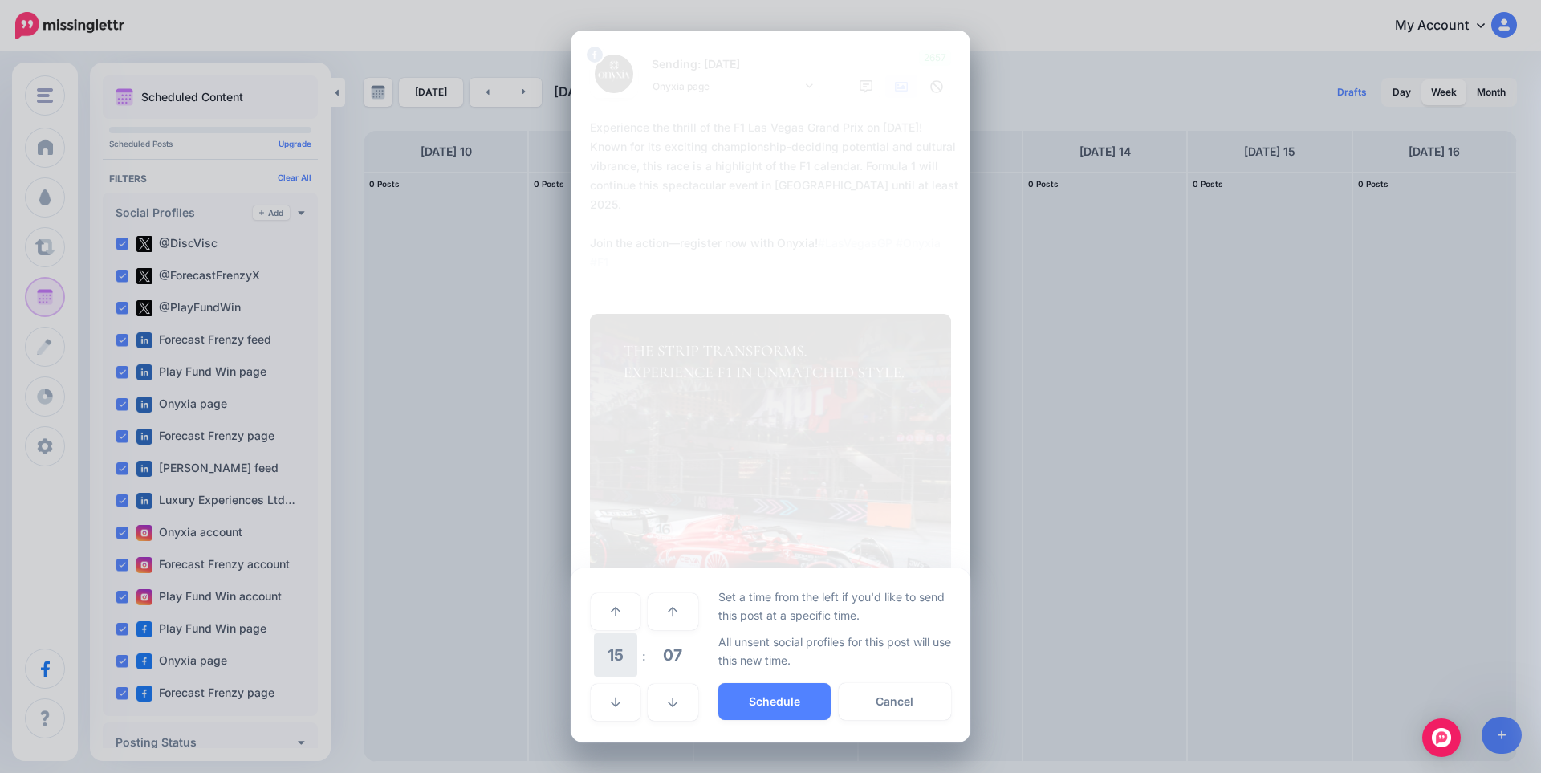
click at [620, 653] on span "15" at bounding box center [615, 654] width 43 height 43
click at [646, 648] on td "11" at bounding box center [652, 643] width 18 height 23
click at [673, 661] on span "07" at bounding box center [672, 654] width 43 height 43
click at [603, 616] on td "00" at bounding box center [599, 610] width 18 height 45
click at [807, 710] on button "Schedule" at bounding box center [774, 701] width 112 height 37
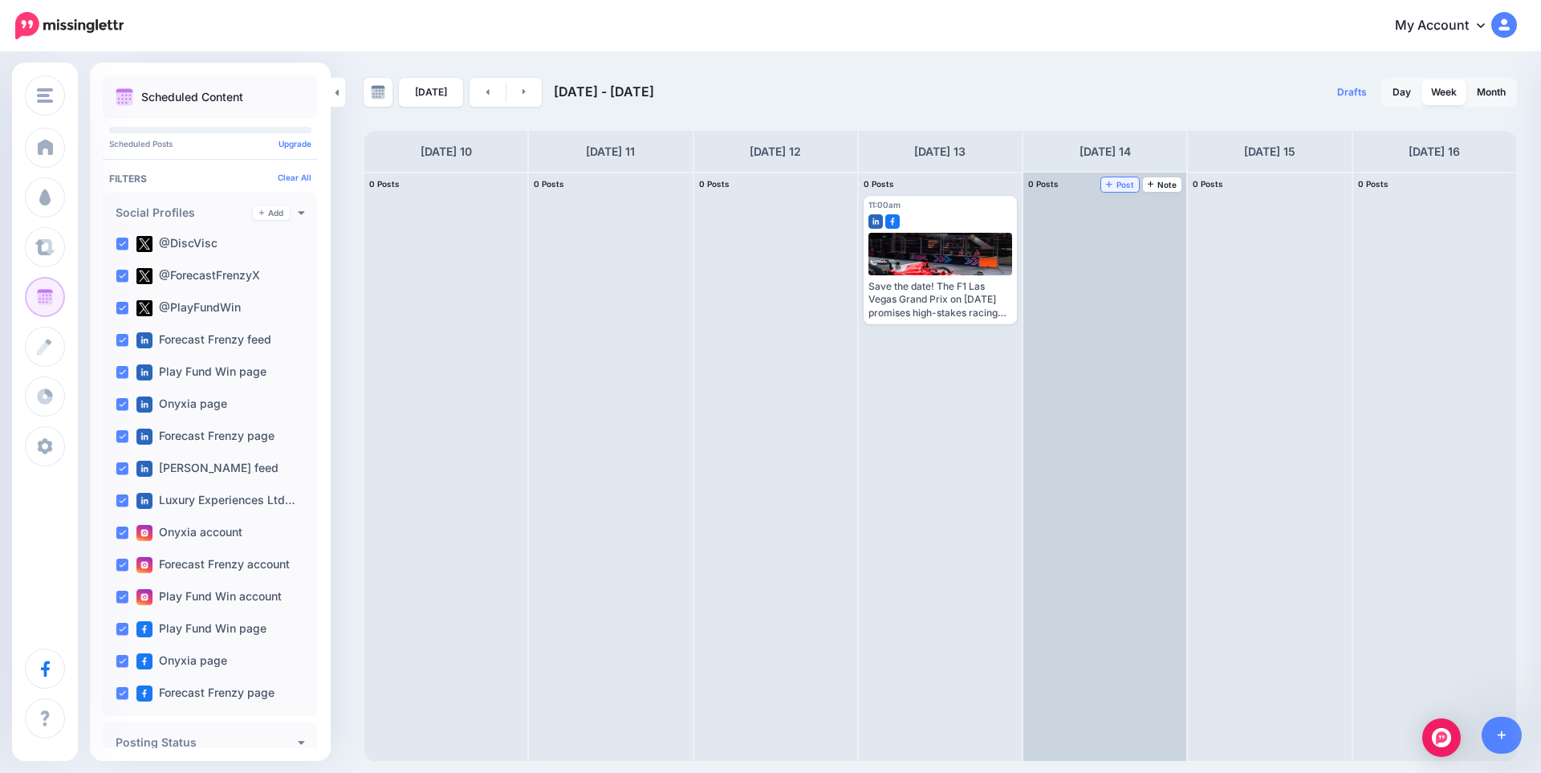
click at [1130, 182] on span "Post" at bounding box center [1120, 185] width 28 height 8
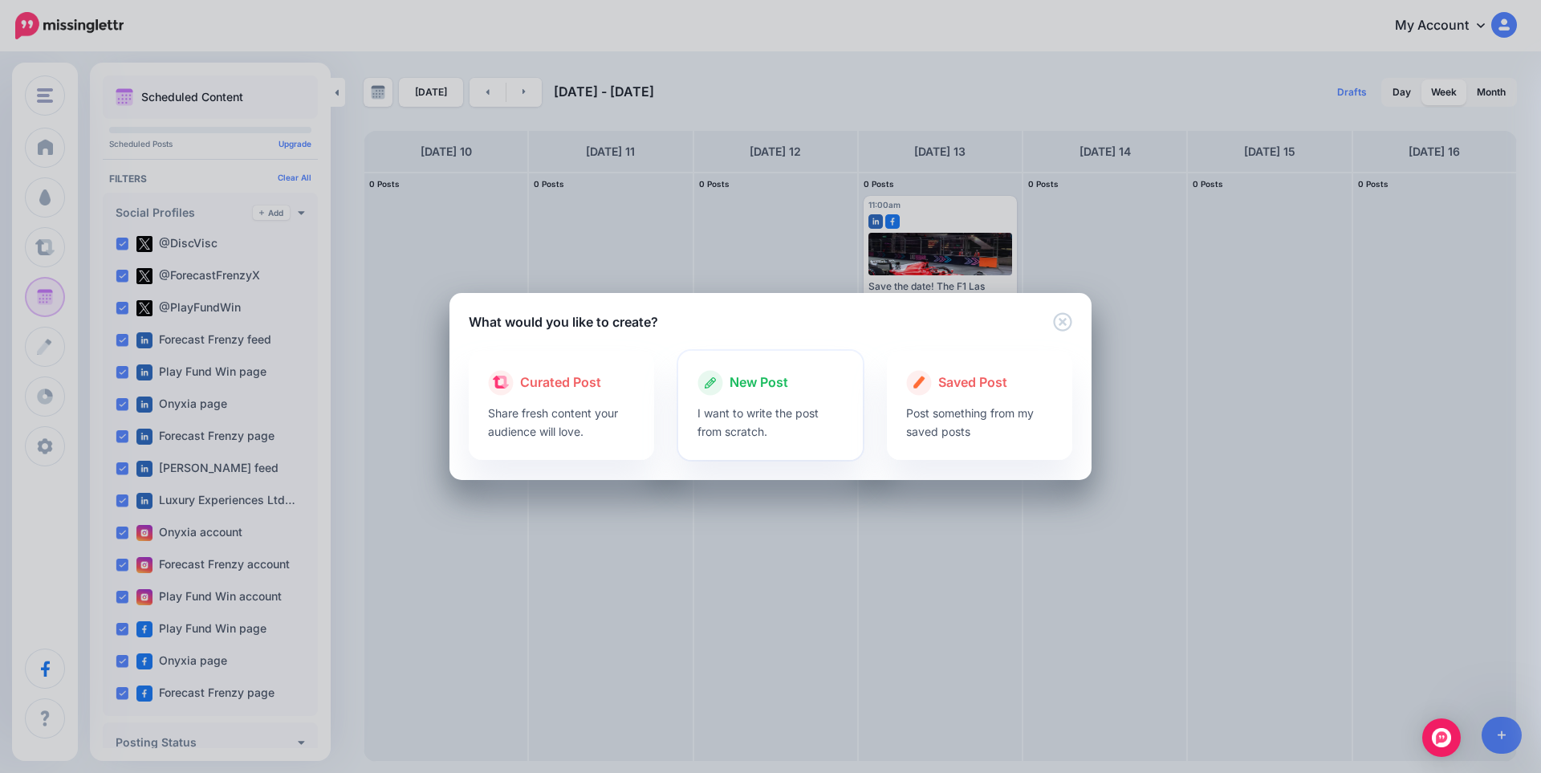
click at [789, 396] on div at bounding box center [770, 400] width 147 height 8
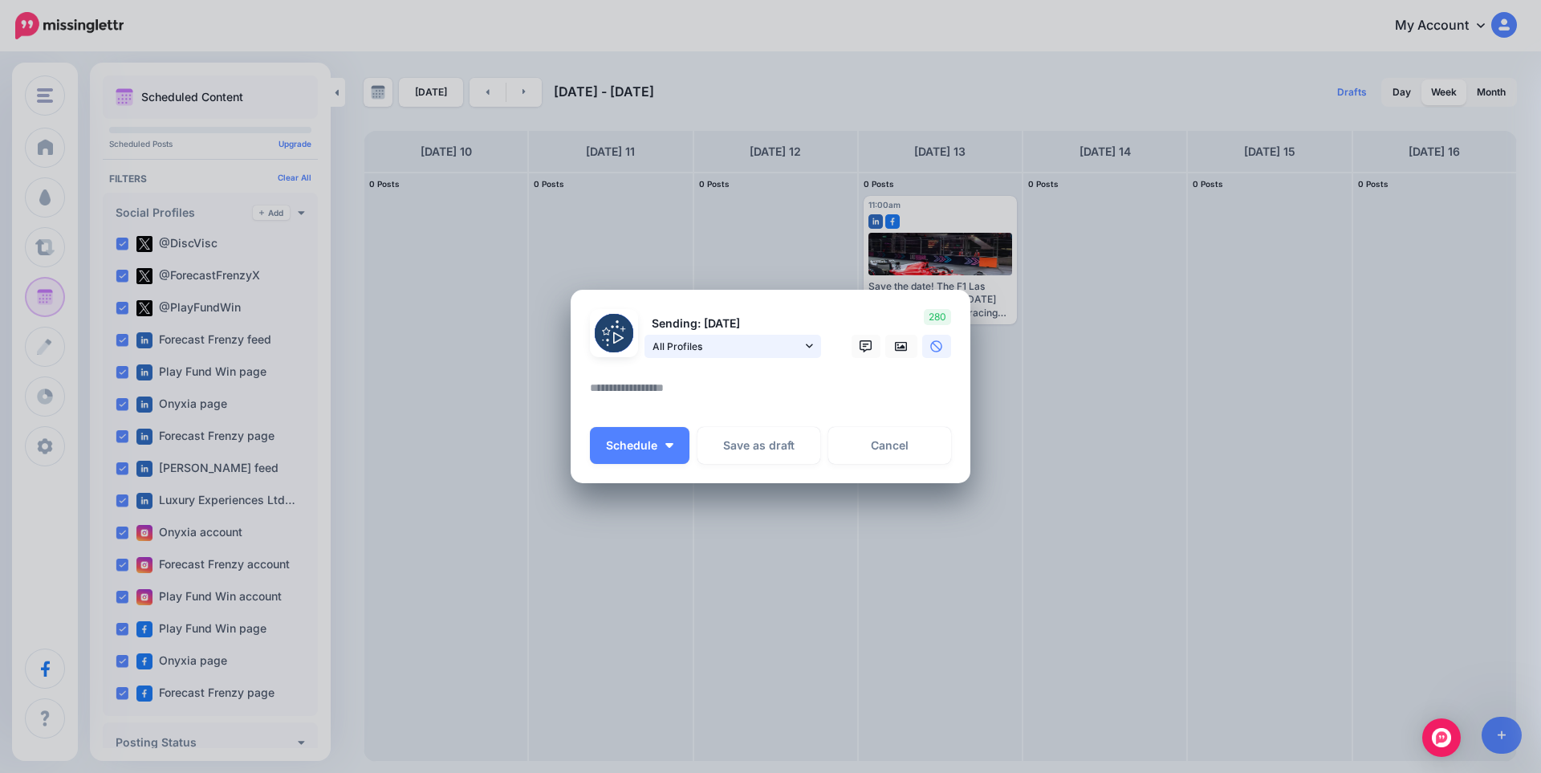
click at [721, 350] on span "All Profiles" at bounding box center [727, 346] width 149 height 17
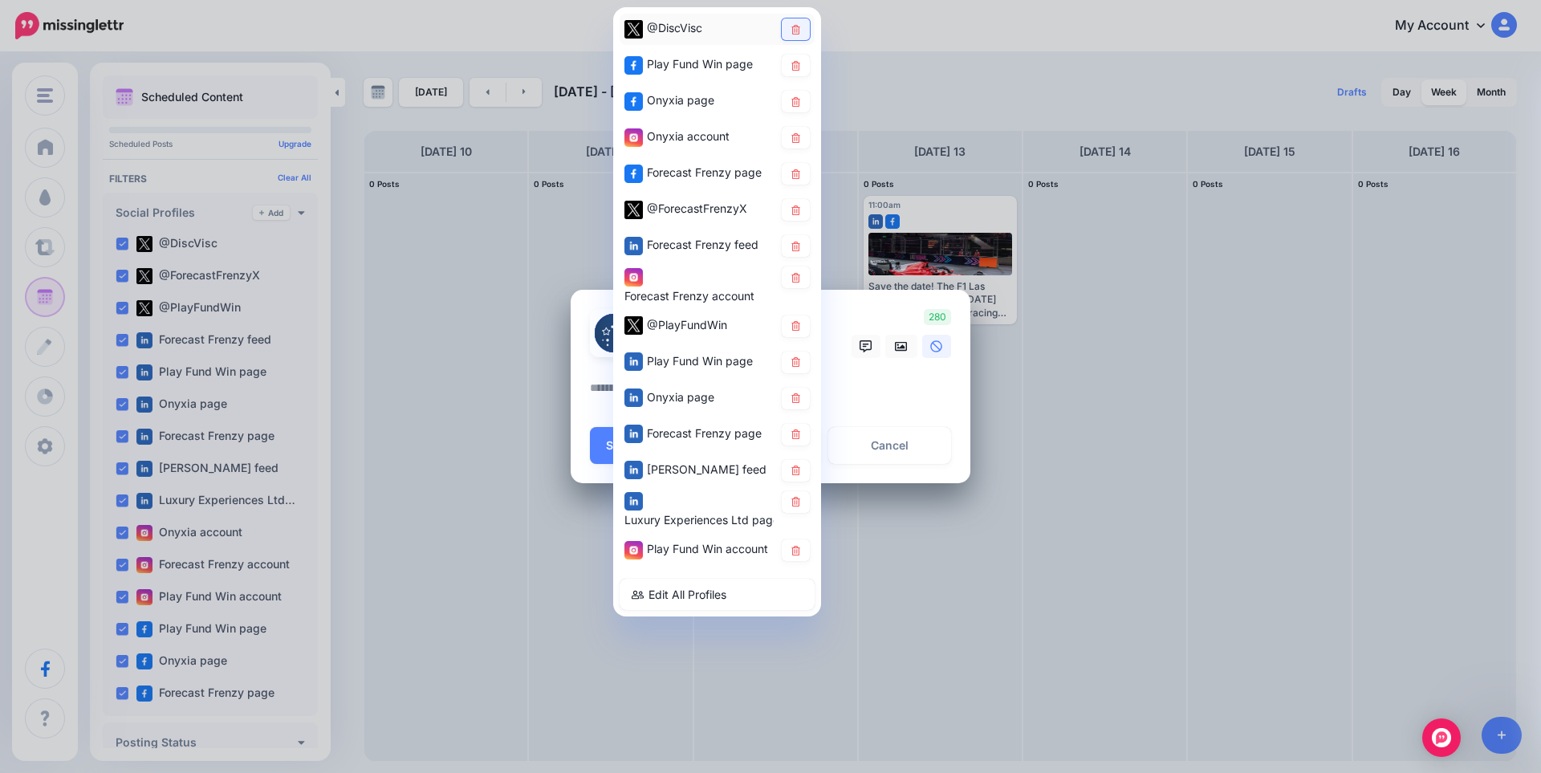
click at [795, 32] on icon at bounding box center [796, 29] width 12 height 10
click at [796, 55] on link at bounding box center [796, 66] width 28 height 22
click at [795, 140] on icon at bounding box center [796, 137] width 12 height 10
click at [796, 166] on link at bounding box center [796, 174] width 28 height 22
click at [801, 208] on icon at bounding box center [796, 210] width 12 height 10
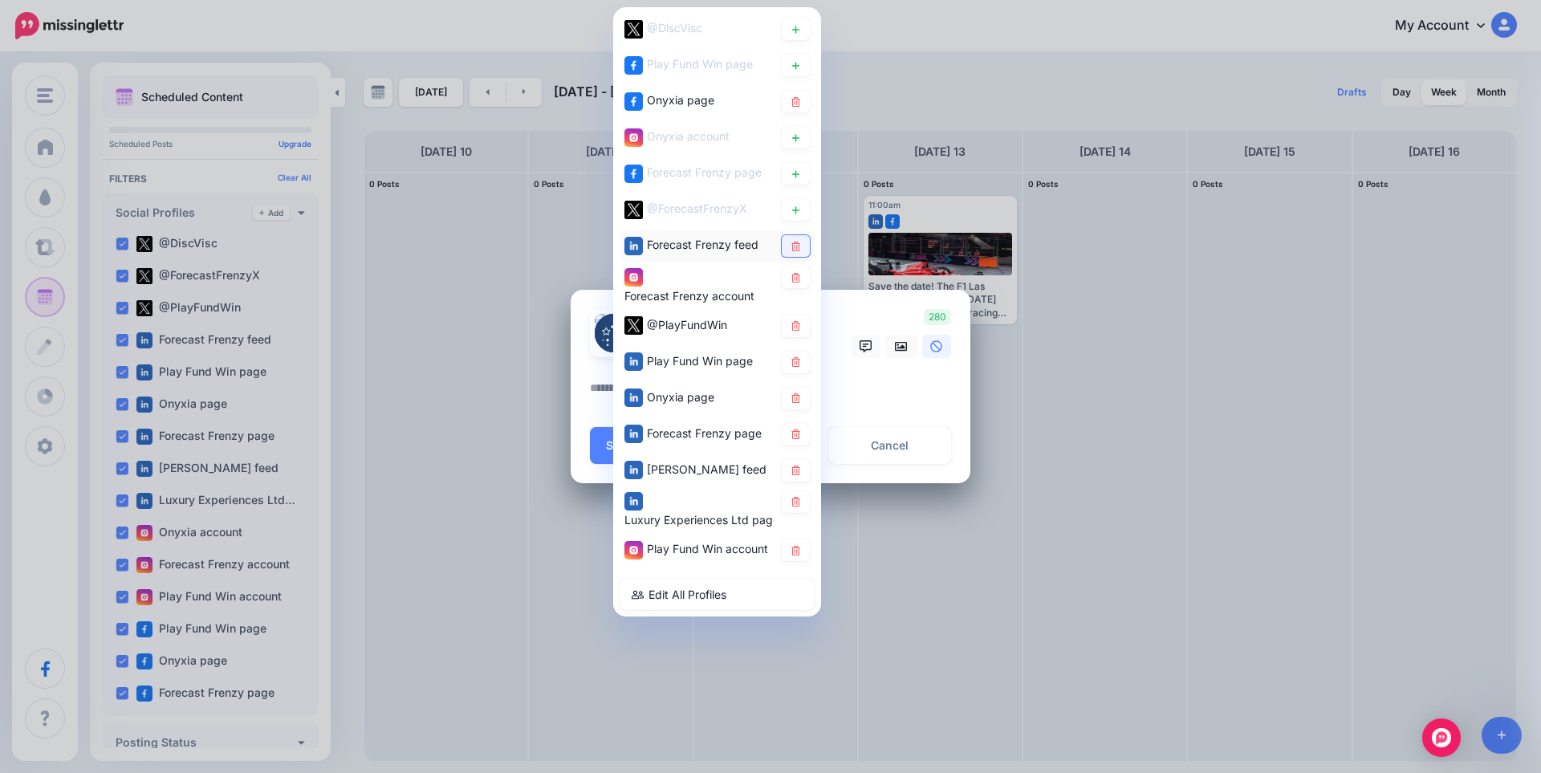
click at [801, 250] on icon at bounding box center [796, 246] width 12 height 10
click at [803, 282] on link at bounding box center [796, 277] width 28 height 22
click at [801, 327] on icon at bounding box center [796, 326] width 12 height 10
click at [803, 366] on link at bounding box center [796, 363] width 28 height 22
click at [800, 431] on icon at bounding box center [796, 434] width 12 height 10
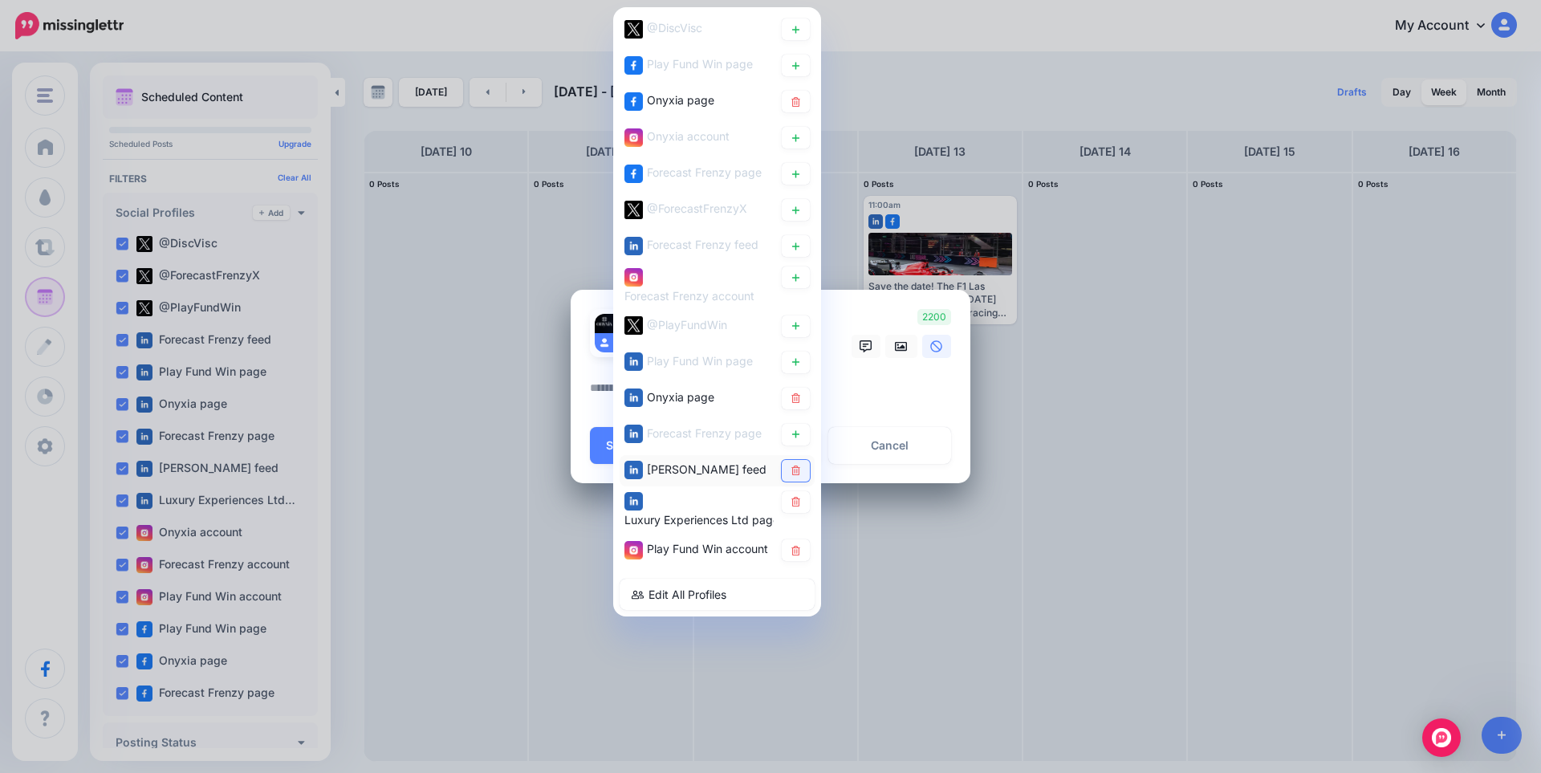
click at [795, 478] on link at bounding box center [796, 471] width 28 height 22
click at [792, 511] on link at bounding box center [796, 502] width 28 height 22
click at [798, 555] on icon at bounding box center [795, 551] width 9 height 10
click at [867, 394] on textarea at bounding box center [774, 393] width 369 height 31
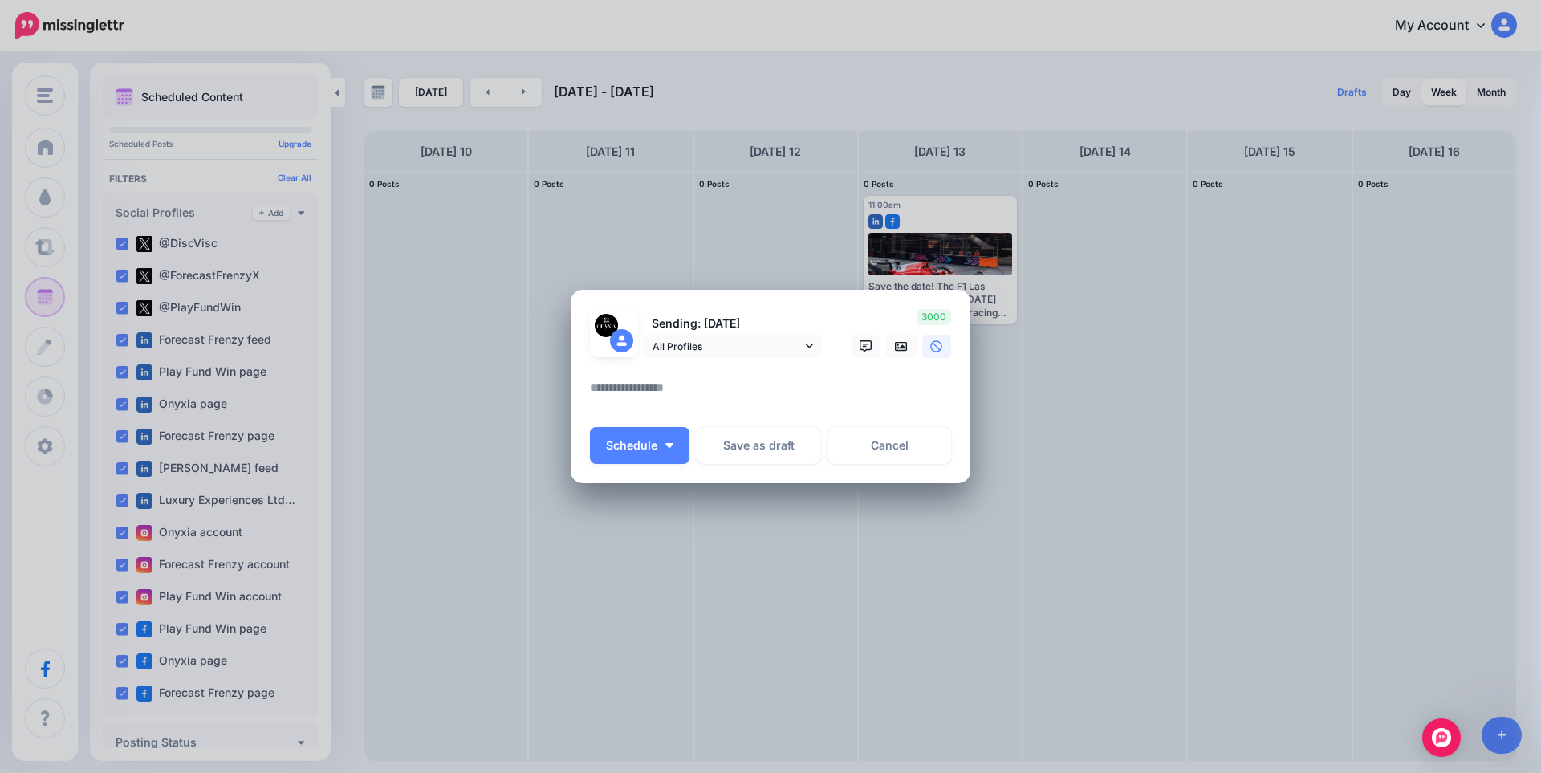
paste textarea "**********"
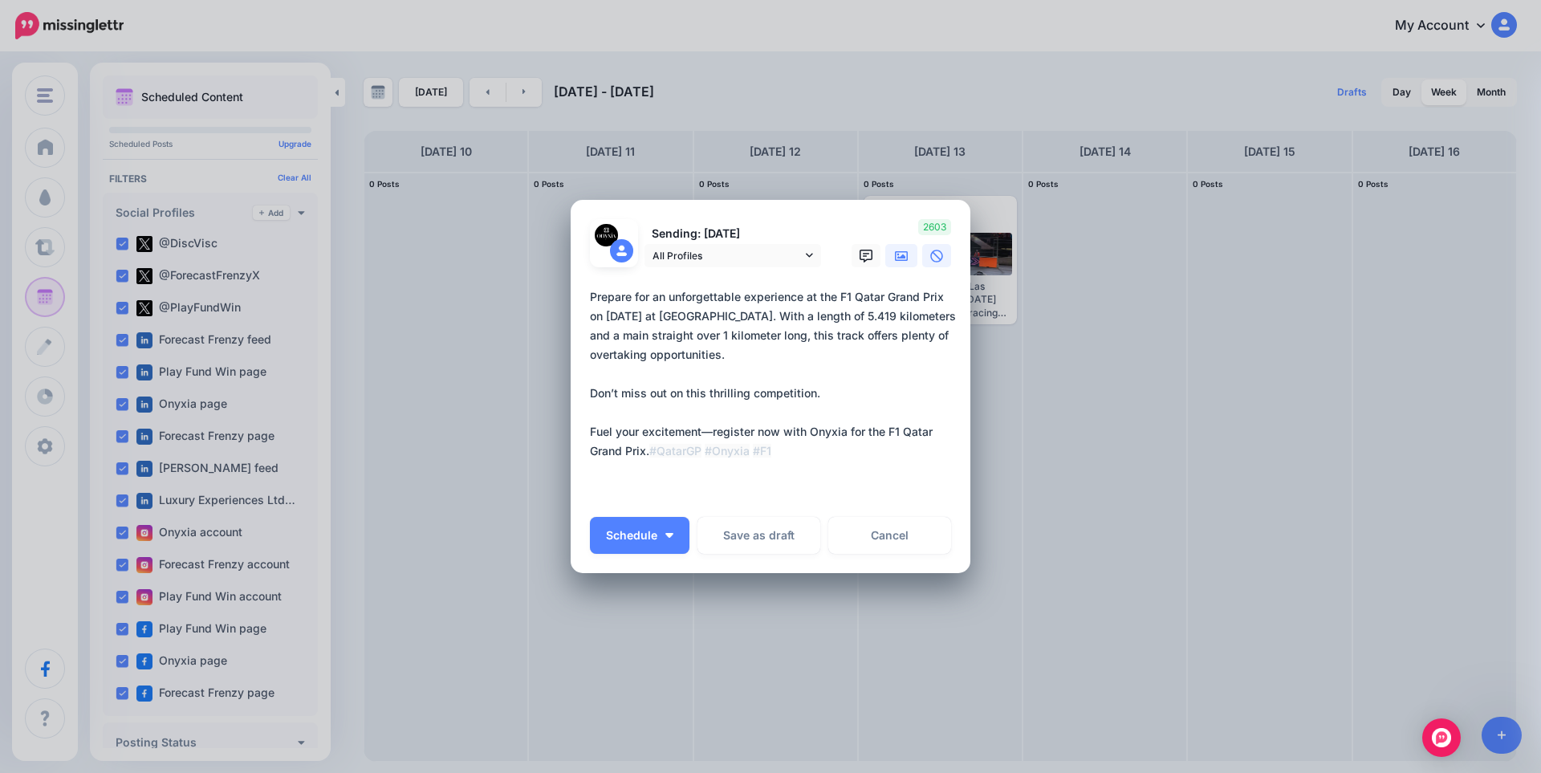
click at [900, 254] on icon at bounding box center [901, 256] width 13 height 13
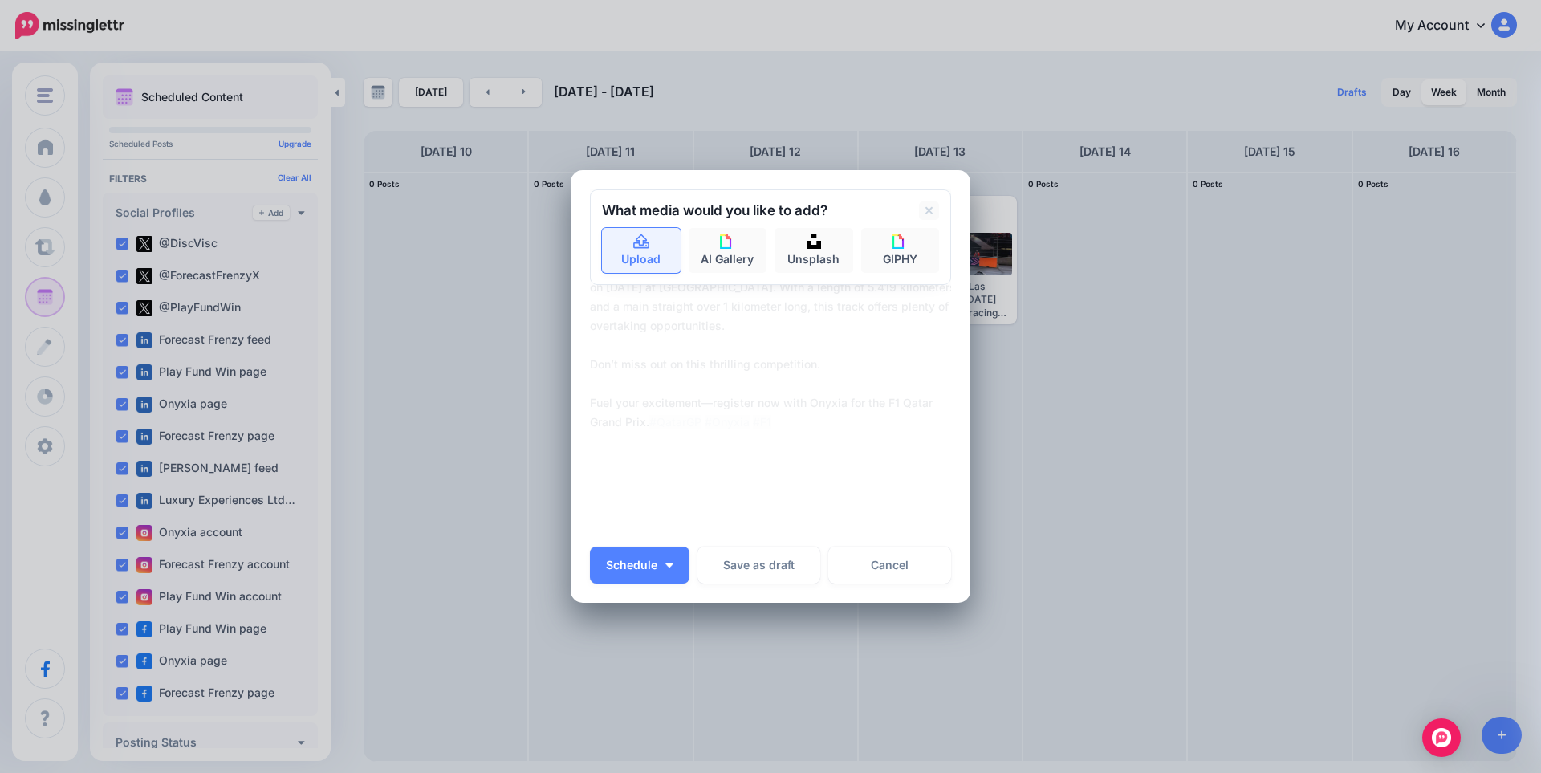
click at [644, 232] on link "Upload" at bounding box center [641, 250] width 79 height 45
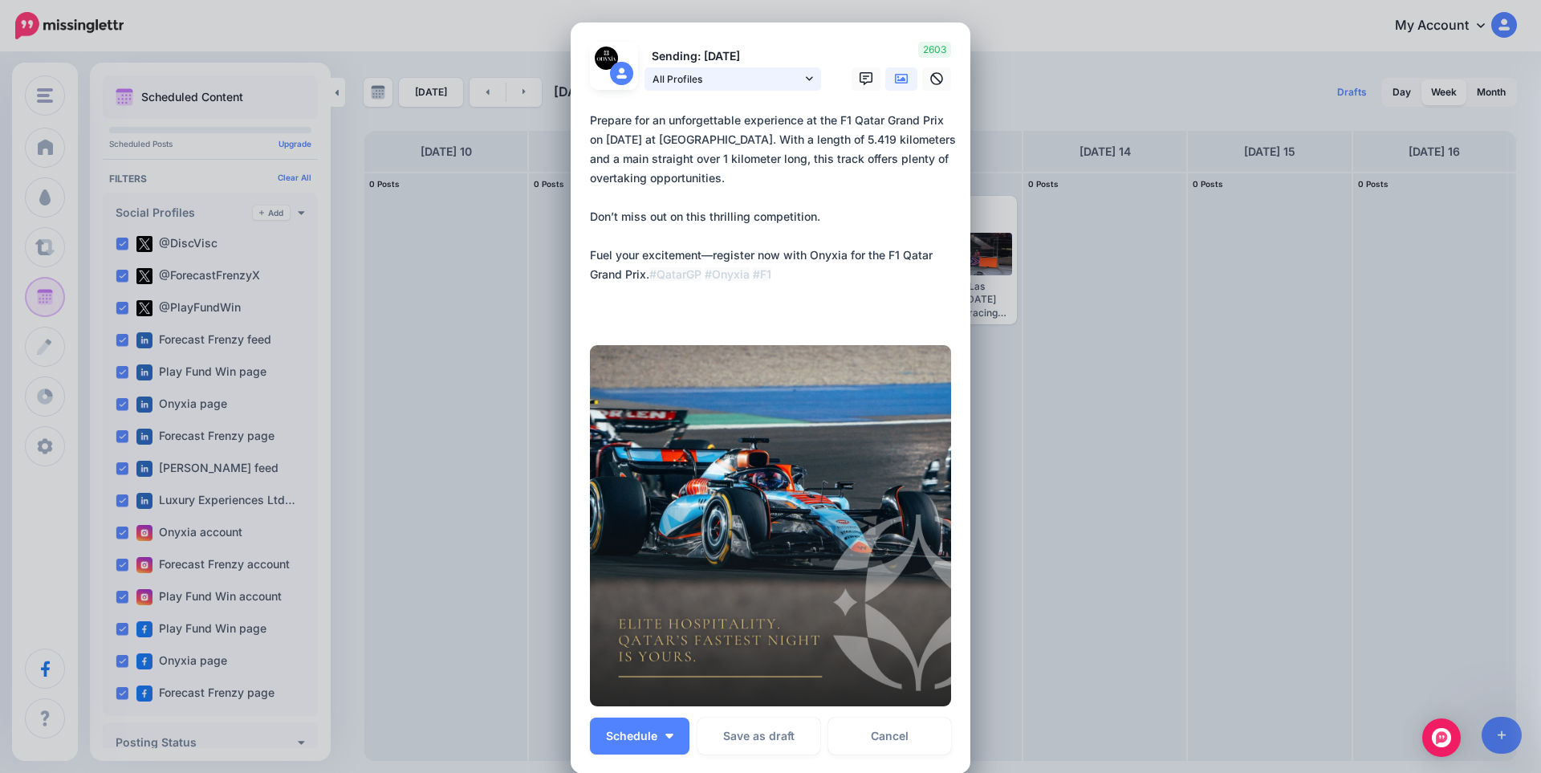
click at [663, 75] on span "All Profiles" at bounding box center [727, 79] width 149 height 17
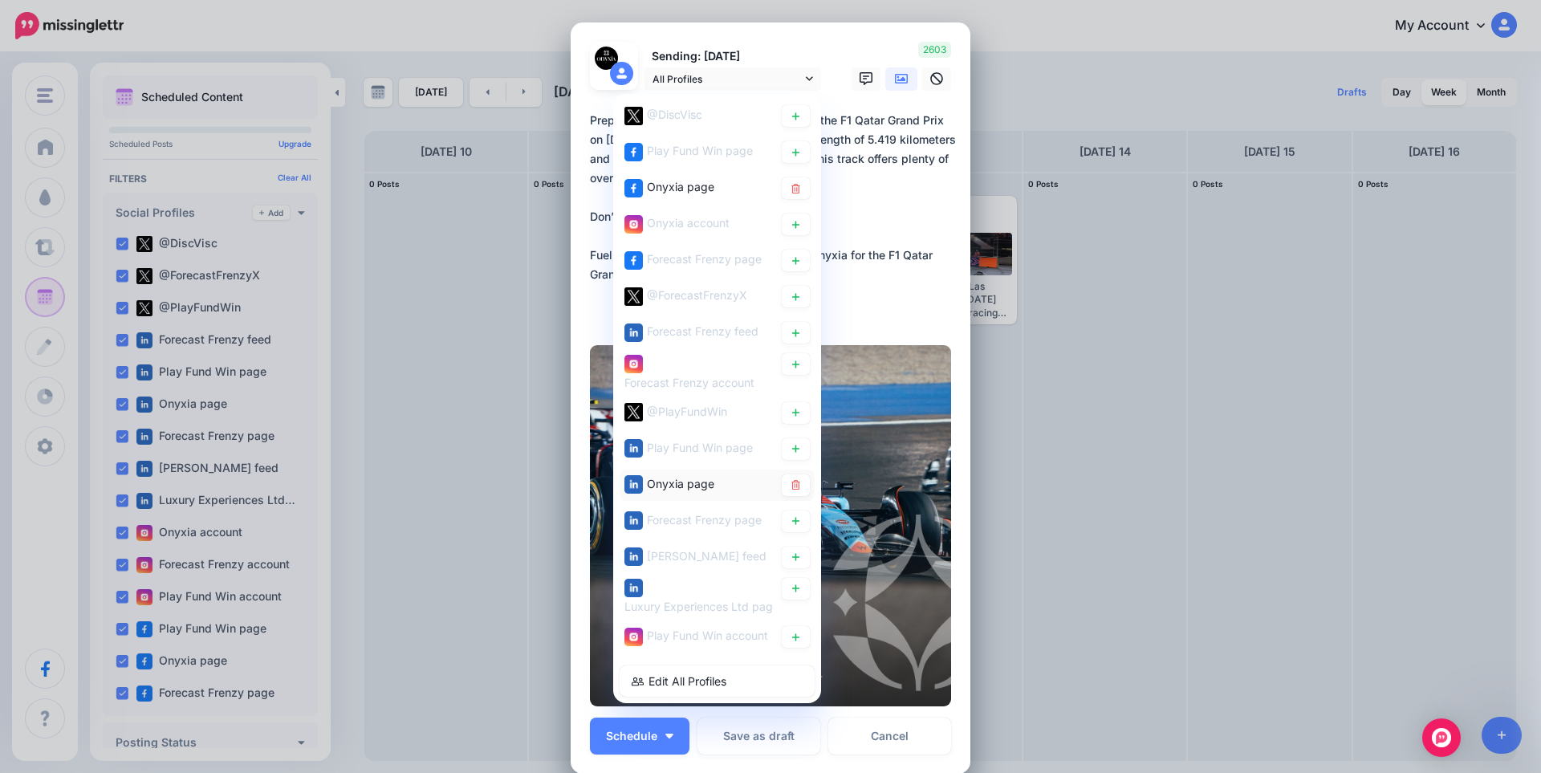
click at [666, 486] on span "Onyxia page" at bounding box center [680, 483] width 67 height 14
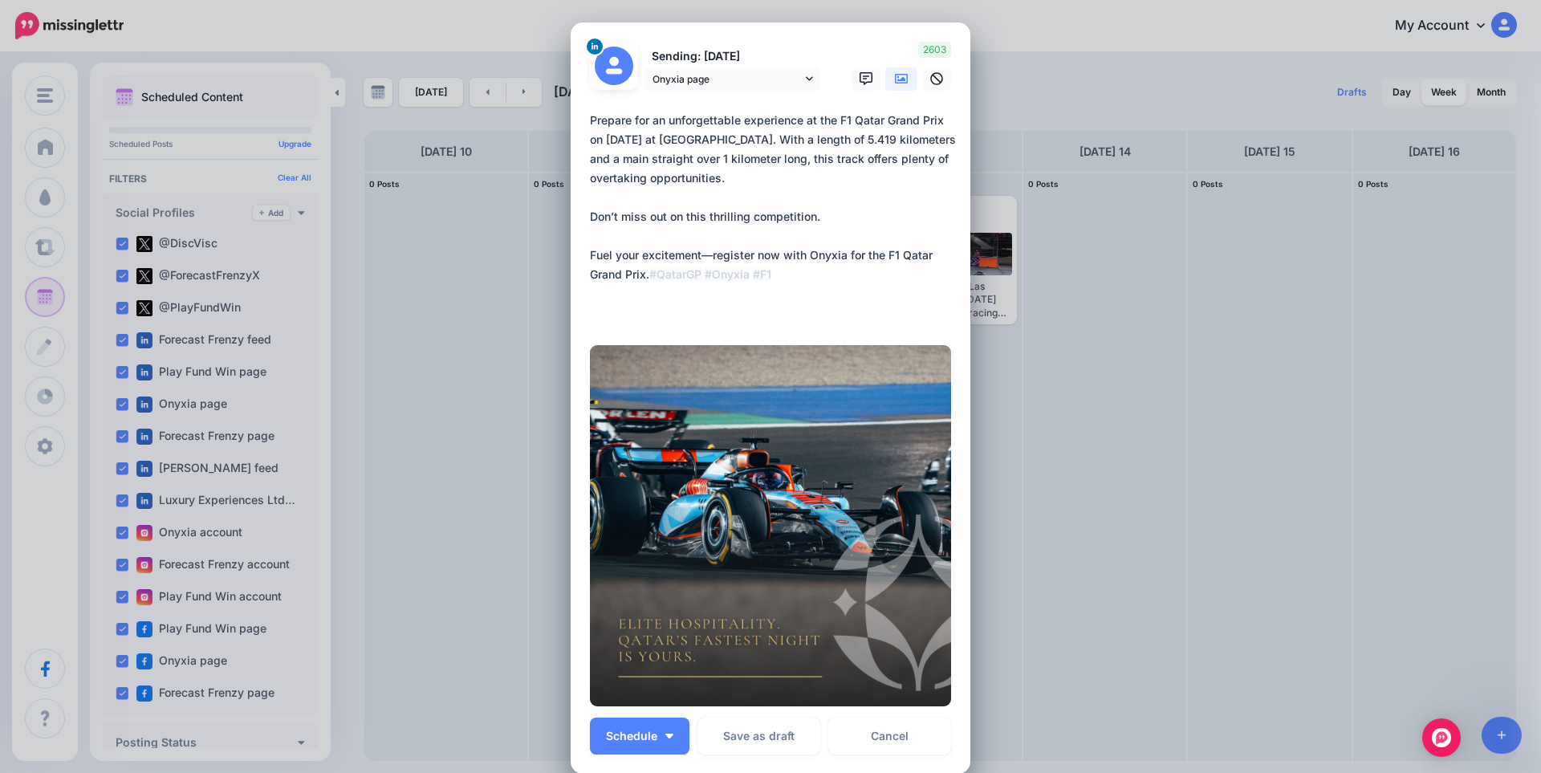
click at [697, 184] on textarea "**********" at bounding box center [774, 217] width 369 height 212
paste textarea "**********"
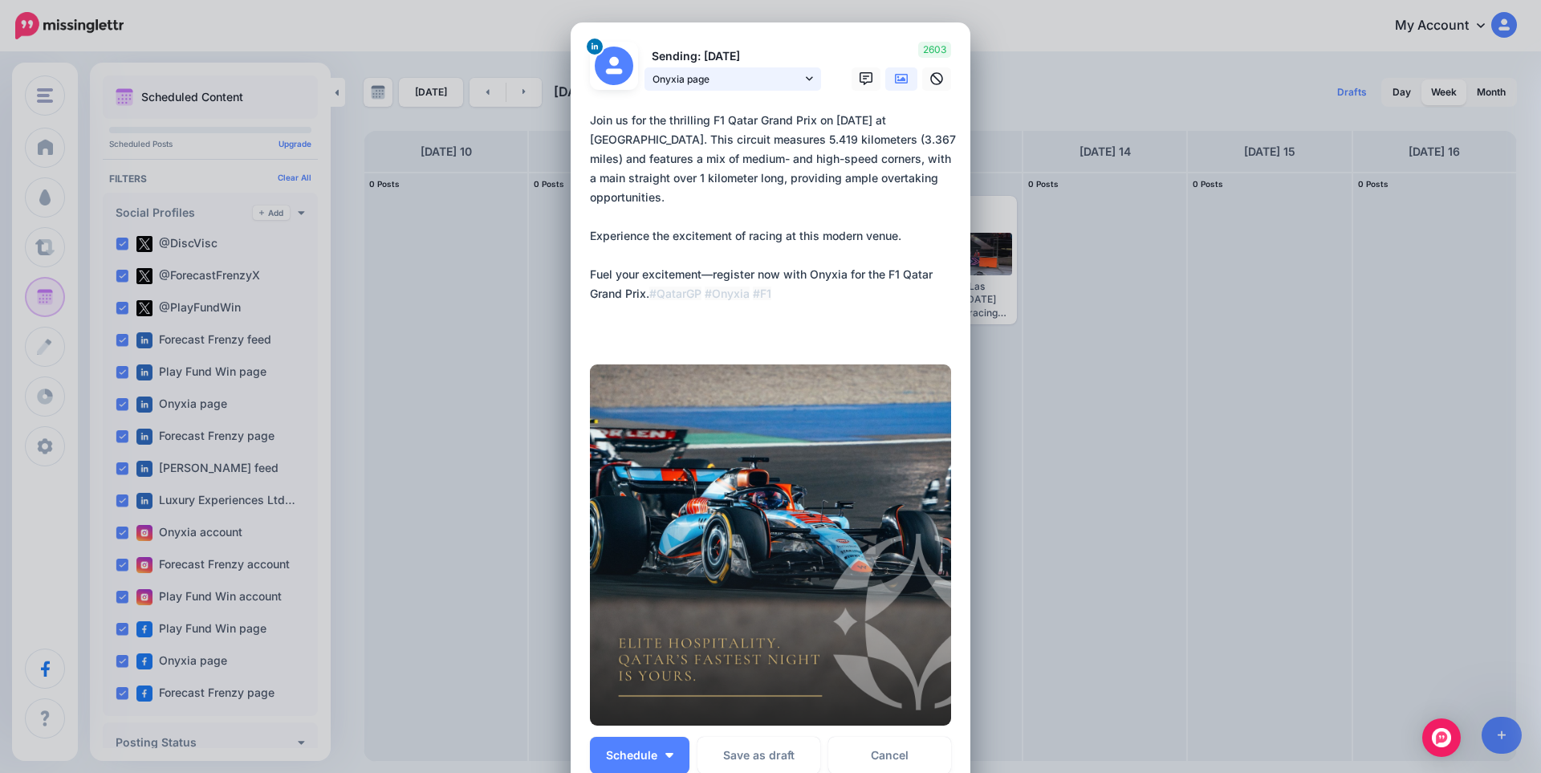
click at [726, 83] on span "Onyxia page" at bounding box center [727, 79] width 149 height 17
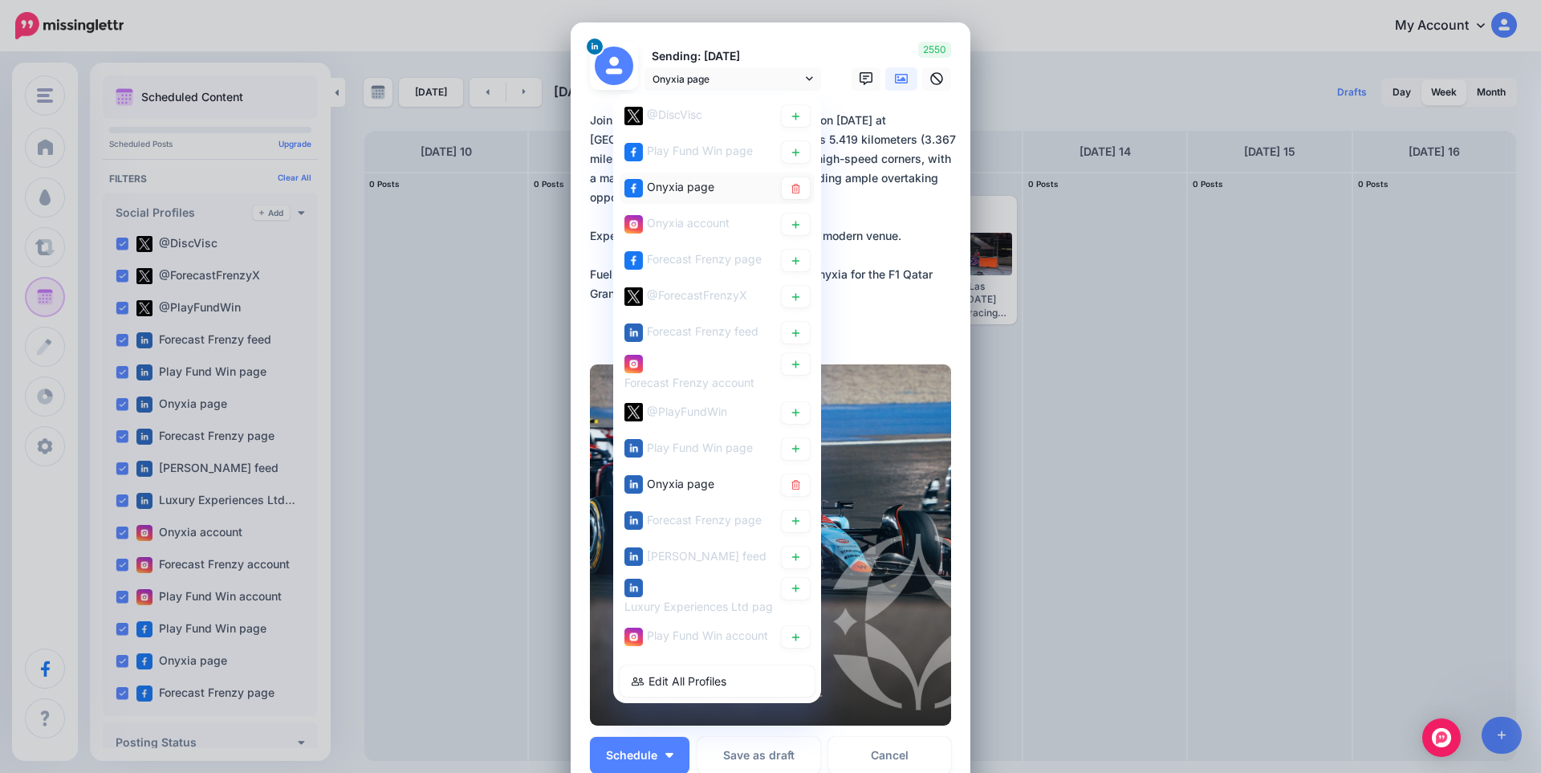
click at [710, 179] on div "Onyxia page" at bounding box center [698, 187] width 149 height 20
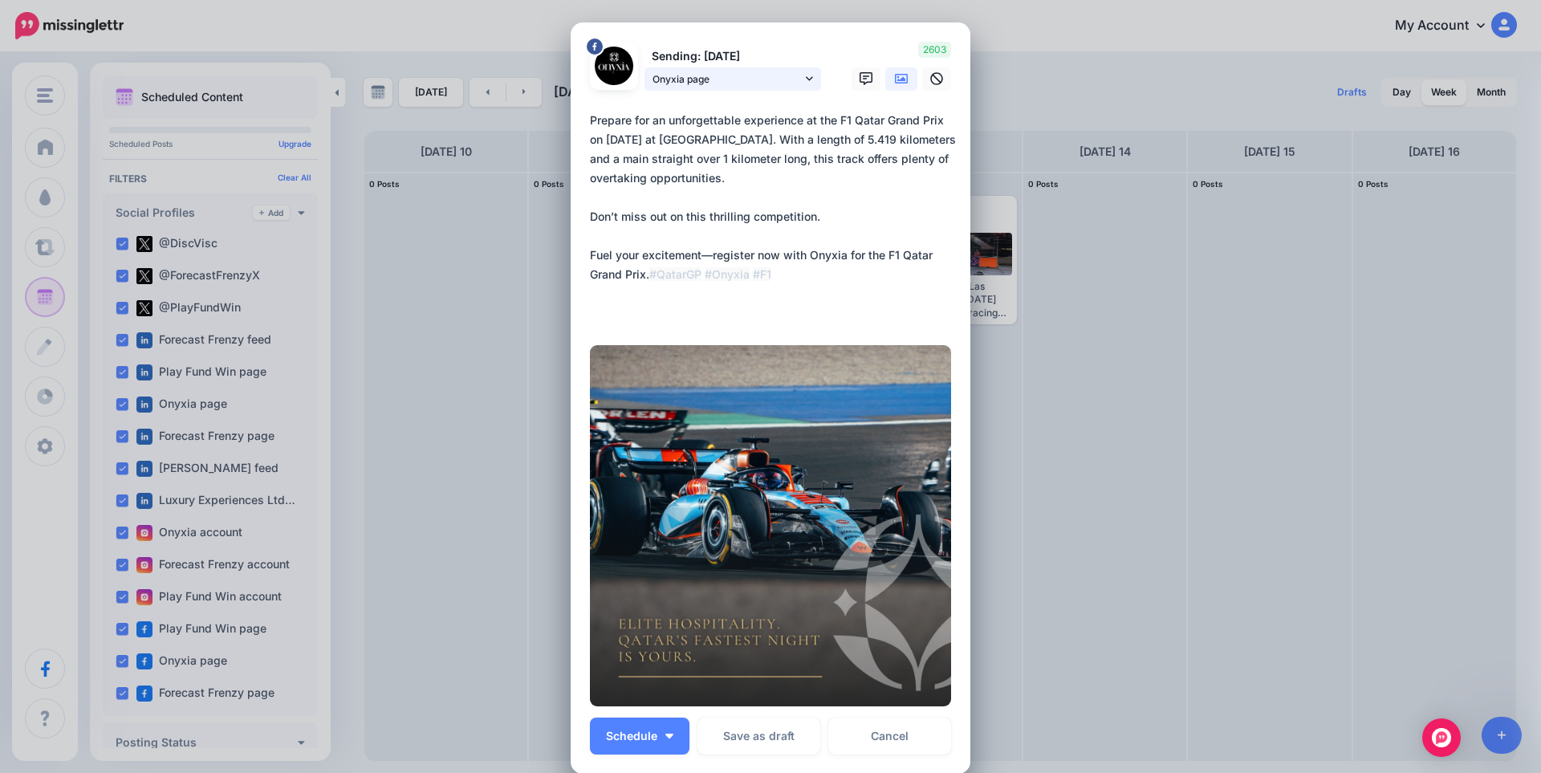
click at [704, 73] on span "Onyxia page" at bounding box center [727, 79] width 149 height 17
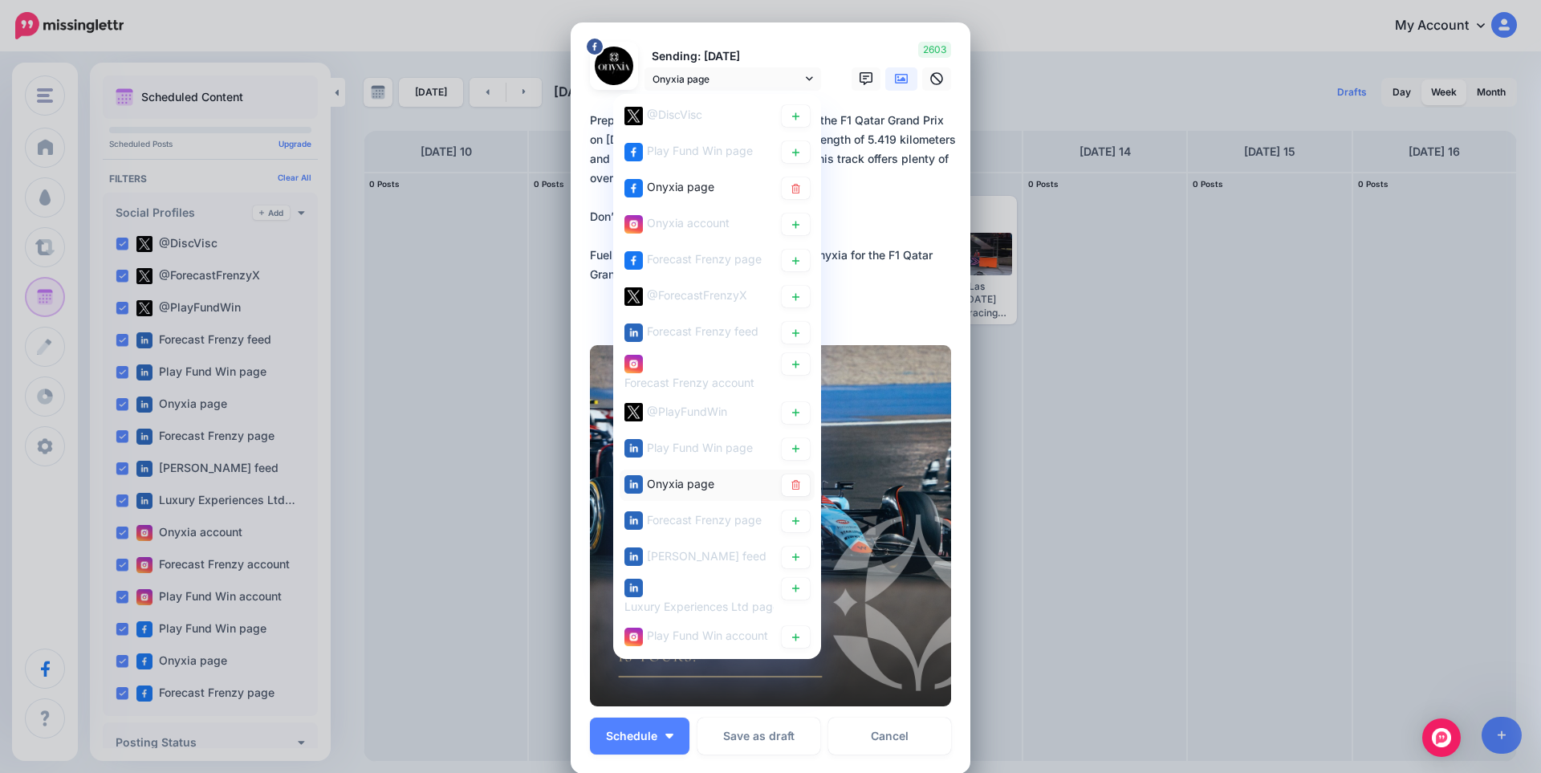
click at [685, 489] on span "Onyxia page" at bounding box center [680, 483] width 67 height 14
type textarea "**********"
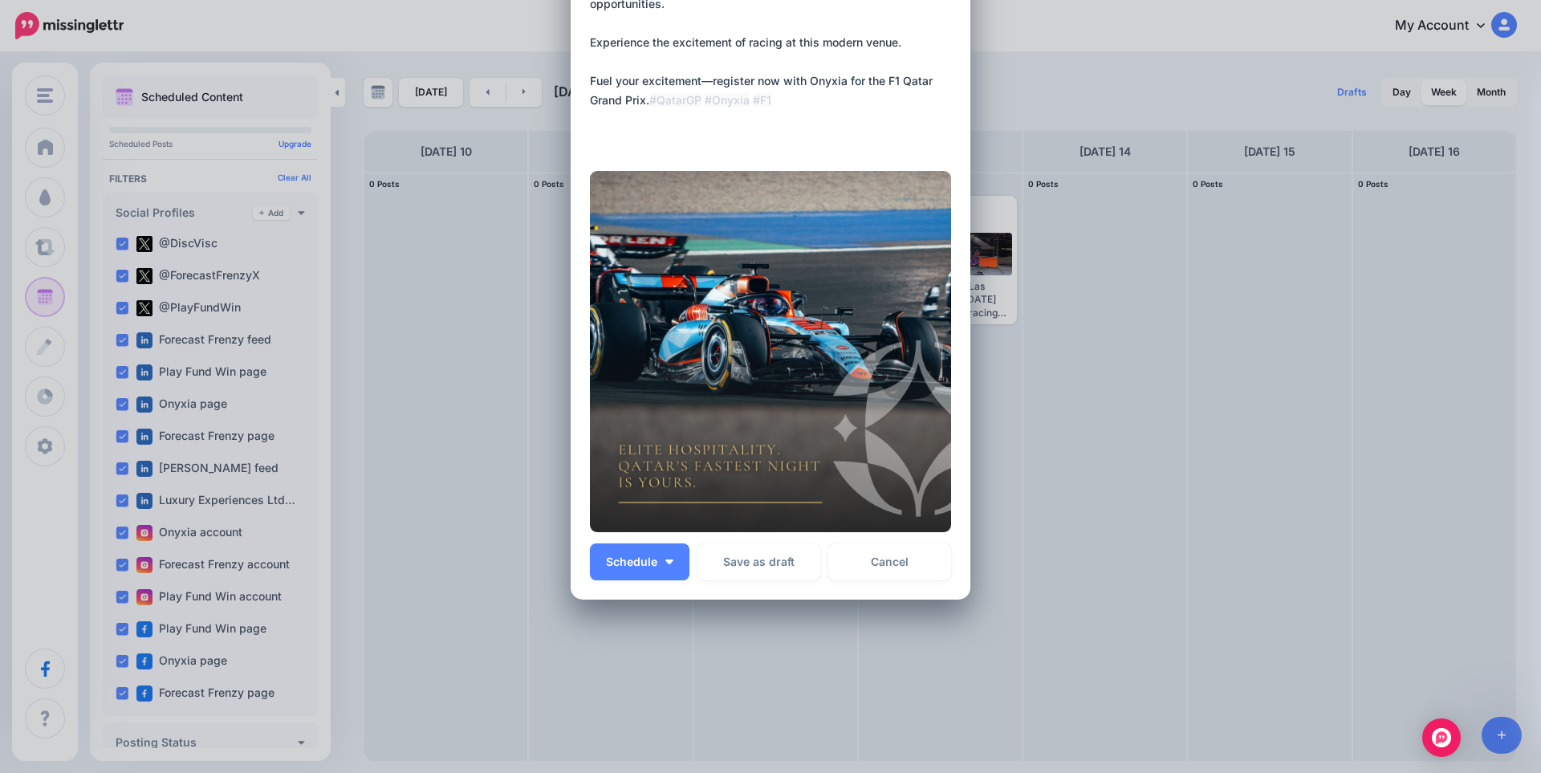
scroll to position [194, 0]
click at [676, 566] on button "Schedule" at bounding box center [640, 561] width 100 height 37
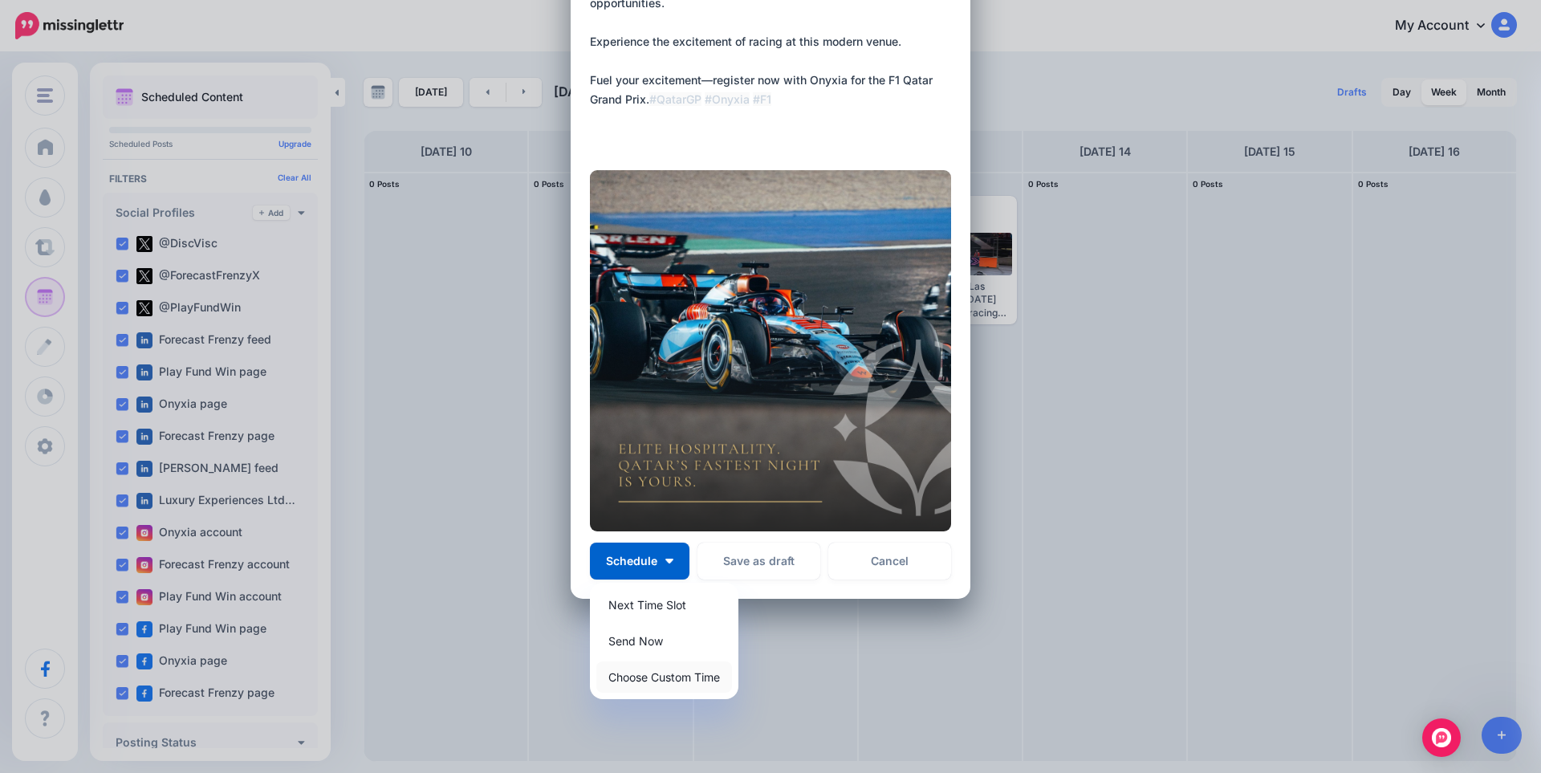
click at [668, 689] on link "Choose Custom Time" at bounding box center [664, 676] width 136 height 31
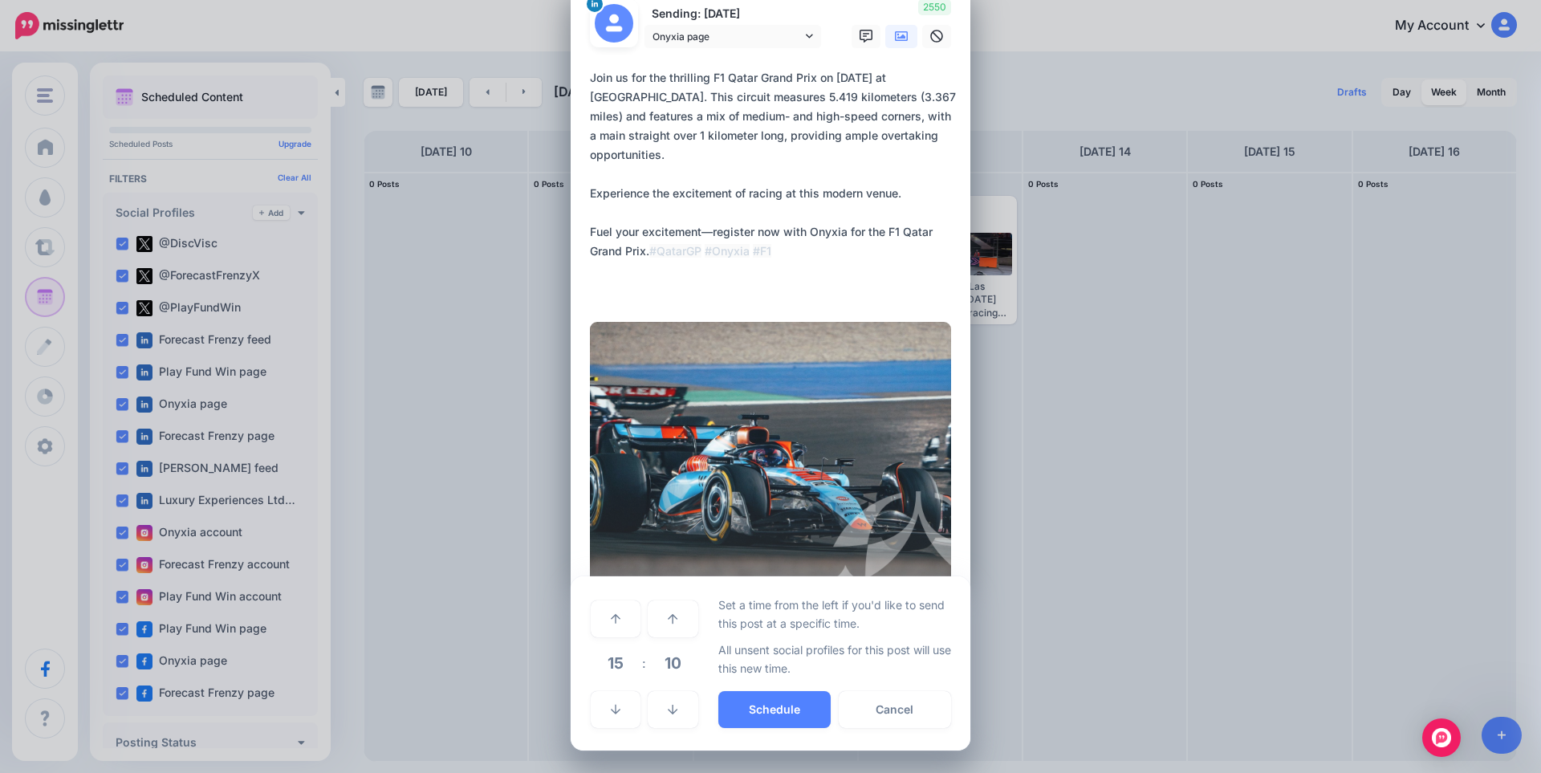
scroll to position [43, 0]
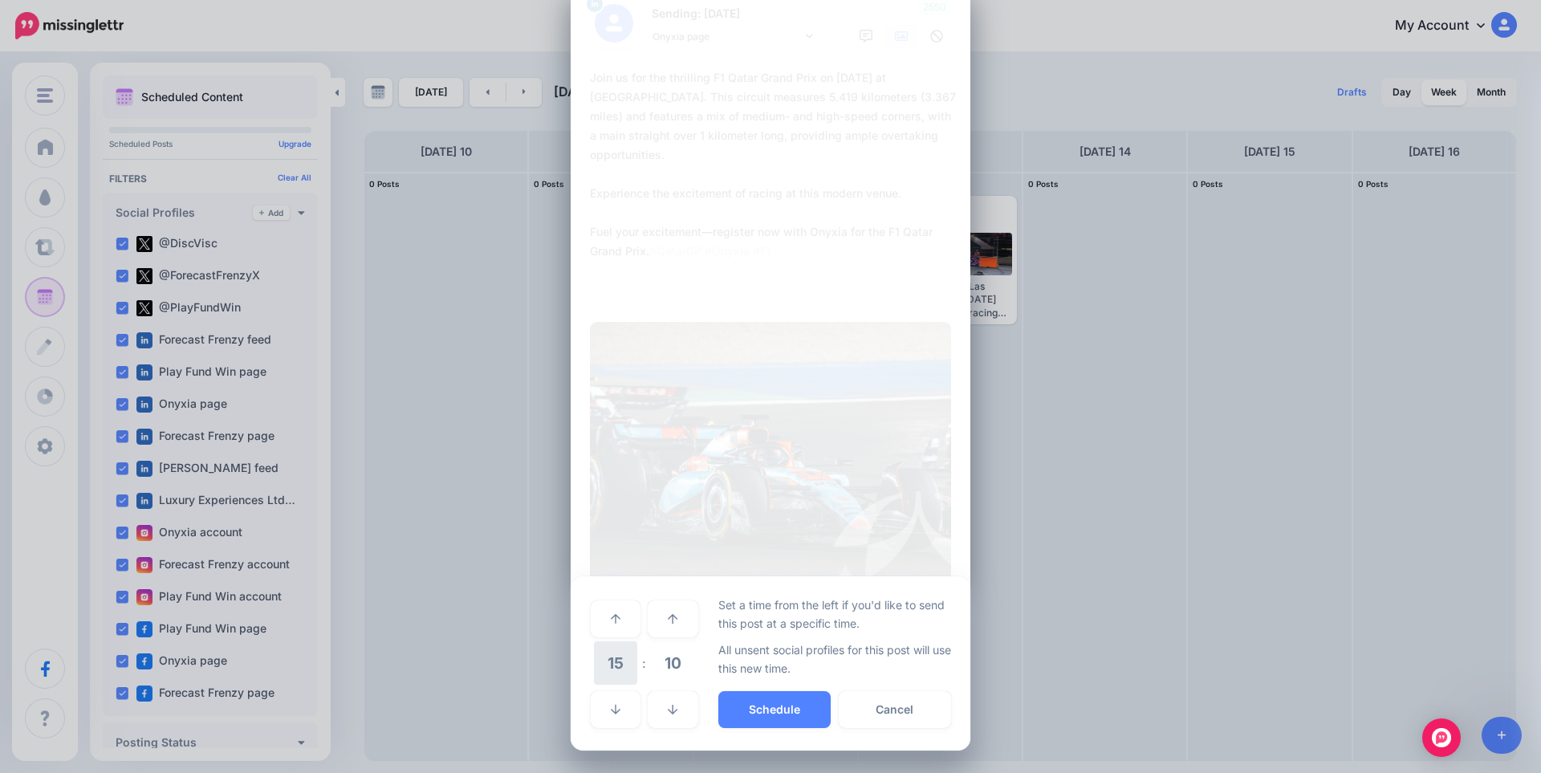
click at [608, 667] on span "15" at bounding box center [615, 662] width 43 height 43
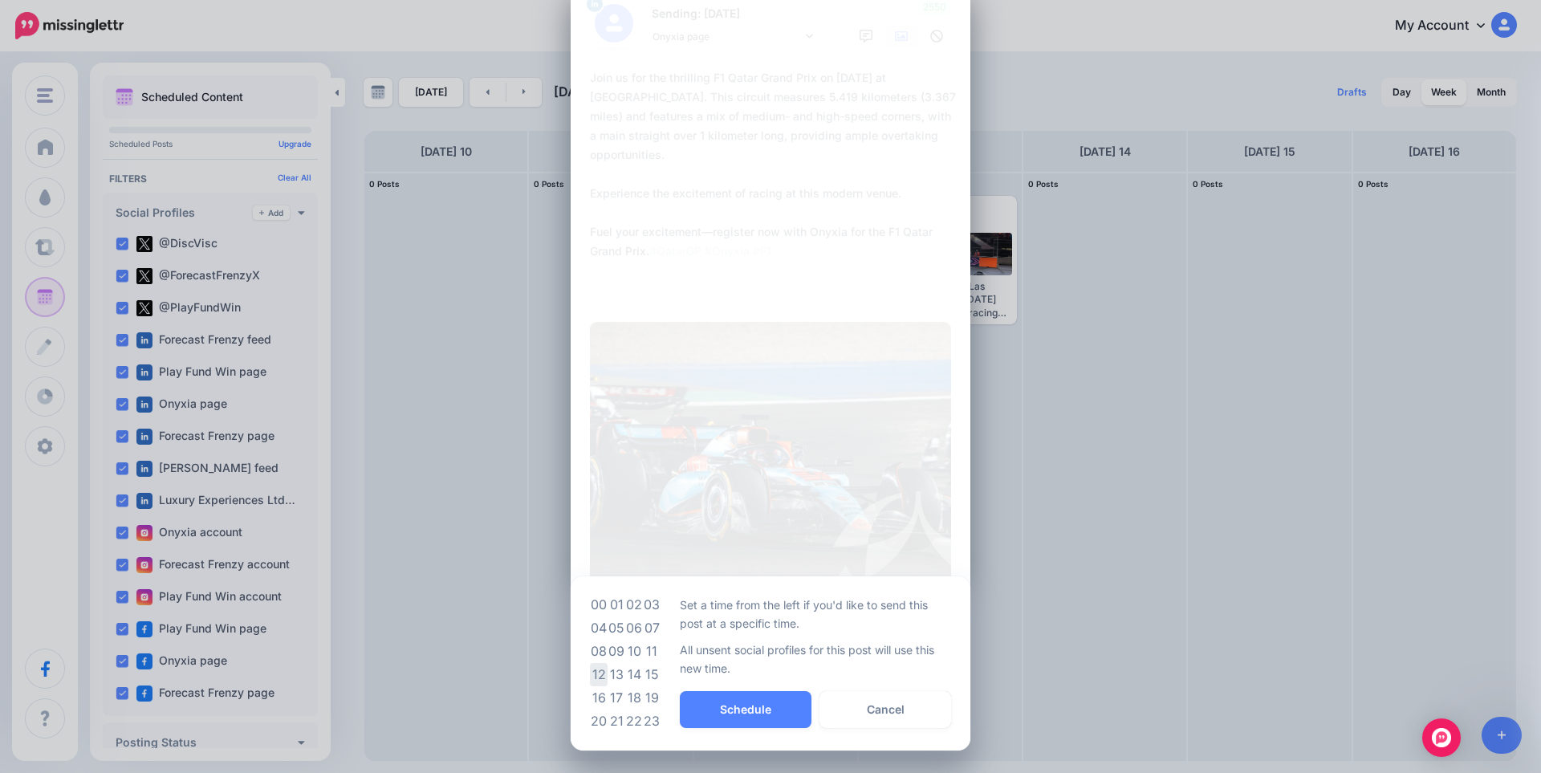
click at [594, 669] on td "12" at bounding box center [599, 674] width 18 height 23
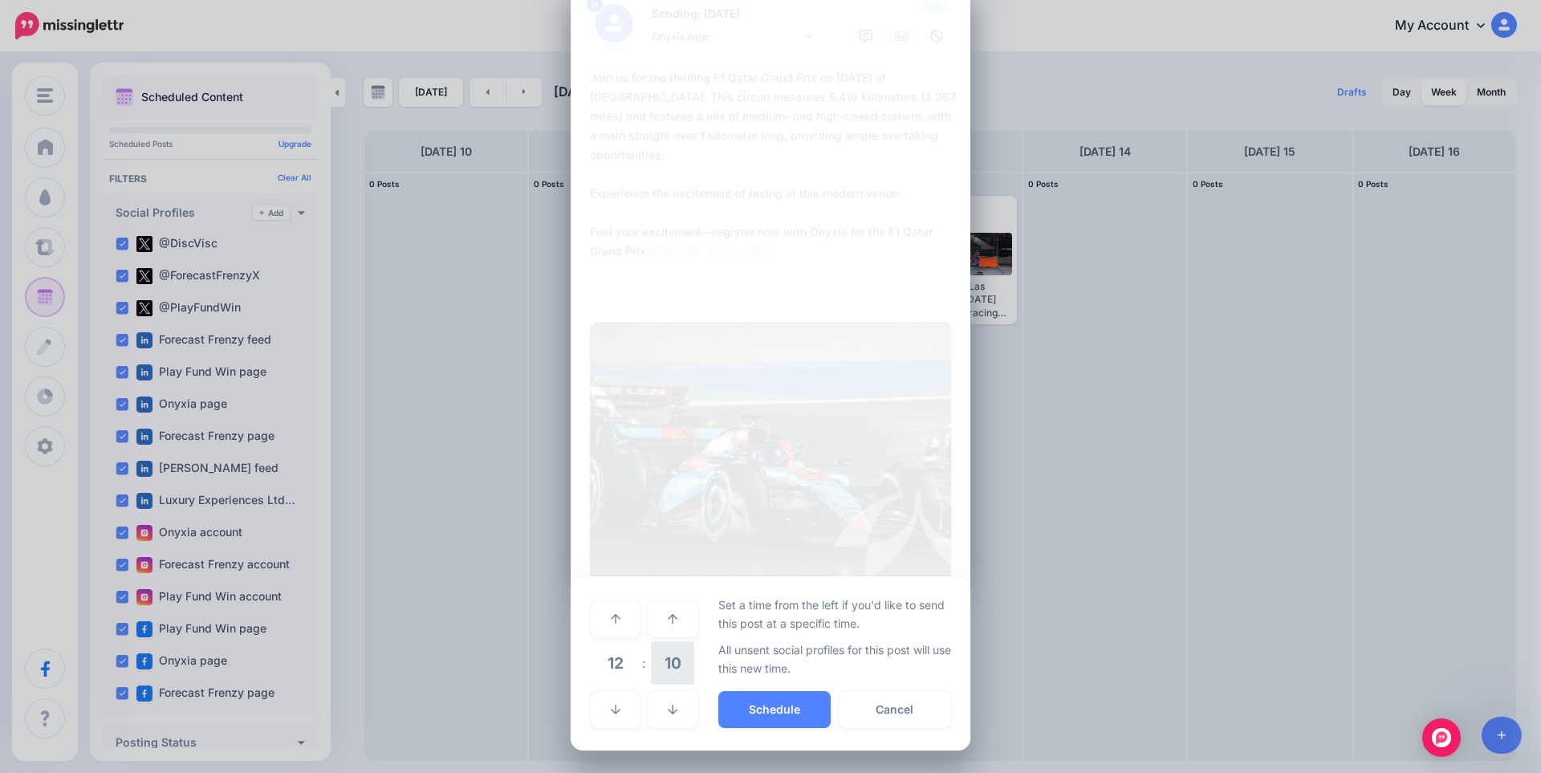
click at [664, 661] on span "10" at bounding box center [672, 662] width 43 height 43
click at [599, 624] on td "00" at bounding box center [599, 618] width 18 height 45
click at [780, 704] on button "Schedule" at bounding box center [774, 709] width 112 height 37
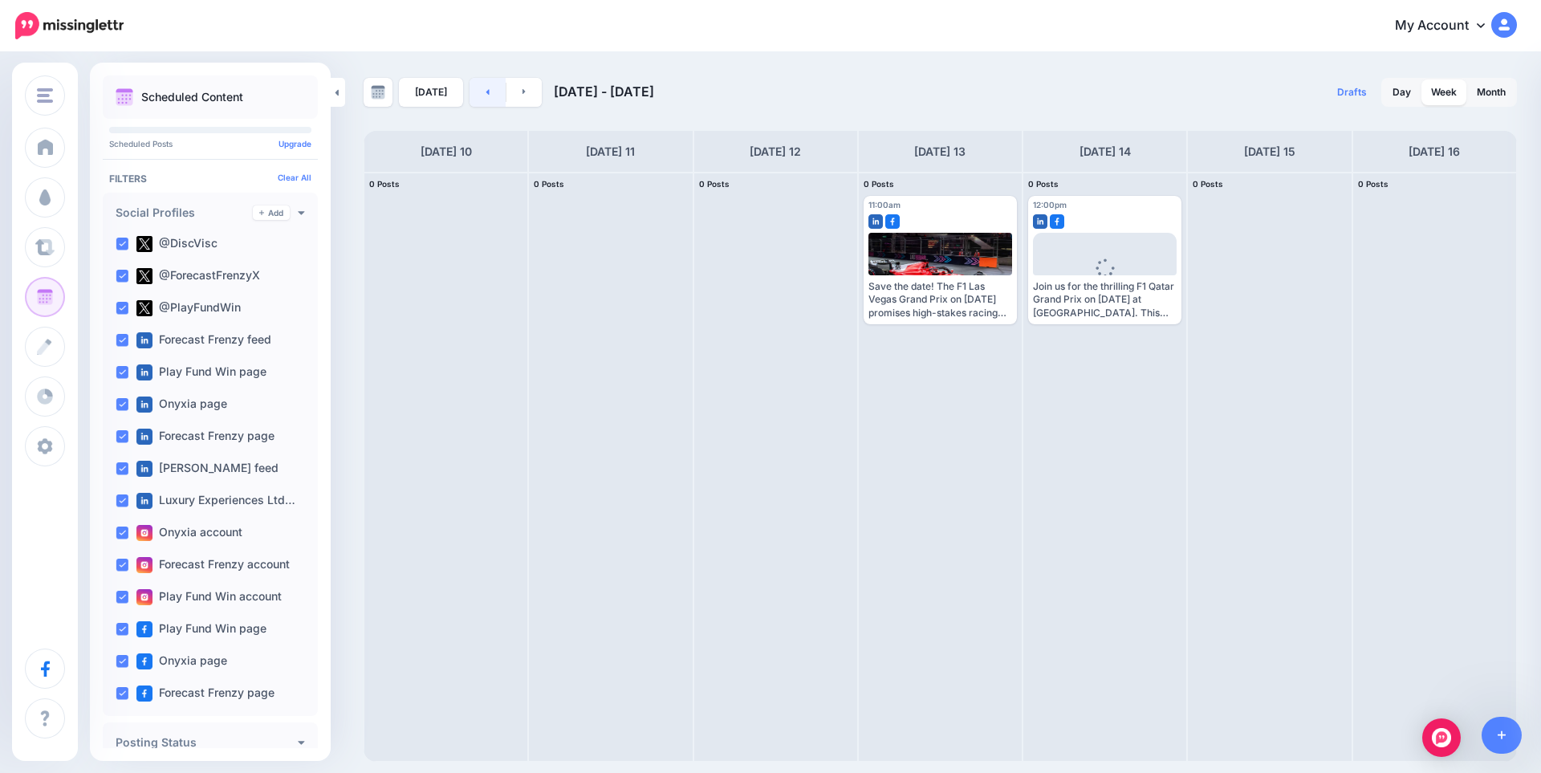
click at [479, 90] on link at bounding box center [488, 92] width 36 height 29
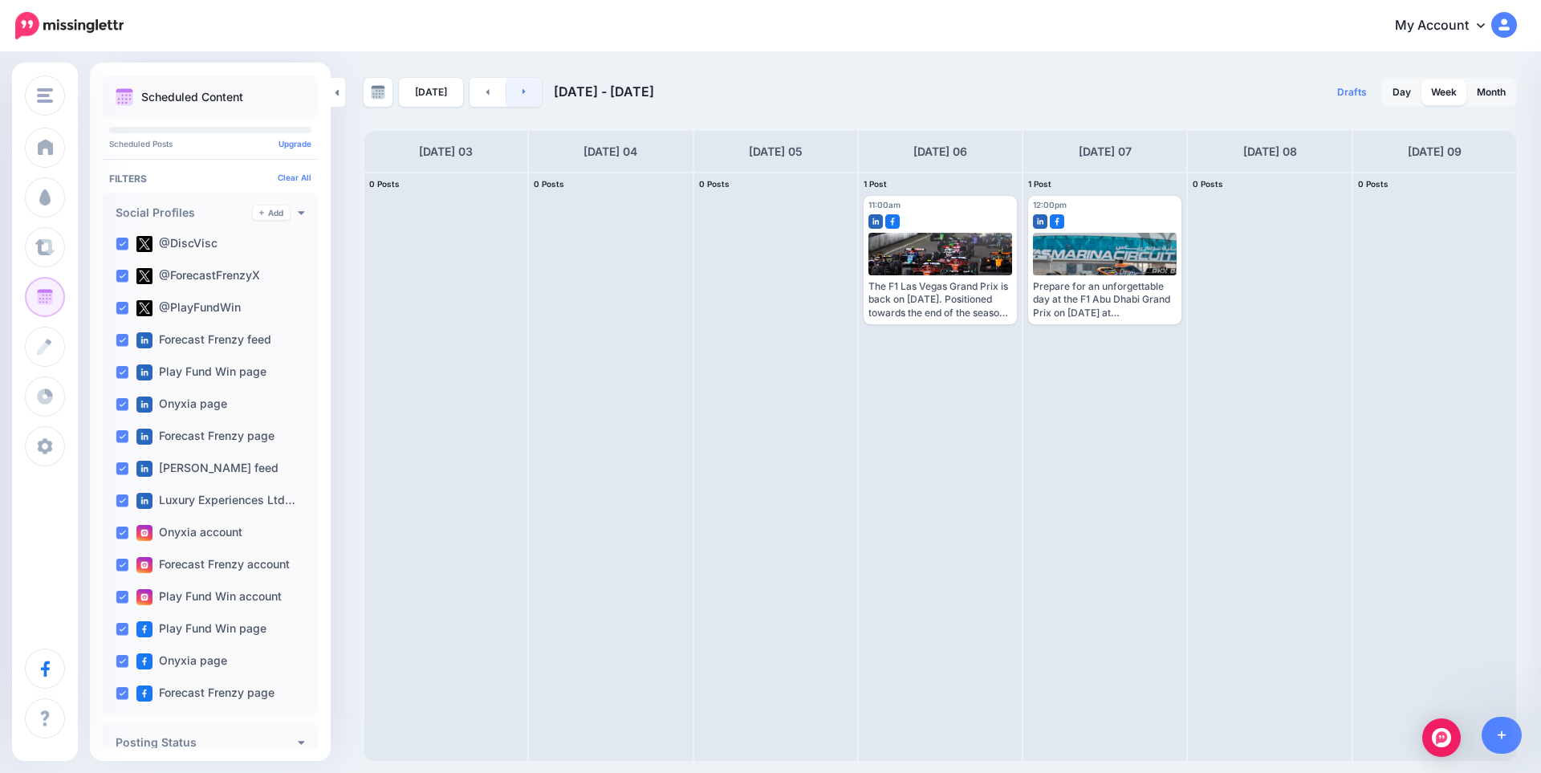
click at [527, 95] on link at bounding box center [524, 92] width 36 height 29
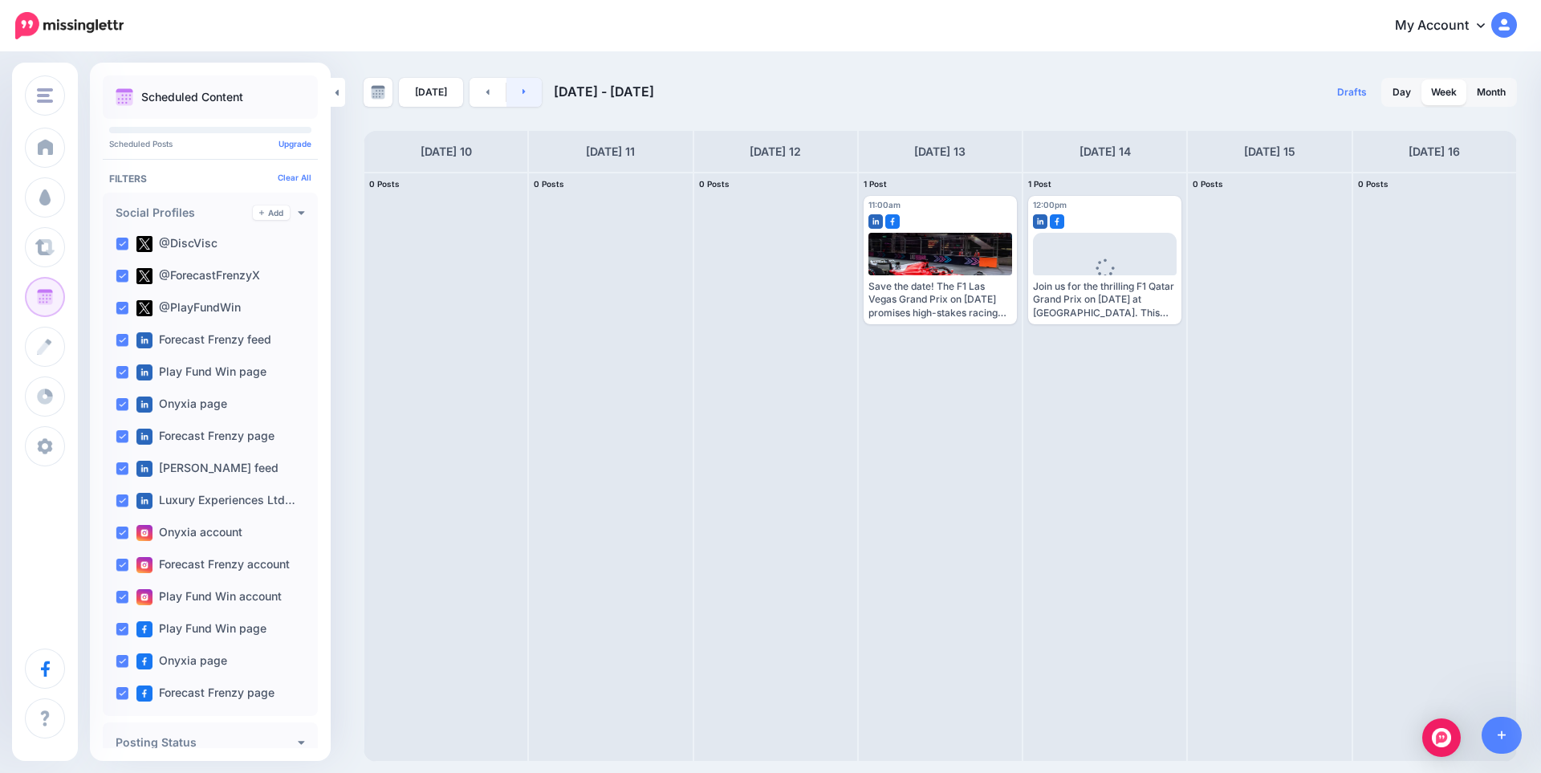
click at [527, 95] on link at bounding box center [524, 92] width 36 height 29
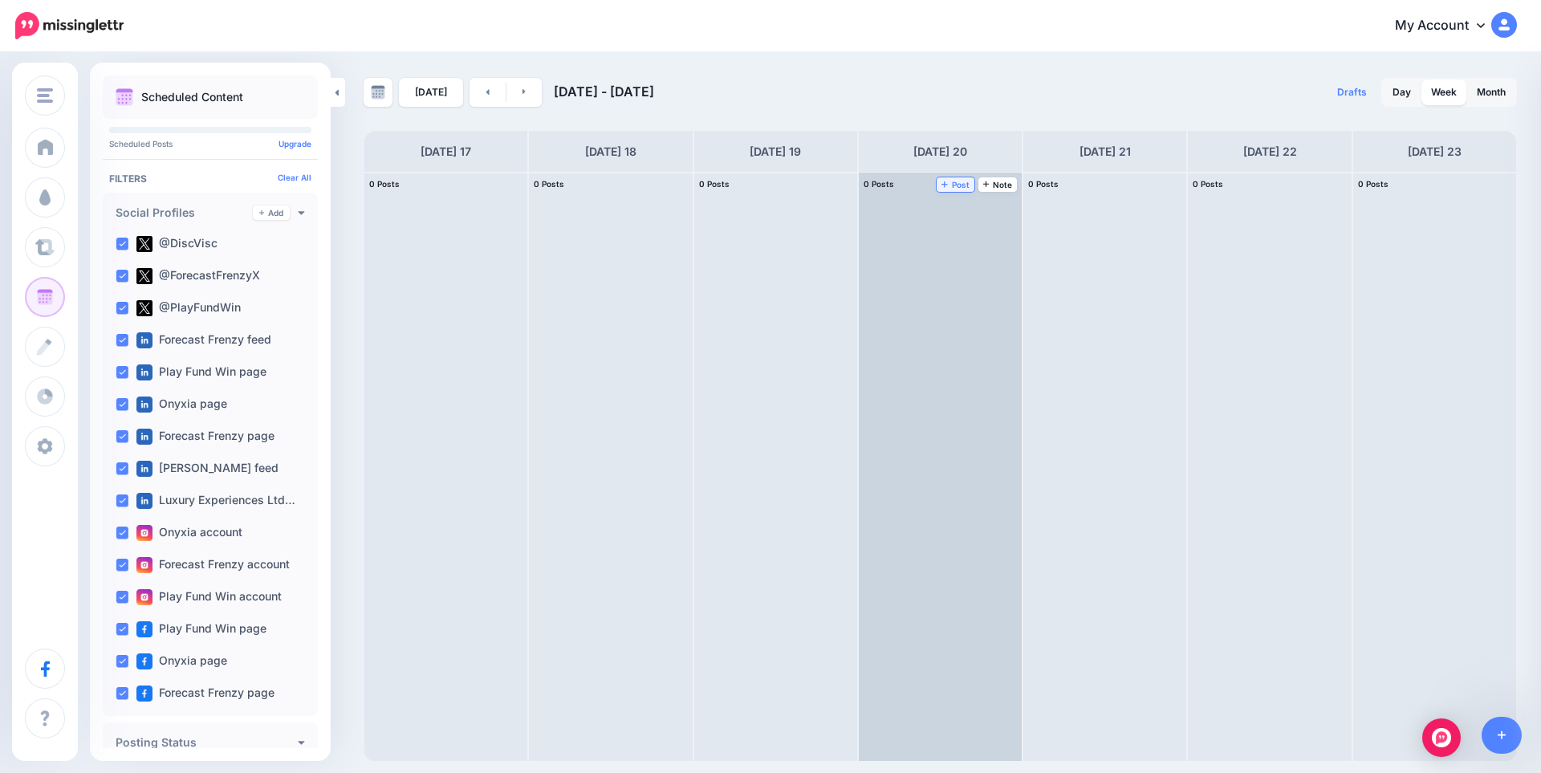
click at [966, 187] on span "Post" at bounding box center [955, 185] width 28 height 8
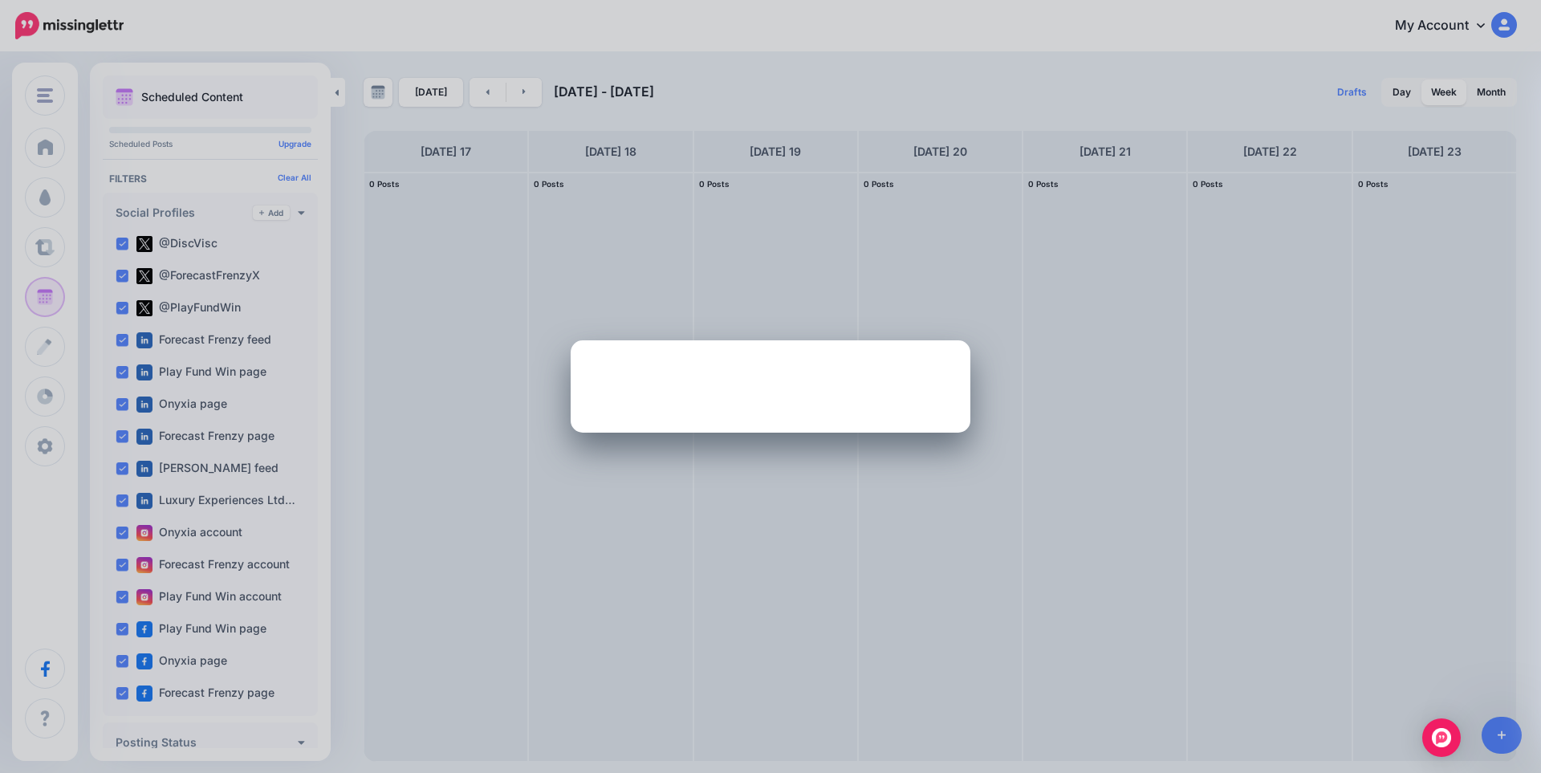
scroll to position [0, 0]
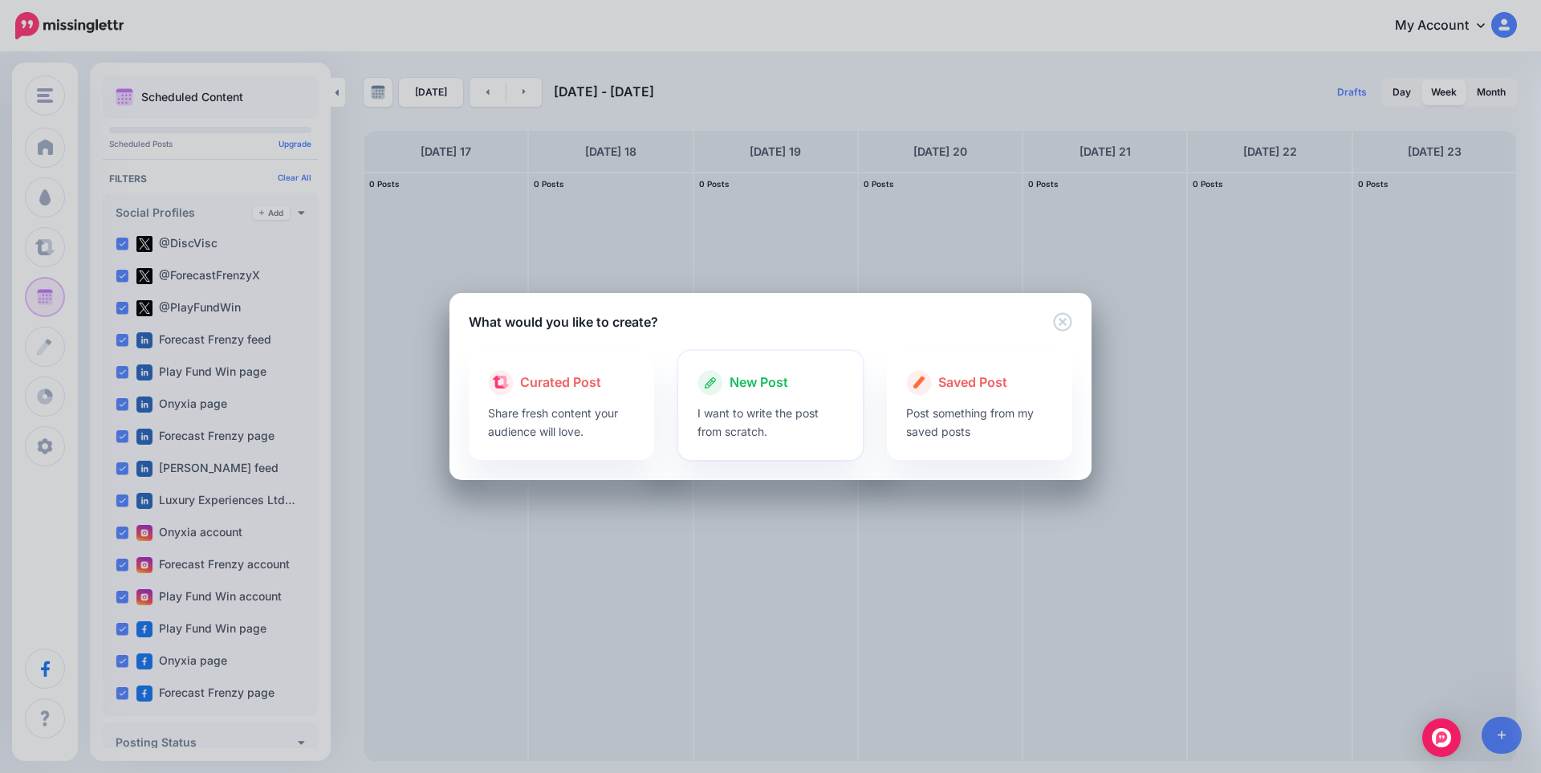
click at [778, 402] on div at bounding box center [770, 400] width 147 height 8
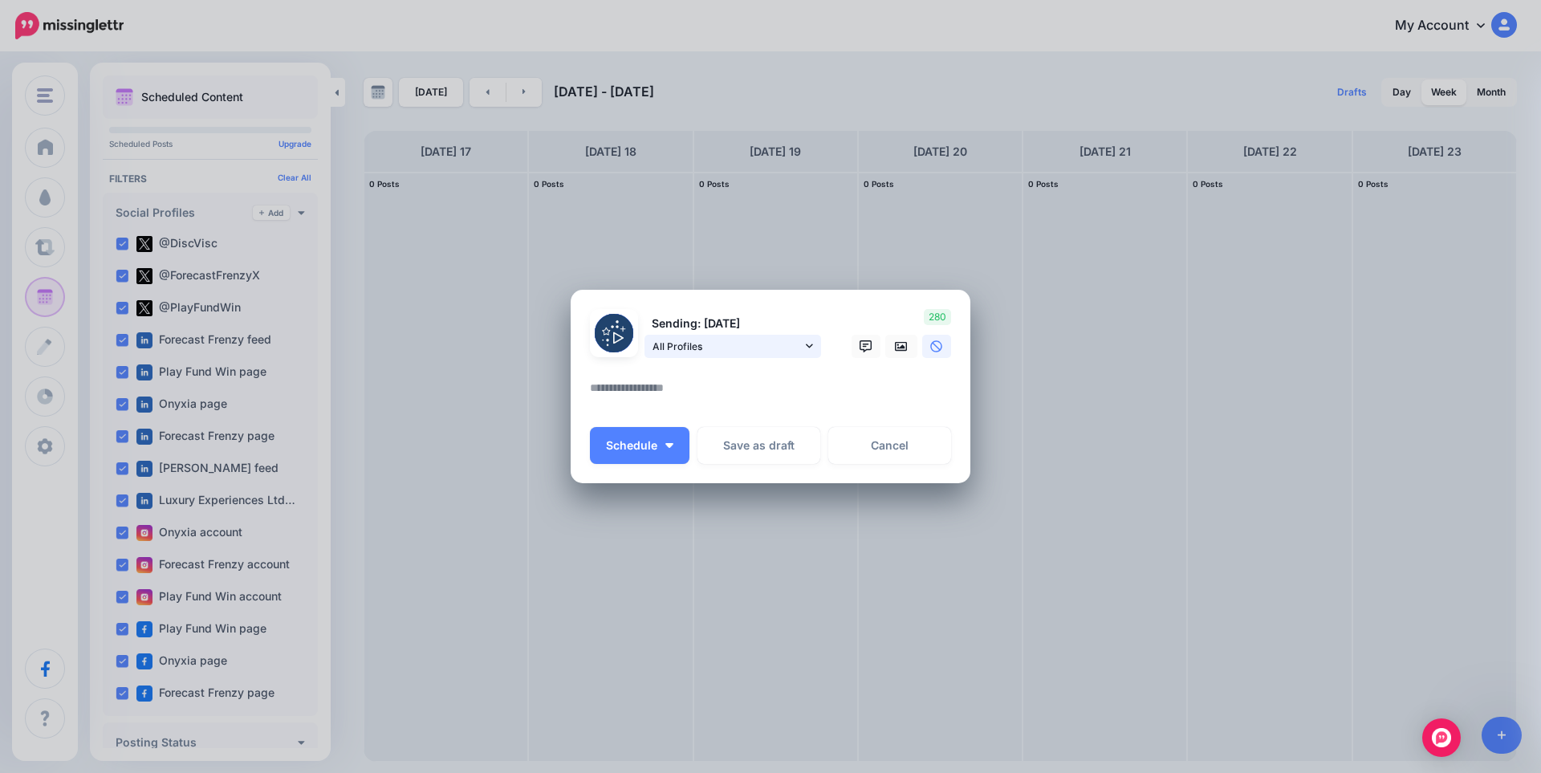
click at [675, 341] on span "All Profiles" at bounding box center [727, 346] width 149 height 17
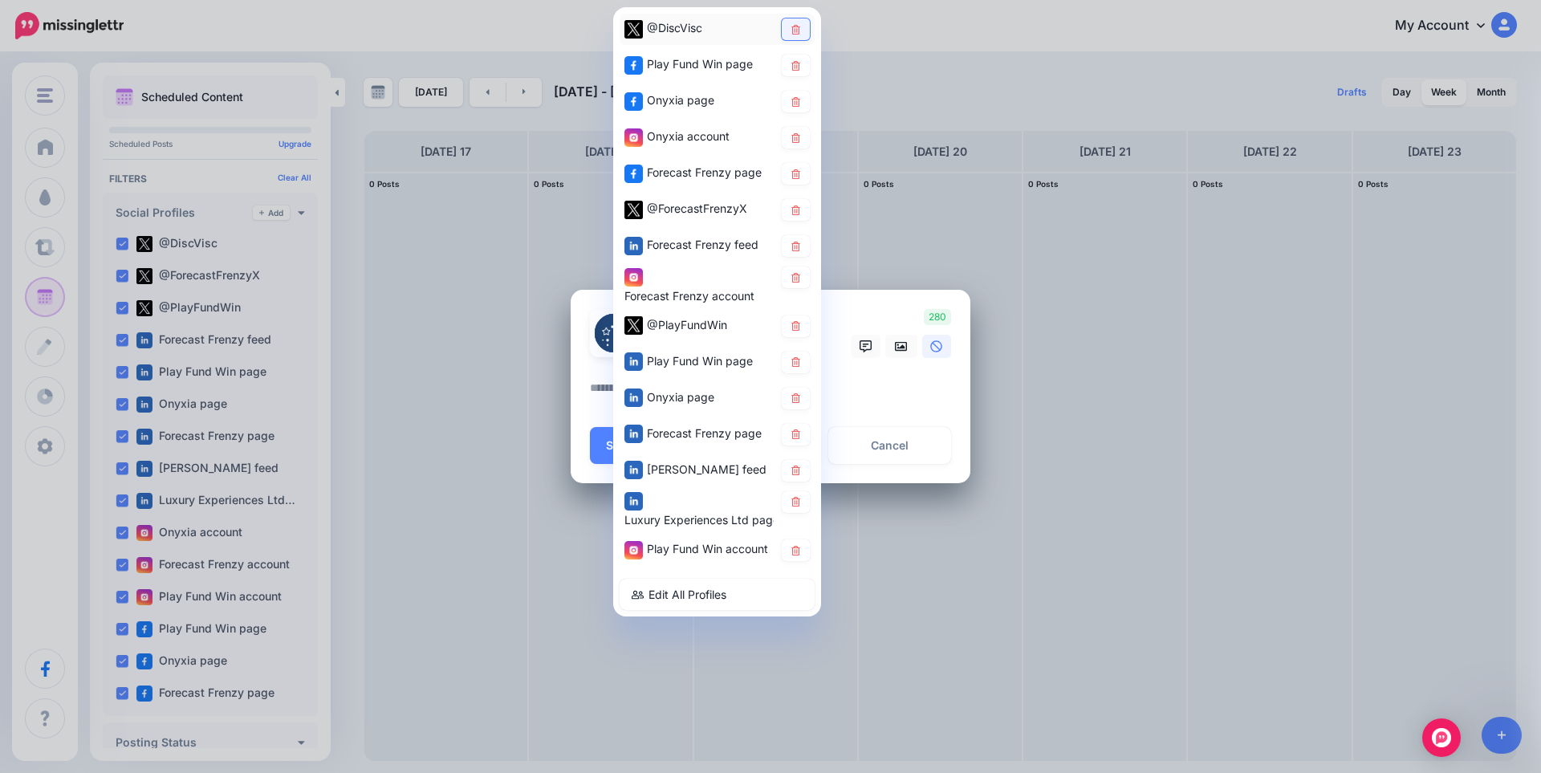
click at [791, 32] on icon at bounding box center [796, 29] width 12 height 10
click at [797, 67] on icon at bounding box center [795, 65] width 9 height 10
click at [800, 139] on icon at bounding box center [796, 137] width 12 height 10
click at [799, 171] on icon at bounding box center [796, 174] width 12 height 10
click at [795, 208] on icon at bounding box center [796, 210] width 12 height 10
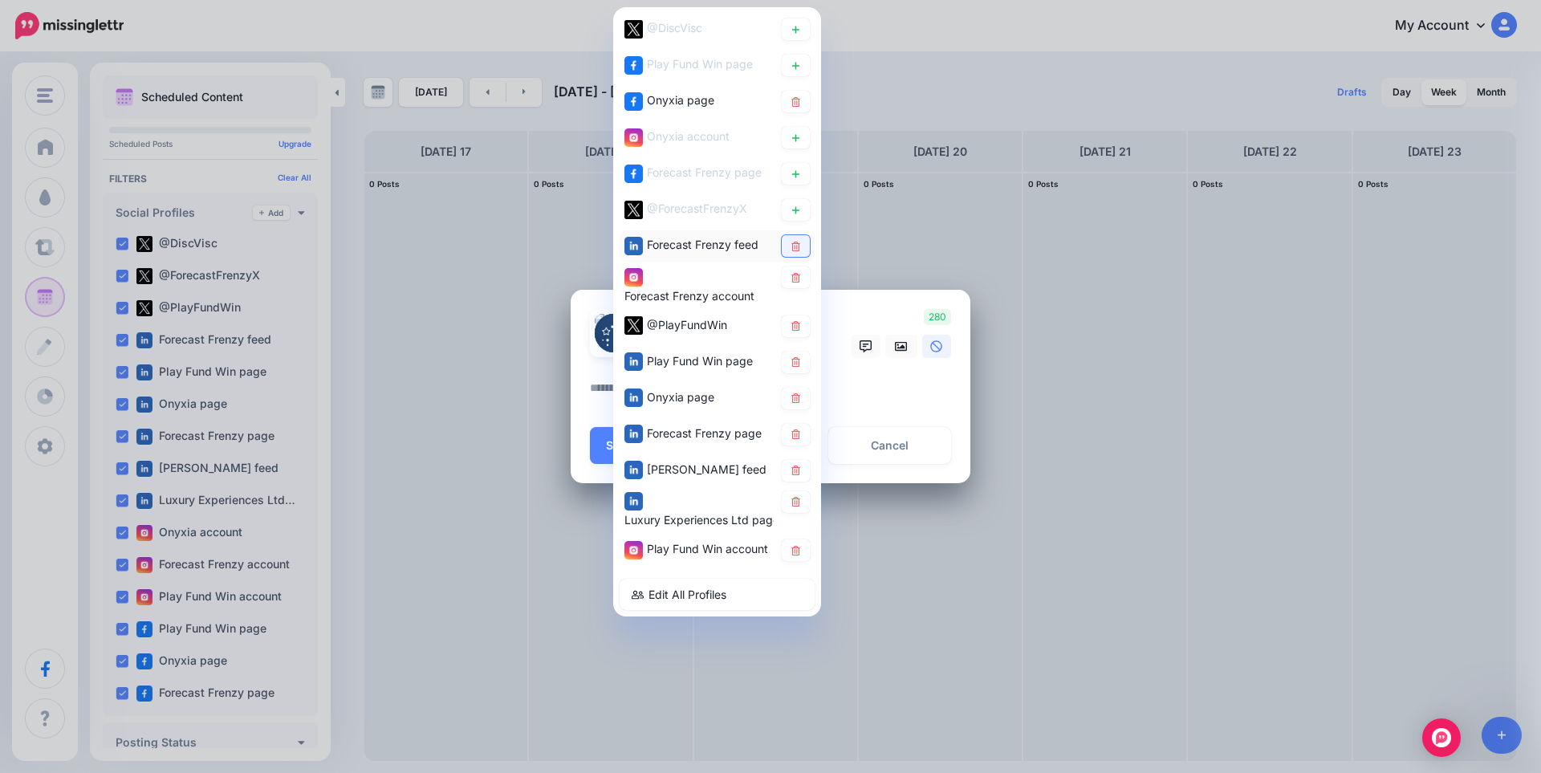
click at [800, 243] on icon at bounding box center [796, 246] width 12 height 10
click at [799, 284] on link at bounding box center [796, 277] width 28 height 22
click at [796, 323] on icon at bounding box center [795, 326] width 9 height 10
click at [799, 368] on link at bounding box center [796, 363] width 28 height 22
click at [795, 432] on icon at bounding box center [795, 434] width 9 height 10
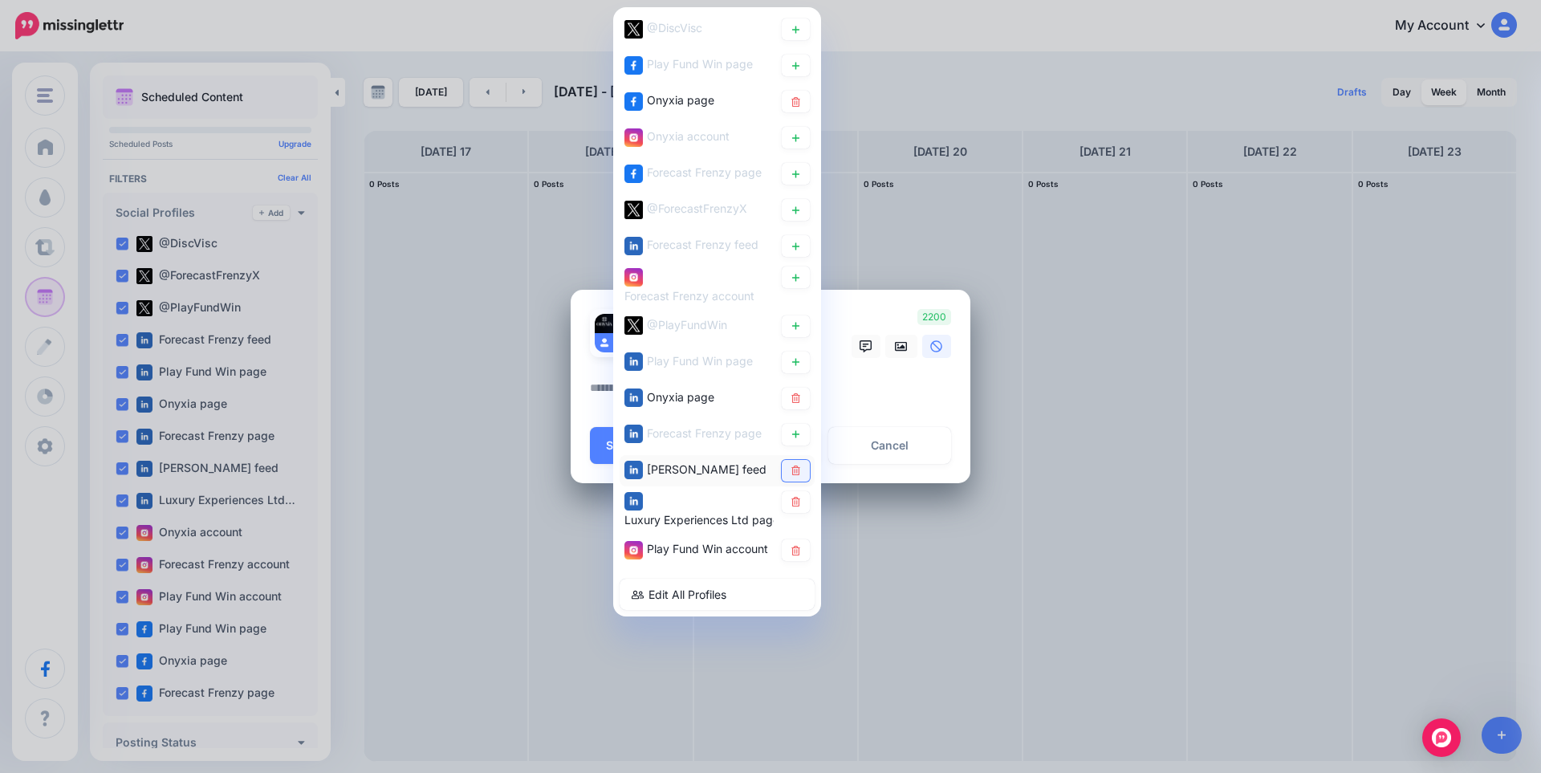
click at [794, 472] on icon at bounding box center [796, 471] width 12 height 10
click at [798, 505] on icon at bounding box center [796, 502] width 12 height 10
click at [800, 555] on icon at bounding box center [796, 551] width 12 height 10
click at [872, 399] on textarea at bounding box center [774, 393] width 369 height 31
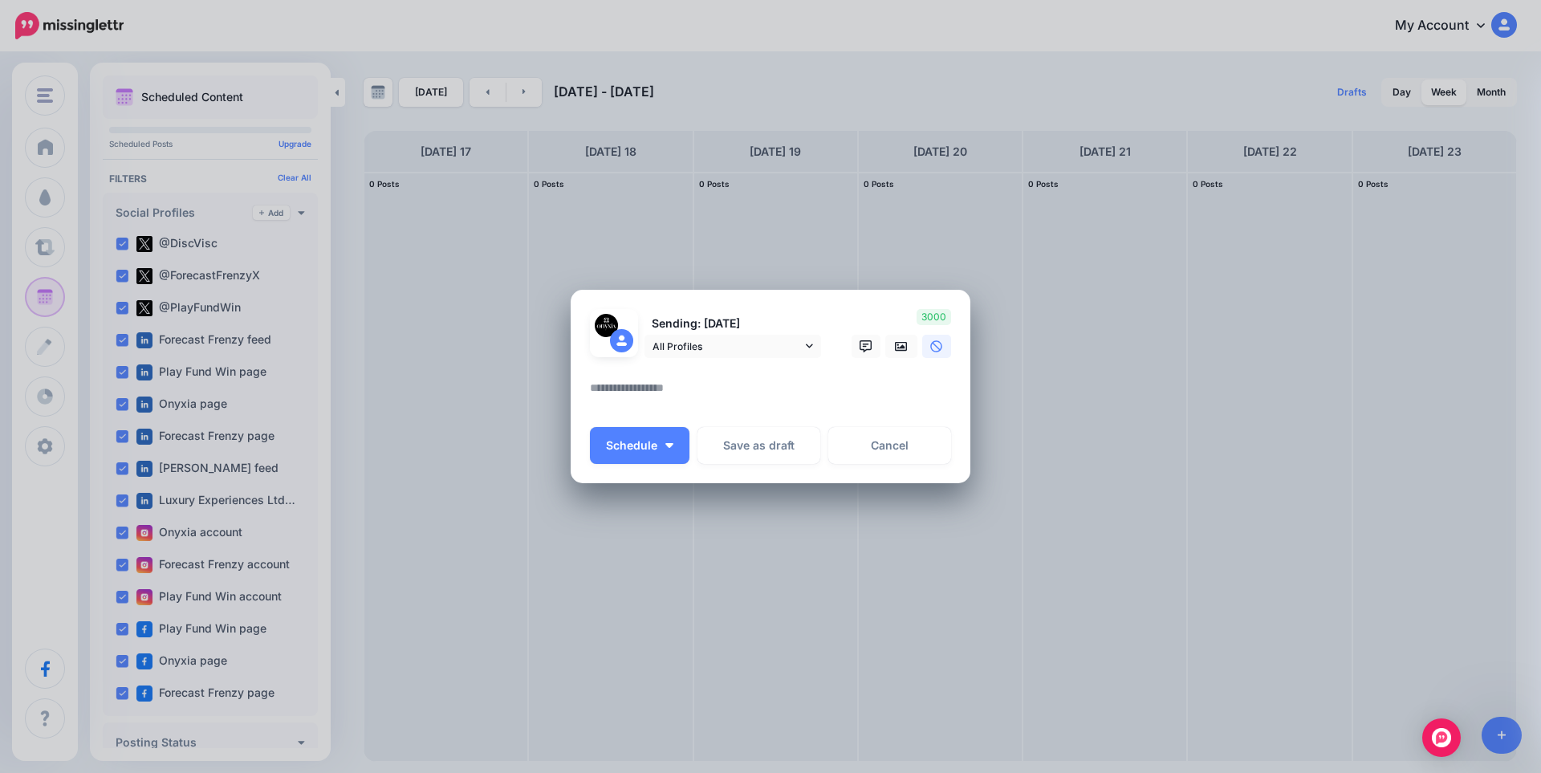
paste textarea "**********"
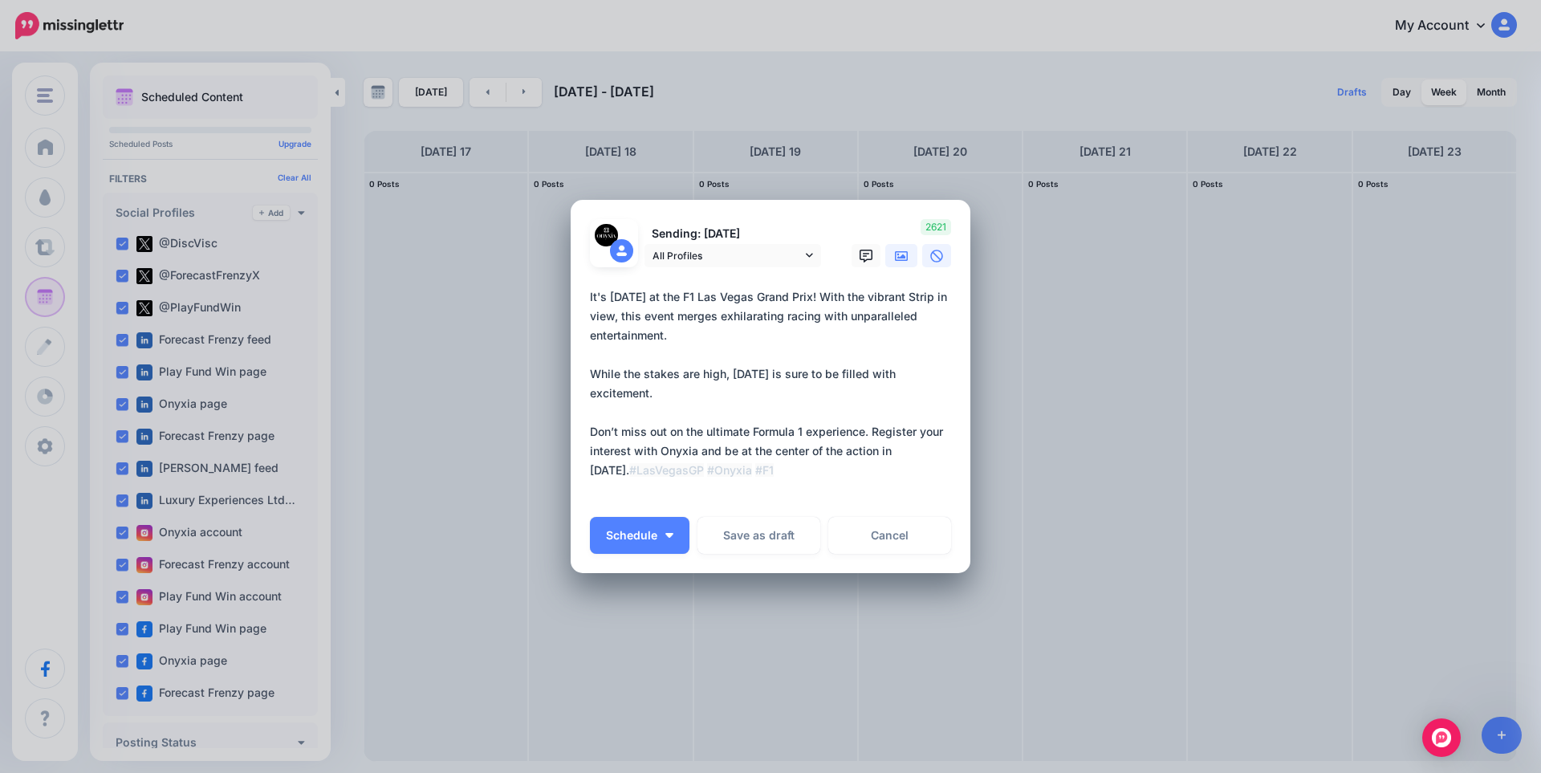
click at [905, 262] on icon at bounding box center [901, 256] width 13 height 13
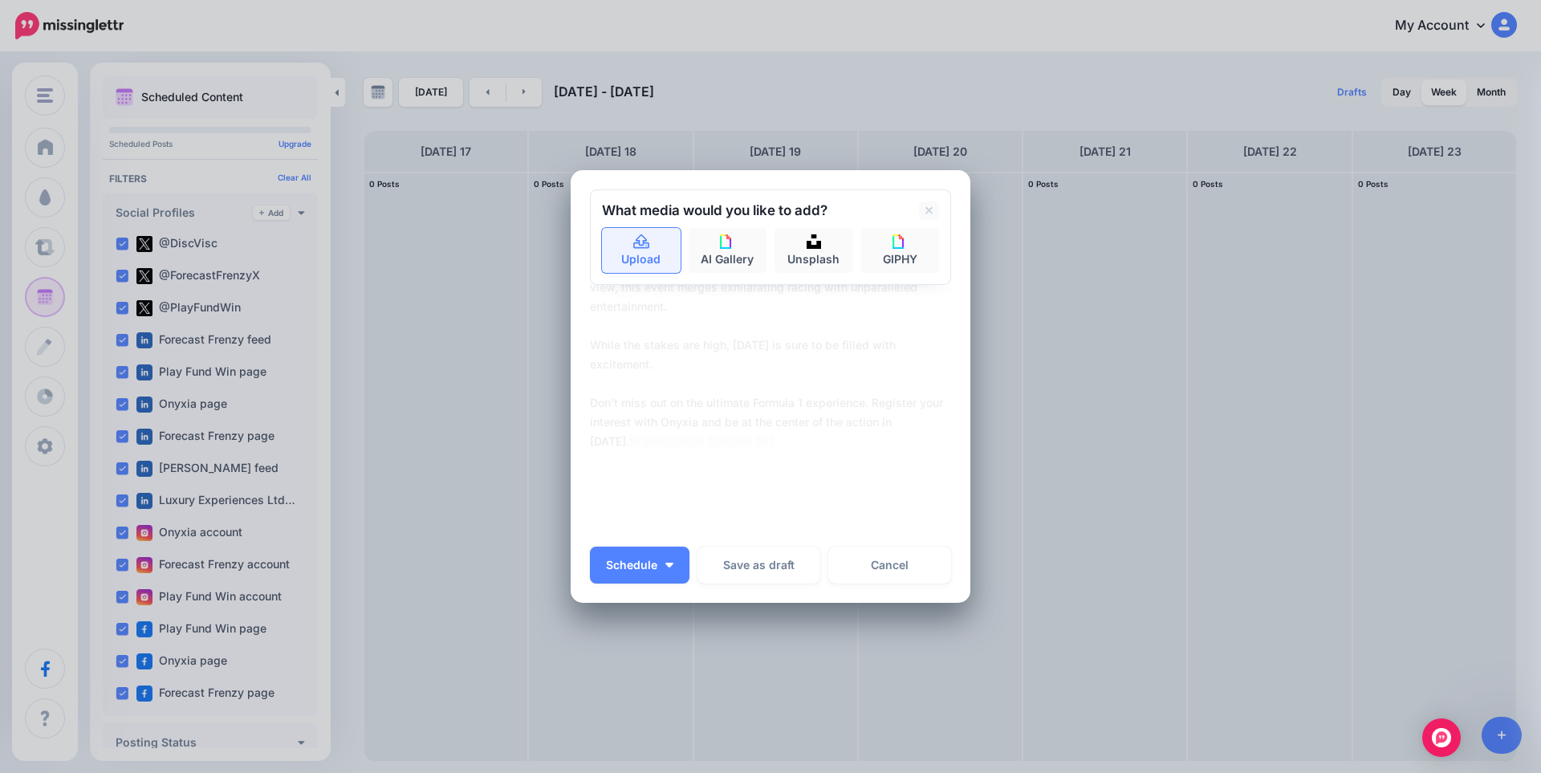
click at [640, 243] on icon at bounding box center [641, 241] width 16 height 14
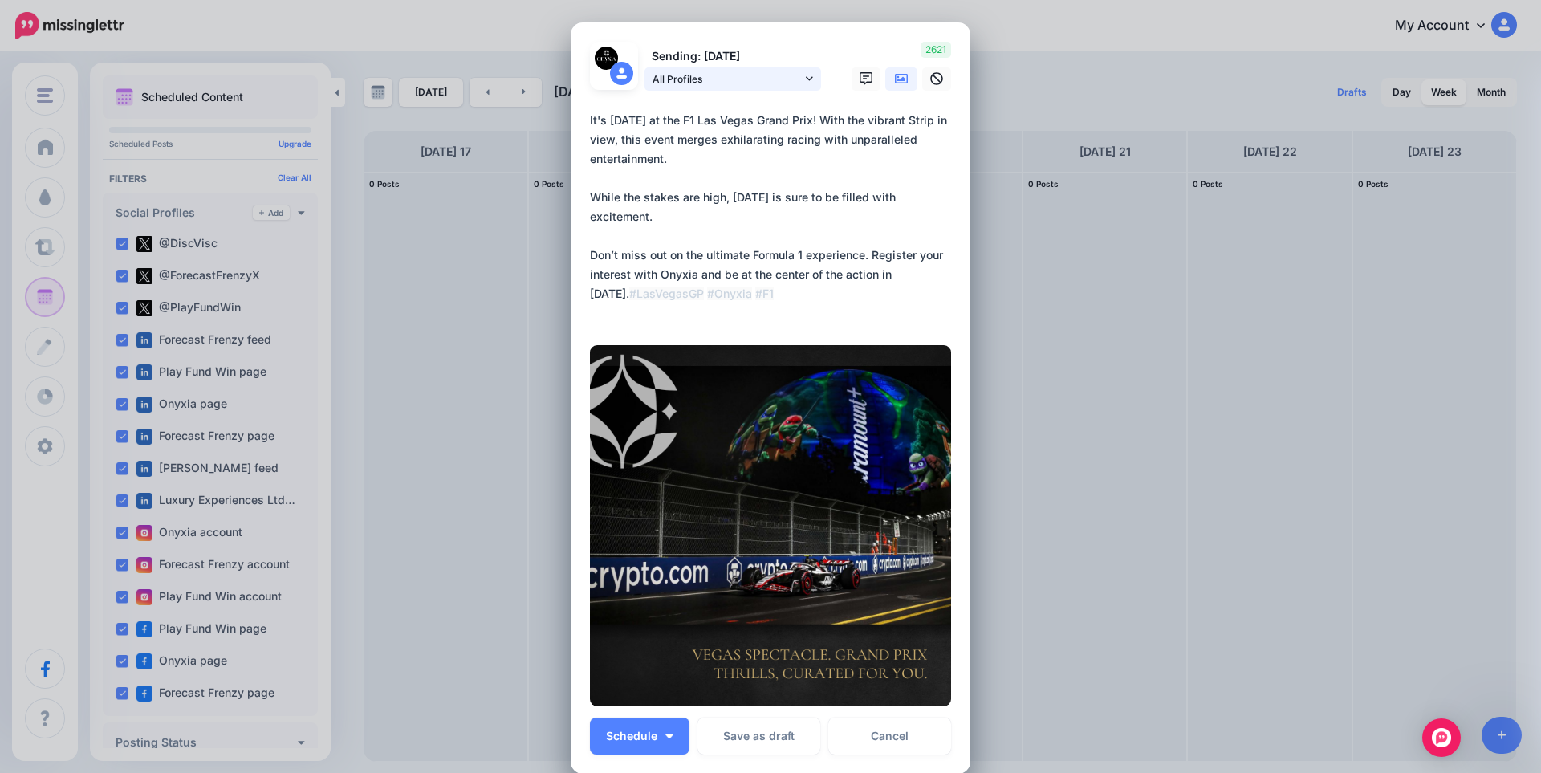
click at [696, 84] on span "All Profiles" at bounding box center [727, 79] width 149 height 17
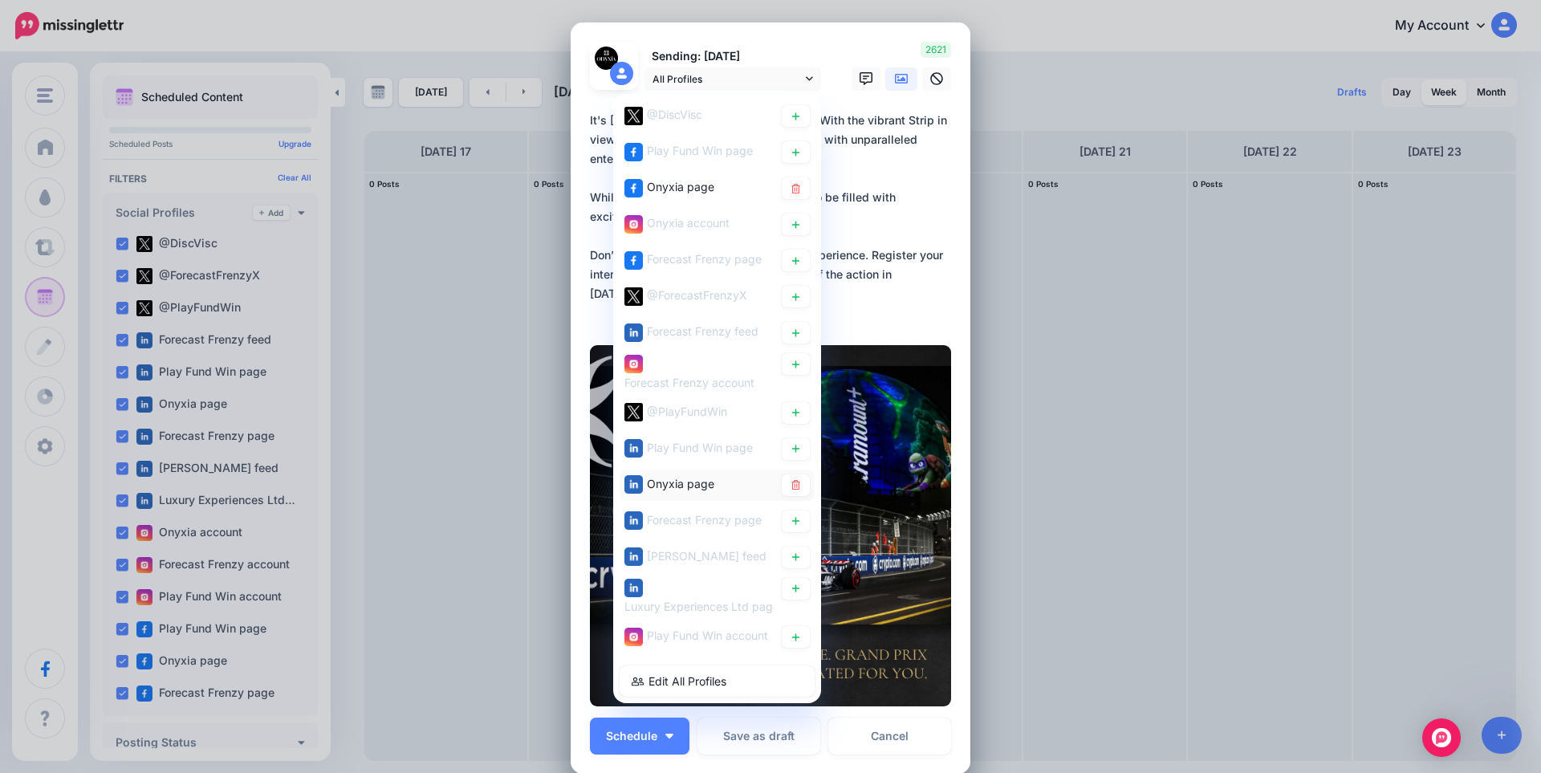
click at [687, 493] on div "Onyxia page" at bounding box center [680, 483] width 67 height 19
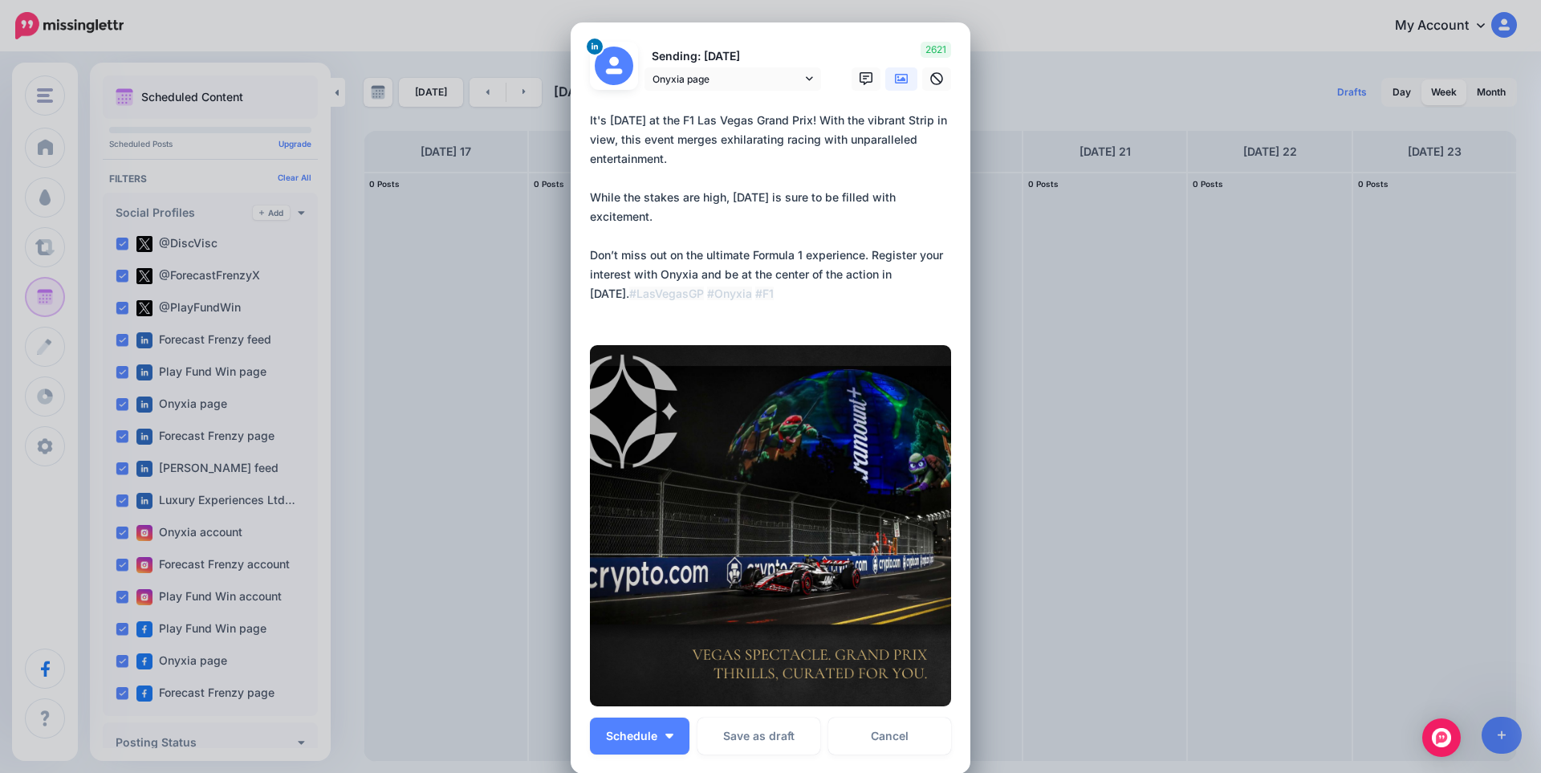
click at [708, 230] on textarea "**********" at bounding box center [774, 217] width 369 height 212
paste textarea "**********"
click at [709, 79] on span "Onyxia page" at bounding box center [727, 79] width 149 height 17
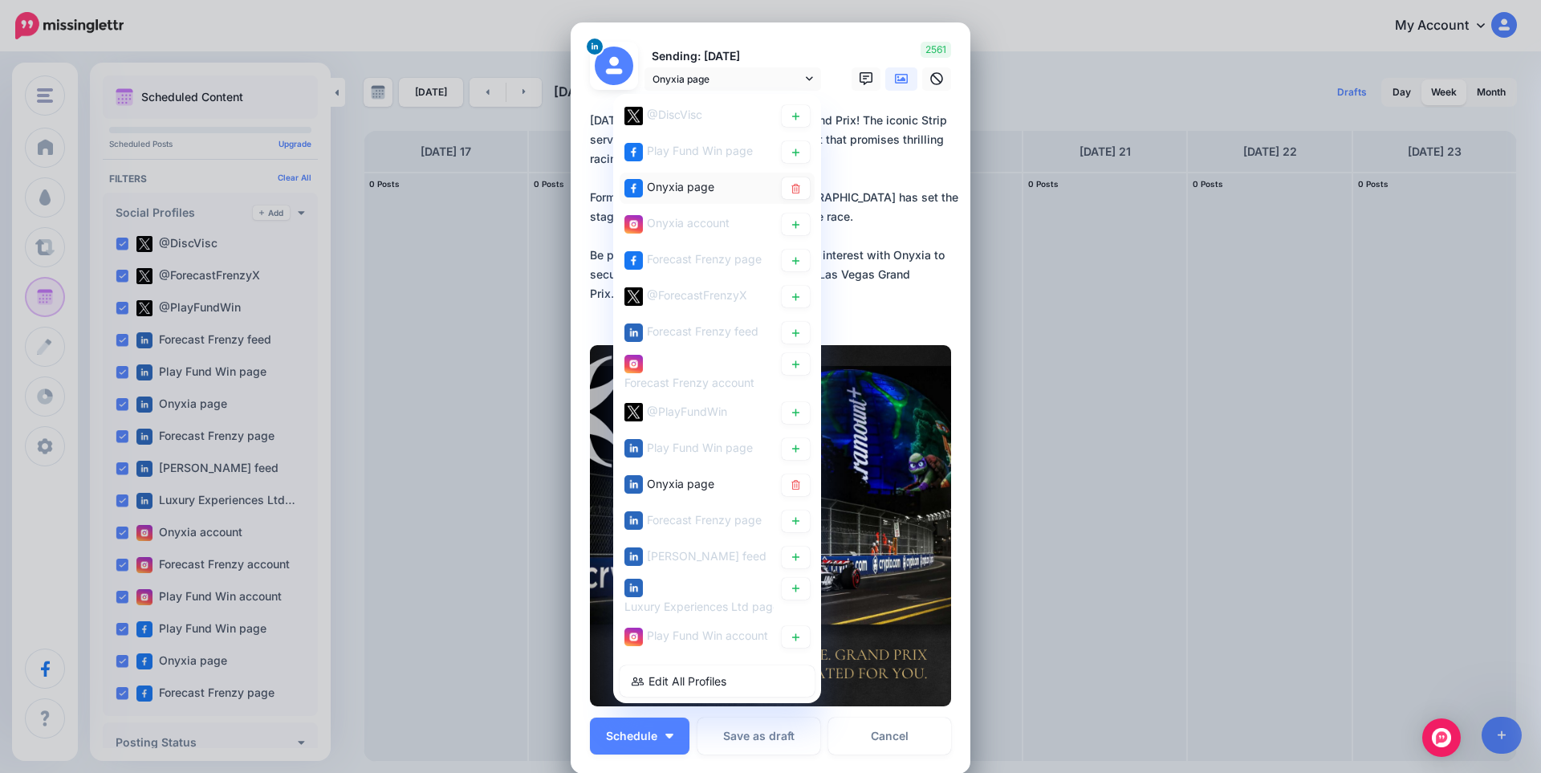
click at [684, 183] on span "Onyxia page" at bounding box center [680, 187] width 67 height 14
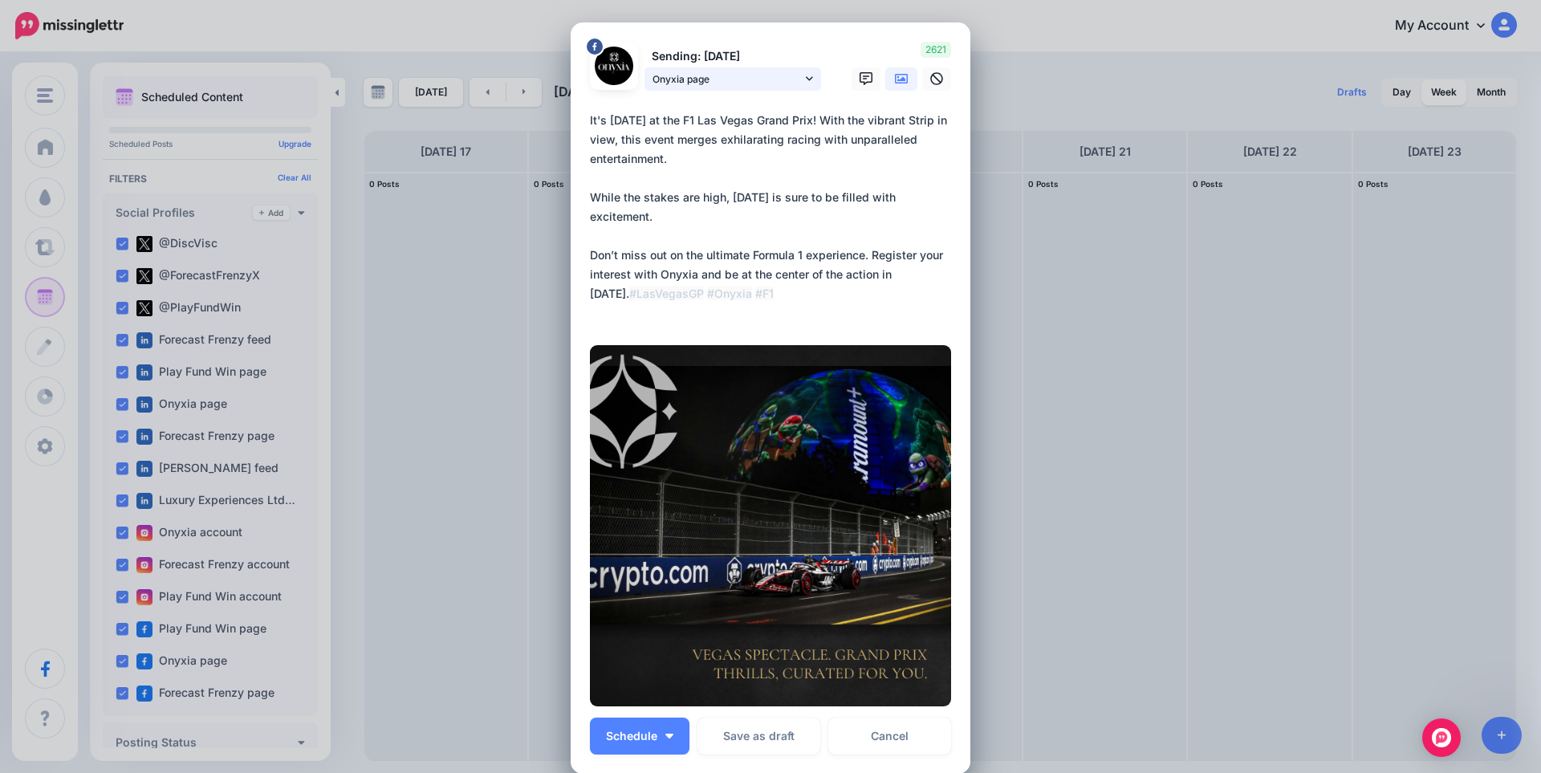
click at [671, 75] on span "Onyxia page" at bounding box center [727, 79] width 149 height 17
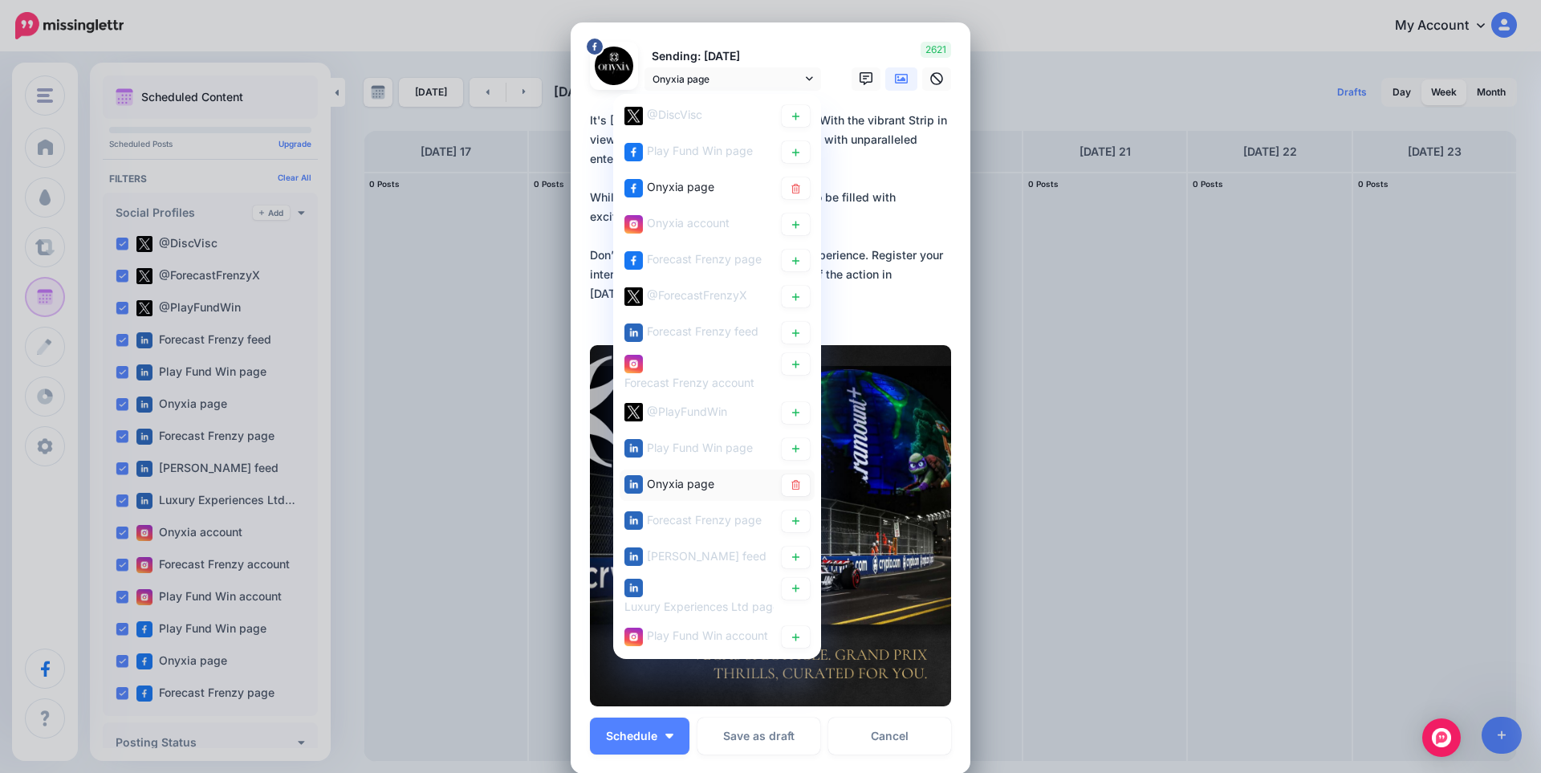
click at [691, 486] on span "Onyxia page" at bounding box center [680, 483] width 67 height 14
type textarea "**********"
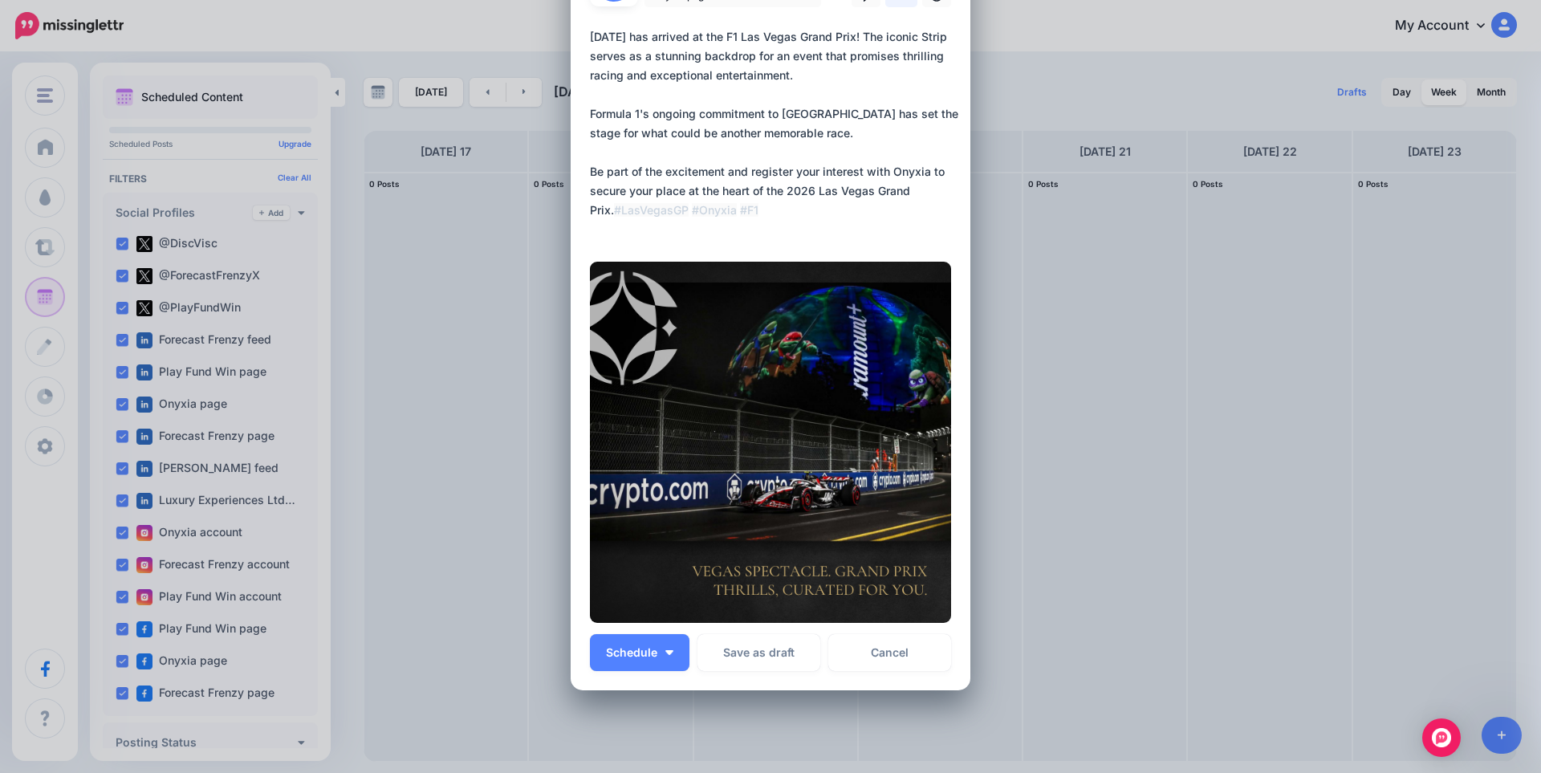
scroll to position [107, 0]
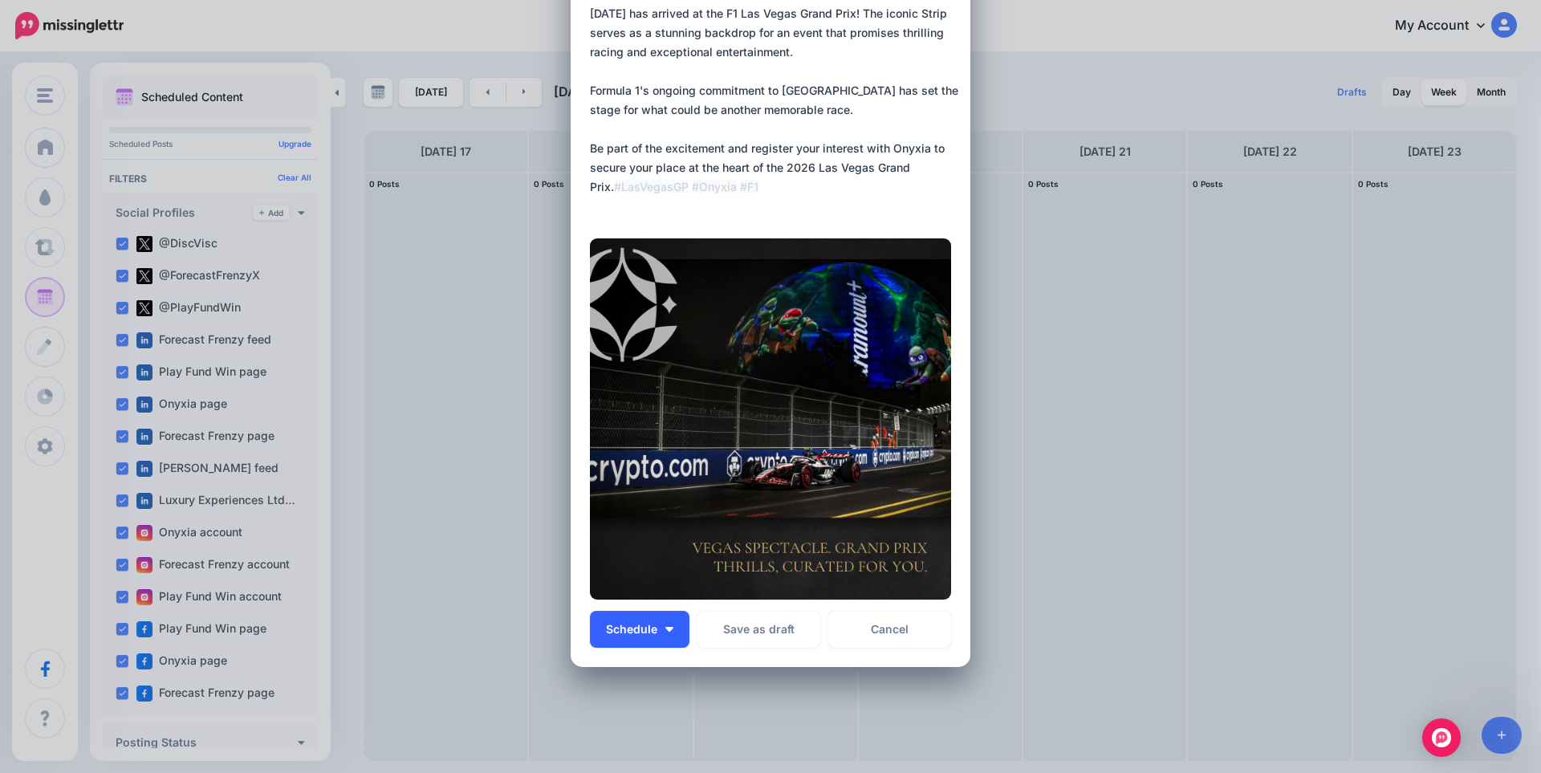
click at [667, 629] on img "button" at bounding box center [669, 629] width 8 height 5
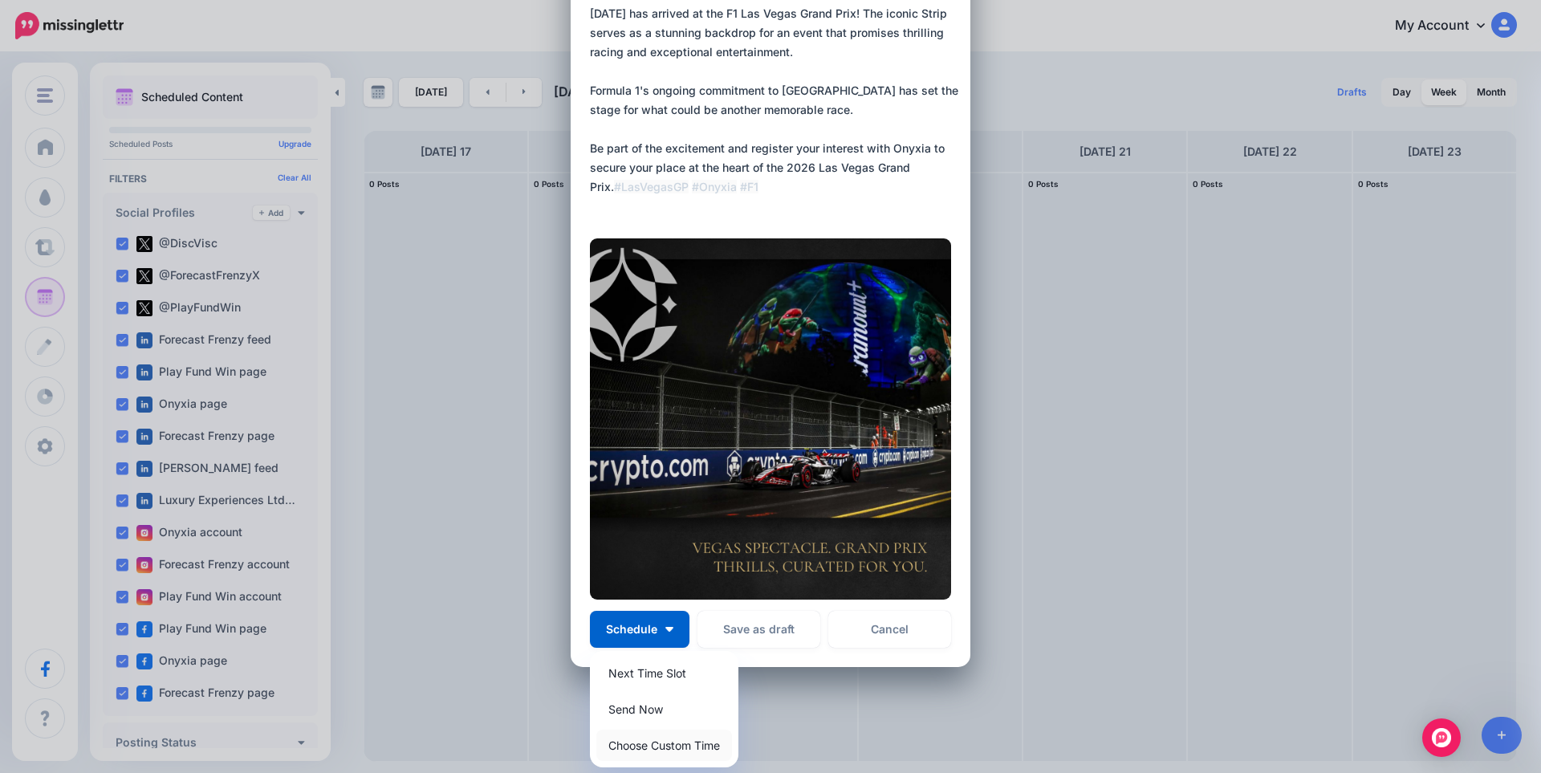
click at [661, 747] on link "Choose Custom Time" at bounding box center [664, 745] width 136 height 31
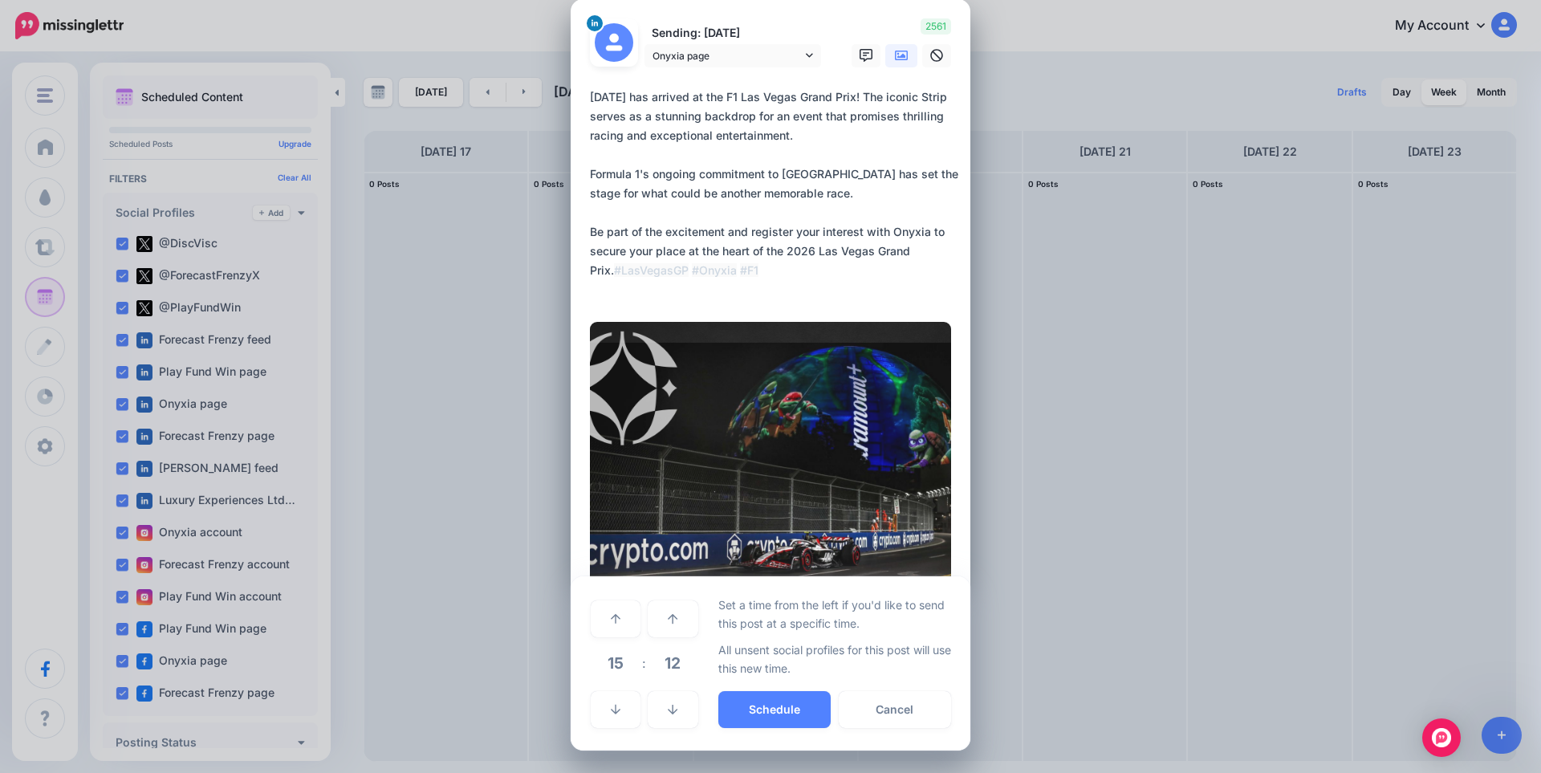
scroll to position [23, 0]
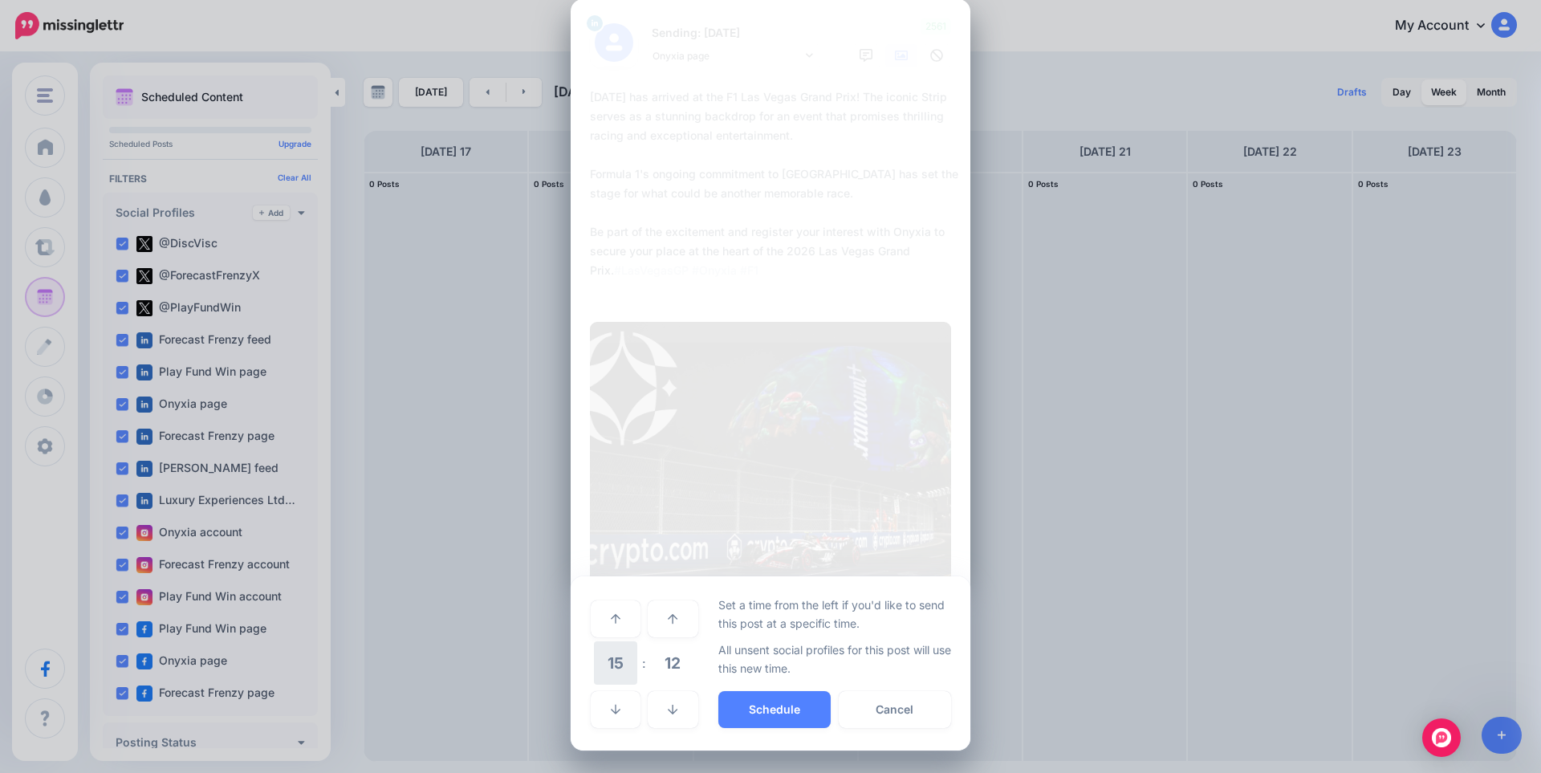
click at [616, 668] on span "15" at bounding box center [615, 662] width 43 height 43
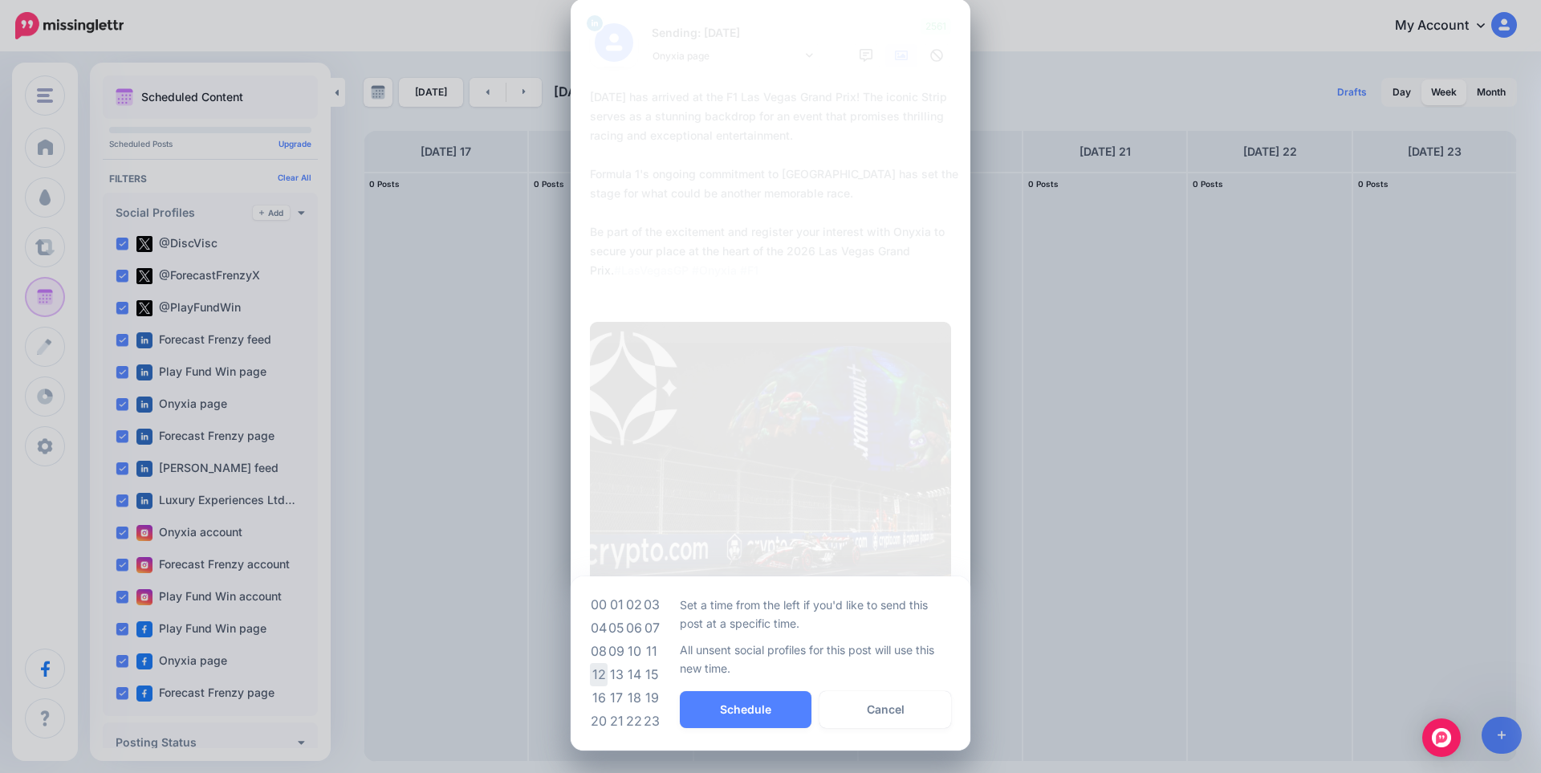
click at [596, 671] on td "12" at bounding box center [599, 674] width 18 height 23
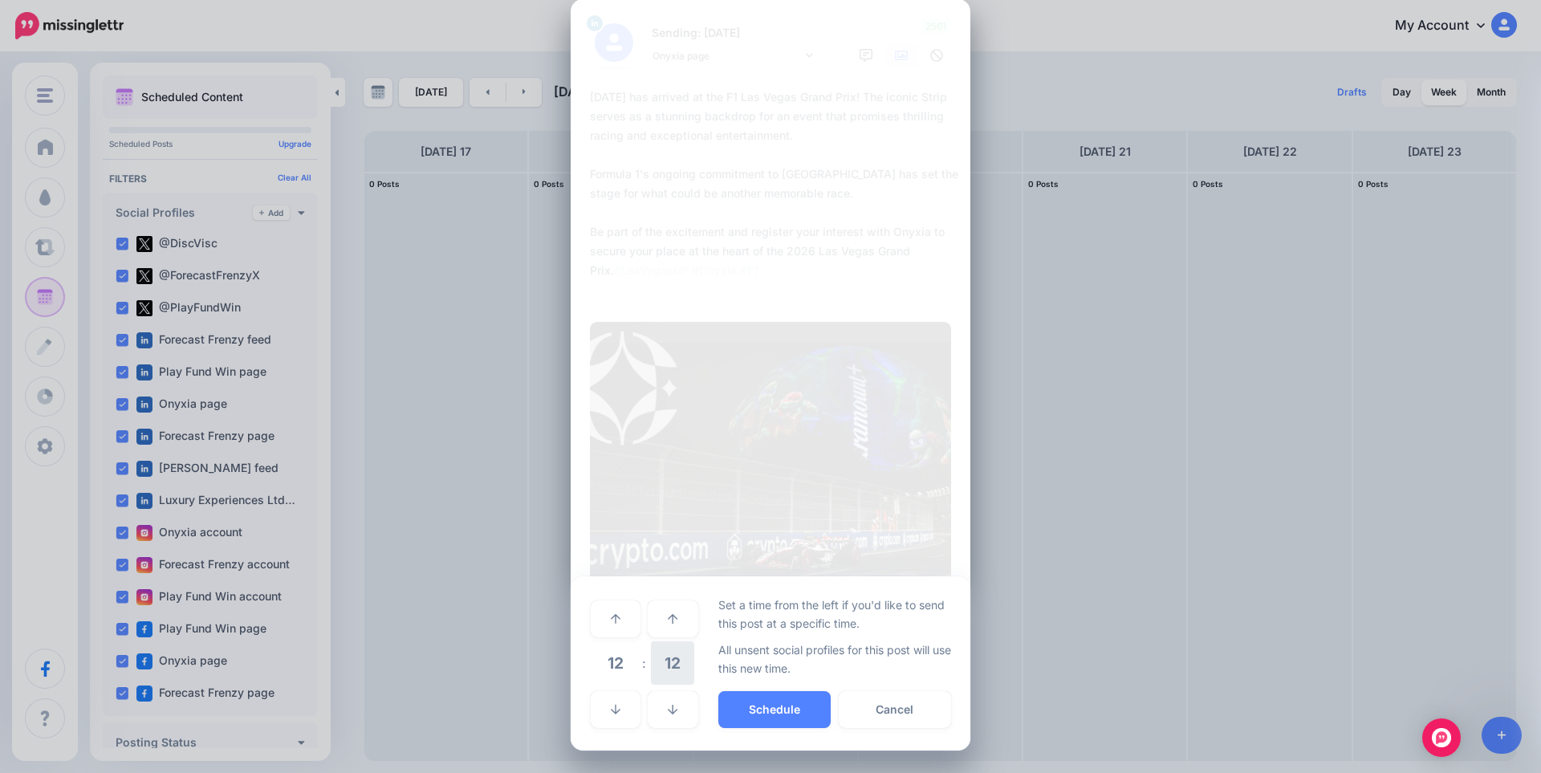
click at [659, 670] on span "12" at bounding box center [672, 662] width 43 height 43
click at [598, 616] on td "00" at bounding box center [599, 618] width 18 height 45
click at [781, 716] on button "Schedule" at bounding box center [774, 709] width 112 height 37
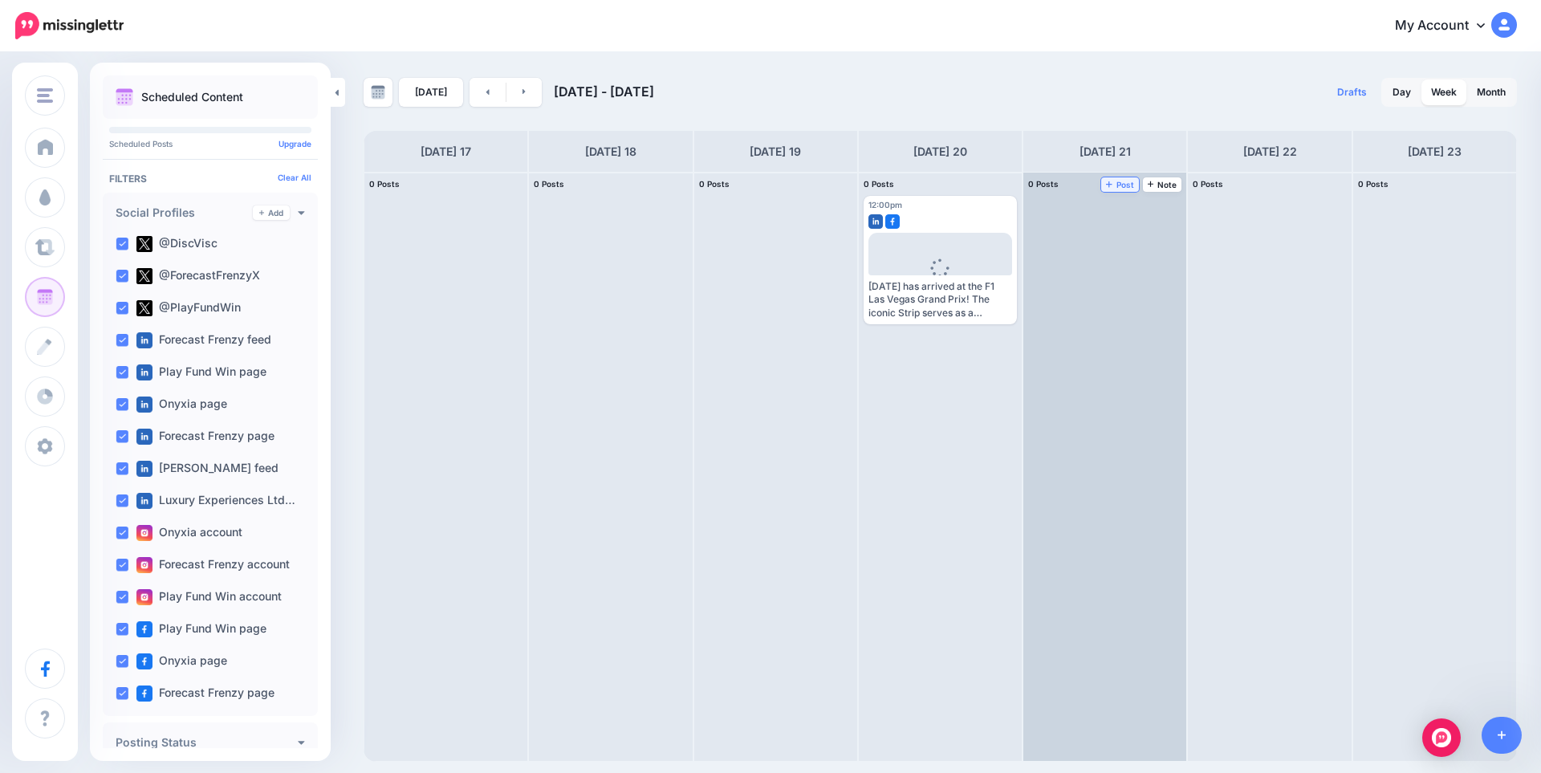
click at [1126, 182] on span "Post" at bounding box center [1120, 185] width 28 height 8
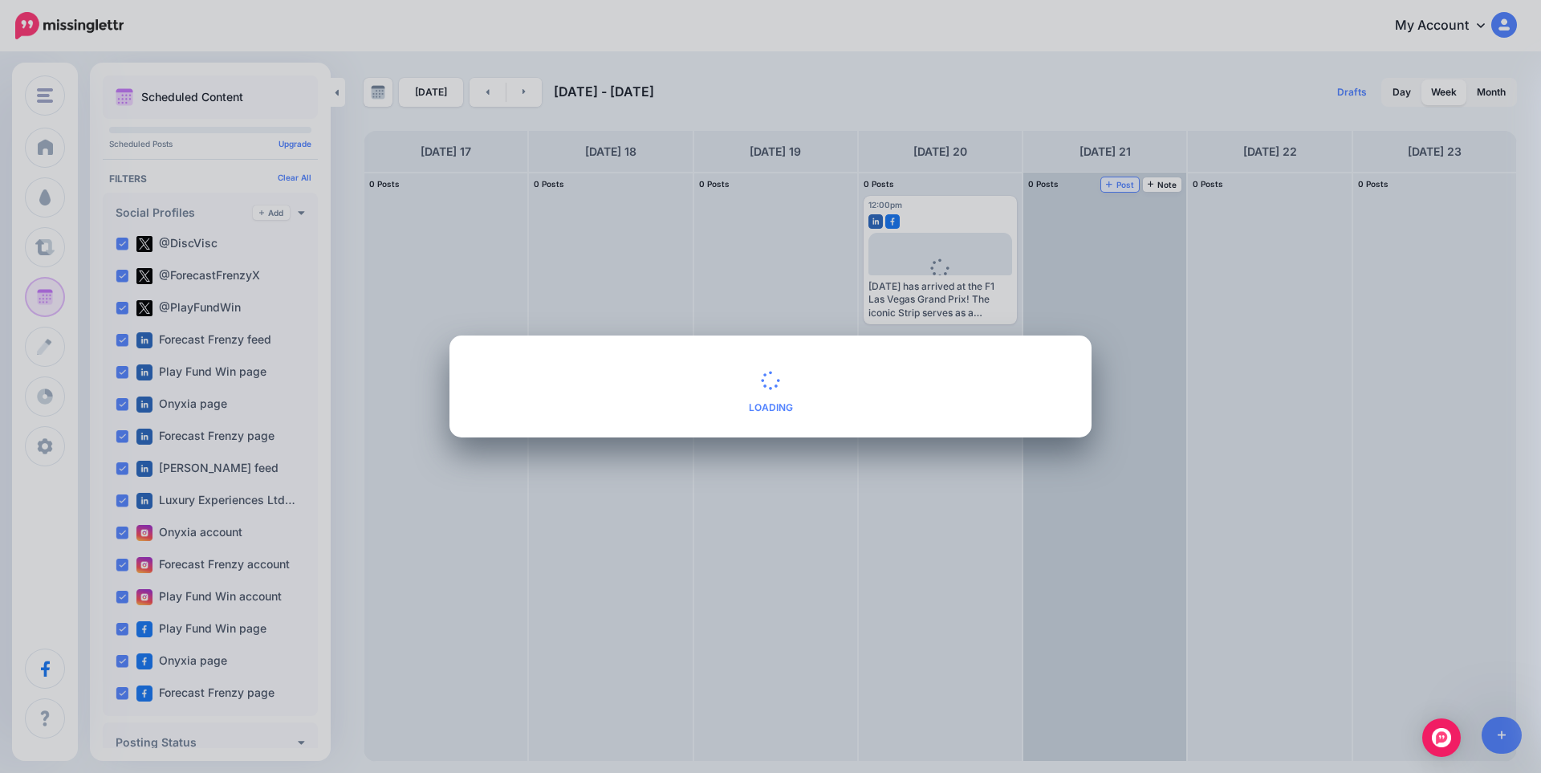
scroll to position [0, 0]
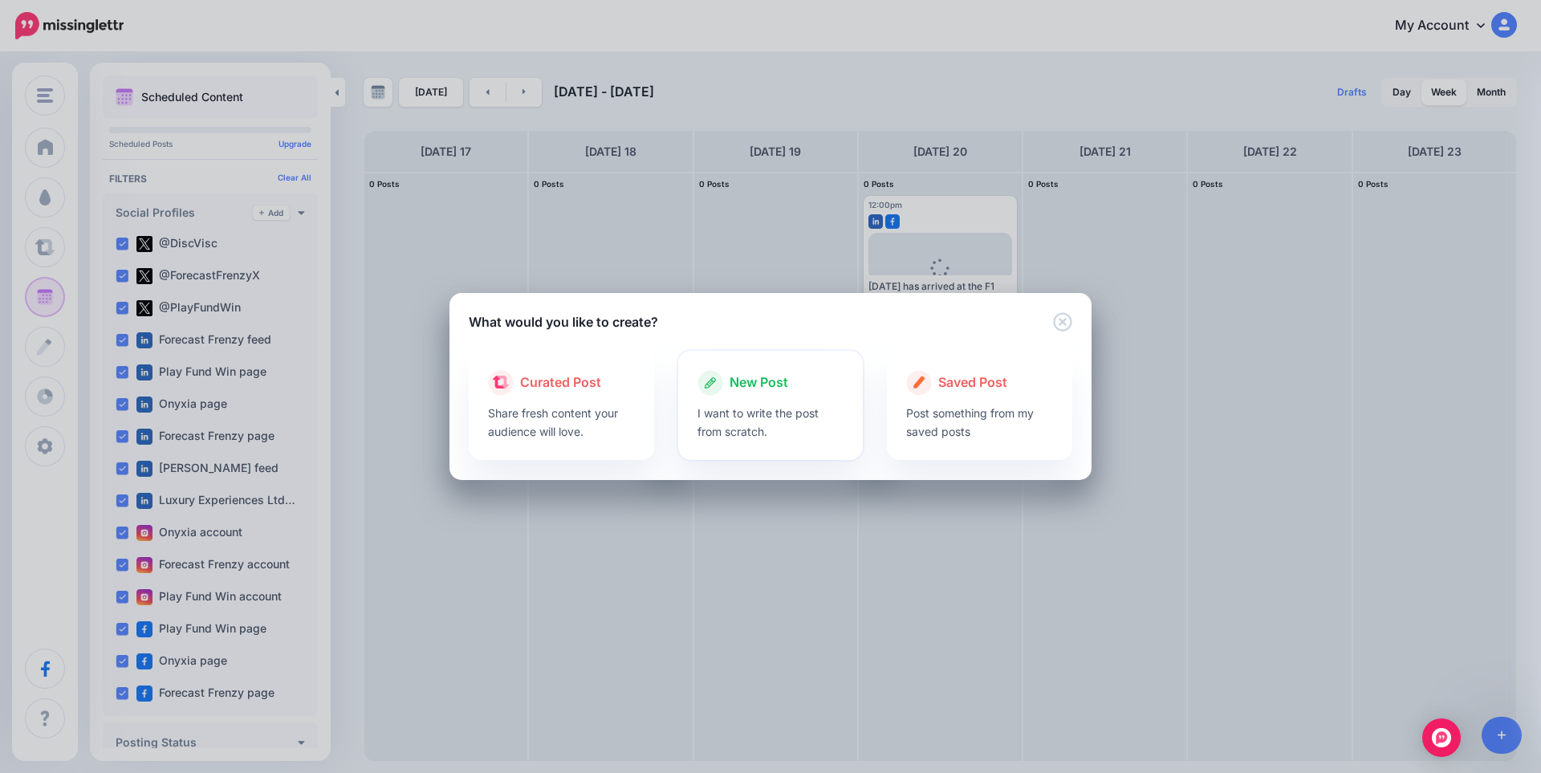
click at [796, 395] on div "New Post" at bounding box center [770, 383] width 147 height 26
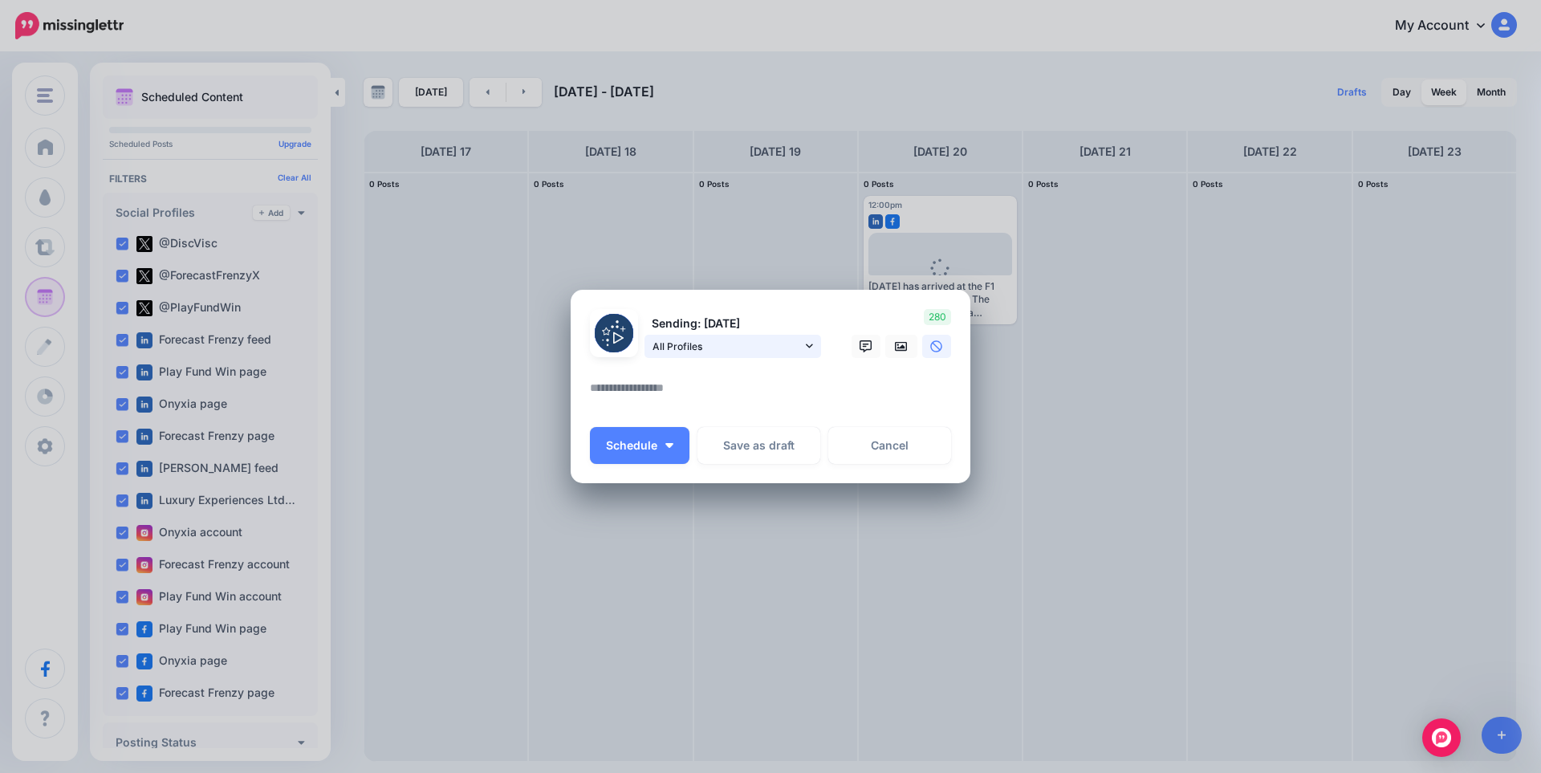
click at [714, 349] on span "All Profiles" at bounding box center [727, 346] width 149 height 17
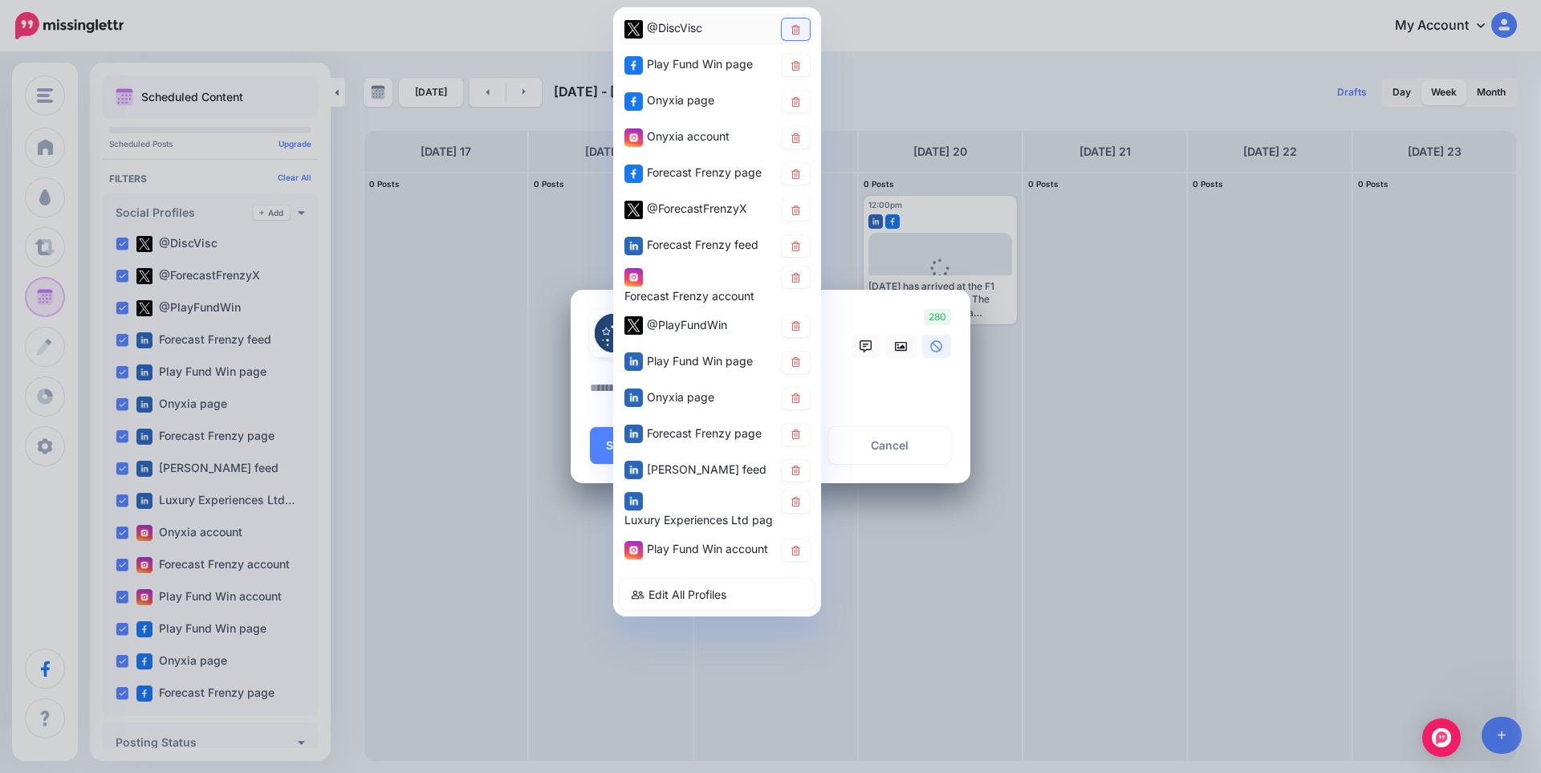
click at [799, 30] on icon at bounding box center [795, 29] width 9 height 10
click at [802, 59] on link at bounding box center [796, 66] width 28 height 22
click at [792, 140] on icon at bounding box center [795, 137] width 9 height 10
click at [806, 173] on link at bounding box center [796, 174] width 28 height 22
click at [802, 214] on link at bounding box center [796, 210] width 28 height 22
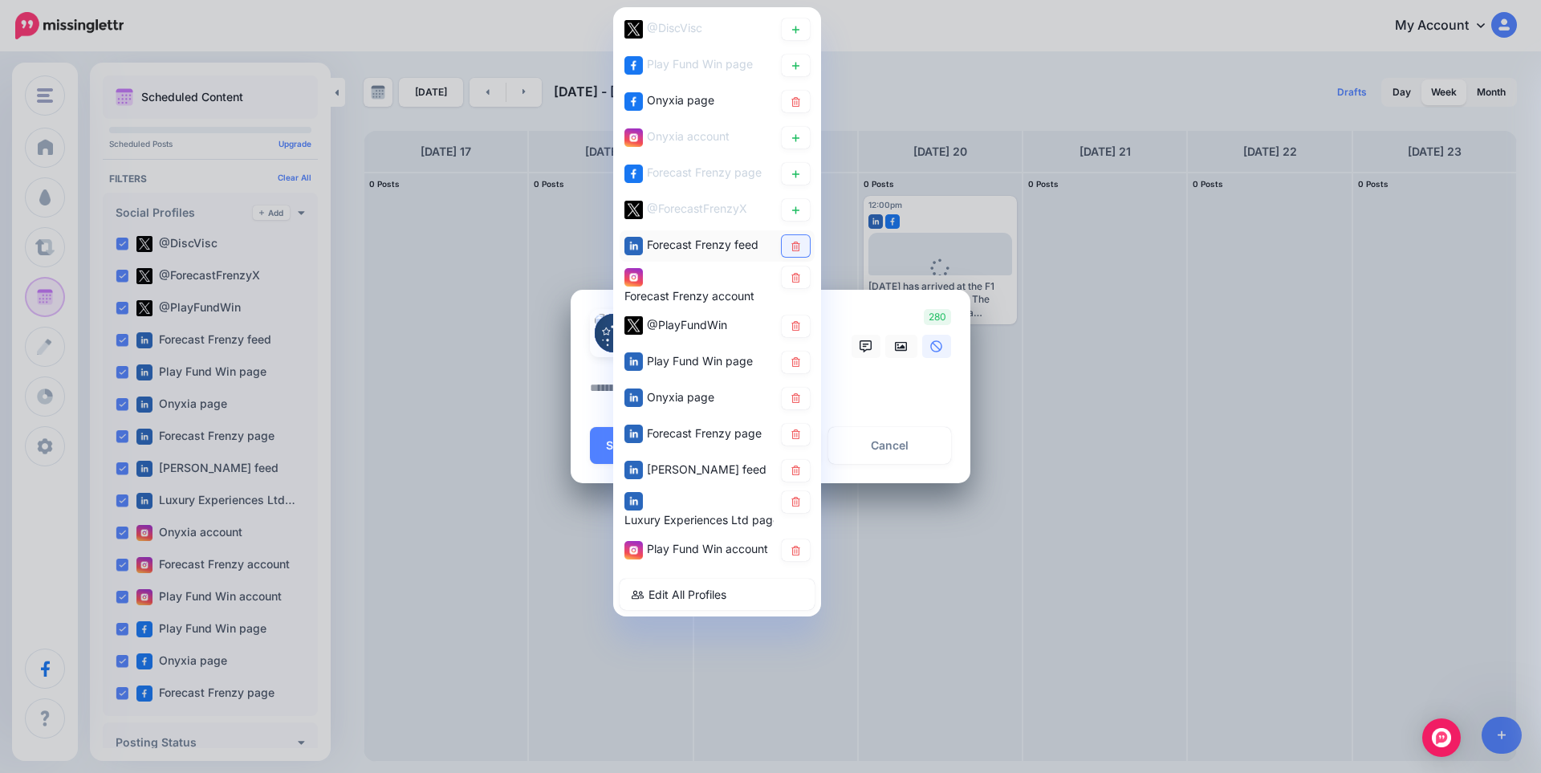
click at [801, 249] on icon at bounding box center [796, 246] width 12 height 10
click at [805, 274] on link at bounding box center [796, 277] width 28 height 22
click at [795, 329] on icon at bounding box center [796, 326] width 12 height 10
click at [806, 363] on link at bounding box center [796, 363] width 28 height 22
click at [798, 429] on link at bounding box center [796, 435] width 28 height 22
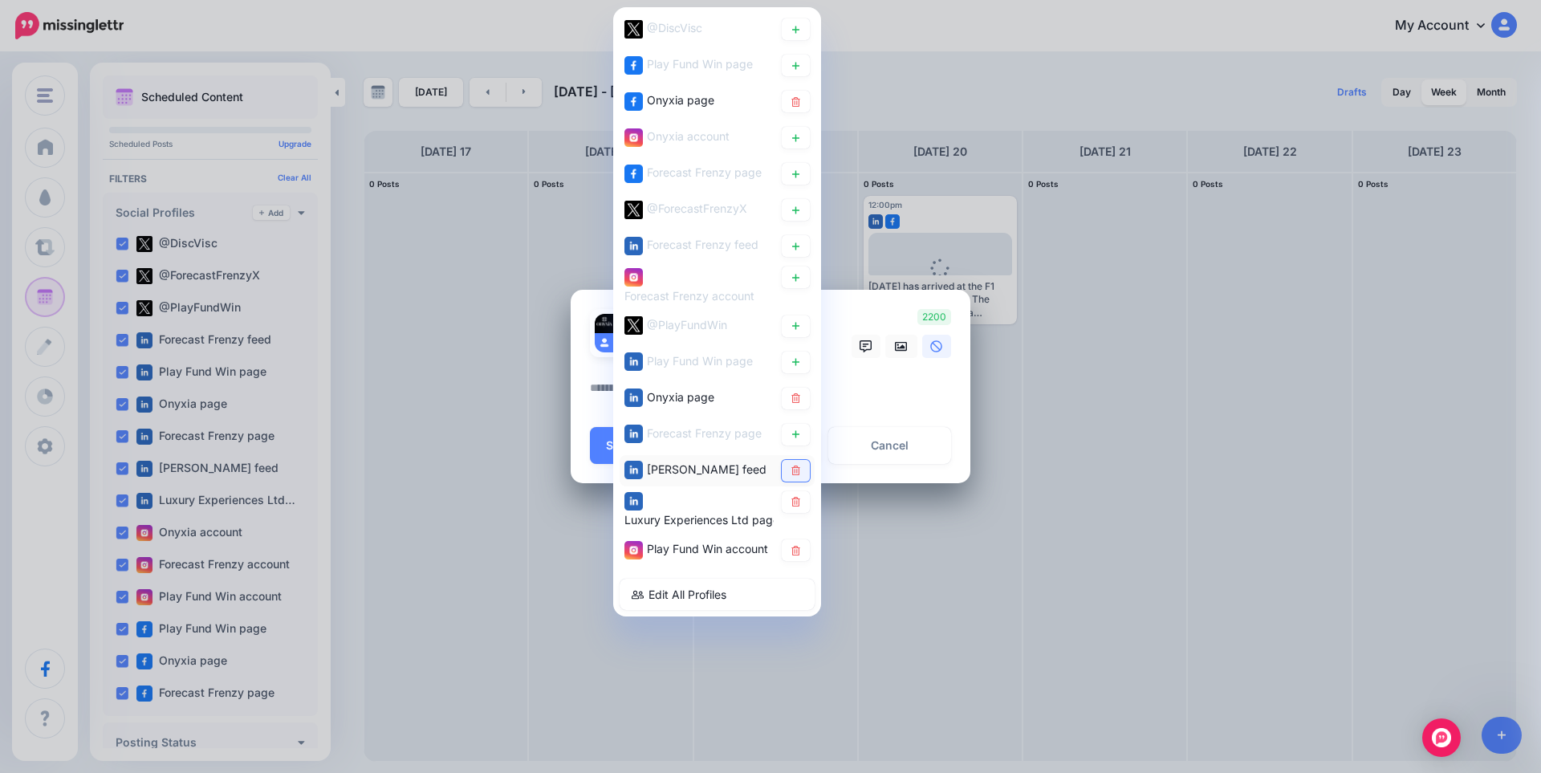
click at [792, 466] on icon at bounding box center [796, 471] width 12 height 10
click at [803, 501] on link at bounding box center [796, 502] width 28 height 22
click at [800, 547] on icon at bounding box center [796, 551] width 12 height 10
click at [888, 400] on textarea at bounding box center [774, 393] width 369 height 31
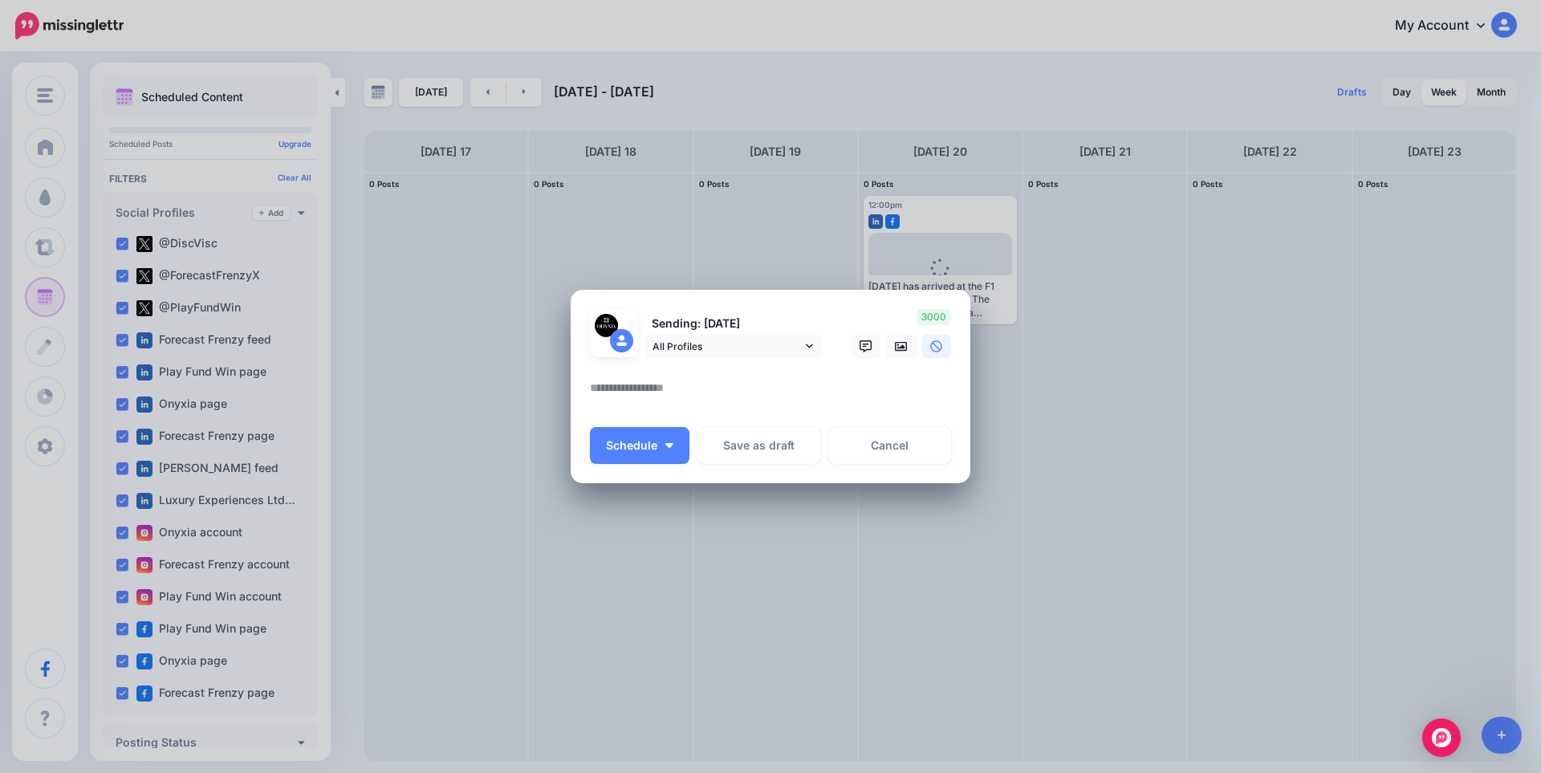
paste textarea "**********"
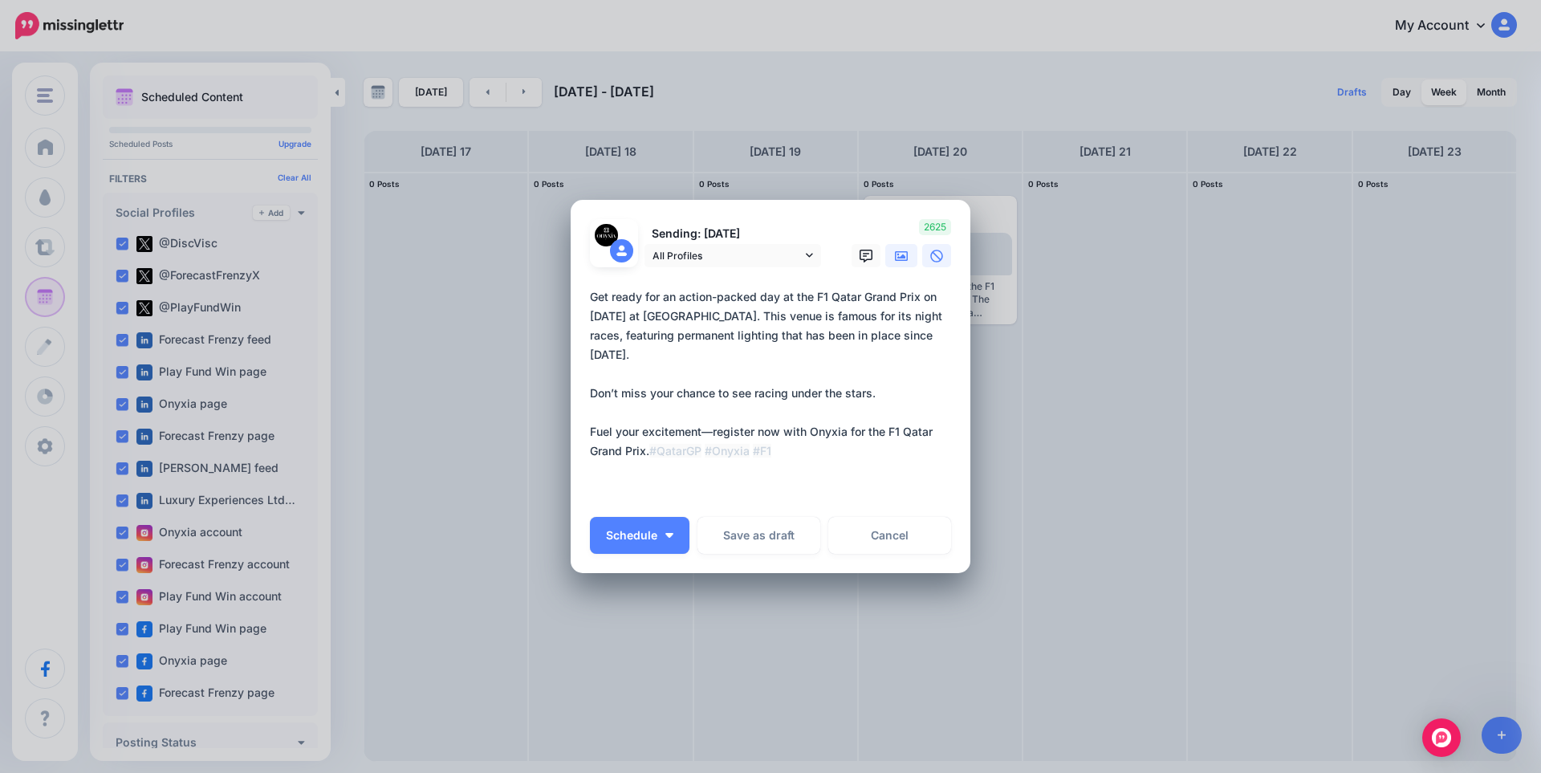
click at [901, 264] on link at bounding box center [901, 255] width 32 height 23
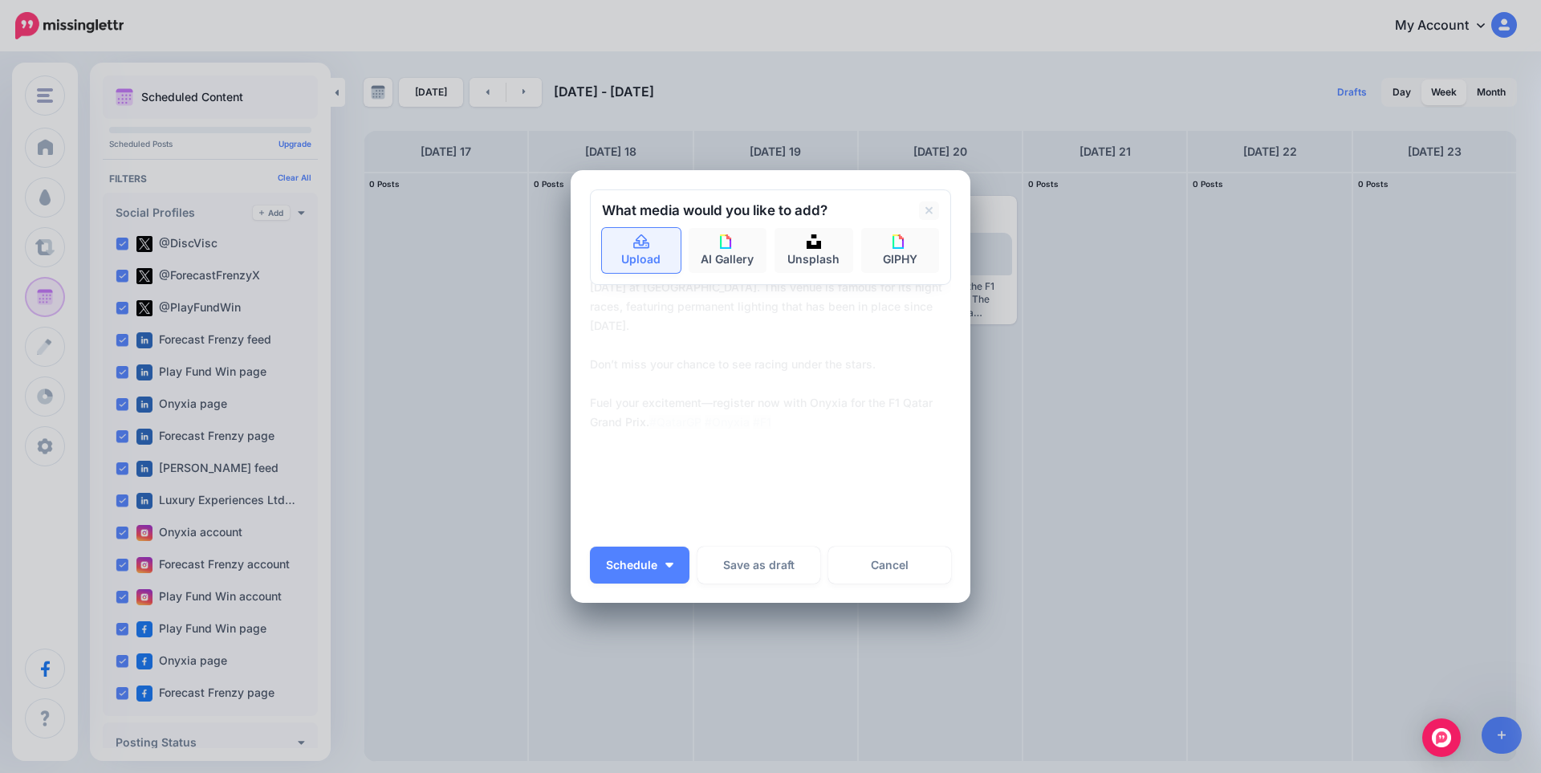
click at [640, 248] on icon at bounding box center [641, 241] width 16 height 14
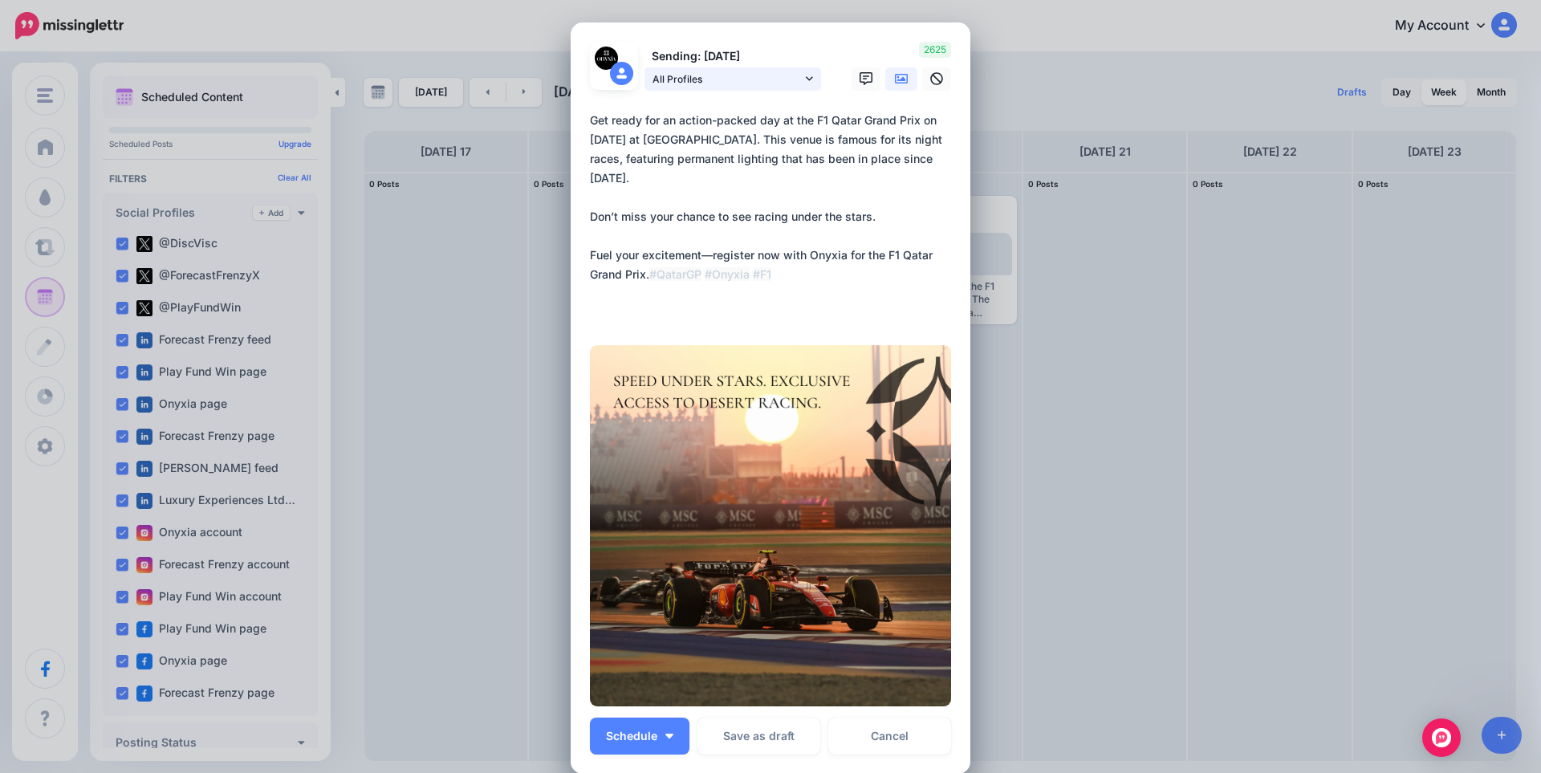
click at [694, 75] on span "All Profiles" at bounding box center [727, 79] width 149 height 17
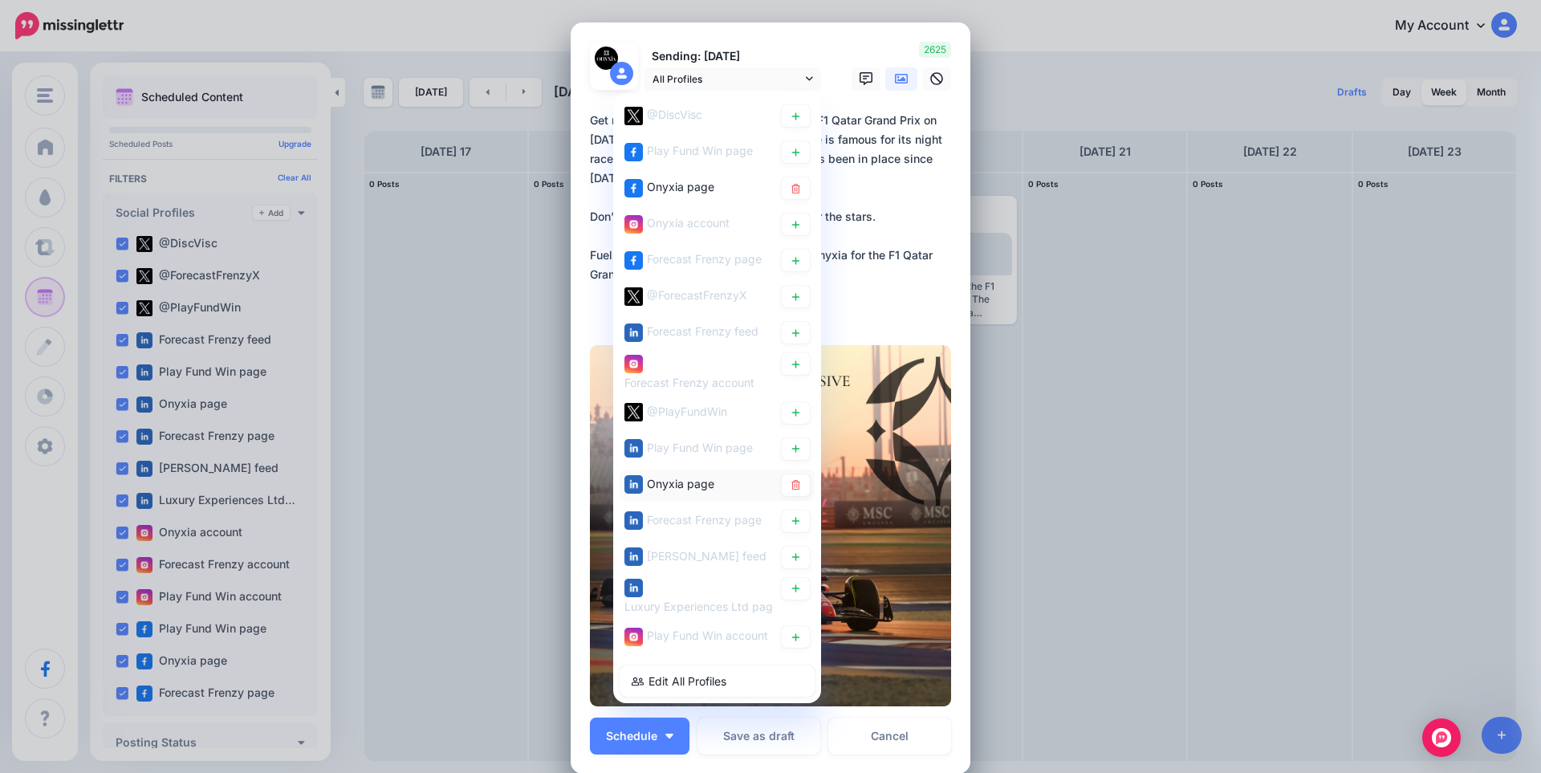
click at [706, 479] on span "Onyxia page" at bounding box center [680, 483] width 67 height 14
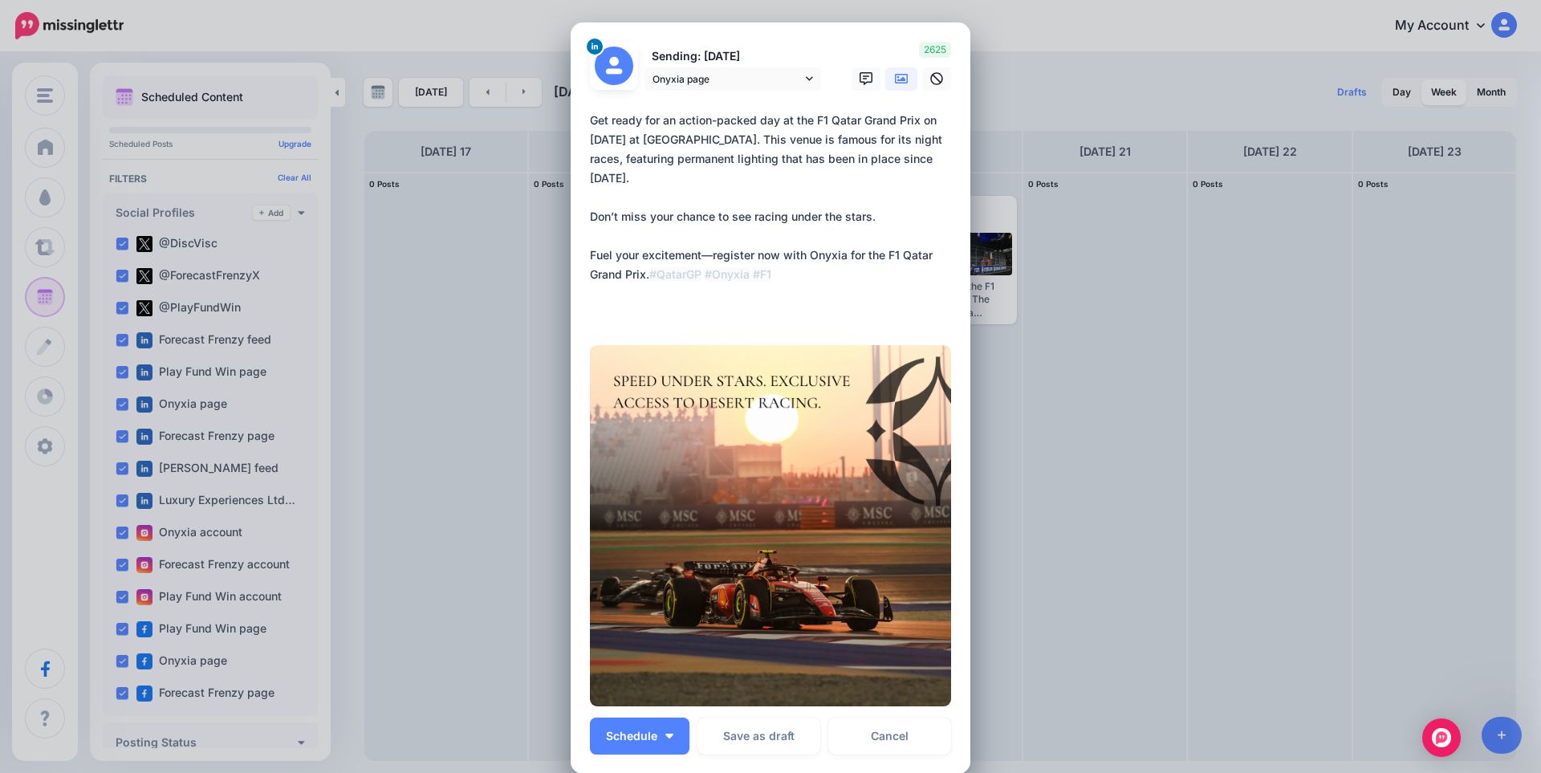
click at [711, 201] on textarea "**********" at bounding box center [774, 217] width 369 height 212
paste textarea "**********"
click at [743, 83] on span "Onyxia page" at bounding box center [727, 79] width 149 height 17
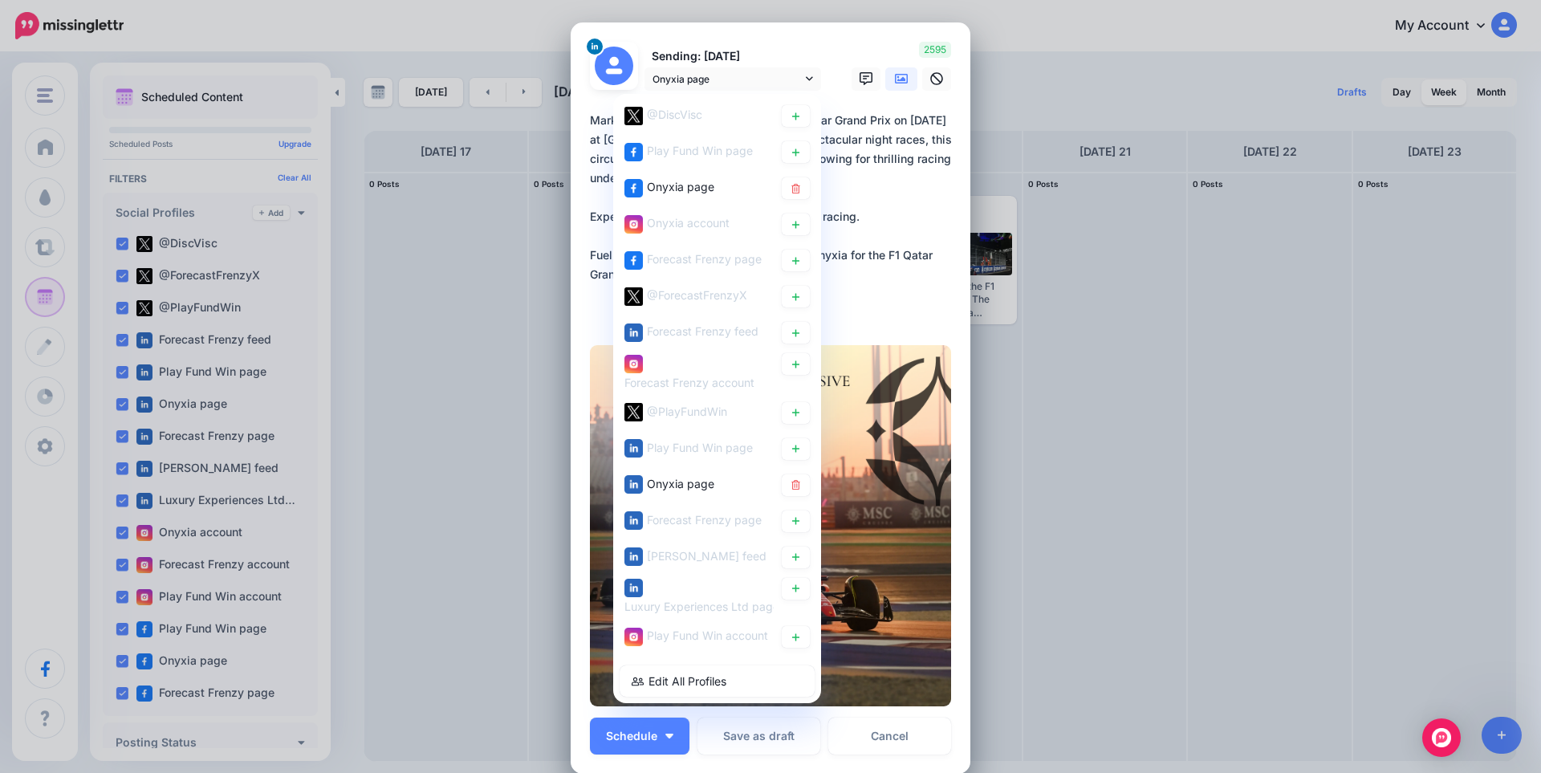
click at [878, 167] on textarea "**********" at bounding box center [774, 217] width 369 height 212
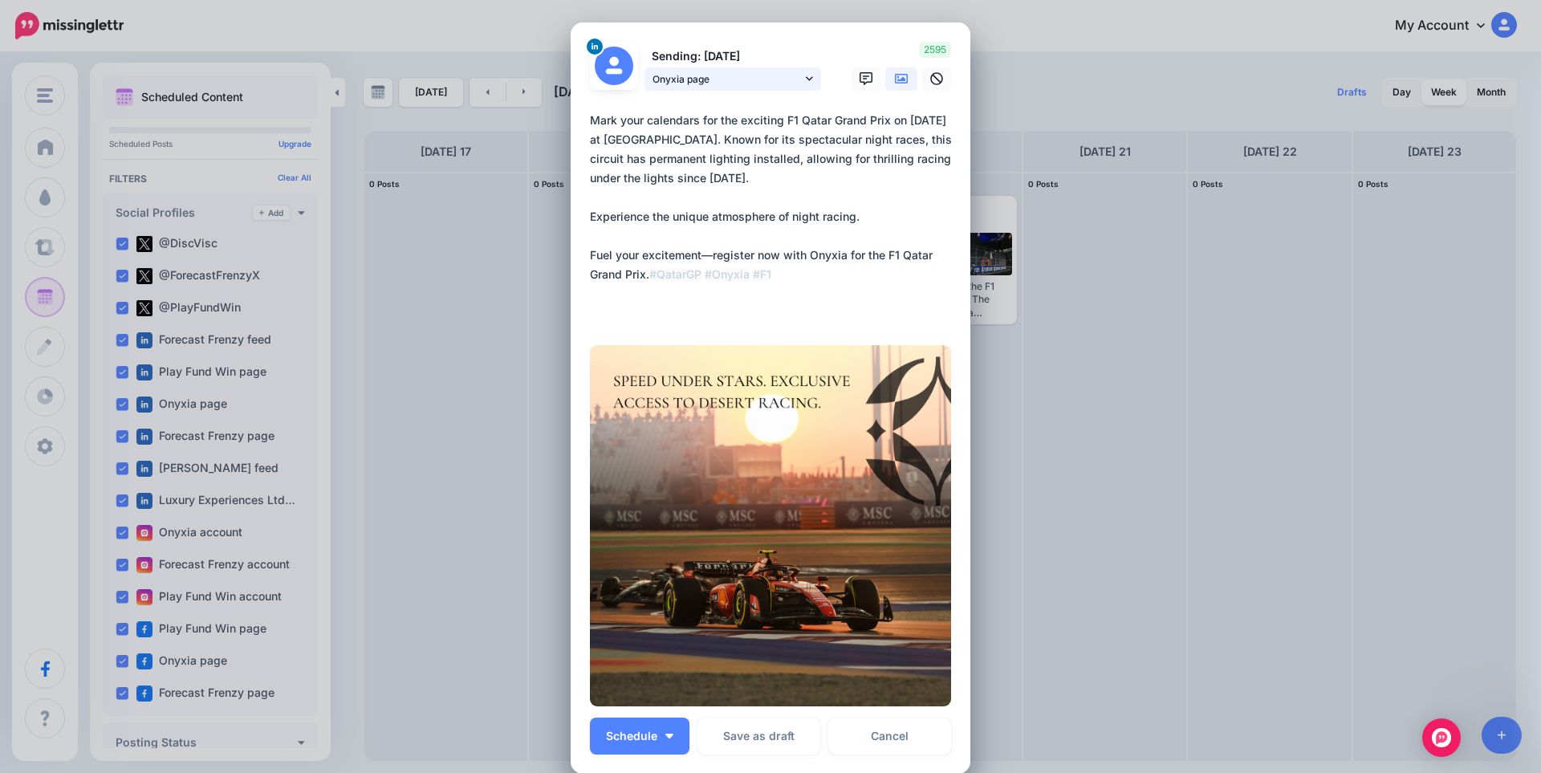
click at [705, 80] on span "Onyxia page" at bounding box center [727, 79] width 149 height 17
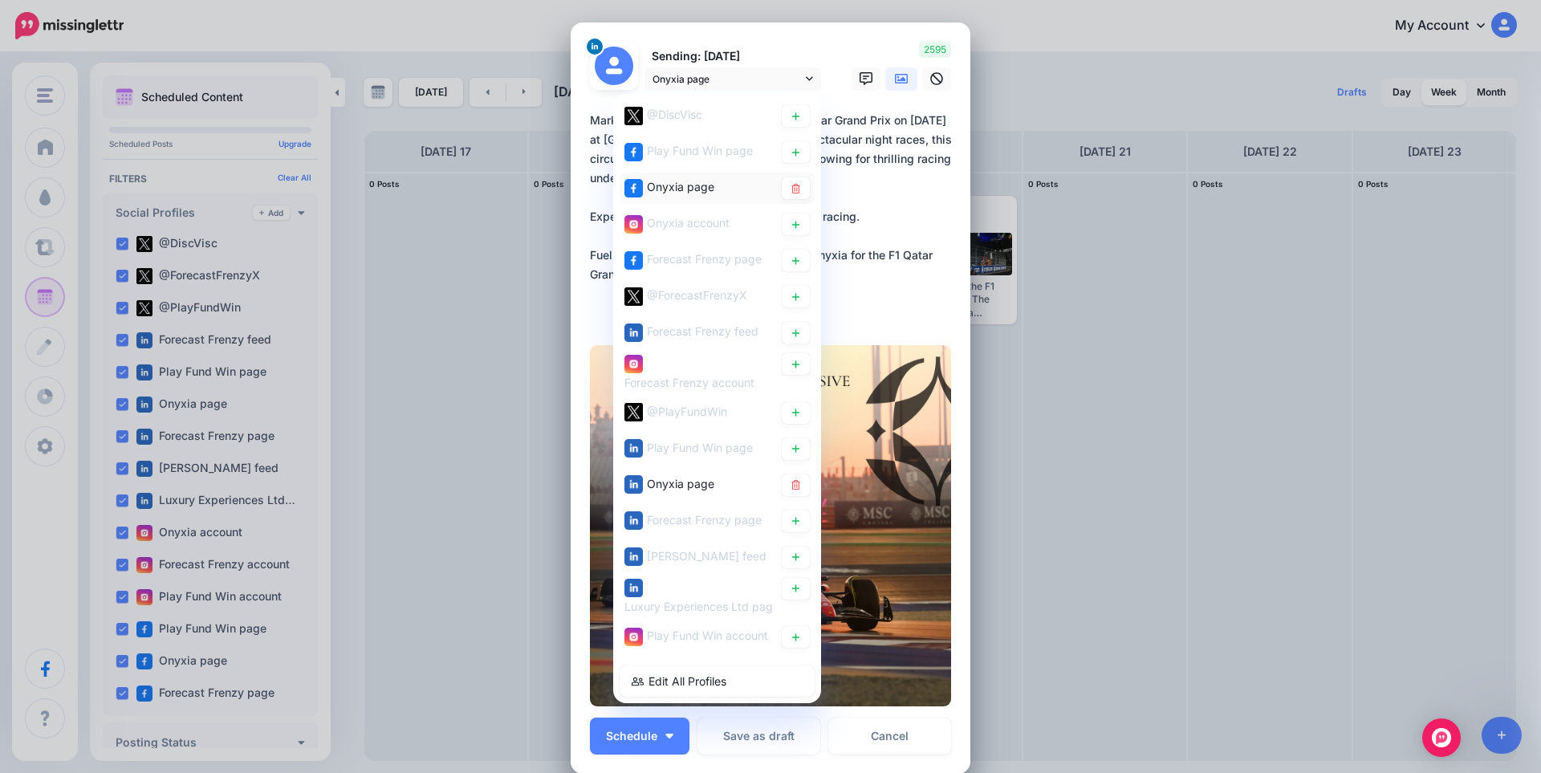
click at [692, 186] on span "Onyxia page" at bounding box center [680, 187] width 67 height 14
type textarea "**********"
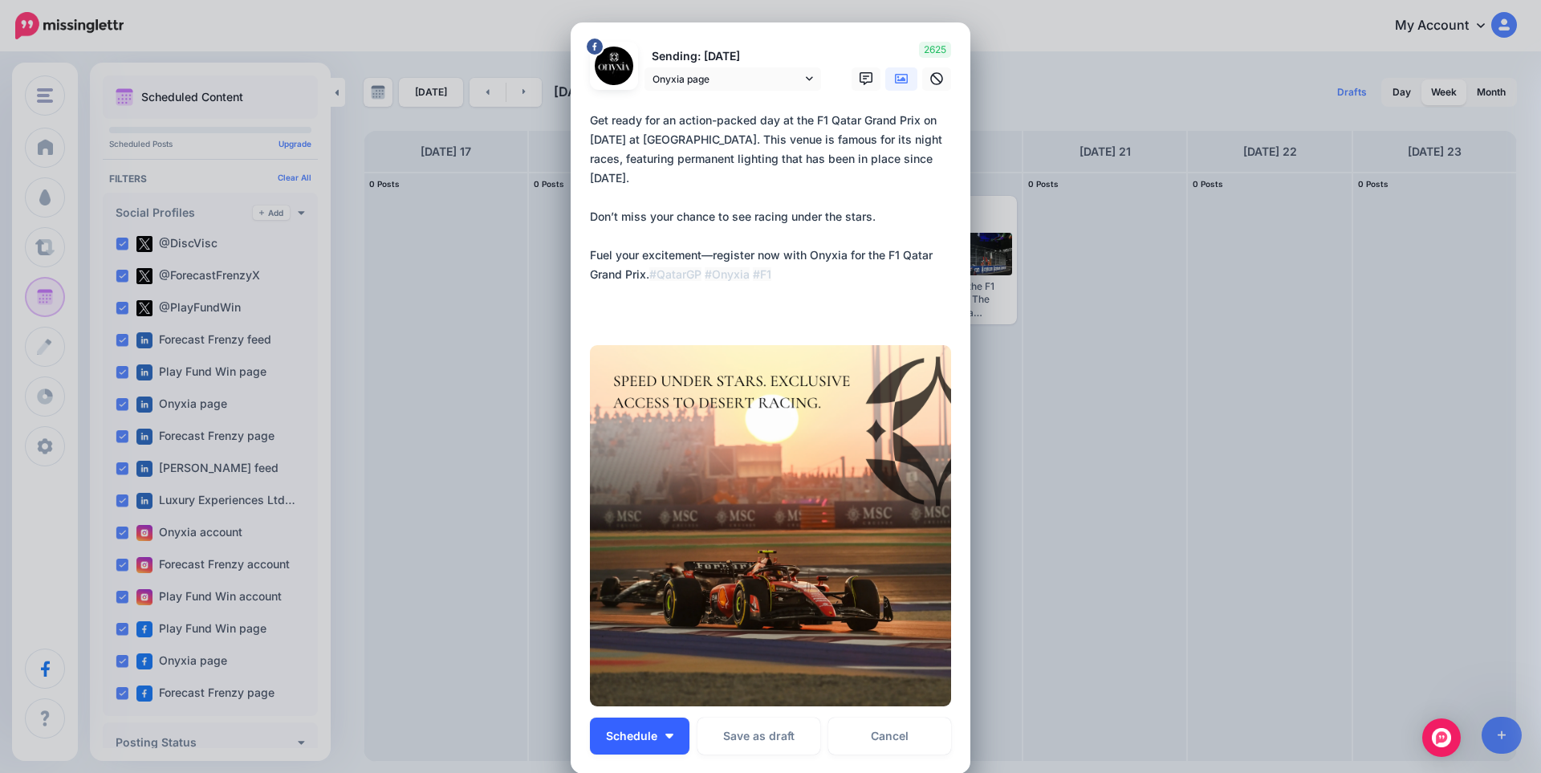
click at [660, 743] on button "Schedule" at bounding box center [640, 736] width 100 height 37
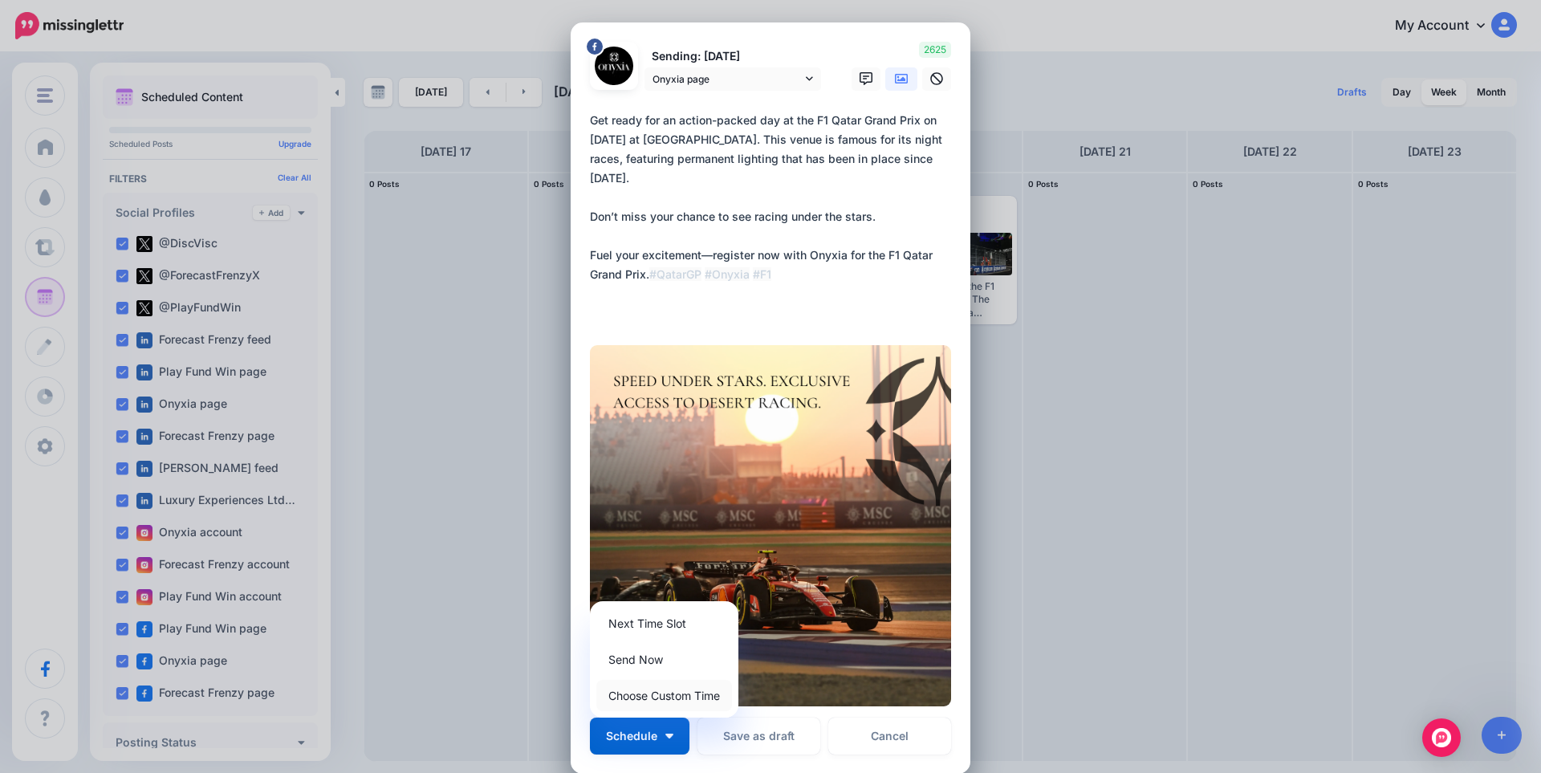
click at [677, 697] on link "Choose Custom Time" at bounding box center [664, 695] width 136 height 31
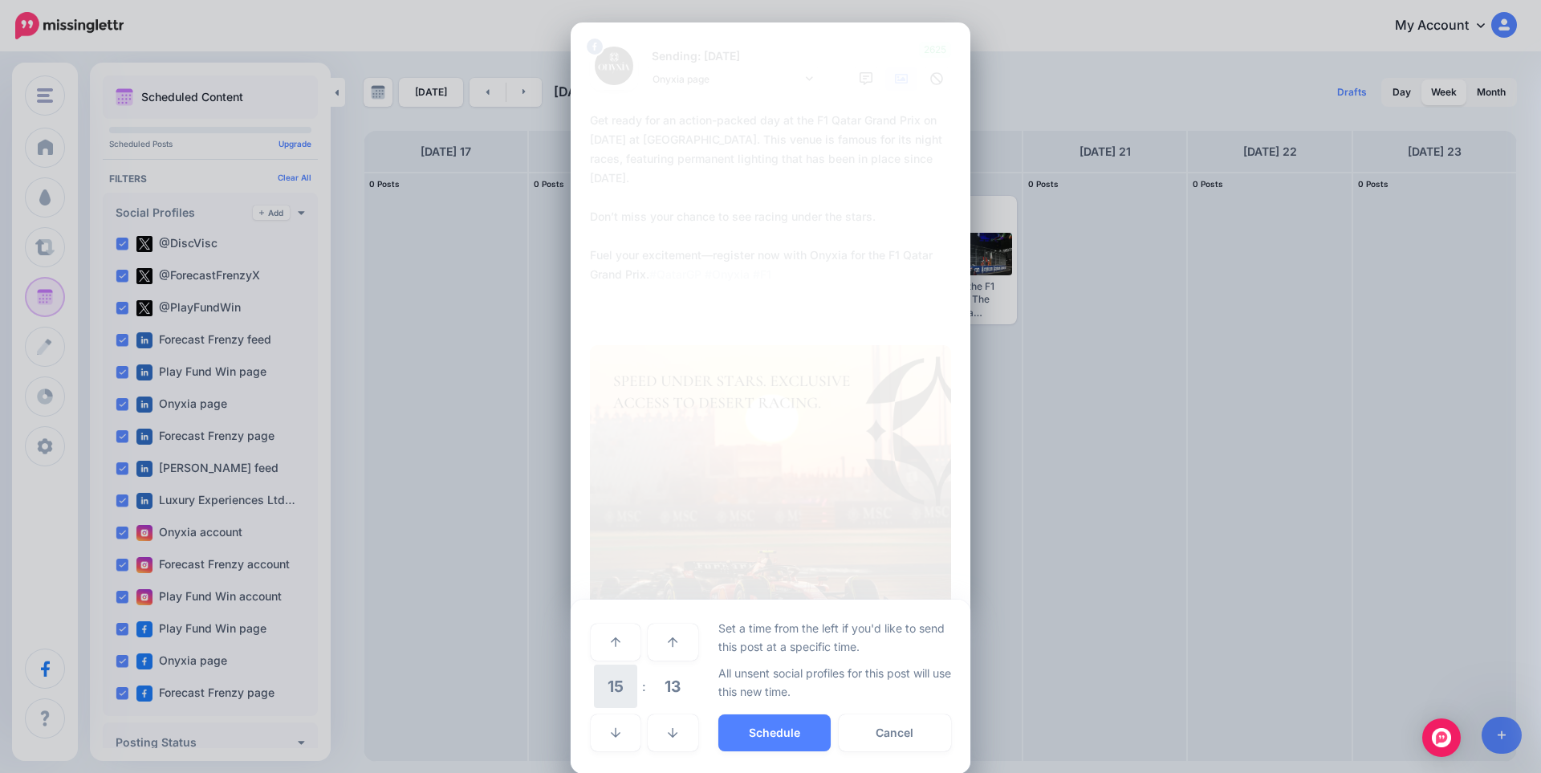
click at [612, 689] on span "15" at bounding box center [615, 686] width 43 height 43
click at [596, 700] on td "12" at bounding box center [599, 697] width 18 height 23
click at [661, 694] on span "13" at bounding box center [672, 686] width 43 height 43
click at [595, 638] on td "00" at bounding box center [599, 641] width 18 height 45
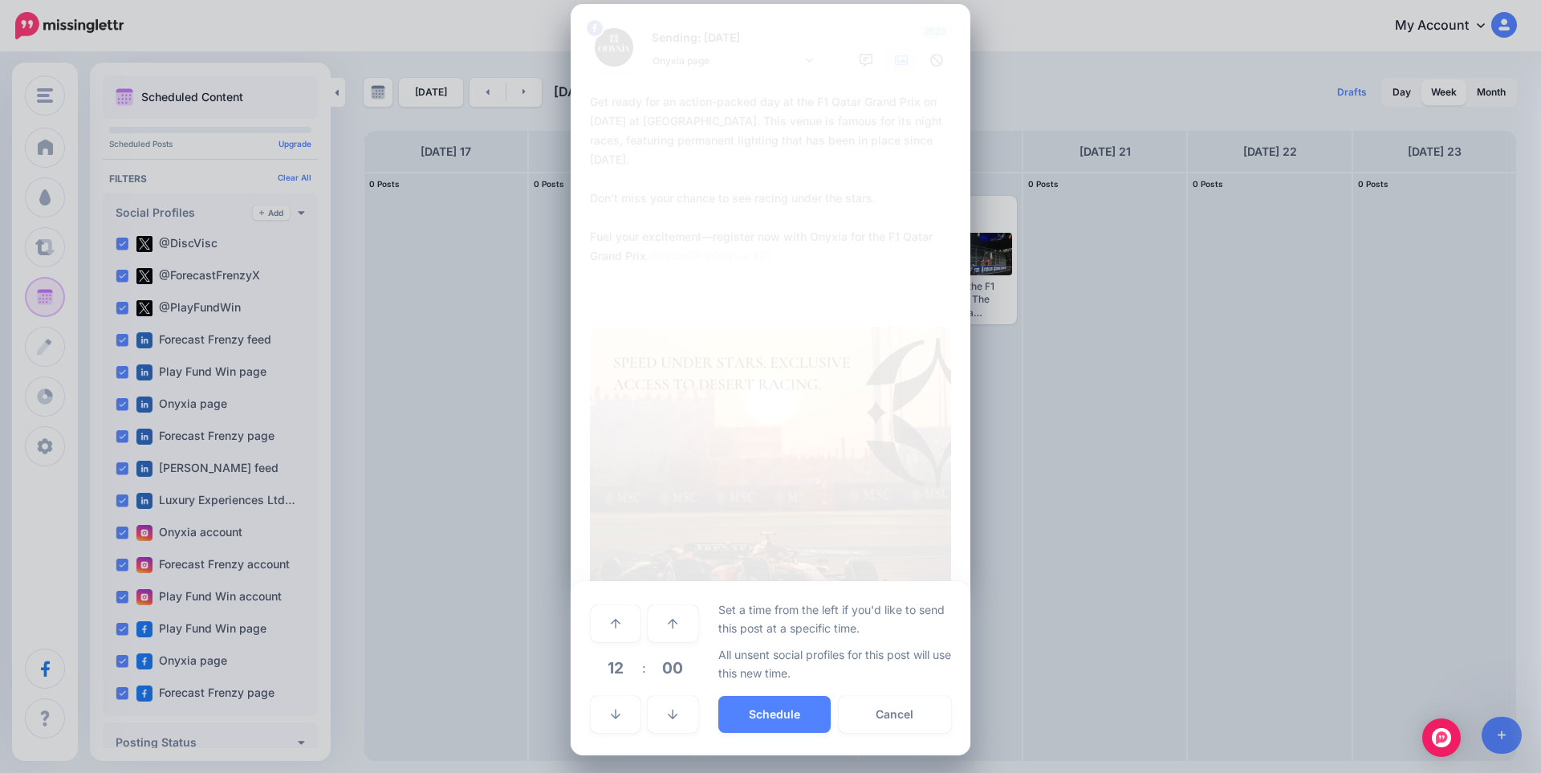
scroll to position [23, 0]
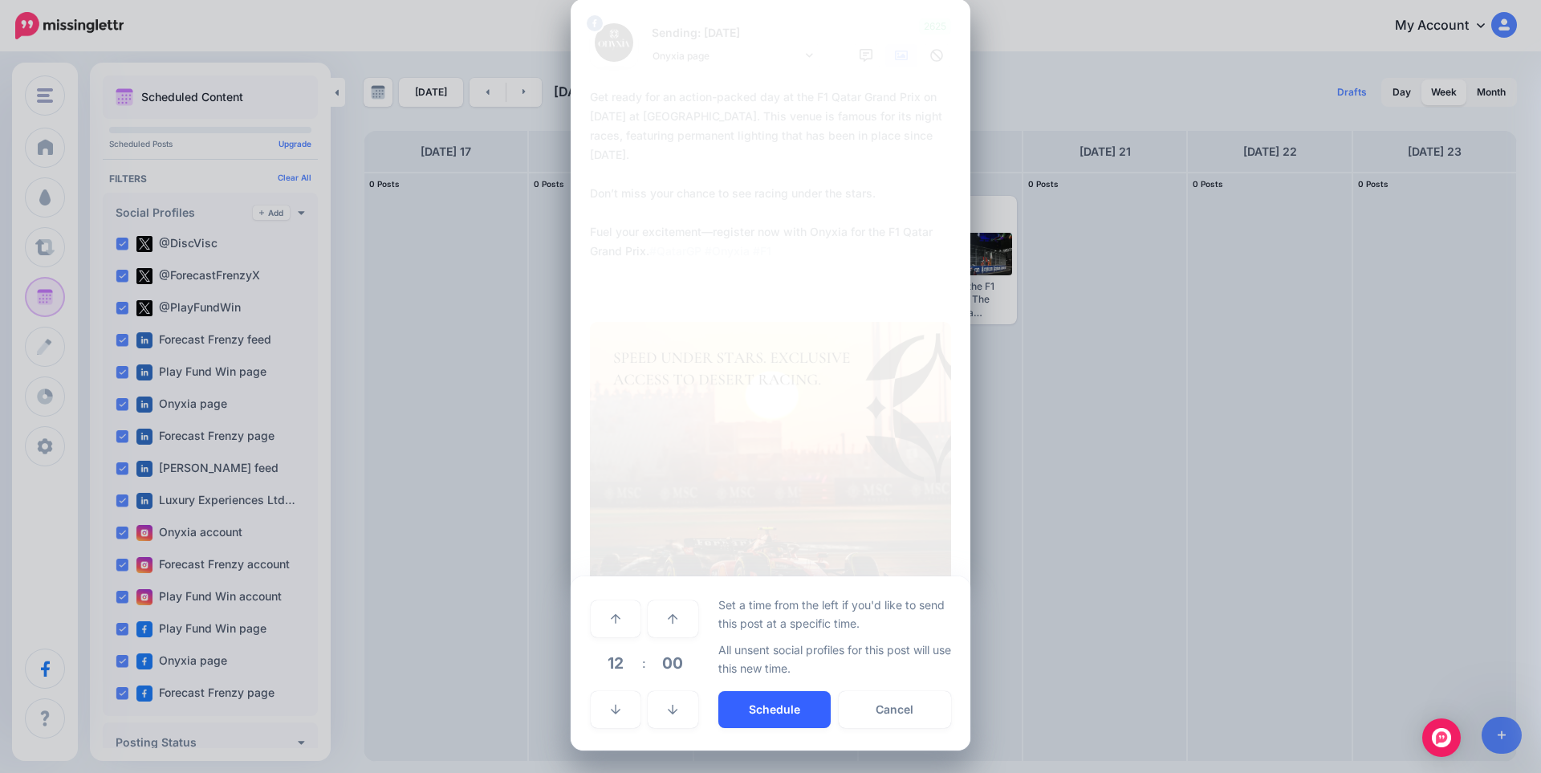
click at [752, 717] on button "Schedule" at bounding box center [774, 709] width 112 height 37
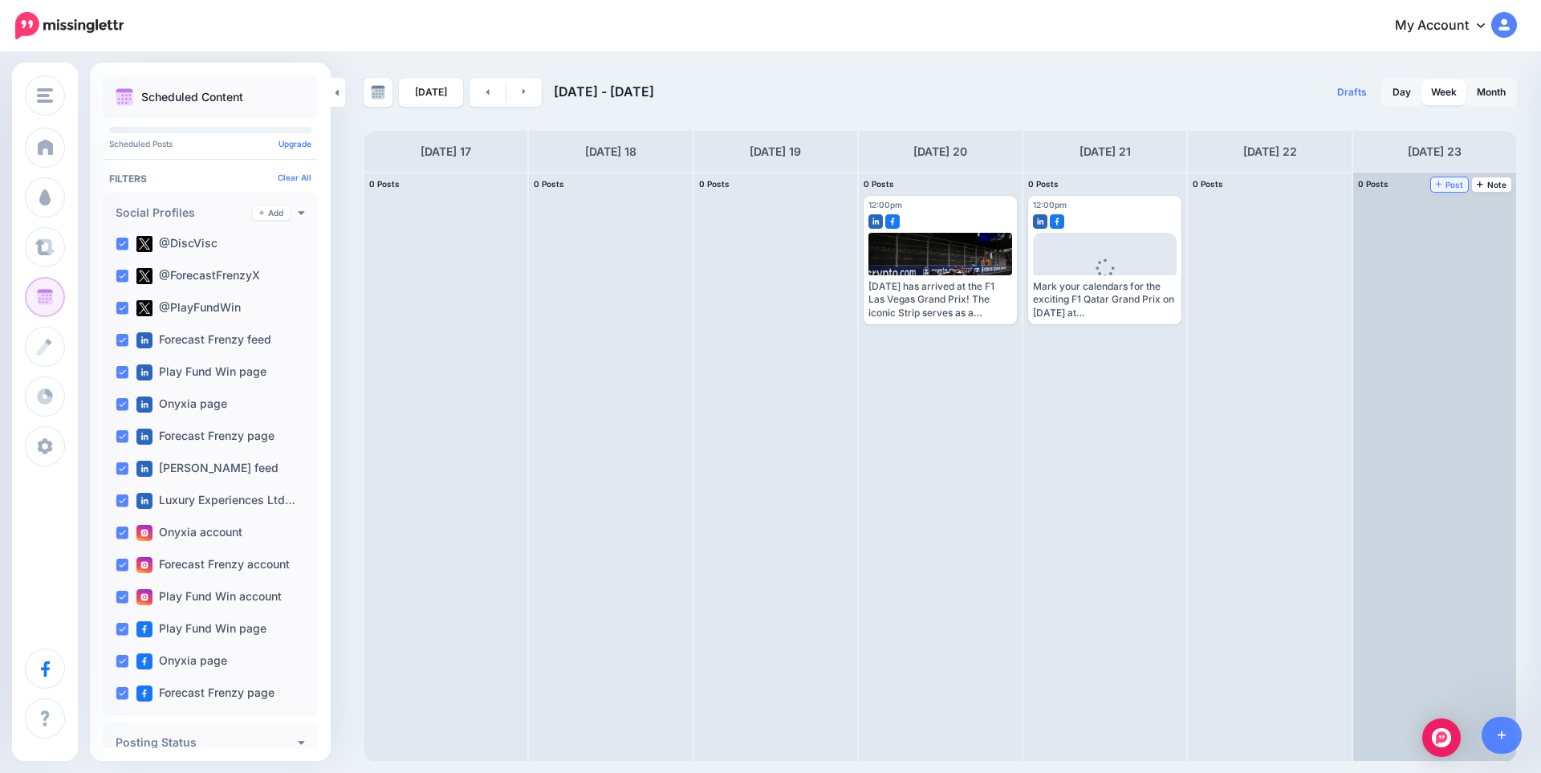
click at [1456, 189] on link "Post" at bounding box center [1450, 184] width 38 height 14
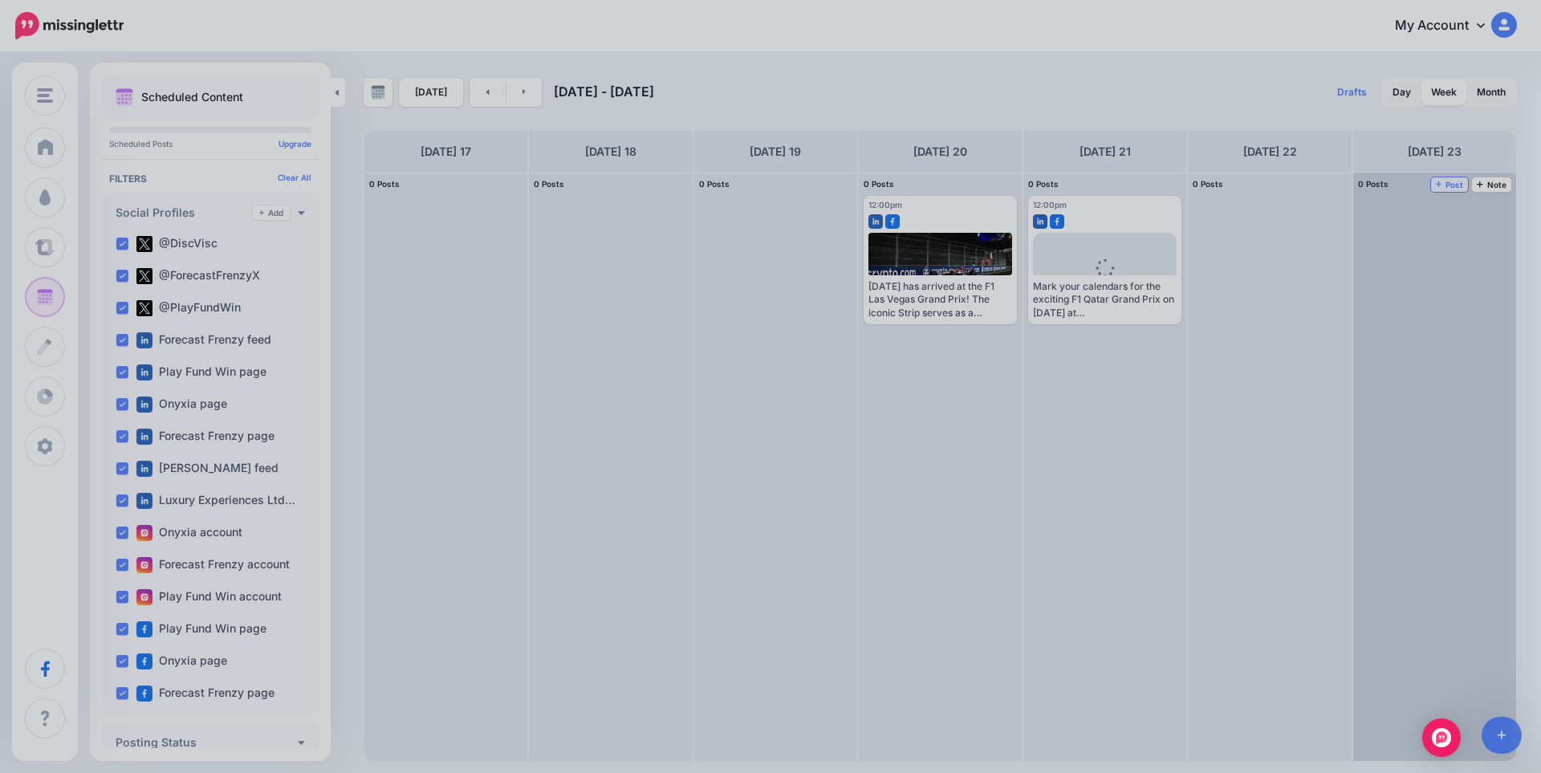
scroll to position [0, 0]
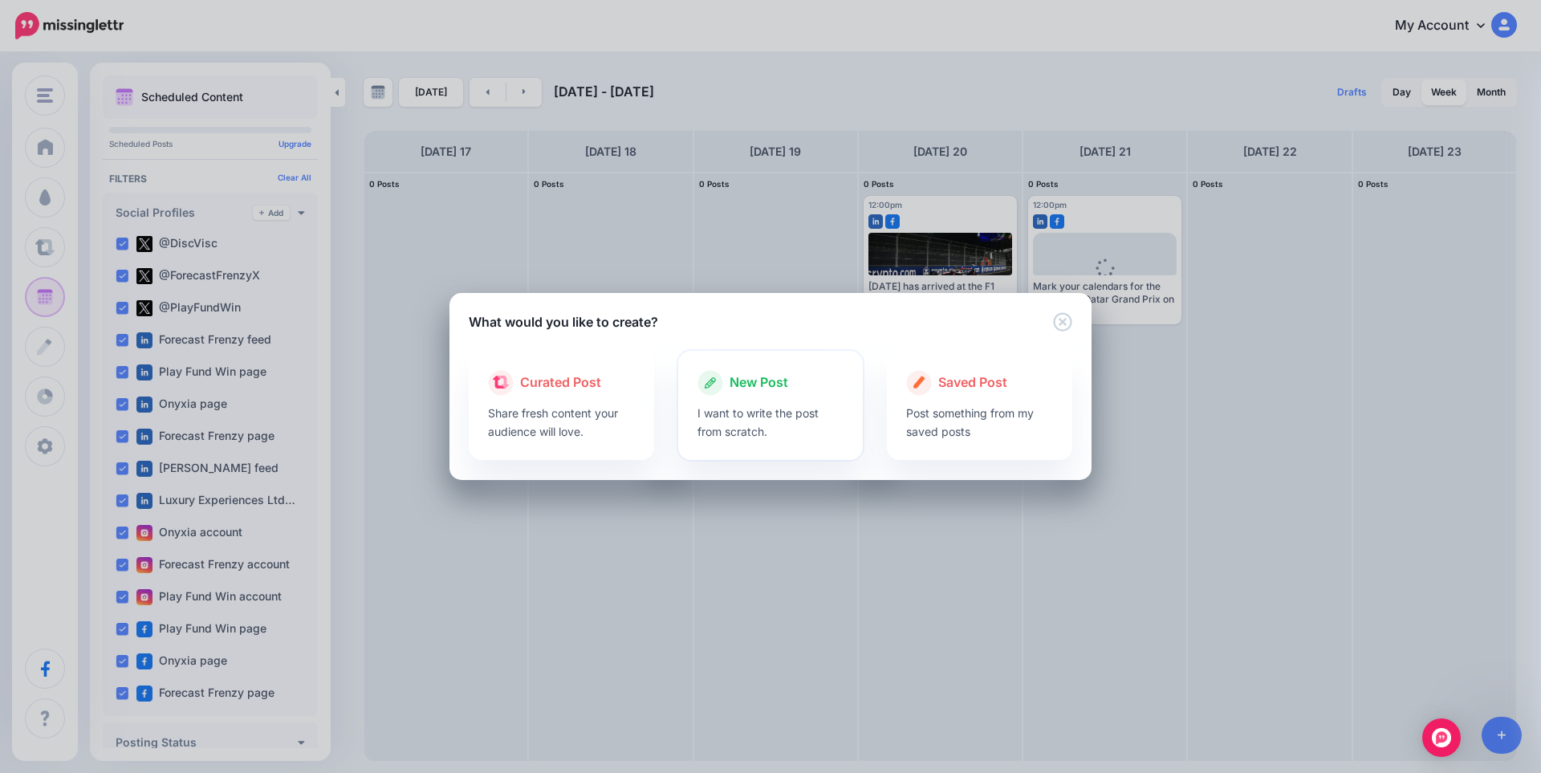
click at [762, 403] on div at bounding box center [770, 400] width 147 height 8
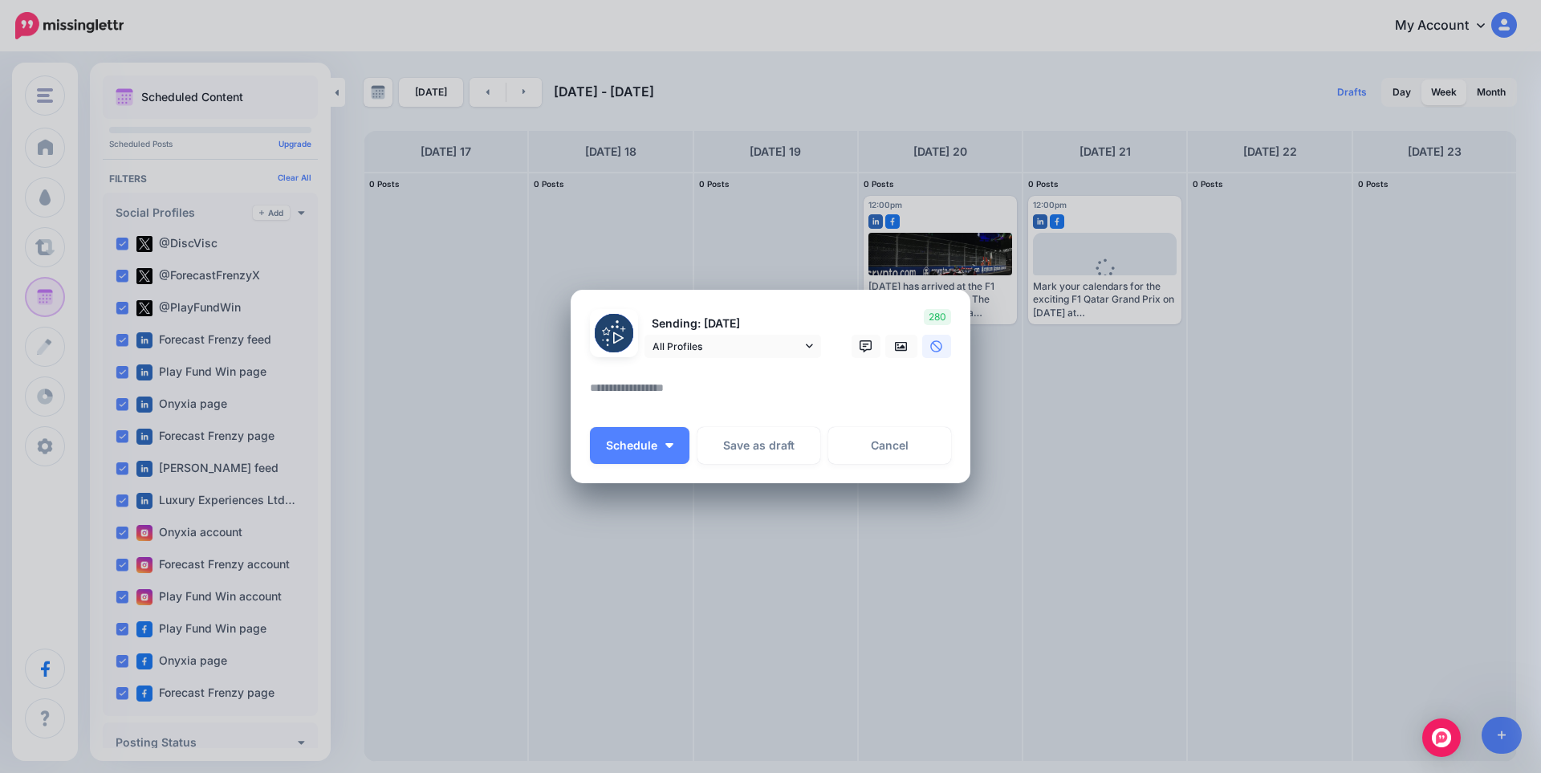
click at [763, 386] on textarea at bounding box center [774, 393] width 369 height 31
click at [742, 347] on span "All Profiles" at bounding box center [727, 346] width 149 height 17
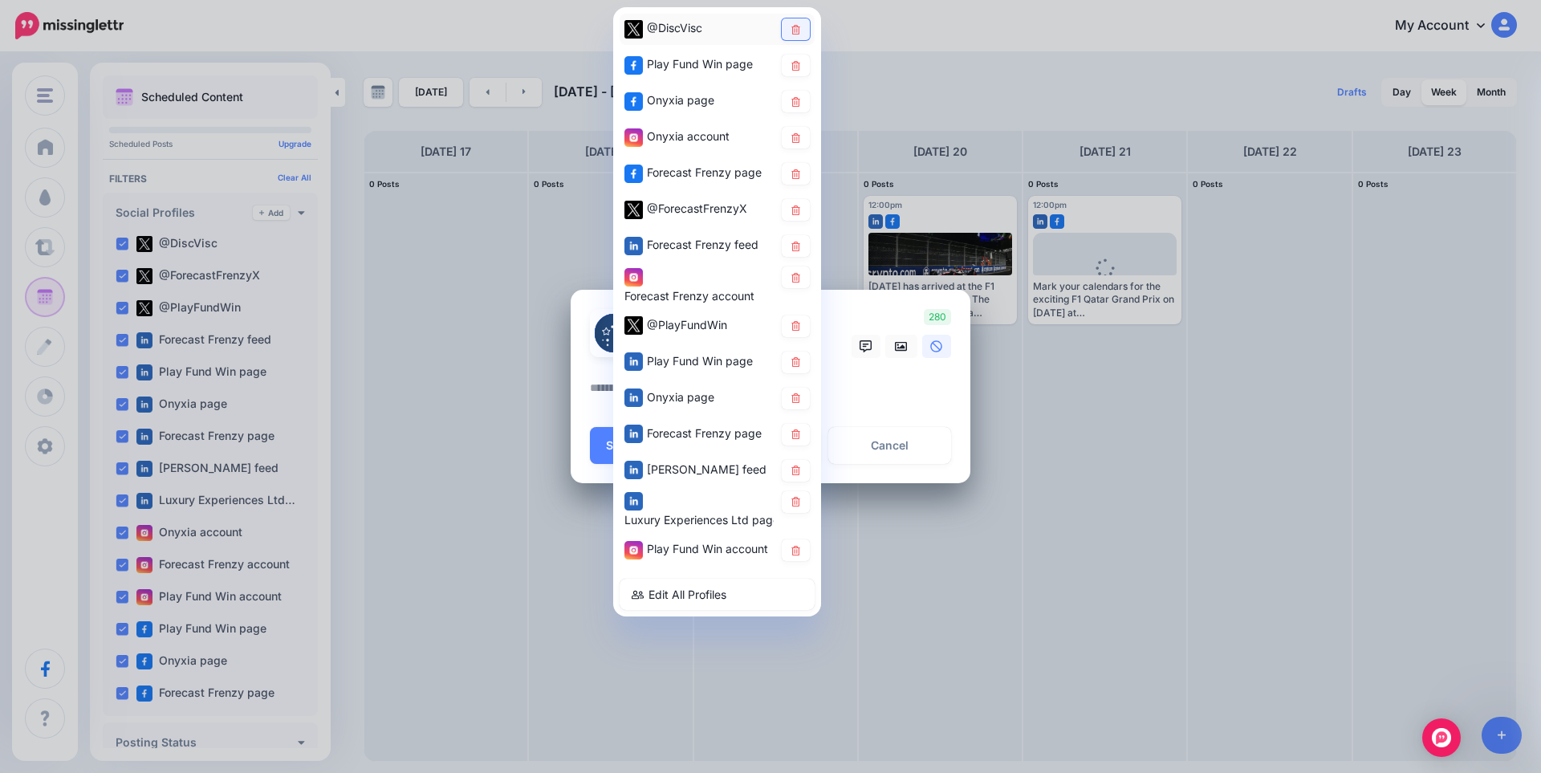
click at [794, 25] on icon at bounding box center [796, 29] width 12 height 10
click at [797, 64] on icon at bounding box center [795, 65] width 9 height 10
click at [800, 138] on icon at bounding box center [796, 137] width 12 height 10
click at [800, 174] on icon at bounding box center [796, 174] width 12 height 10
click at [793, 211] on icon at bounding box center [795, 210] width 9 height 10
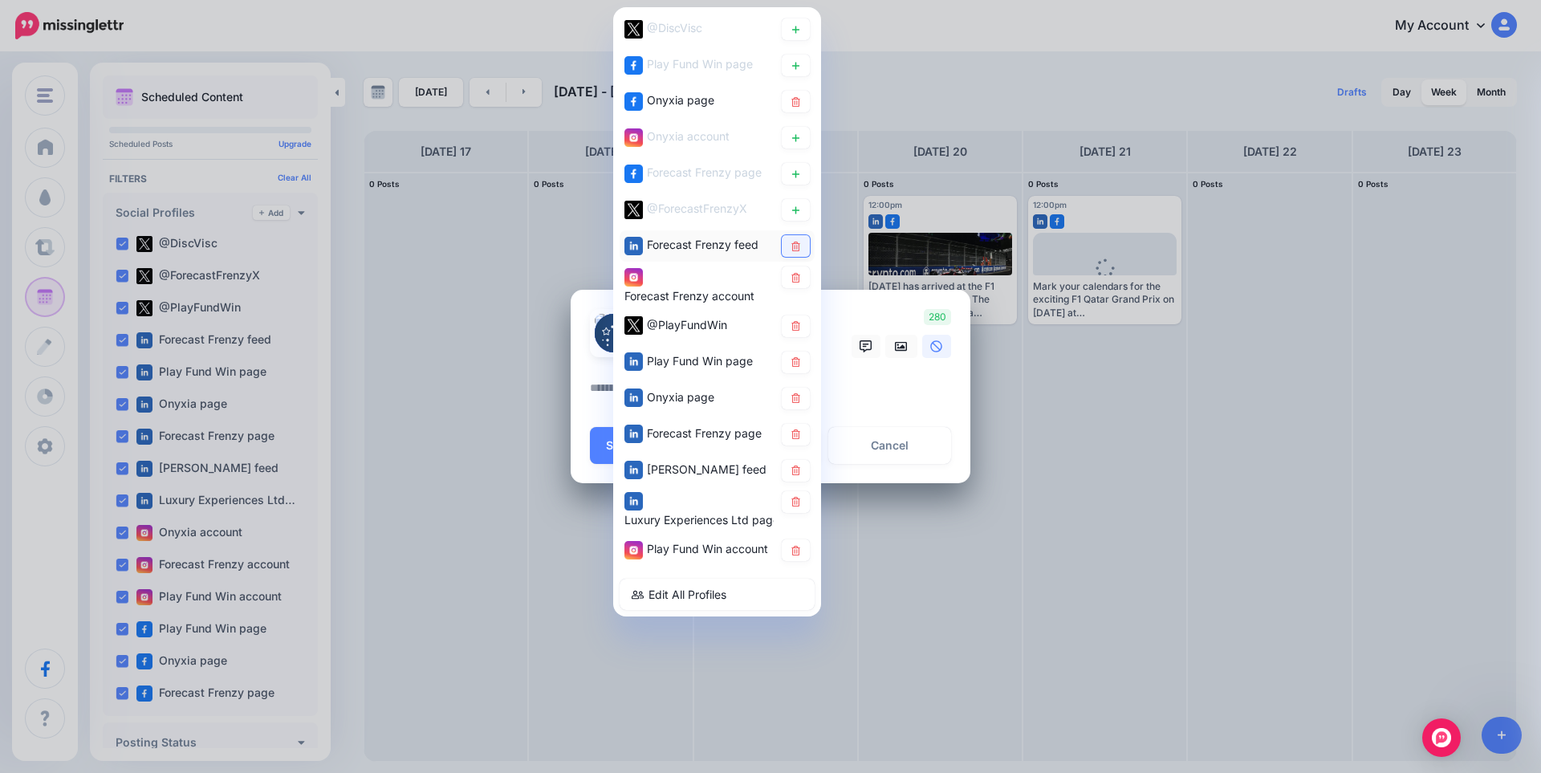
click at [793, 238] on link at bounding box center [796, 246] width 28 height 22
click at [799, 286] on link at bounding box center [796, 277] width 28 height 22
click at [793, 311] on div "@PlayFundWin" at bounding box center [717, 326] width 195 height 31
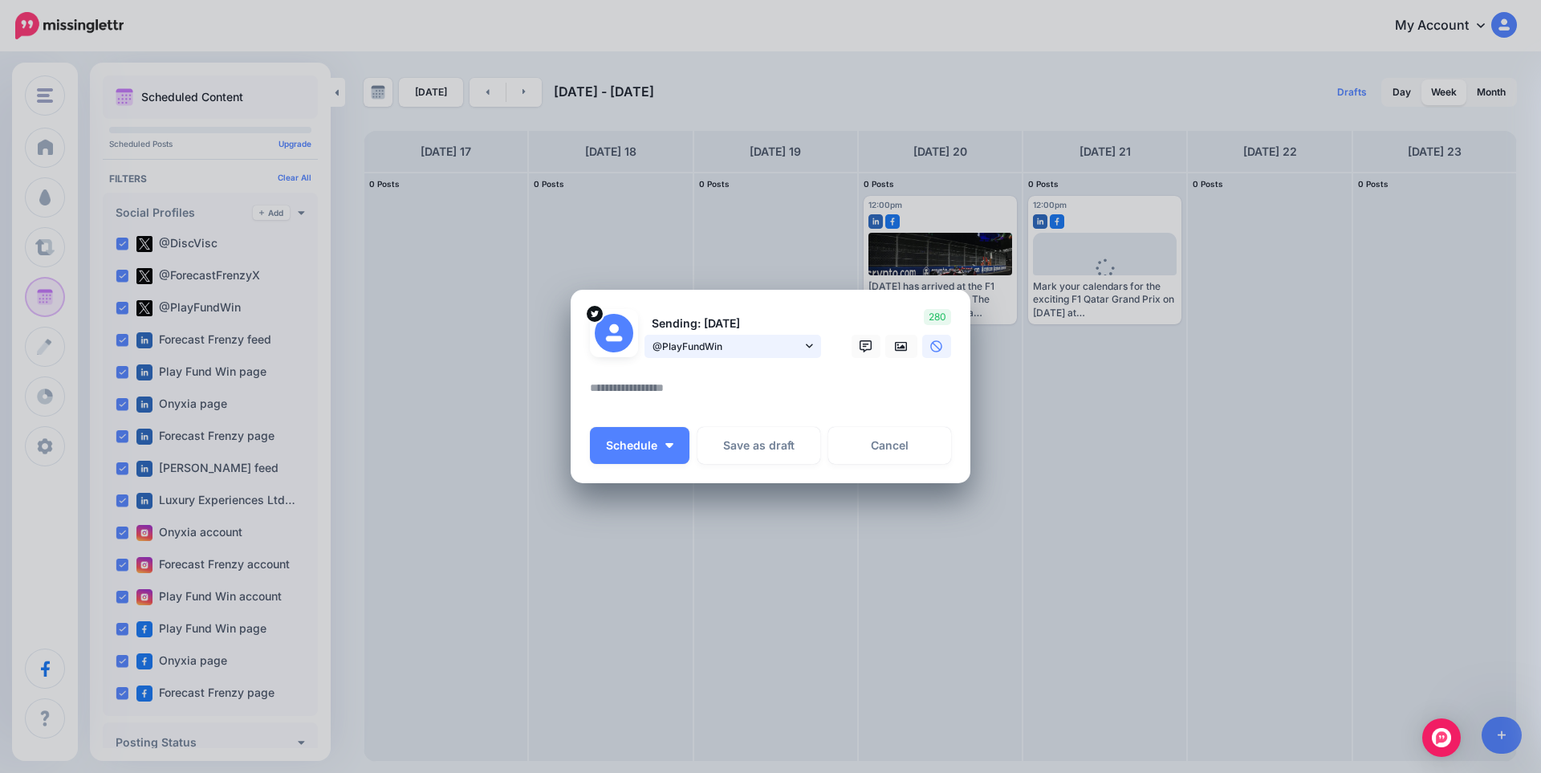
click at [766, 345] on span "@PlayFundWin" at bounding box center [727, 346] width 149 height 17
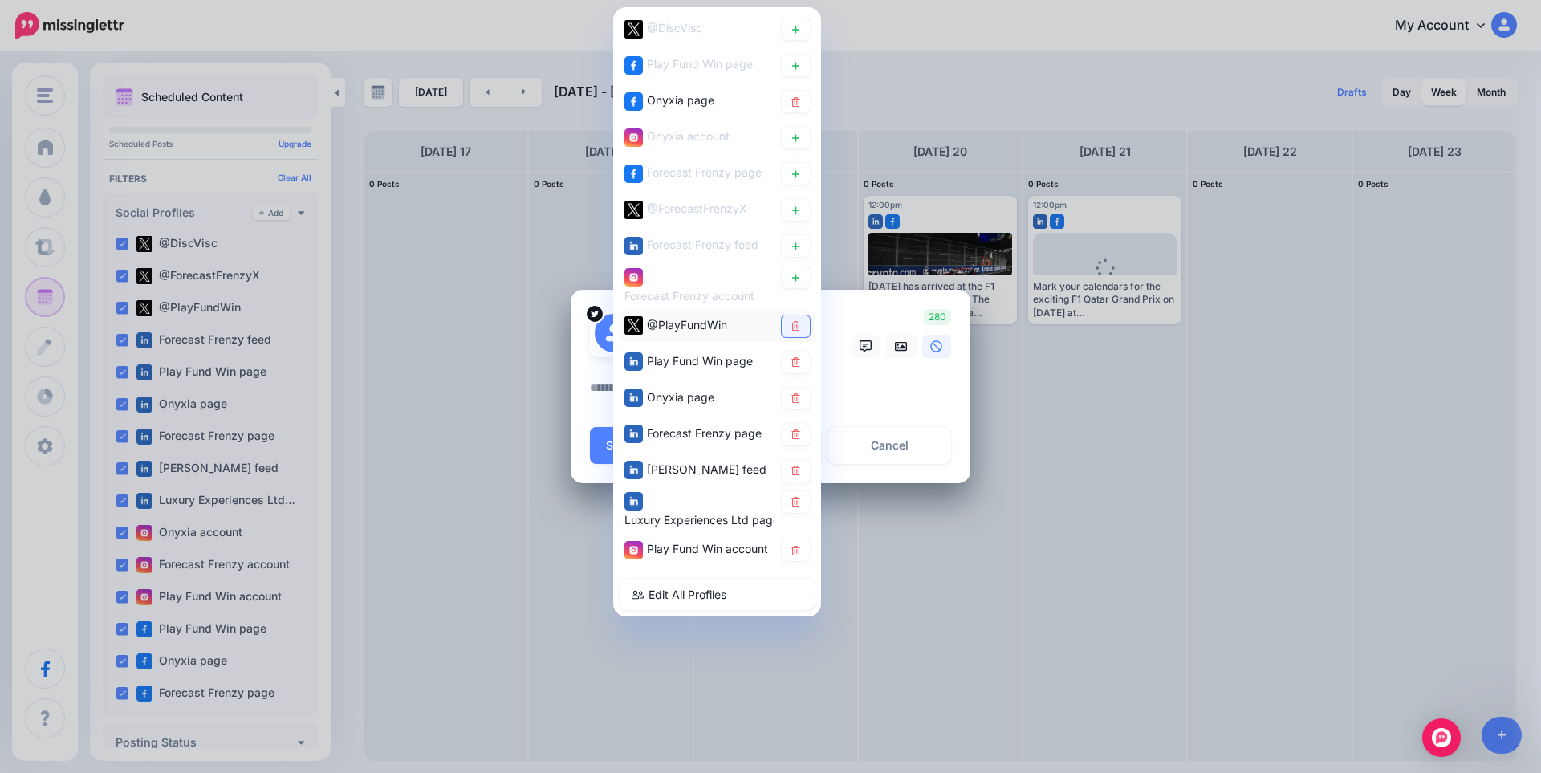
click at [796, 327] on icon at bounding box center [796, 326] width 12 height 10
click at [801, 368] on link at bounding box center [796, 363] width 28 height 22
click at [798, 427] on link at bounding box center [796, 435] width 28 height 22
click at [798, 465] on link at bounding box center [796, 471] width 28 height 22
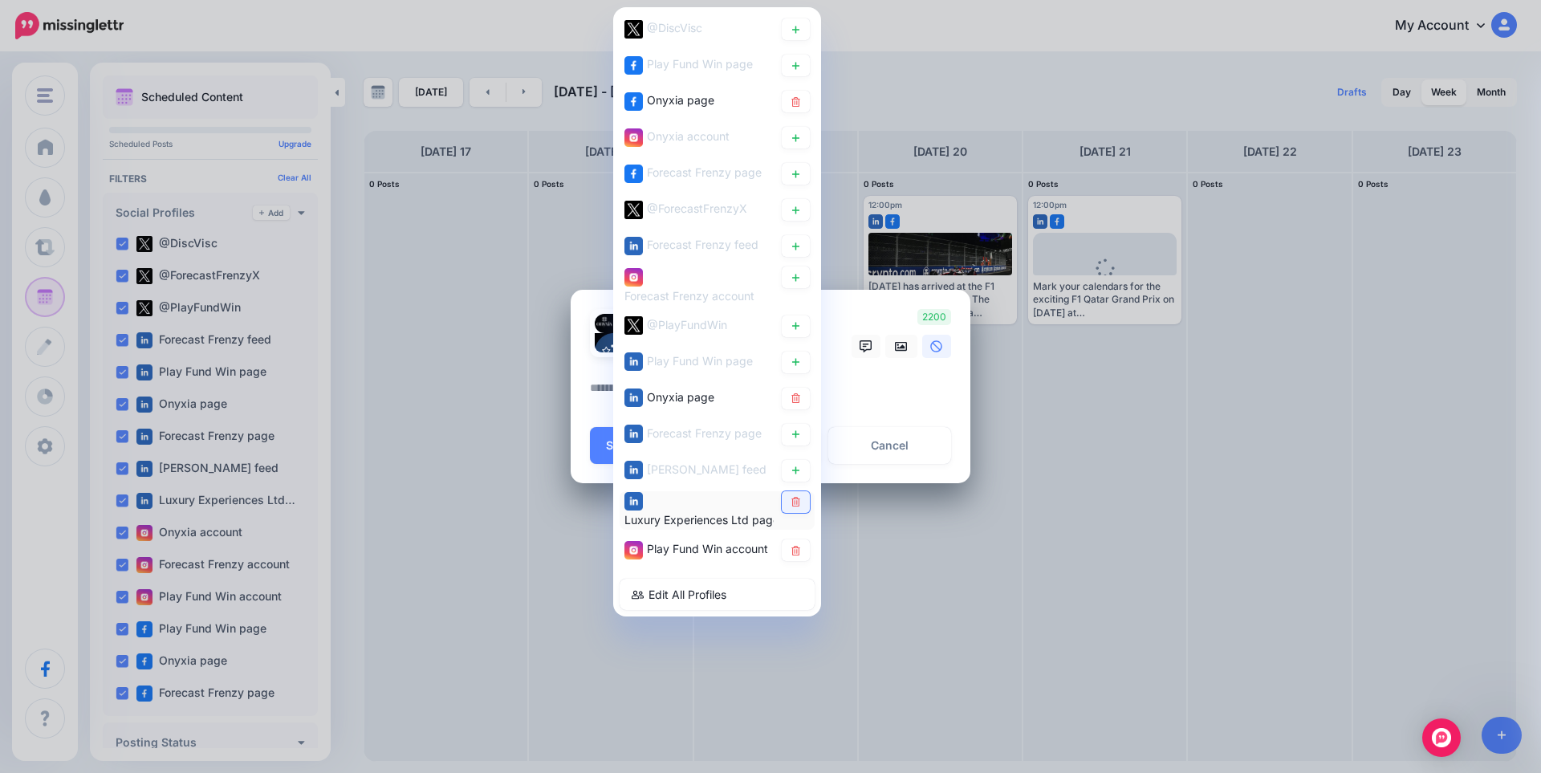
click at [800, 501] on icon at bounding box center [796, 502] width 12 height 10
click at [801, 548] on icon at bounding box center [796, 551] width 12 height 10
click at [796, 565] on div "Play Fund Win account" at bounding box center [717, 550] width 195 height 31
click at [799, 574] on div at bounding box center [717, 575] width 195 height 8
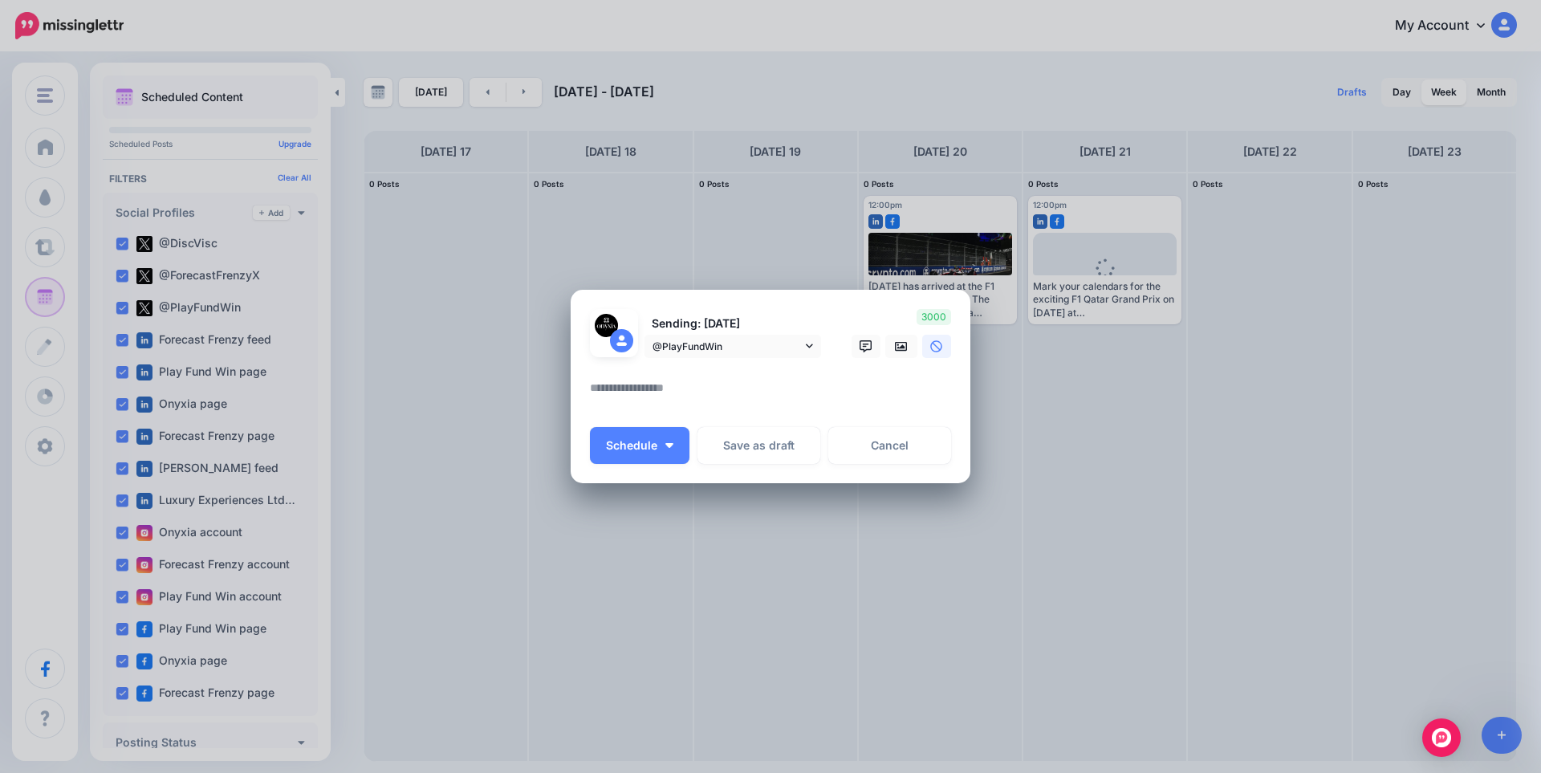
click at [728, 329] on p "Sending: [DATE]" at bounding box center [732, 324] width 177 height 18
click at [734, 345] on span "@PlayFundWin" at bounding box center [727, 346] width 149 height 17
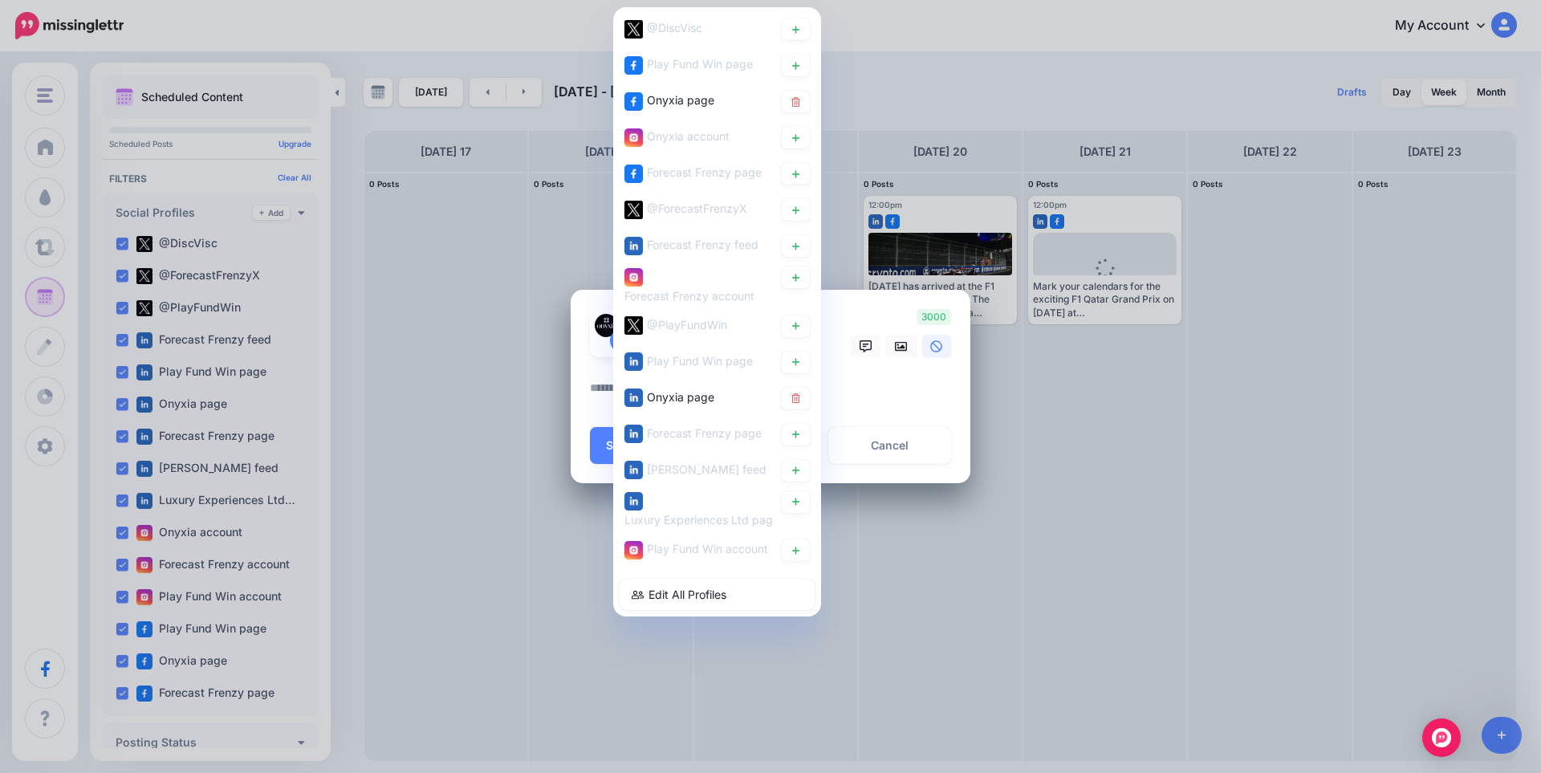
click at [865, 370] on div at bounding box center [770, 368] width 361 height 20
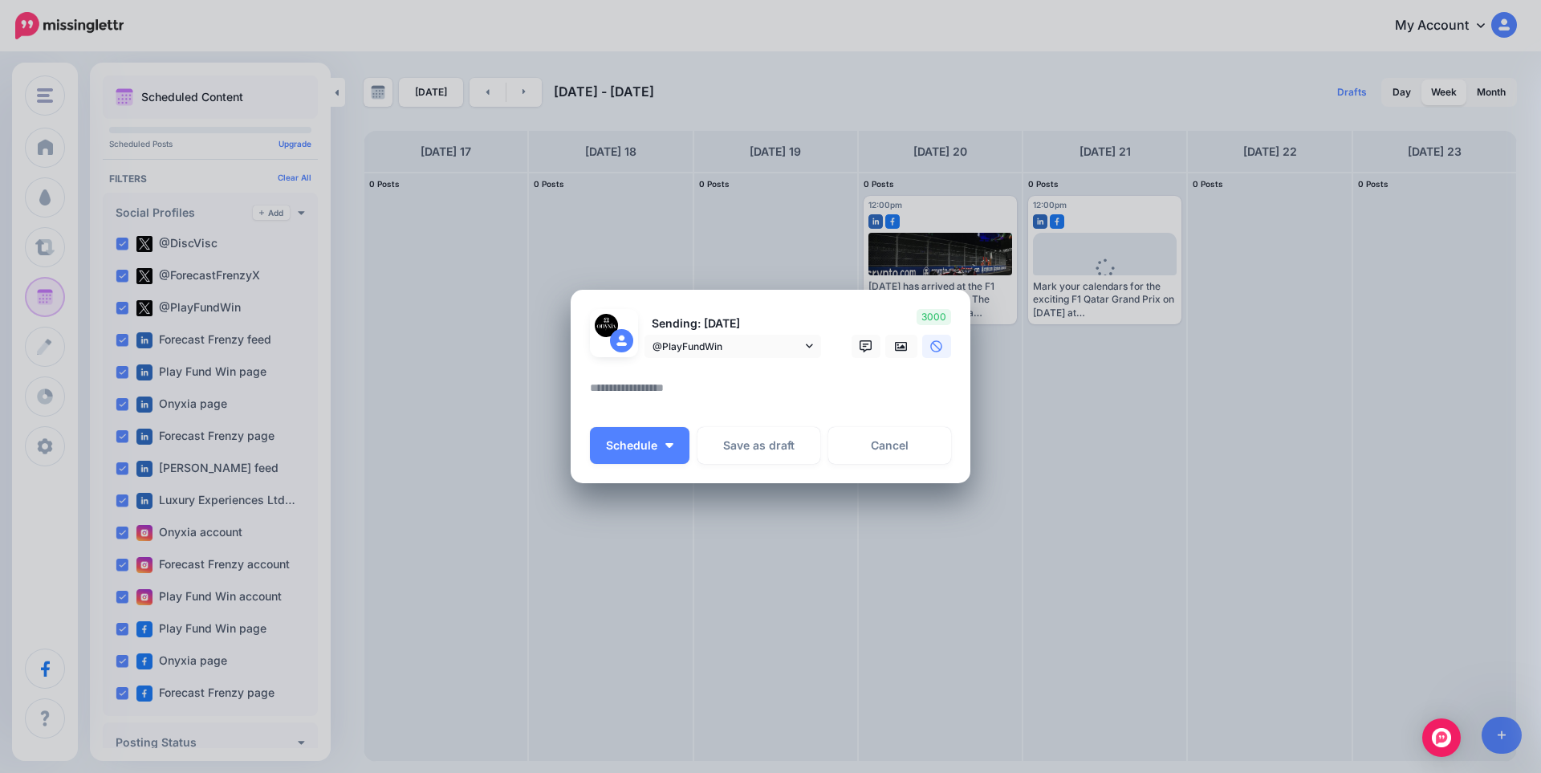
click at [854, 386] on textarea at bounding box center [774, 393] width 369 height 31
paste textarea "**********"
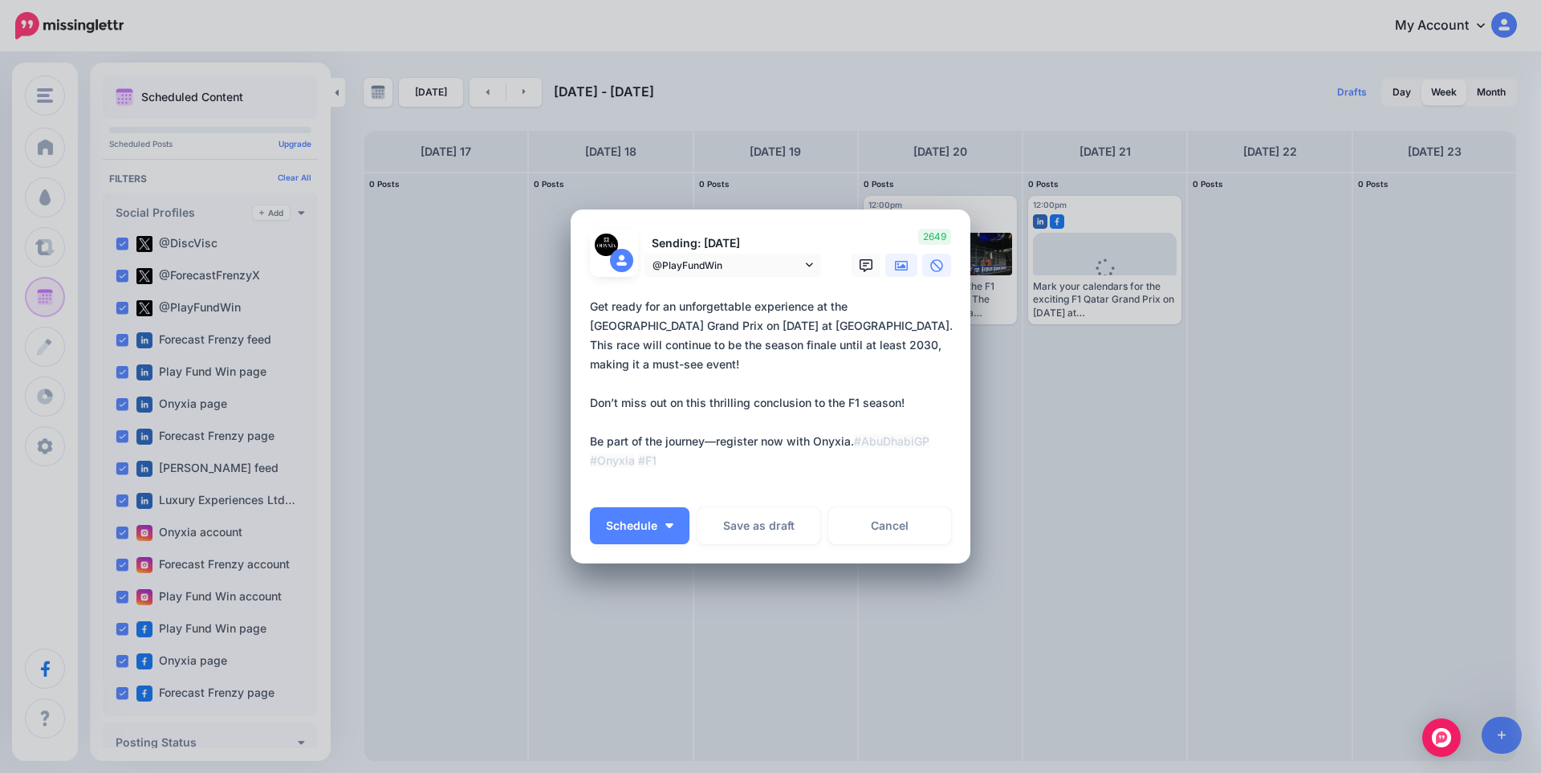
click at [908, 263] on link at bounding box center [901, 265] width 32 height 23
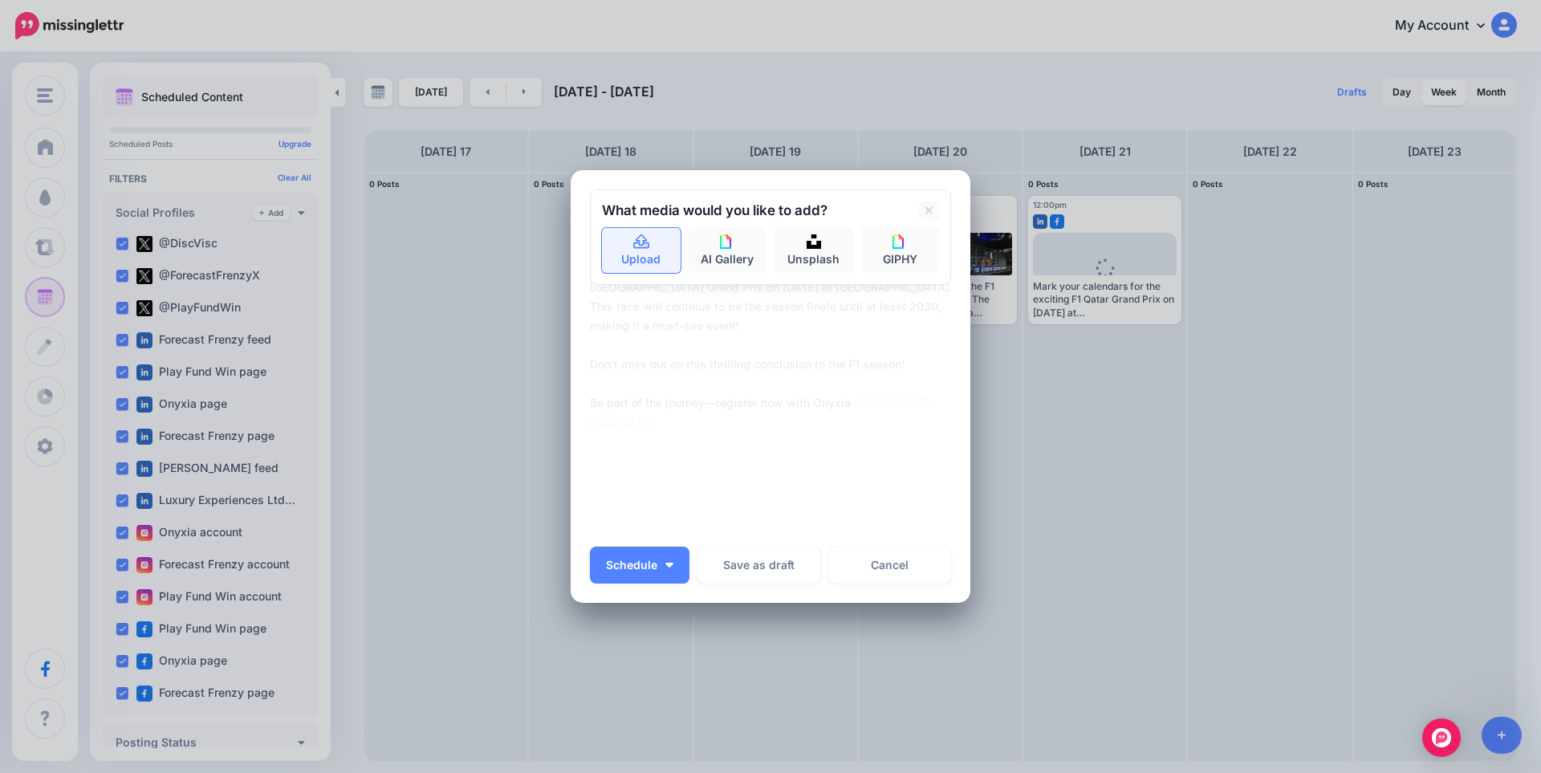
click at [658, 247] on link "Upload" at bounding box center [641, 250] width 79 height 45
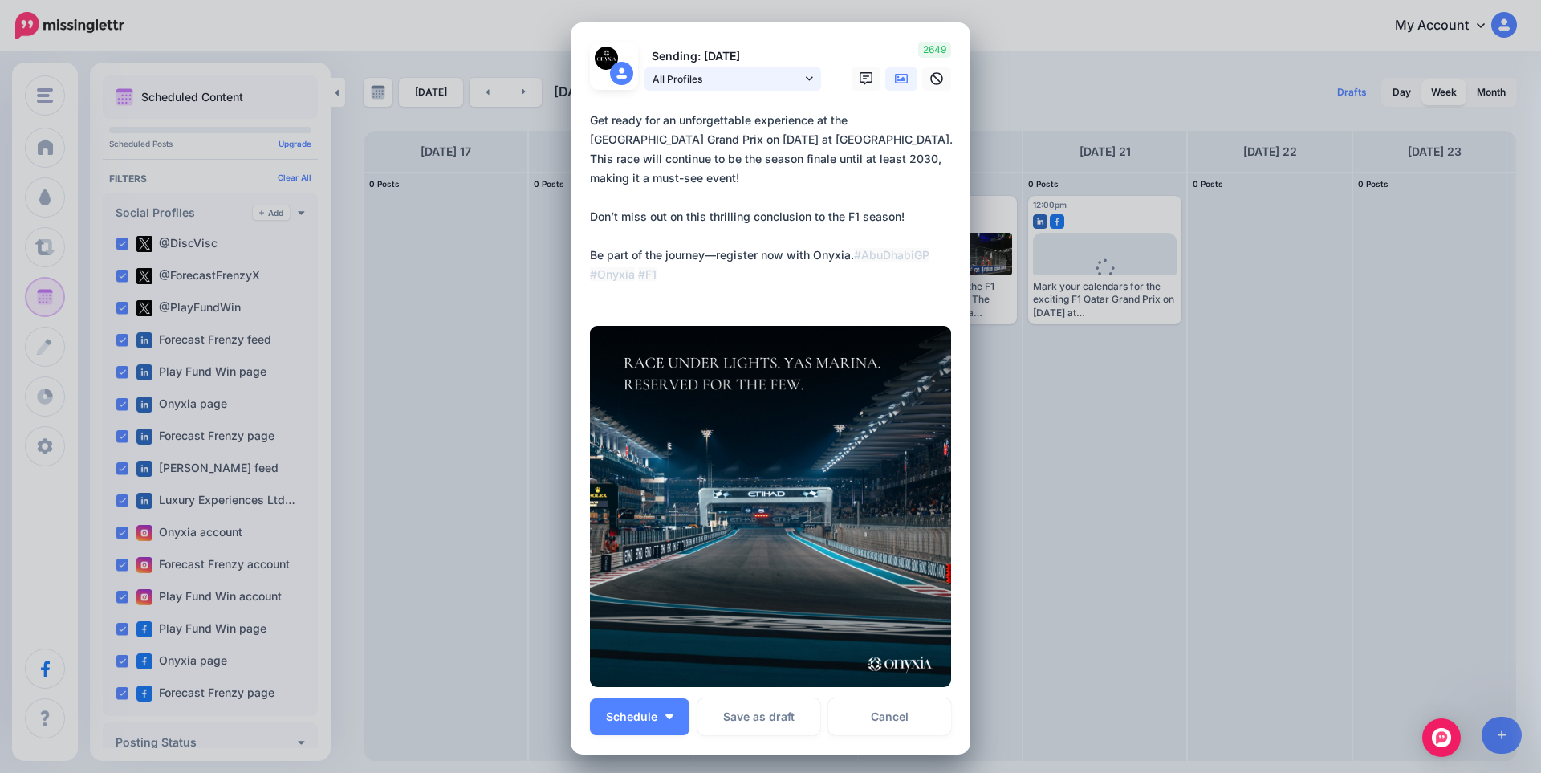
click at [682, 80] on span "All Profiles" at bounding box center [727, 79] width 149 height 17
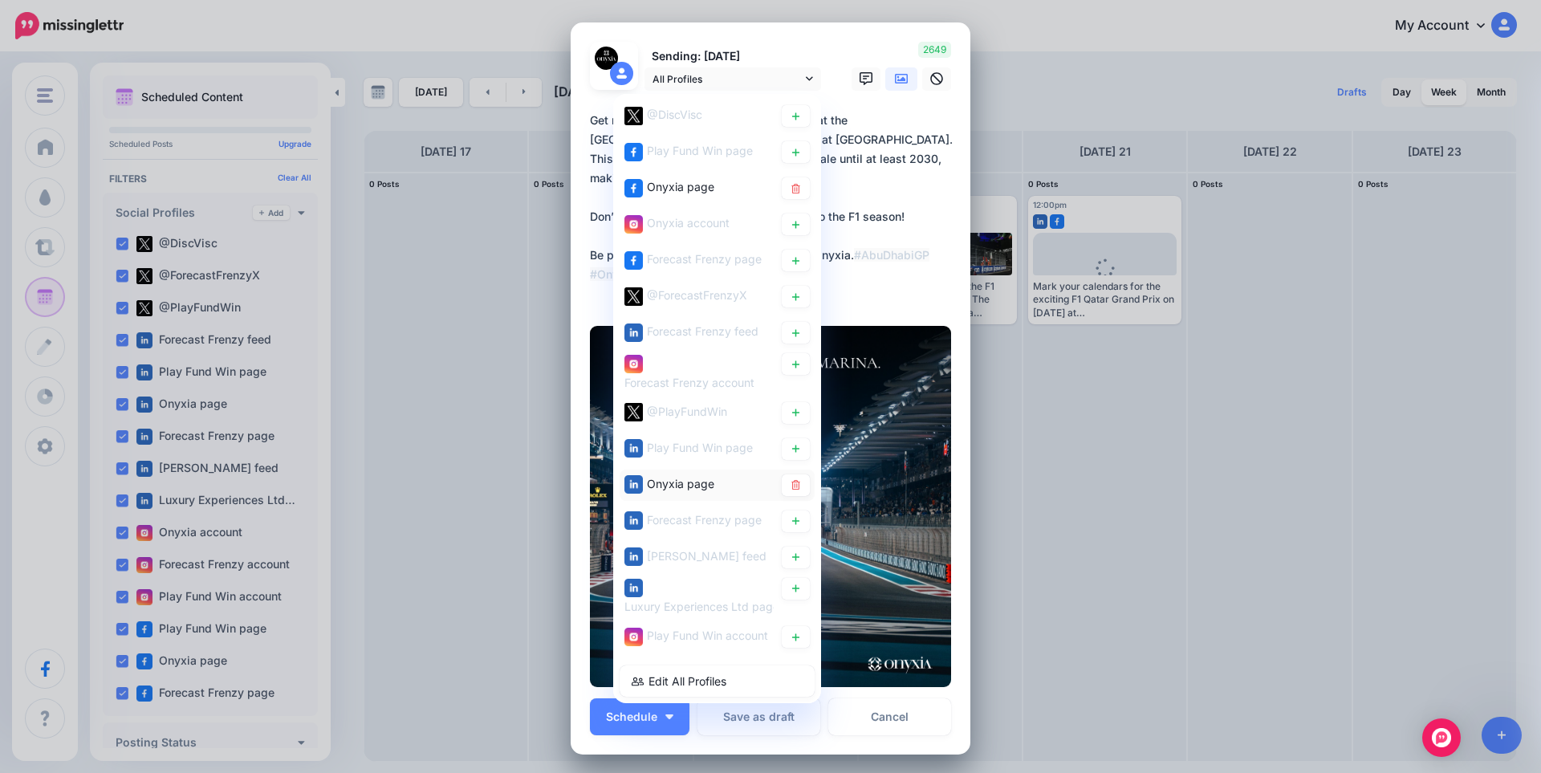
click at [710, 478] on div "Onyxia page" at bounding box center [698, 484] width 149 height 20
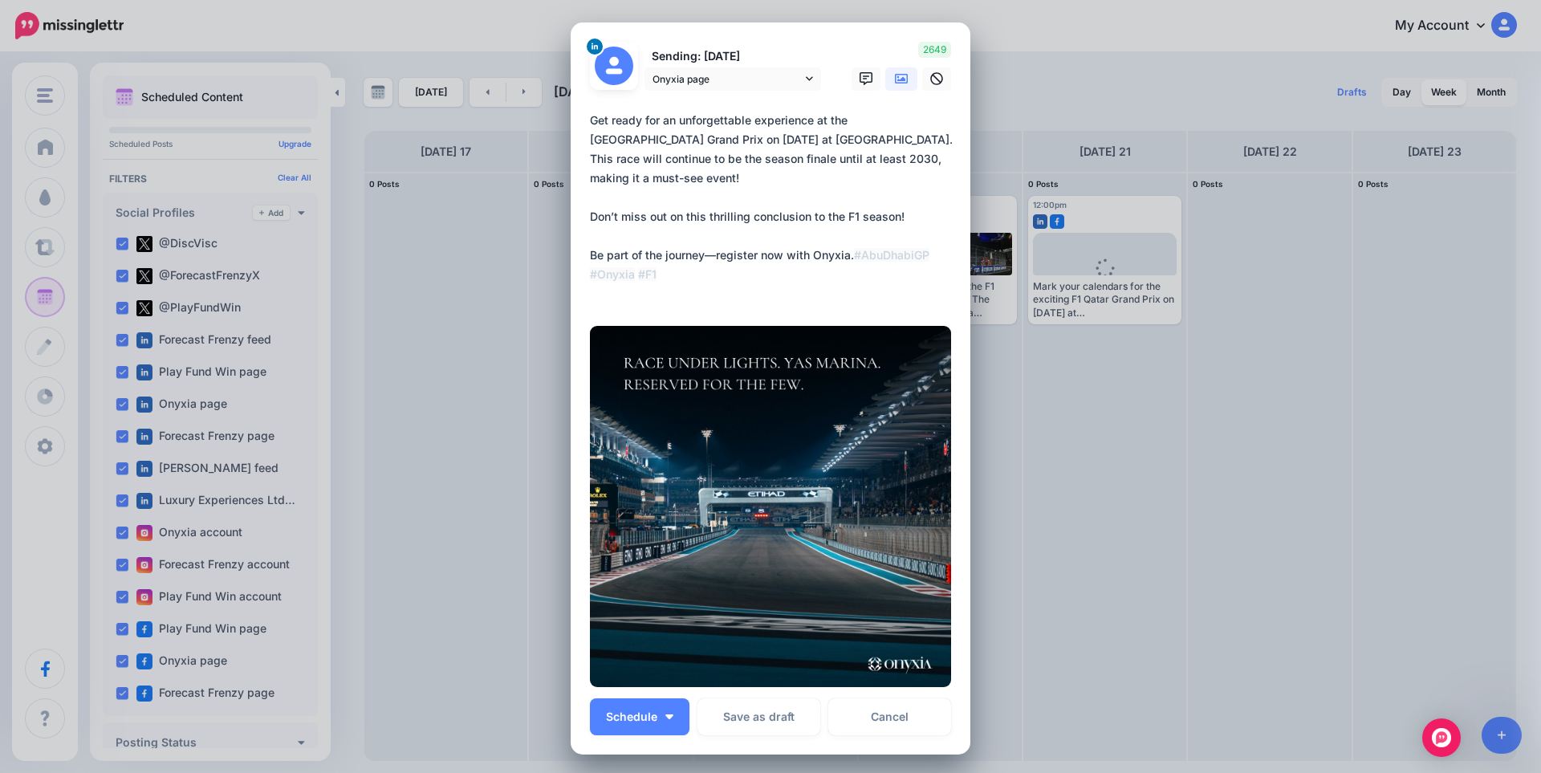
click at [700, 171] on textarea "**********" at bounding box center [774, 207] width 369 height 193
paste textarea "**********"
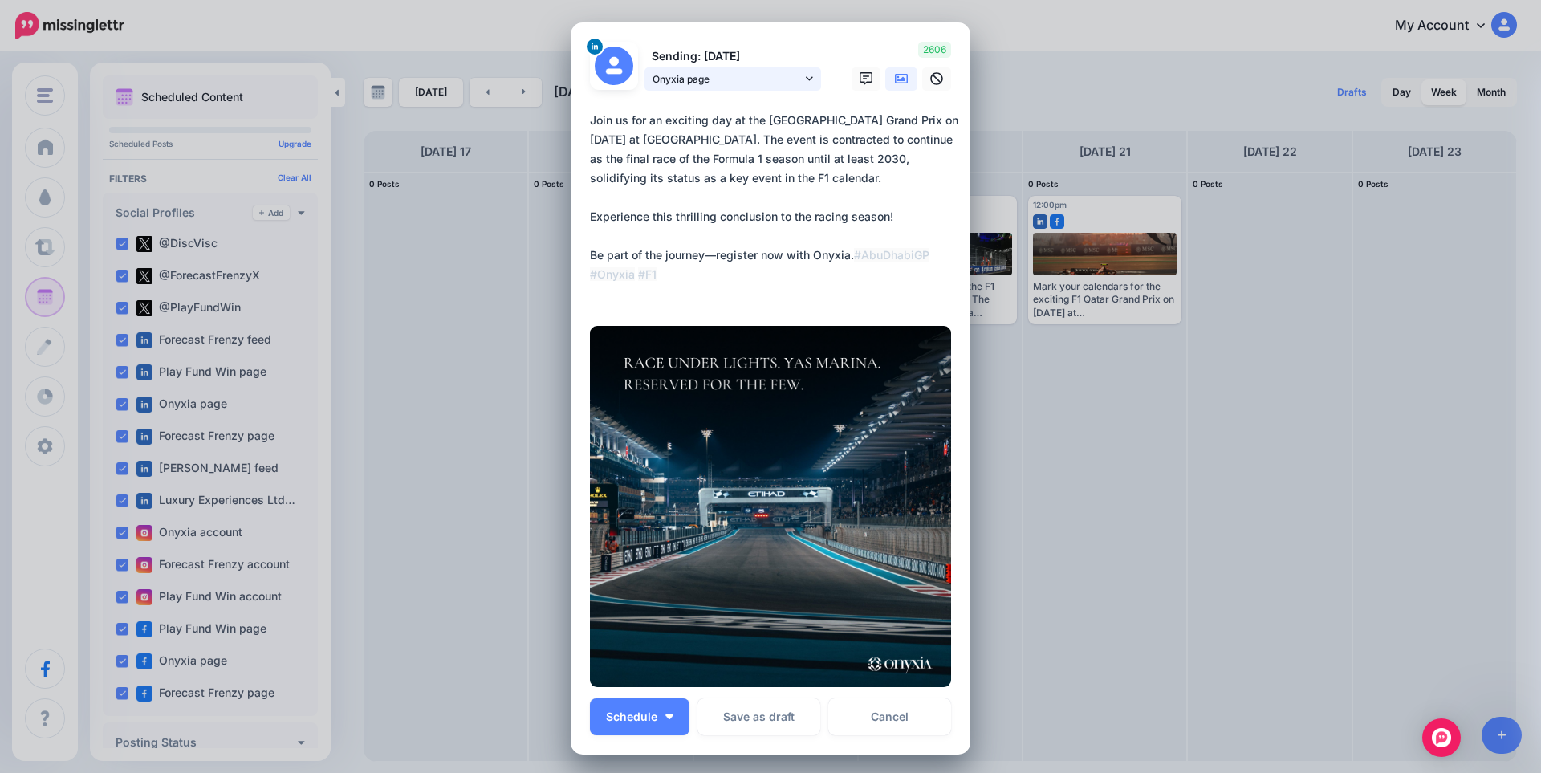
click at [730, 79] on span "Onyxia page" at bounding box center [727, 79] width 149 height 17
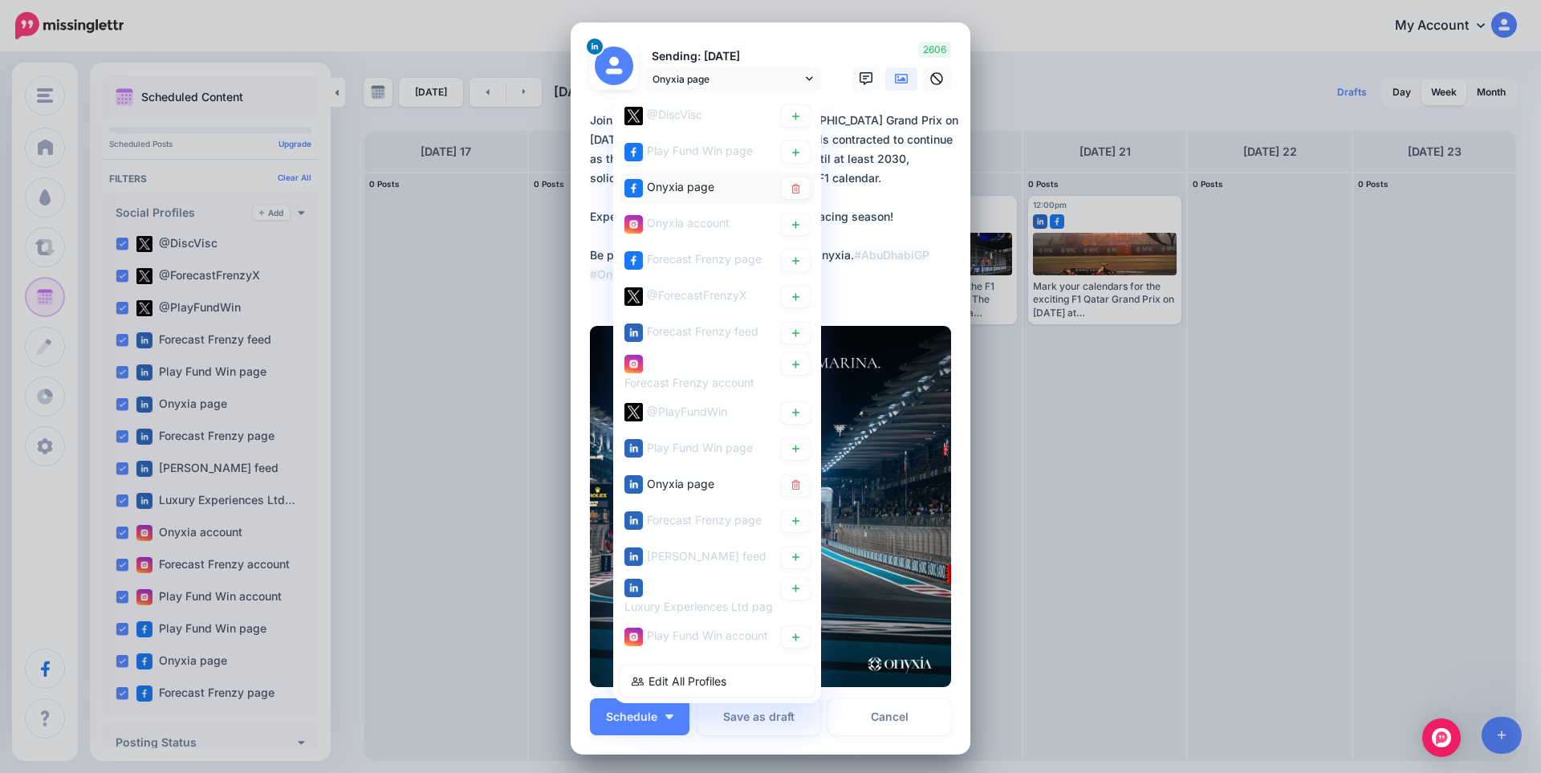
click at [690, 190] on span "Onyxia page" at bounding box center [680, 187] width 67 height 14
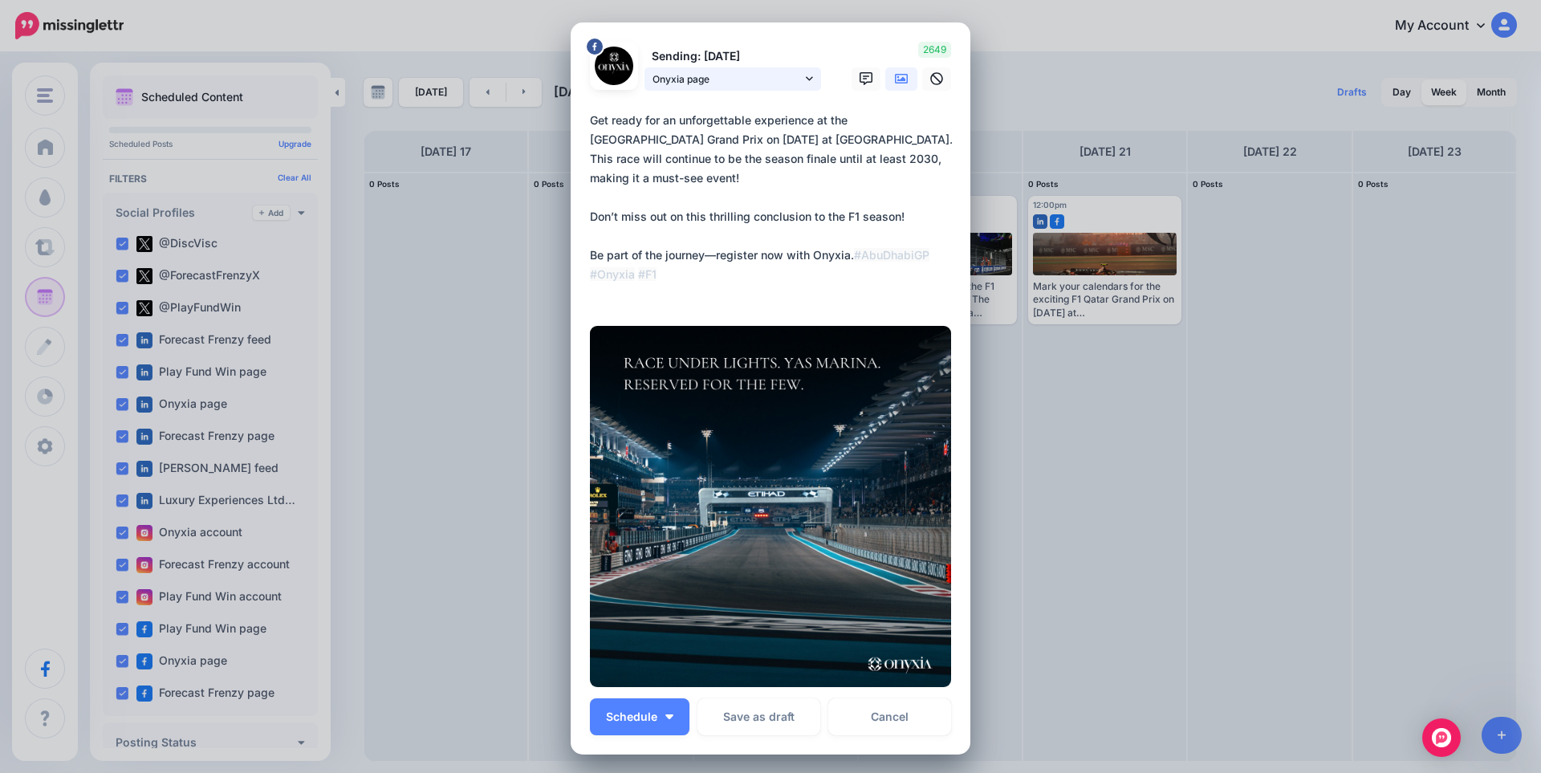
click at [690, 81] on span "Onyxia page" at bounding box center [727, 79] width 149 height 17
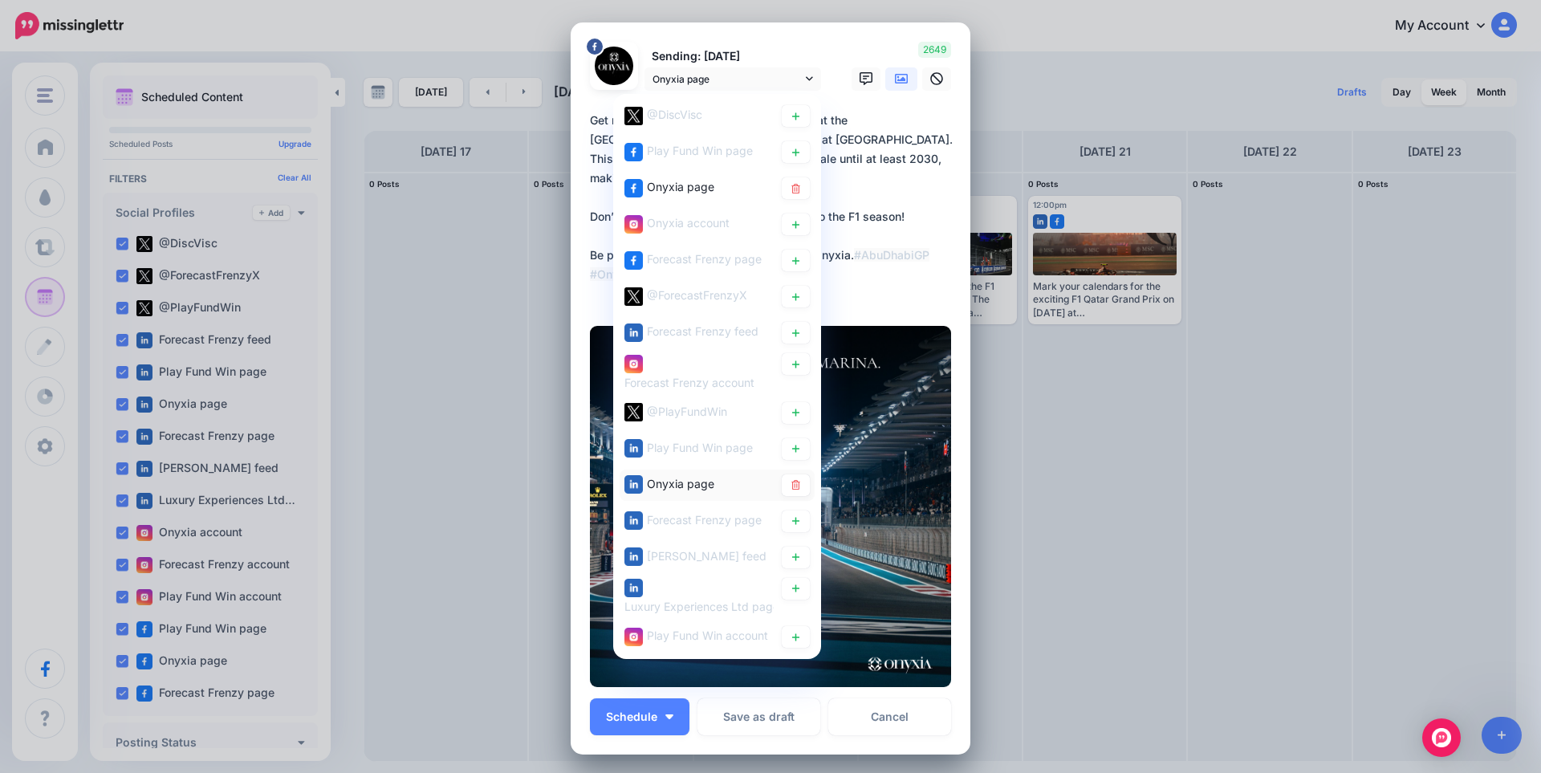
click at [667, 482] on span "Onyxia page" at bounding box center [680, 483] width 67 height 14
type textarea "**********"
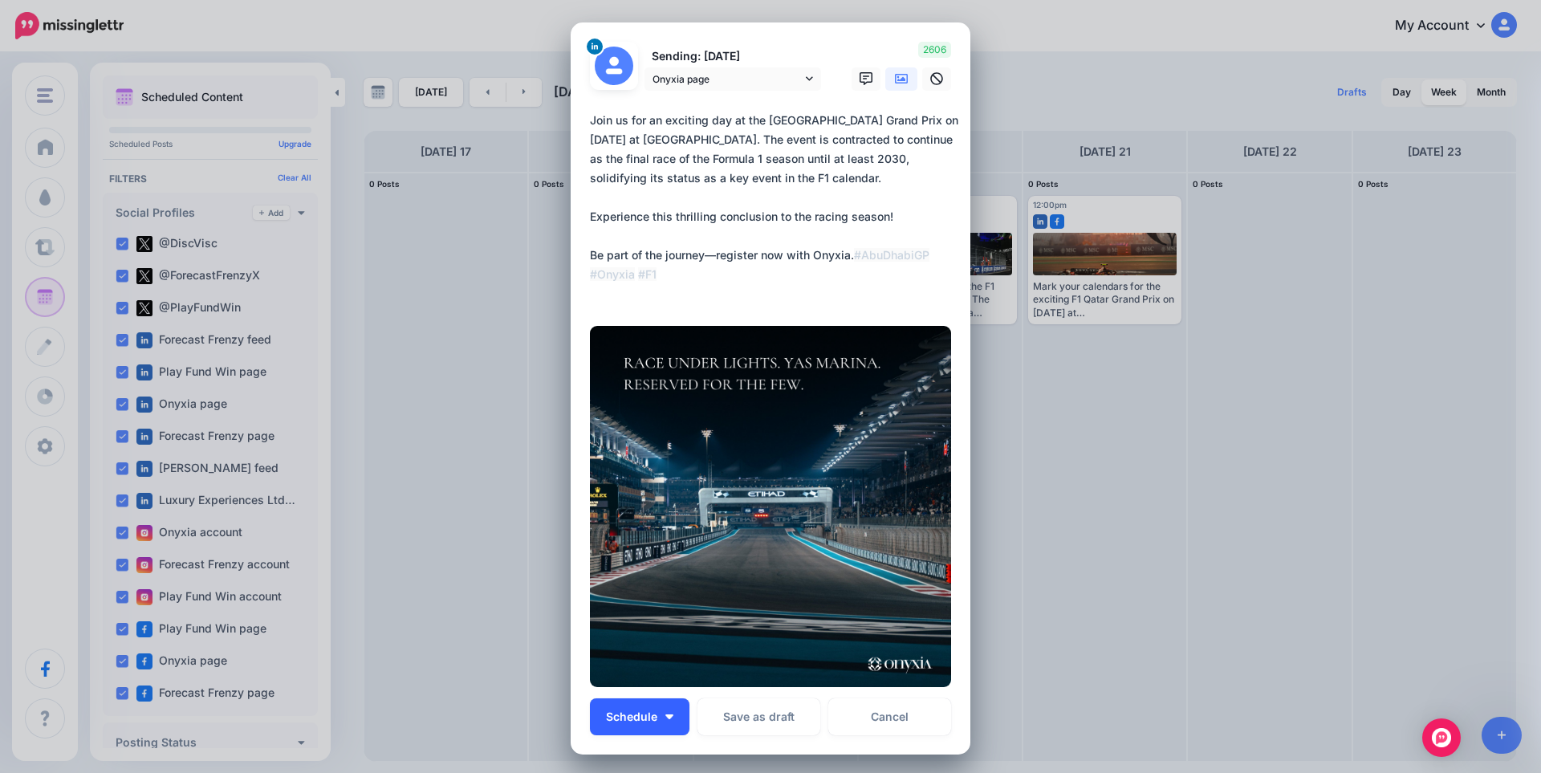
click at [644, 712] on span "Schedule" at bounding box center [631, 716] width 51 height 11
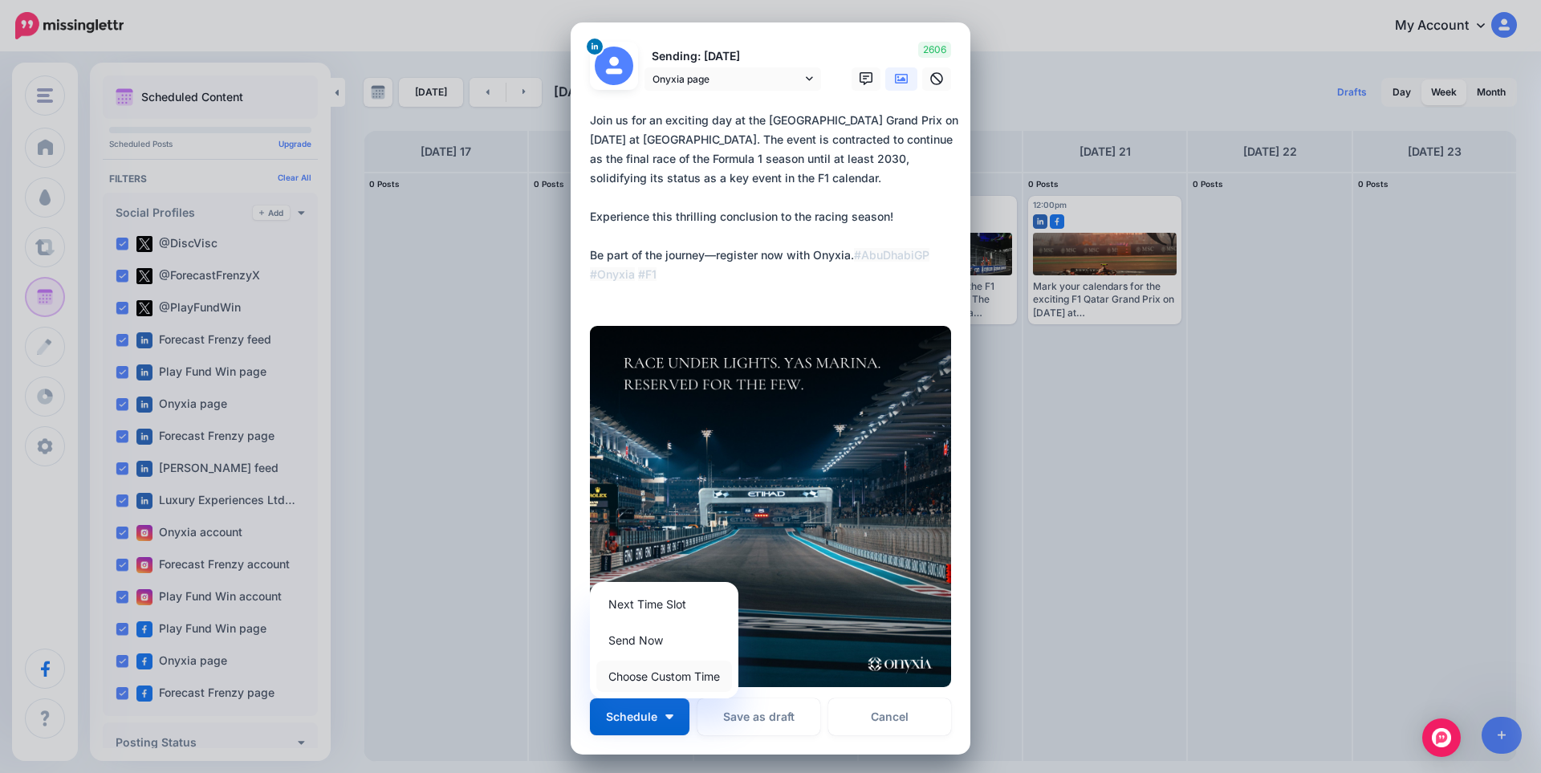
click at [632, 678] on link "Choose Custom Time" at bounding box center [664, 676] width 136 height 31
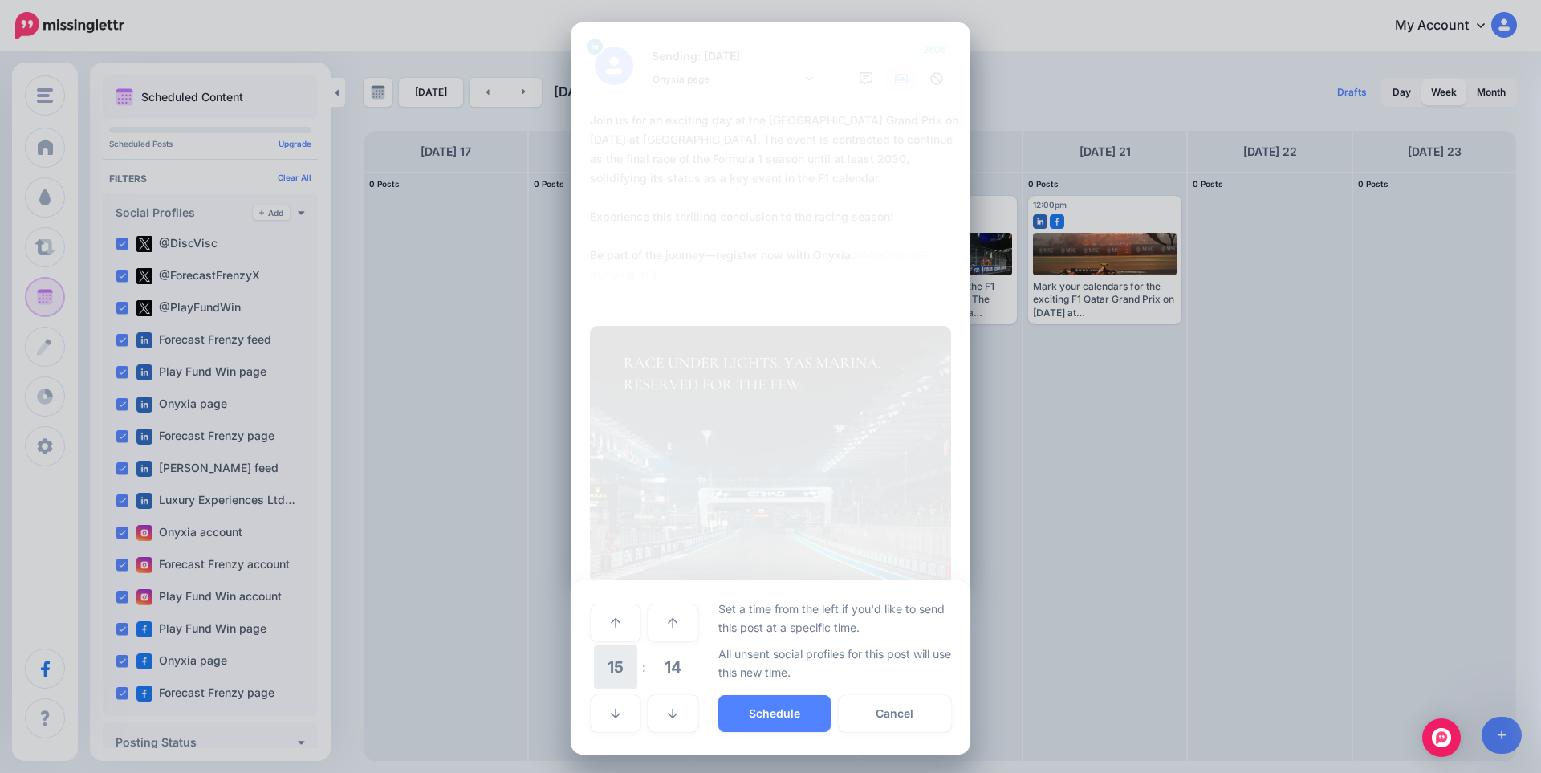
click at [608, 671] on span "15" at bounding box center [615, 666] width 43 height 43
click at [592, 675] on td "12" at bounding box center [599, 678] width 18 height 23
click at [660, 671] on span "14" at bounding box center [672, 666] width 43 height 43
click at [599, 619] on td "00" at bounding box center [599, 622] width 18 height 45
click at [775, 709] on button "Schedule" at bounding box center [774, 713] width 112 height 37
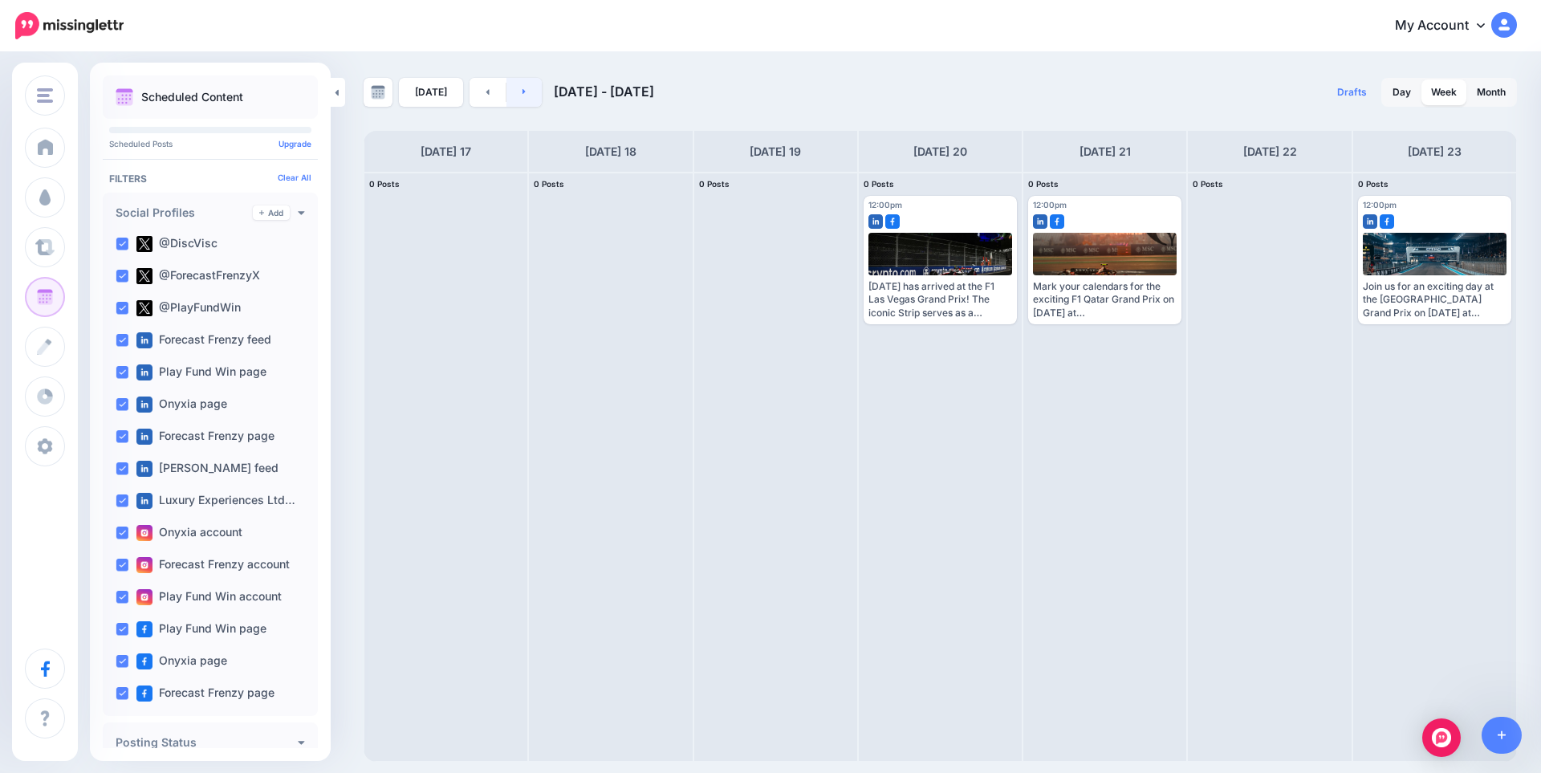
click at [522, 90] on icon at bounding box center [524, 92] width 4 height 10
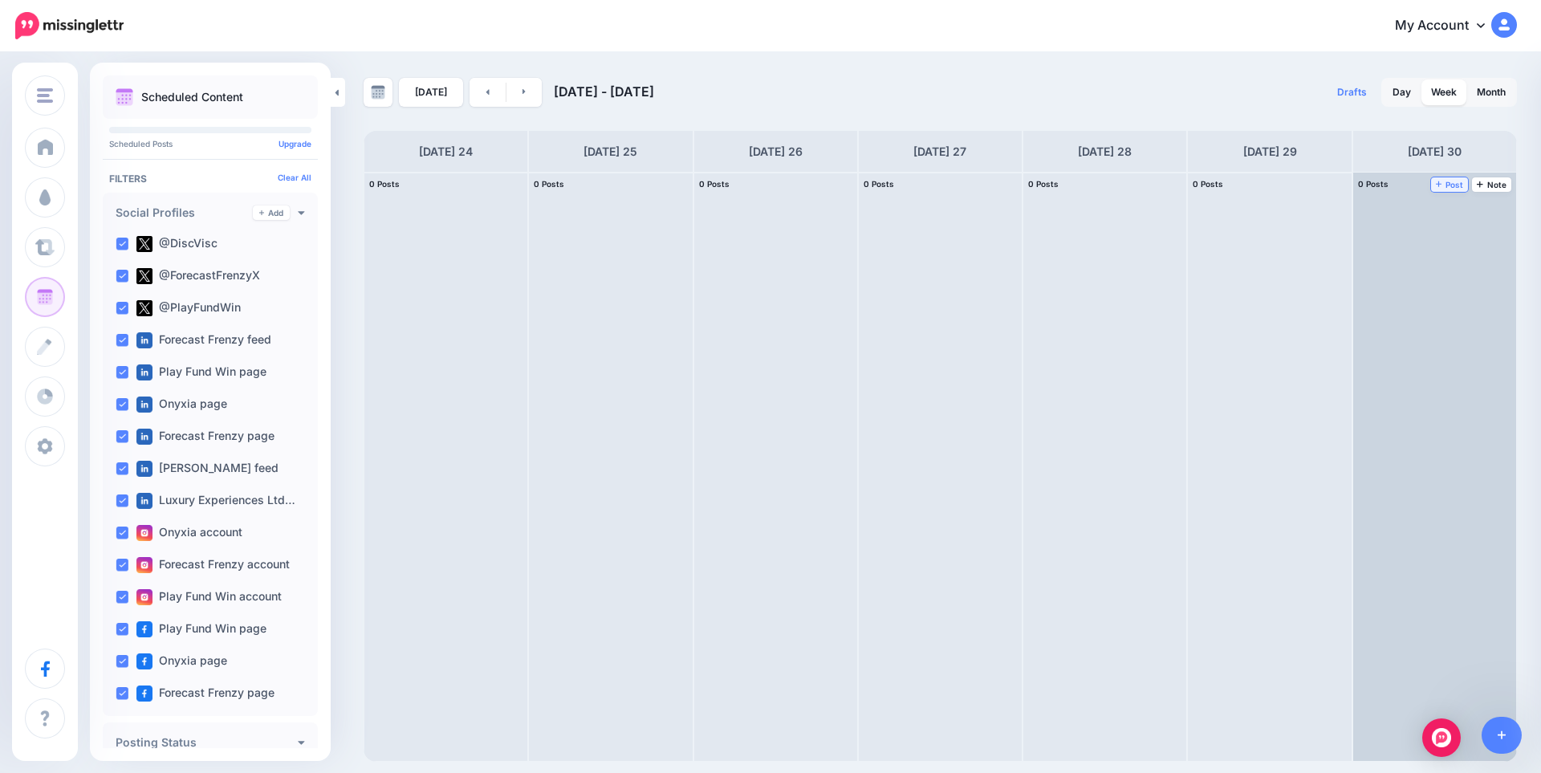
click at [1451, 182] on span "Post" at bounding box center [1450, 185] width 28 height 8
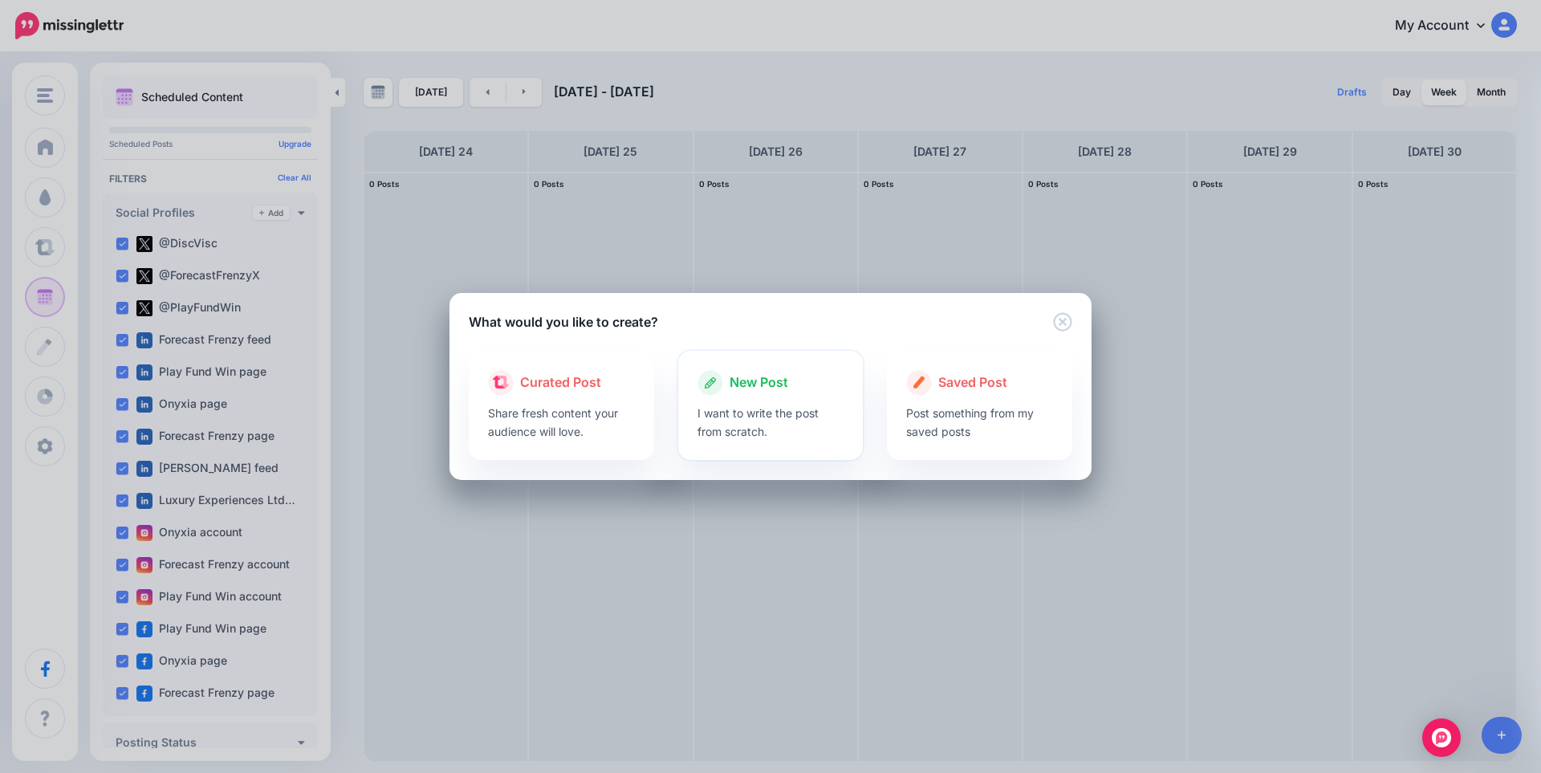
click at [728, 404] on p "I want to write the post from scratch." at bounding box center [770, 422] width 147 height 37
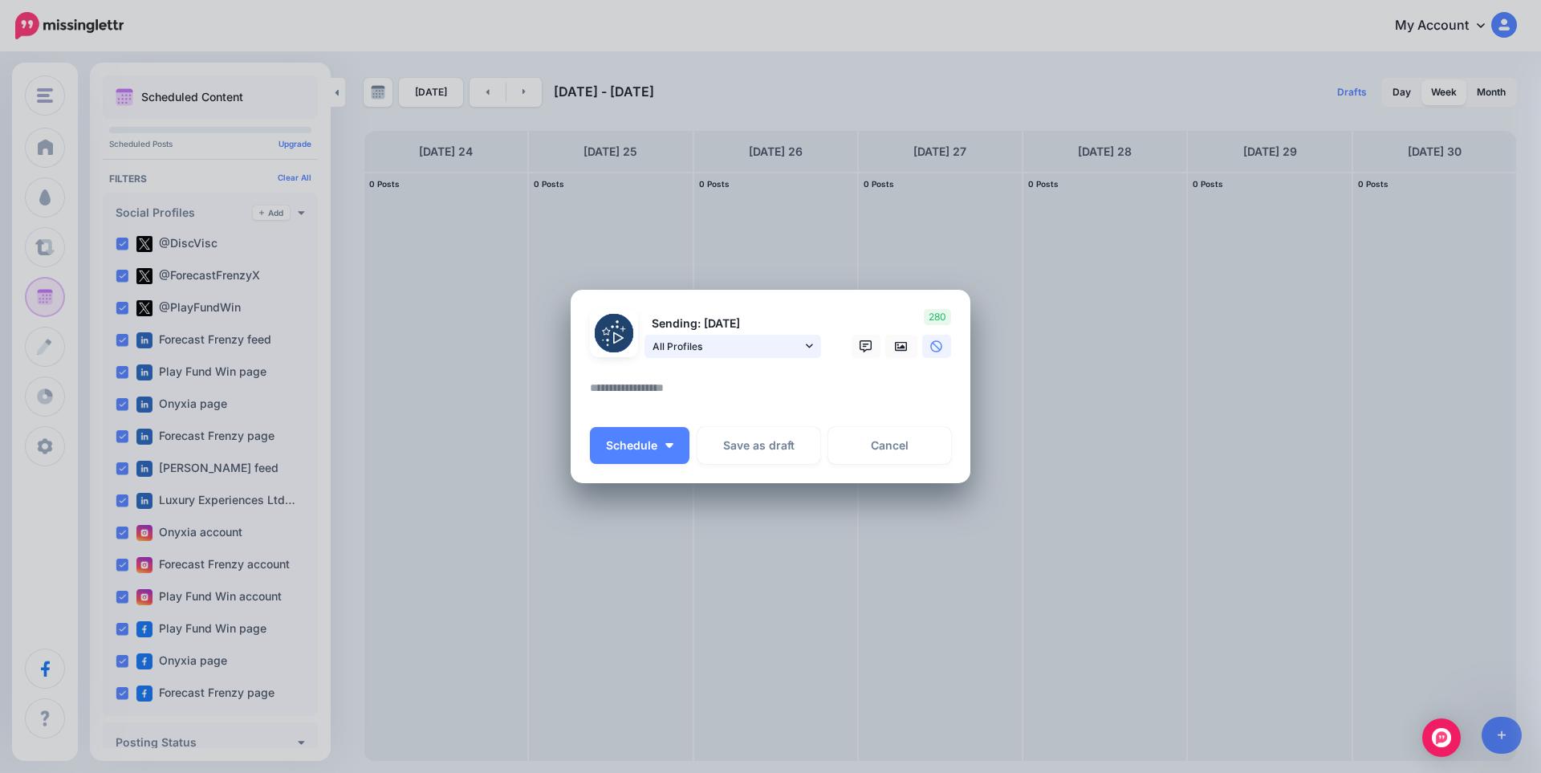
click at [768, 352] on span "All Profiles" at bounding box center [727, 346] width 149 height 17
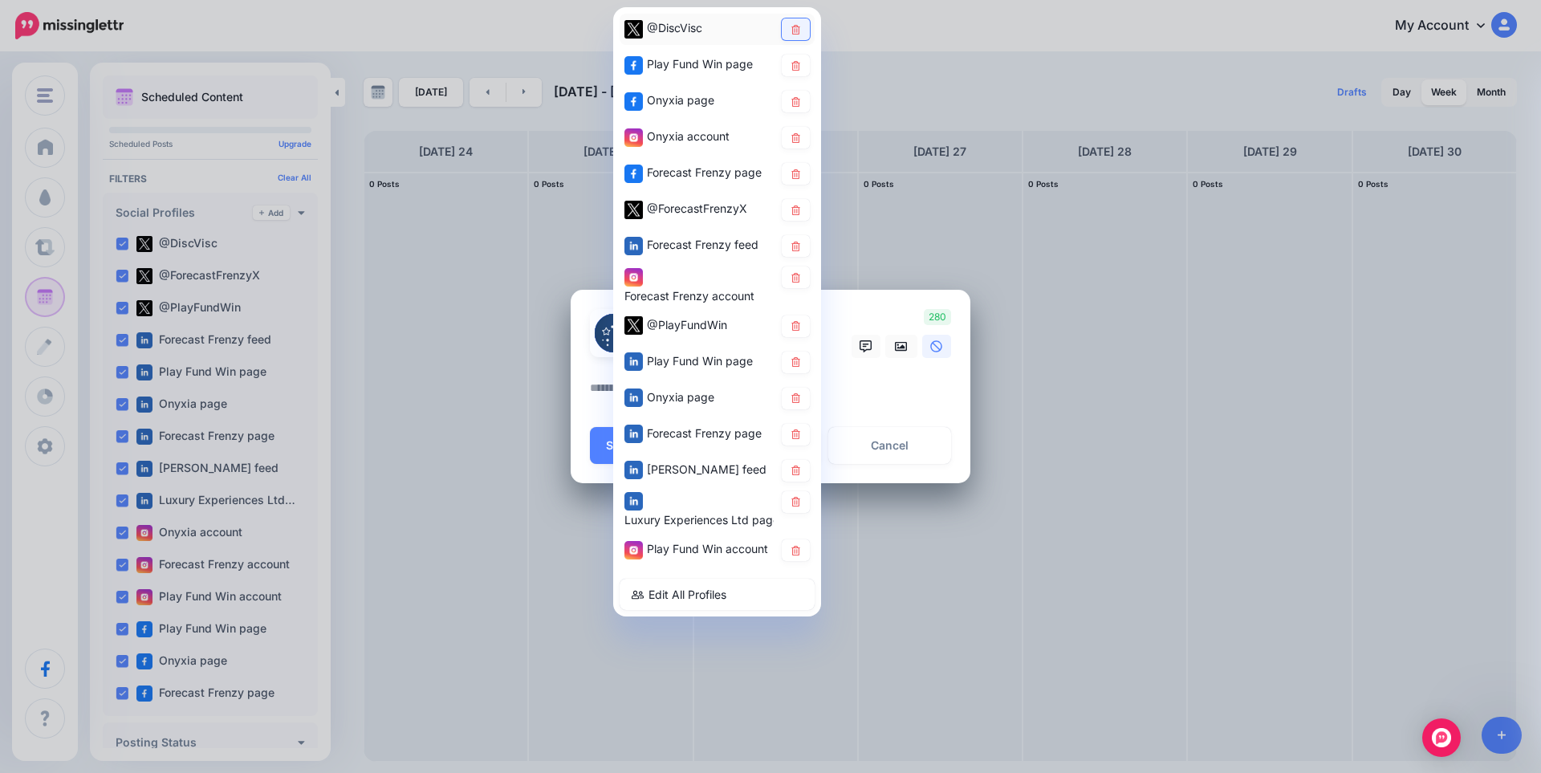
click at [794, 30] on icon at bounding box center [796, 29] width 12 height 10
click at [799, 60] on icon at bounding box center [796, 65] width 12 height 10
click at [799, 132] on icon at bounding box center [796, 137] width 12 height 10
click at [798, 177] on icon at bounding box center [796, 174] width 12 height 10
click at [795, 215] on link at bounding box center [796, 210] width 28 height 22
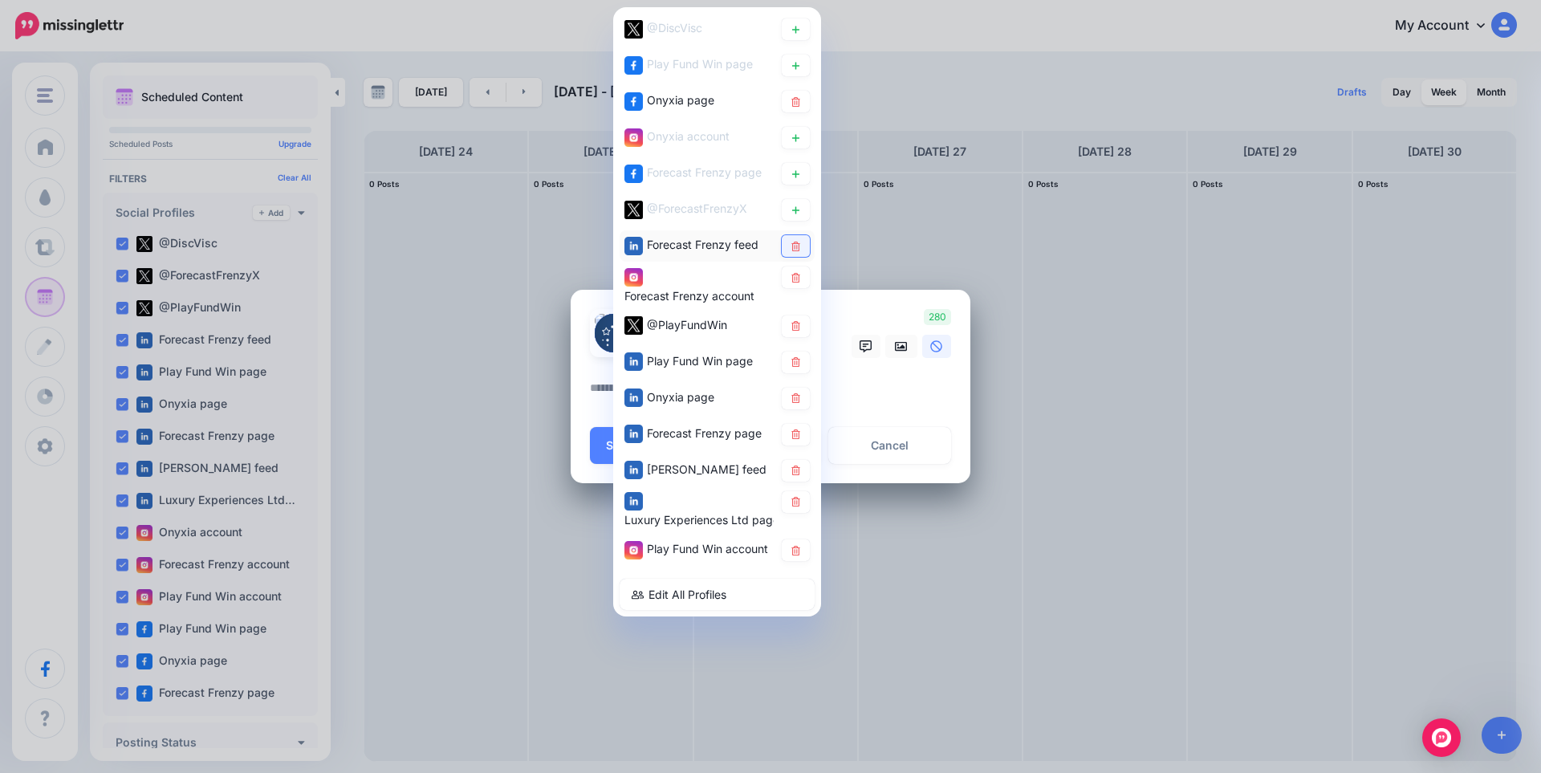
click at [796, 254] on link at bounding box center [796, 246] width 28 height 22
click at [802, 283] on link at bounding box center [796, 277] width 28 height 22
click at [797, 333] on link at bounding box center [796, 326] width 28 height 22
click at [796, 367] on icon at bounding box center [795, 362] width 9 height 10
click at [799, 435] on icon at bounding box center [795, 434] width 9 height 10
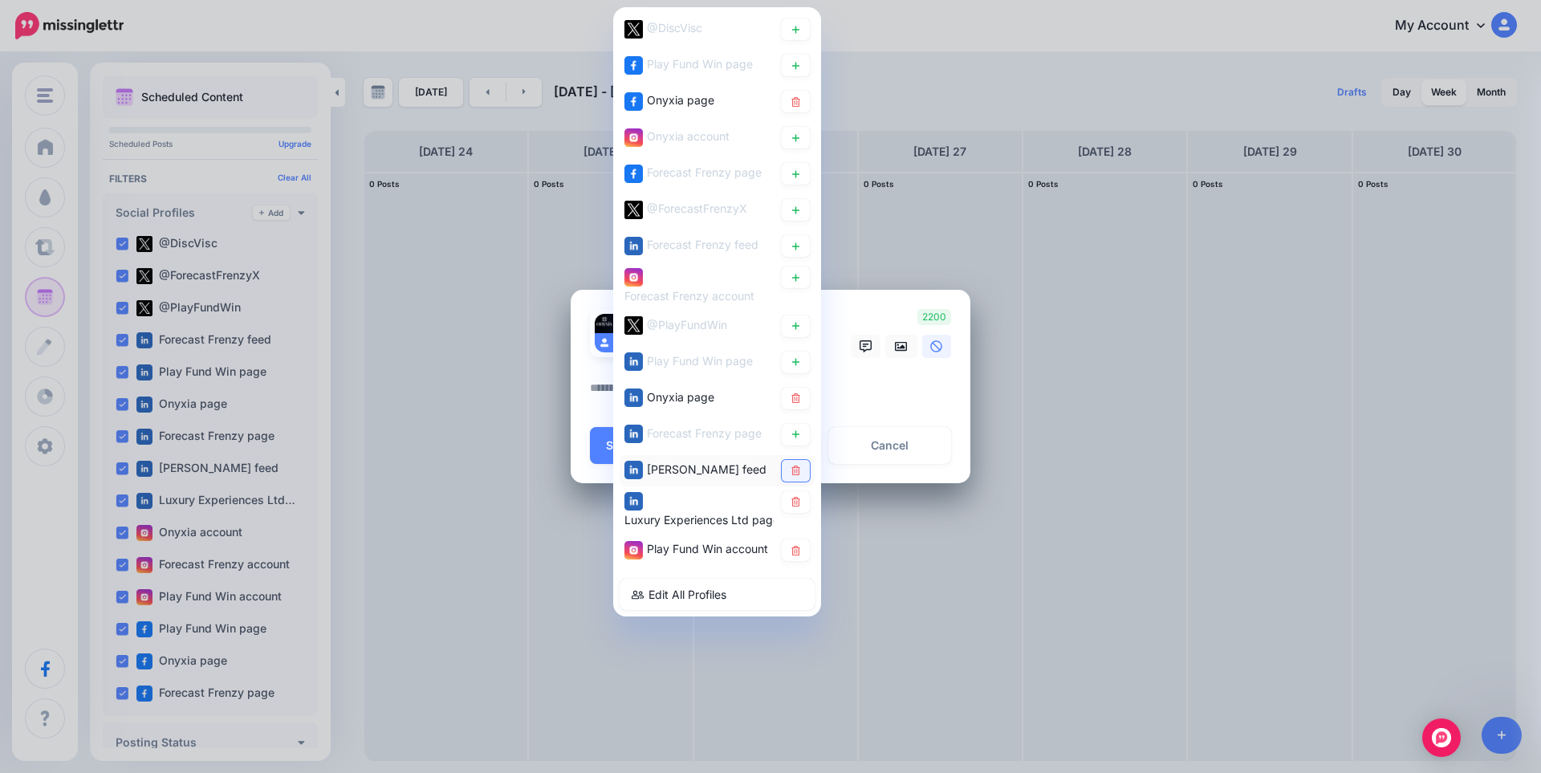
click at [795, 467] on icon at bounding box center [796, 471] width 12 height 10
click at [796, 500] on icon at bounding box center [796, 502] width 12 height 10
click at [799, 550] on icon at bounding box center [795, 551] width 9 height 10
click at [864, 394] on textarea at bounding box center [774, 393] width 369 height 31
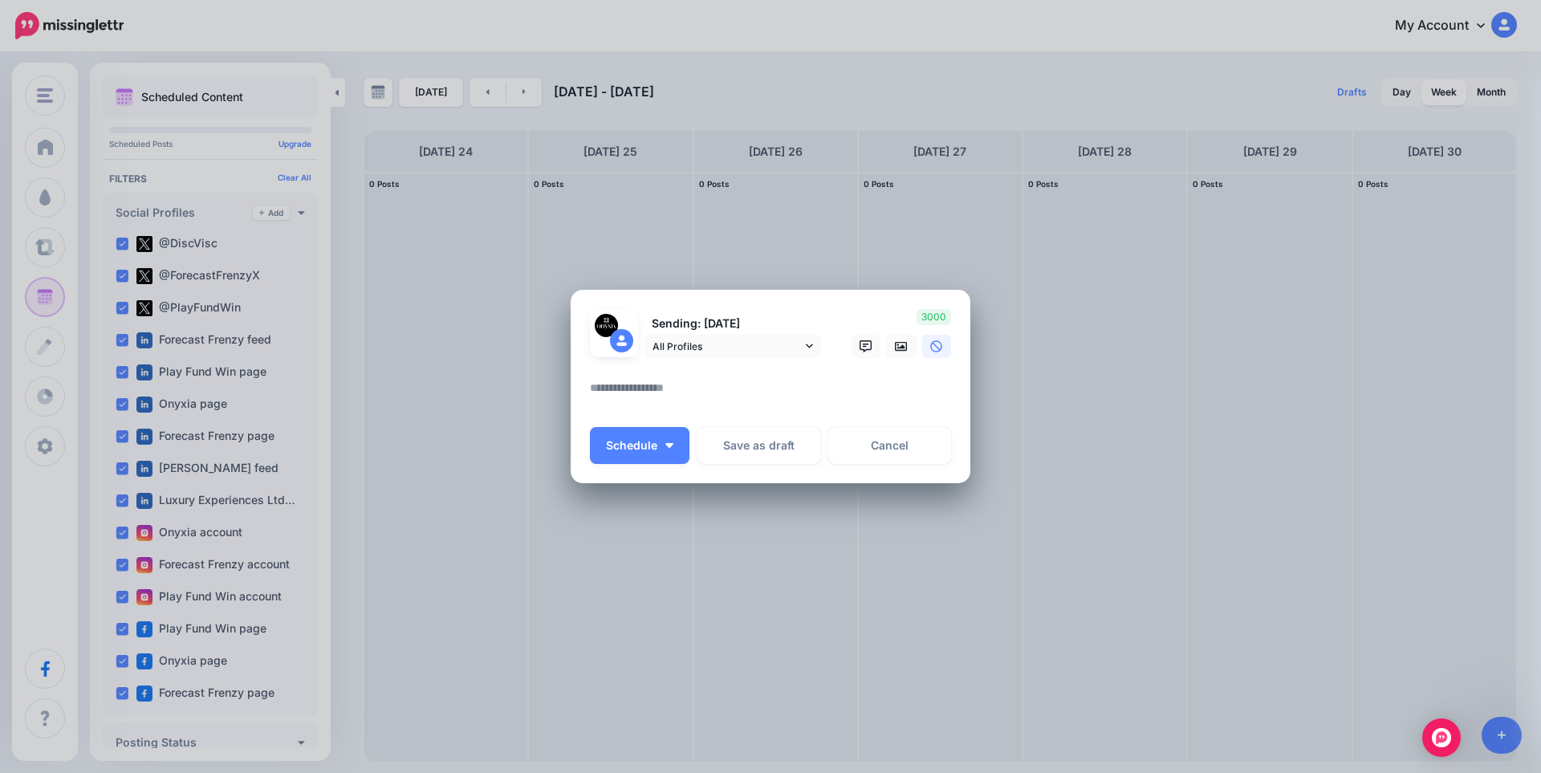
paste textarea "**********"
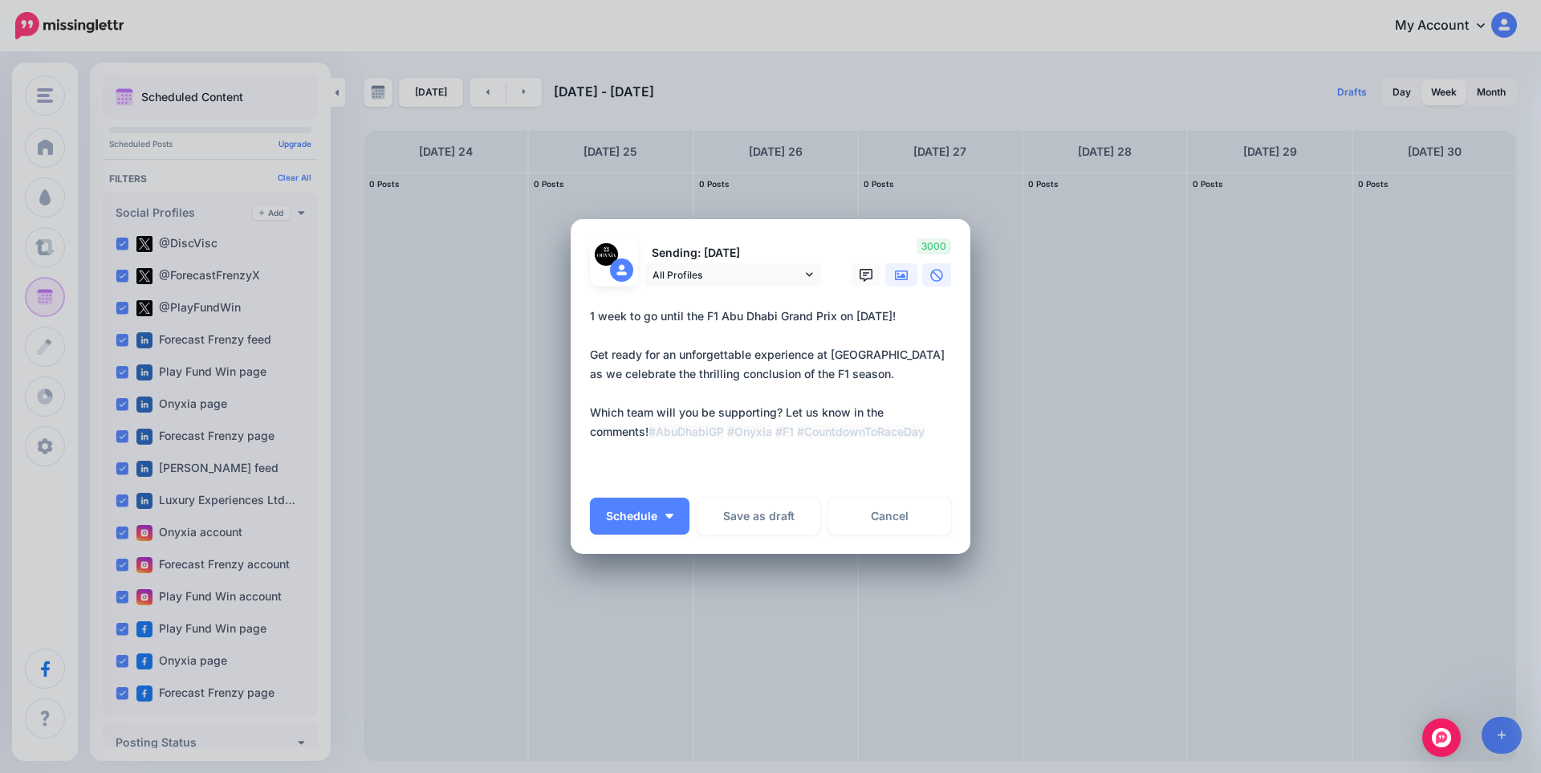
click at [908, 281] on link at bounding box center [901, 274] width 32 height 23
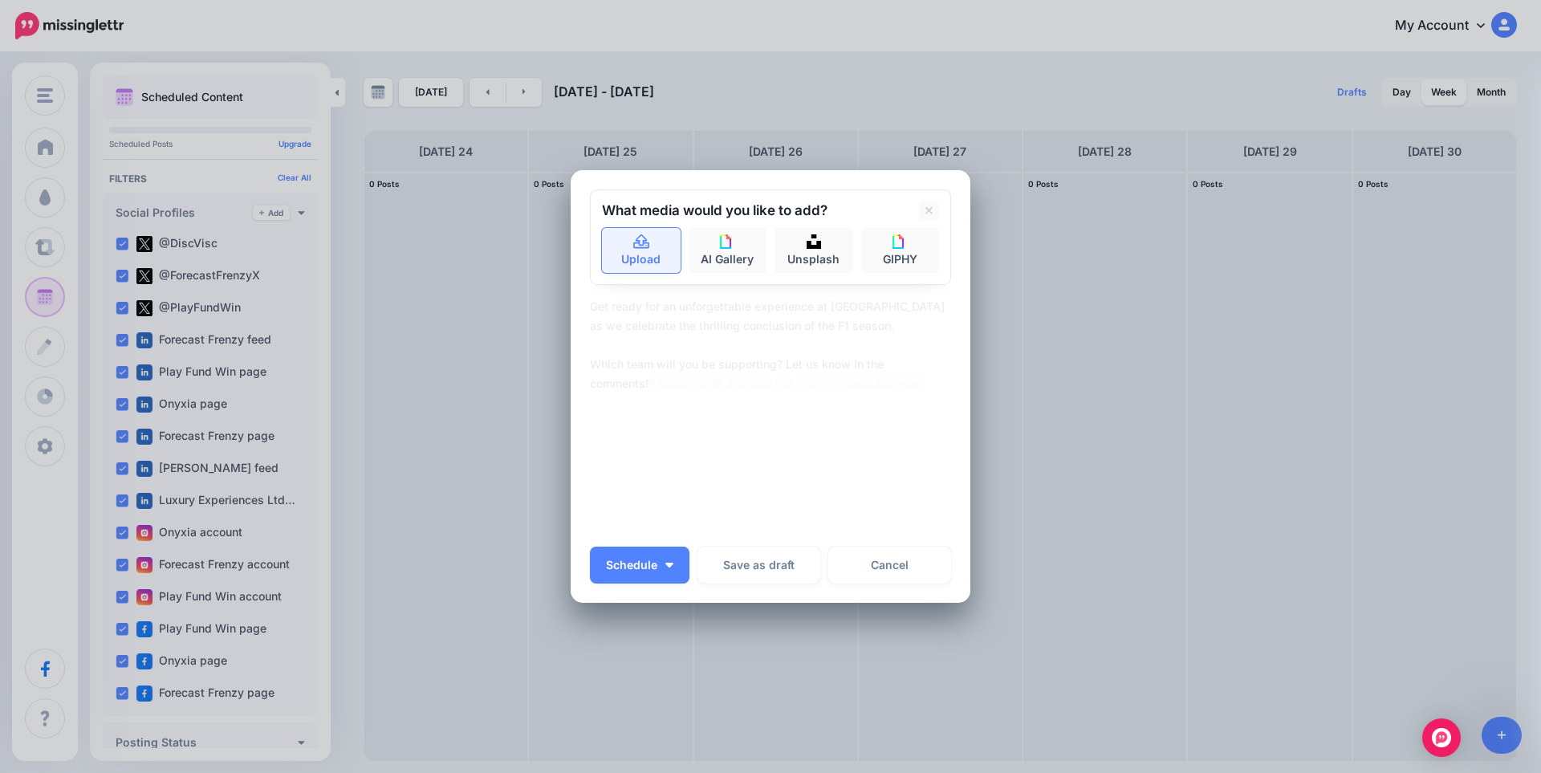
click at [647, 247] on link "Upload" at bounding box center [641, 250] width 79 height 45
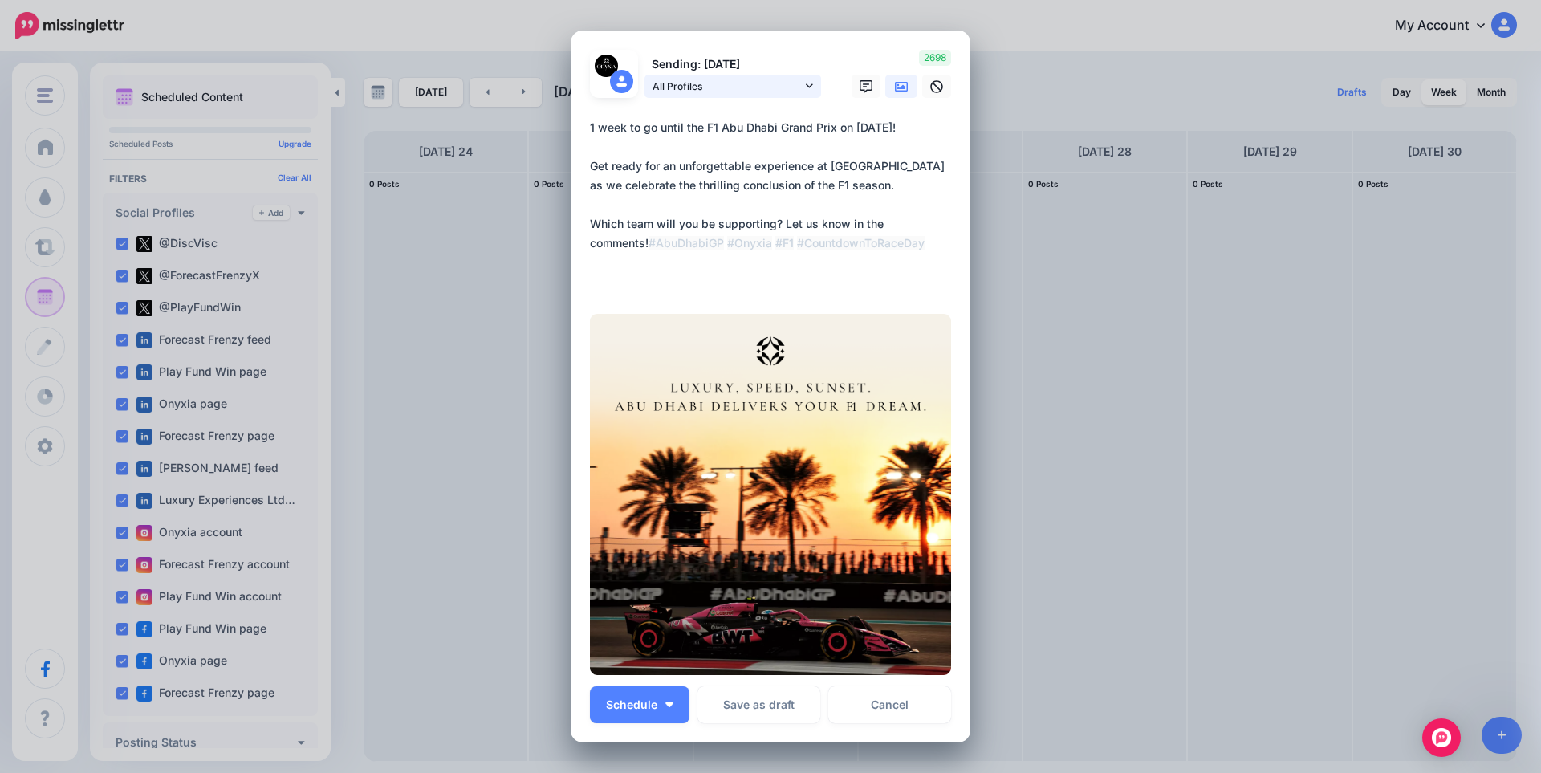
click at [718, 90] on span "All Profiles" at bounding box center [727, 86] width 149 height 17
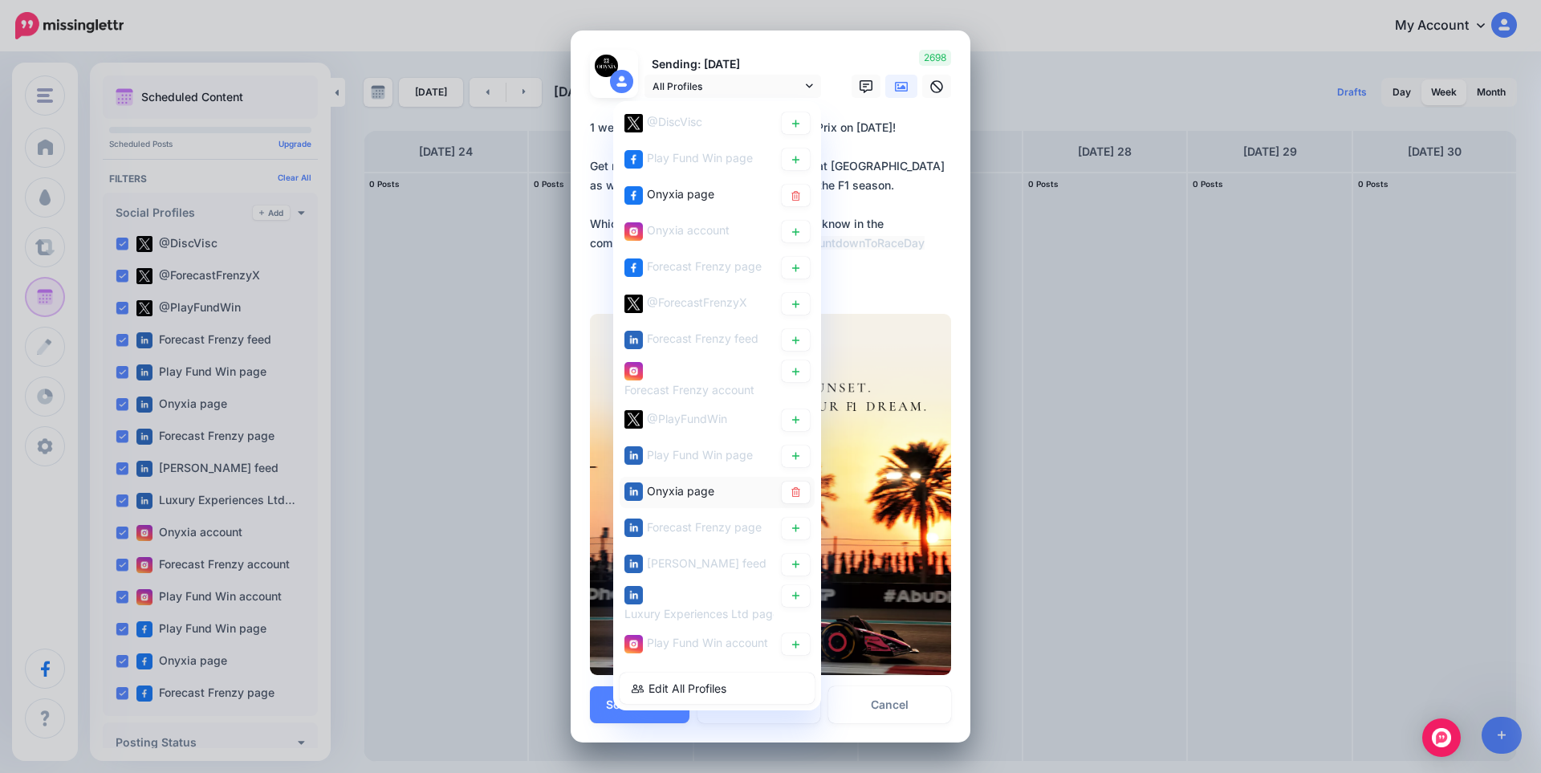
click at [687, 490] on span "Onyxia page" at bounding box center [680, 491] width 67 height 14
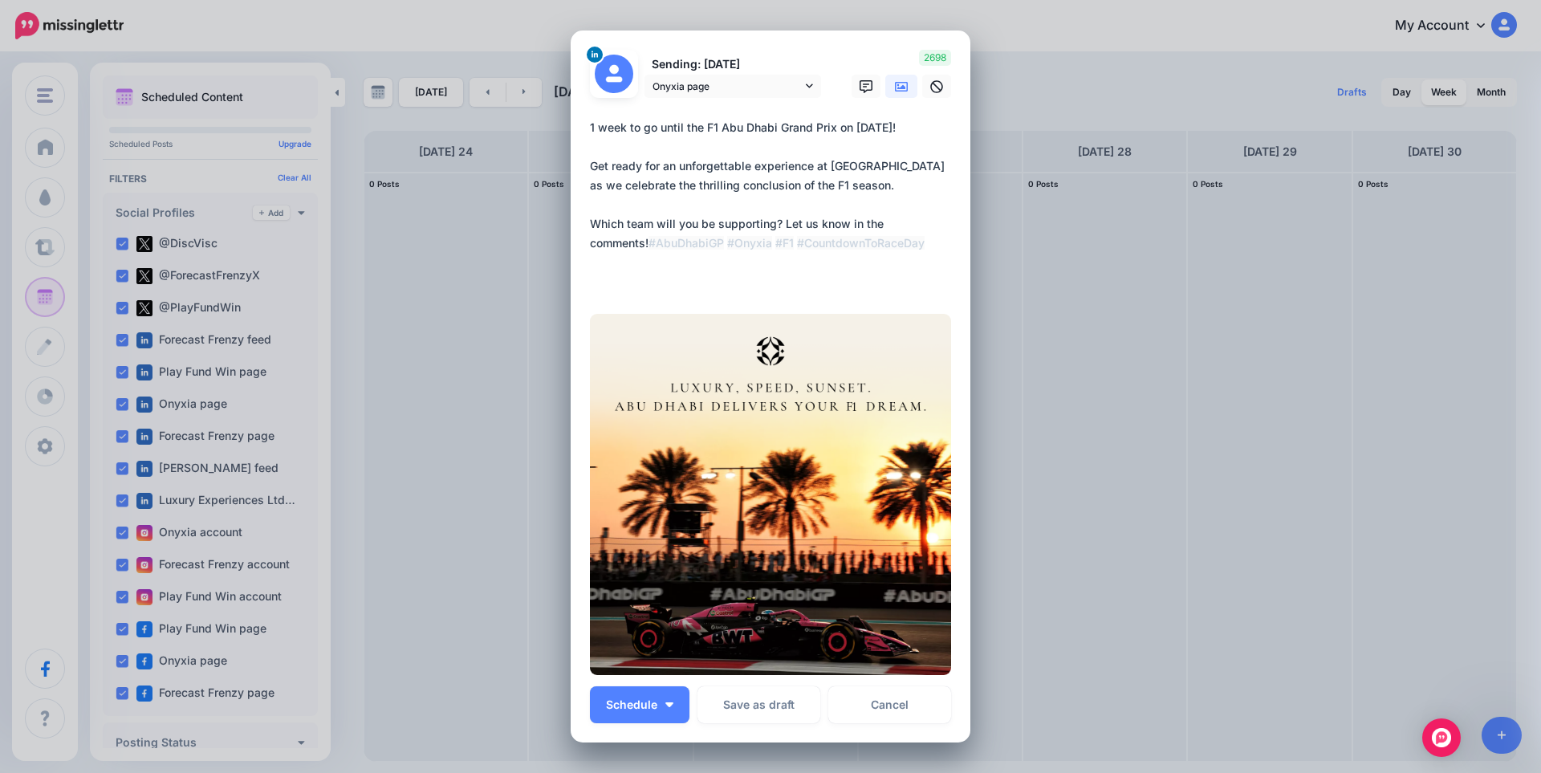
click at [716, 213] on textarea "**********" at bounding box center [774, 204] width 369 height 173
paste textarea "**********"
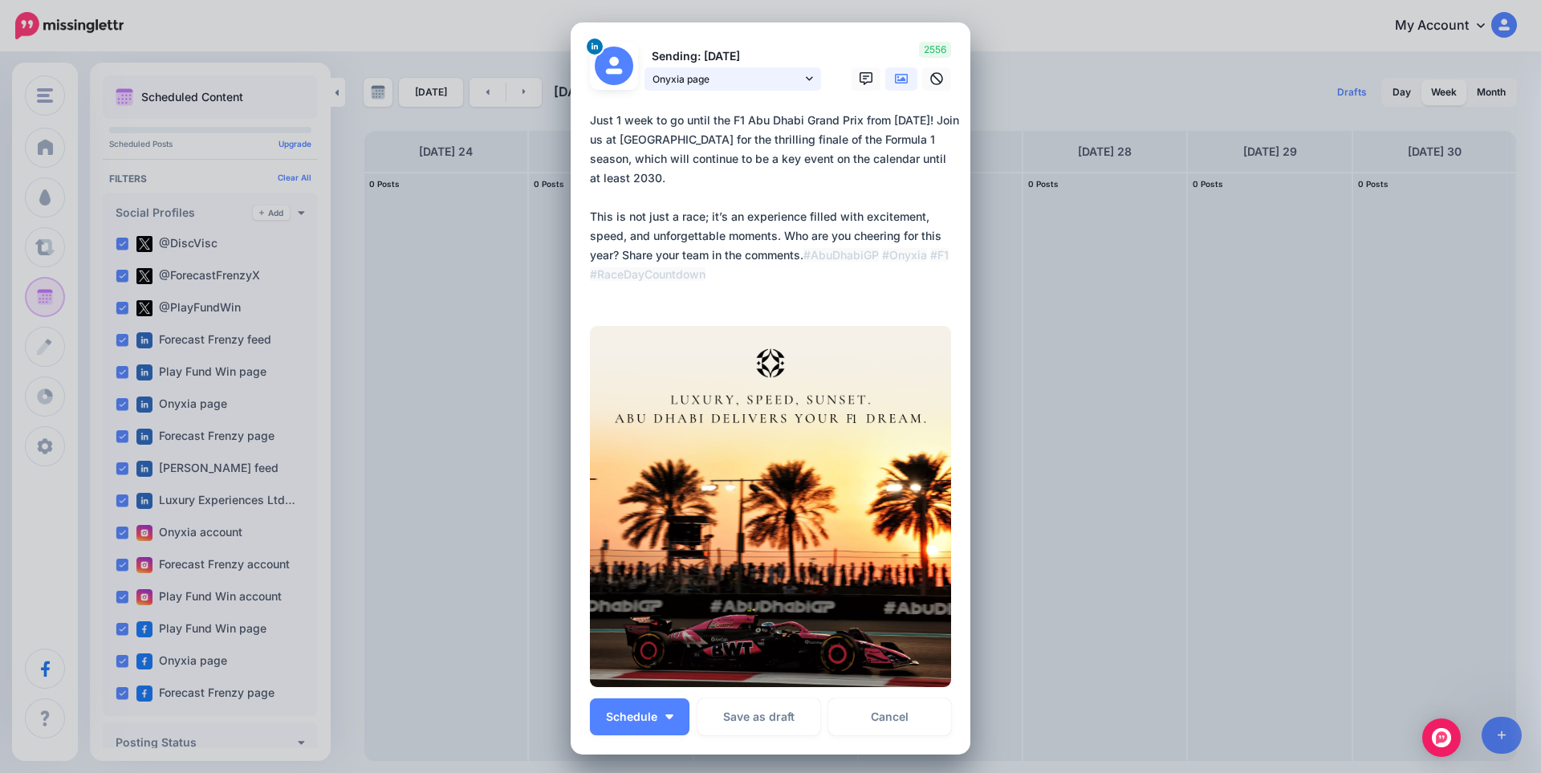
click at [776, 71] on span "Onyxia page" at bounding box center [727, 79] width 149 height 17
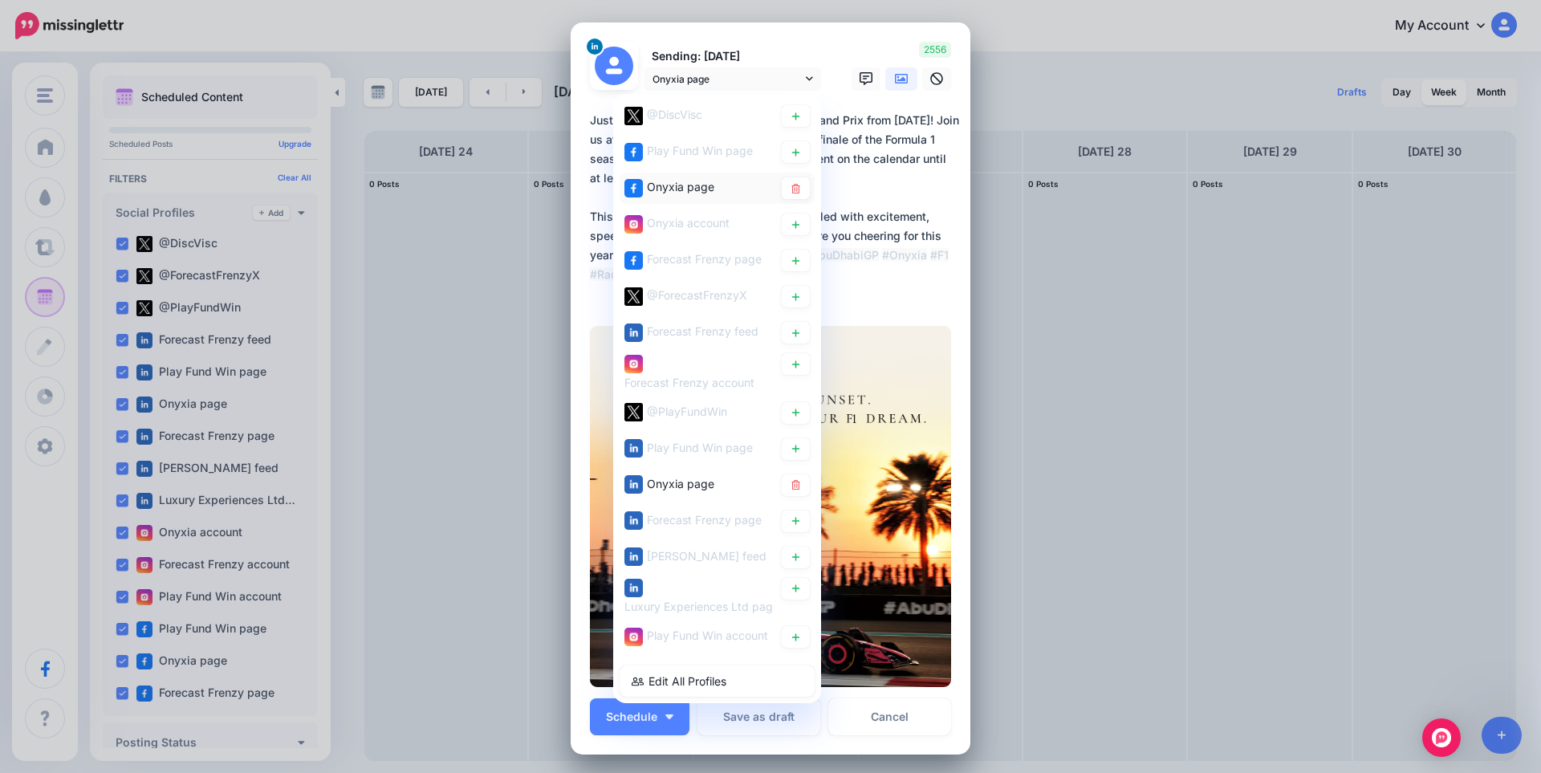
click at [685, 187] on span "Onyxia page" at bounding box center [680, 187] width 67 height 14
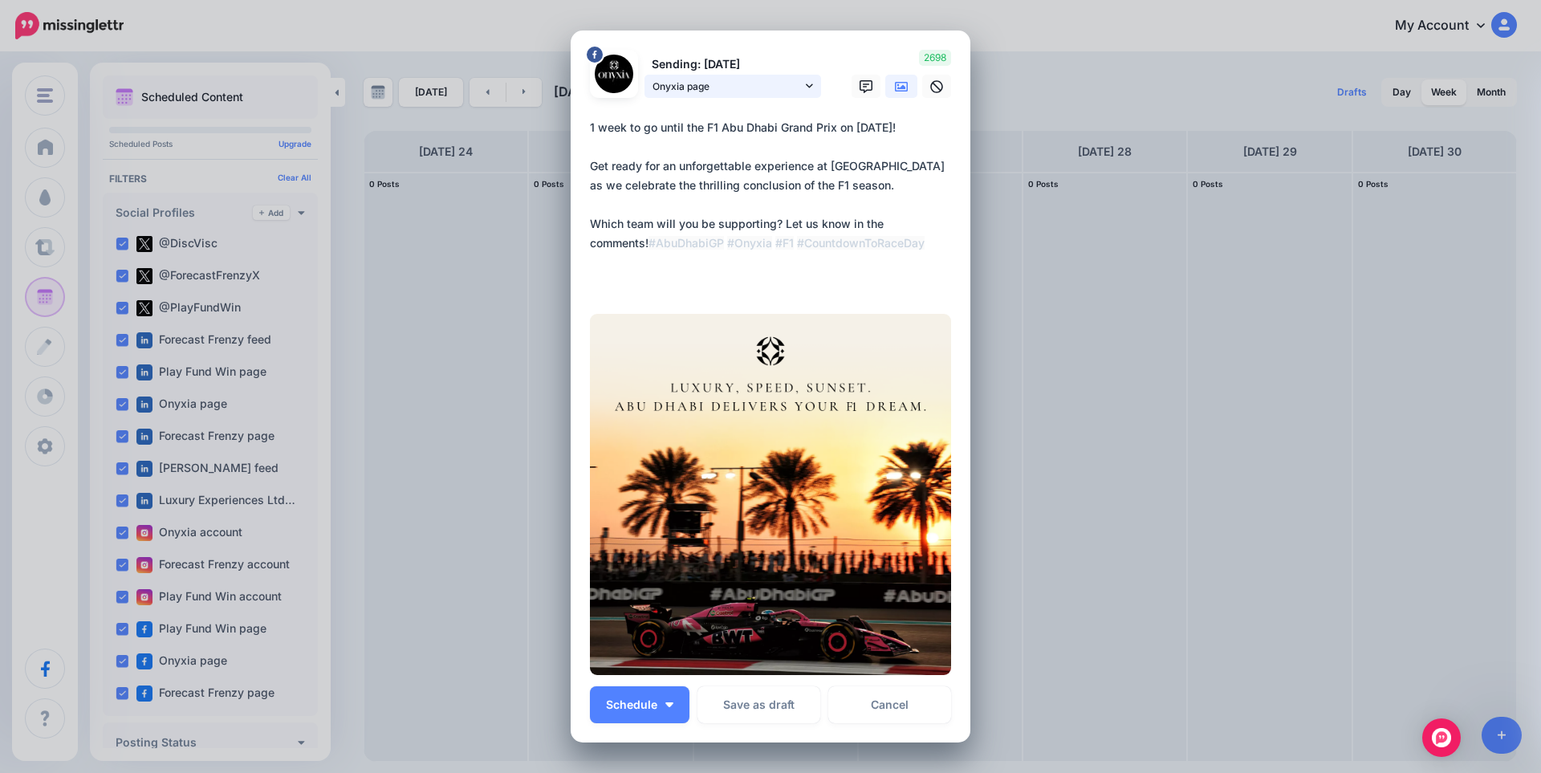
click at [705, 91] on span "Onyxia page" at bounding box center [727, 86] width 149 height 17
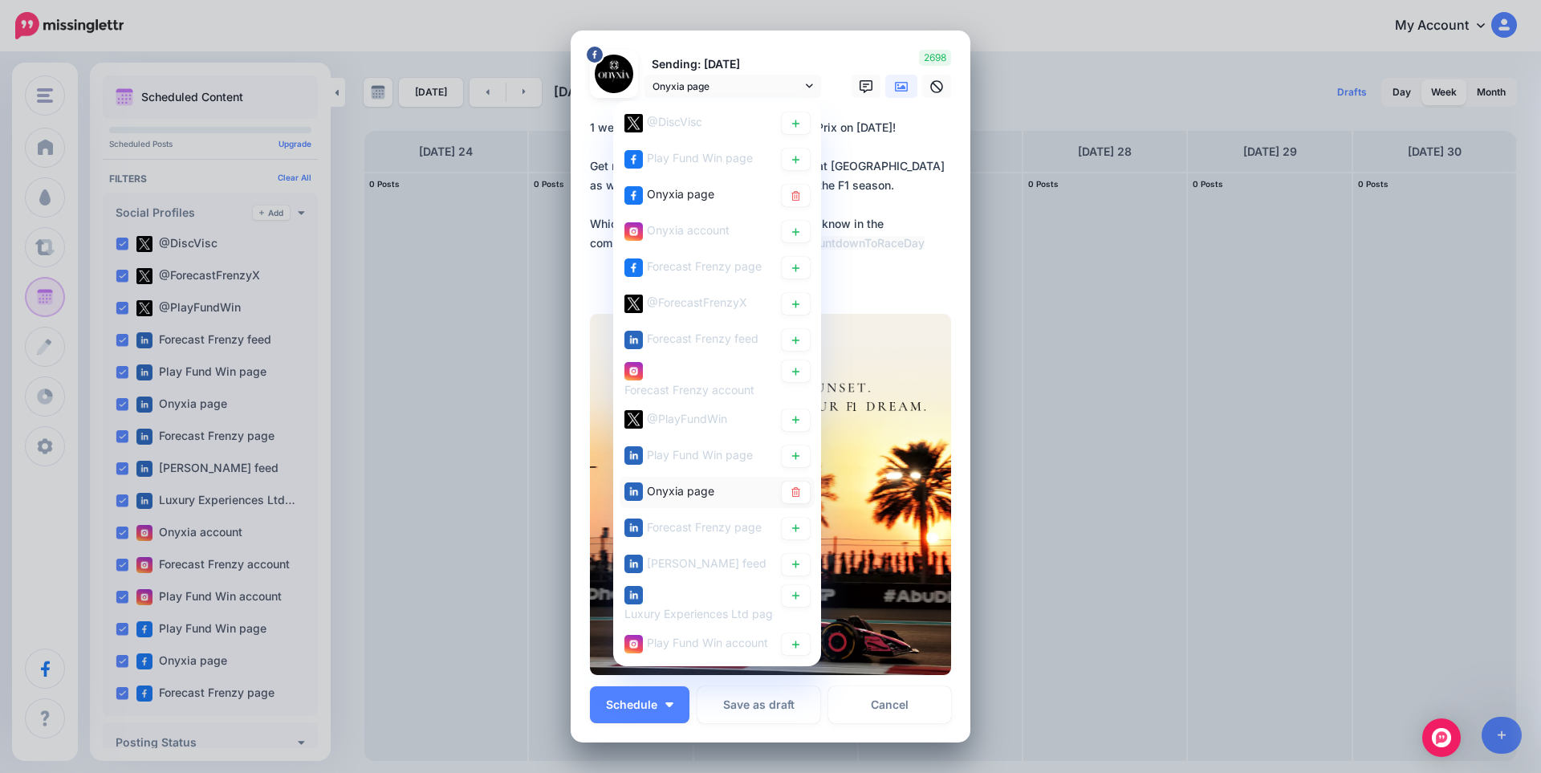
click at [691, 484] on span "Onyxia page" at bounding box center [680, 491] width 67 height 14
type textarea "**********"
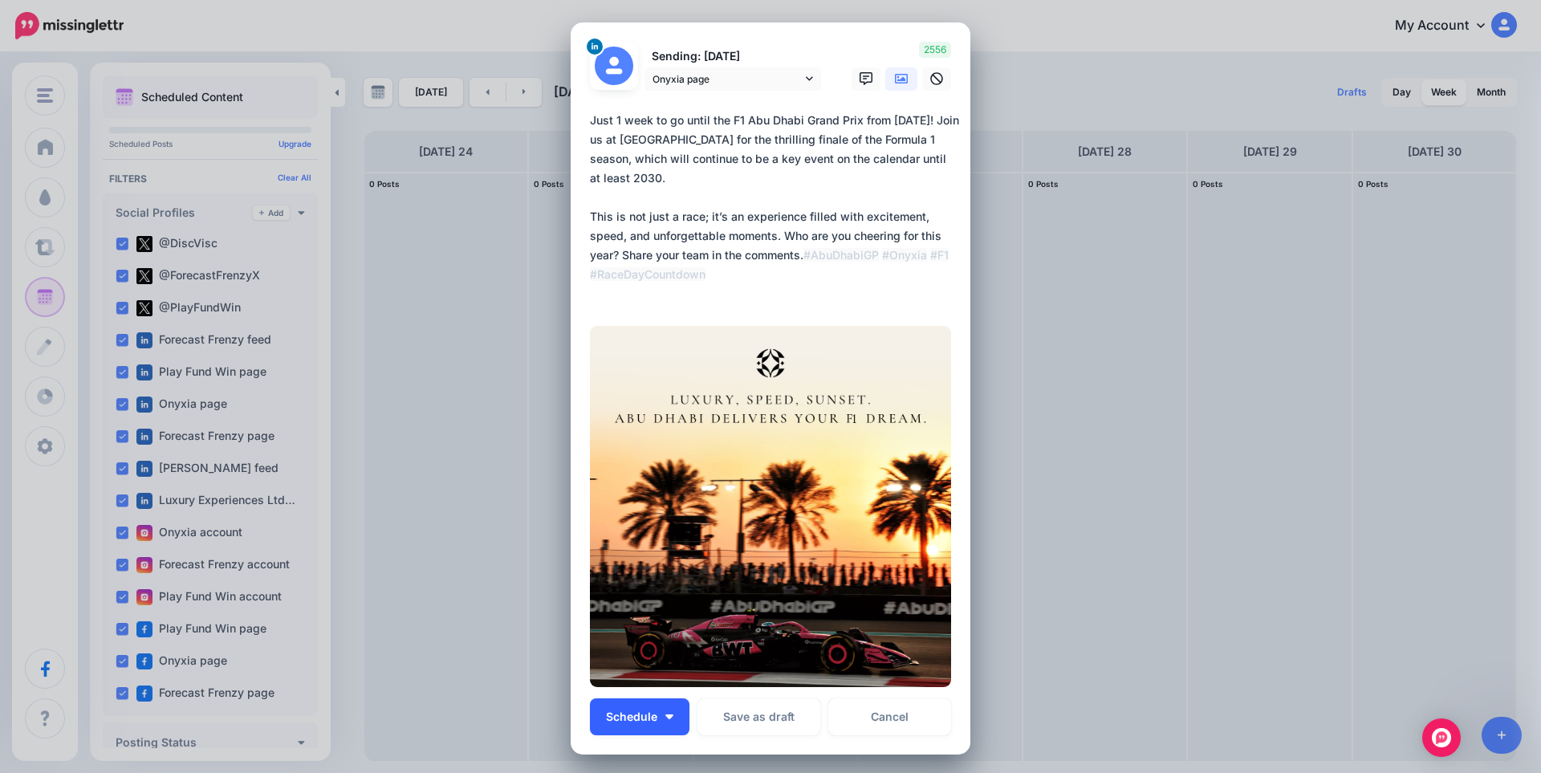
click at [672, 722] on button "Schedule" at bounding box center [640, 716] width 100 height 37
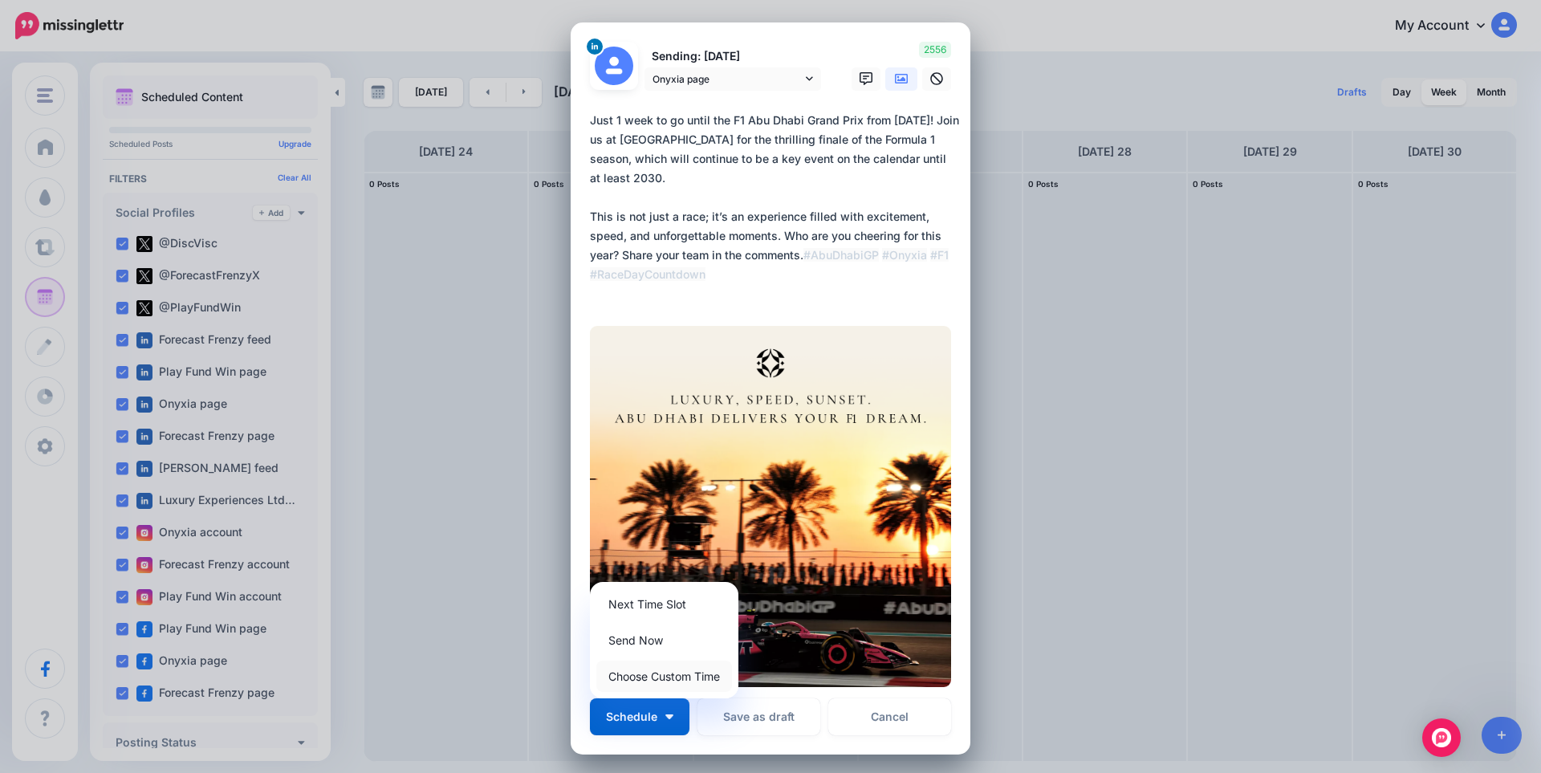
click at [643, 681] on link "Choose Custom Time" at bounding box center [664, 676] width 136 height 31
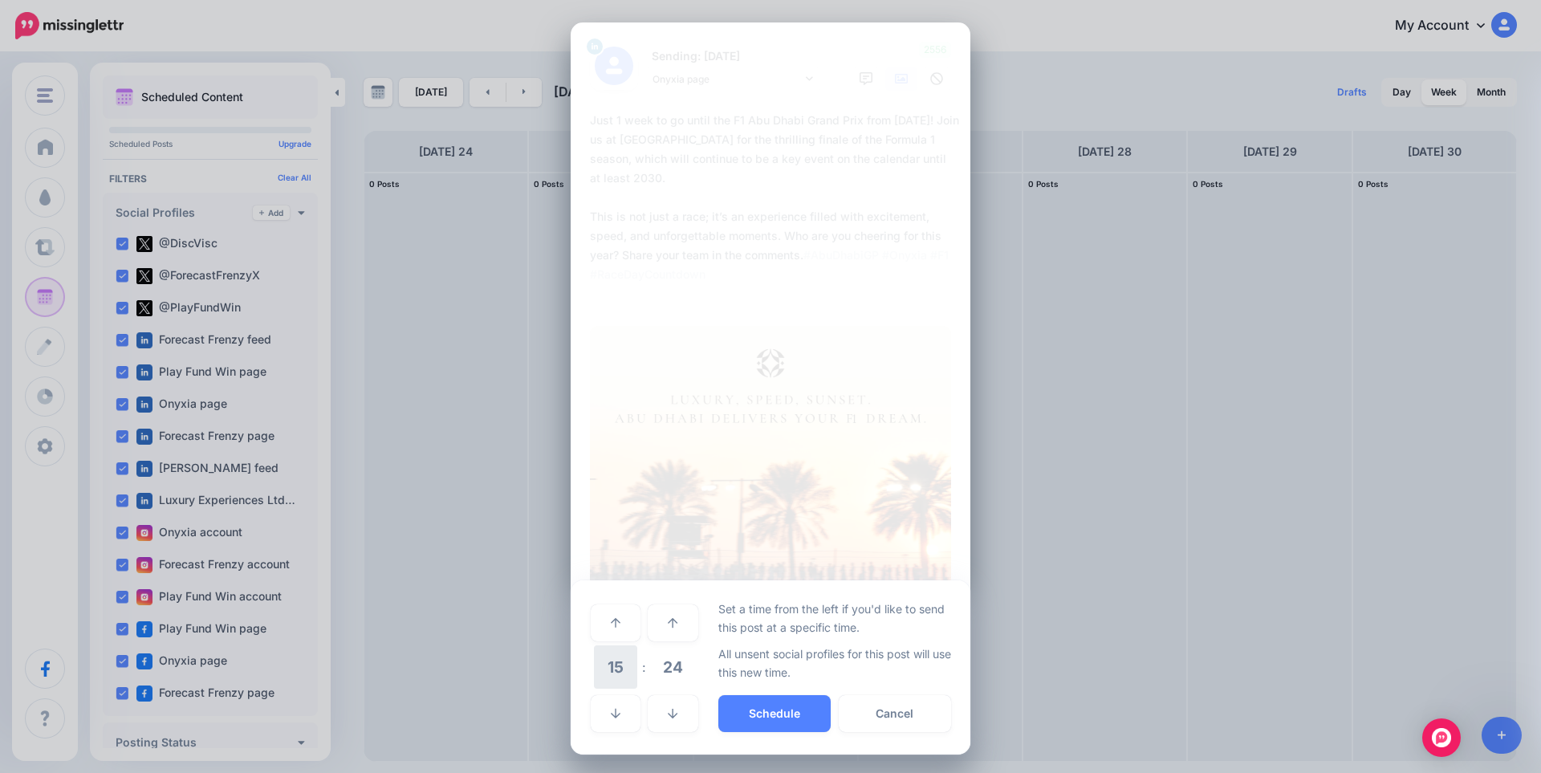
click at [616, 678] on span "15" at bounding box center [615, 666] width 43 height 43
click at [648, 650] on td "11" at bounding box center [652, 655] width 18 height 23
click at [658, 671] on span "24" at bounding box center [672, 666] width 43 height 43
click at [634, 669] on td "30" at bounding box center [634, 666] width 18 height 45
click at [776, 705] on button "Schedule" at bounding box center [774, 713] width 112 height 37
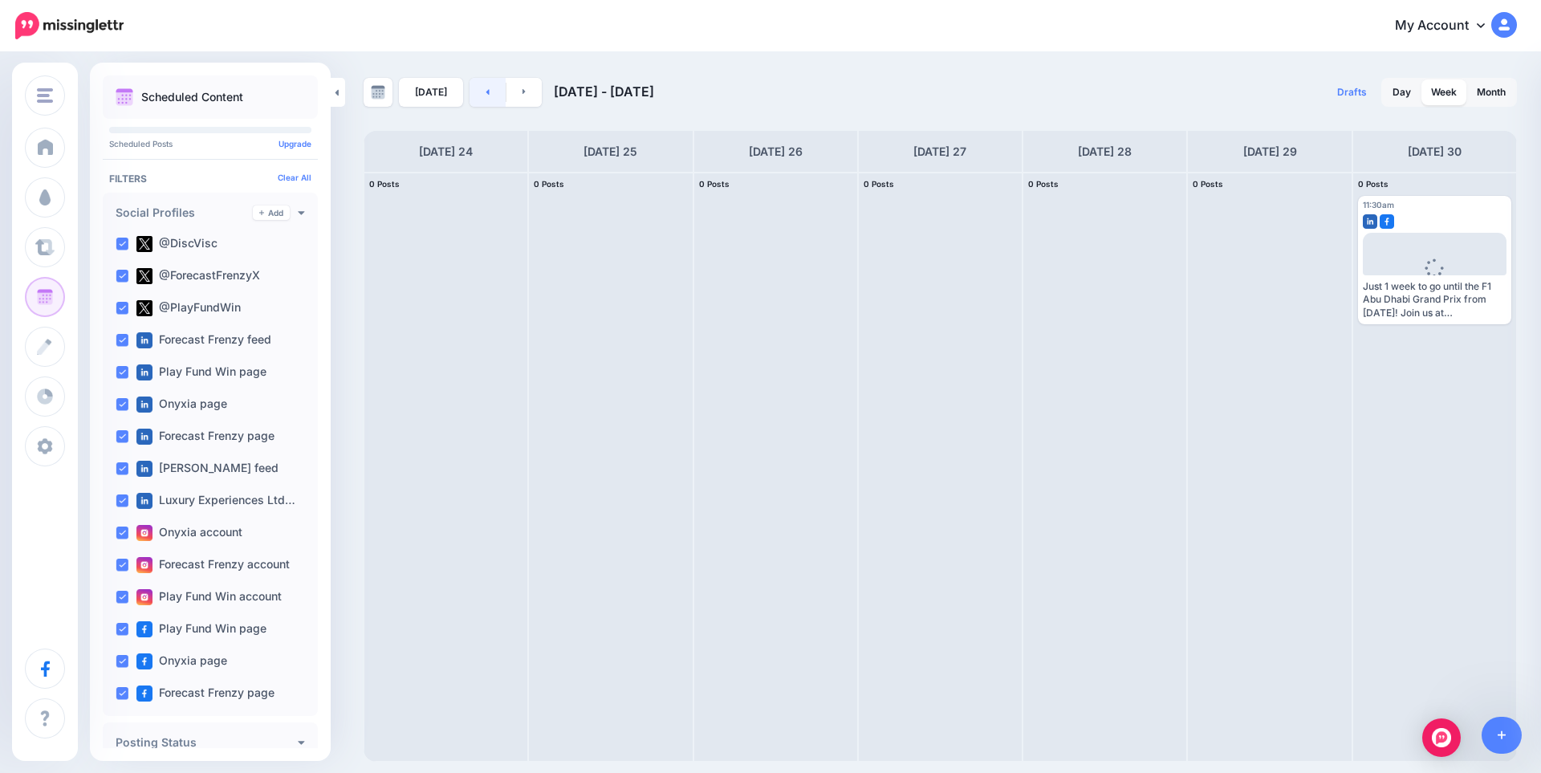
click at [486, 90] on icon at bounding box center [488, 92] width 4 height 10
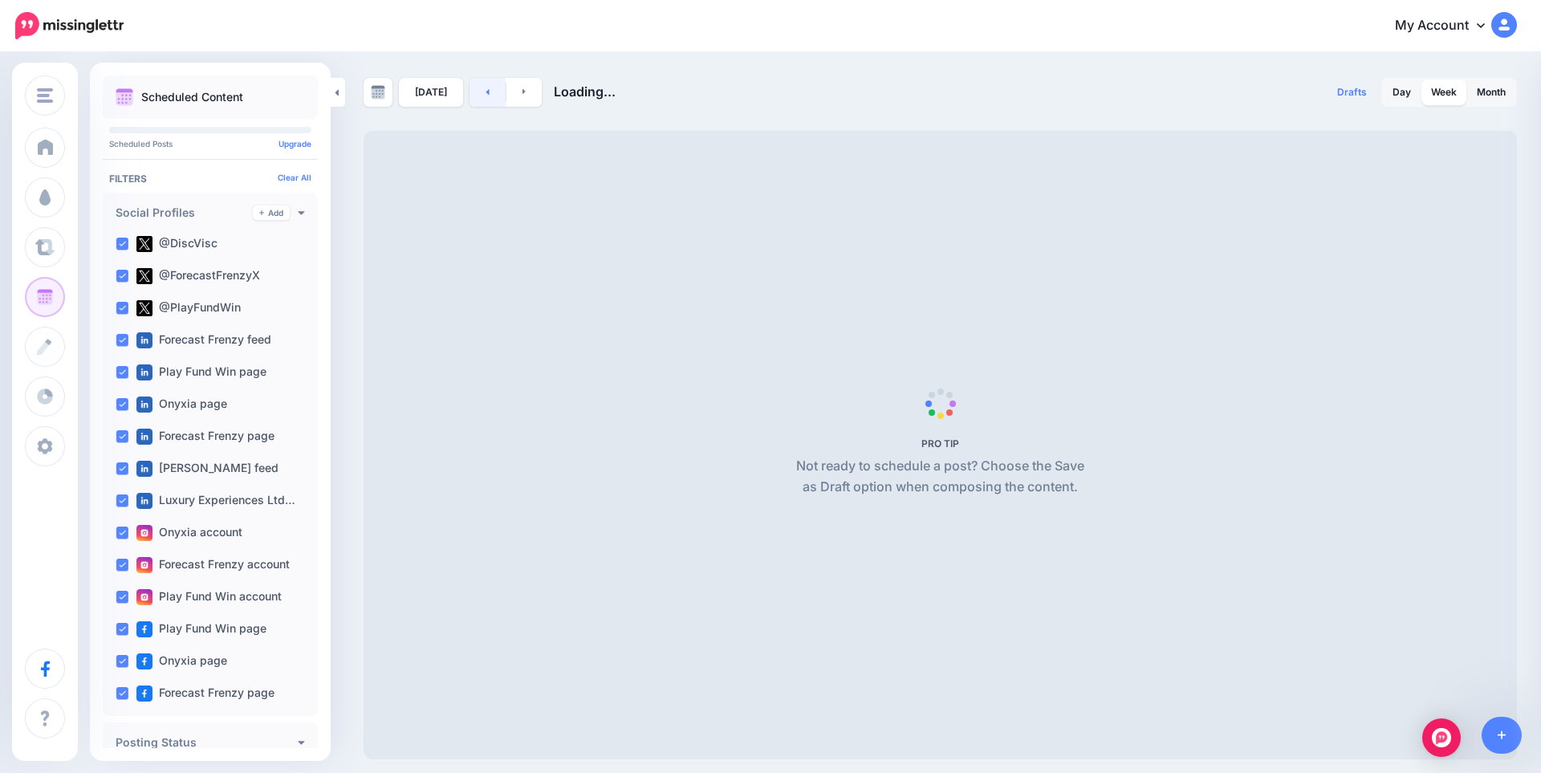
click at [486, 90] on icon at bounding box center [488, 92] width 4 height 10
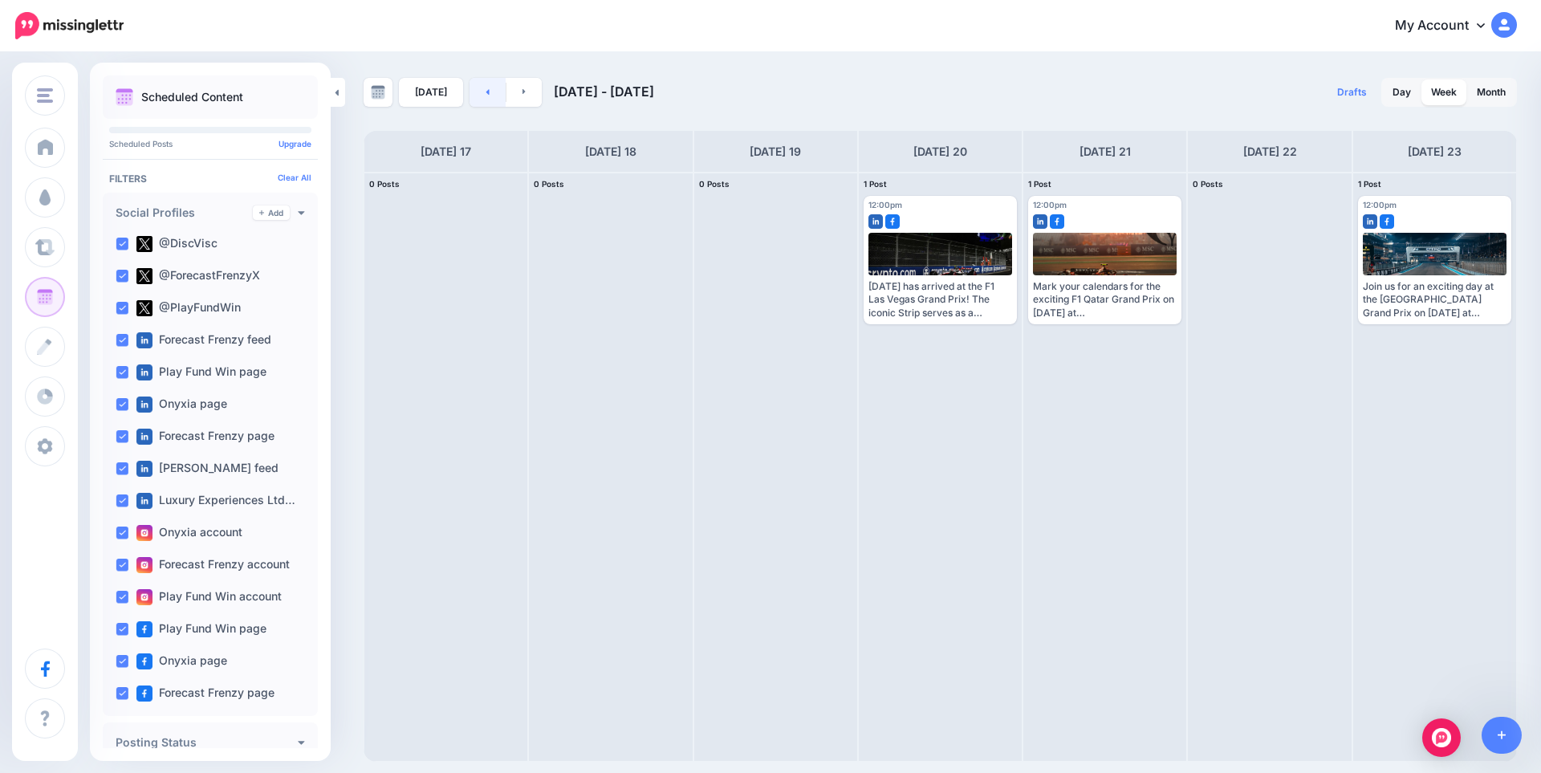
click at [476, 87] on link at bounding box center [488, 92] width 36 height 29
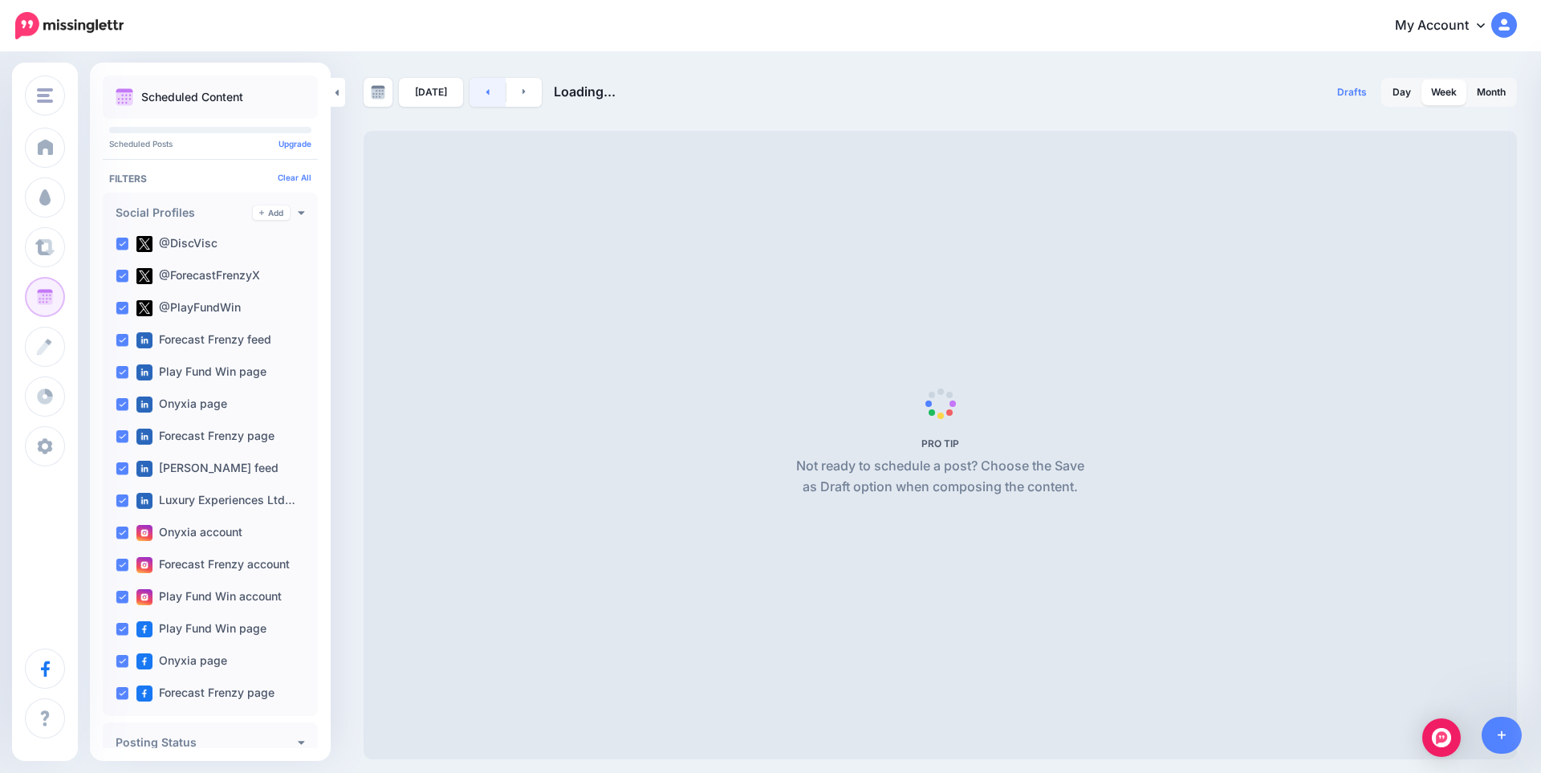
click at [486, 87] on icon at bounding box center [488, 92] width 4 height 10
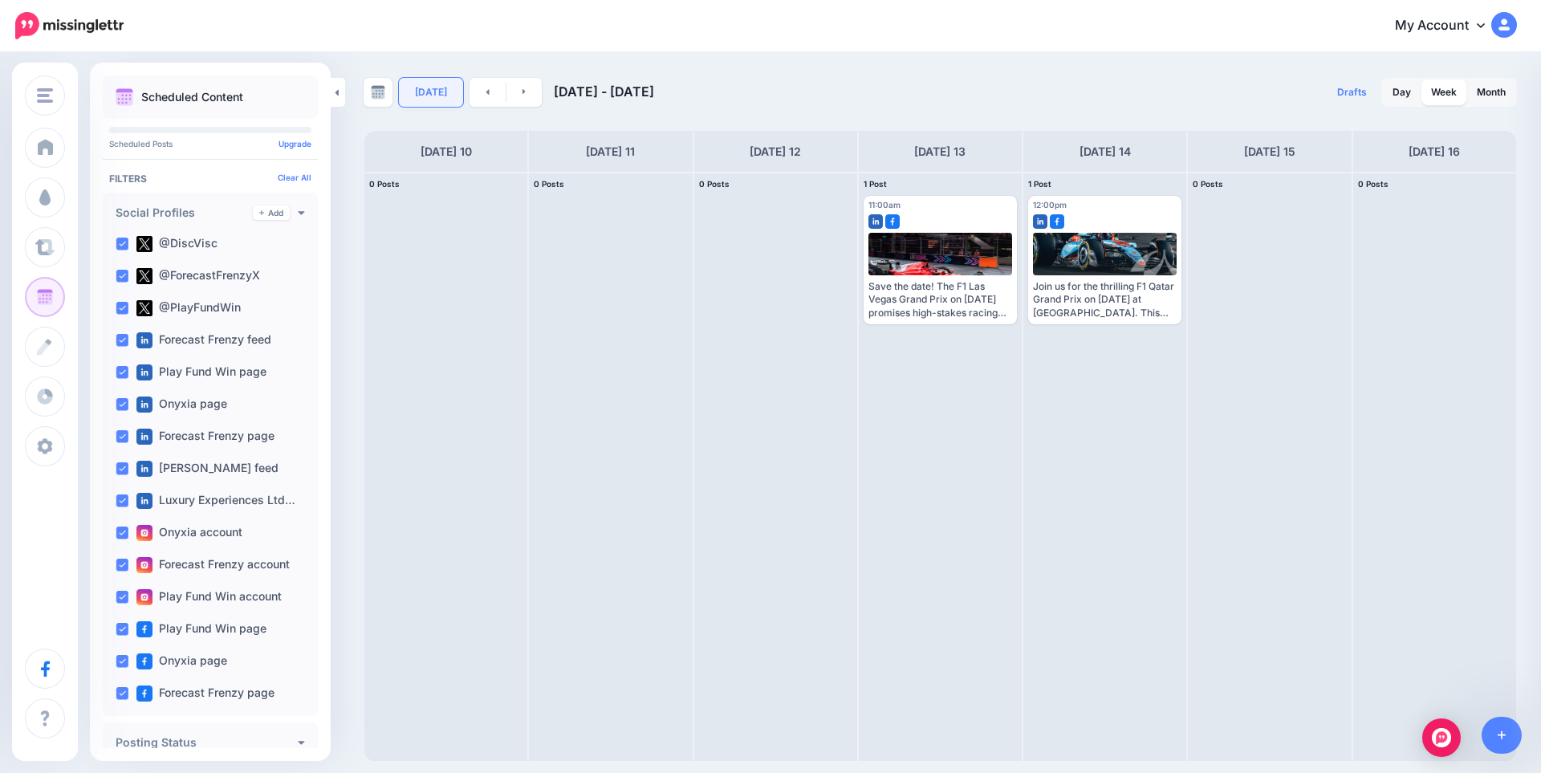
click at [434, 87] on link "[DATE]" at bounding box center [431, 92] width 64 height 29
